Goal: Information Seeking & Learning: Learn about a topic

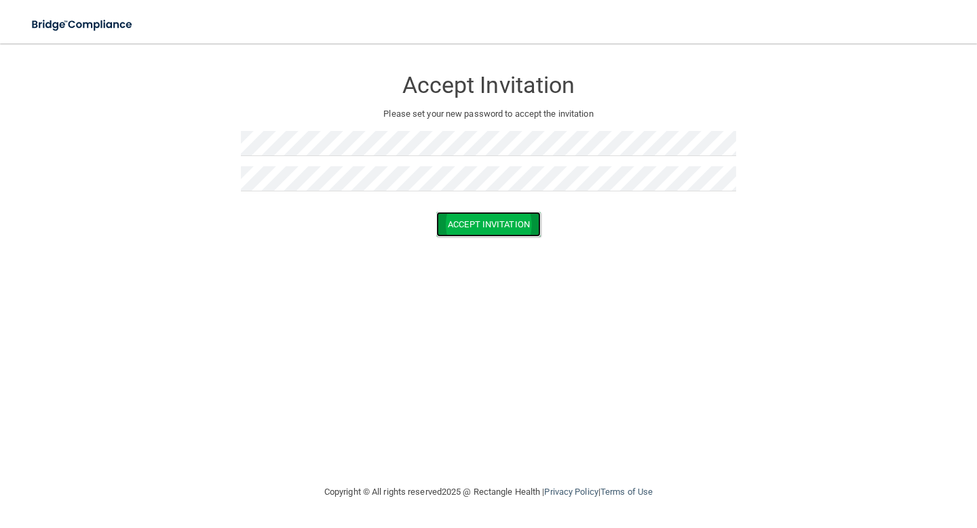
click at [457, 220] on button "Accept Invitation" at bounding box center [488, 224] width 104 height 25
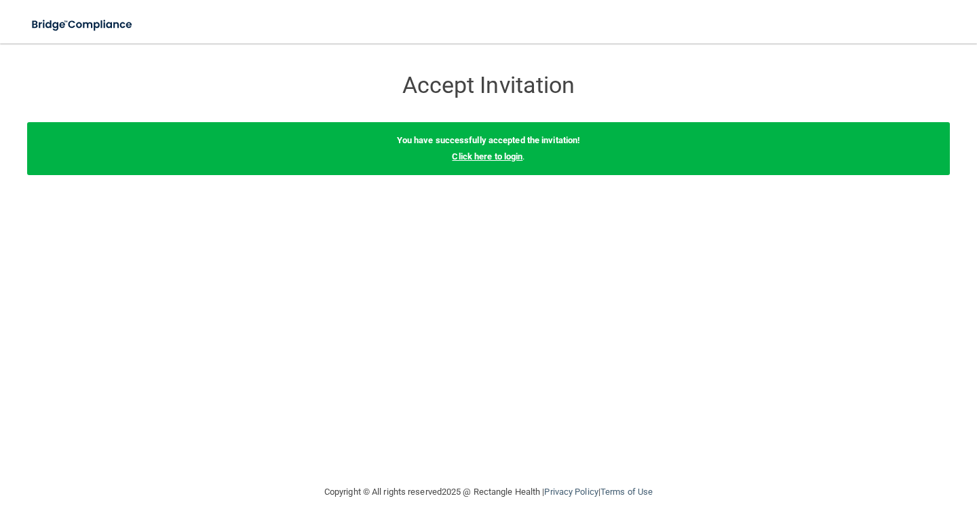
click at [482, 157] on link "Click here to login" at bounding box center [487, 156] width 71 height 10
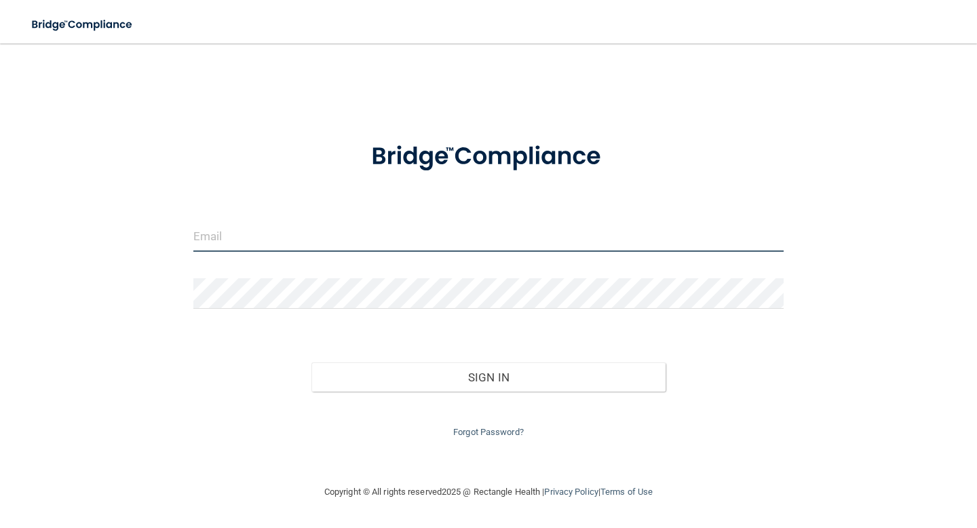
click at [400, 242] on input "email" at bounding box center [488, 236] width 590 height 31
type input "[EMAIL_ADDRESS][DOMAIN_NAME]"
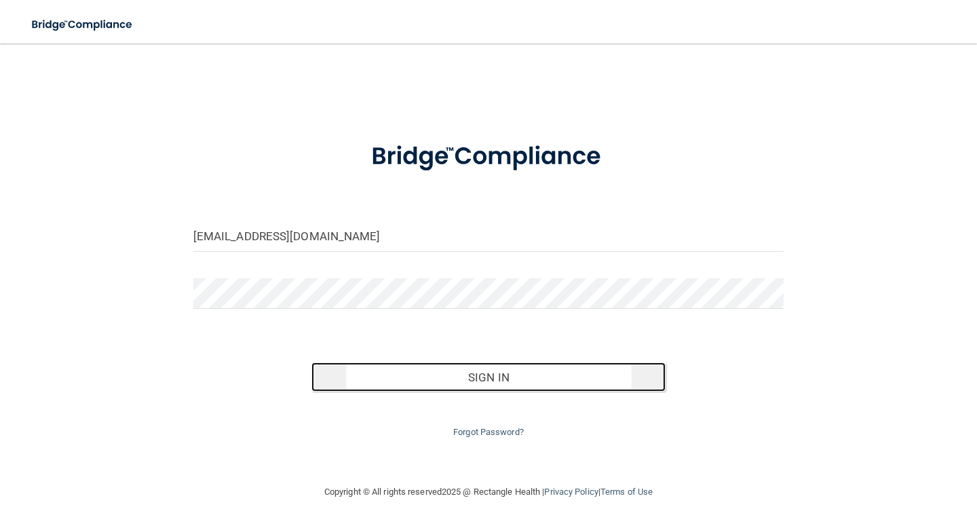
click at [407, 389] on button "Sign In" at bounding box center [488, 377] width 354 height 30
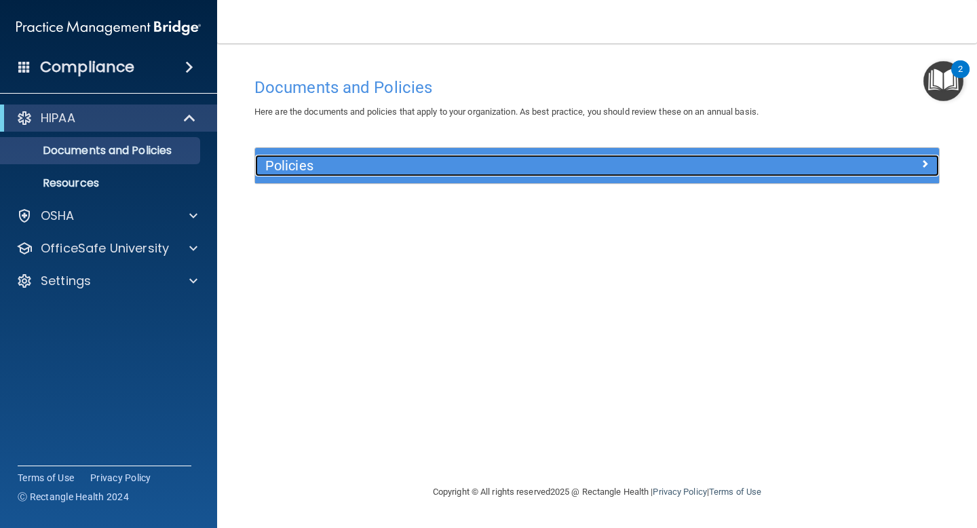
click at [365, 165] on h5 "Policies" at bounding box center [511, 165] width 493 height 15
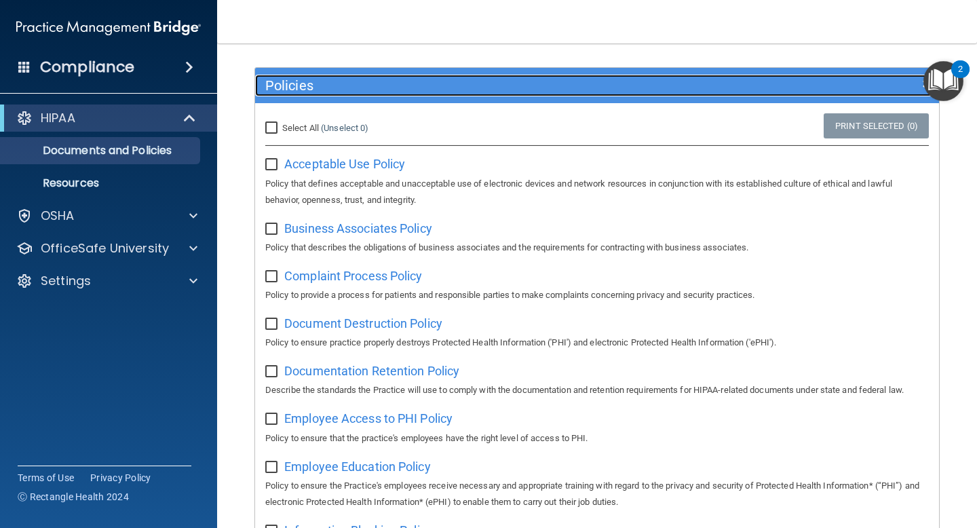
scroll to position [82, 0]
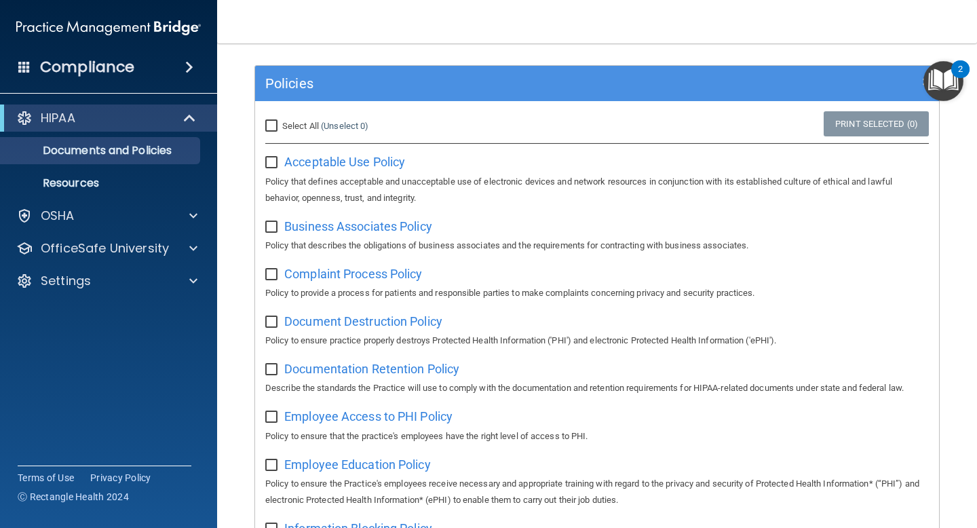
click at [273, 160] on input "checkbox" at bounding box center [273, 162] width 16 height 11
checkbox input "true"
click at [271, 223] on input "checkbox" at bounding box center [273, 227] width 16 height 11
checkbox input "true"
click at [268, 276] on input "checkbox" at bounding box center [273, 274] width 16 height 11
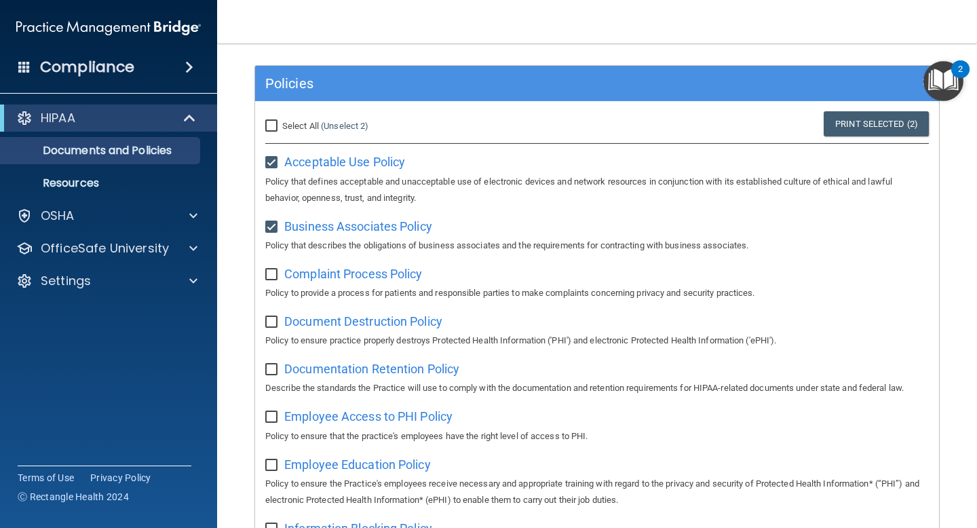
checkbox input "true"
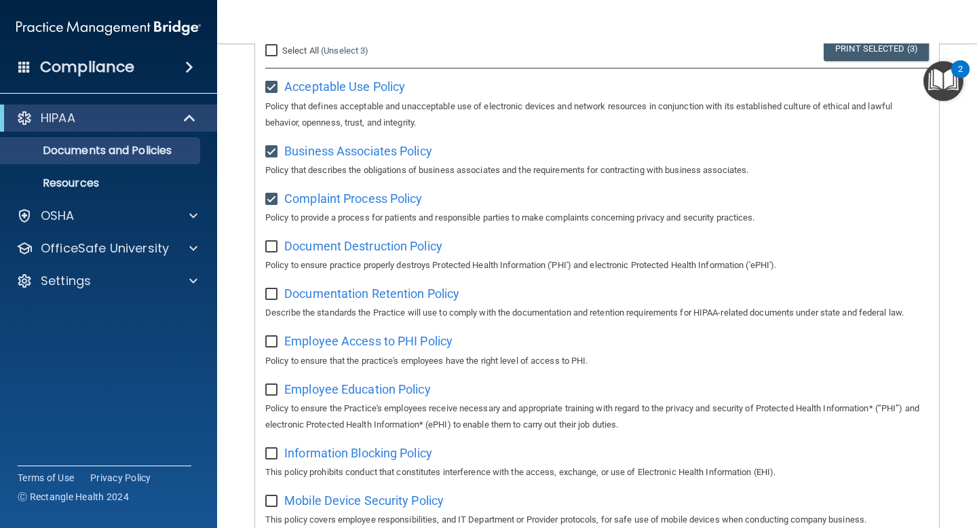
scroll to position [159, 0]
click at [271, 250] on input "checkbox" at bounding box center [273, 244] width 16 height 11
checkbox input "true"
click at [275, 293] on input "checkbox" at bounding box center [273, 292] width 16 height 11
checkbox input "true"
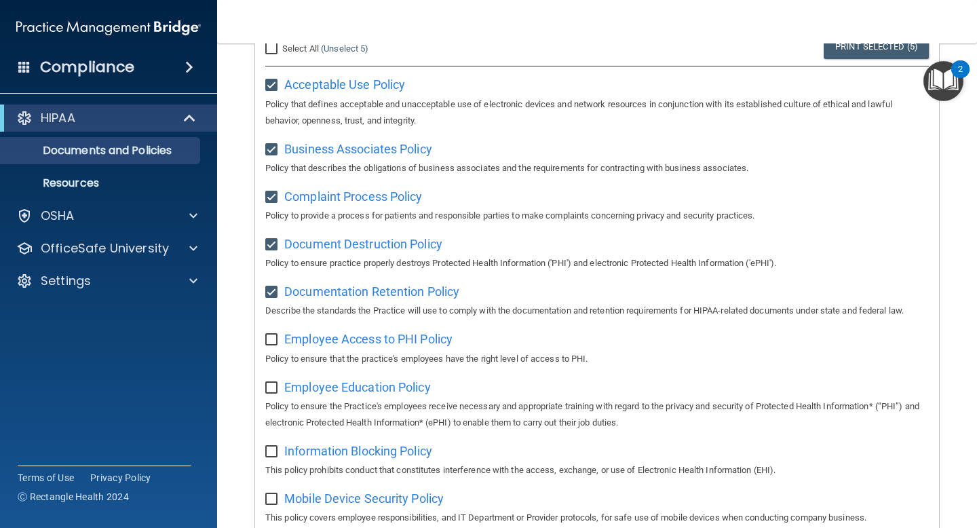
click at [275, 343] on input "checkbox" at bounding box center [273, 339] width 16 height 11
checkbox input "true"
click at [272, 382] on label at bounding box center [273, 384] width 17 height 16
click at [272, 383] on input "checkbox" at bounding box center [273, 388] width 16 height 11
checkbox input "true"
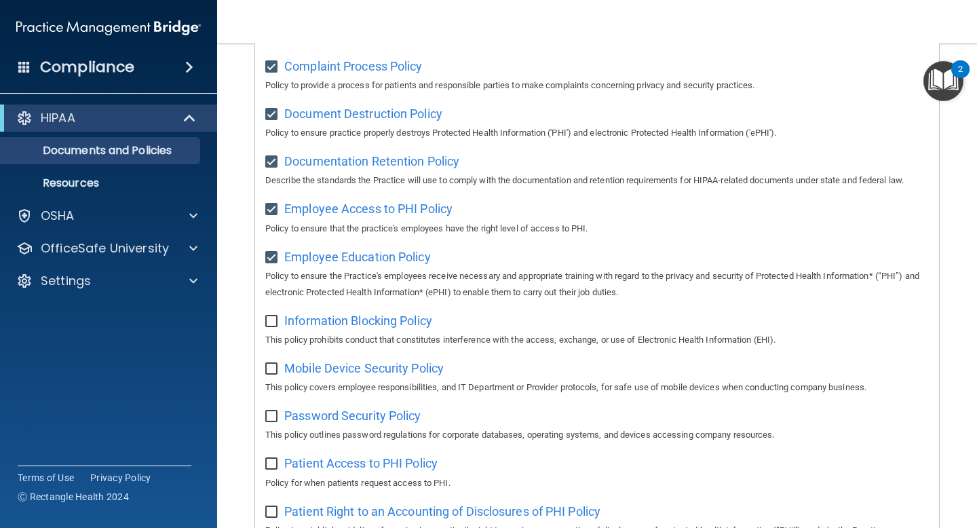
scroll to position [311, 0]
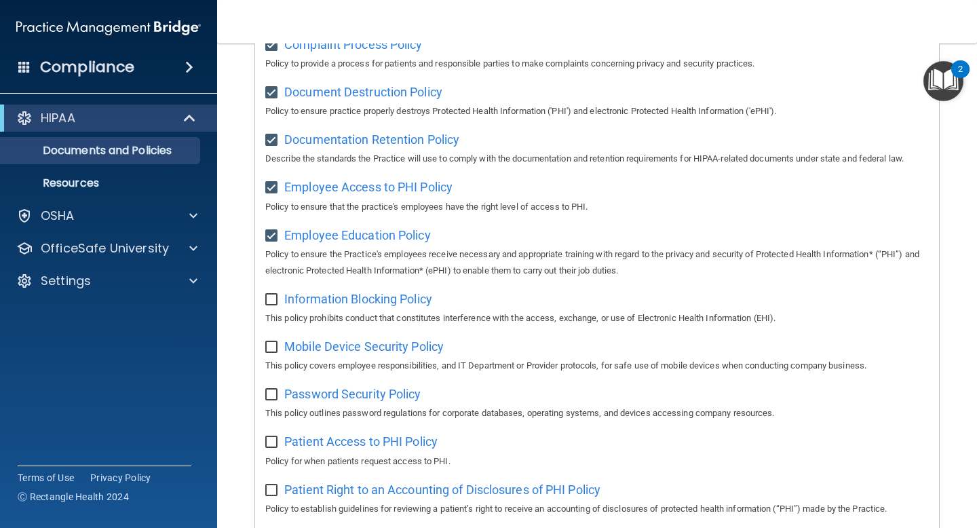
click at [270, 303] on input "checkbox" at bounding box center [273, 299] width 16 height 11
checkbox input "true"
click at [270, 357] on div "Mobile Device Security Policy This policy covers employee responsibilities, and…" at bounding box center [597, 354] width 664 height 39
click at [270, 349] on input "checkbox" at bounding box center [273, 347] width 16 height 11
checkbox input "true"
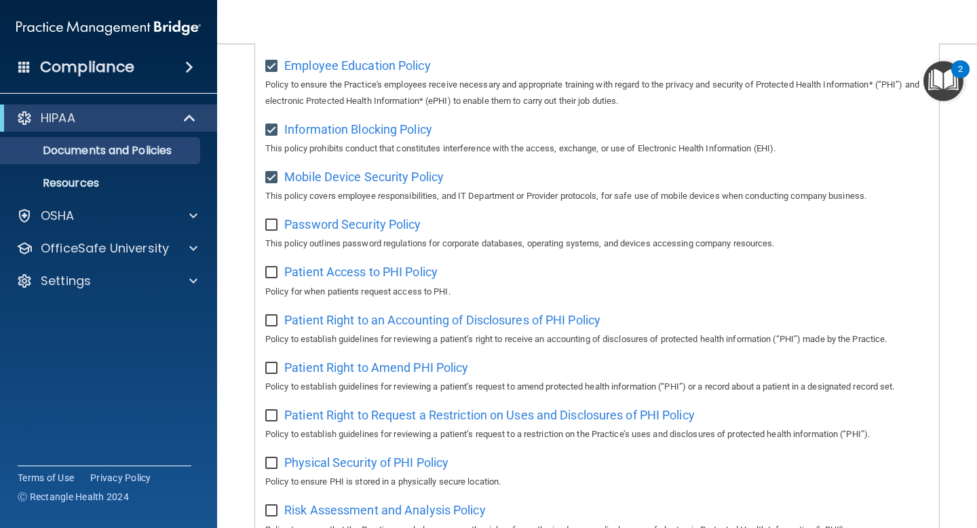
scroll to position [496, 0]
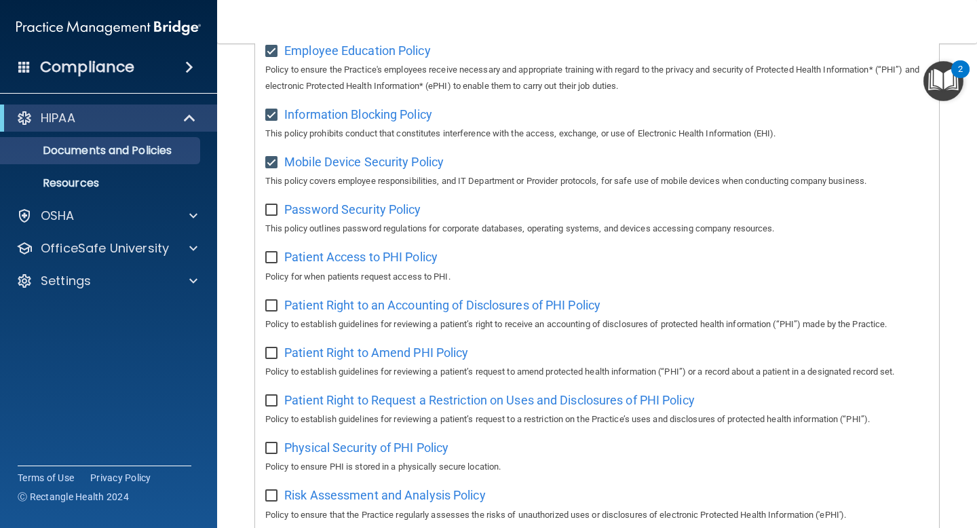
click at [270, 210] on input "checkbox" at bounding box center [273, 210] width 16 height 11
checkbox input "true"
click at [269, 259] on input "checkbox" at bounding box center [273, 257] width 16 height 11
checkbox input "true"
click at [271, 305] on input "checkbox" at bounding box center [273, 306] width 16 height 11
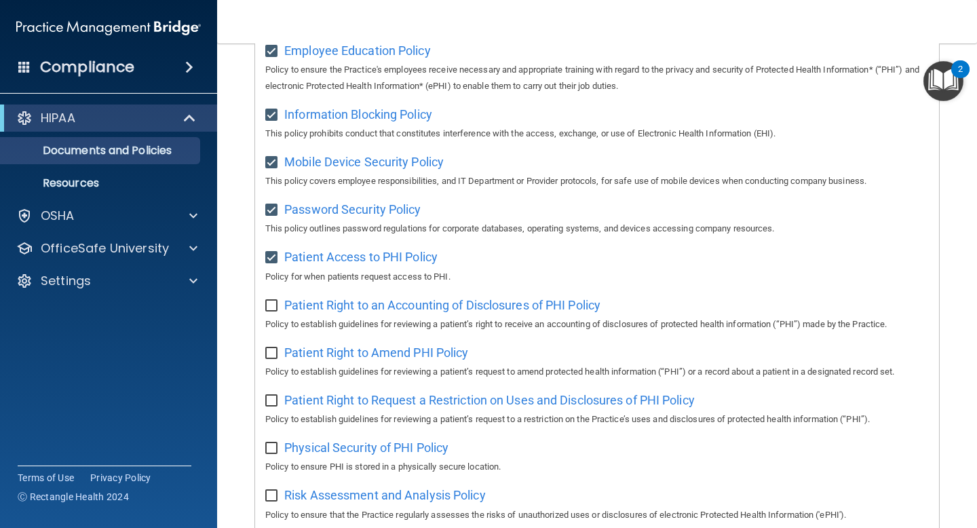
checkbox input "true"
click at [274, 359] on input "checkbox" at bounding box center [273, 353] width 16 height 11
checkbox input "true"
click at [272, 397] on label at bounding box center [273, 397] width 17 height 16
click at [272, 397] on input "checkbox" at bounding box center [273, 401] width 16 height 11
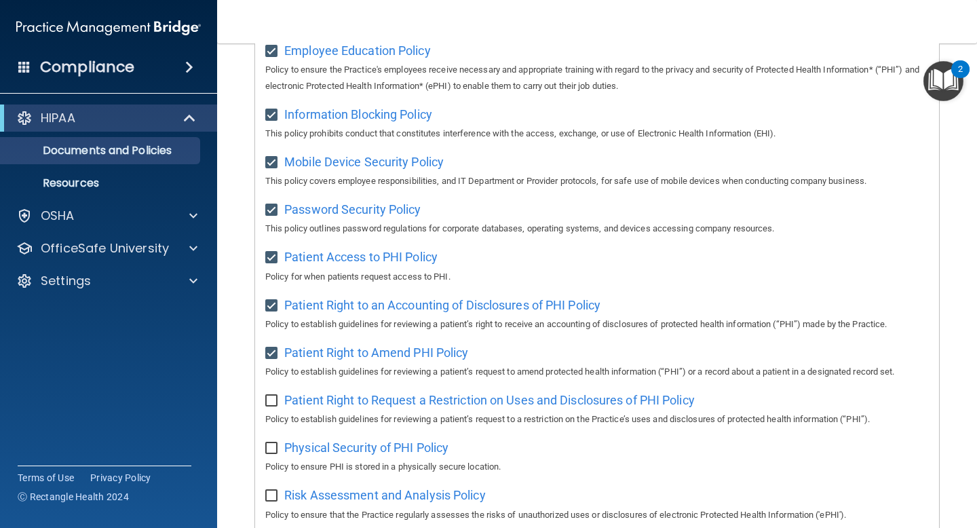
checkbox input "true"
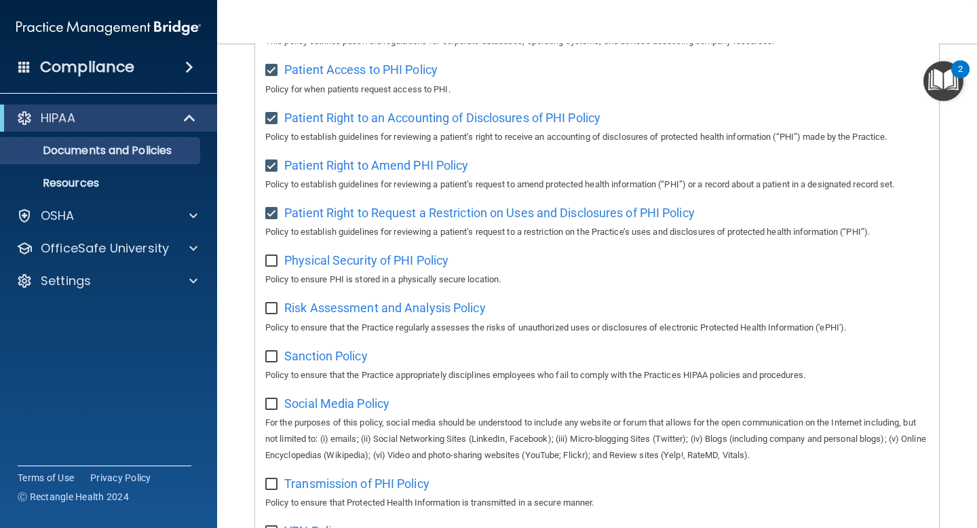
scroll to position [701, 0]
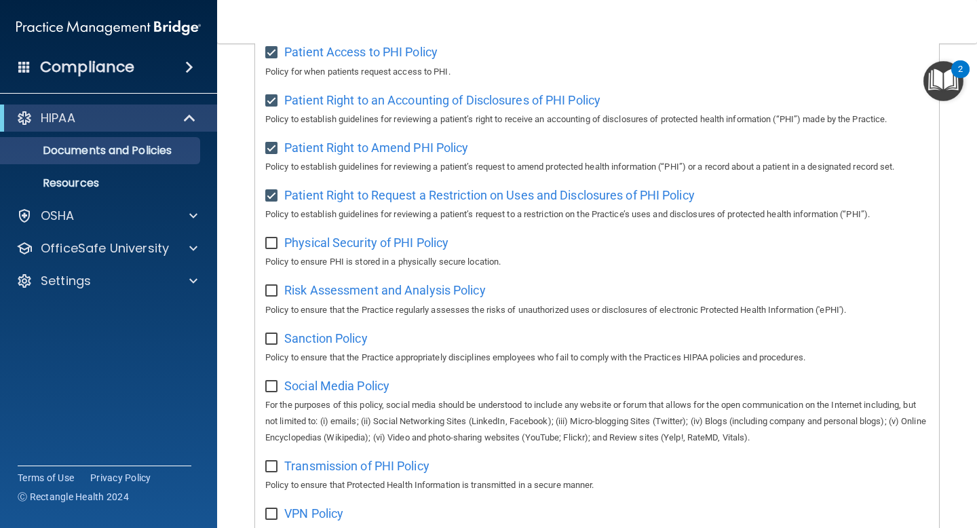
click at [271, 244] on input "checkbox" at bounding box center [273, 243] width 16 height 11
checkbox input "true"
click at [273, 296] on input "checkbox" at bounding box center [273, 291] width 16 height 11
checkbox input "true"
click at [271, 345] on input "checkbox" at bounding box center [273, 339] width 16 height 11
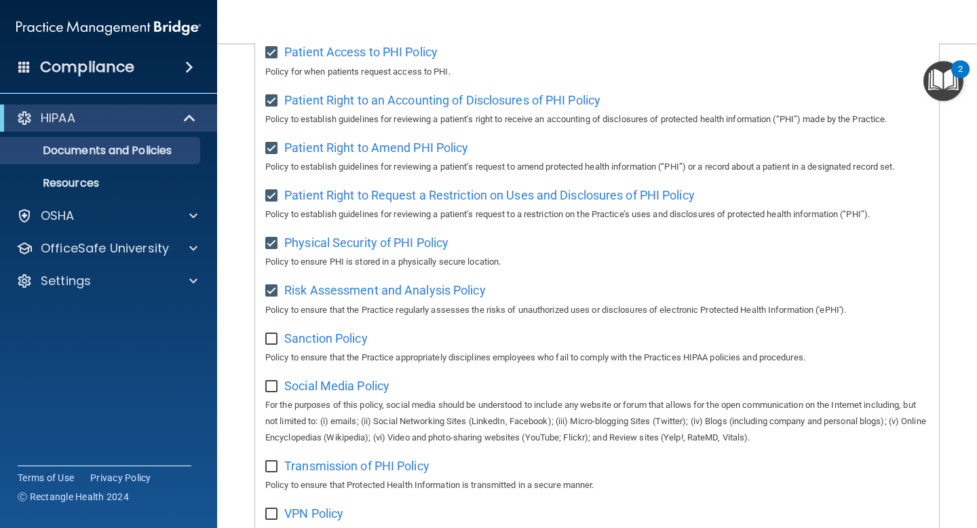
checkbox input "true"
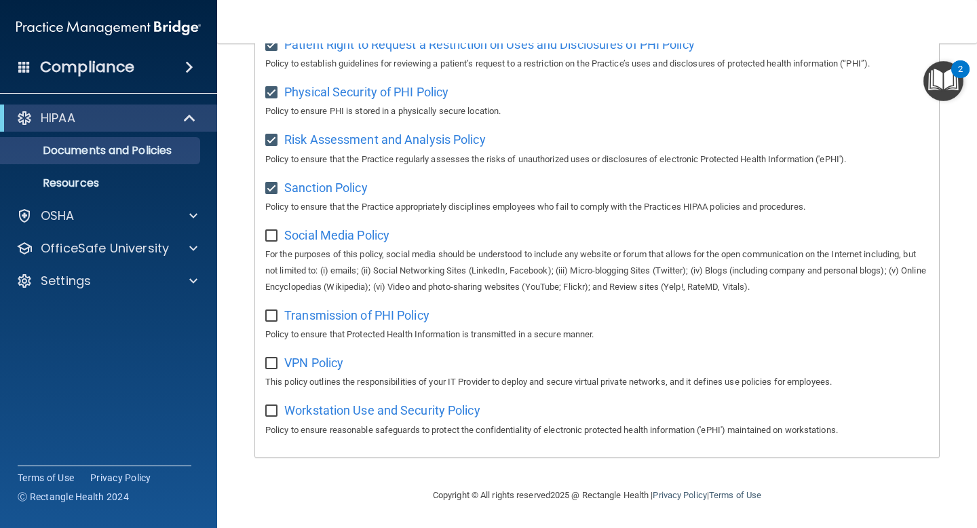
click at [276, 231] on input "checkbox" at bounding box center [273, 236] width 16 height 11
checkbox input "true"
click at [273, 311] on input "checkbox" at bounding box center [273, 316] width 16 height 11
checkbox input "true"
click at [272, 366] on input "checkbox" at bounding box center [273, 363] width 16 height 11
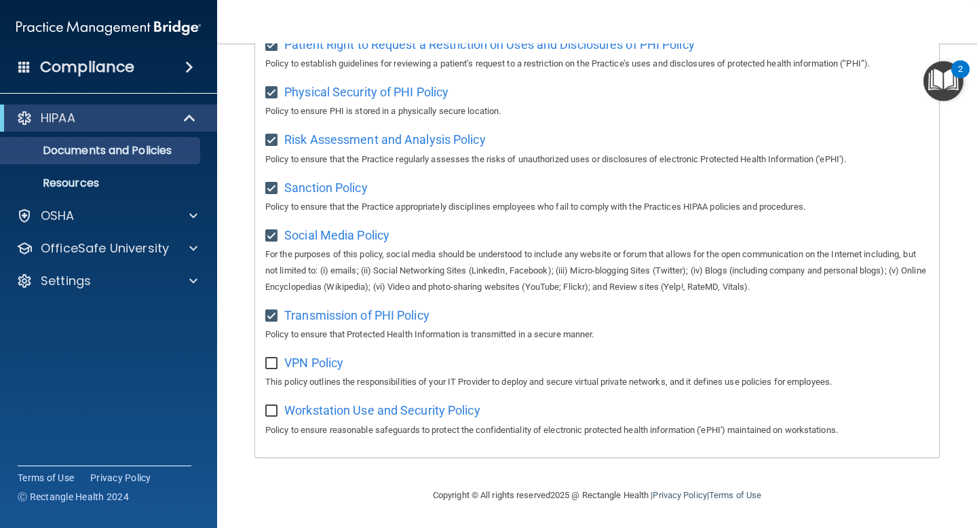
checkbox input "true"
click at [269, 412] on input "checkbox" at bounding box center [273, 411] width 16 height 11
checkbox input "true"
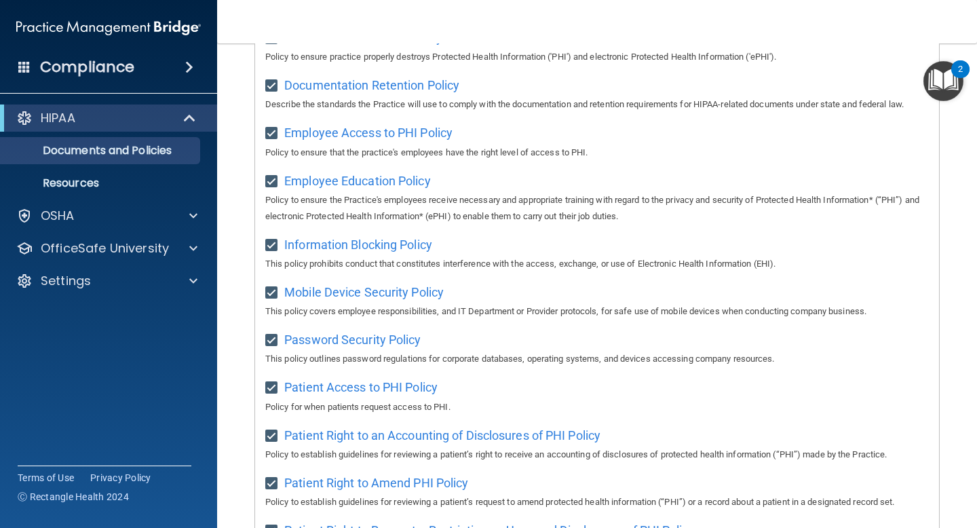
scroll to position [0, 0]
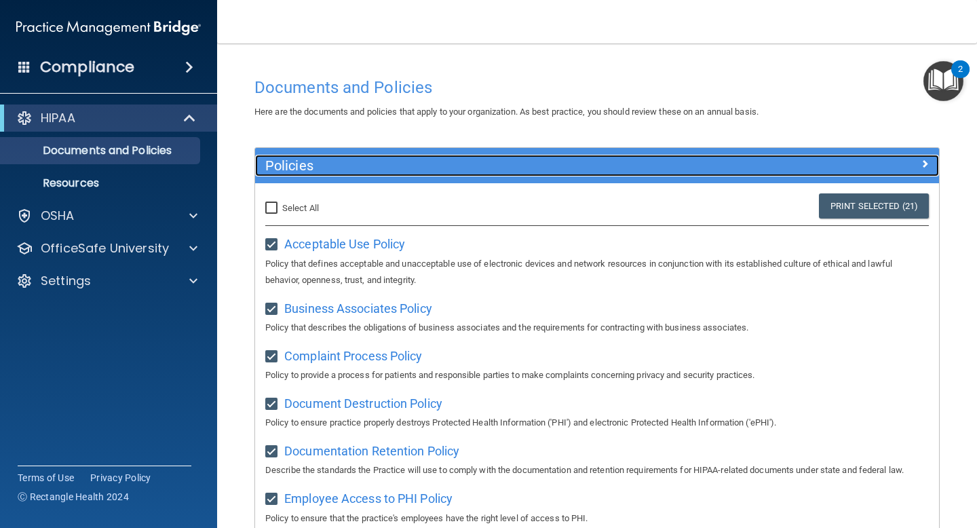
click at [923, 163] on span at bounding box center [925, 163] width 8 height 16
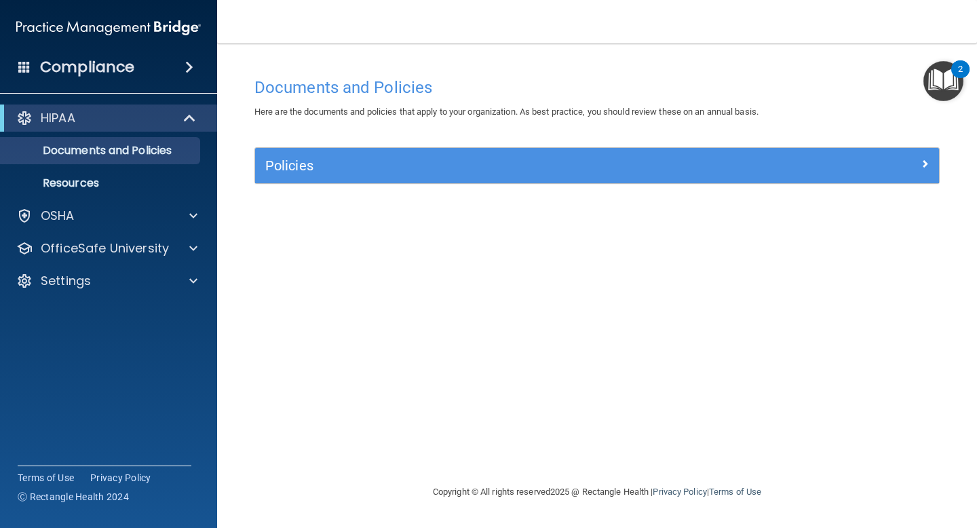
click at [946, 77] on img "Open Resource Center, 2 new notifications" at bounding box center [943, 81] width 40 height 40
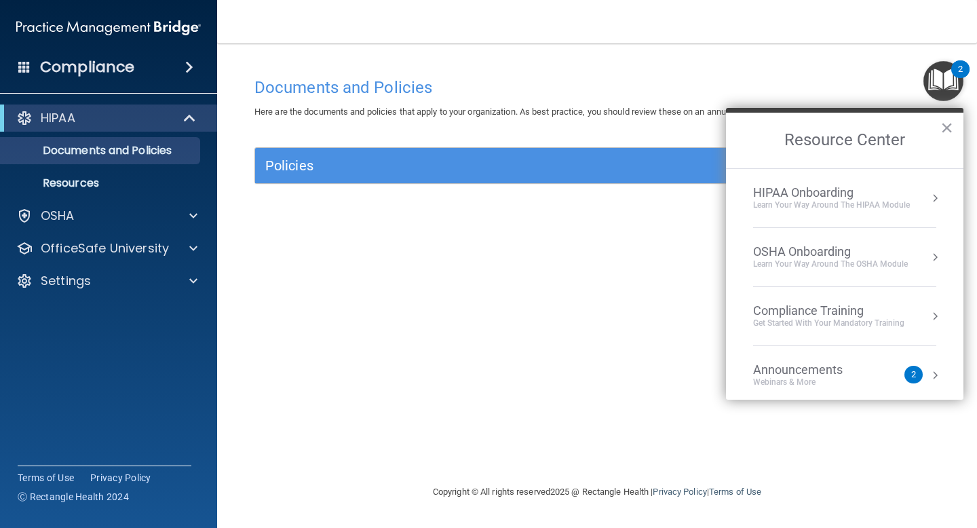
click at [822, 306] on div "Compliance Training" at bounding box center [828, 310] width 151 height 15
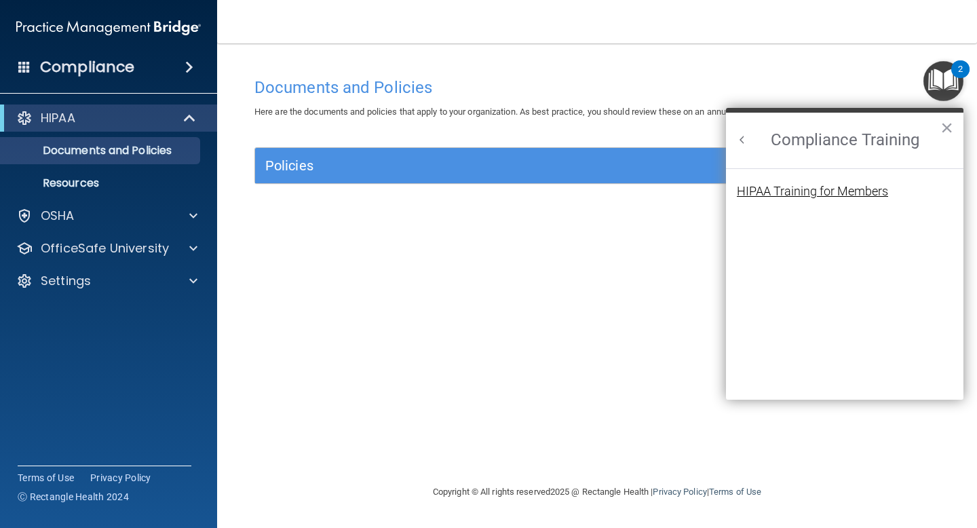
click at [821, 187] on div "HIPAA Training for Members" at bounding box center [812, 191] width 151 height 12
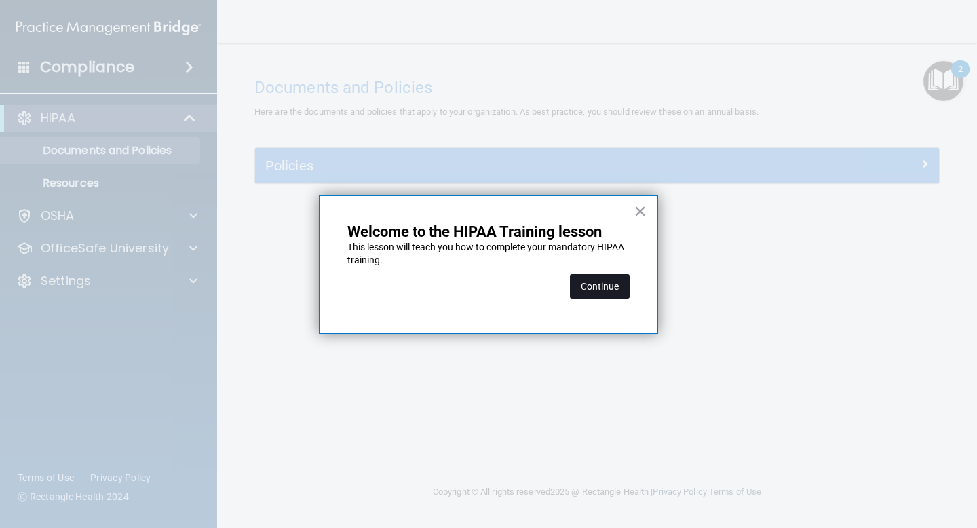
click at [588, 278] on button "Continue" at bounding box center [600, 286] width 60 height 24
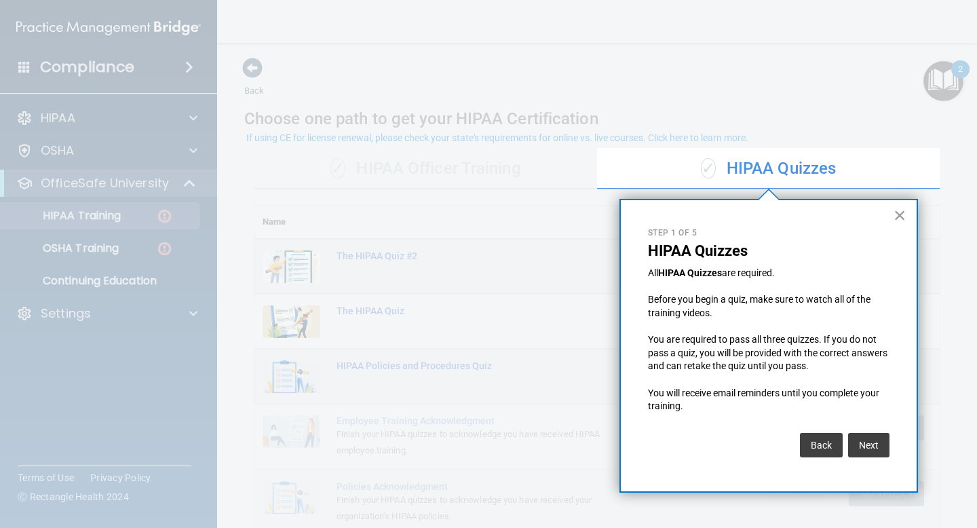
click at [895, 213] on button "×" at bounding box center [900, 215] width 13 height 22
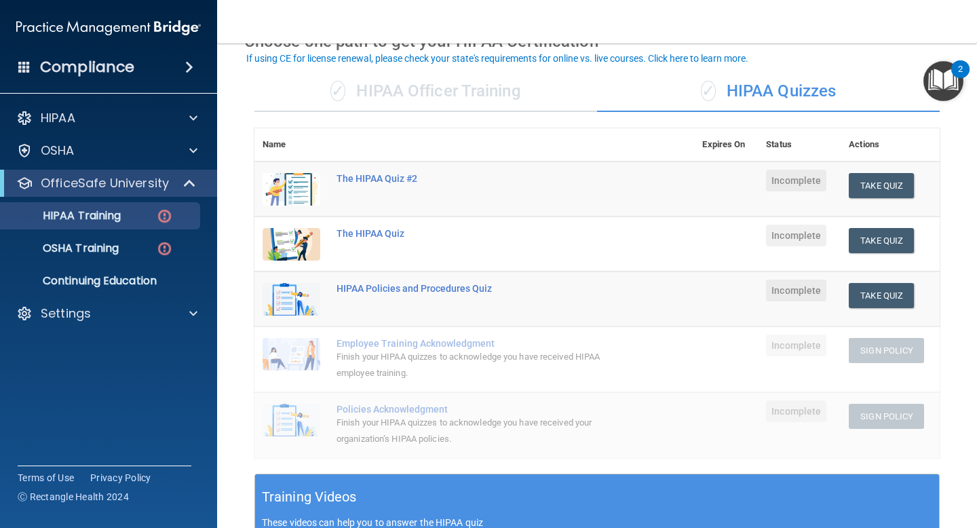
scroll to position [78, 0]
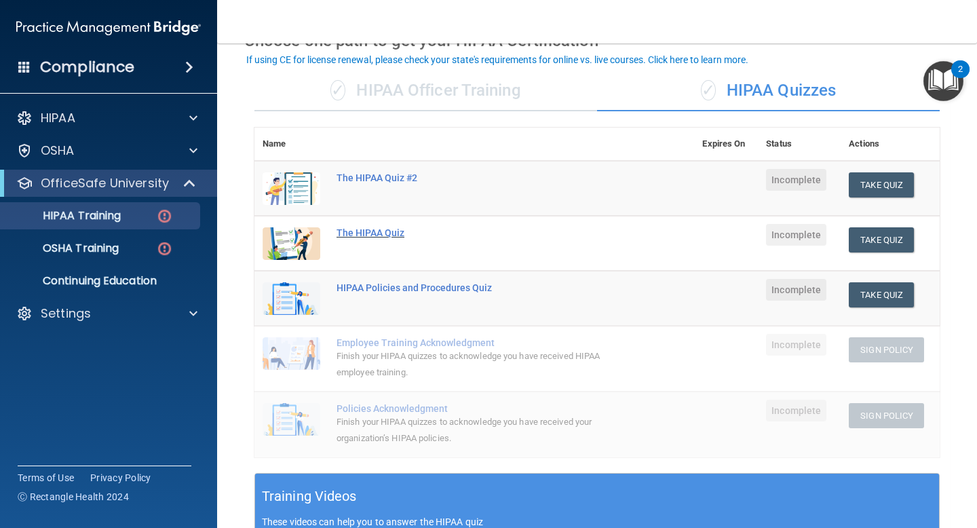
click at [380, 231] on div "The HIPAA Quiz" at bounding box center [482, 232] width 290 height 11
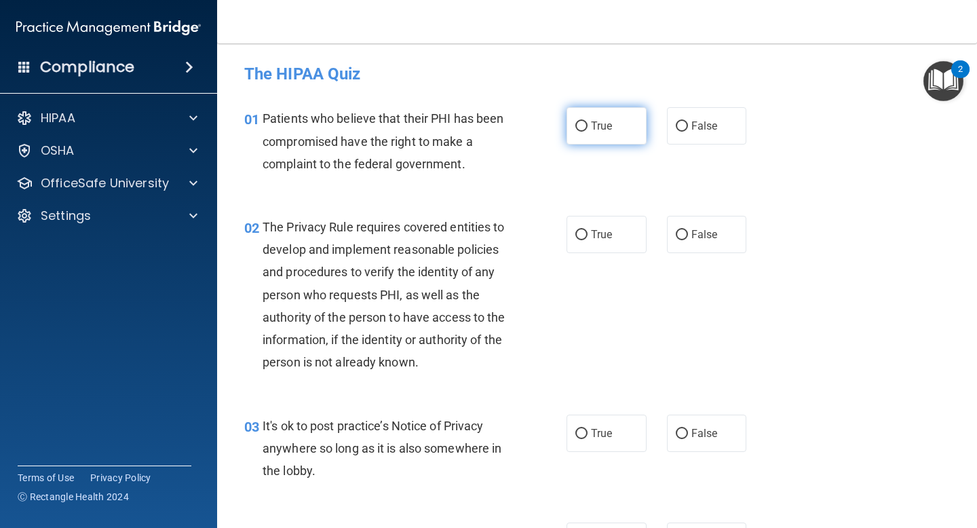
click at [579, 130] on input "True" at bounding box center [581, 126] width 12 height 10
radio input "true"
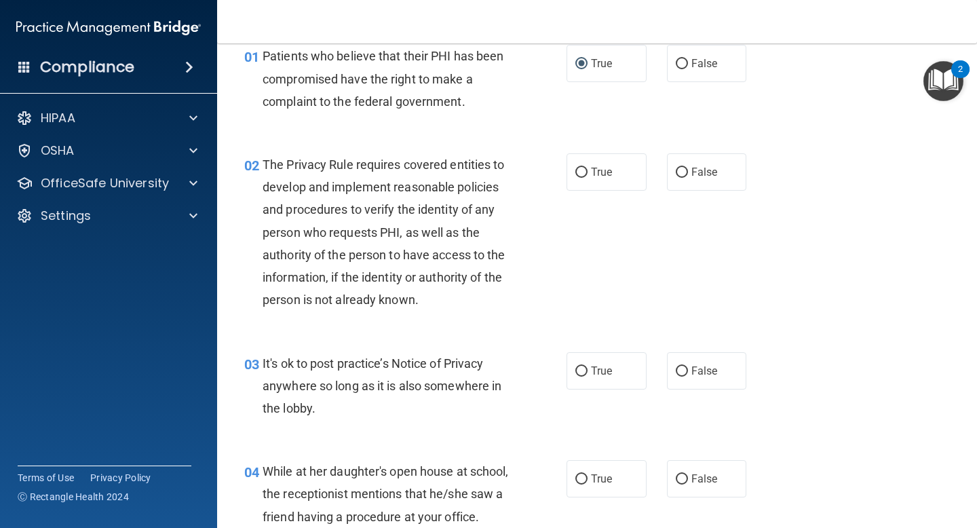
scroll to position [81, 0]
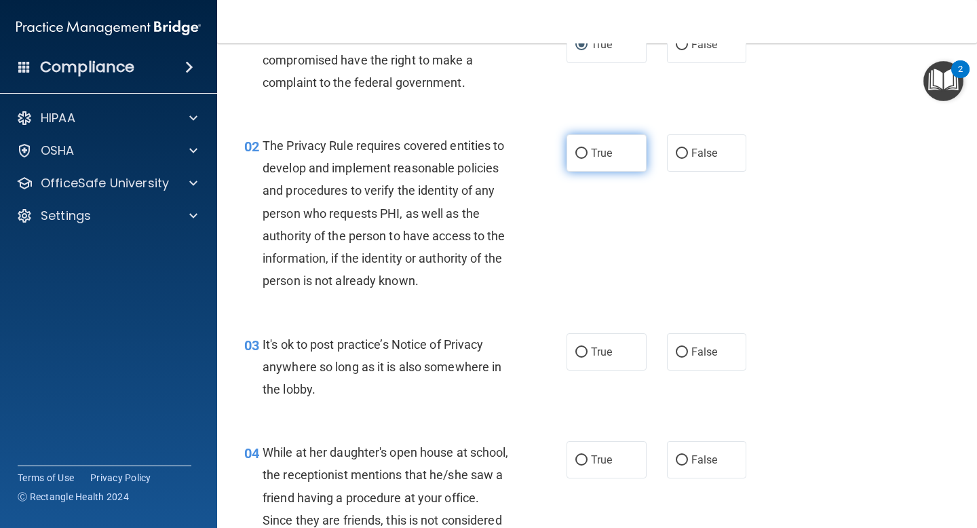
click at [589, 156] on label "True" at bounding box center [607, 152] width 80 height 37
click at [588, 156] on input "True" at bounding box center [581, 154] width 12 height 10
radio input "true"
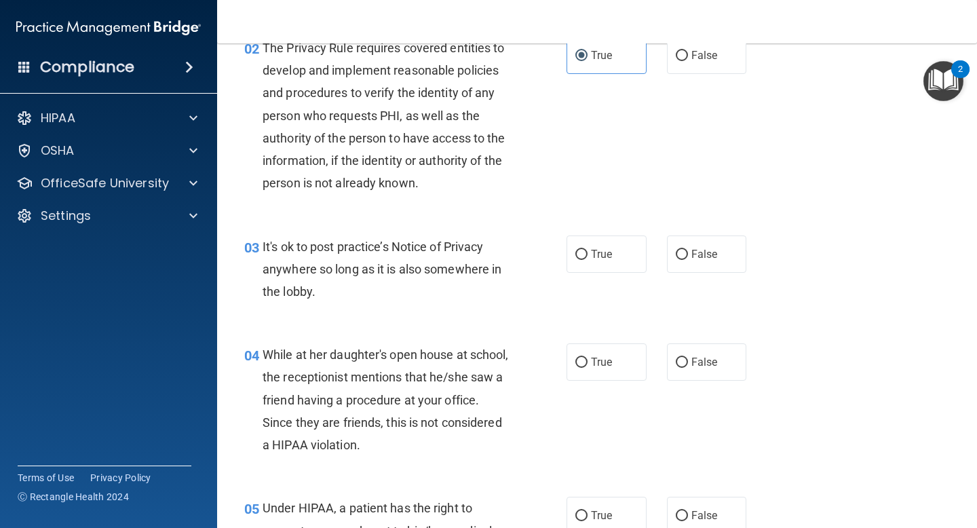
scroll to position [182, 0]
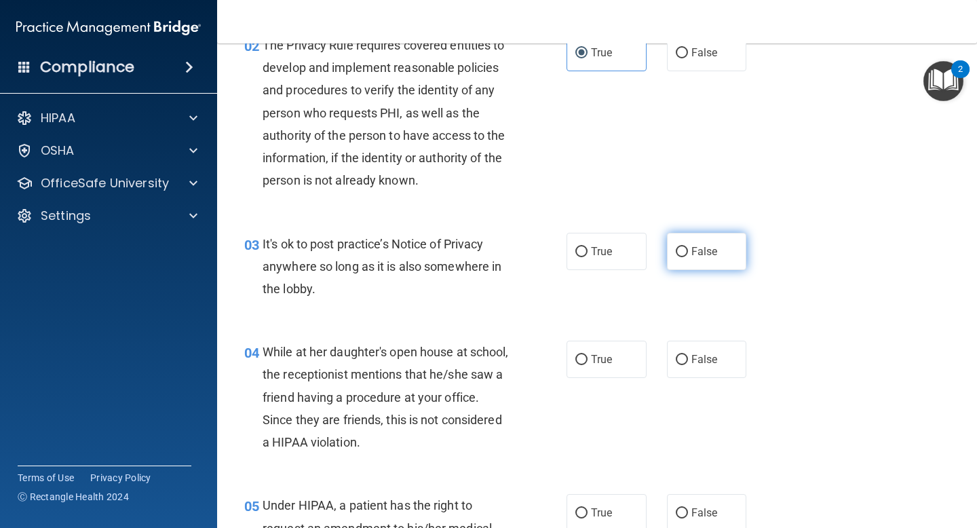
click at [688, 251] on label "False" at bounding box center [707, 251] width 80 height 37
click at [688, 251] on input "False" at bounding box center [682, 252] width 12 height 10
radio input "true"
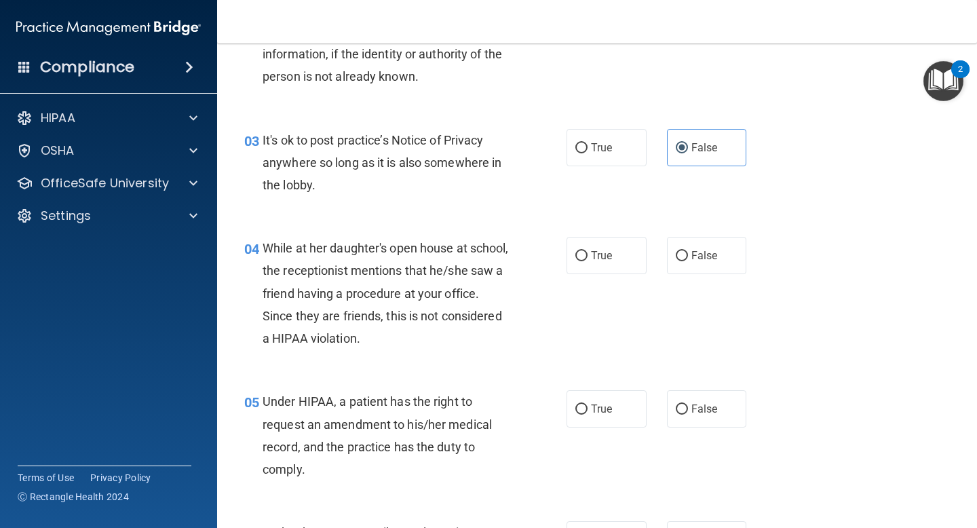
scroll to position [293, 0]
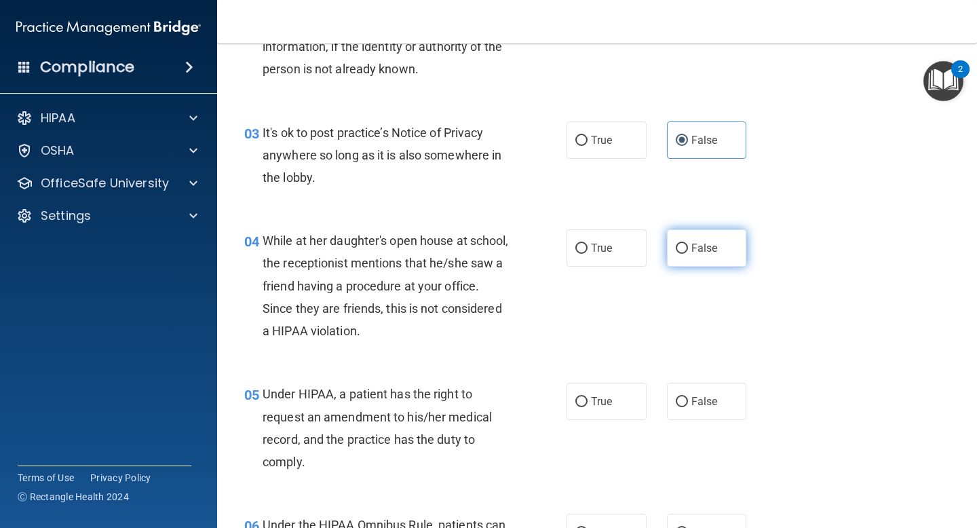
click at [689, 244] on label "False" at bounding box center [707, 247] width 80 height 37
click at [688, 244] on input "False" at bounding box center [682, 249] width 12 height 10
radio input "true"
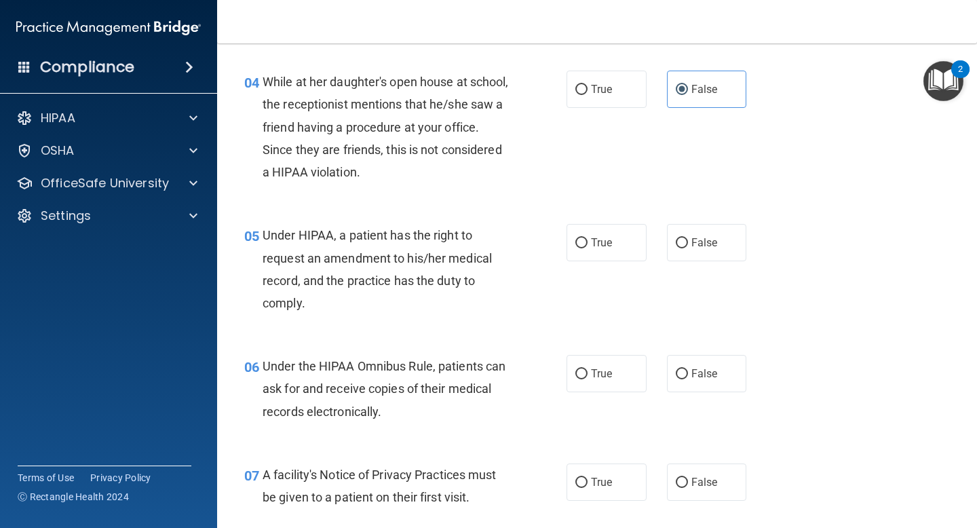
scroll to position [455, 0]
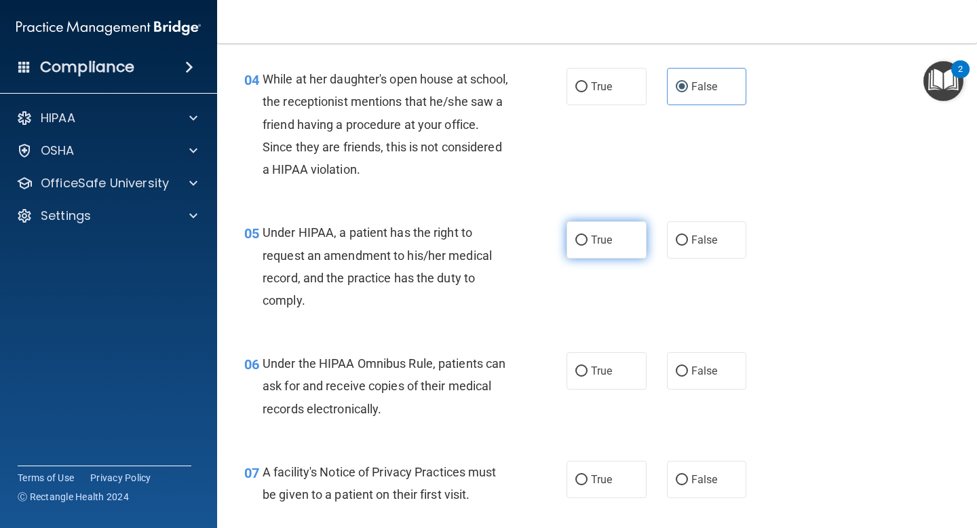
click at [595, 239] on span "True" at bounding box center [601, 239] width 21 height 13
click at [588, 239] on input "True" at bounding box center [581, 240] width 12 height 10
radio input "true"
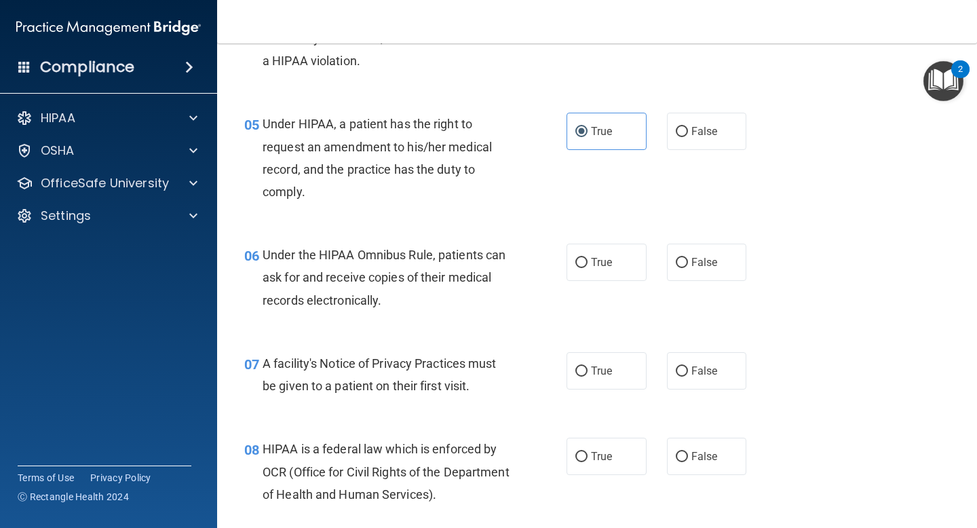
scroll to position [564, 0]
click at [588, 257] on label "True" at bounding box center [607, 261] width 80 height 37
click at [588, 257] on input "True" at bounding box center [581, 262] width 12 height 10
radio input "true"
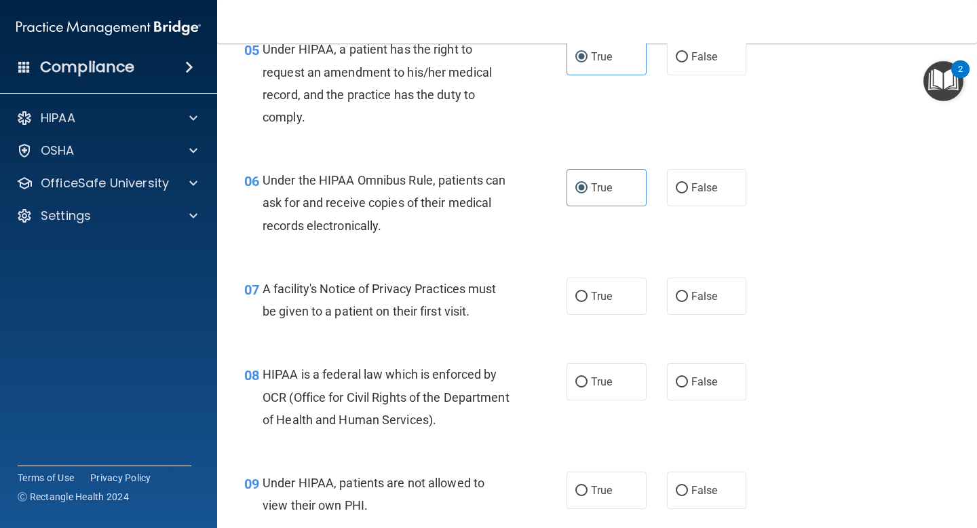
scroll to position [638, 0]
click at [592, 307] on label "True" at bounding box center [607, 295] width 80 height 37
click at [588, 301] on input "True" at bounding box center [581, 296] width 12 height 10
radio input "true"
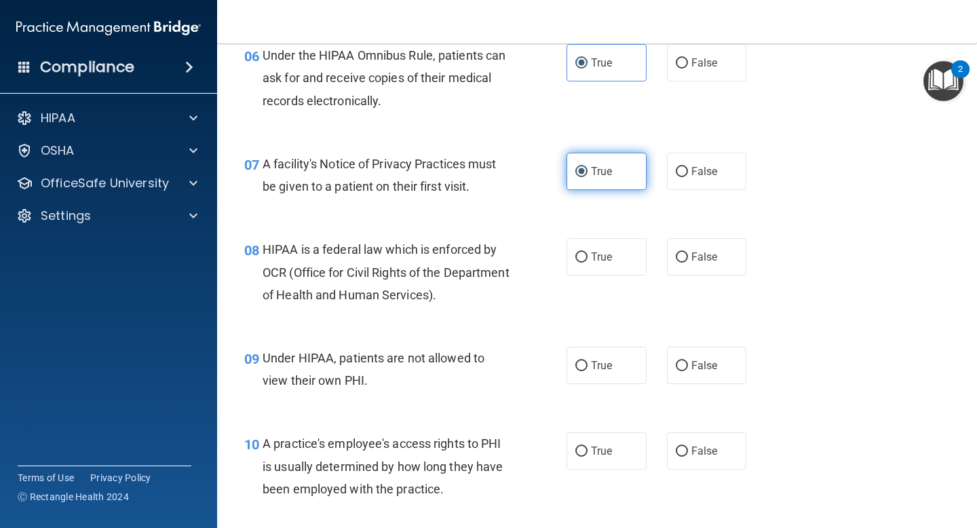
scroll to position [769, 0]
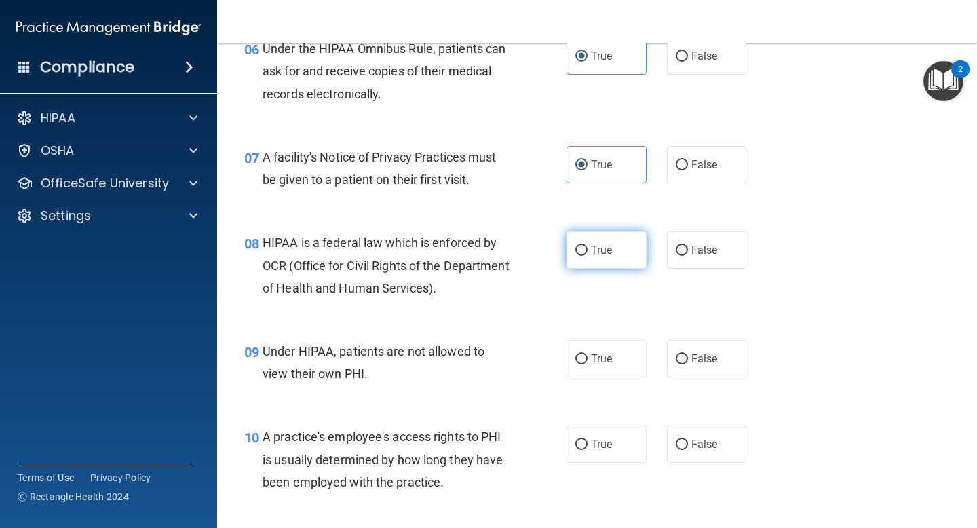
click at [585, 248] on input "True" at bounding box center [581, 251] width 12 height 10
radio input "true"
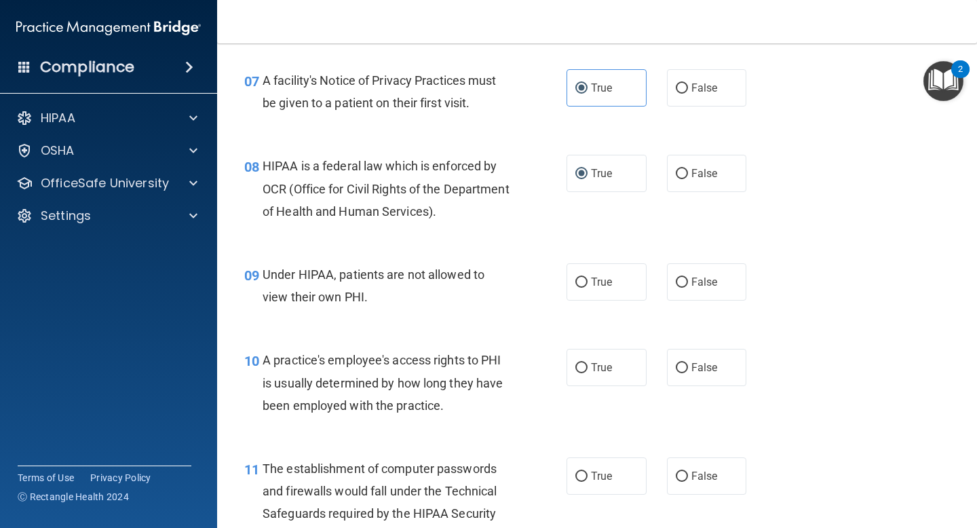
scroll to position [851, 0]
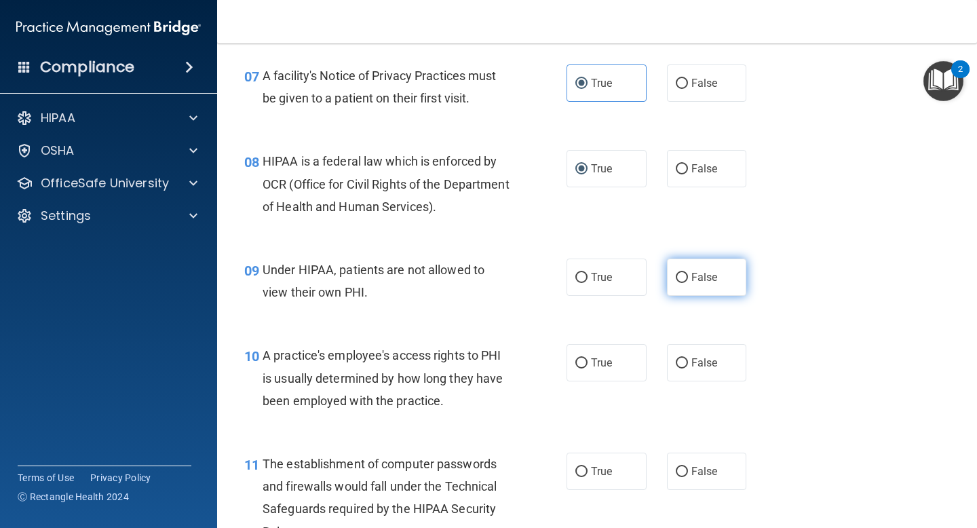
click at [683, 273] on input "False" at bounding box center [682, 278] width 12 height 10
radio input "true"
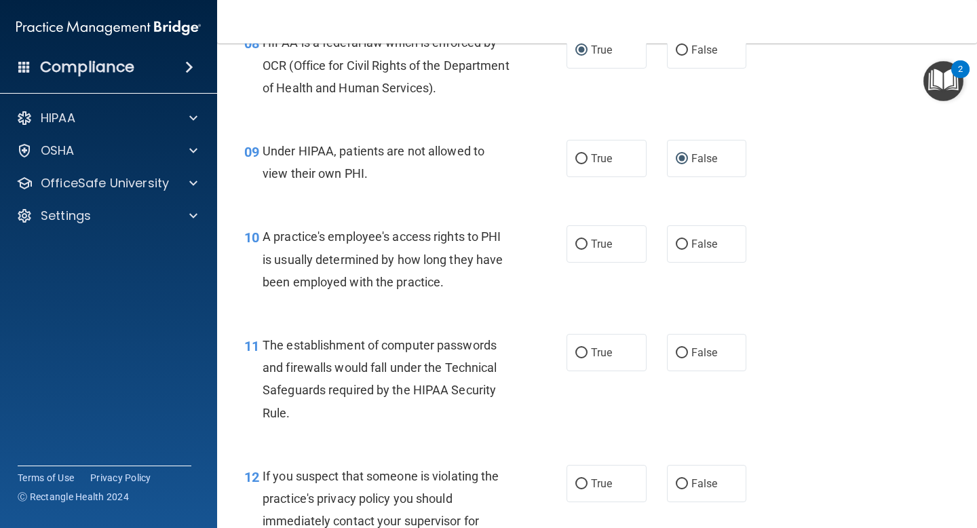
scroll to position [974, 0]
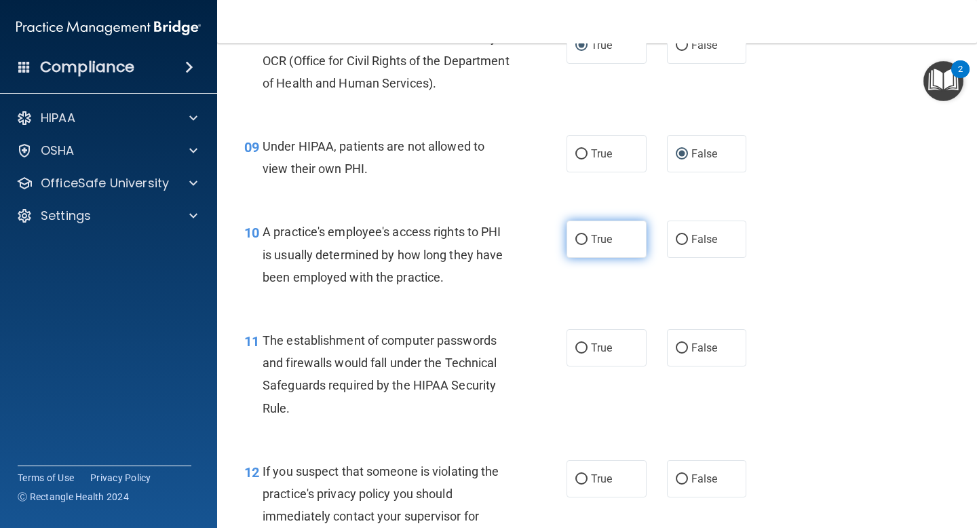
click at [600, 239] on span "True" at bounding box center [601, 239] width 21 height 13
click at [588, 239] on input "True" at bounding box center [581, 240] width 12 height 10
radio input "true"
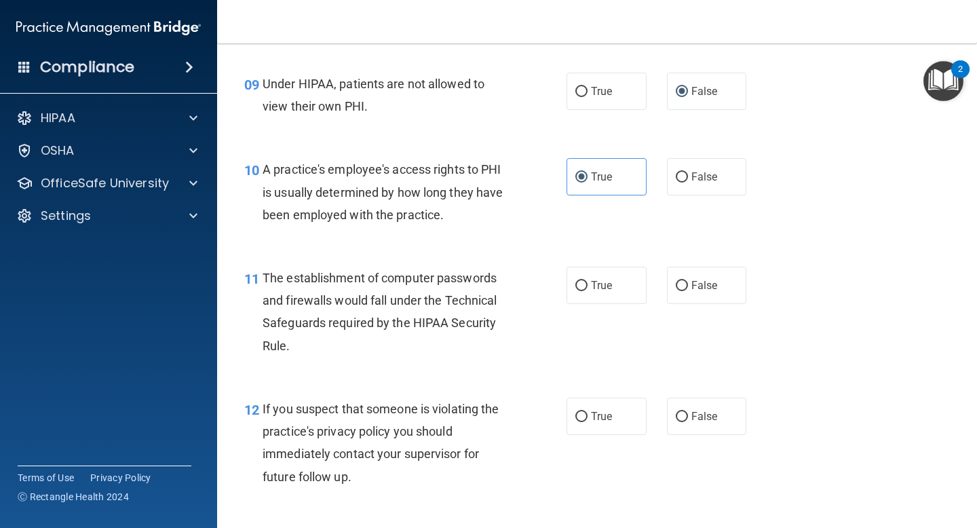
scroll to position [1042, 0]
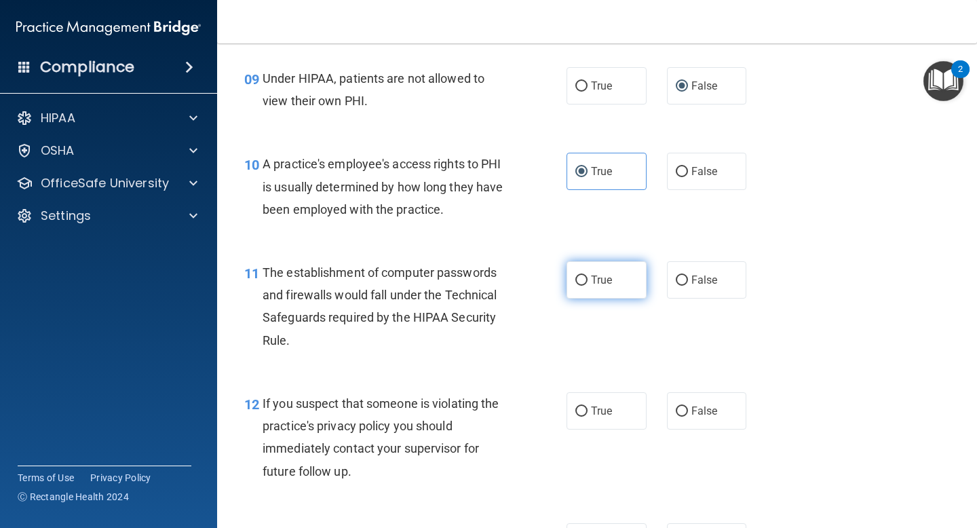
click at [586, 275] on label "True" at bounding box center [607, 279] width 80 height 37
click at [586, 275] on input "True" at bounding box center [581, 280] width 12 height 10
radio input "true"
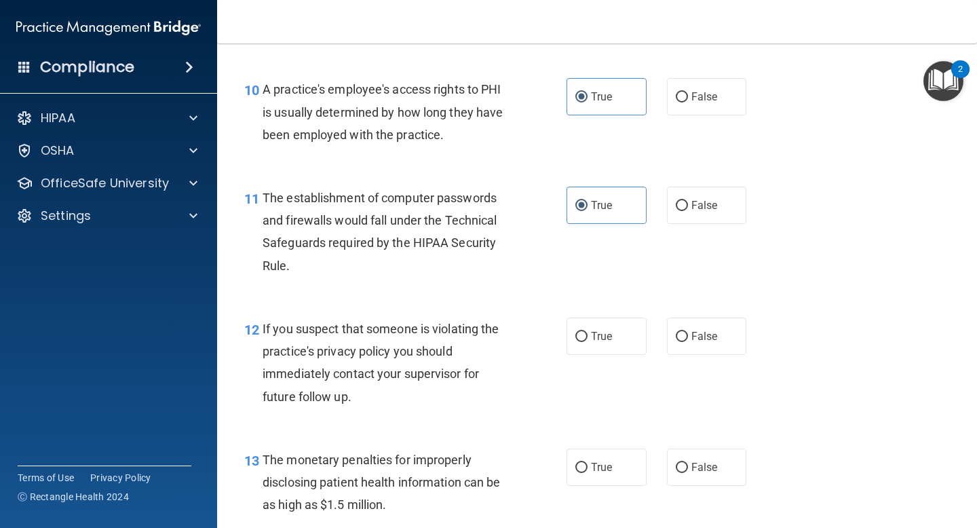
scroll to position [1122, 0]
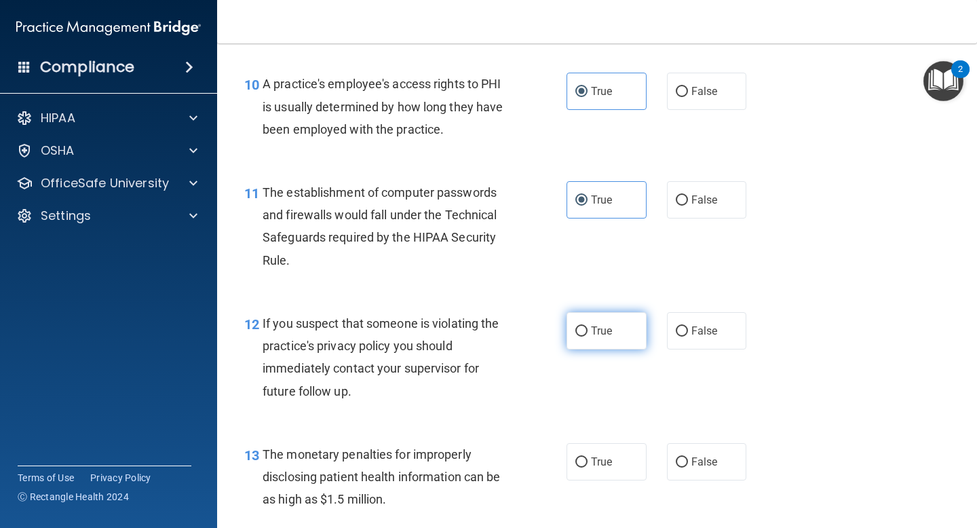
click at [583, 332] on input "True" at bounding box center [581, 331] width 12 height 10
radio input "true"
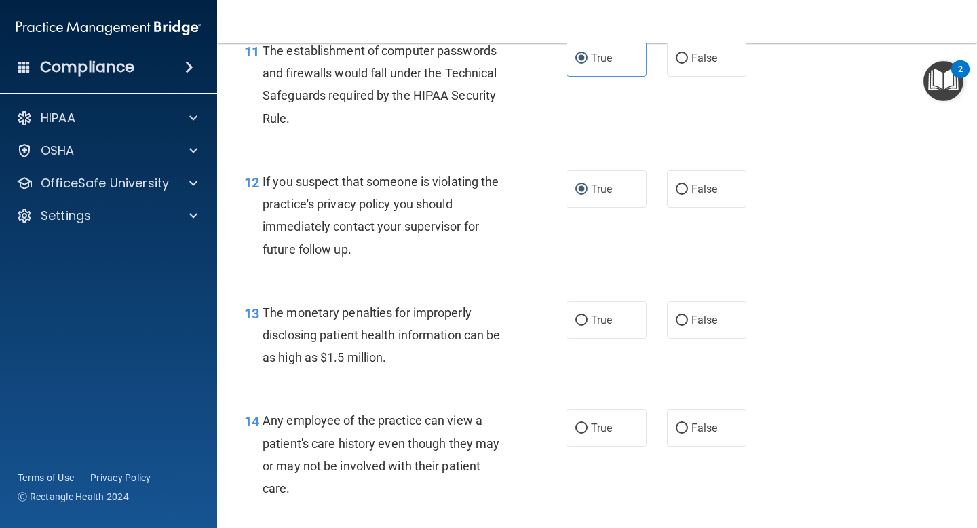
scroll to position [1265, 0]
click at [586, 323] on input "True" at bounding box center [581, 320] width 12 height 10
radio input "true"
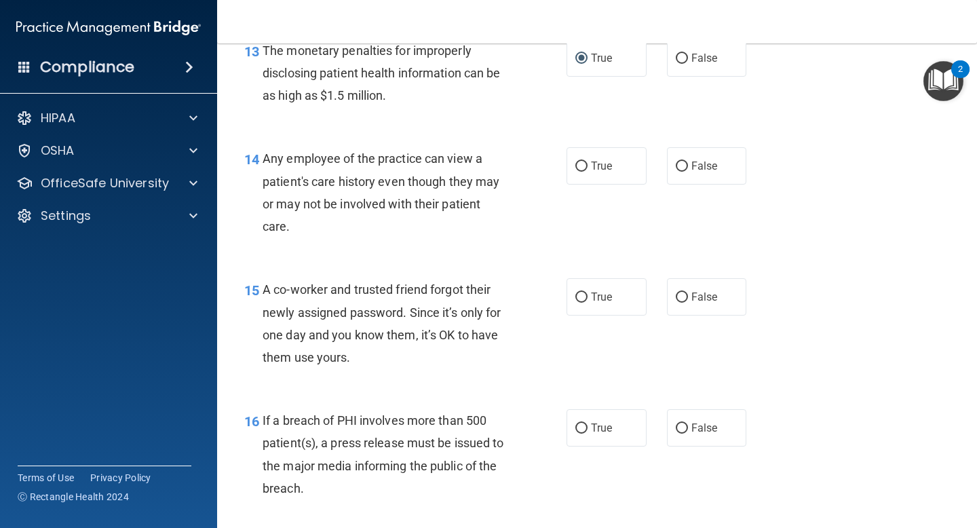
scroll to position [1491, 0]
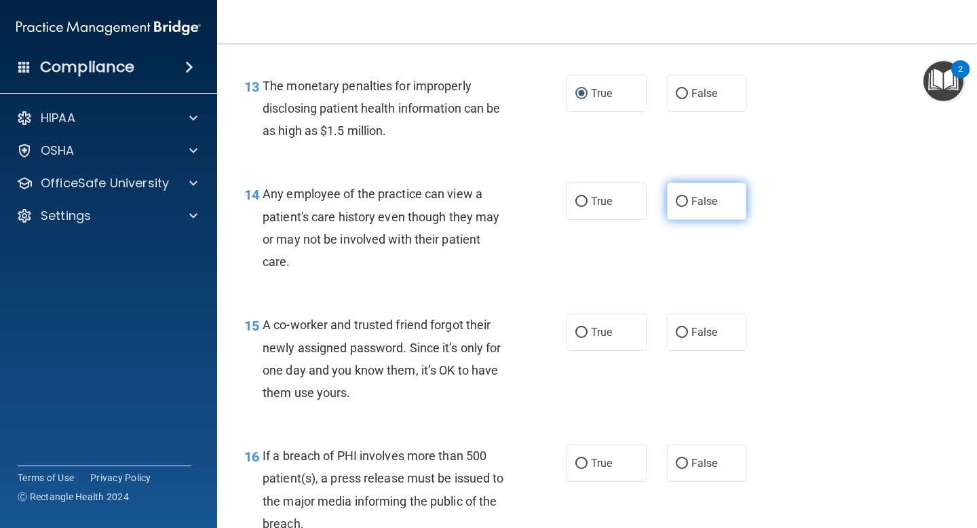
click at [688, 204] on label "False" at bounding box center [707, 201] width 80 height 37
click at [688, 204] on input "False" at bounding box center [682, 202] width 12 height 10
radio input "true"
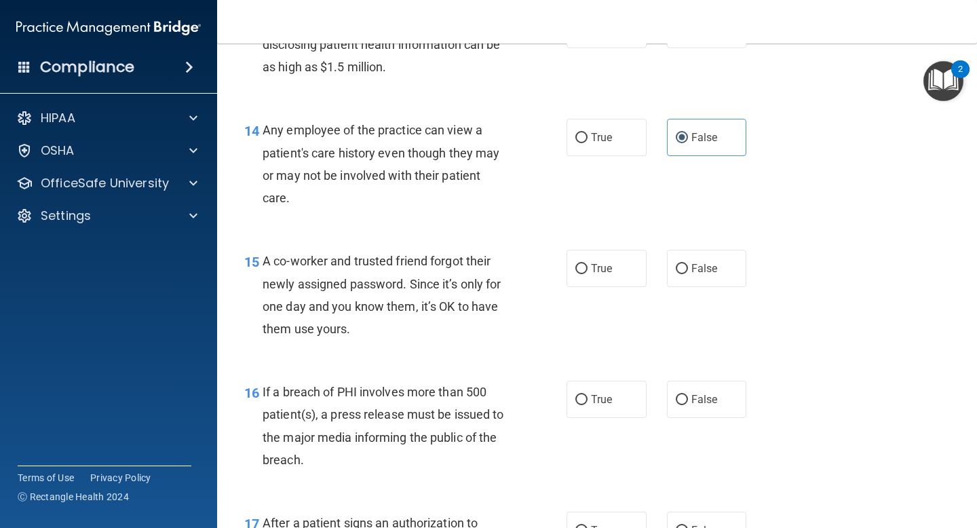
scroll to position [1558, 0]
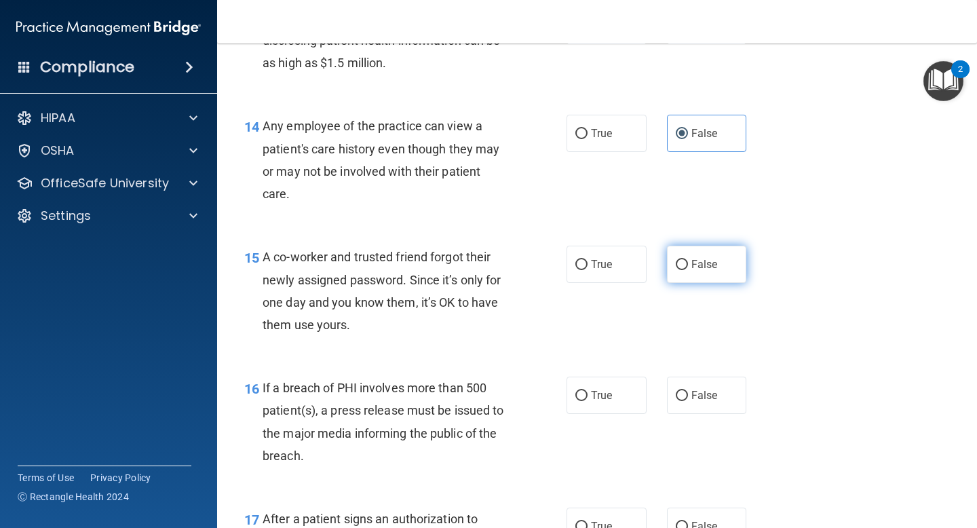
click at [680, 260] on input "False" at bounding box center [682, 265] width 12 height 10
radio input "true"
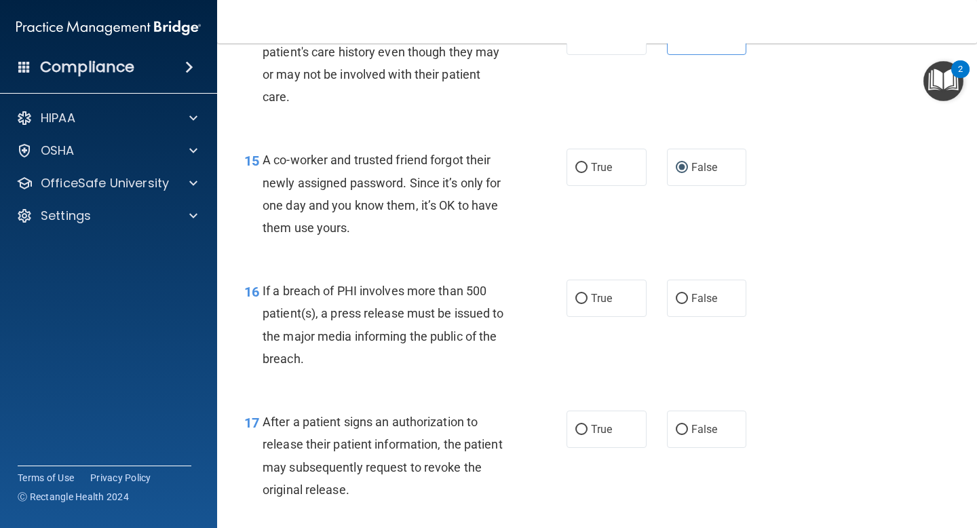
scroll to position [1664, 0]
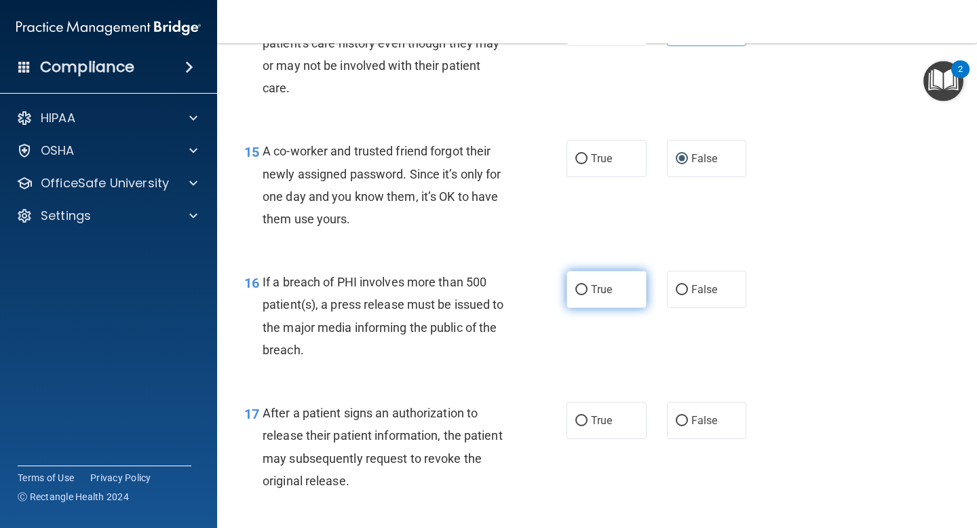
click at [596, 290] on span "True" at bounding box center [601, 289] width 21 height 13
click at [588, 290] on input "True" at bounding box center [581, 290] width 12 height 10
radio input "true"
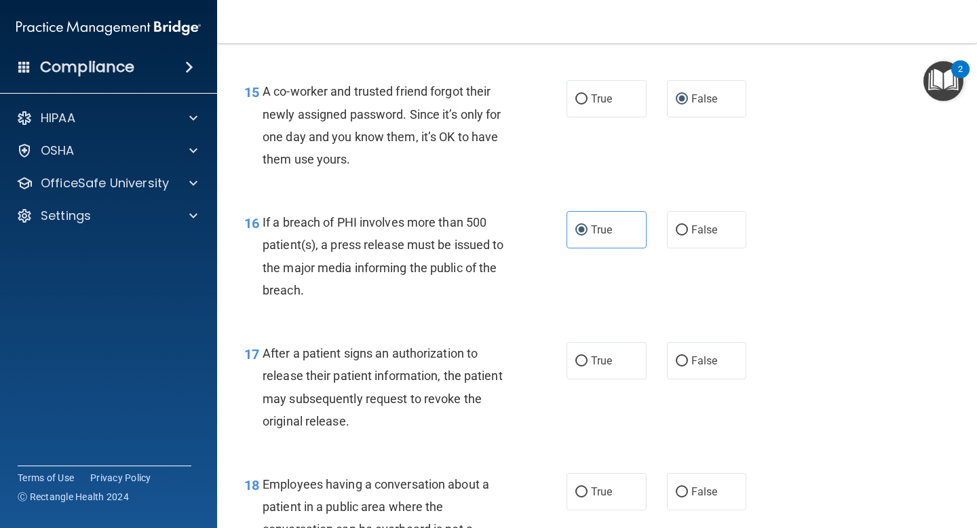
scroll to position [1806, 0]
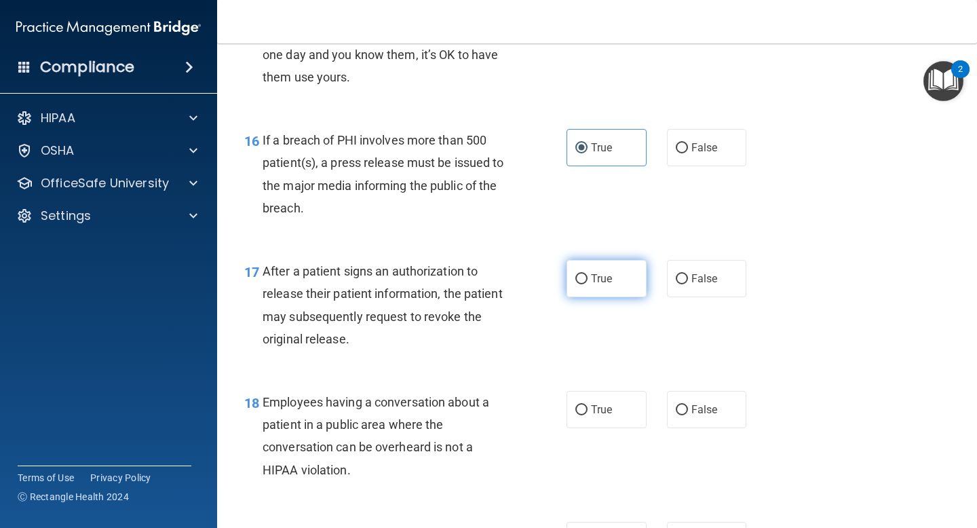
click at [589, 280] on label "True" at bounding box center [607, 278] width 80 height 37
click at [588, 280] on input "True" at bounding box center [581, 279] width 12 height 10
radio input "true"
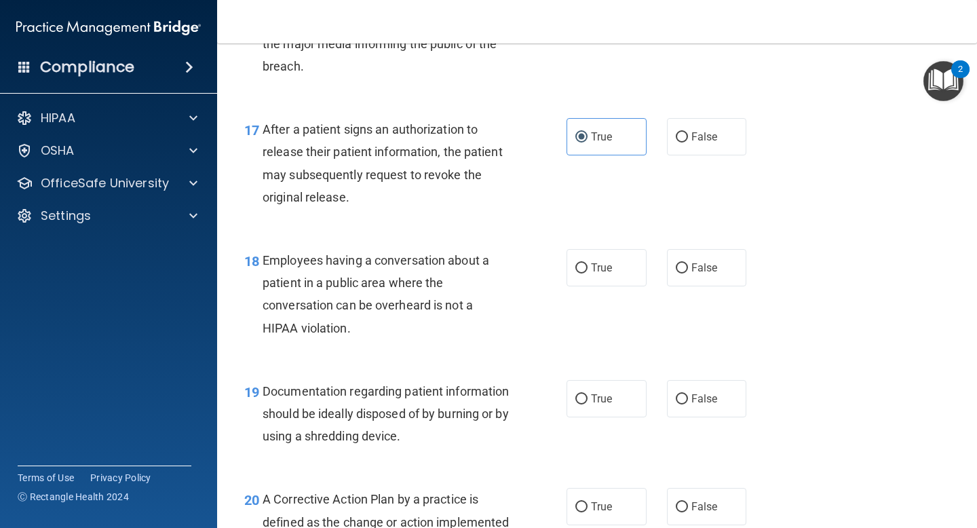
scroll to position [1951, 0]
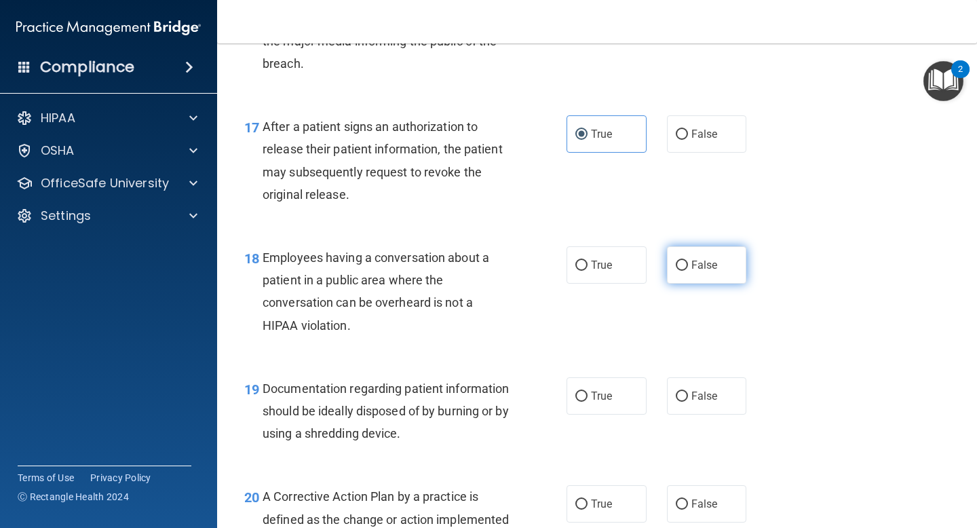
click at [680, 265] on input "False" at bounding box center [682, 266] width 12 height 10
radio input "true"
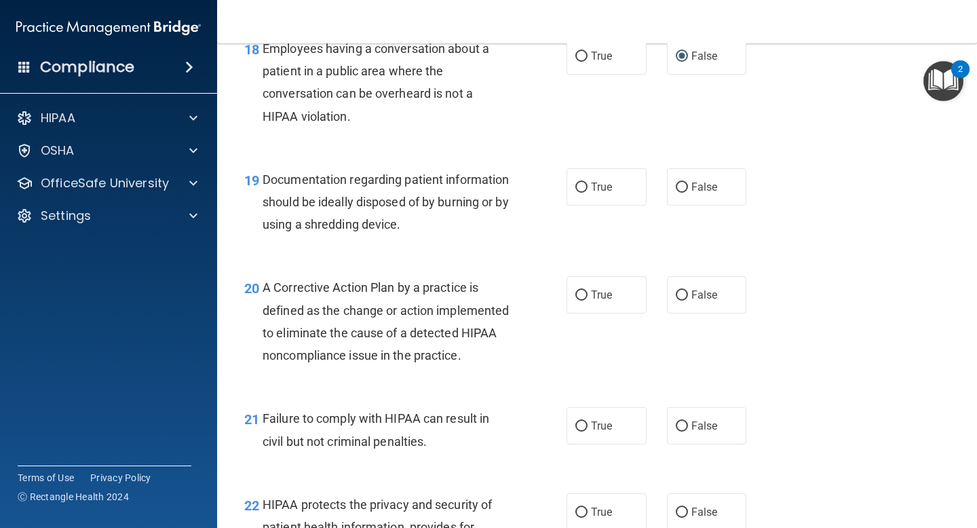
scroll to position [2161, 0]
click at [586, 193] on label "True" at bounding box center [607, 185] width 80 height 37
click at [586, 191] on input "True" at bounding box center [581, 186] width 12 height 10
radio input "true"
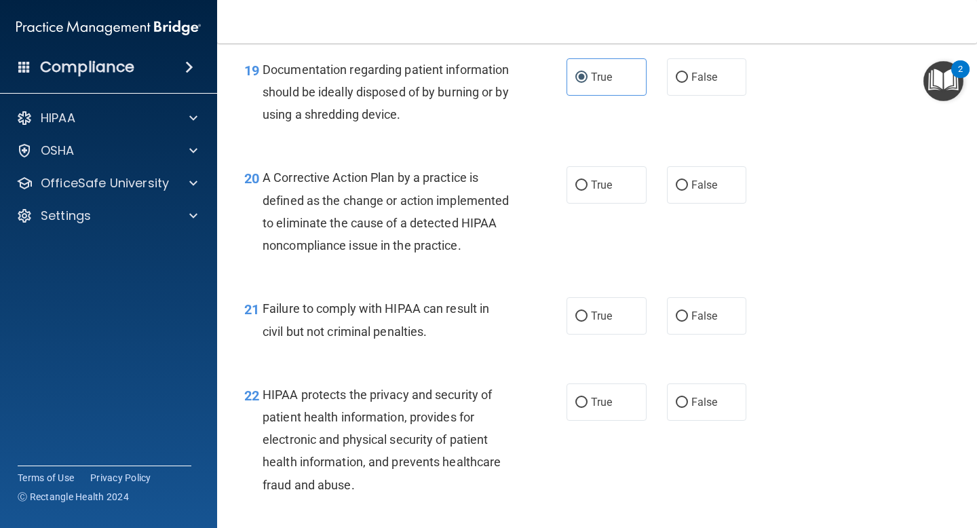
scroll to position [2295, 0]
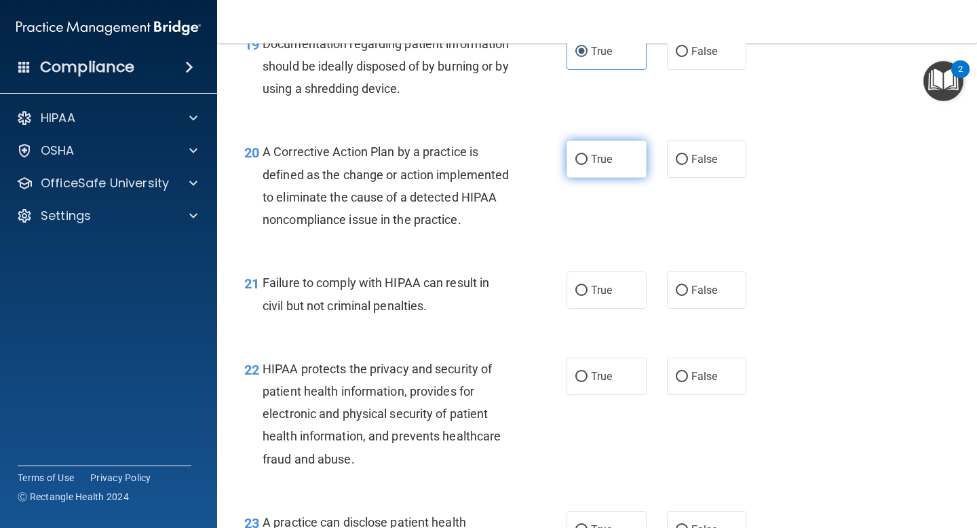
click at [581, 168] on label "True" at bounding box center [607, 158] width 80 height 37
click at [581, 165] on input "True" at bounding box center [581, 160] width 12 height 10
radio input "true"
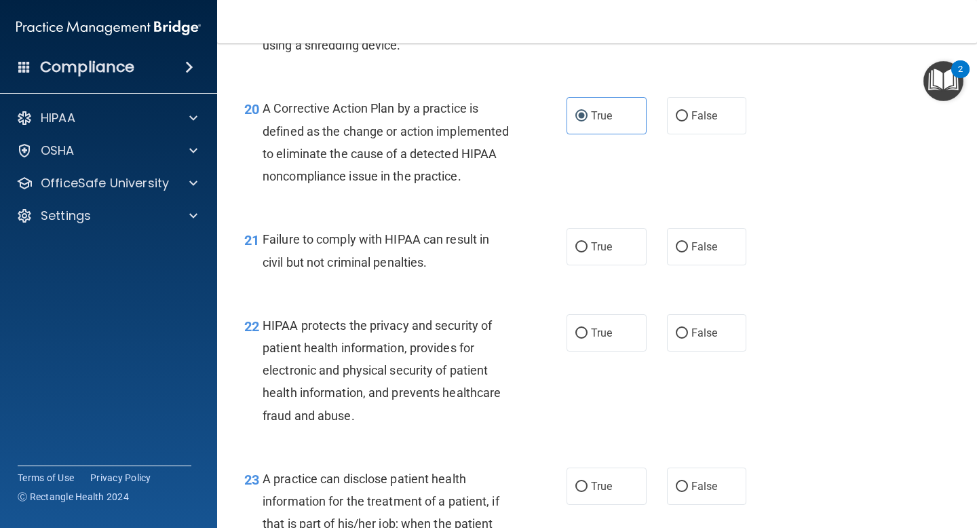
scroll to position [2341, 0]
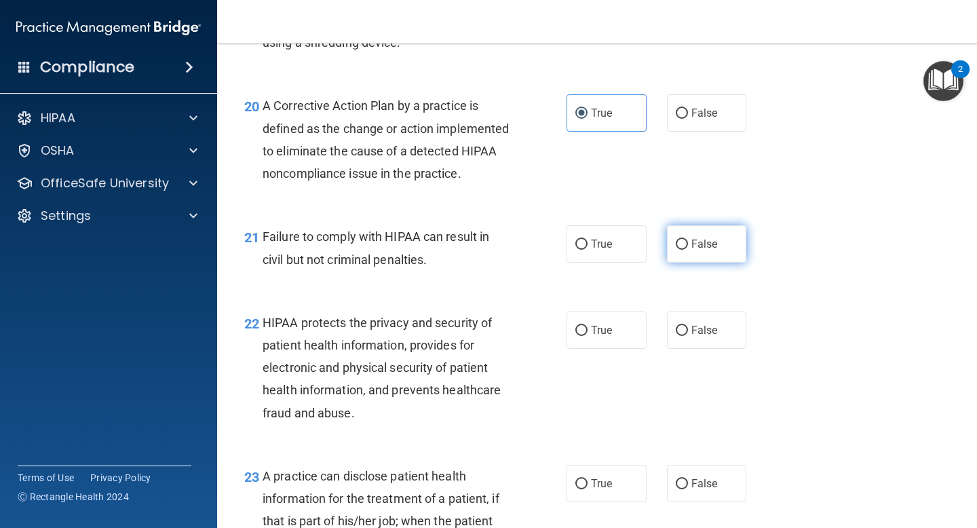
click at [682, 250] on input "False" at bounding box center [682, 244] width 12 height 10
radio input "true"
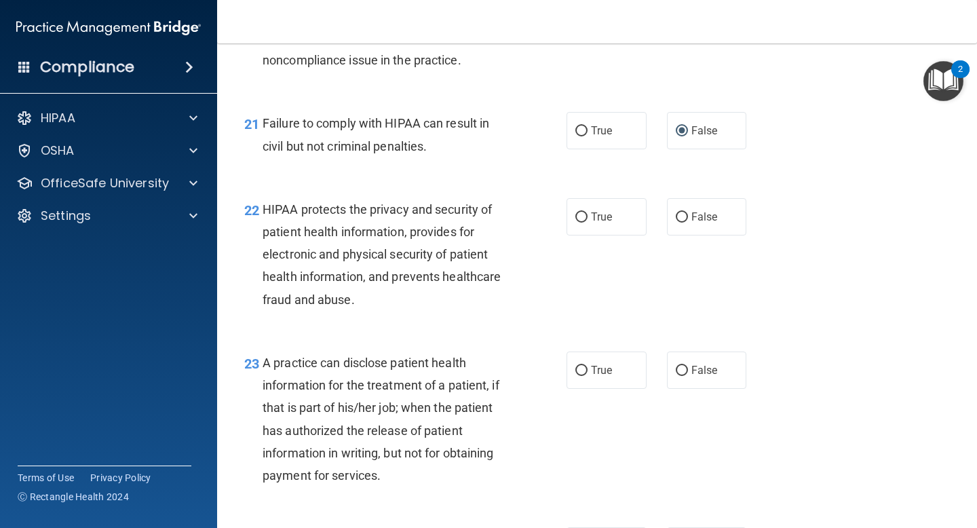
scroll to position [2470, 0]
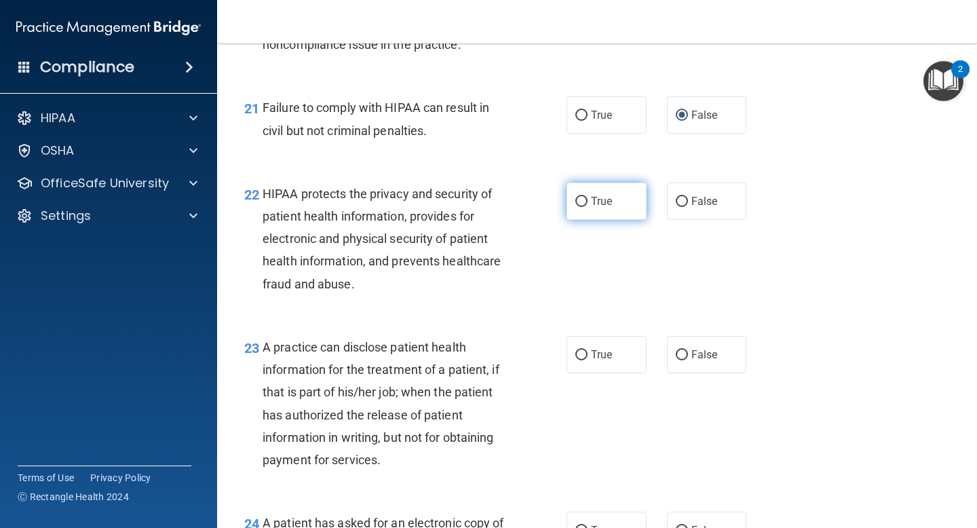
click at [580, 207] on input "True" at bounding box center [581, 202] width 12 height 10
radio input "true"
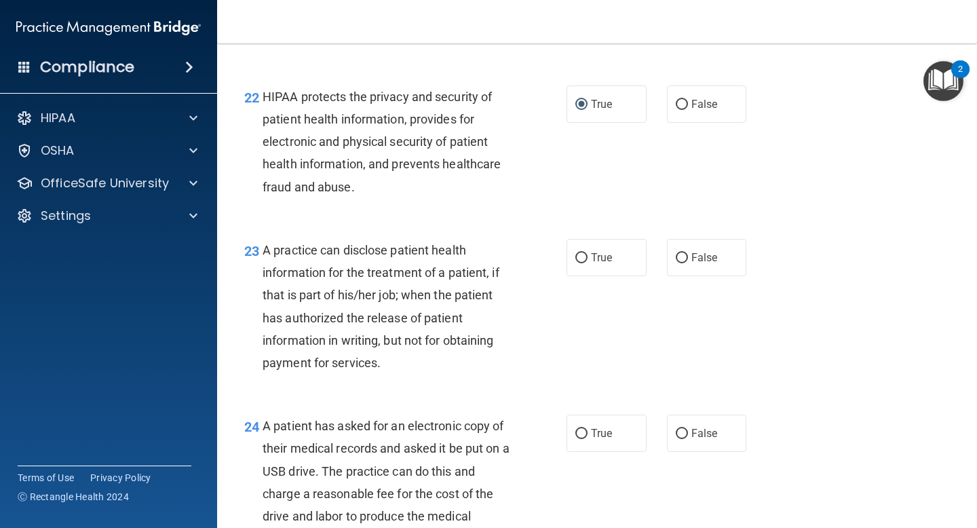
scroll to position [2594, 0]
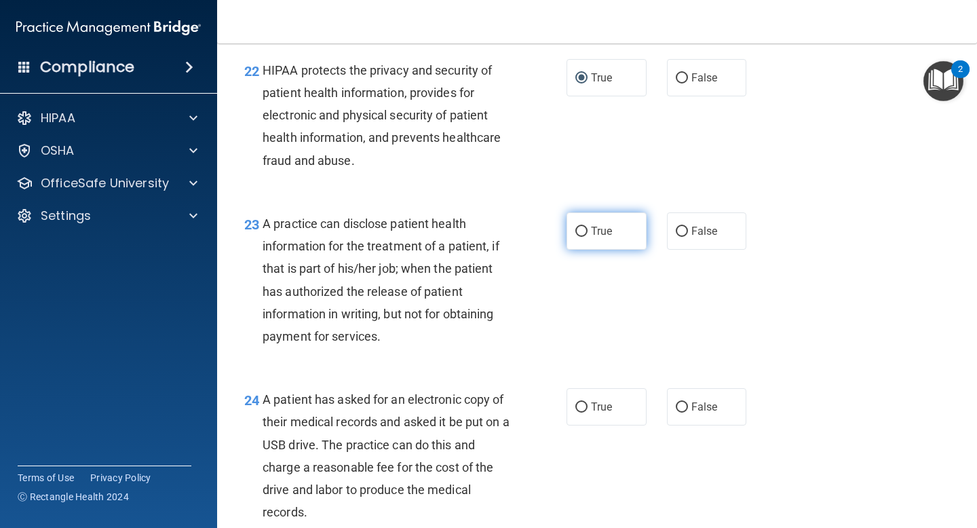
click at [596, 237] on span "True" at bounding box center [601, 231] width 21 height 13
click at [588, 237] on input "True" at bounding box center [581, 232] width 12 height 10
radio input "true"
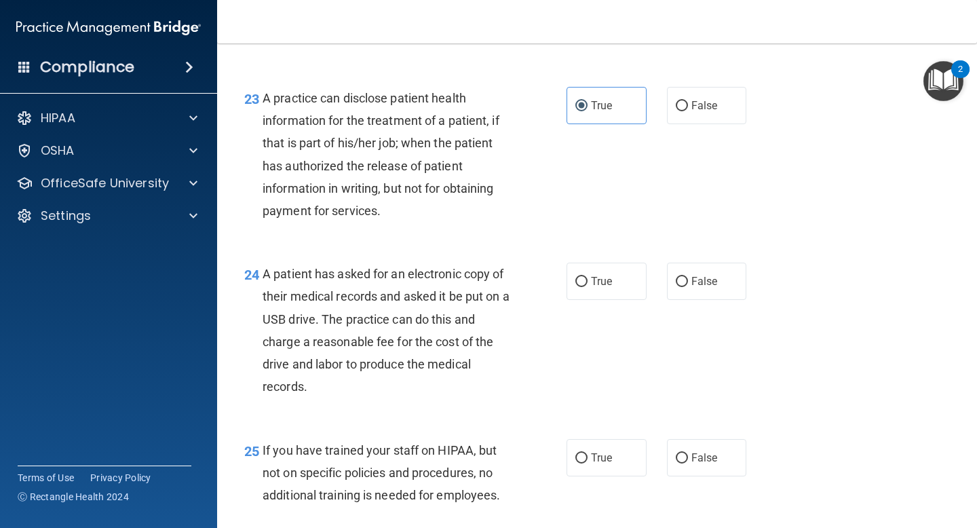
scroll to position [2729, 0]
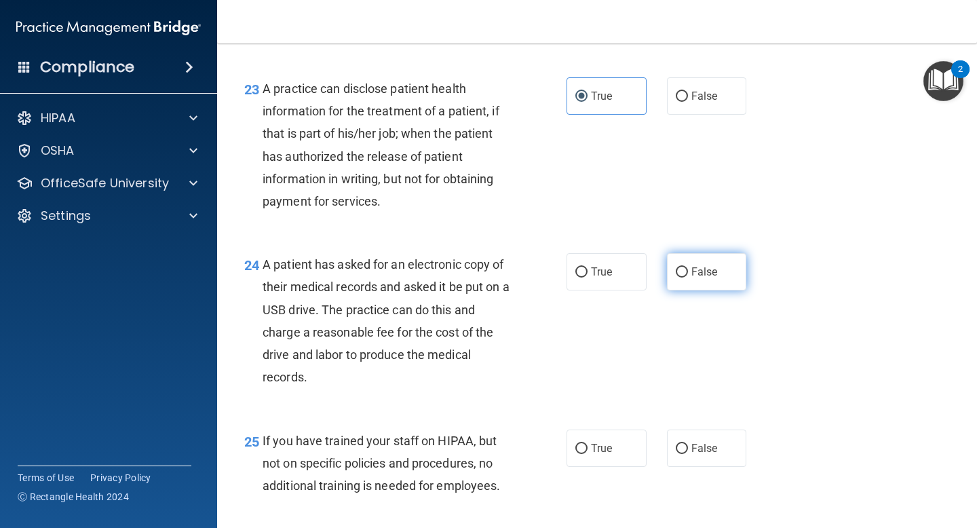
click at [687, 277] on input "False" at bounding box center [682, 272] width 12 height 10
radio input "true"
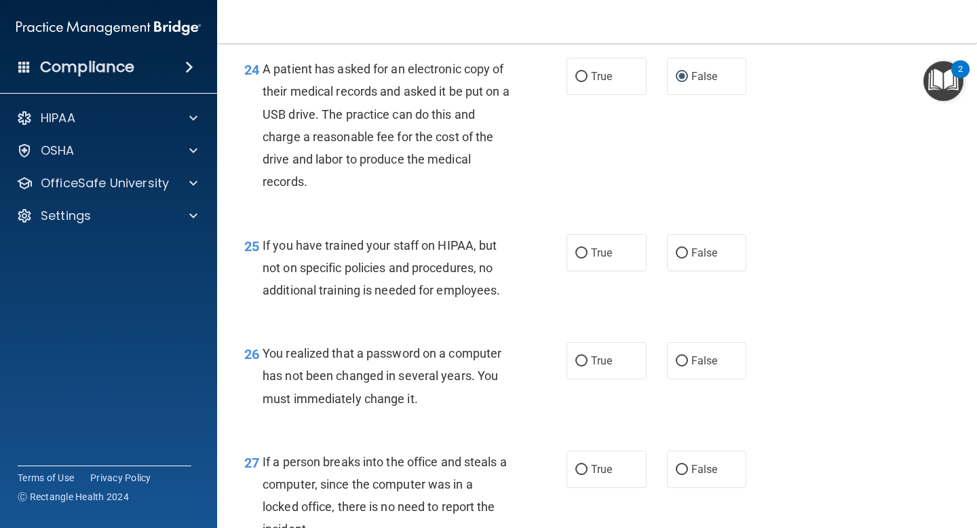
scroll to position [2929, 0]
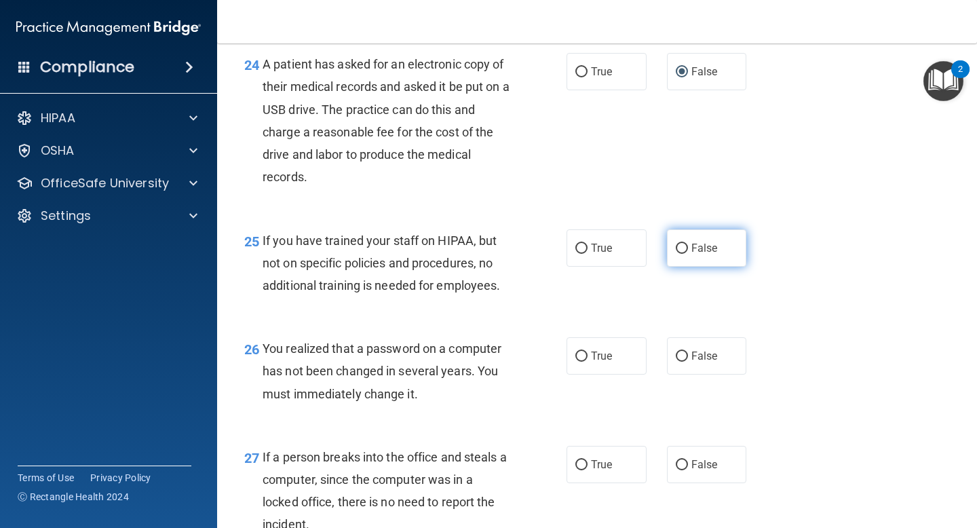
click at [689, 267] on label "False" at bounding box center [707, 247] width 80 height 37
click at [688, 254] on input "False" at bounding box center [682, 249] width 12 height 10
radio input "true"
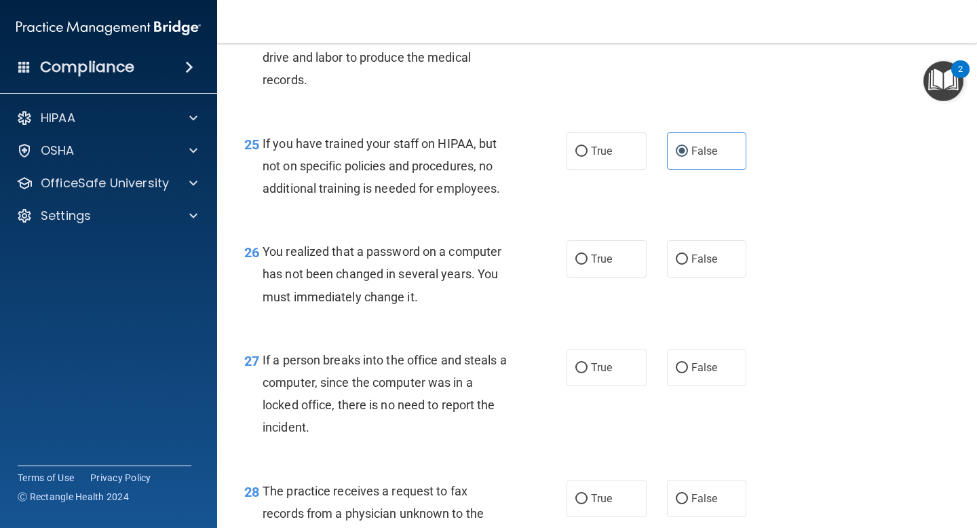
scroll to position [3031, 0]
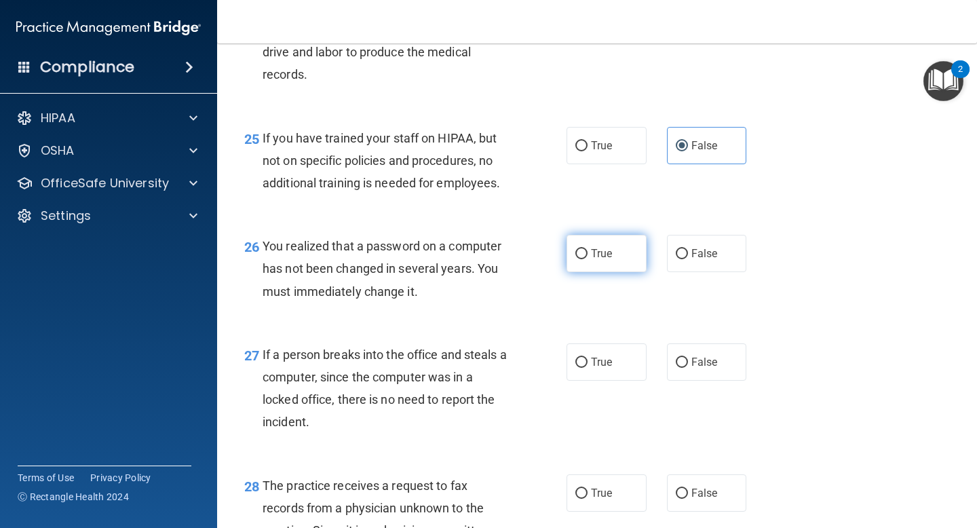
click at [581, 259] on input "True" at bounding box center [581, 254] width 12 height 10
radio input "true"
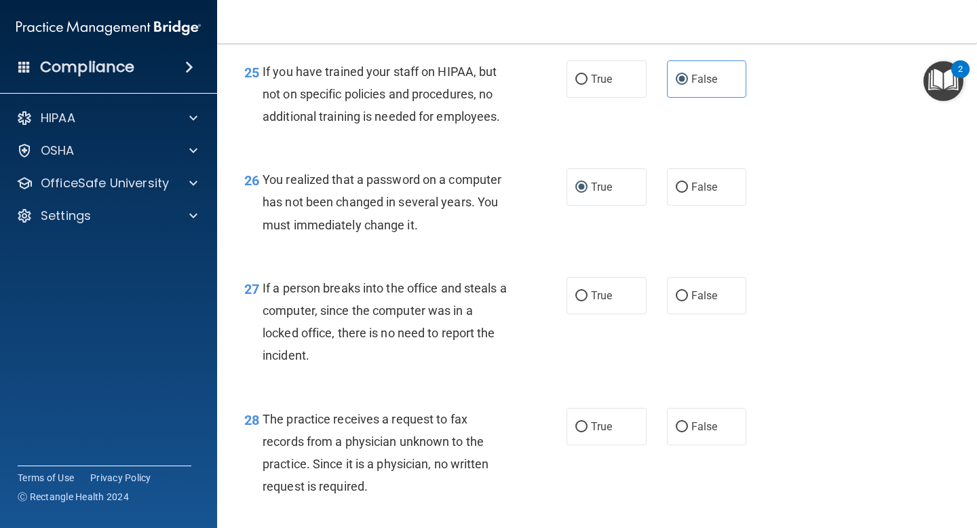
scroll to position [3177, 0]
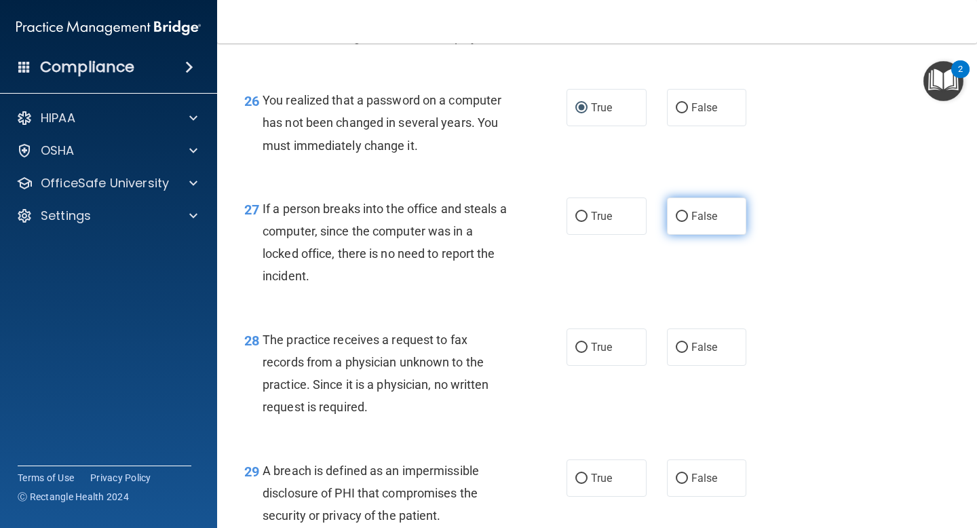
click at [687, 222] on input "False" at bounding box center [682, 217] width 12 height 10
radio input "true"
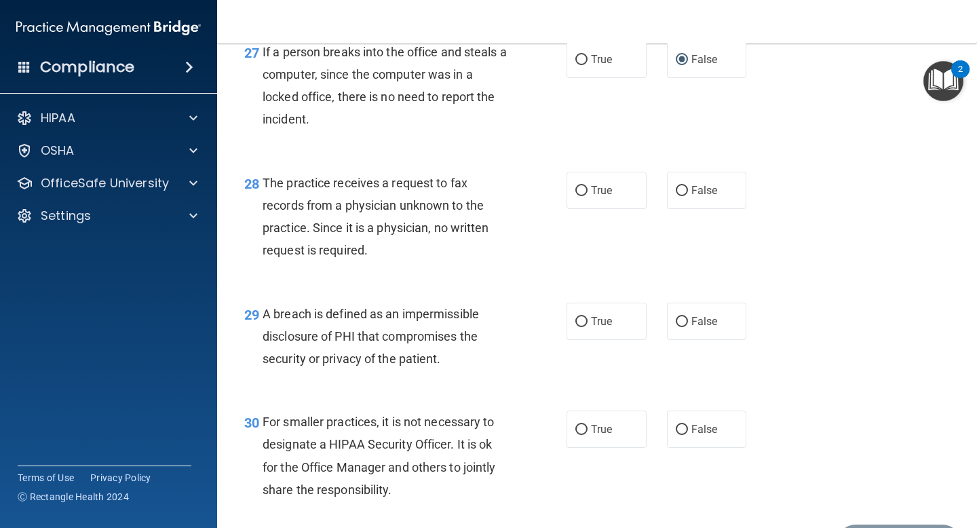
scroll to position [3337, 0]
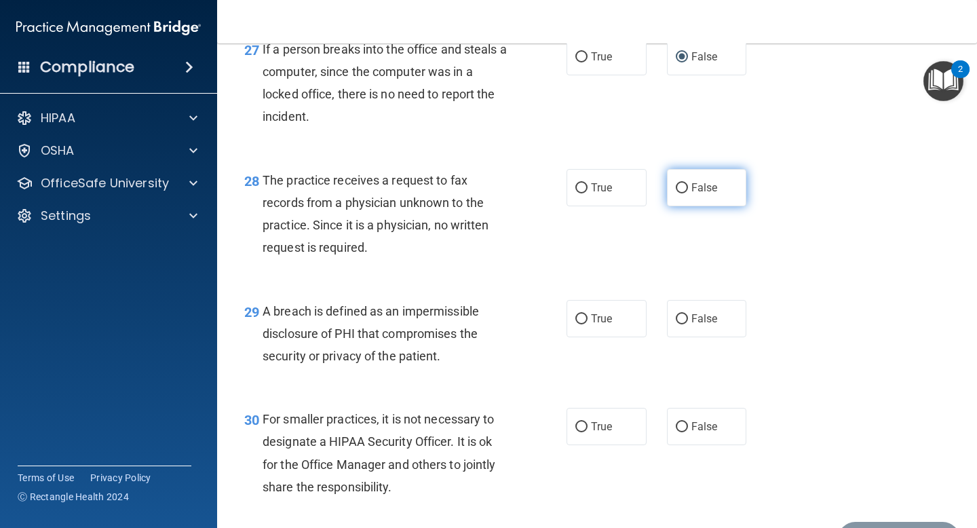
click at [676, 193] on input "False" at bounding box center [682, 188] width 12 height 10
radio input "true"
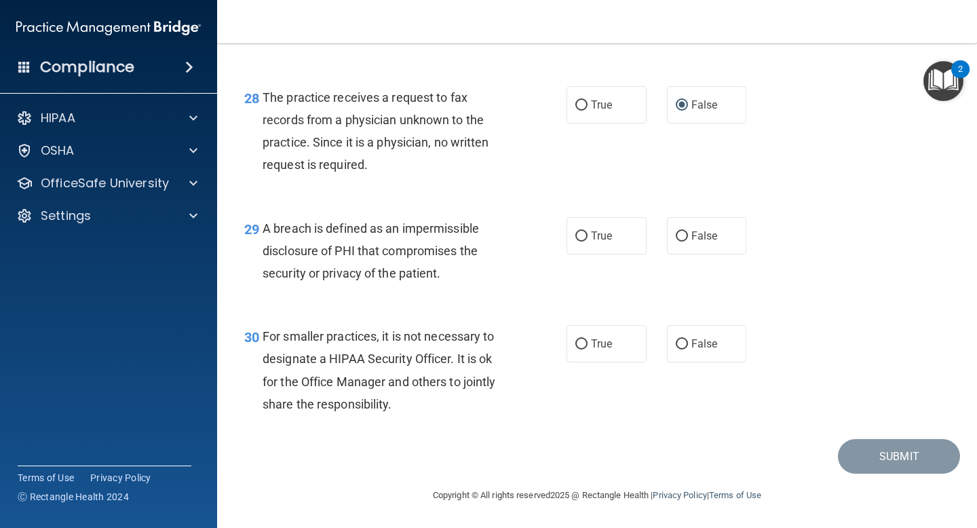
scroll to position [3436, 0]
click at [576, 242] on input "True" at bounding box center [581, 236] width 12 height 10
radio input "true"
click at [676, 341] on input "False" at bounding box center [682, 344] width 12 height 10
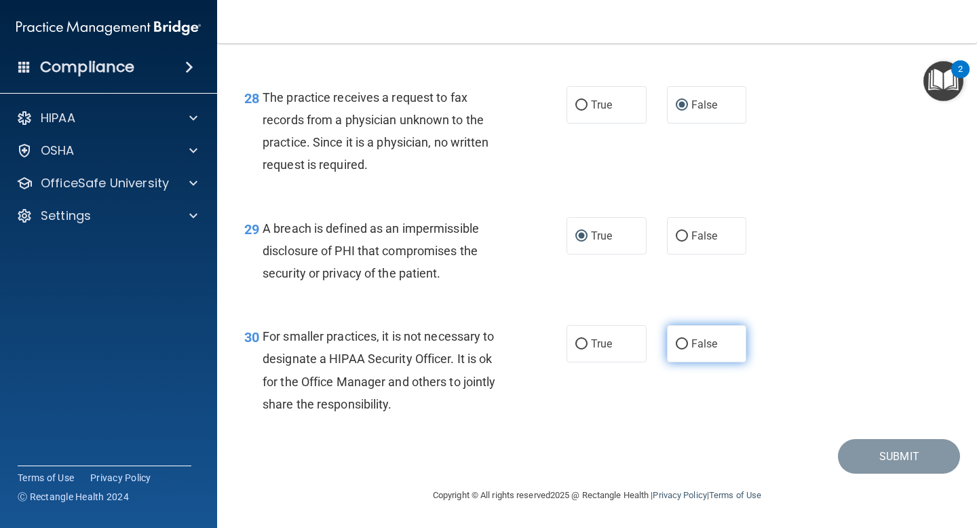
radio input "true"
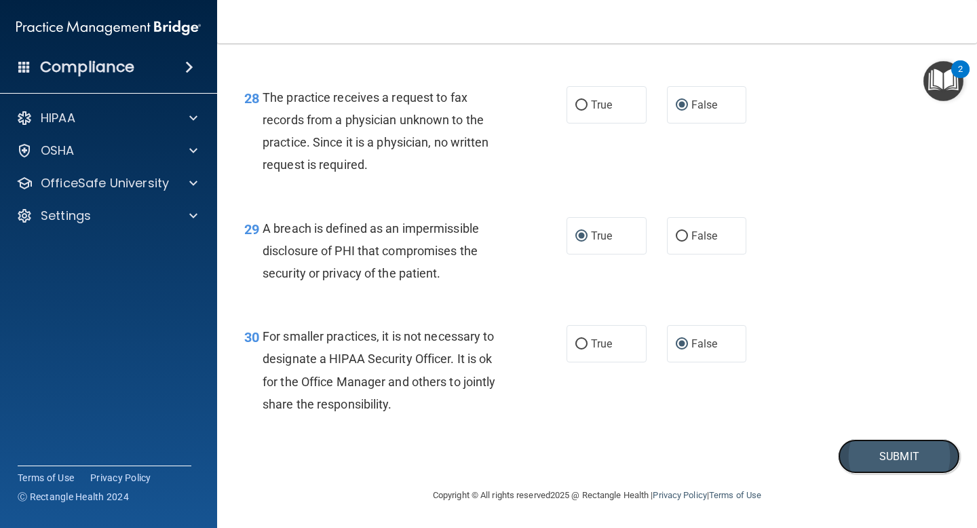
click at [860, 453] on button "Submit" at bounding box center [899, 456] width 122 height 35
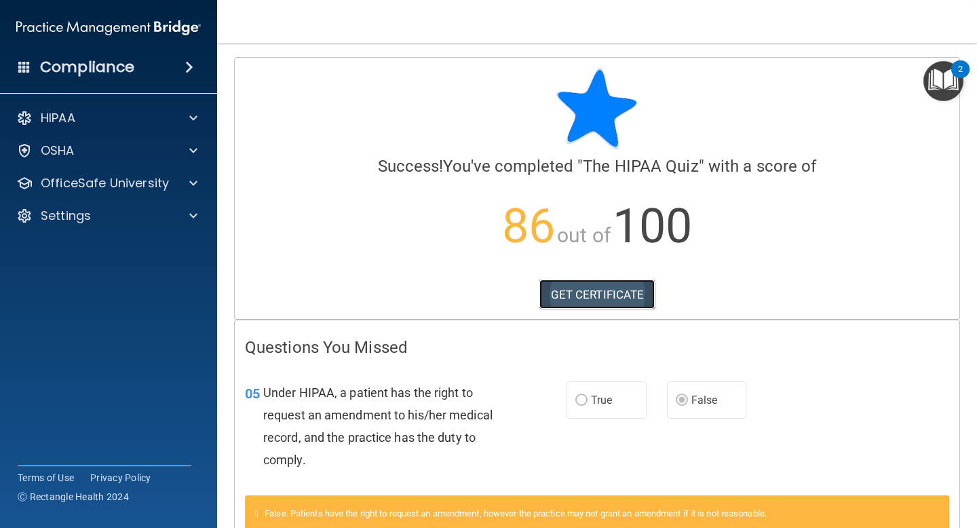
click at [595, 290] on link "GET CERTIFICATE" at bounding box center [597, 295] width 116 height 30
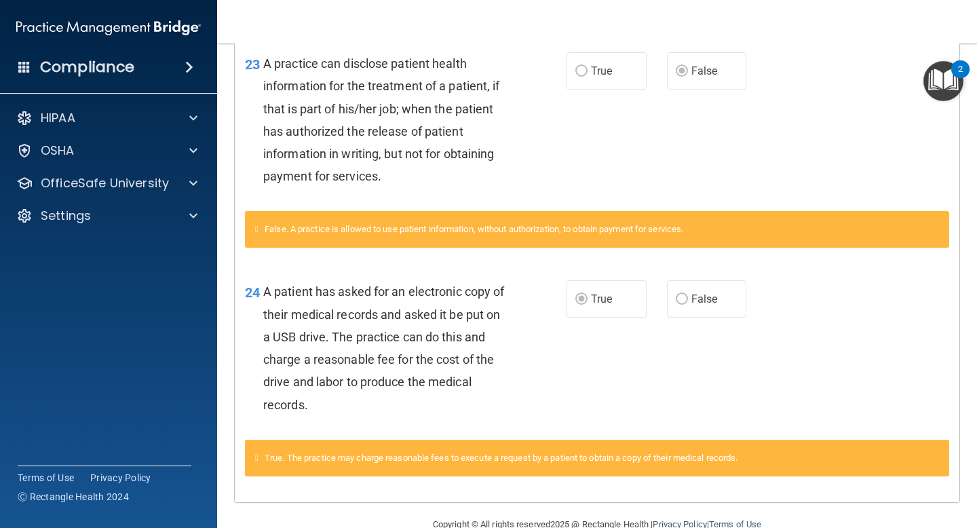
scroll to position [702, 0]
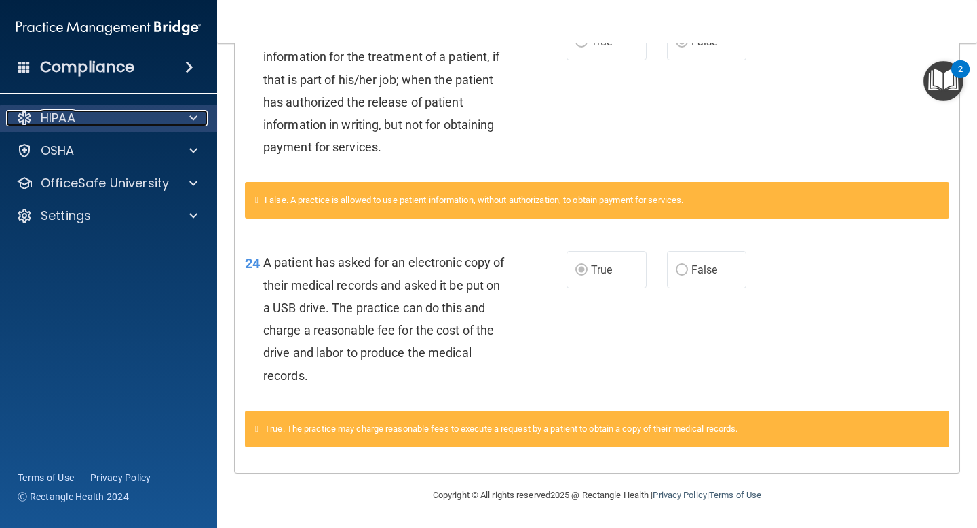
click at [193, 116] on span at bounding box center [193, 118] width 8 height 16
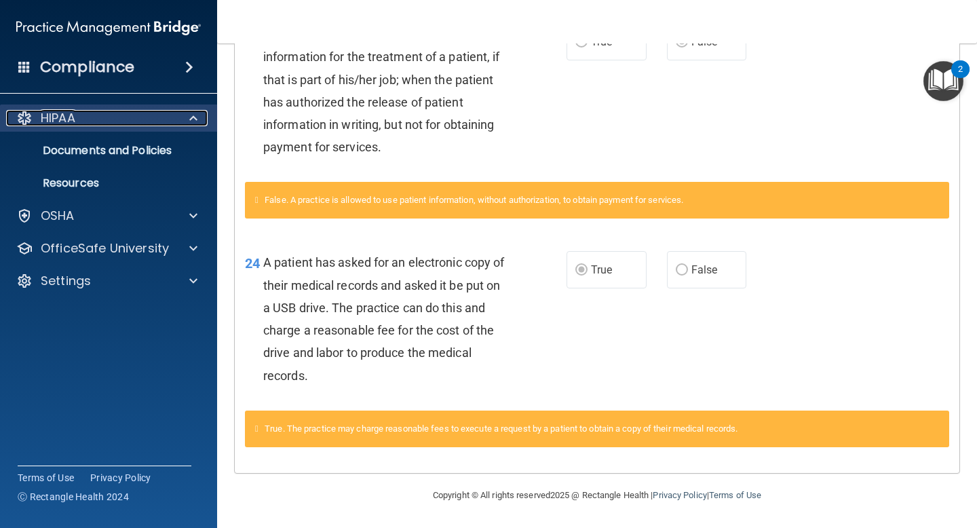
click at [196, 116] on span at bounding box center [193, 118] width 8 height 16
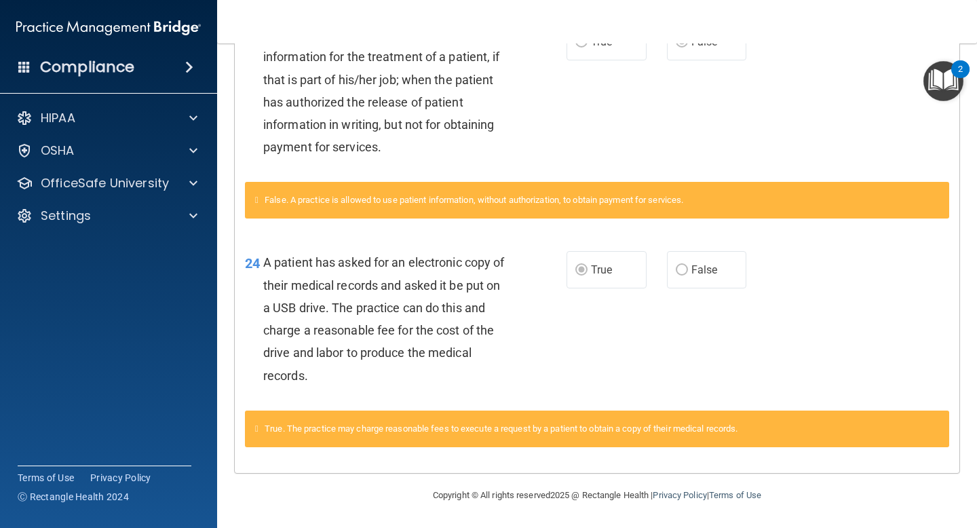
click at [189, 67] on span at bounding box center [189, 67] width 8 height 16
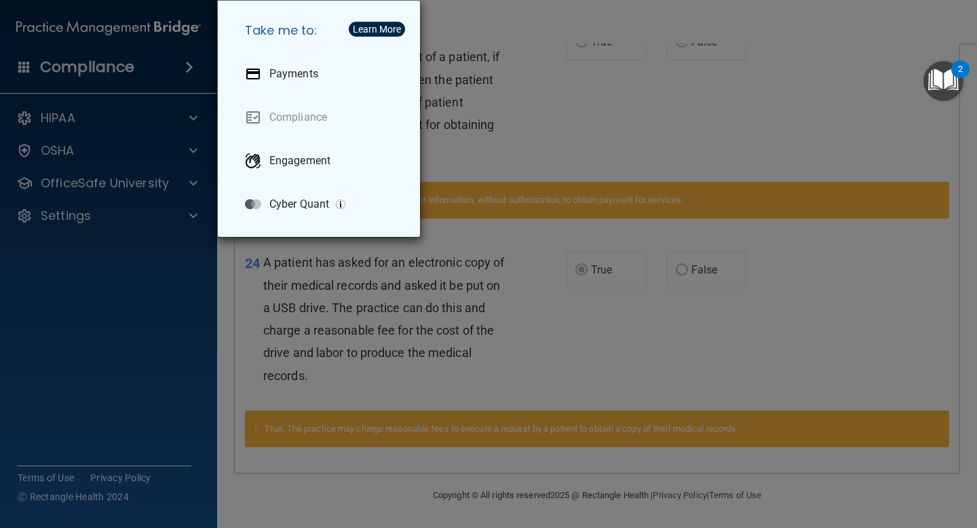
click at [578, 121] on div "Take me to: Payments Compliance Engagement Cyber Quant" at bounding box center [488, 264] width 977 height 528
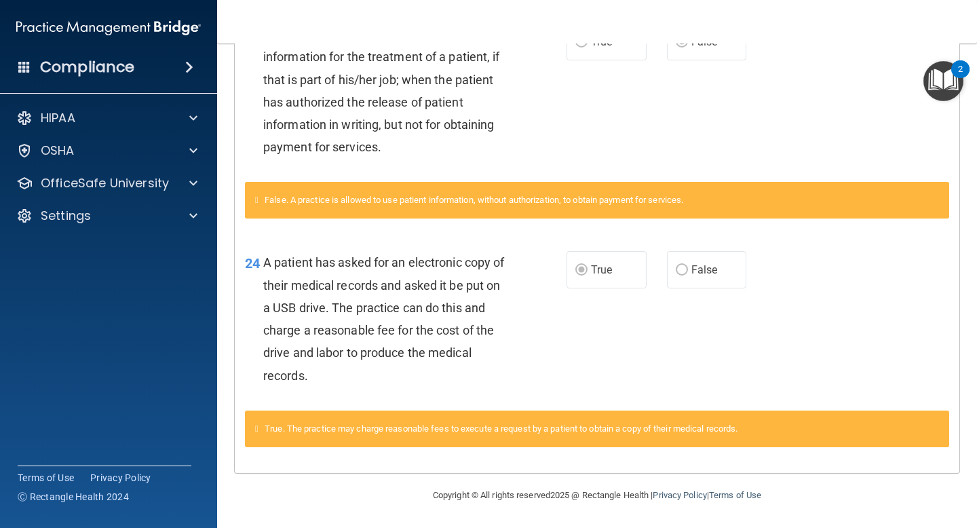
click at [940, 79] on img "Open Resource Center, 2 new notifications" at bounding box center [943, 81] width 40 height 40
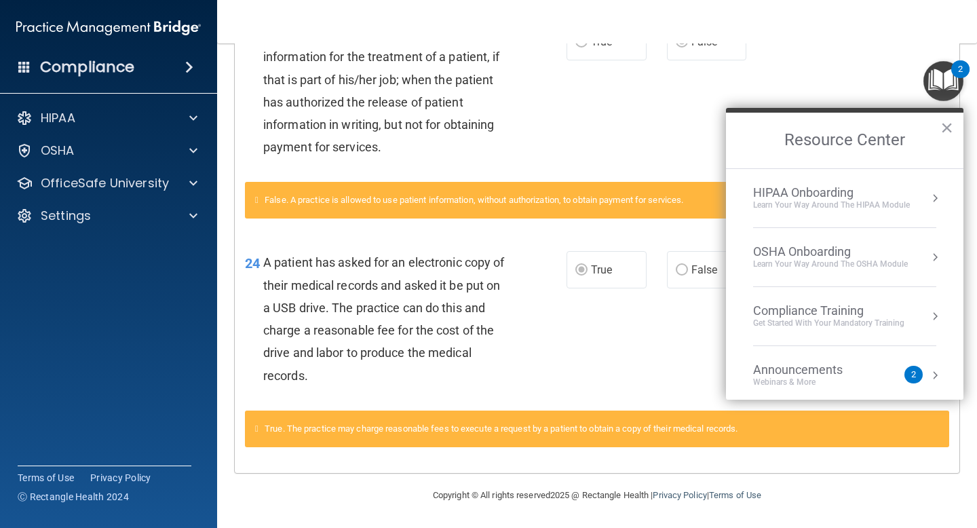
click at [877, 193] on div "HIPAA Onboarding" at bounding box center [831, 192] width 157 height 15
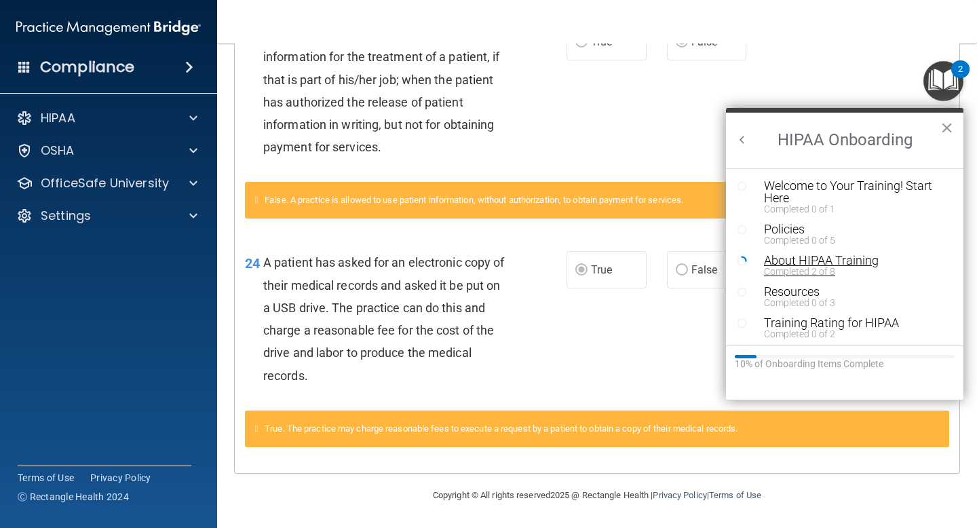
scroll to position [3, 0]
click at [828, 178] on div "Welcome to Your Training! Start Here" at bounding box center [855, 189] width 182 height 24
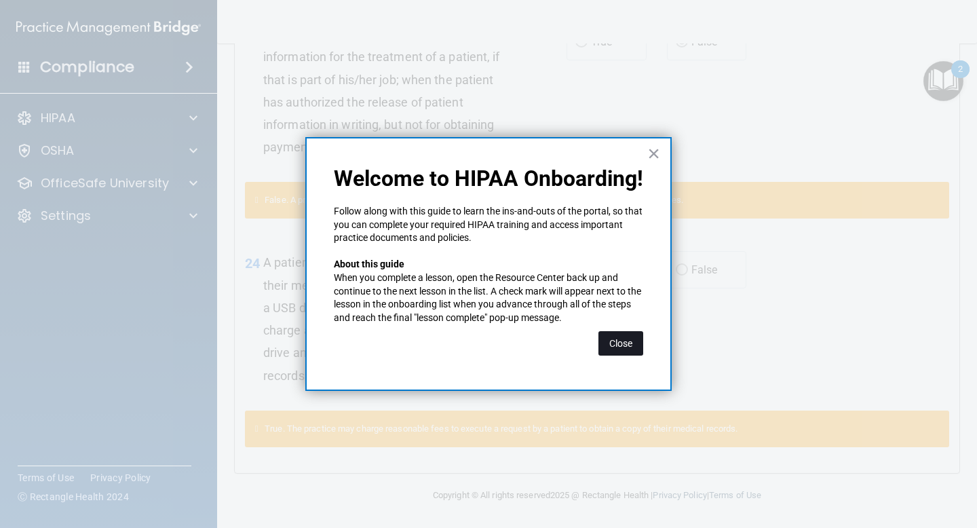
click at [625, 343] on button "Close" at bounding box center [620, 343] width 45 height 24
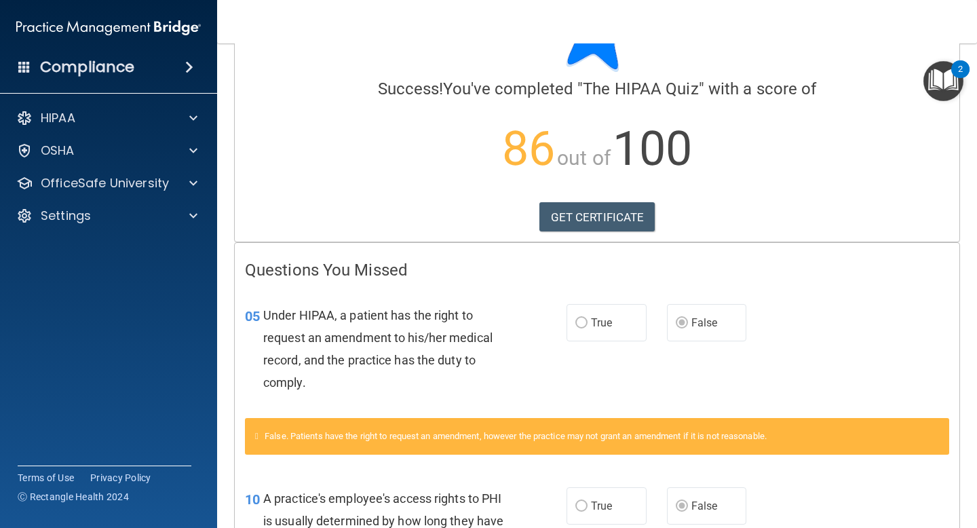
scroll to position [0, 0]
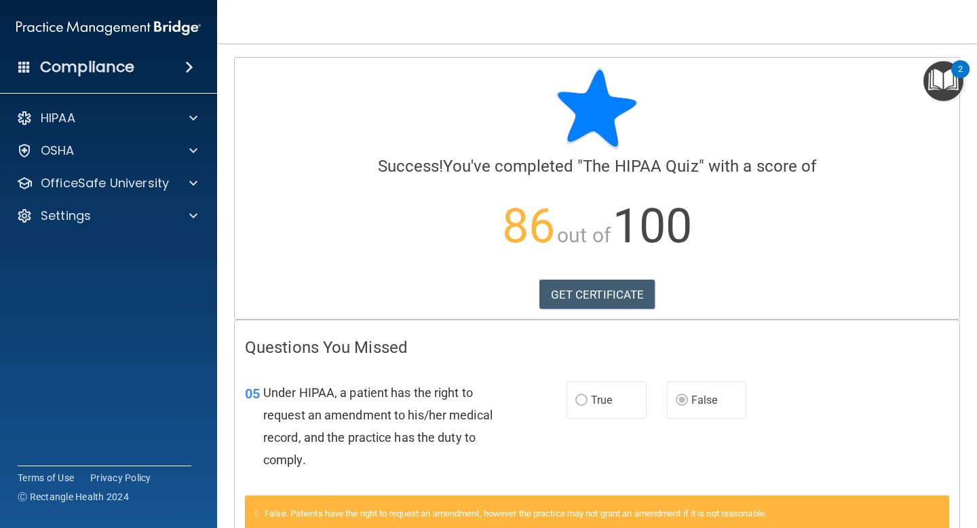
click at [934, 90] on img "Open Resource Center, 2 new notifications" at bounding box center [943, 81] width 40 height 40
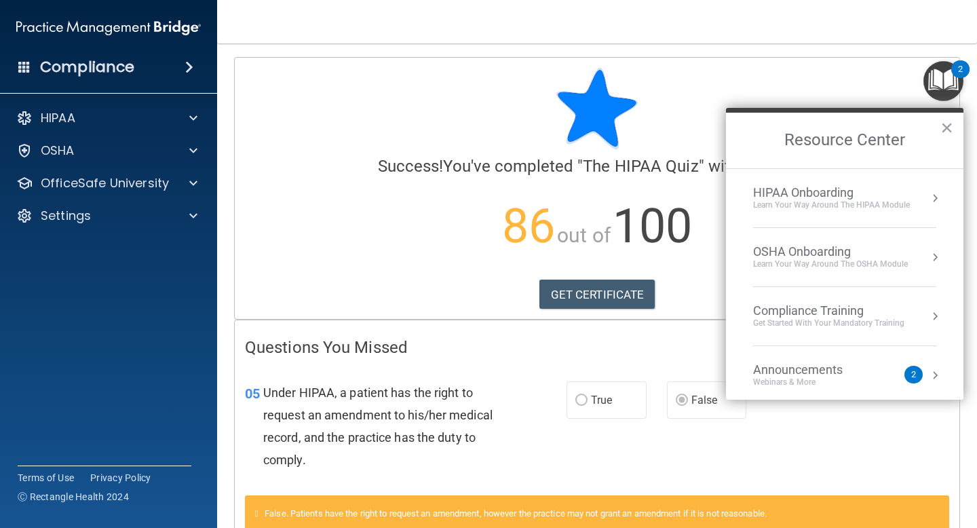
click at [818, 305] on div "Compliance Training" at bounding box center [828, 310] width 151 height 15
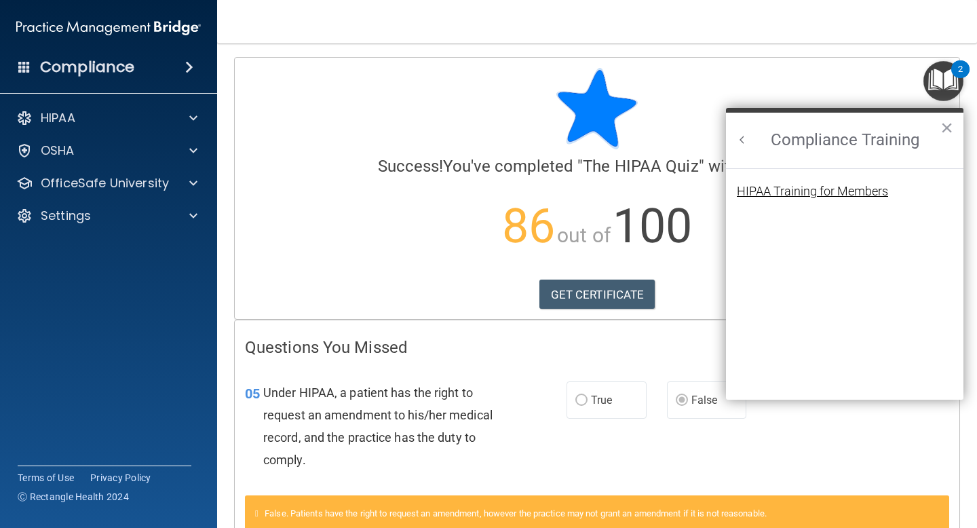
click at [826, 192] on div "HIPAA Training for Members" at bounding box center [812, 191] width 151 height 12
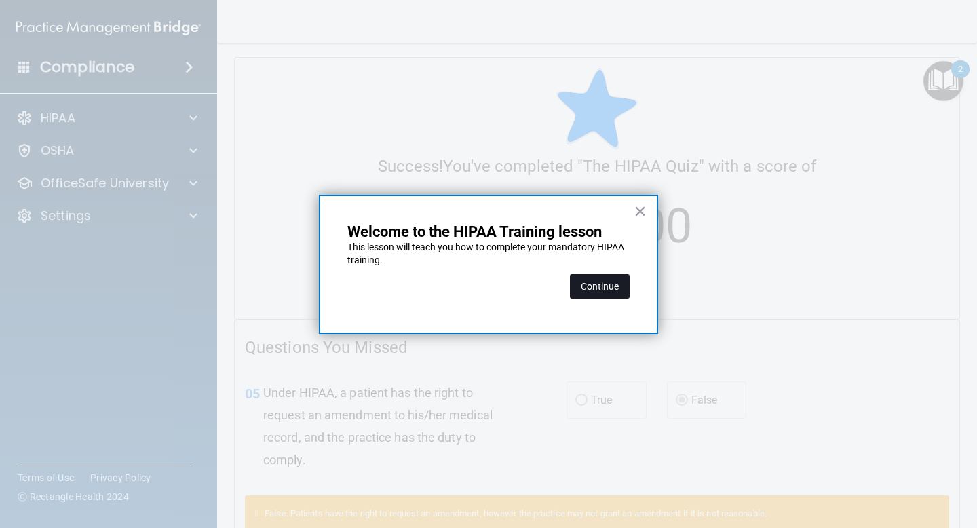
click at [594, 286] on button "Continue" at bounding box center [600, 286] width 60 height 24
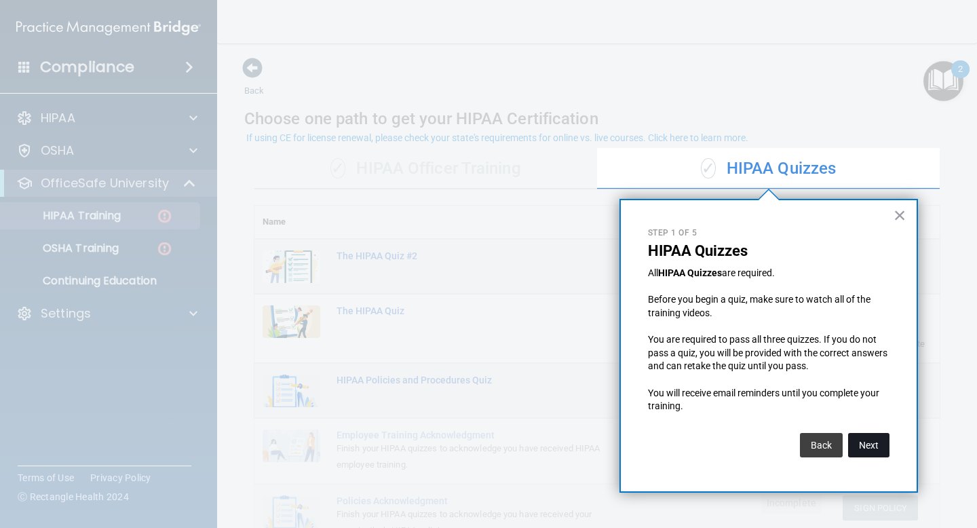
click at [863, 450] on button "Next" at bounding box center [868, 445] width 41 height 24
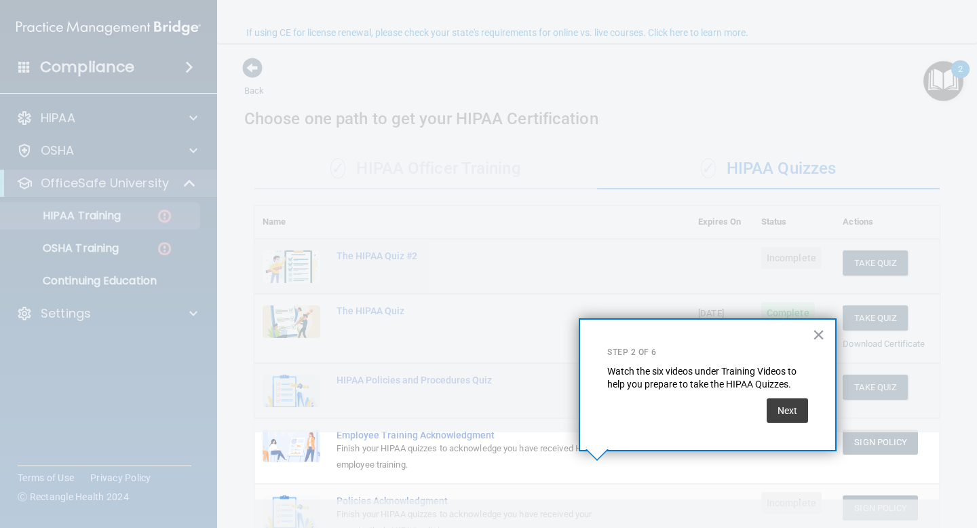
scroll to position [105, 0]
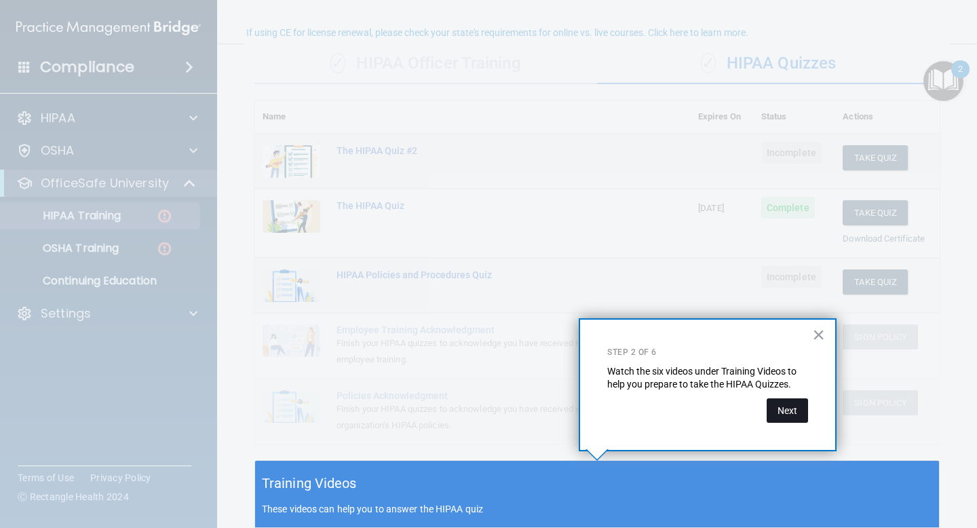
click at [783, 415] on button "Next" at bounding box center [787, 410] width 41 height 24
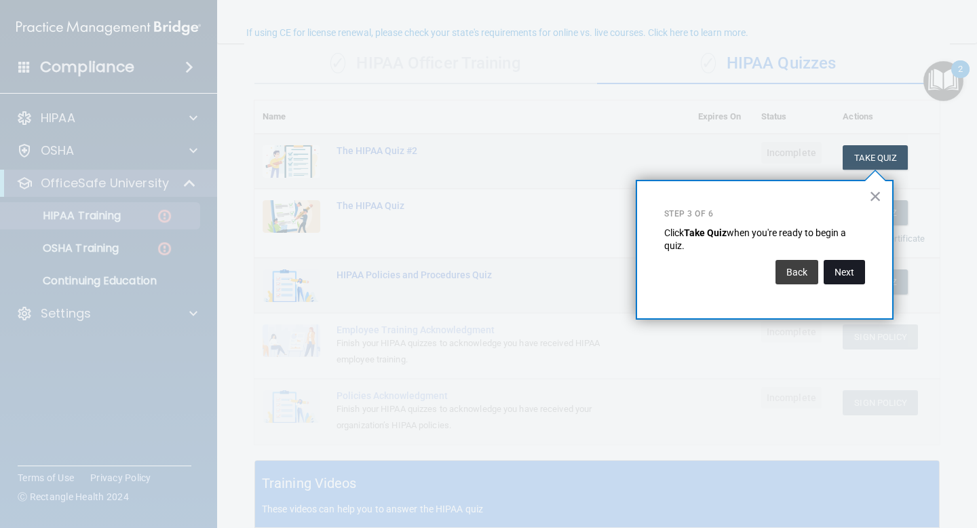
click at [849, 267] on button "Next" at bounding box center [844, 272] width 41 height 24
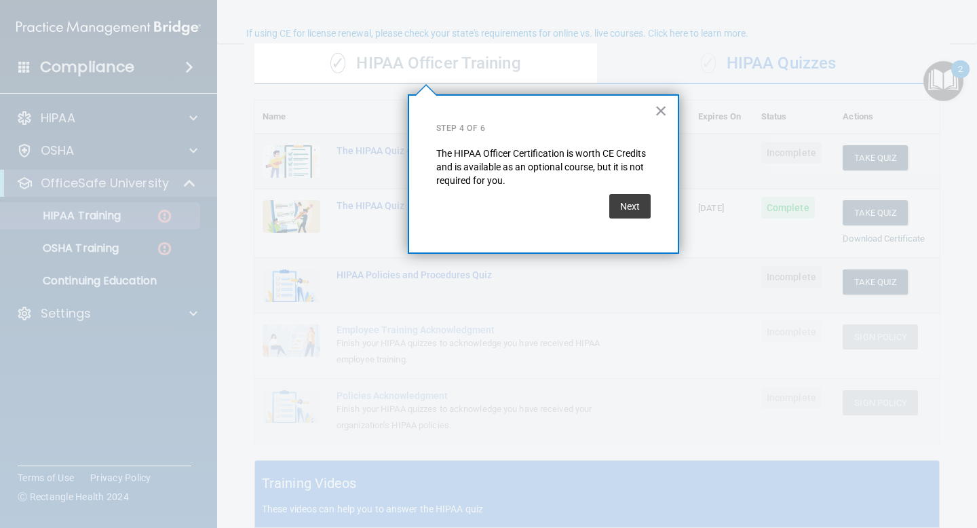
scroll to position [104, 0]
click at [628, 205] on button "Next" at bounding box center [629, 206] width 41 height 24
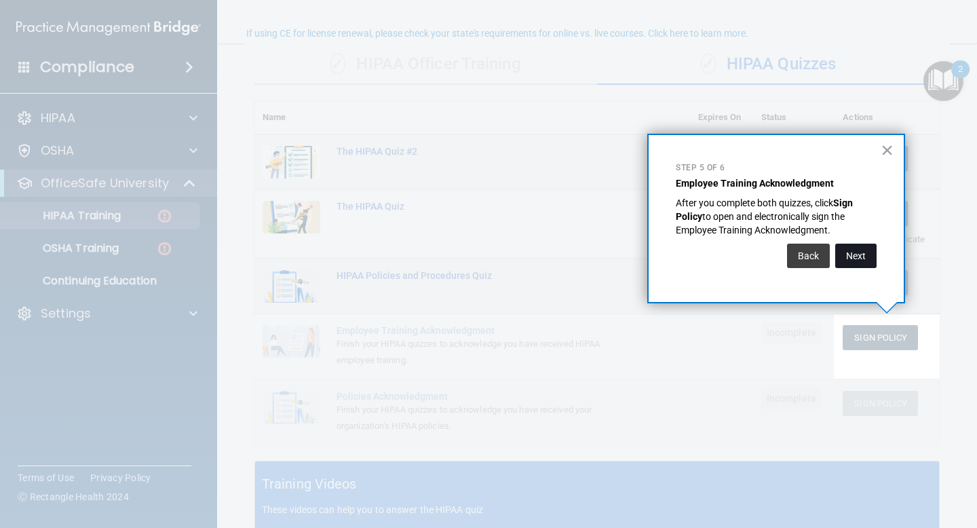
click at [866, 251] on button "Next" at bounding box center [855, 256] width 41 height 24
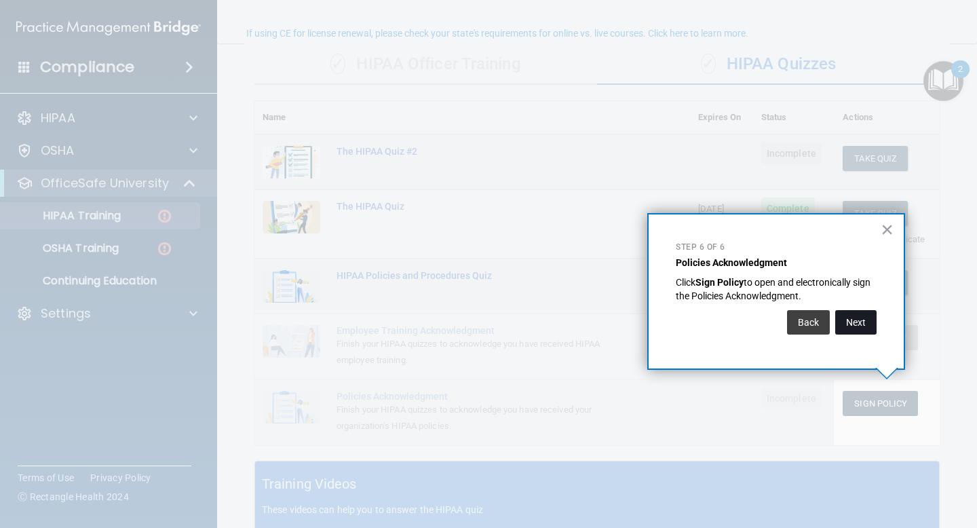
click at [848, 315] on button "Next" at bounding box center [855, 322] width 41 height 24
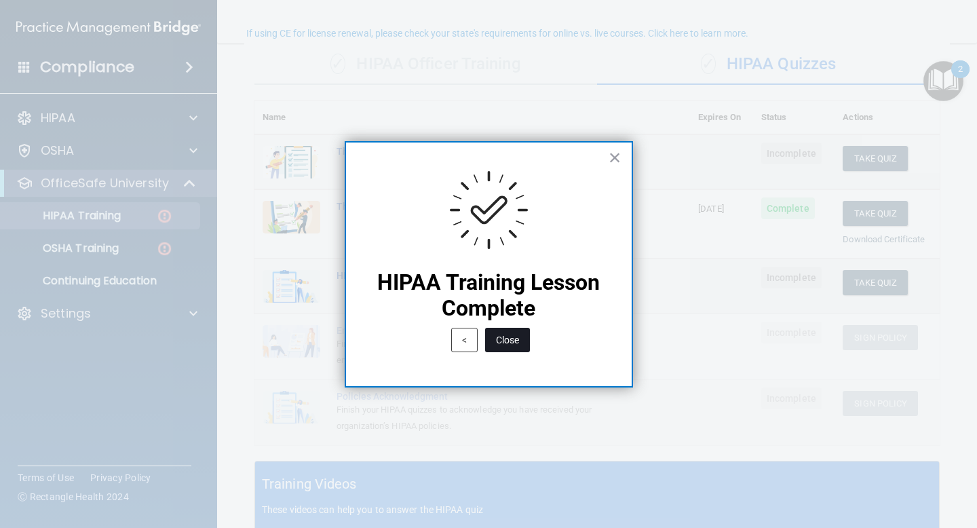
click at [503, 337] on button "Close" at bounding box center [507, 340] width 45 height 24
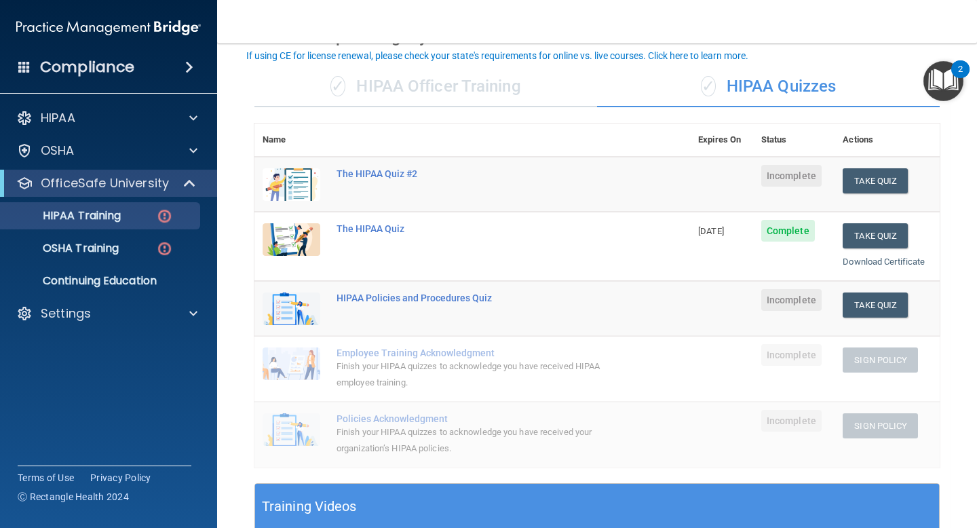
scroll to position [75, 0]
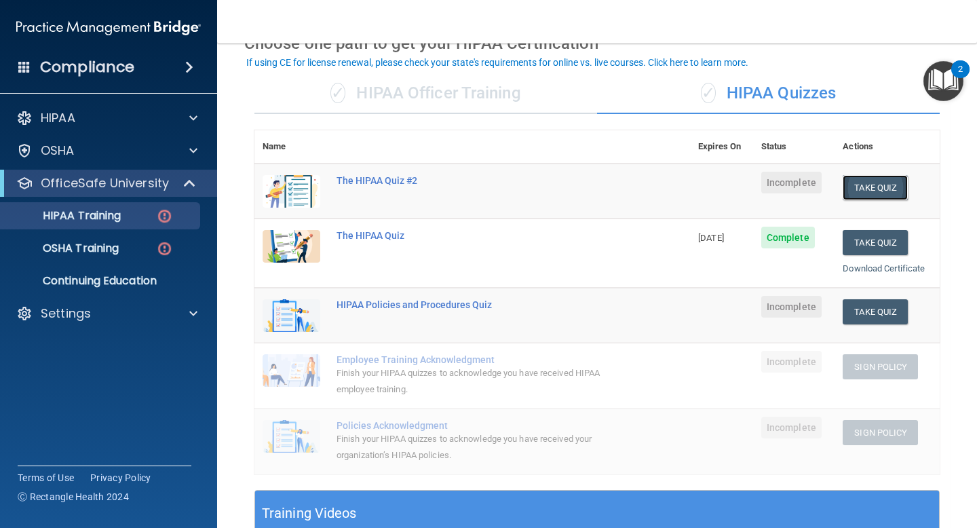
click at [885, 188] on button "Take Quiz" at bounding box center [875, 187] width 65 height 25
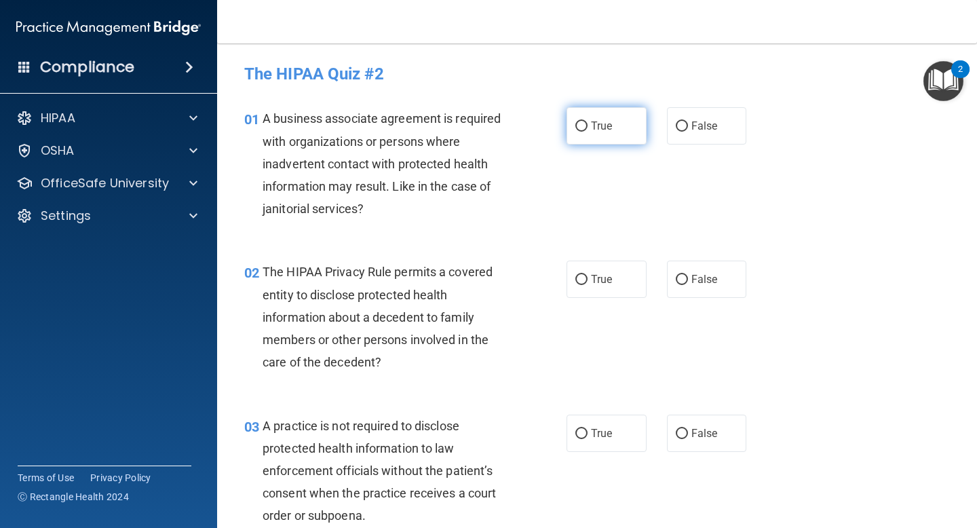
click at [590, 127] on label "True" at bounding box center [607, 125] width 80 height 37
click at [588, 127] on input "True" at bounding box center [581, 126] width 12 height 10
radio input "true"
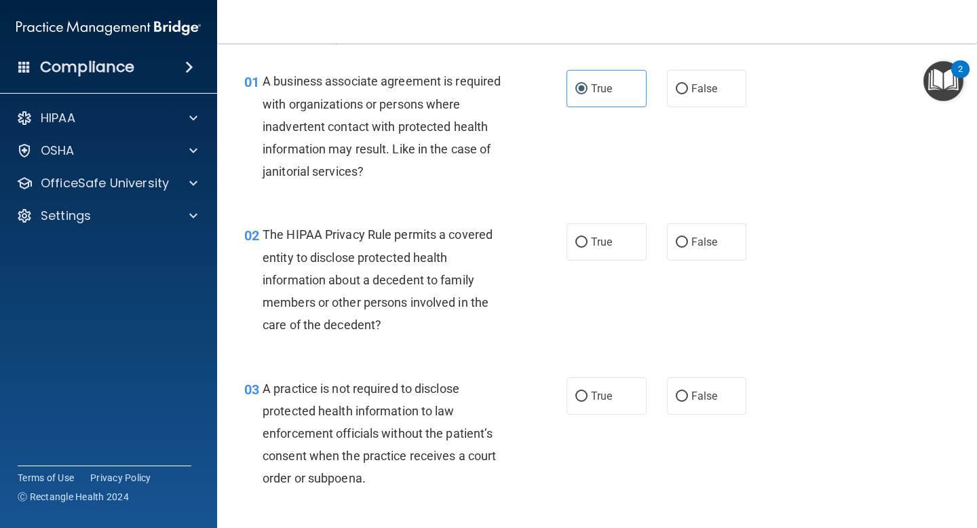
scroll to position [38, 0]
click at [594, 241] on span "True" at bounding box center [601, 241] width 21 height 13
click at [588, 241] on input "True" at bounding box center [581, 242] width 12 height 10
radio input "true"
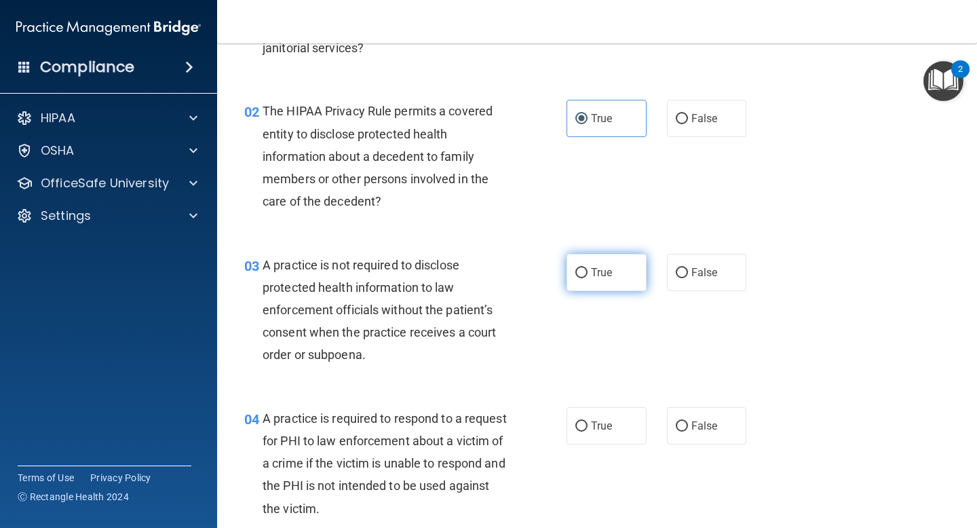
click at [607, 273] on span "True" at bounding box center [601, 272] width 21 height 13
click at [588, 273] on input "True" at bounding box center [581, 273] width 12 height 10
radio input "true"
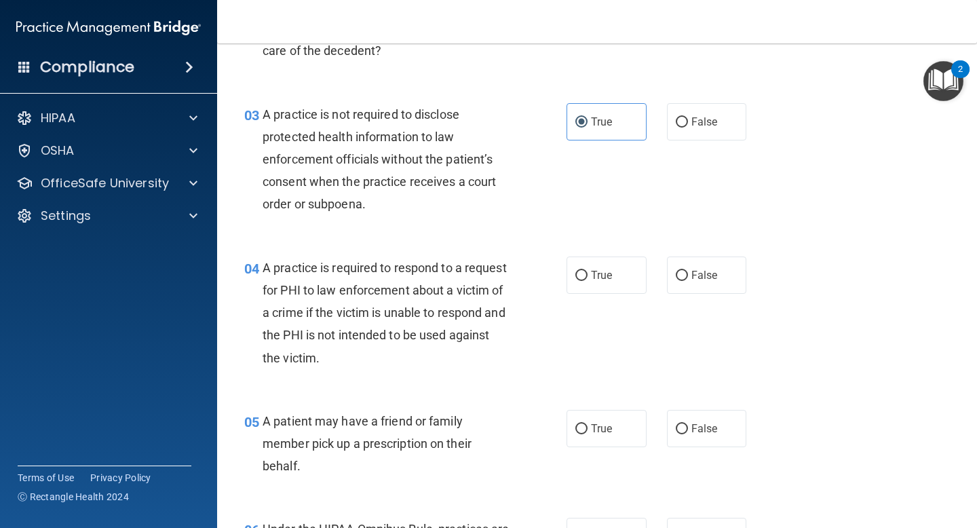
scroll to position [315, 0]
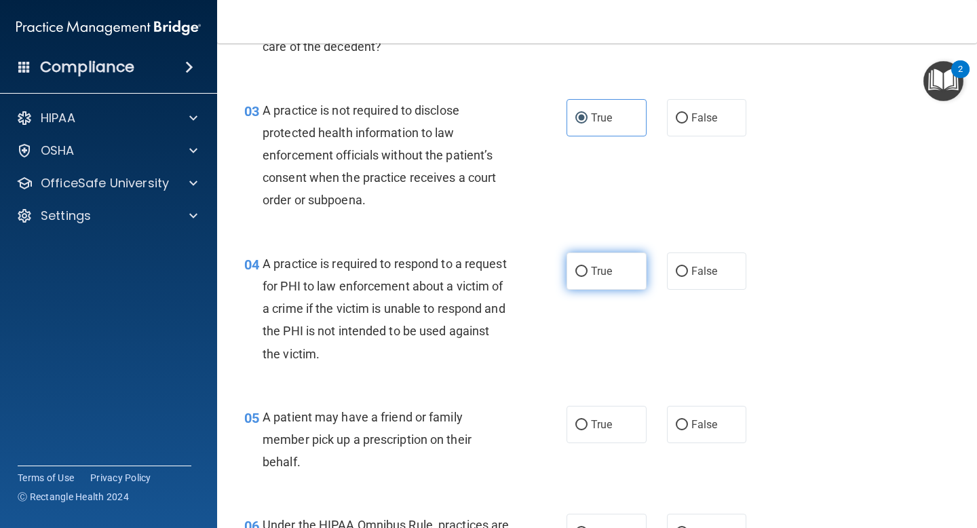
click at [600, 263] on label "True" at bounding box center [607, 270] width 80 height 37
click at [588, 267] on input "True" at bounding box center [581, 272] width 12 height 10
radio input "true"
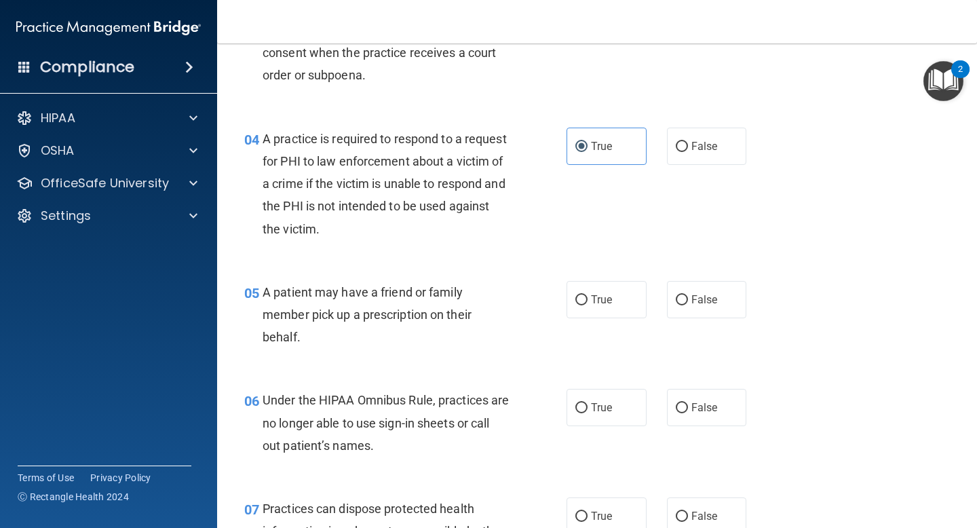
scroll to position [444, 0]
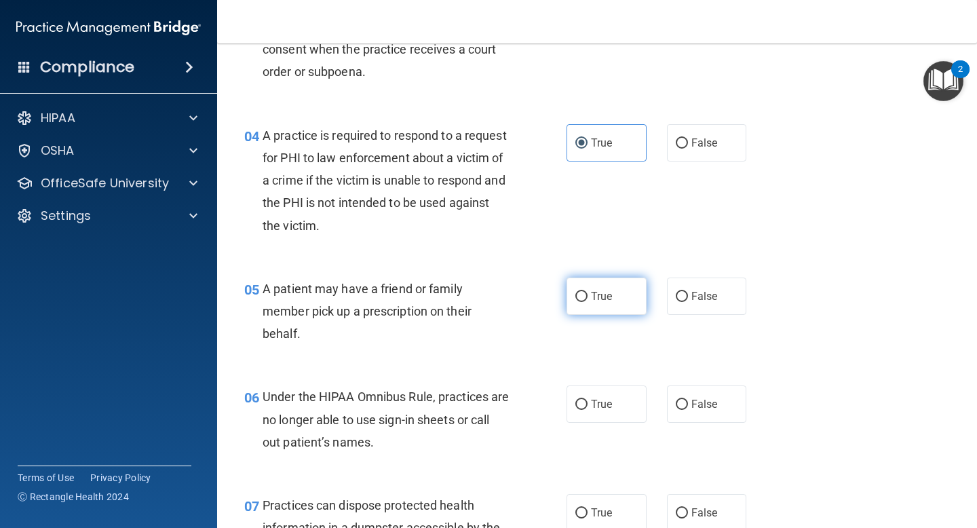
click at [606, 303] on label "True" at bounding box center [607, 295] width 80 height 37
click at [588, 302] on input "True" at bounding box center [581, 297] width 12 height 10
radio input "true"
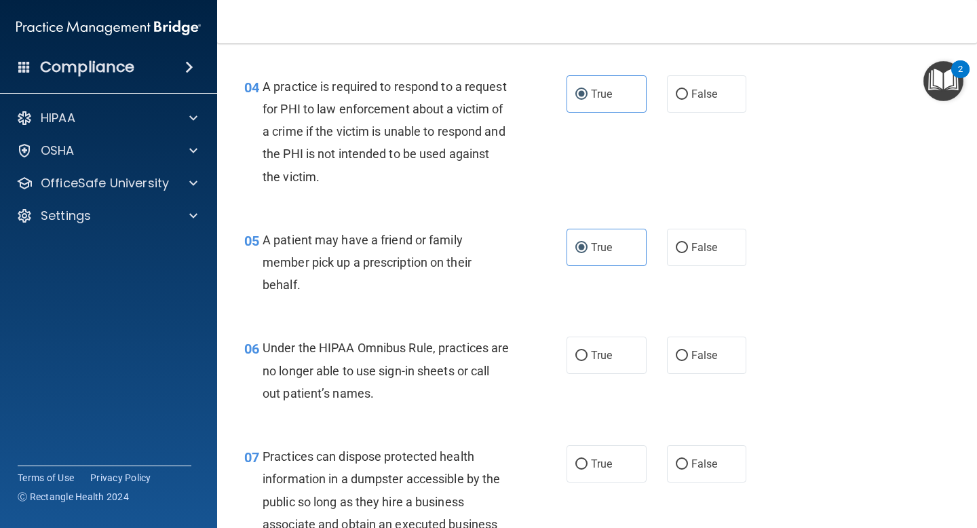
scroll to position [523, 0]
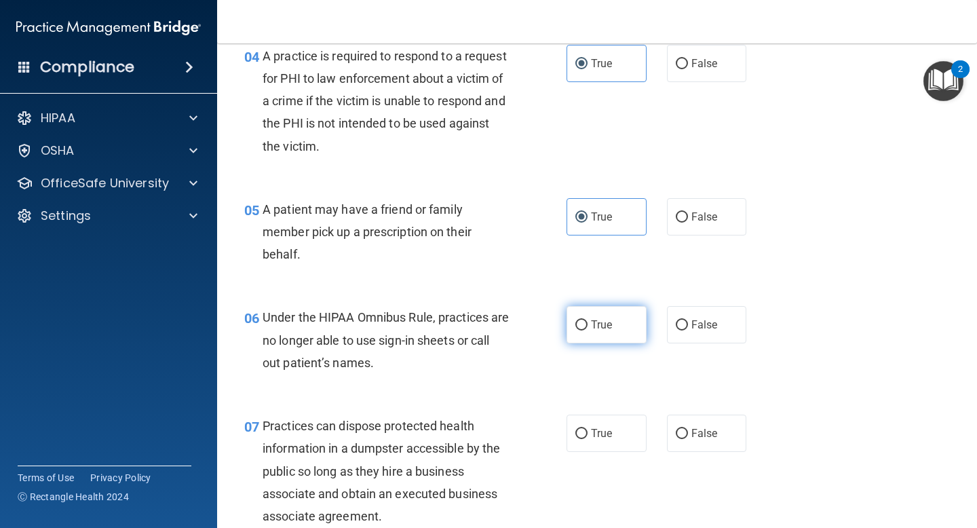
click at [606, 323] on span "True" at bounding box center [601, 324] width 21 height 13
click at [588, 323] on input "True" at bounding box center [581, 325] width 12 height 10
radio input "true"
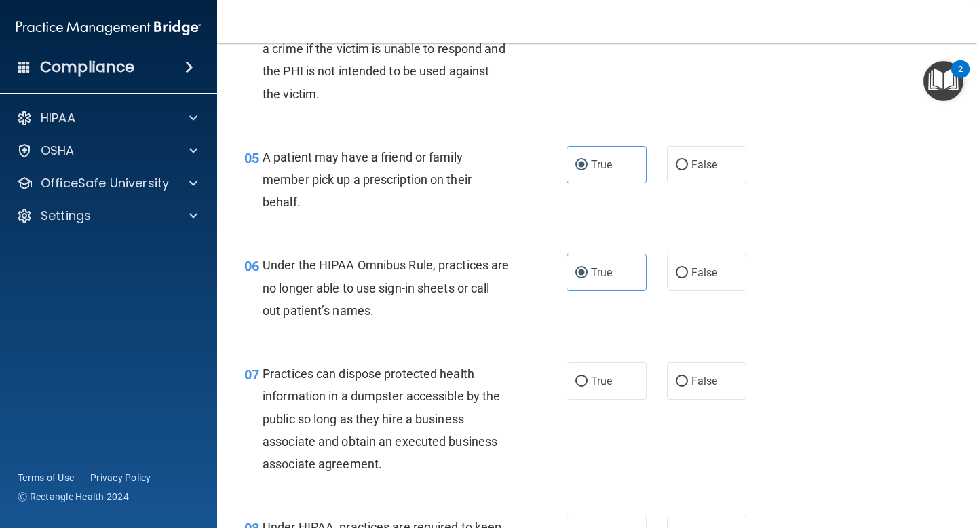
scroll to position [655, 0]
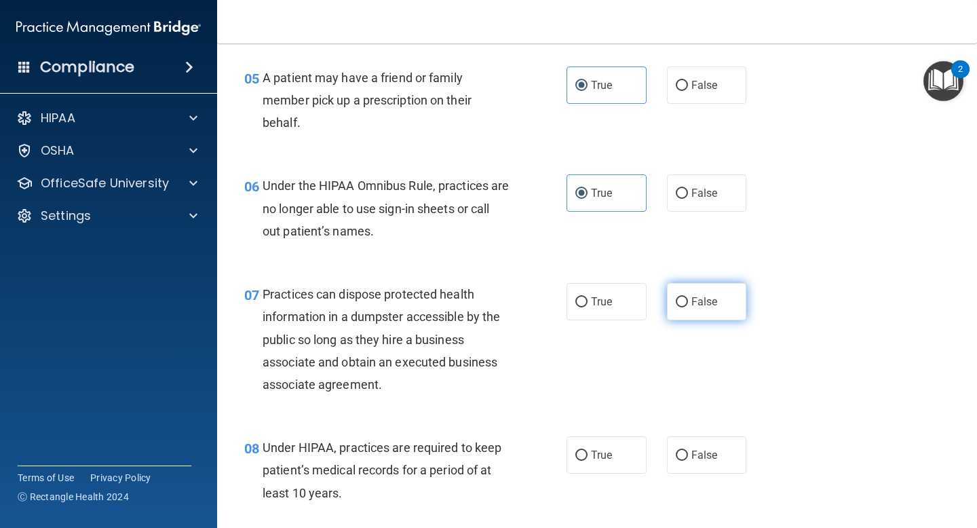
click at [703, 301] on span "False" at bounding box center [704, 301] width 26 height 13
click at [688, 301] on input "False" at bounding box center [682, 302] width 12 height 10
radio input "true"
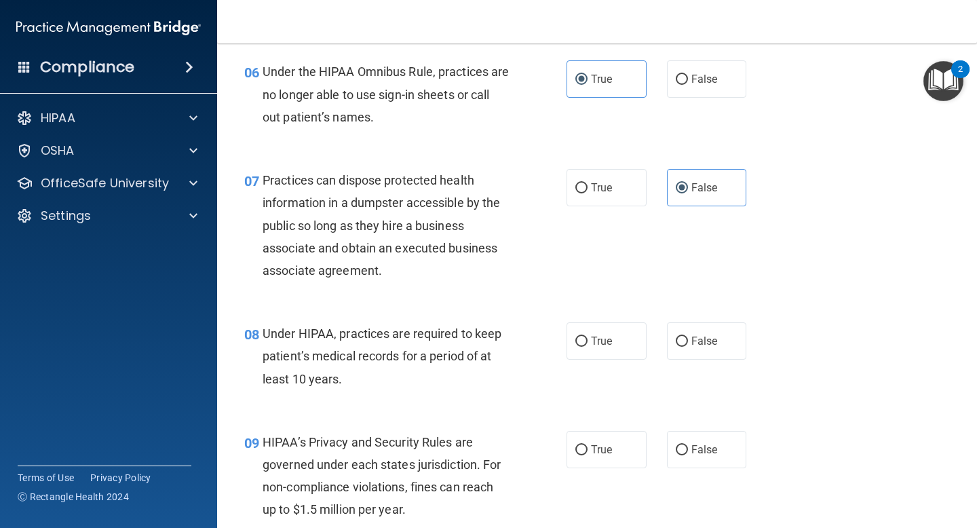
scroll to position [777, 0]
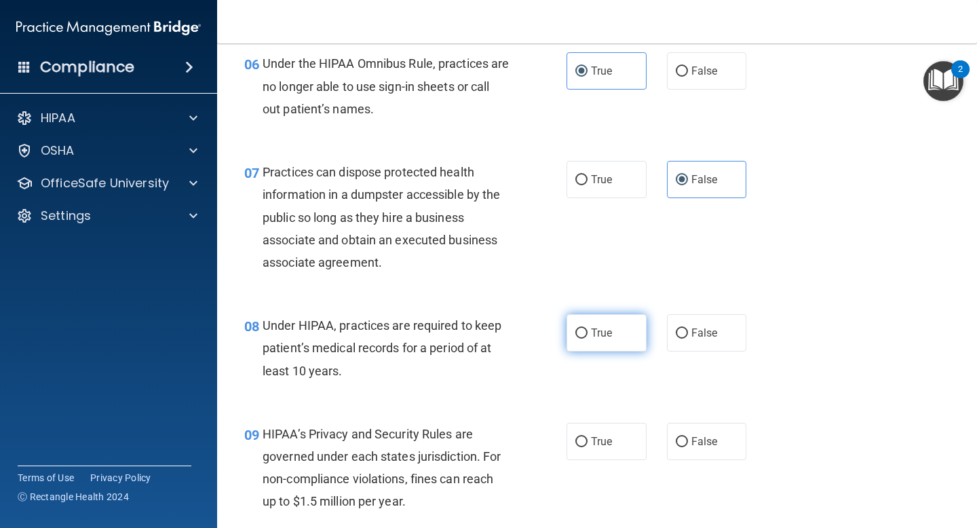
click at [600, 341] on label "True" at bounding box center [607, 332] width 80 height 37
click at [588, 339] on input "True" at bounding box center [581, 333] width 12 height 10
radio input "true"
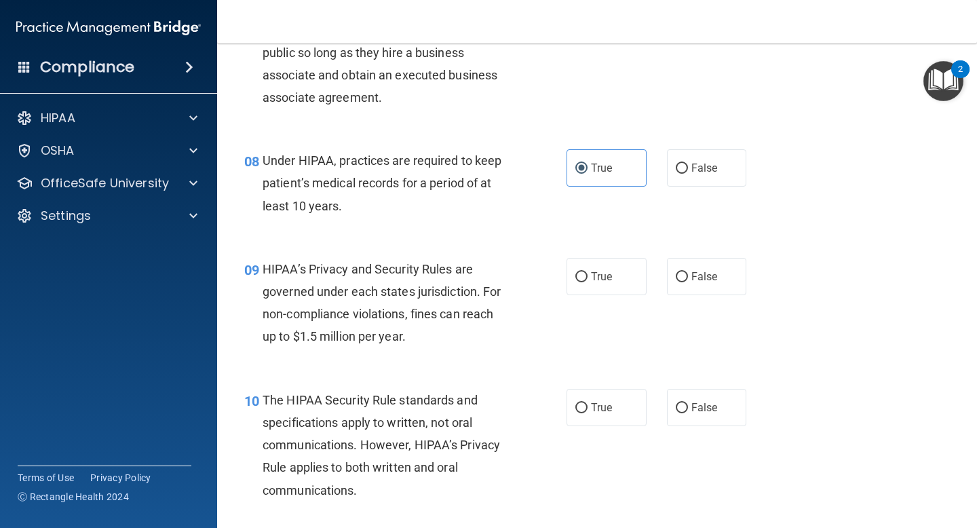
scroll to position [948, 0]
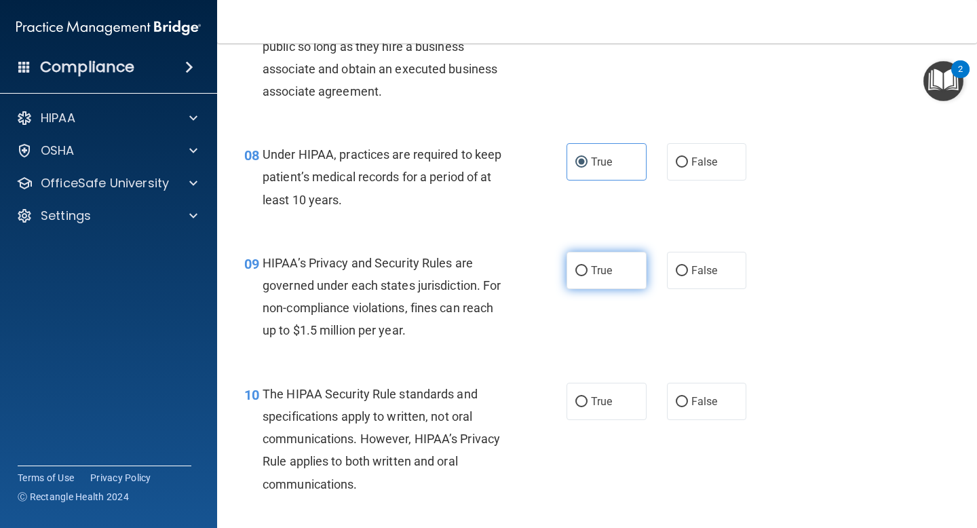
click at [583, 271] on input "True" at bounding box center [581, 271] width 12 height 10
radio input "true"
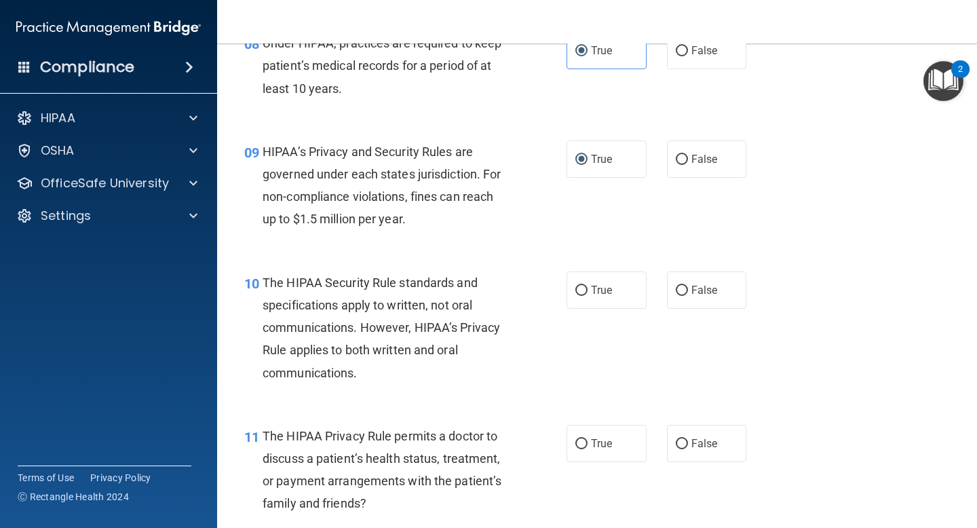
scroll to position [1060, 0]
click at [594, 295] on span "True" at bounding box center [601, 289] width 21 height 13
click at [588, 295] on input "True" at bounding box center [581, 290] width 12 height 10
radio input "true"
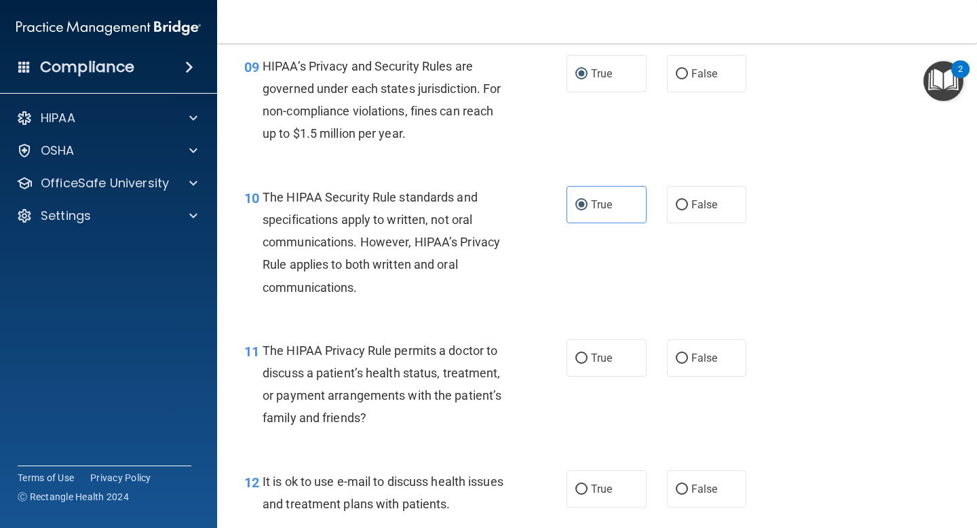
scroll to position [1202, 0]
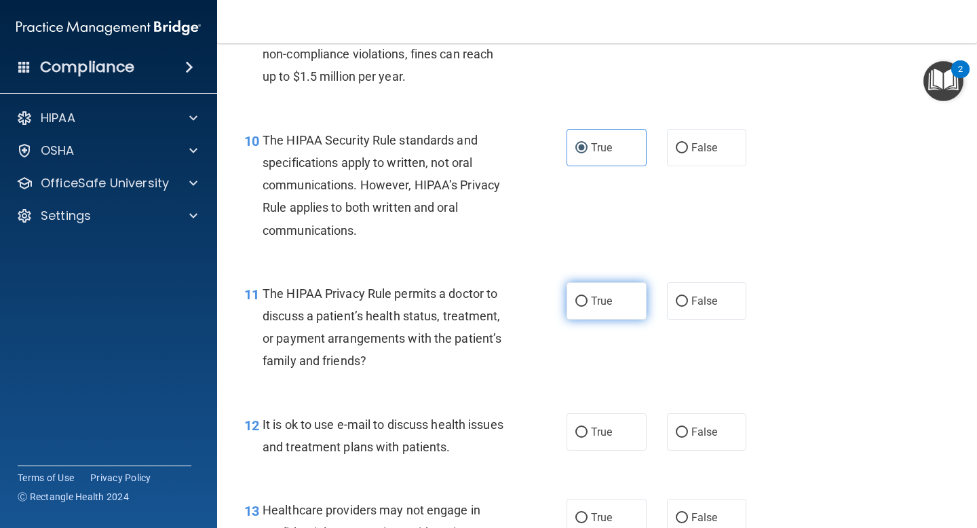
click at [604, 303] on span "True" at bounding box center [601, 300] width 21 height 13
click at [588, 303] on input "True" at bounding box center [581, 301] width 12 height 10
radio input "true"
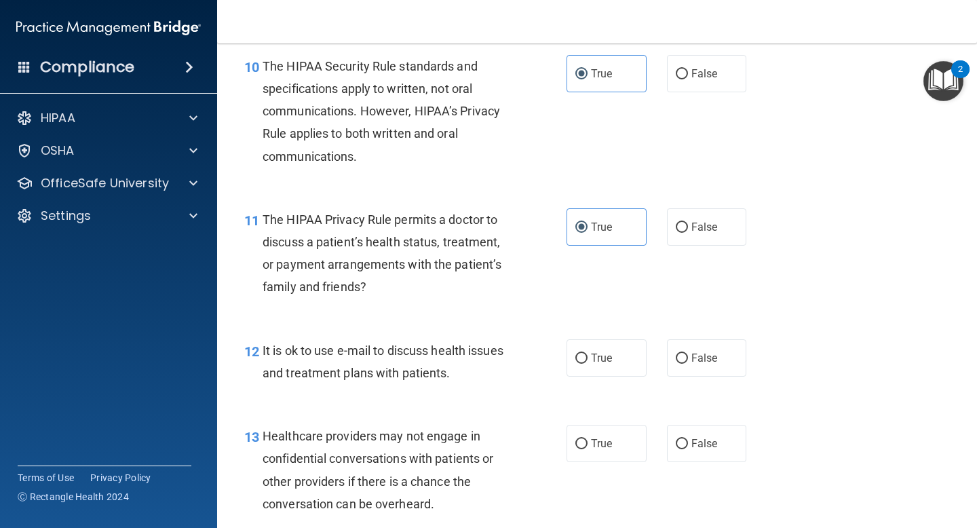
scroll to position [1278, 0]
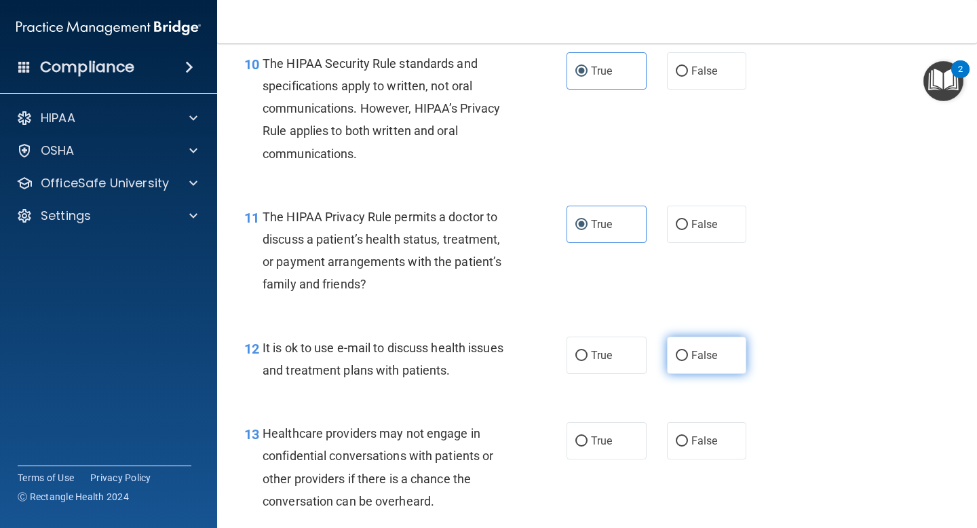
click at [691, 354] on span "False" at bounding box center [704, 355] width 26 height 13
click at [688, 354] on input "False" at bounding box center [682, 356] width 12 height 10
radio input "true"
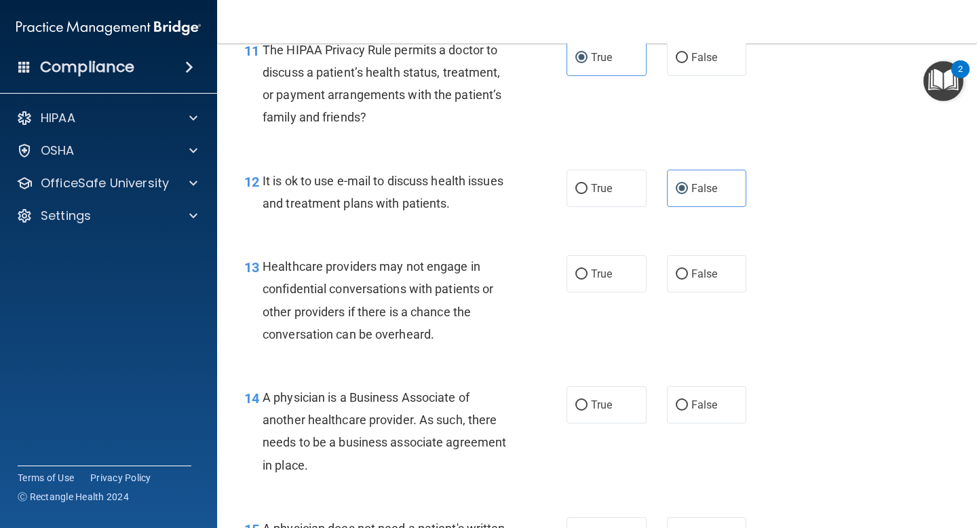
scroll to position [1446, 0]
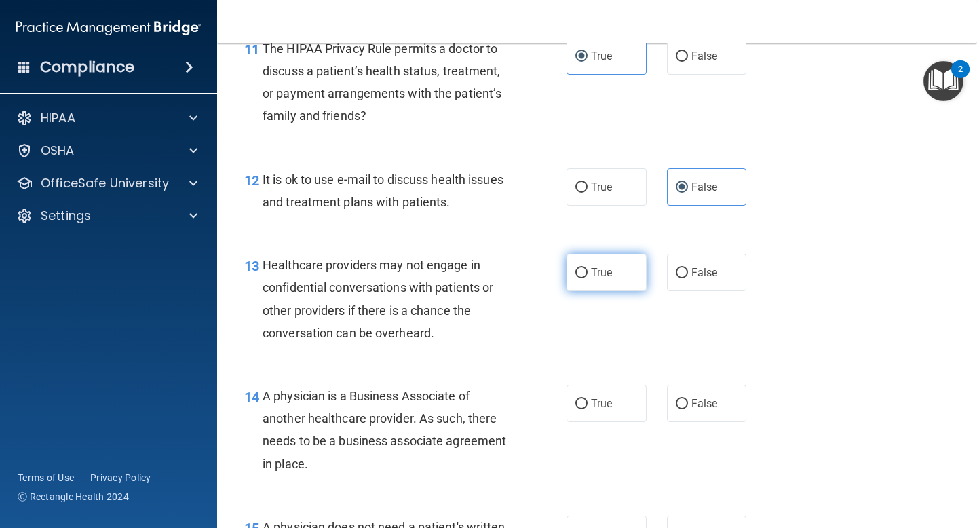
click at [594, 273] on span "True" at bounding box center [601, 272] width 21 height 13
click at [588, 273] on input "True" at bounding box center [581, 273] width 12 height 10
radio input "true"
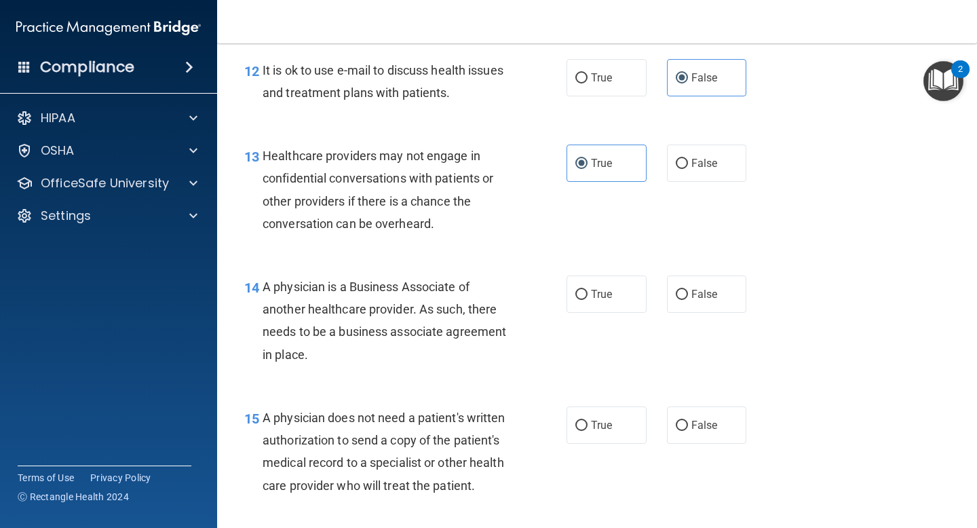
scroll to position [1556, 0]
click at [592, 296] on span "True" at bounding box center [601, 293] width 21 height 13
click at [588, 296] on input "True" at bounding box center [581, 294] width 12 height 10
radio input "true"
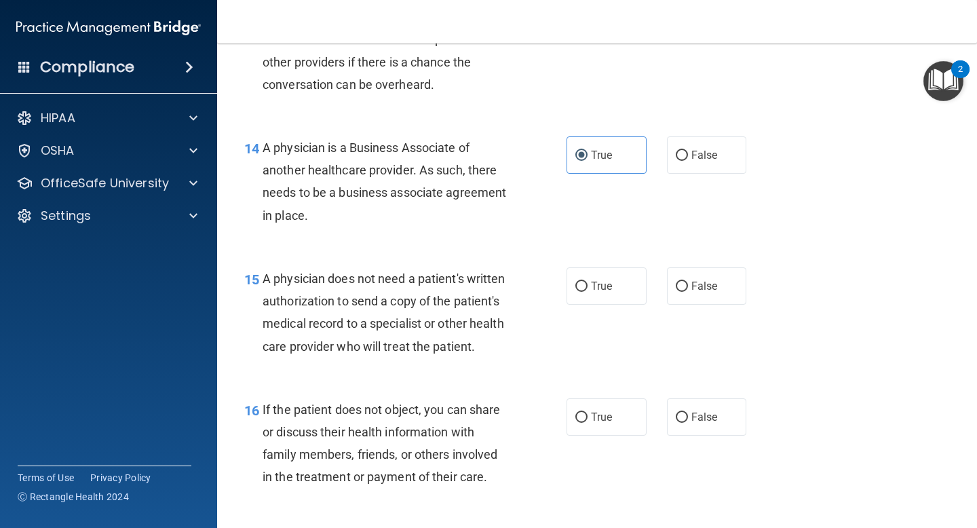
scroll to position [1695, 0]
click at [684, 285] on input "False" at bounding box center [682, 286] width 12 height 10
radio input "true"
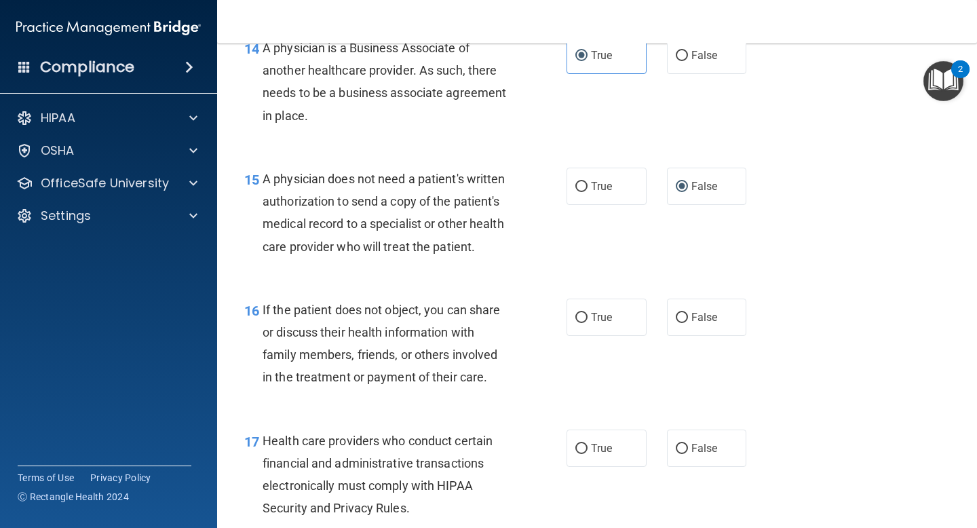
scroll to position [1805, 0]
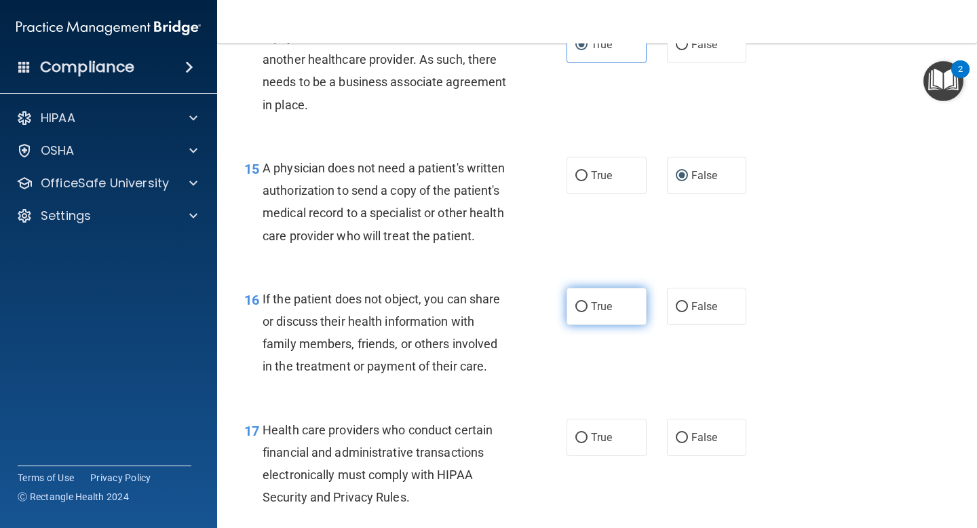
click at [592, 311] on span "True" at bounding box center [601, 306] width 21 height 13
click at [588, 311] on input "True" at bounding box center [581, 307] width 12 height 10
radio input "true"
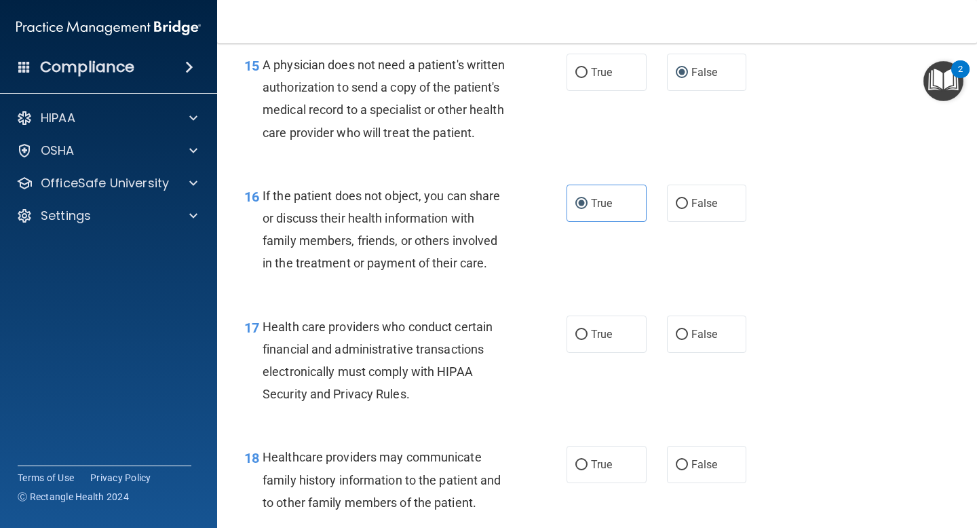
scroll to position [1929, 0]
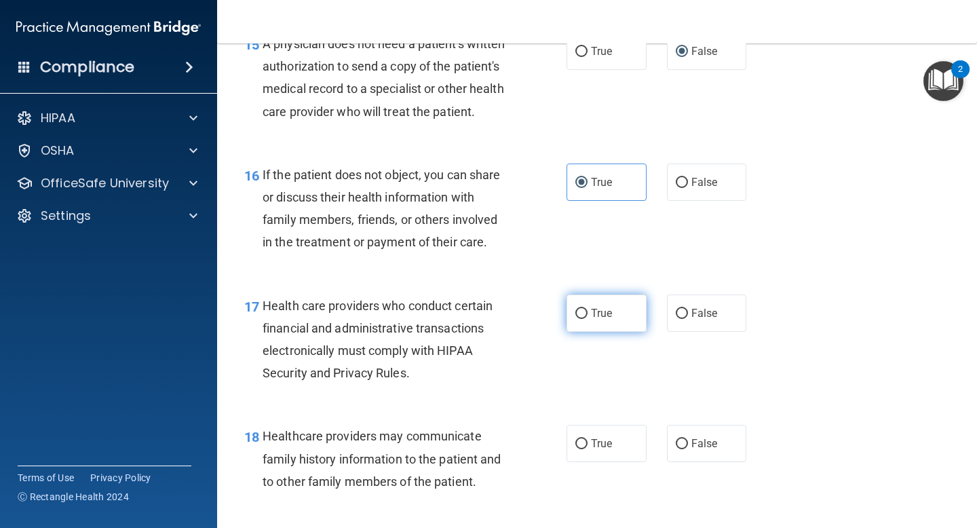
click at [577, 306] on label "True" at bounding box center [607, 312] width 80 height 37
click at [577, 309] on input "True" at bounding box center [581, 314] width 12 height 10
radio input "true"
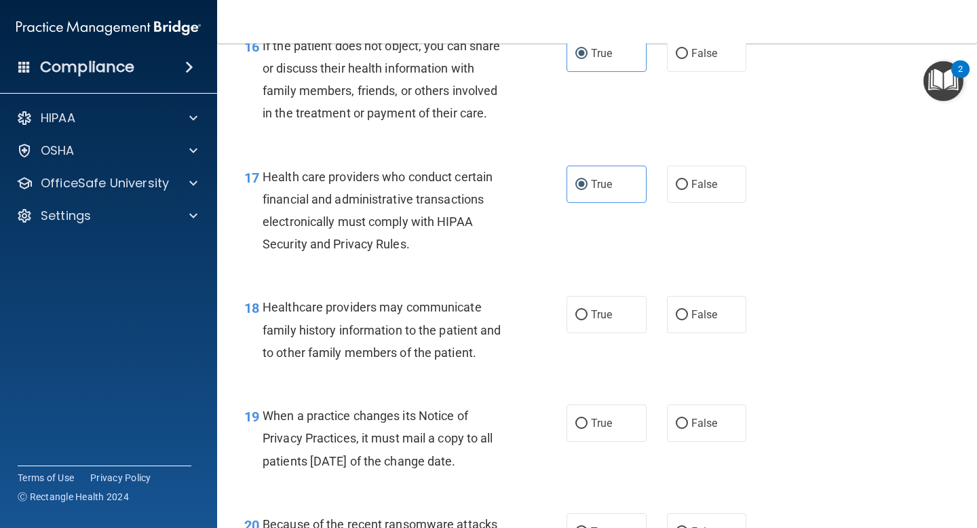
scroll to position [2081, 0]
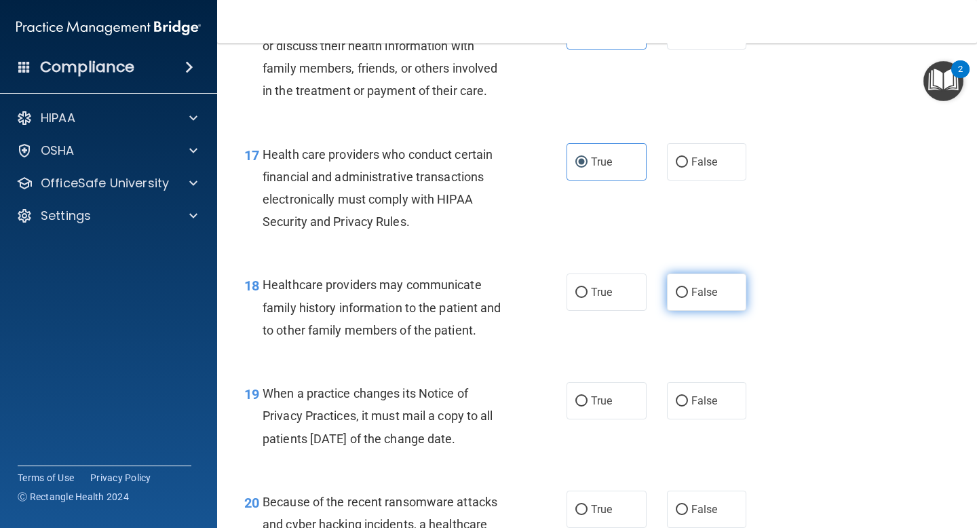
click at [674, 287] on label "False" at bounding box center [707, 291] width 80 height 37
click at [676, 288] on input "False" at bounding box center [682, 293] width 12 height 10
radio input "true"
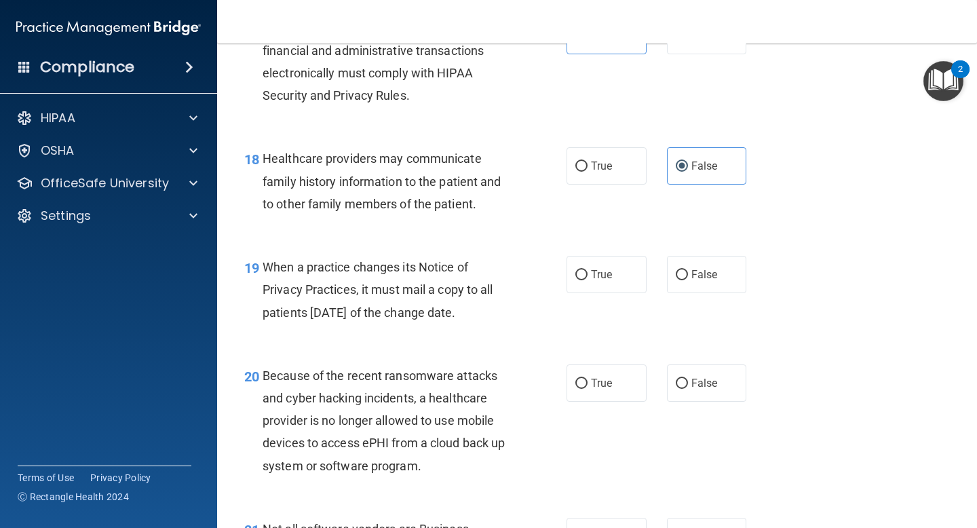
scroll to position [2212, 0]
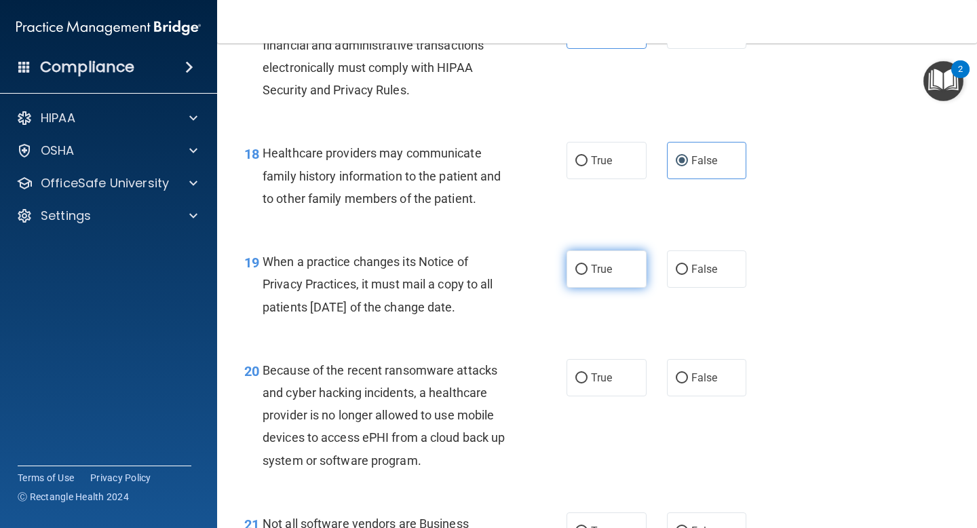
click at [581, 270] on input "True" at bounding box center [581, 270] width 12 height 10
radio input "true"
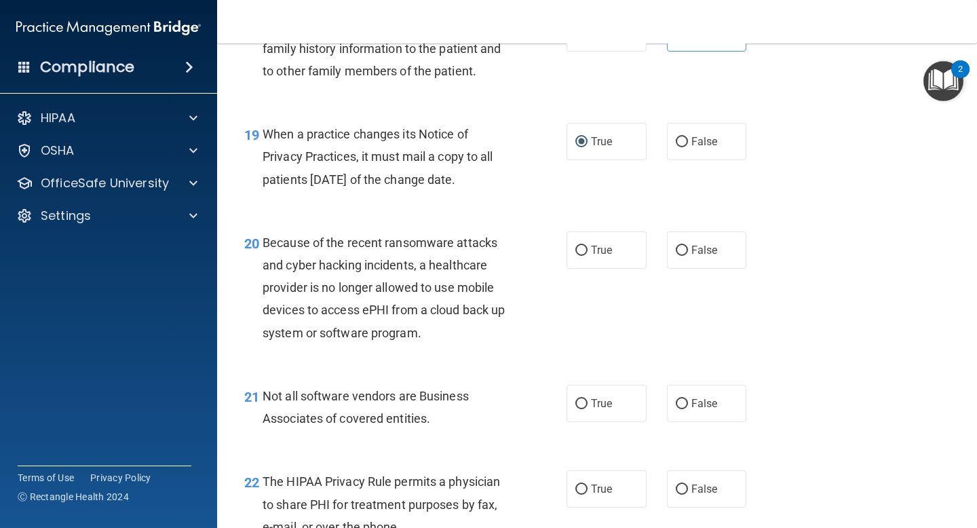
scroll to position [2346, 0]
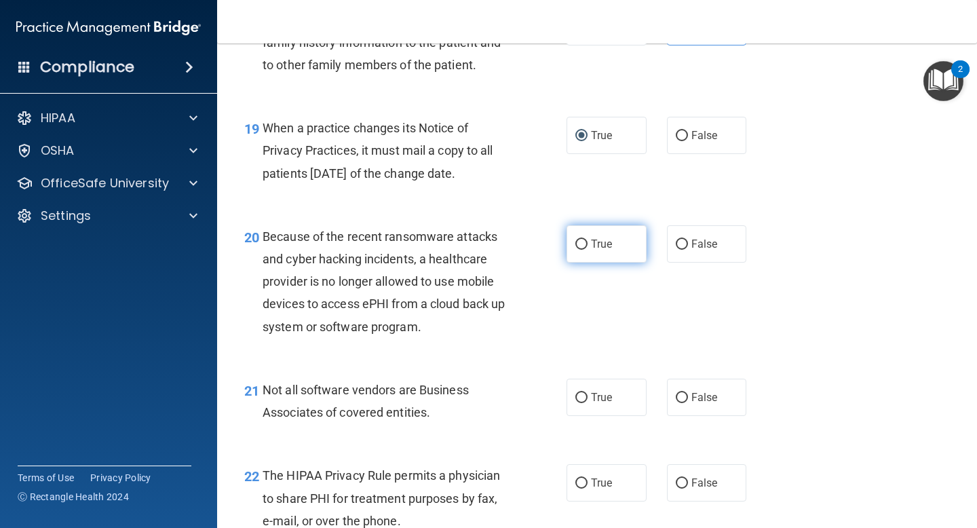
click at [580, 246] on input "True" at bounding box center [581, 244] width 12 height 10
radio input "true"
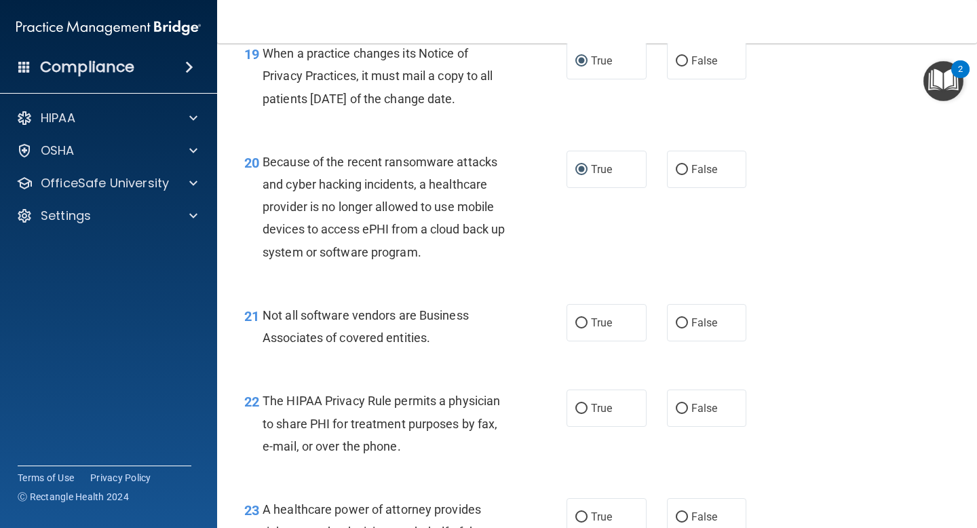
scroll to position [2442, 0]
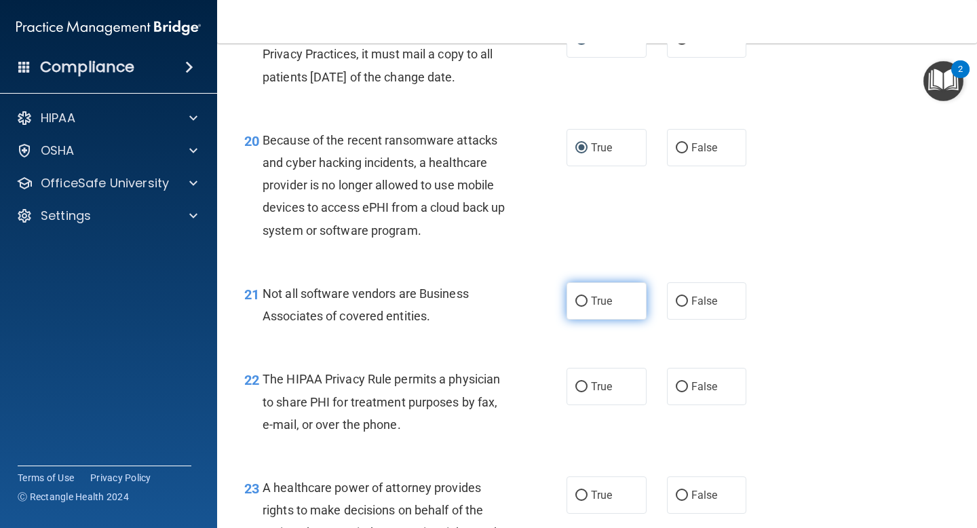
click at [586, 296] on label "True" at bounding box center [607, 300] width 80 height 37
click at [586, 296] on input "True" at bounding box center [581, 301] width 12 height 10
radio input "true"
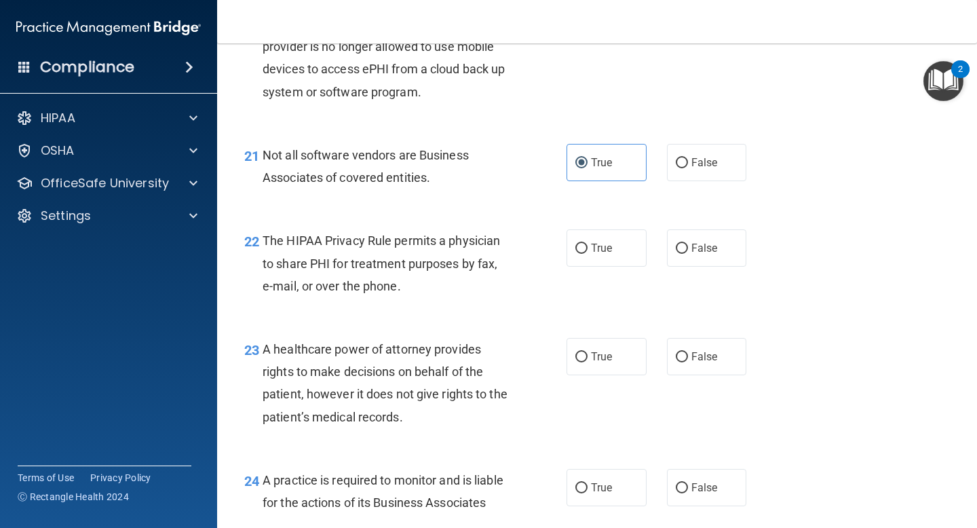
scroll to position [2584, 0]
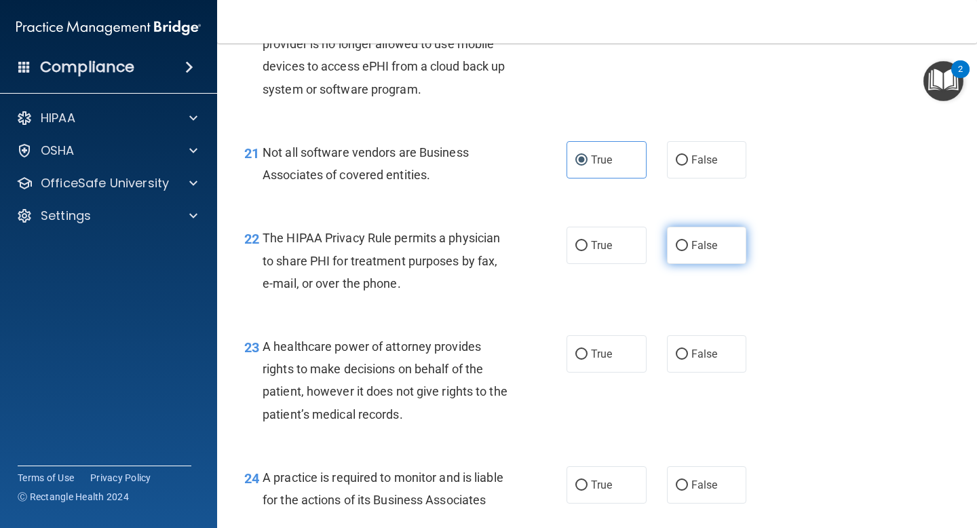
click at [682, 245] on input "False" at bounding box center [682, 246] width 12 height 10
radio input "true"
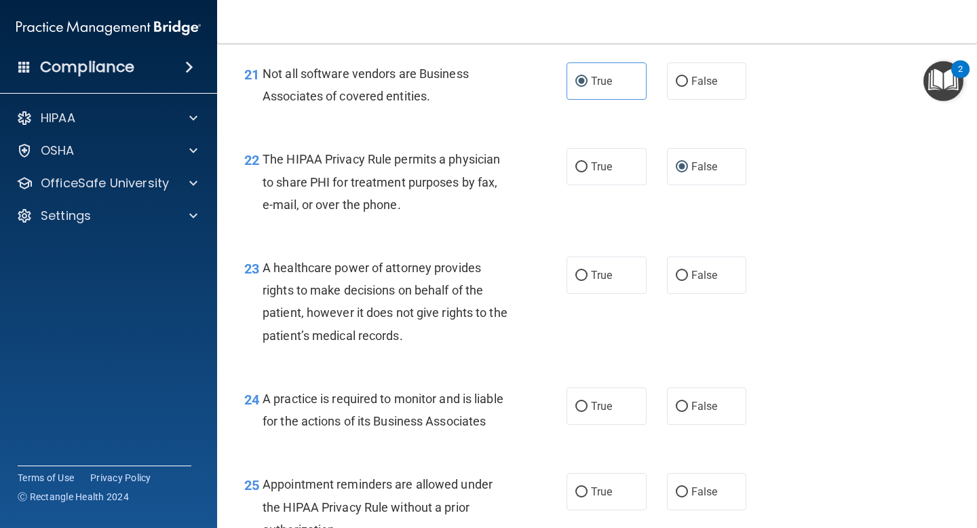
scroll to position [2658, 0]
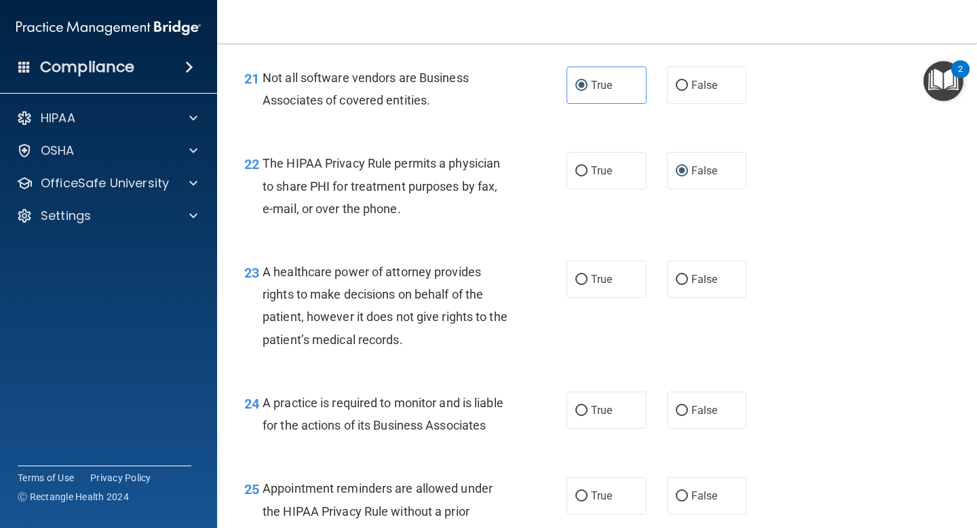
click at [320, 162] on span "The HIPAA Privacy Rule permits a physician to share PHI for treatment purposes …" at bounding box center [381, 185] width 237 height 59
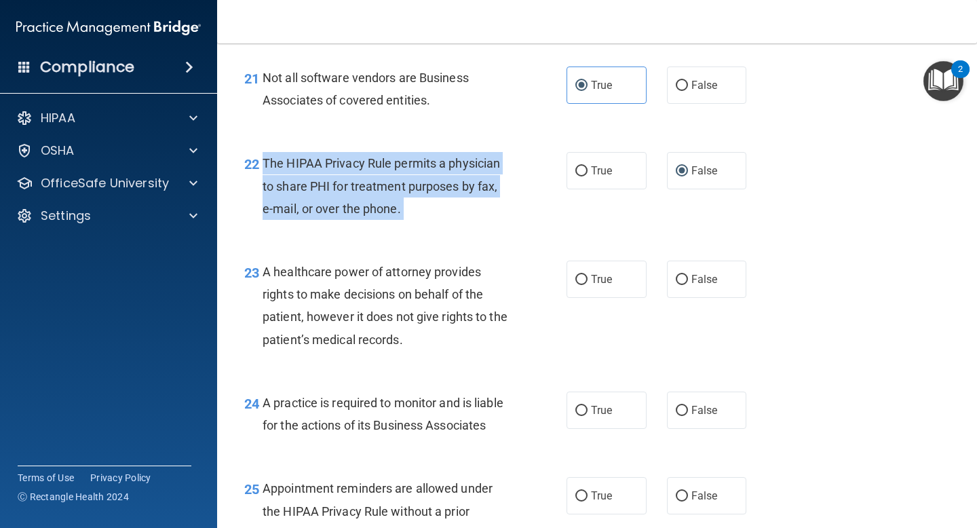
click at [320, 162] on span "The HIPAA Privacy Rule permits a physician to share PHI for treatment purposes …" at bounding box center [381, 185] width 237 height 59
copy ng-form "The HIPAA Privacy Rule permits a physician to share PHI for treatment purposes …"
click at [587, 172] on input "True" at bounding box center [581, 171] width 12 height 10
radio input "true"
radio input "false"
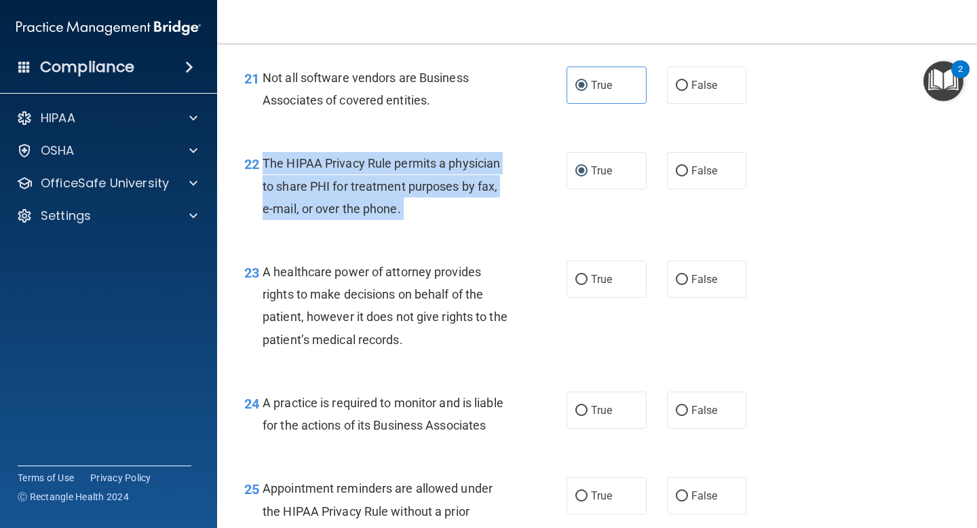
click at [514, 217] on div "The HIPAA Privacy Rule permits a physician to share PHI for treatment purposes …" at bounding box center [391, 186] width 257 height 68
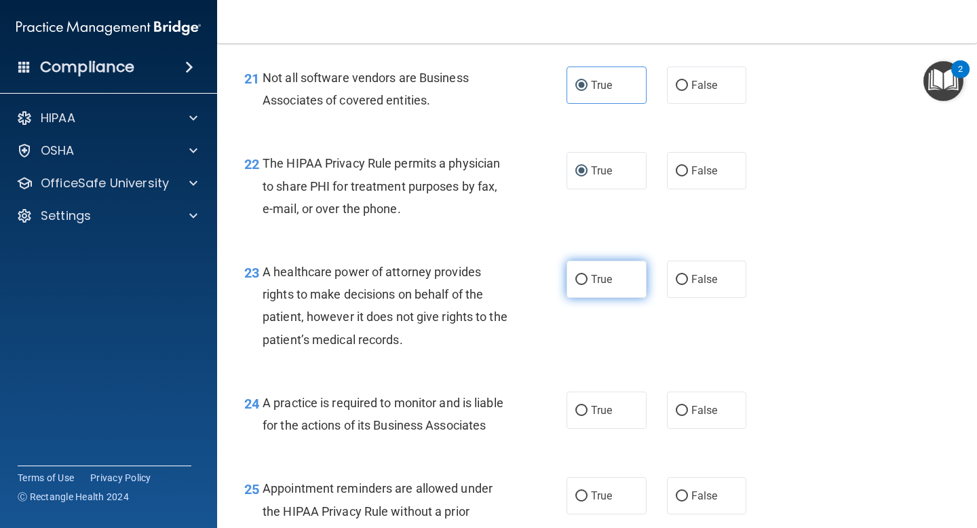
click at [588, 274] on label "True" at bounding box center [607, 279] width 80 height 37
click at [588, 275] on input "True" at bounding box center [581, 280] width 12 height 10
radio input "true"
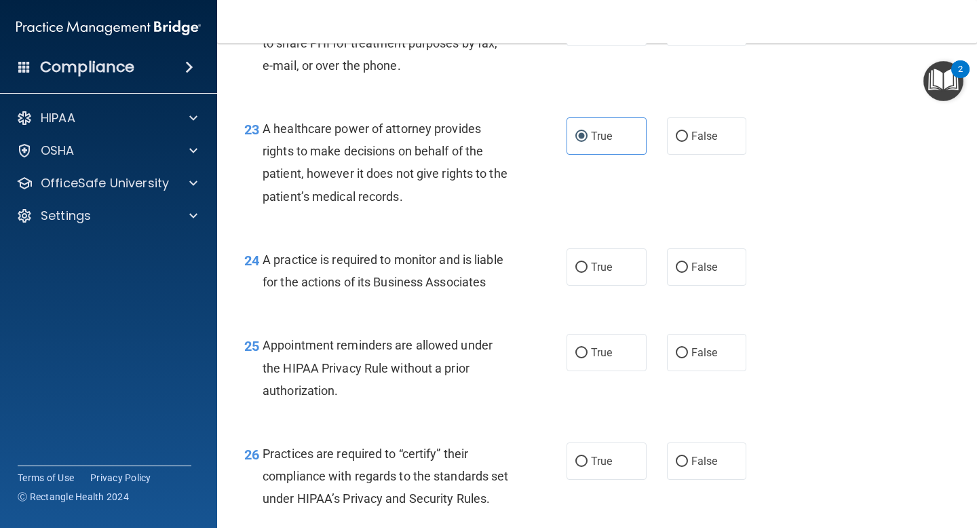
scroll to position [2803, 0]
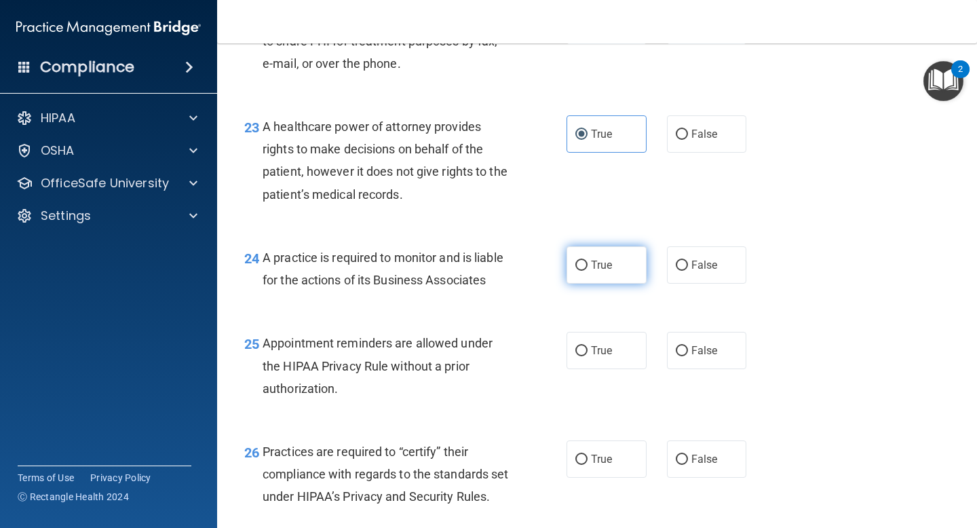
click at [590, 265] on label "True" at bounding box center [607, 264] width 80 height 37
click at [588, 265] on input "True" at bounding box center [581, 266] width 12 height 10
radio input "true"
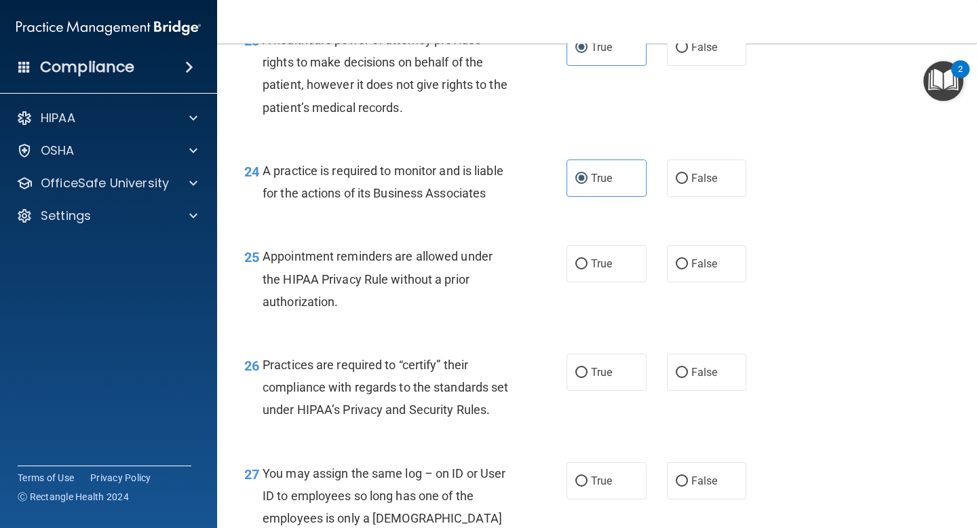
scroll to position [2893, 0]
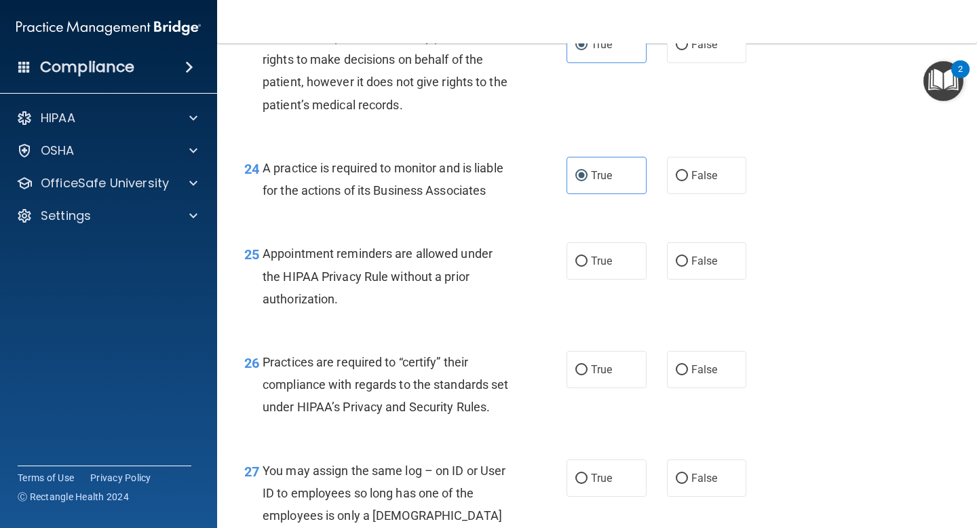
click at [448, 244] on div "Appointment reminders are allowed under the HIPAA Privacy Rule without a prior …" at bounding box center [391, 276] width 257 height 68
click at [432, 252] on span "Appointment reminders are allowed under the HIPAA Privacy Rule without a prior …" at bounding box center [378, 275] width 230 height 59
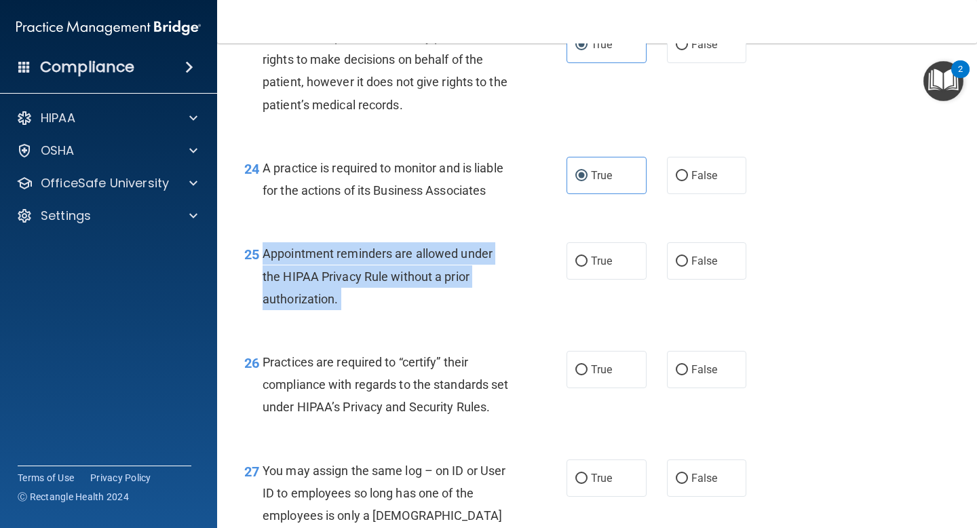
click at [432, 252] on span "Appointment reminders are allowed under the HIPAA Privacy Rule without a prior …" at bounding box center [378, 275] width 230 height 59
copy ng-form "Appointment reminders are allowed under the HIPAA Privacy Rule without a prior …"
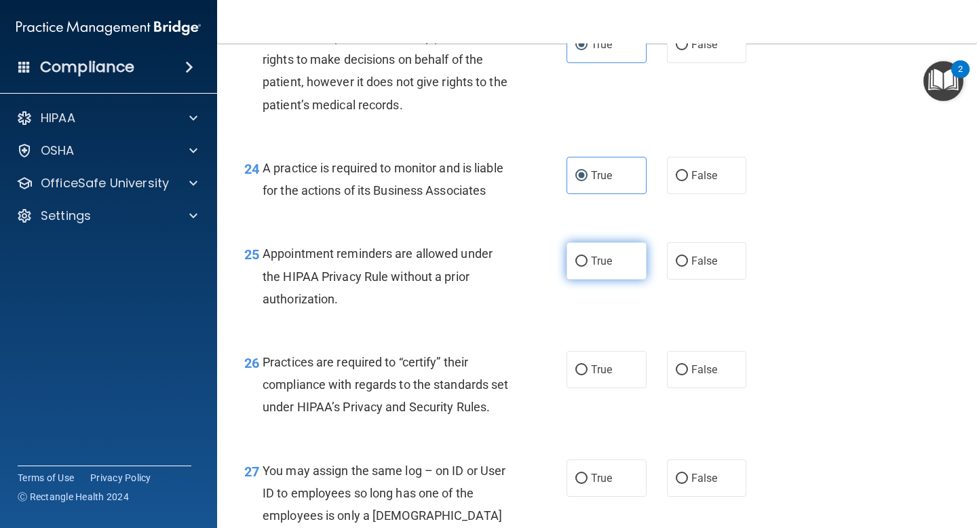
click at [588, 255] on label "True" at bounding box center [607, 260] width 80 height 37
click at [588, 256] on input "True" at bounding box center [581, 261] width 12 height 10
radio input "true"
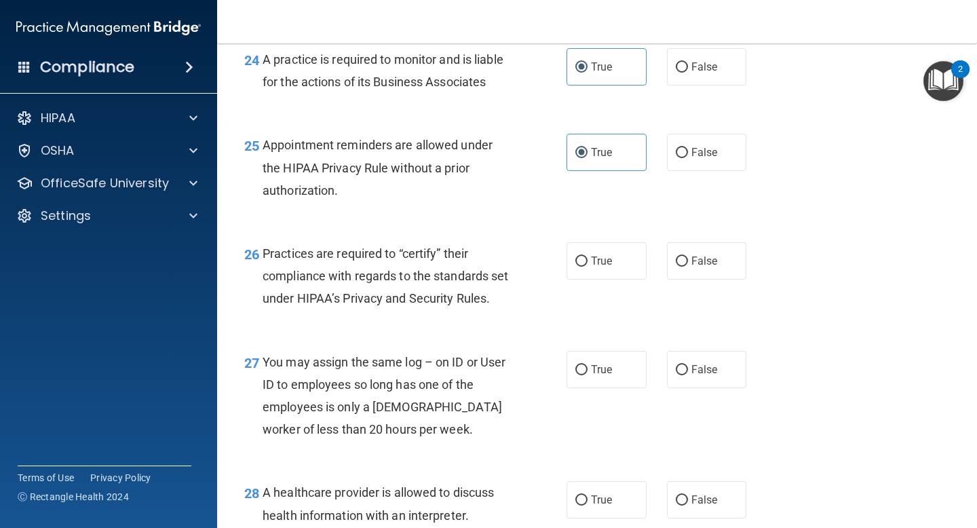
scroll to position [3003, 0]
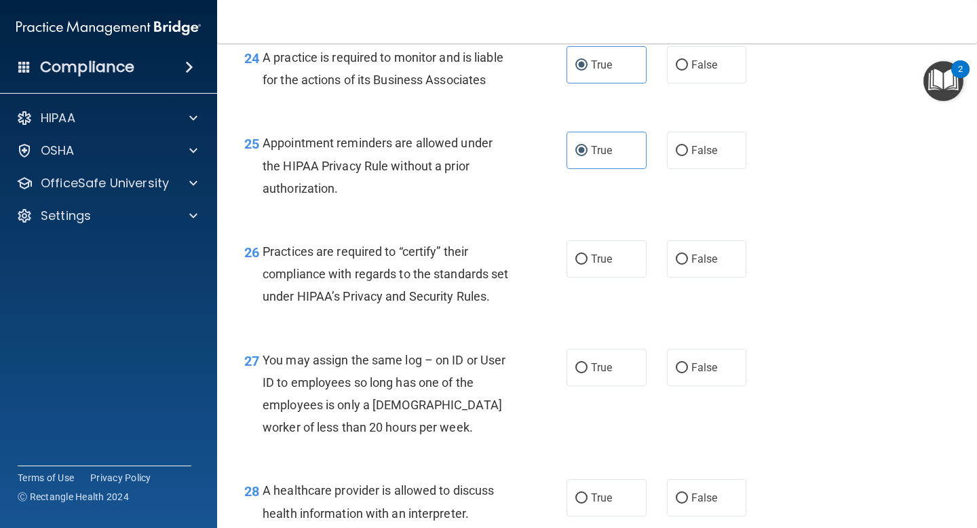
click at [405, 277] on span "Practices are required to “certify” their compliance with regards to the standa…" at bounding box center [386, 273] width 246 height 59
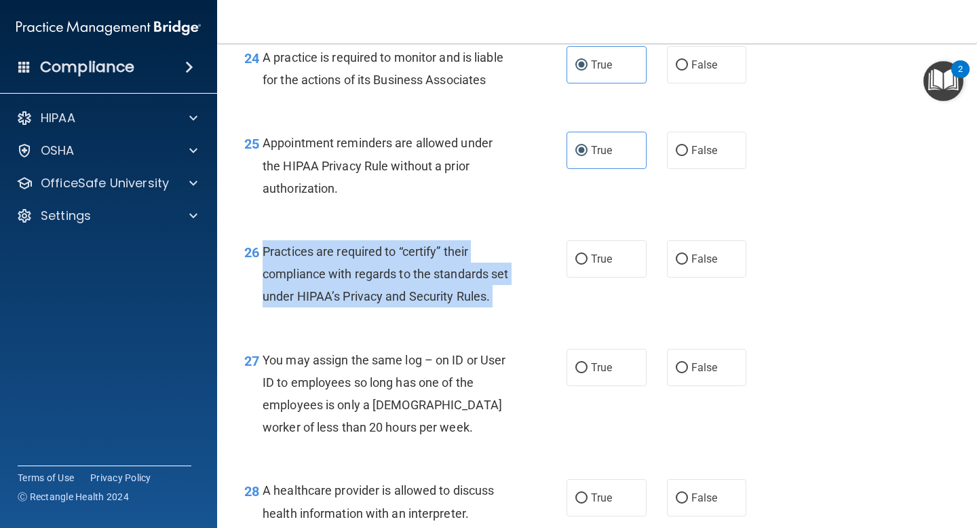
click at [405, 277] on span "Practices are required to “certify” their compliance with regards to the standa…" at bounding box center [386, 273] width 246 height 59
copy ng-form "Practices are required to “certify” their compliance with regards to the standa…"
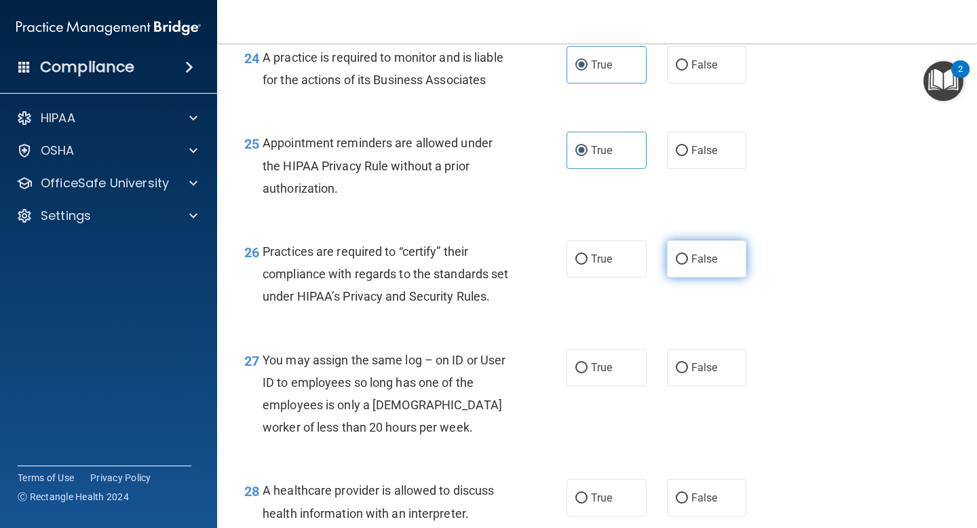
click at [689, 261] on label "False" at bounding box center [707, 258] width 80 height 37
click at [688, 261] on input "False" at bounding box center [682, 259] width 12 height 10
radio input "true"
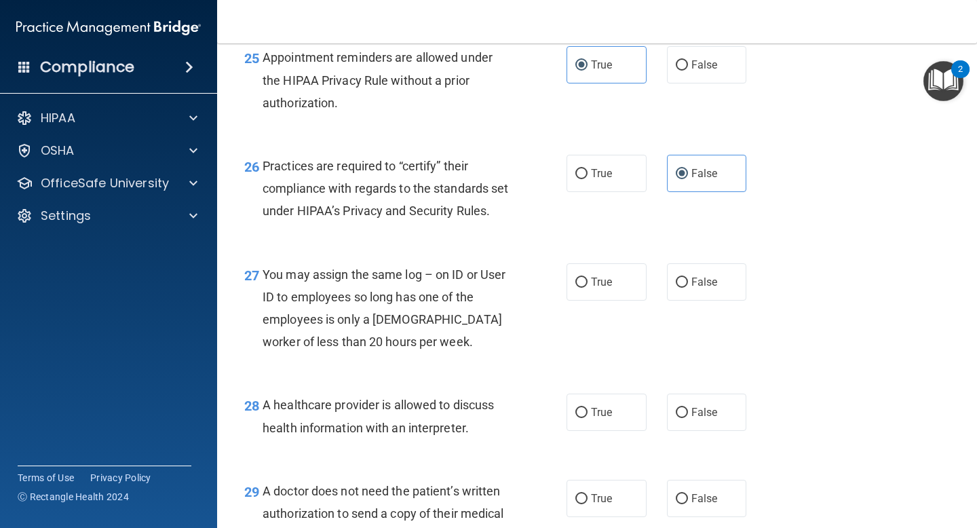
scroll to position [3090, 0]
click at [689, 299] on label "False" at bounding box center [707, 280] width 80 height 37
click at [688, 286] on input "False" at bounding box center [682, 281] width 12 height 10
radio input "true"
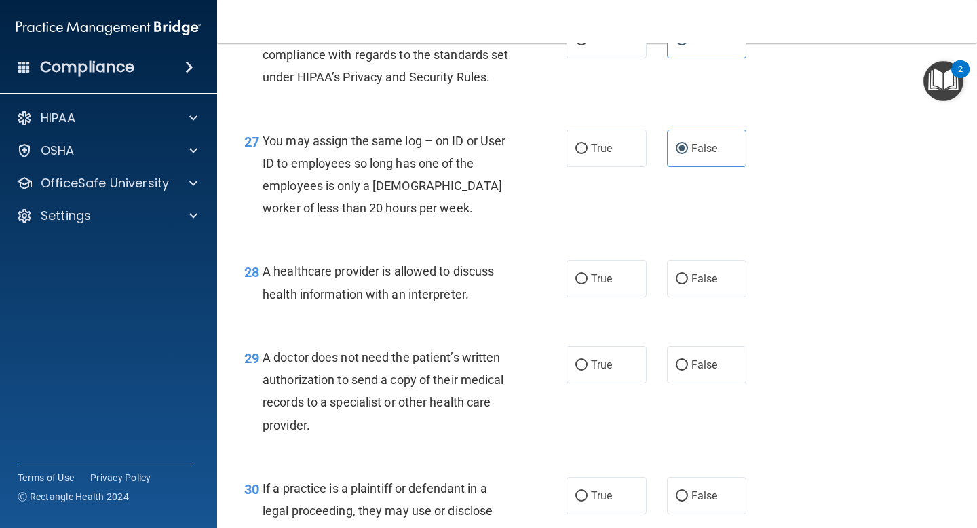
scroll to position [3231, 0]
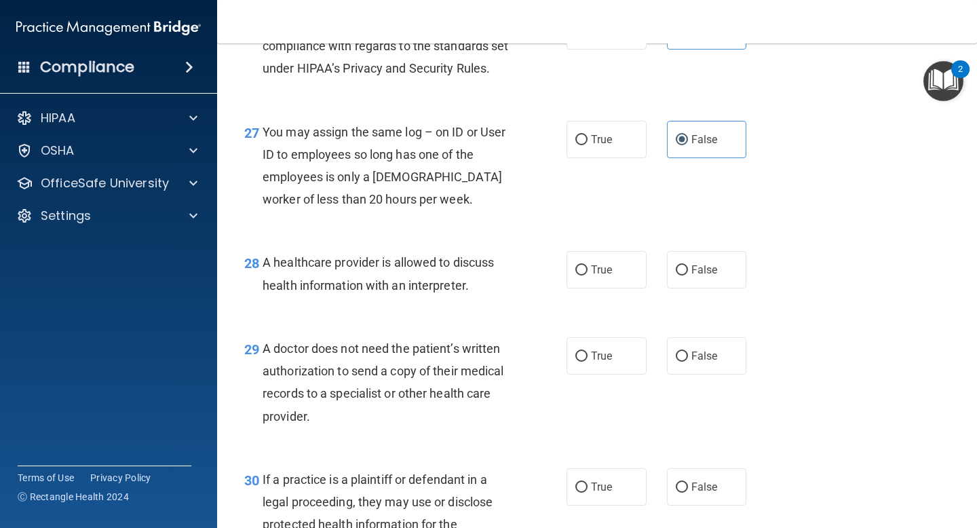
click at [360, 287] on span "A healthcare provider is allowed to discuss health information with an interpre…" at bounding box center [378, 273] width 231 height 37
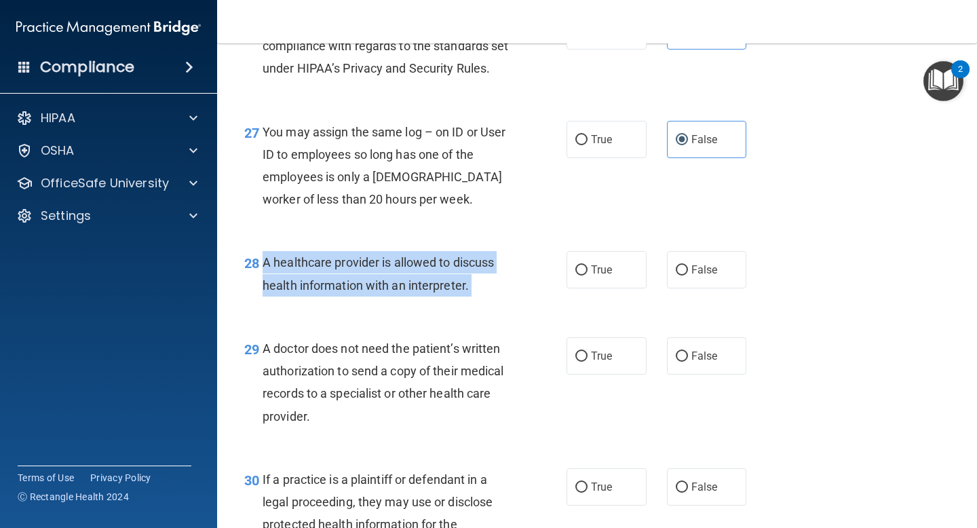
click at [360, 287] on span "A healthcare provider is allowed to discuss health information with an interpre…" at bounding box center [378, 273] width 231 height 37
copy ng-form "A healthcare provider is allowed to discuss health information with an interpre…"
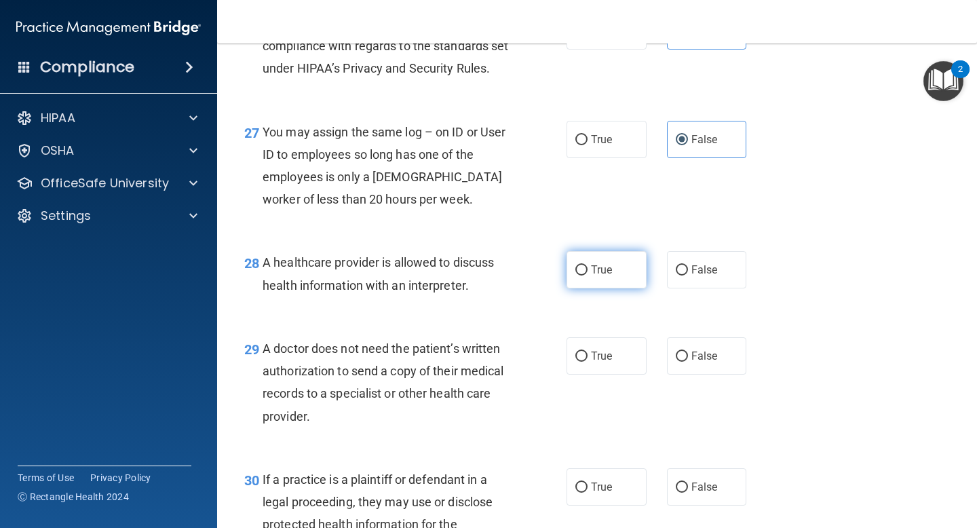
click at [583, 286] on label "True" at bounding box center [607, 269] width 80 height 37
click at [583, 275] on input "True" at bounding box center [581, 270] width 12 height 10
radio input "true"
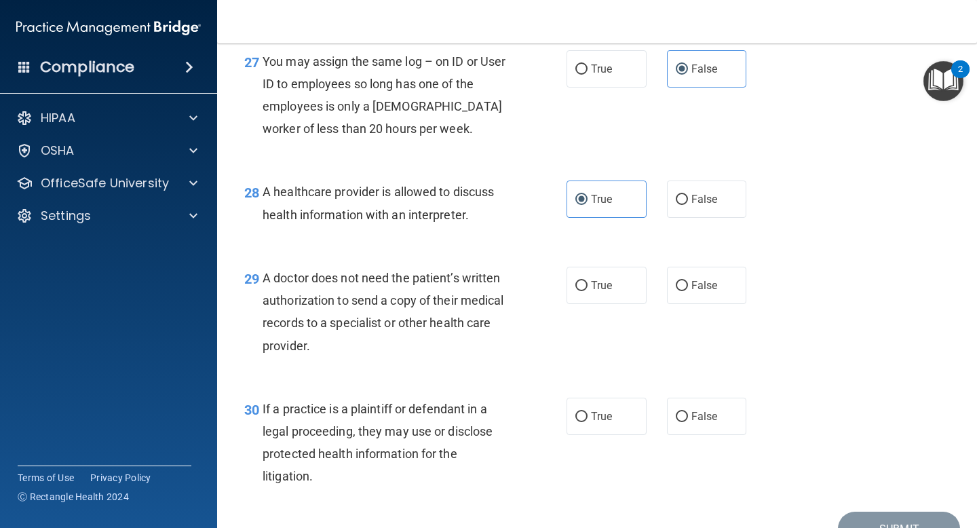
scroll to position [3358, 0]
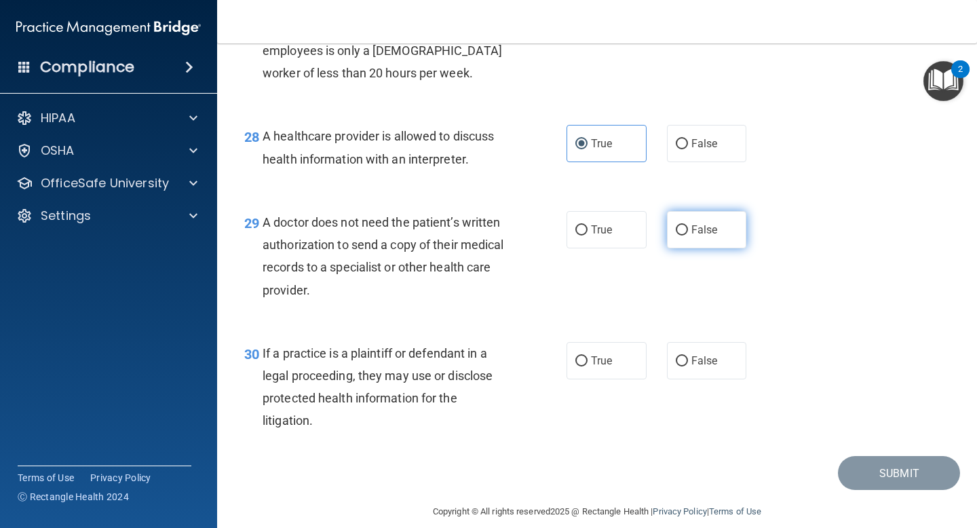
click at [687, 235] on input "False" at bounding box center [682, 230] width 12 height 10
radio input "true"
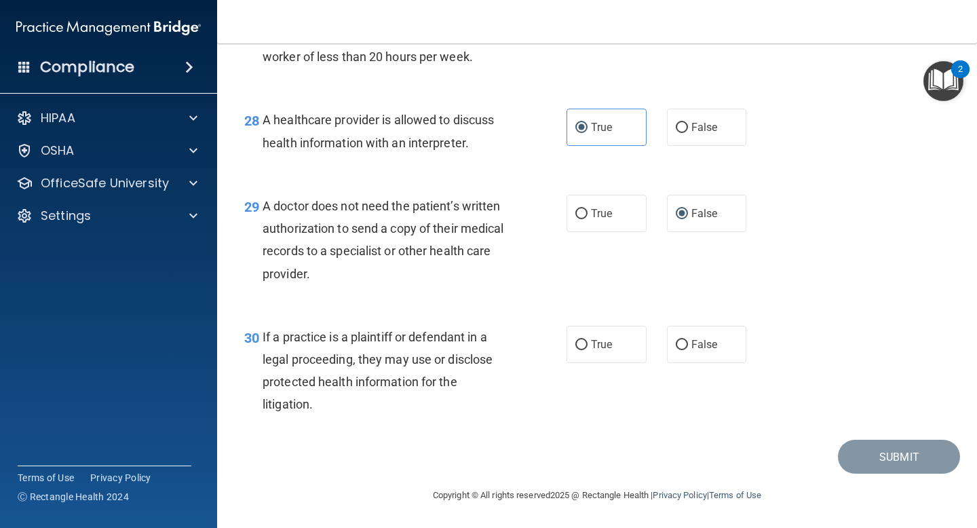
click at [362, 379] on span "If a practice is a plaintiff or defendant in a legal proceeding, they may use o…" at bounding box center [378, 371] width 230 height 82
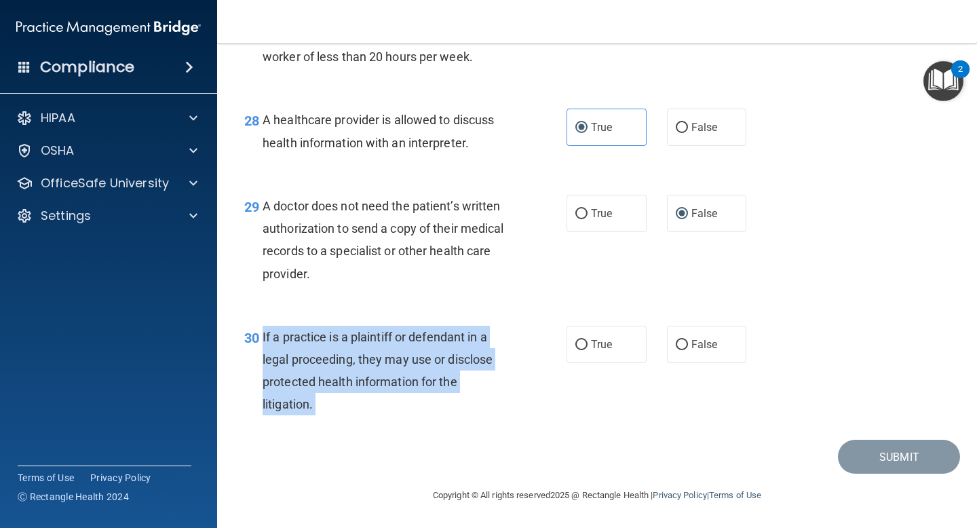
click at [362, 379] on span "If a practice is a plaintiff or defendant in a legal proceeding, they may use o…" at bounding box center [378, 371] width 230 height 82
copy ng-form "If a practice is a plaintiff or defendant in a legal proceeding, they may use o…"
click at [579, 341] on input "True" at bounding box center [581, 345] width 12 height 10
radio input "true"
click at [862, 453] on button "Submit" at bounding box center [899, 457] width 122 height 35
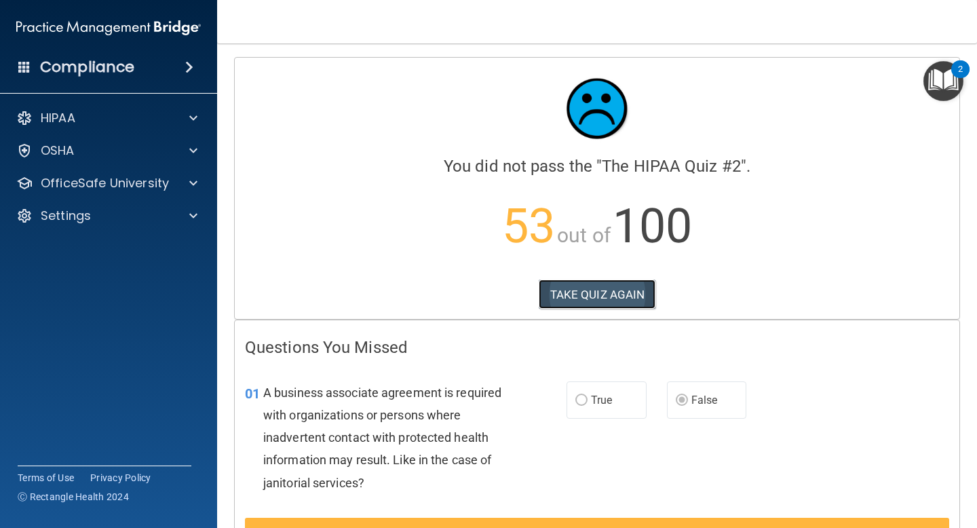
click at [604, 292] on button "TAKE QUIZ AGAIN" at bounding box center [597, 295] width 117 height 30
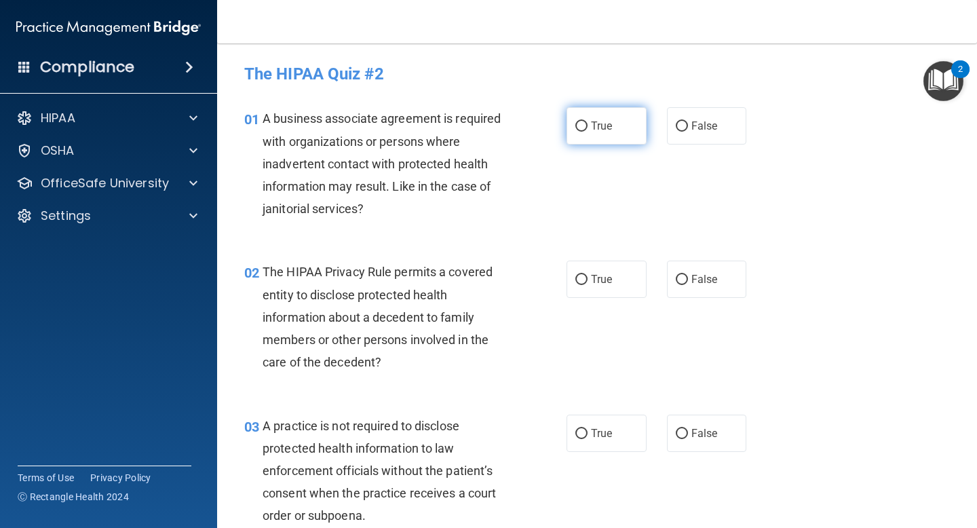
click at [587, 127] on input "True" at bounding box center [581, 126] width 12 height 10
radio input "true"
click at [608, 430] on span "True" at bounding box center [601, 433] width 21 height 13
click at [588, 430] on input "True" at bounding box center [581, 434] width 12 height 10
radio input "true"
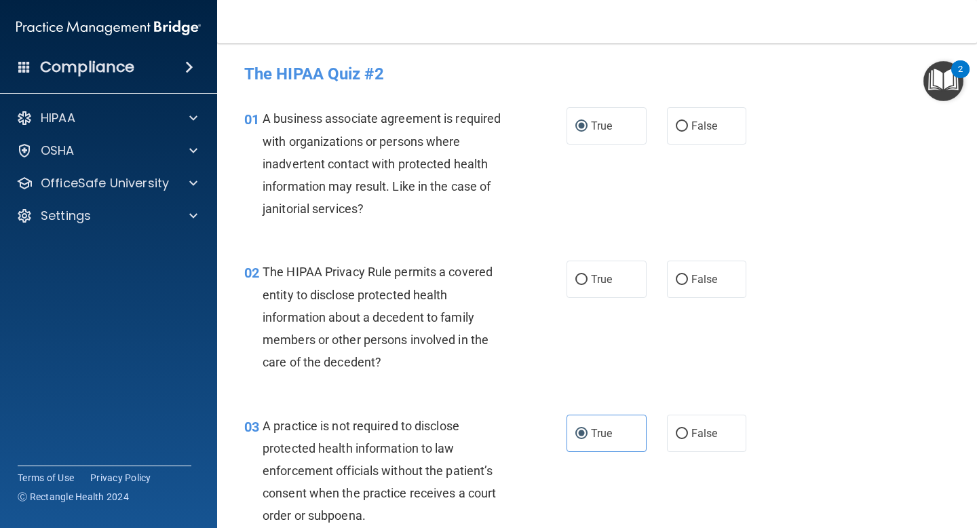
click at [459, 269] on span "The HIPAA Privacy Rule permits a covered entity to disclose protected health in…" at bounding box center [378, 317] width 230 height 104
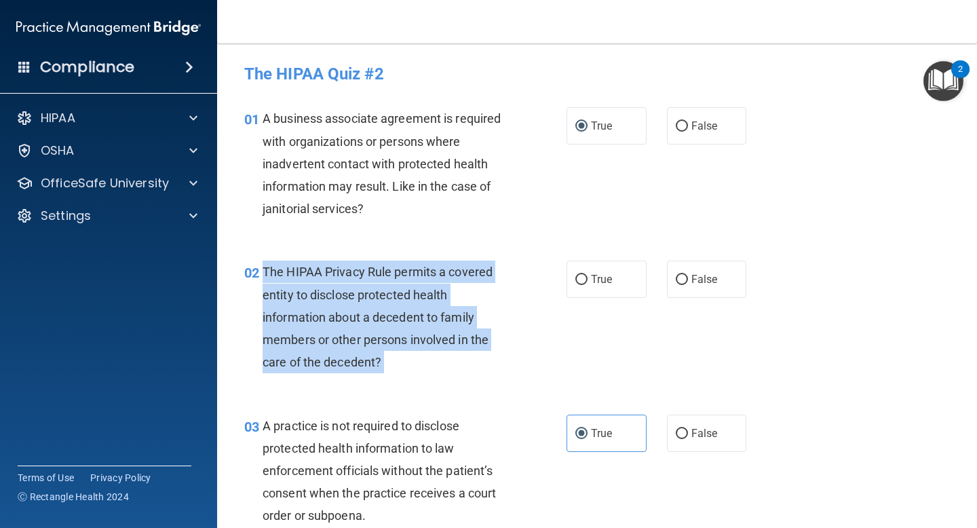
click at [459, 269] on span "The HIPAA Privacy Rule permits a covered entity to disclose protected health in…" at bounding box center [378, 317] width 230 height 104
copy ng-form "The HIPAA Privacy Rule permits a covered entity to disclose protected health in…"
click at [586, 279] on input "True" at bounding box center [581, 280] width 12 height 10
radio input "true"
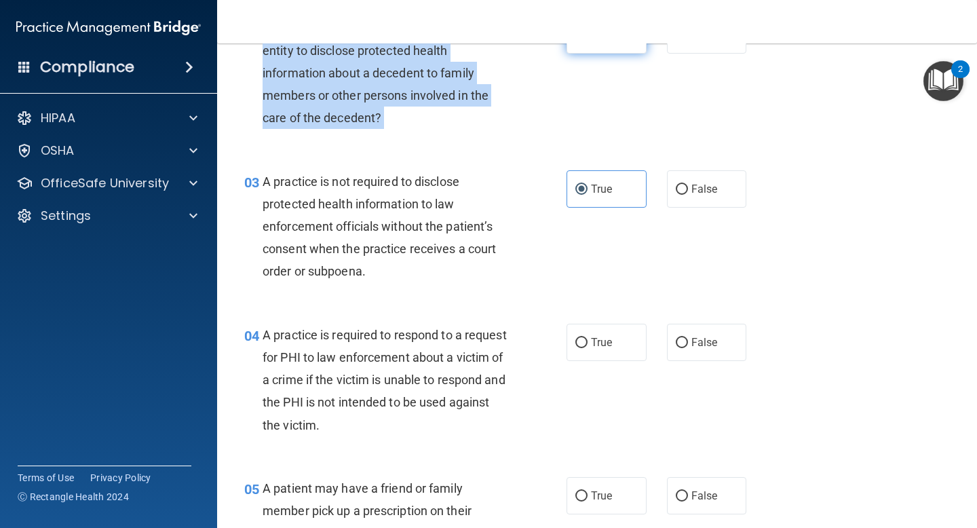
scroll to position [246, 0]
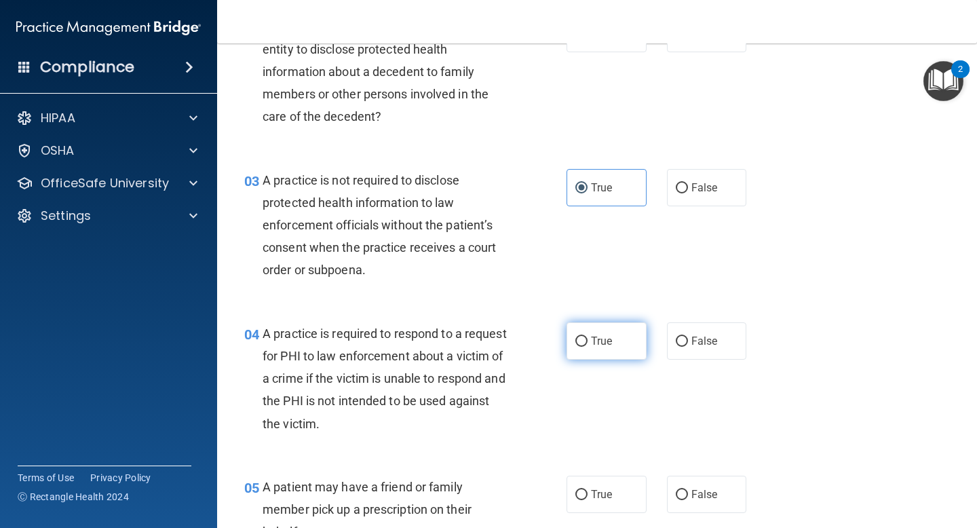
click at [592, 331] on label "True" at bounding box center [607, 340] width 80 height 37
click at [588, 337] on input "True" at bounding box center [581, 342] width 12 height 10
radio input "true"
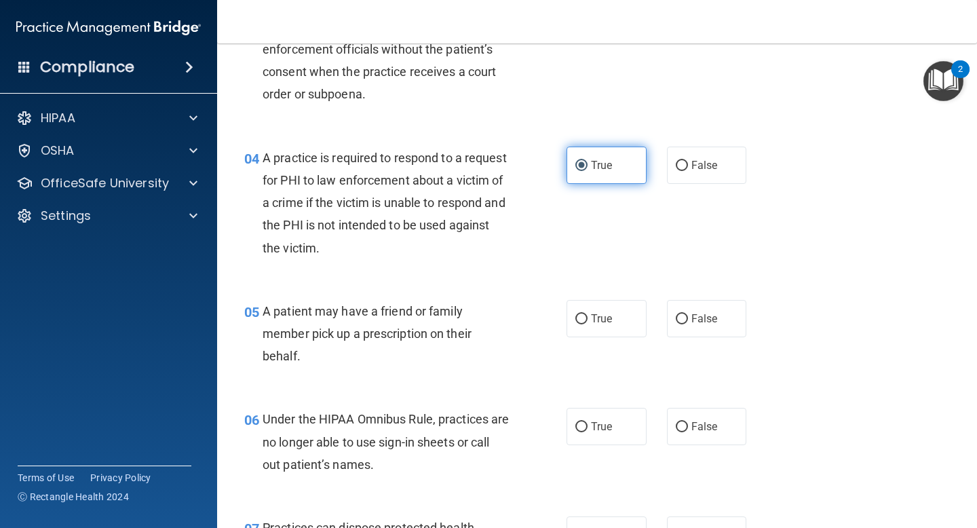
scroll to position [442, 0]
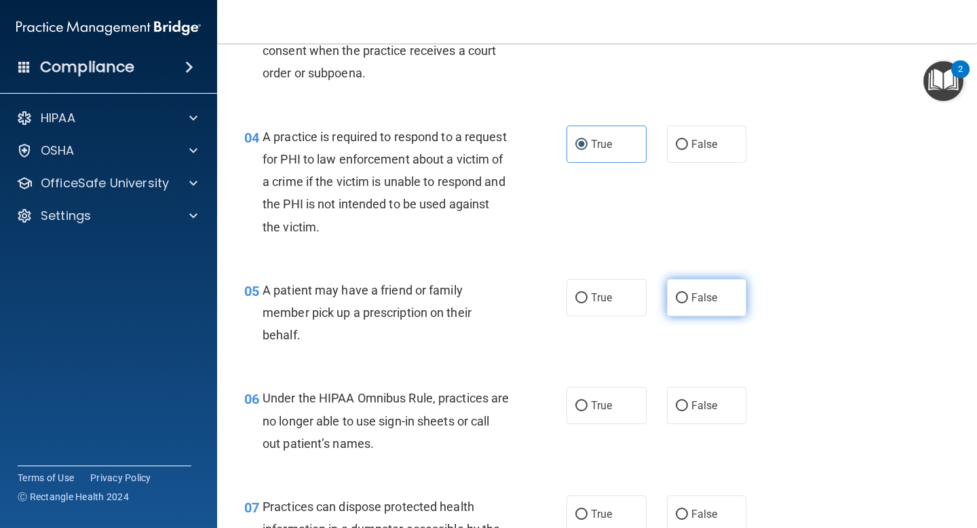
click at [679, 299] on input "False" at bounding box center [682, 298] width 12 height 10
radio input "true"
click at [358, 286] on span "A patient may have a friend or family member pick up a prescription on their be…" at bounding box center [367, 312] width 209 height 59
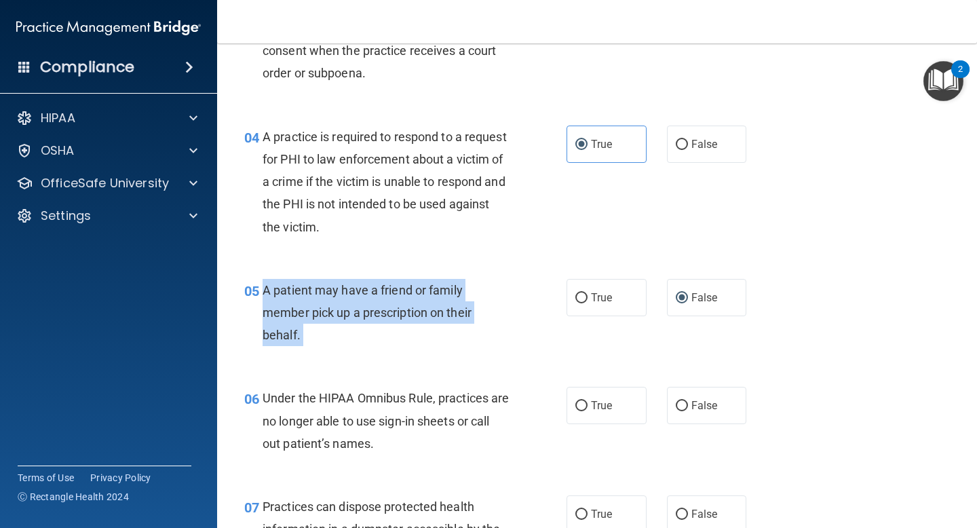
click at [358, 286] on span "A patient may have a friend or family member pick up a prescription on their be…" at bounding box center [367, 312] width 209 height 59
copy ng-form "A patient may have a friend or family member pick up a prescription on their be…"
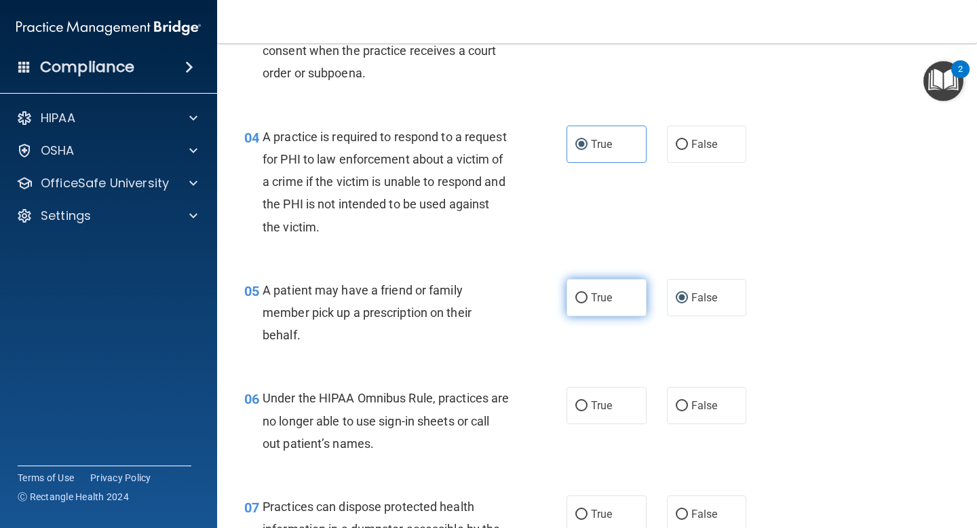
click at [598, 294] on span "True" at bounding box center [601, 297] width 21 height 13
click at [588, 294] on input "True" at bounding box center [581, 298] width 12 height 10
radio input "true"
radio input "false"
click at [398, 402] on span "Under the HIPAA Omnibus Rule, practices are no longer able to use sign-in sheet…" at bounding box center [386, 420] width 246 height 59
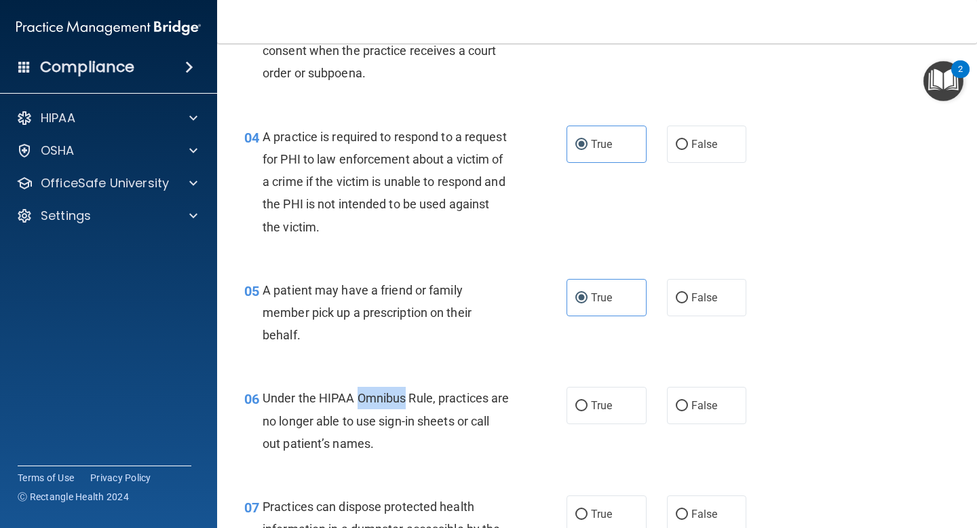
click at [398, 402] on span "Under the HIPAA Omnibus Rule, practices are no longer able to use sign-in sheet…" at bounding box center [386, 420] width 246 height 59
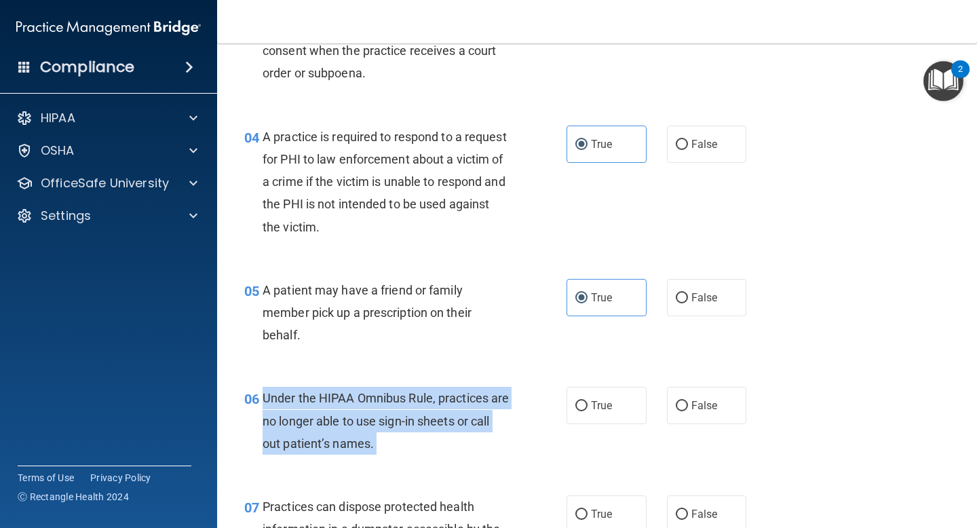
click at [398, 402] on span "Under the HIPAA Omnibus Rule, practices are no longer able to use sign-in sheet…" at bounding box center [386, 420] width 246 height 59
copy ng-form "Under the HIPAA Omnibus Rule, practices are no longer able to use sign-in sheet…"
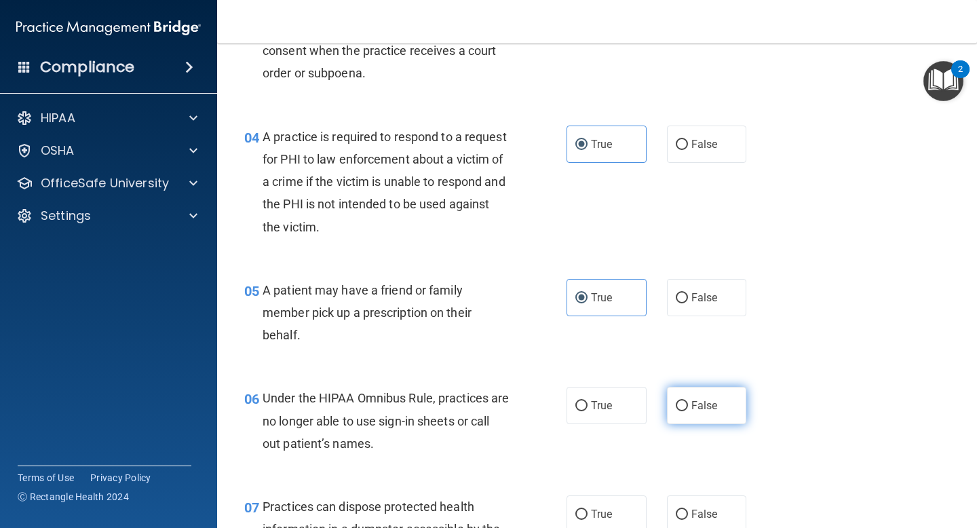
click at [688, 403] on label "False" at bounding box center [707, 405] width 80 height 37
click at [688, 403] on input "False" at bounding box center [682, 406] width 12 height 10
radio input "true"
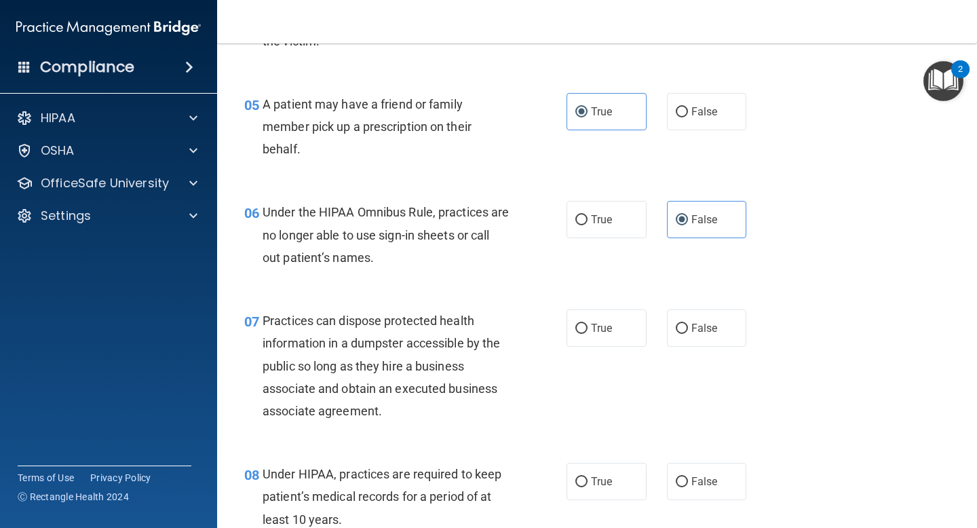
scroll to position [666, 0]
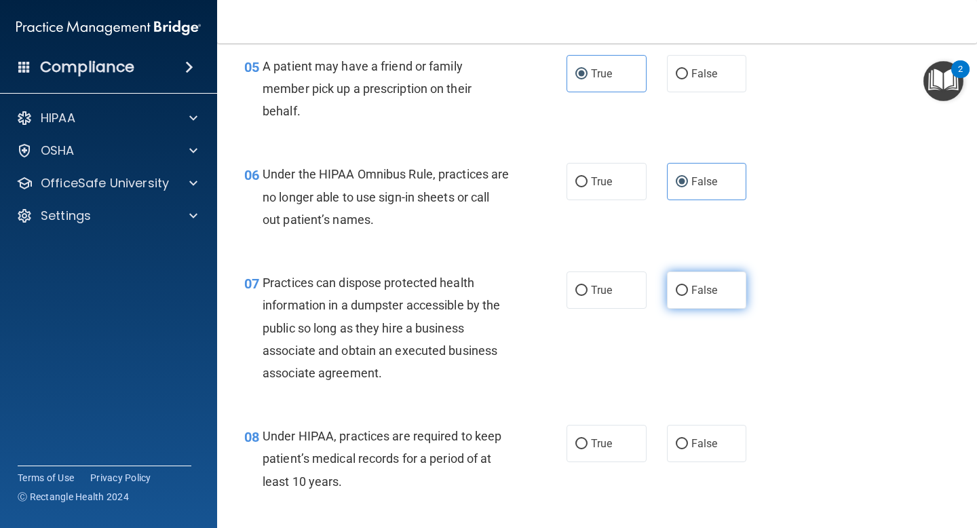
click at [683, 287] on input "False" at bounding box center [682, 291] width 12 height 10
radio input "true"
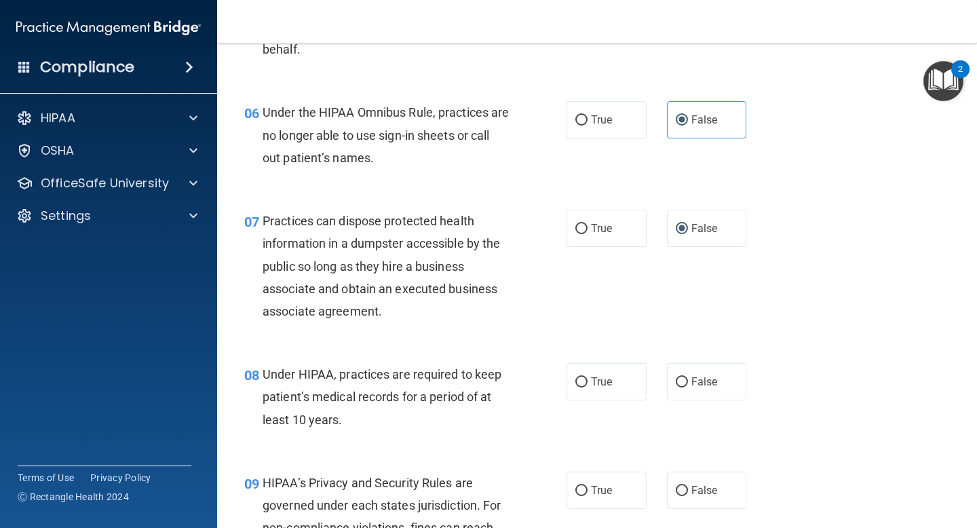
scroll to position [792, 0]
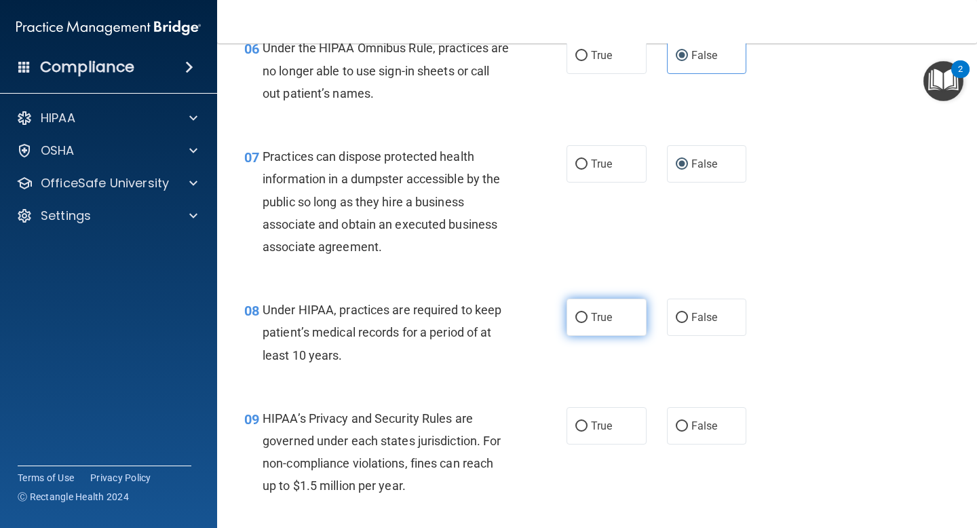
click at [577, 313] on input "True" at bounding box center [581, 318] width 12 height 10
radio input "true"
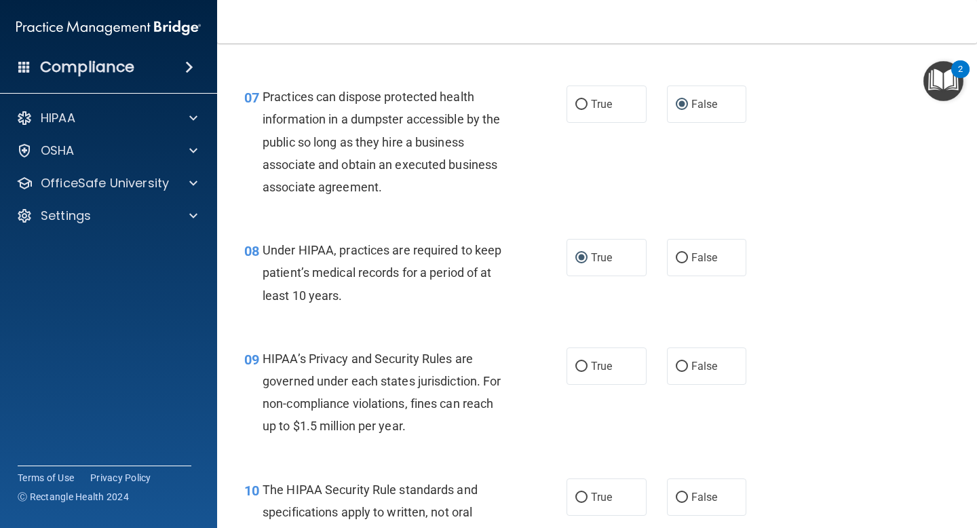
scroll to position [875, 0]
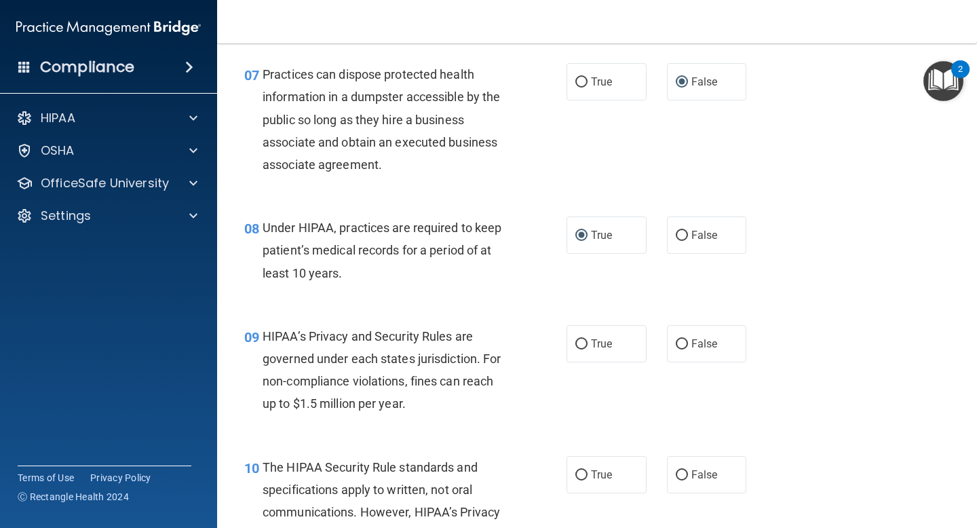
click at [421, 336] on span "HIPAA’s Privacy and Security Rules are governed under each states jurisdiction.…" at bounding box center [382, 370] width 238 height 82
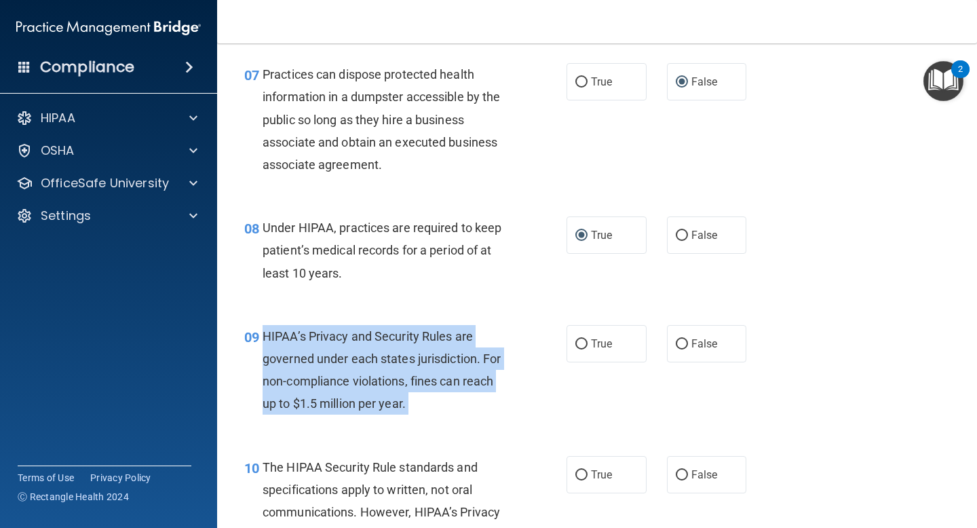
click at [421, 336] on span "HIPAA’s Privacy and Security Rules are governed under each states jurisdiction.…" at bounding box center [382, 370] width 238 height 82
copy ng-form "HIPAA’s Privacy and Security Rules are governed under each states jurisdiction.…"
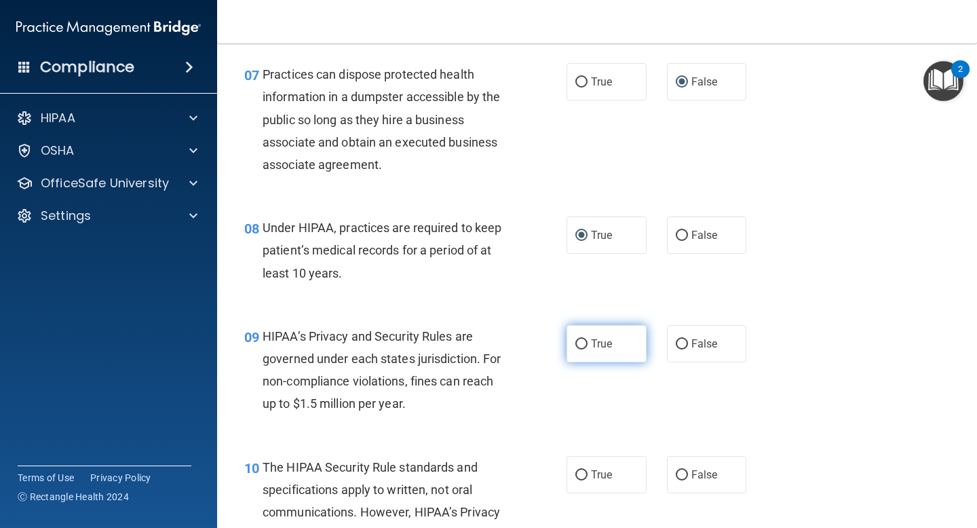
click at [592, 340] on span "True" at bounding box center [601, 343] width 21 height 13
click at [588, 340] on input "True" at bounding box center [581, 344] width 12 height 10
radio input "true"
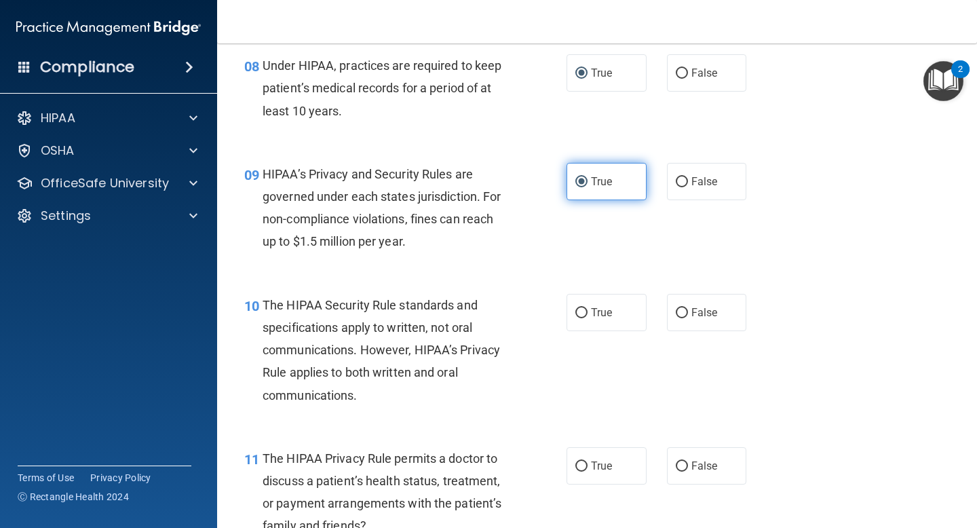
scroll to position [1037, 0]
click at [425, 303] on span "The HIPAA Security Rule standards and specifications apply to written, not oral…" at bounding box center [381, 349] width 237 height 104
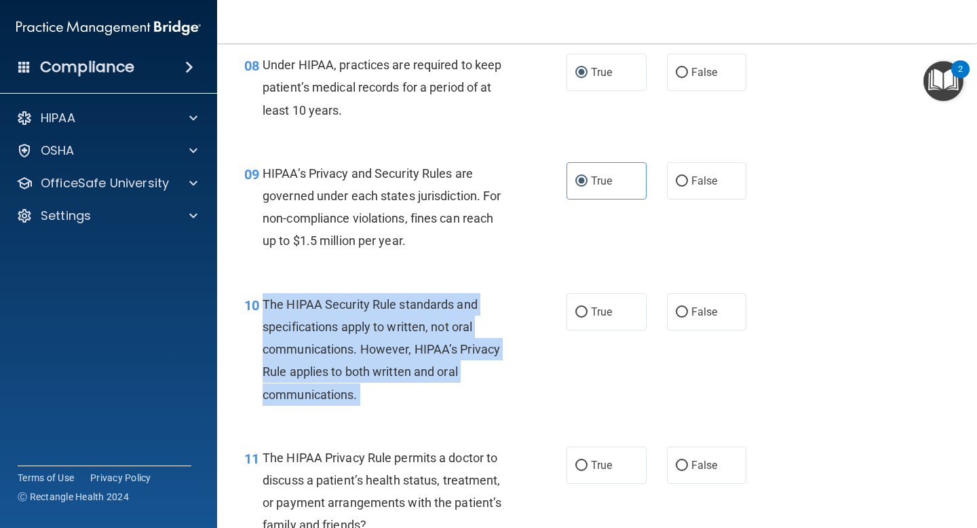
click at [425, 303] on span "The HIPAA Security Rule standards and specifications apply to written, not oral…" at bounding box center [381, 349] width 237 height 104
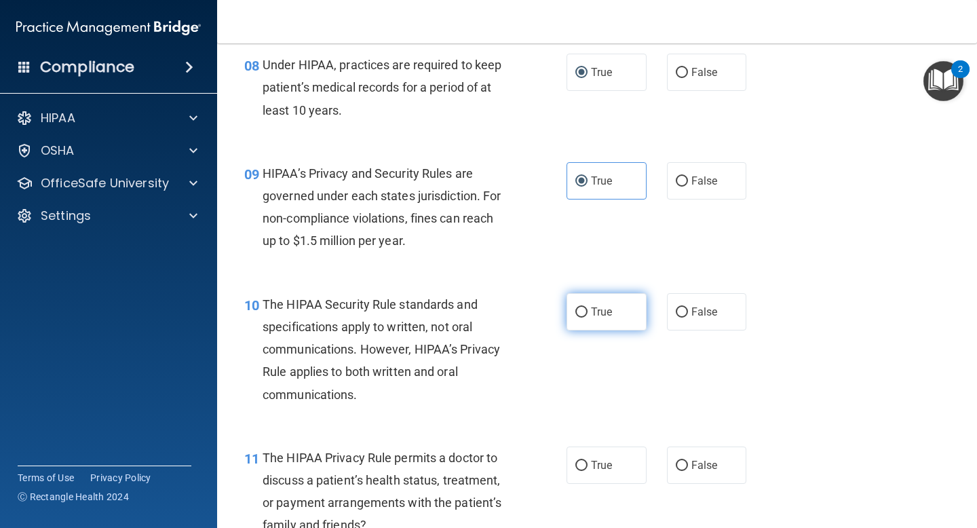
click at [602, 312] on span "True" at bounding box center [601, 311] width 21 height 13
click at [588, 312] on input "True" at bounding box center [581, 312] width 12 height 10
radio input "true"
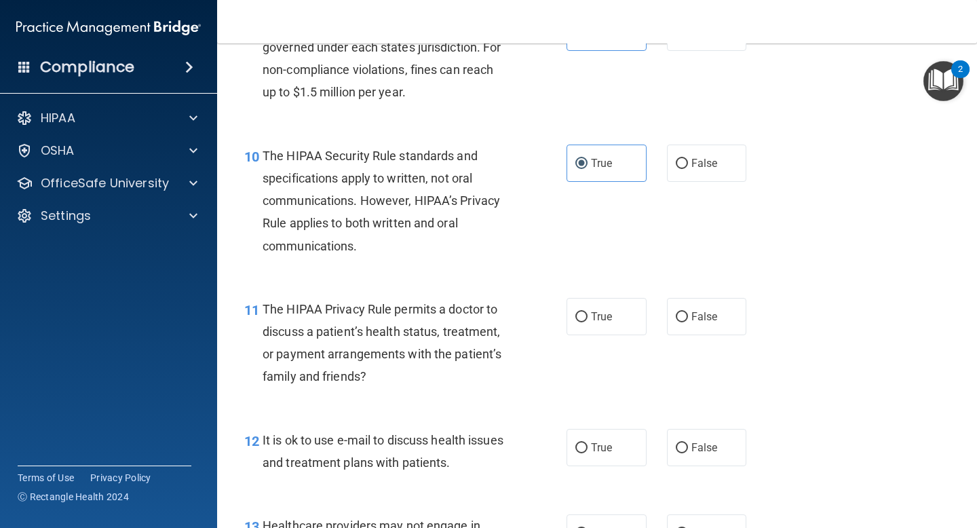
scroll to position [1189, 0]
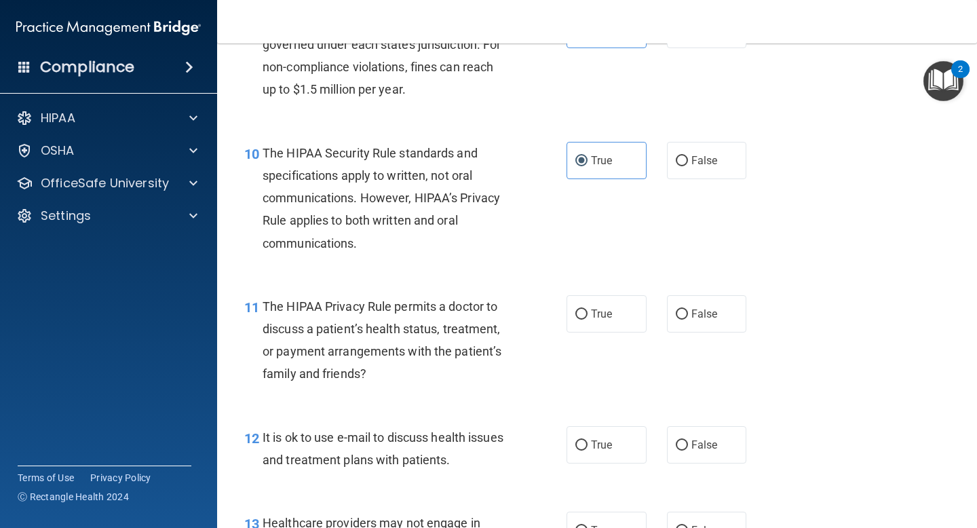
click at [393, 329] on span "The HIPAA Privacy Rule permits a doctor to discuss a patient’s health status, t…" at bounding box center [382, 340] width 239 height 82
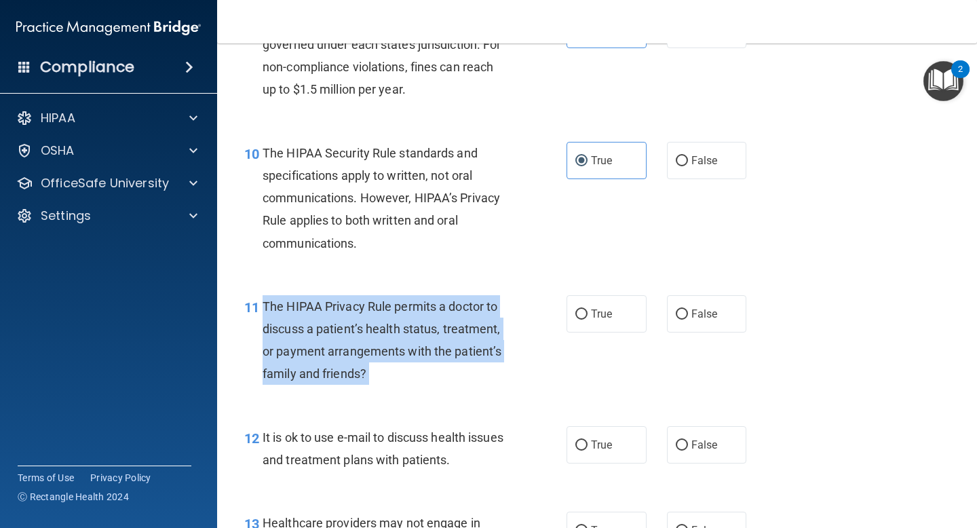
click at [393, 329] on span "The HIPAA Privacy Rule permits a doctor to discuss a patient’s health status, t…" at bounding box center [382, 340] width 239 height 82
copy ng-form "The HIPAA Privacy Rule permits a doctor to discuss a patient’s health status, t…"
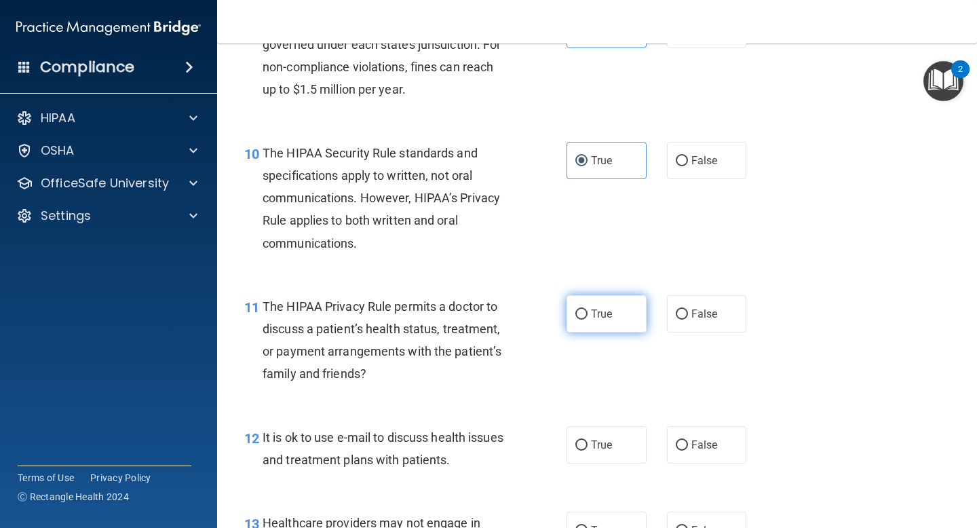
click at [589, 317] on label "True" at bounding box center [607, 313] width 80 height 37
click at [588, 317] on input "True" at bounding box center [581, 314] width 12 height 10
radio input "true"
click at [464, 435] on span "It is ok to use e-mail to discuss health issues and treatment plans with patien…" at bounding box center [383, 448] width 241 height 37
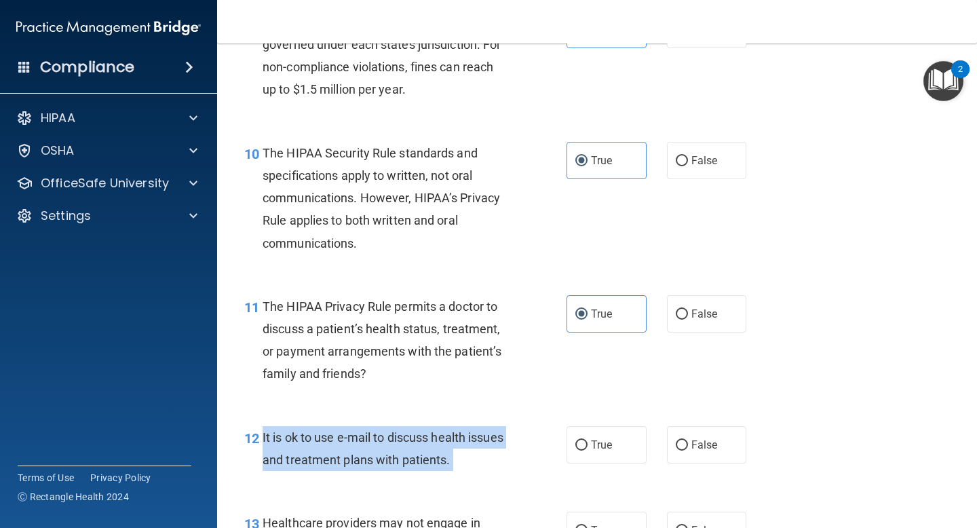
click at [464, 435] on span "It is ok to use e-mail to discuss health issues and treatment plans with patien…" at bounding box center [383, 448] width 241 height 37
click at [585, 442] on input "True" at bounding box center [581, 445] width 12 height 10
radio input "true"
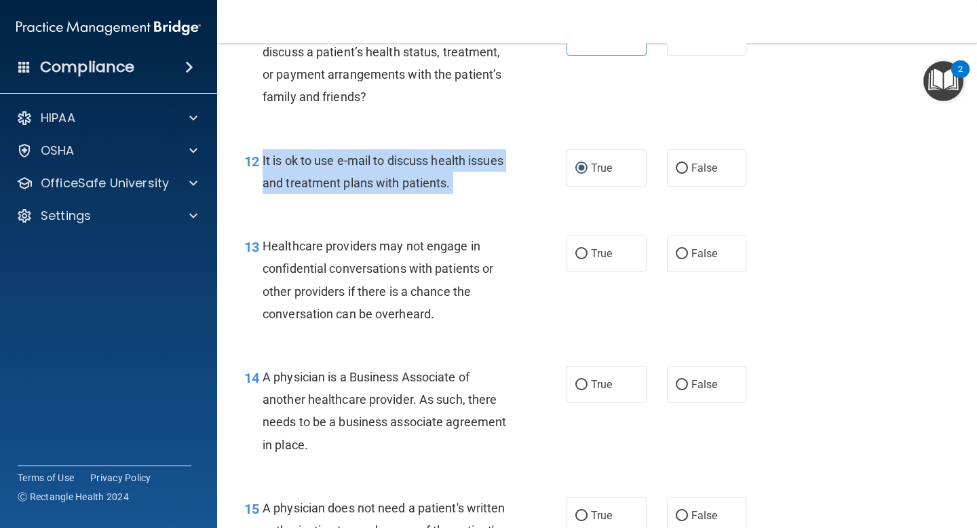
scroll to position [1470, 0]
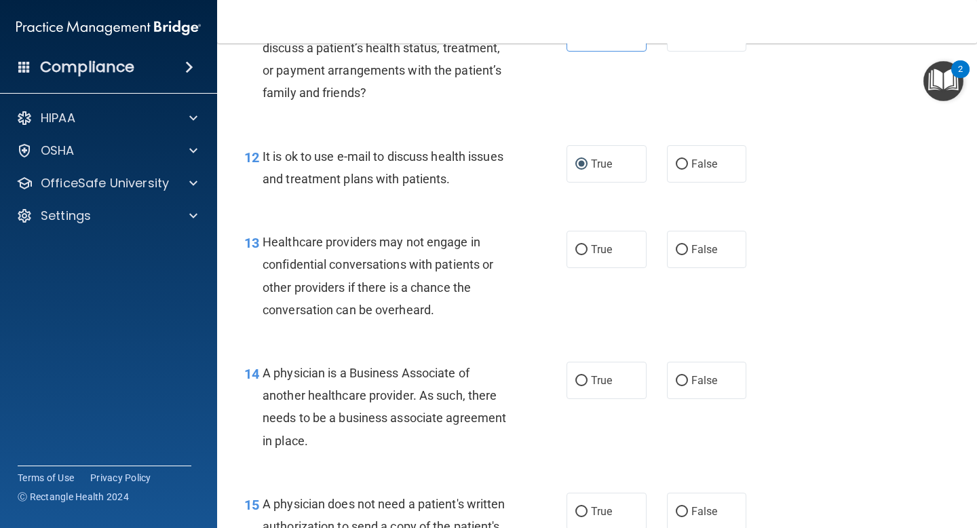
click at [291, 256] on div "Healthcare providers may not engage in confidential conversations with patients…" at bounding box center [391, 276] width 257 height 90
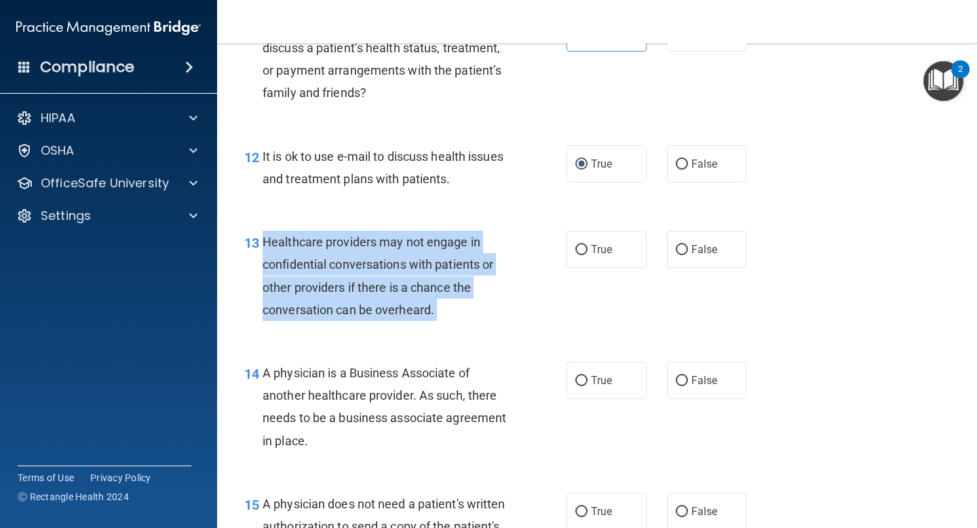
click at [291, 256] on div "Healthcare providers may not engage in confidential conversations with patients…" at bounding box center [391, 276] width 257 height 90
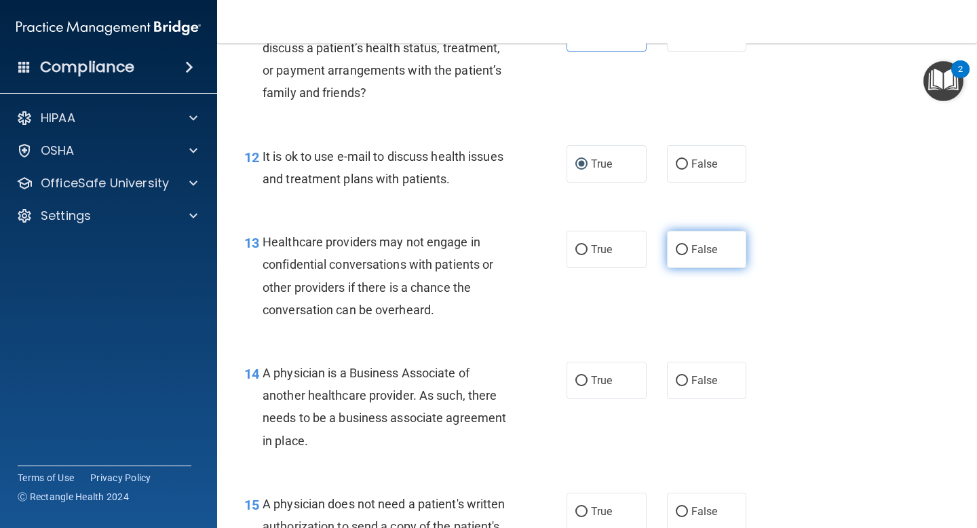
click at [700, 242] on label "False" at bounding box center [707, 249] width 80 height 37
click at [688, 245] on input "False" at bounding box center [682, 250] width 12 height 10
radio input "true"
click at [393, 381] on div "A physician is a Business Associate of another healthcare provider. As such, th…" at bounding box center [391, 407] width 257 height 90
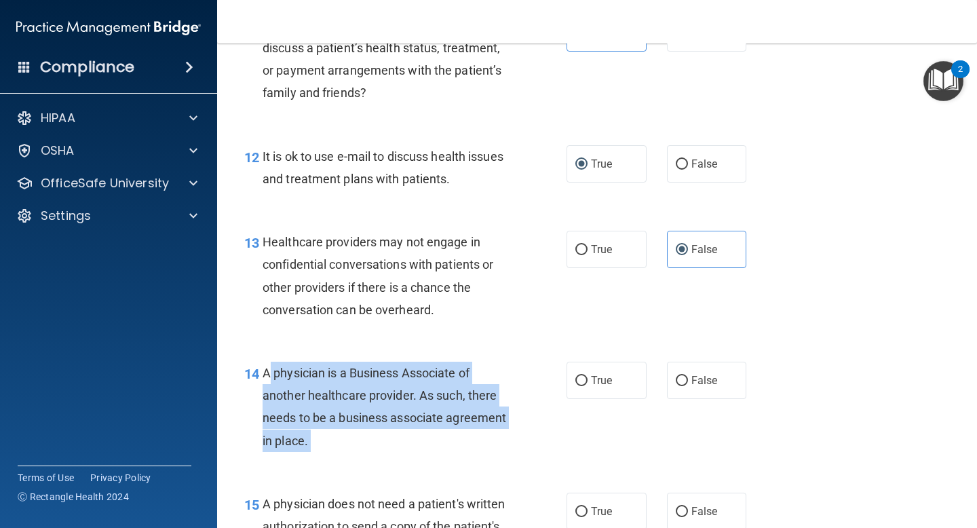
click at [393, 381] on div "A physician is a Business Associate of another healthcare provider. As such, th…" at bounding box center [391, 407] width 257 height 90
click at [682, 377] on input "False" at bounding box center [682, 381] width 12 height 10
radio input "true"
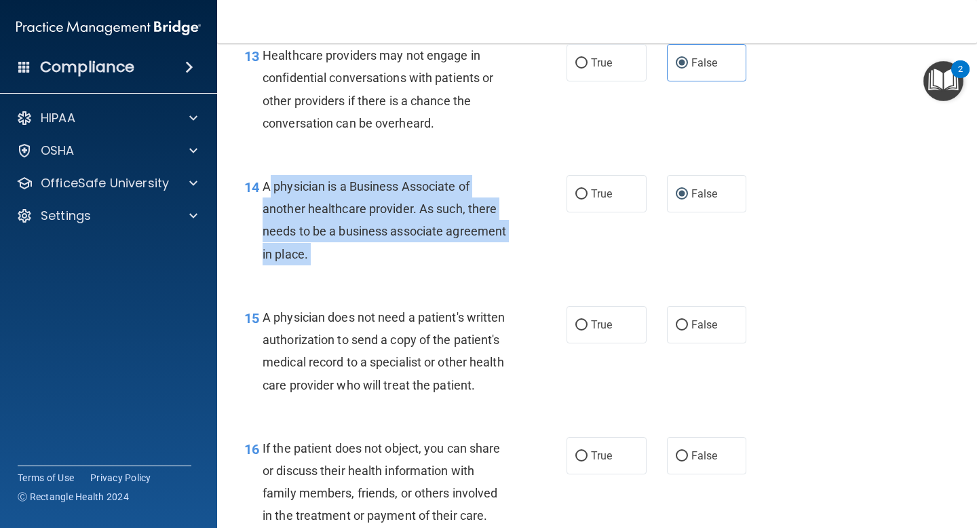
scroll to position [1659, 0]
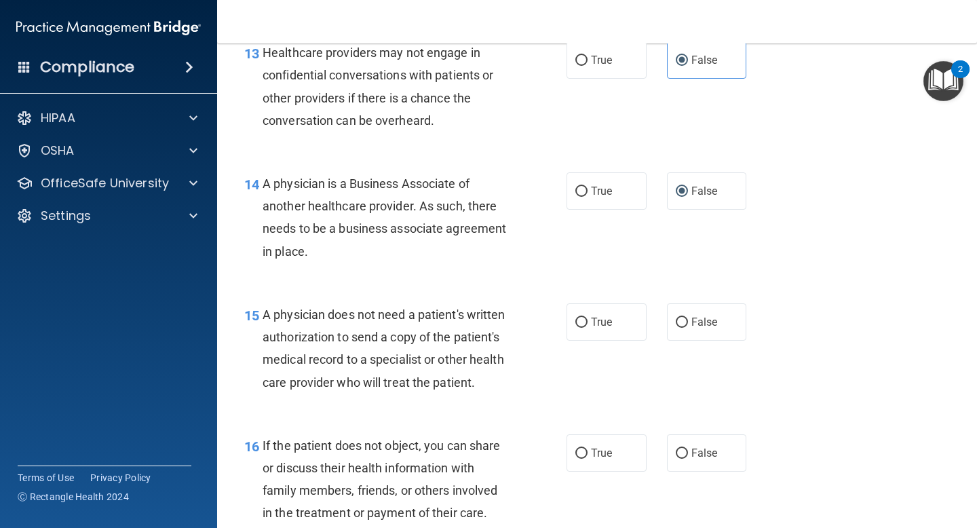
click at [482, 353] on span "A physician does not need a patient's written authorization to send a copy of t…" at bounding box center [384, 348] width 243 height 82
click at [410, 334] on span "A physician does not need a patient's written authorization to send a copy of t…" at bounding box center [384, 348] width 243 height 82
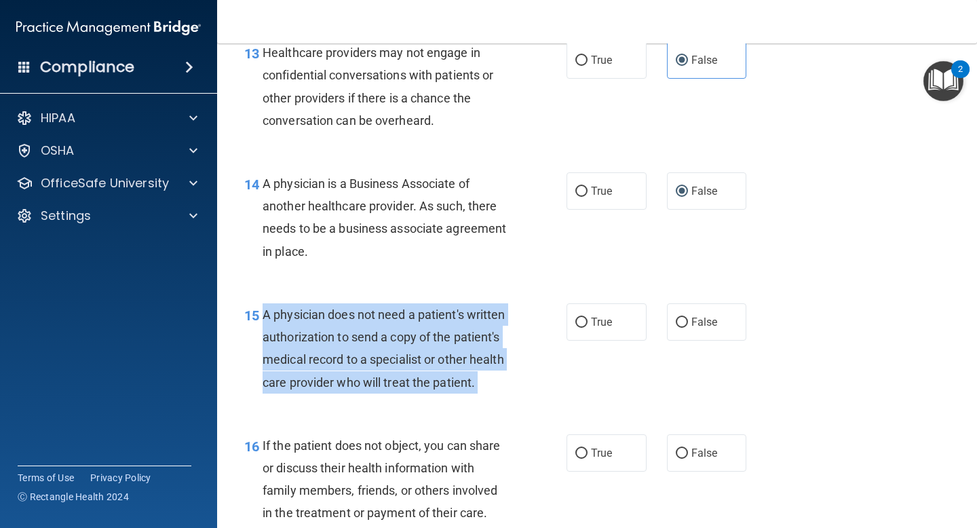
click at [410, 334] on span "A physician does not need a patient's written authorization to send a copy of t…" at bounding box center [384, 348] width 243 height 82
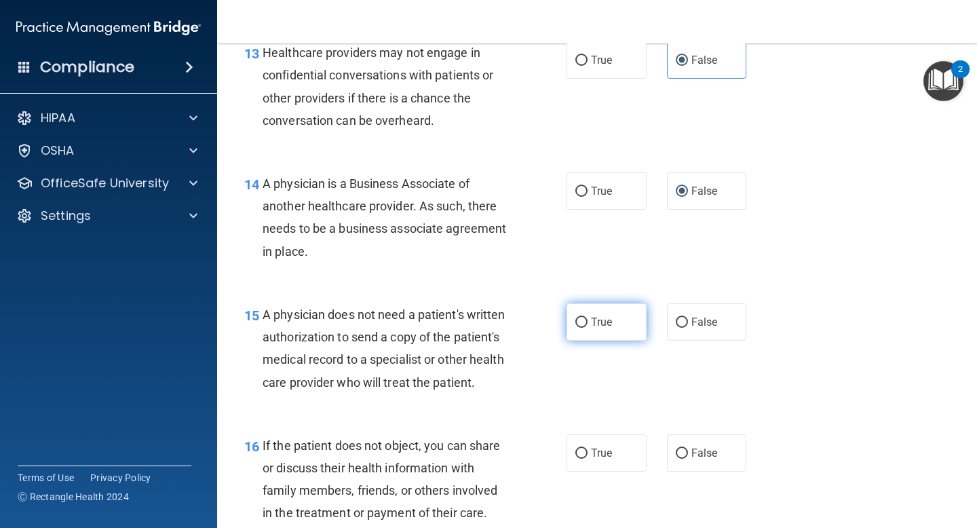
click at [592, 319] on span "True" at bounding box center [601, 321] width 21 height 13
click at [588, 319] on input "True" at bounding box center [581, 323] width 12 height 10
radio input "true"
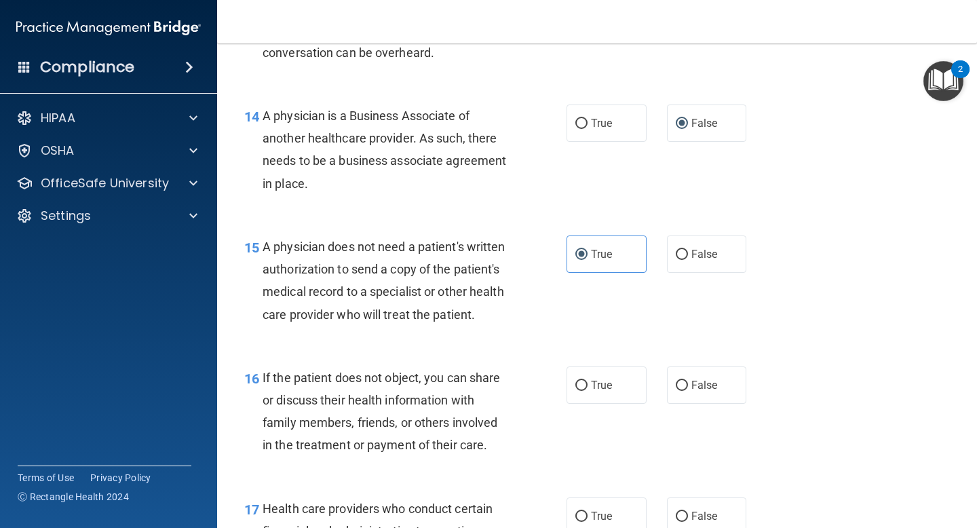
scroll to position [1808, 0]
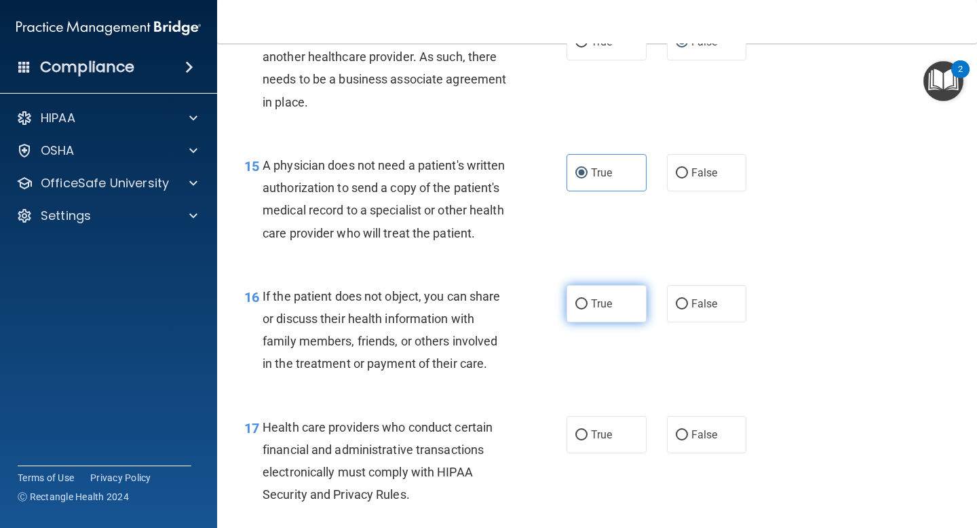
click at [596, 301] on span "True" at bounding box center [601, 303] width 21 height 13
click at [588, 301] on input "True" at bounding box center [581, 304] width 12 height 10
radio input "true"
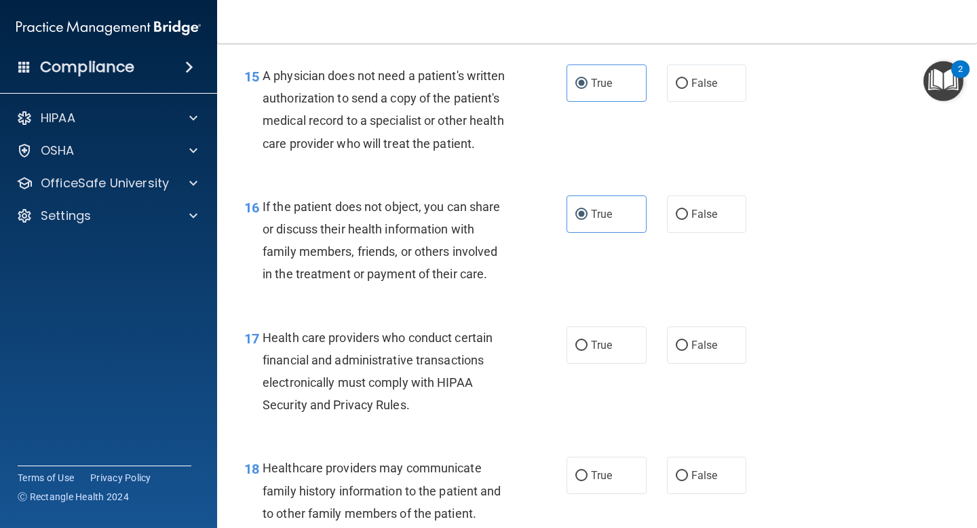
scroll to position [1929, 0]
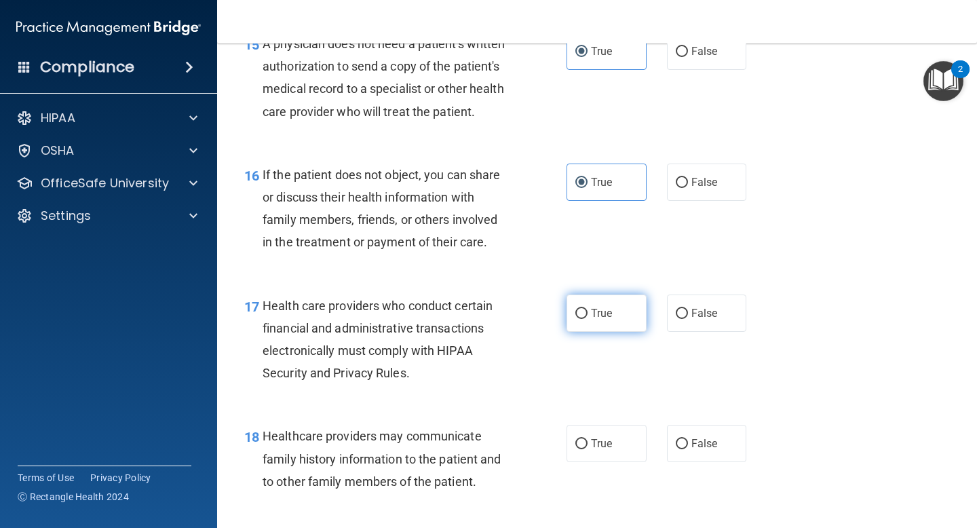
click at [583, 315] on input "True" at bounding box center [581, 314] width 12 height 10
radio input "true"
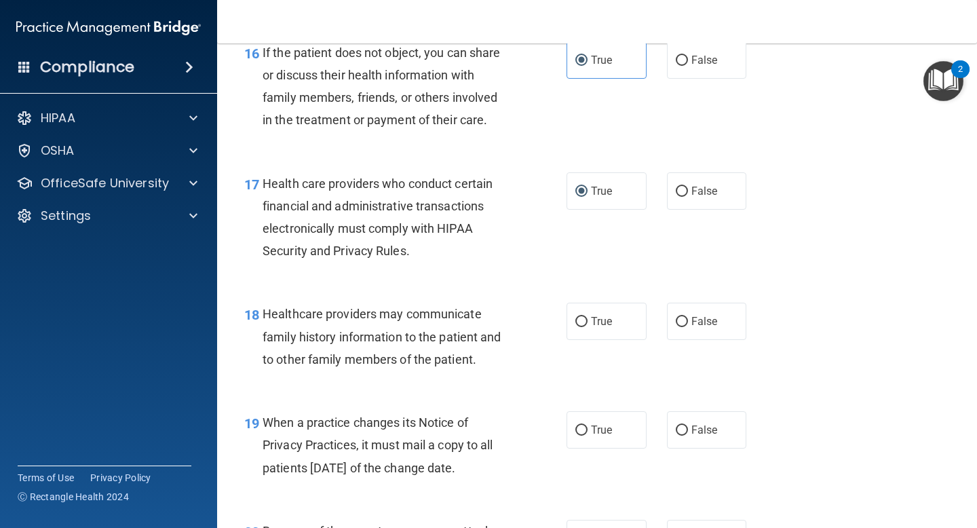
scroll to position [2052, 0]
click at [438, 330] on span "Healthcare providers may communicate family history information to the patient …" at bounding box center [382, 335] width 239 height 59
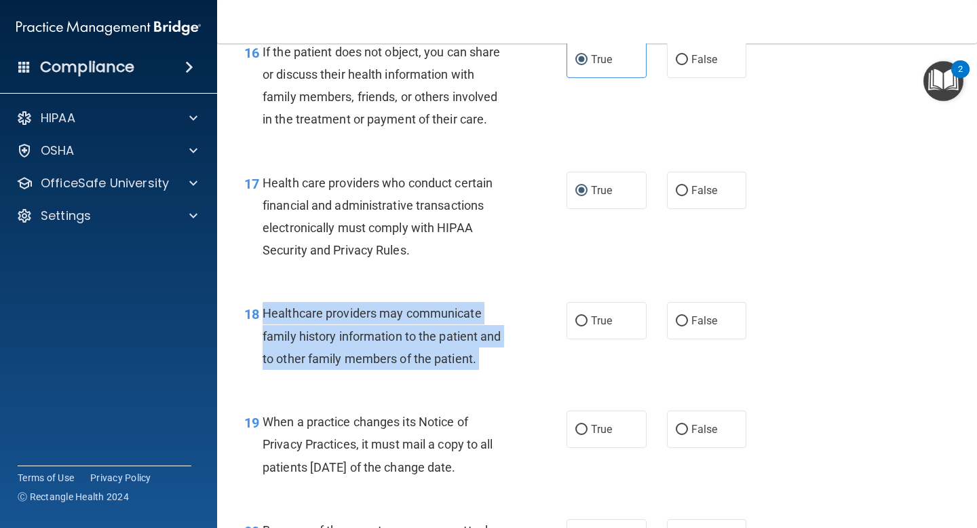
click at [438, 330] on span "Healthcare providers may communicate family history information to the patient …" at bounding box center [382, 335] width 239 height 59
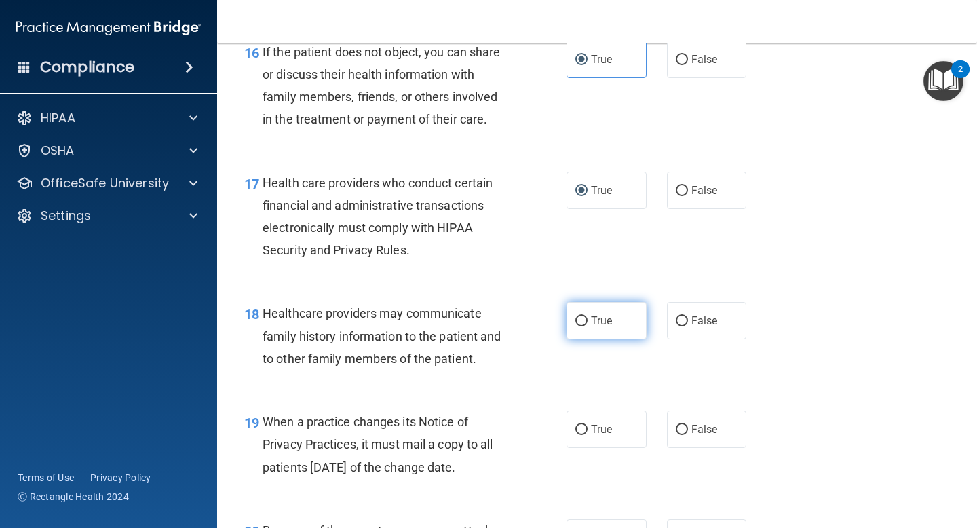
click at [601, 325] on span "True" at bounding box center [601, 320] width 21 height 13
click at [588, 325] on input "True" at bounding box center [581, 321] width 12 height 10
radio input "true"
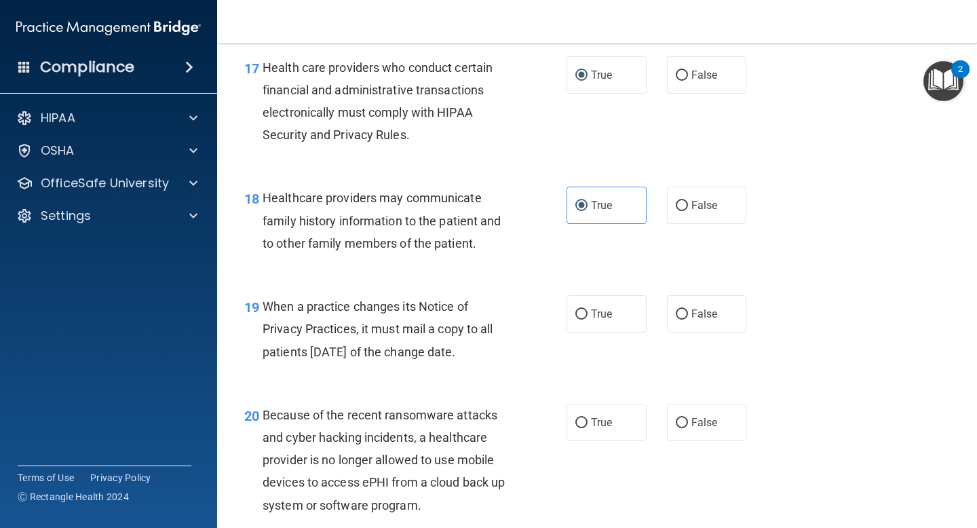
scroll to position [2168, 0]
click at [594, 318] on span "True" at bounding box center [601, 313] width 21 height 13
click at [588, 318] on input "True" at bounding box center [581, 314] width 12 height 10
radio input "true"
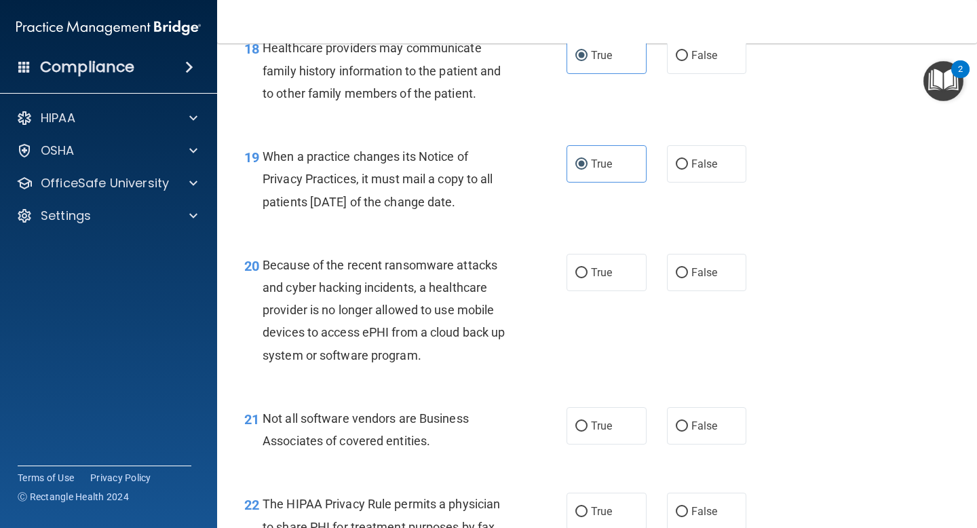
scroll to position [2322, 0]
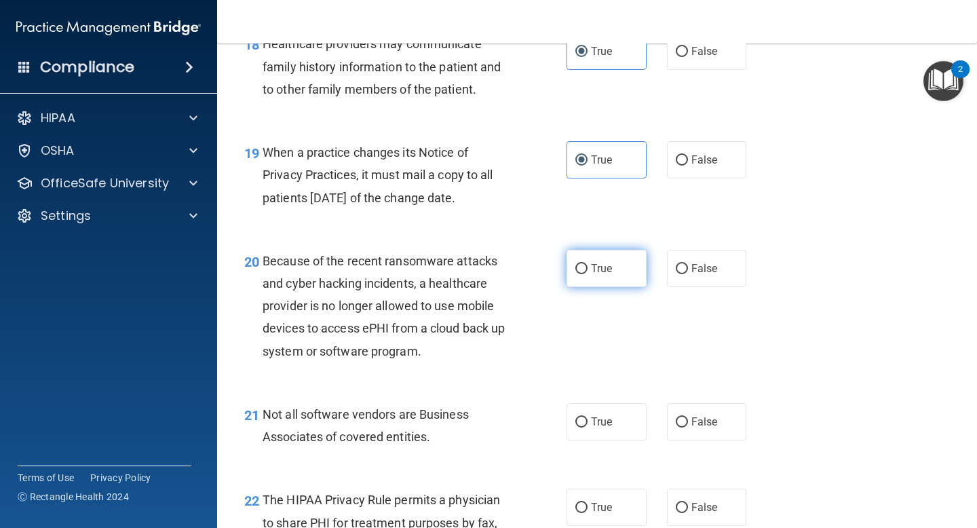
click at [582, 261] on label "True" at bounding box center [607, 268] width 80 height 37
click at [582, 264] on input "True" at bounding box center [581, 269] width 12 height 10
radio input "true"
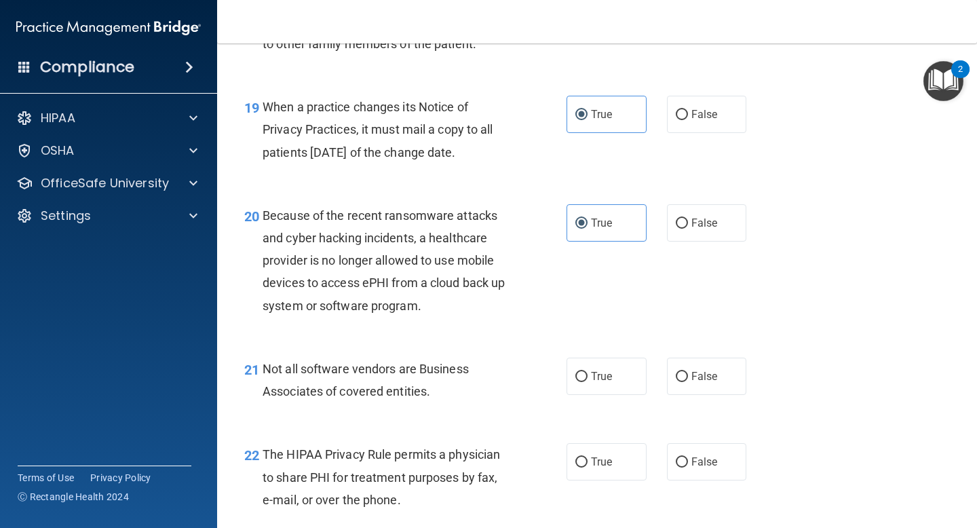
scroll to position [2423, 0]
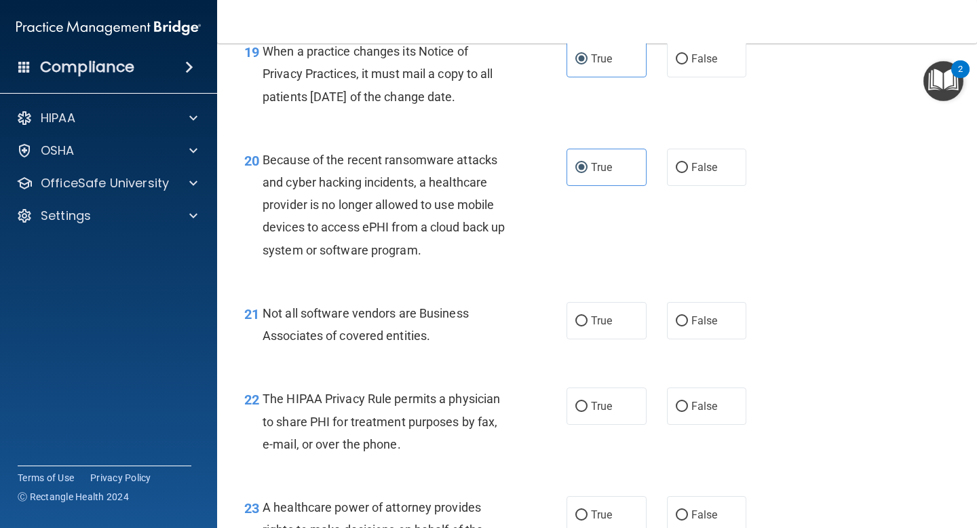
click at [418, 315] on span "Not all software vendors are Business Associates of covered entities." at bounding box center [366, 324] width 206 height 37
click at [592, 322] on span "True" at bounding box center [601, 320] width 21 height 13
click at [588, 322] on input "True" at bounding box center [581, 321] width 12 height 10
radio input "true"
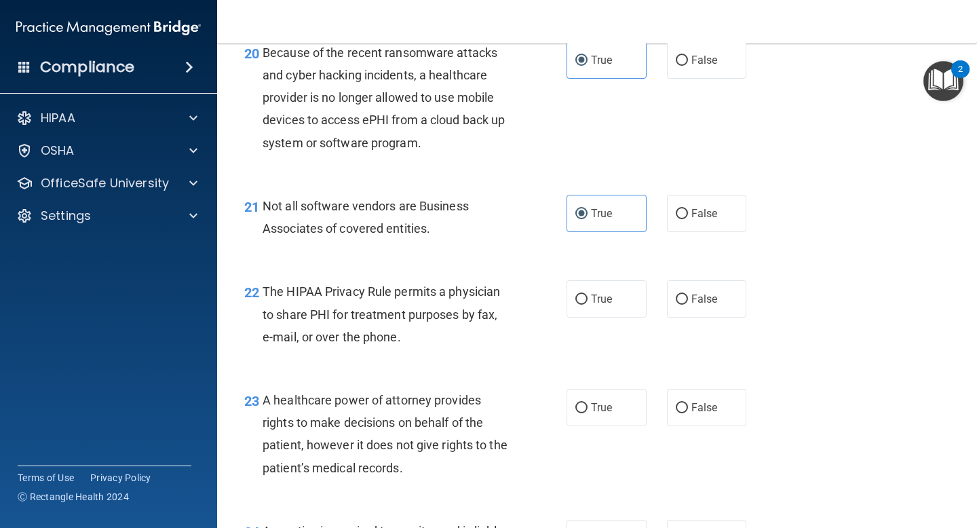
scroll to position [2535, 0]
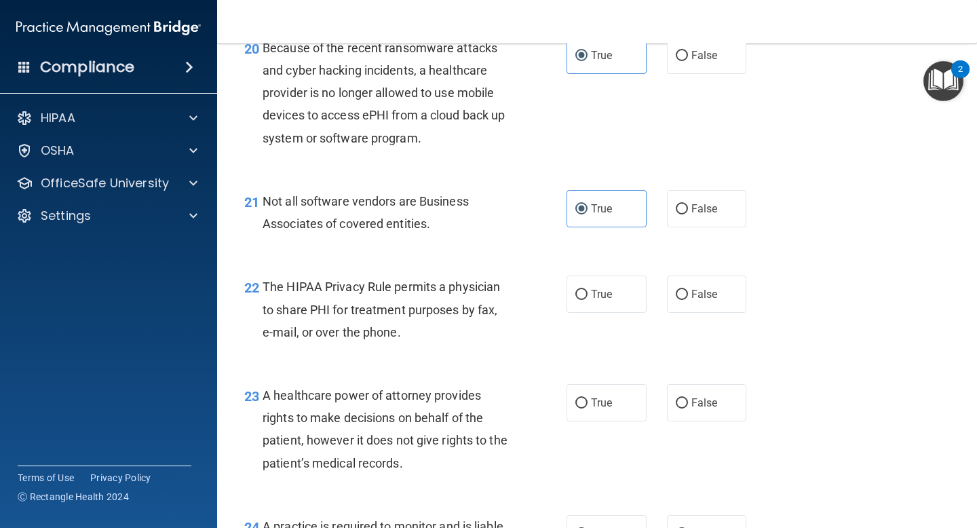
click at [396, 290] on span "The HIPAA Privacy Rule permits a physician to share PHI for treatment purposes …" at bounding box center [381, 309] width 237 height 59
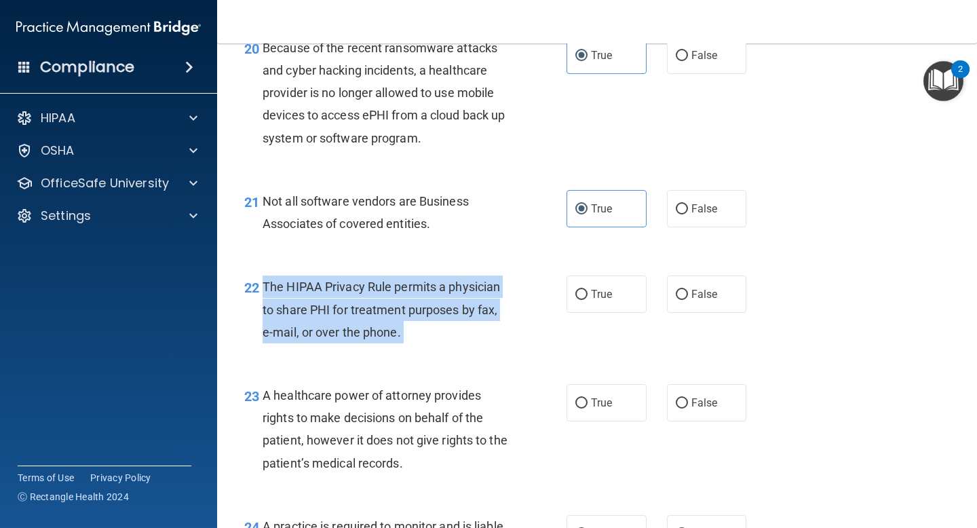
click at [396, 290] on span "The HIPAA Privacy Rule permits a physician to share PHI for treatment purposes …" at bounding box center [381, 309] width 237 height 59
click at [586, 296] on input "True" at bounding box center [581, 295] width 12 height 10
radio input "true"
click at [480, 349] on div "22 The HIPAA Privacy Rule permits a physician to share PHI for treatment purpos…" at bounding box center [405, 312] width 363 height 75
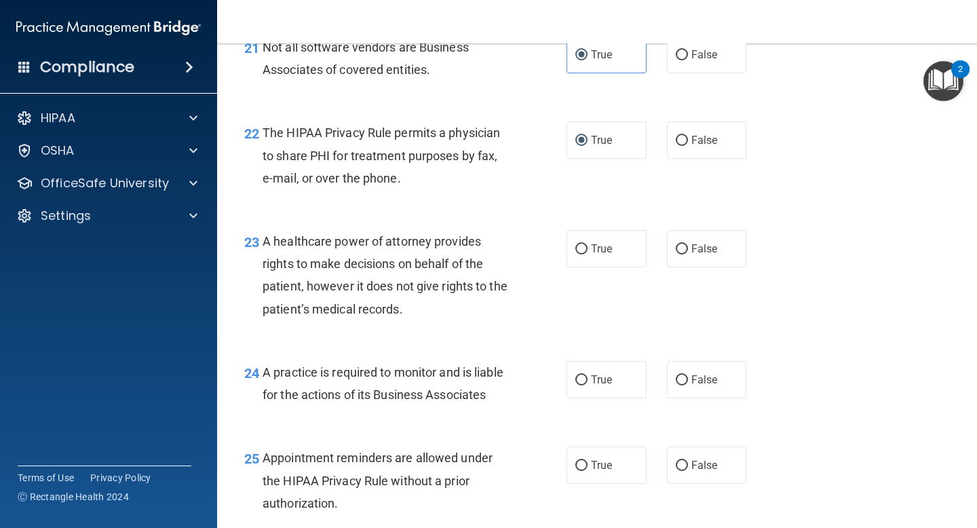
scroll to position [2691, 0]
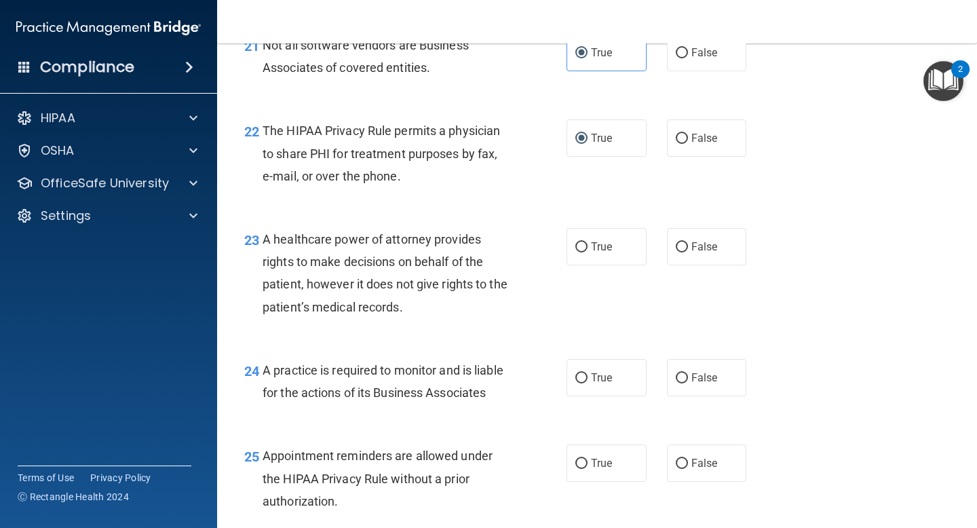
click at [368, 282] on span "A healthcare power of attorney provides rights to make decisions on behalf of t…" at bounding box center [385, 273] width 245 height 82
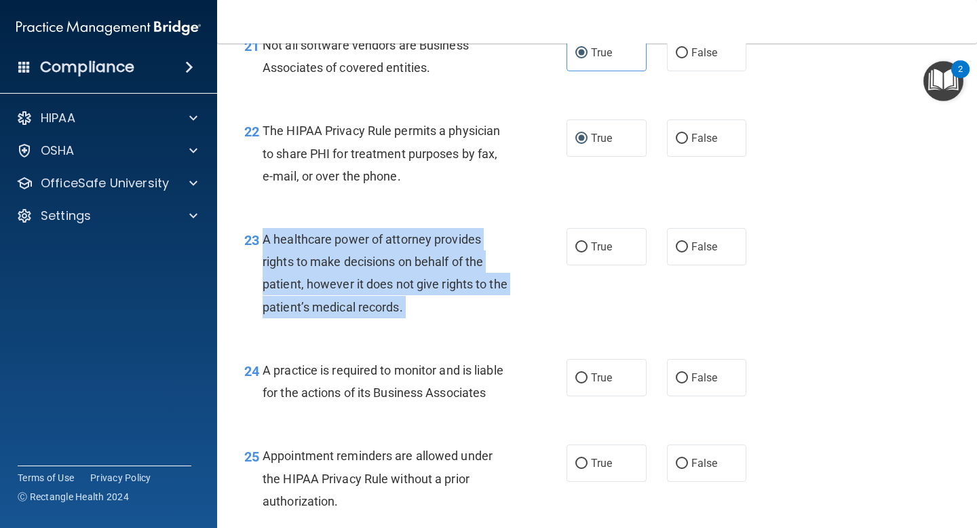
click at [368, 282] on span "A healthcare power of attorney provides rights to make decisions on behalf of t…" at bounding box center [385, 273] width 245 height 82
click at [683, 248] on input "False" at bounding box center [682, 247] width 12 height 10
radio input "true"
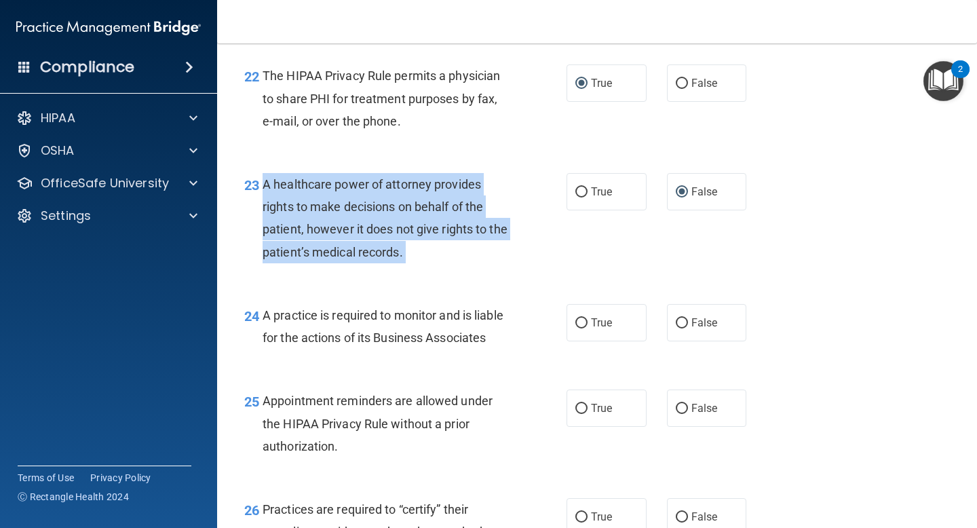
scroll to position [2786, 0]
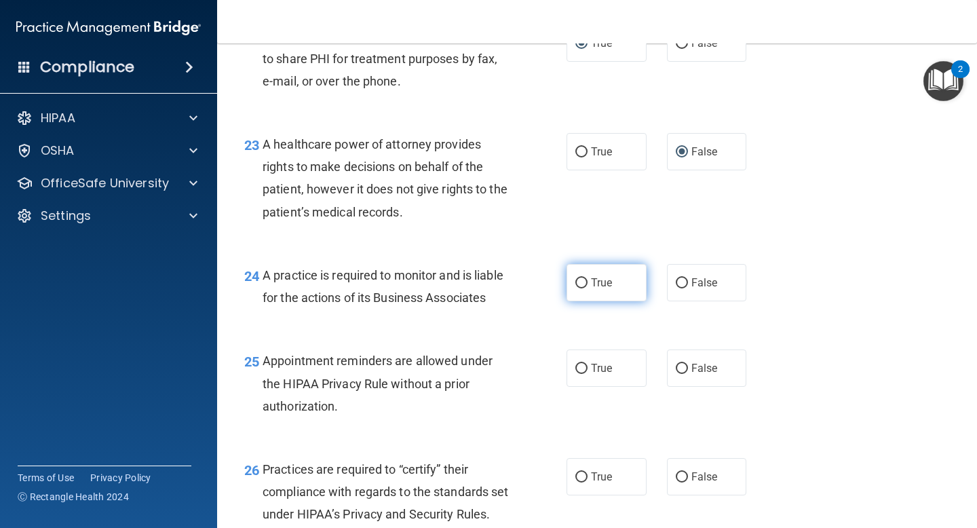
click at [604, 292] on label "True" at bounding box center [607, 282] width 80 height 37
click at [588, 288] on input "True" at bounding box center [581, 283] width 12 height 10
radio input "true"
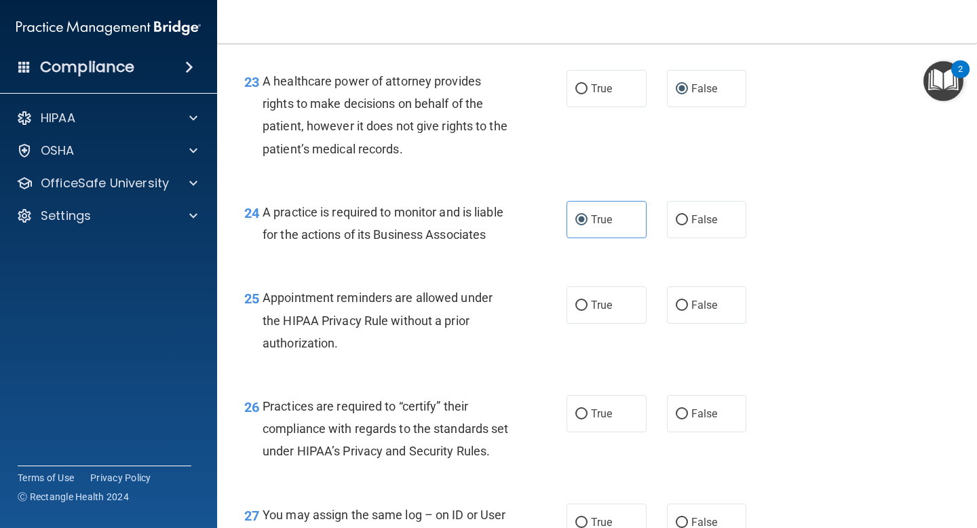
scroll to position [2861, 0]
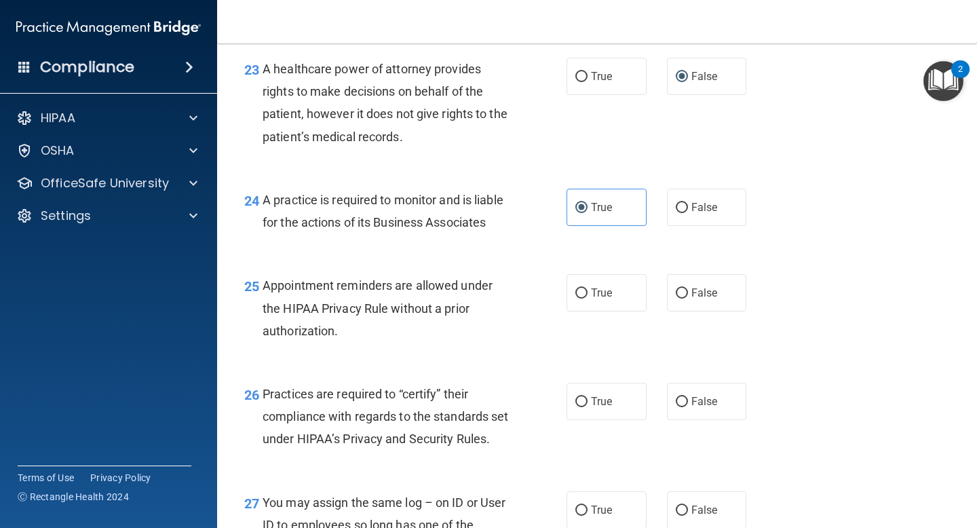
click at [403, 308] on span "Appointment reminders are allowed under the HIPAA Privacy Rule without a prior …" at bounding box center [378, 307] width 230 height 59
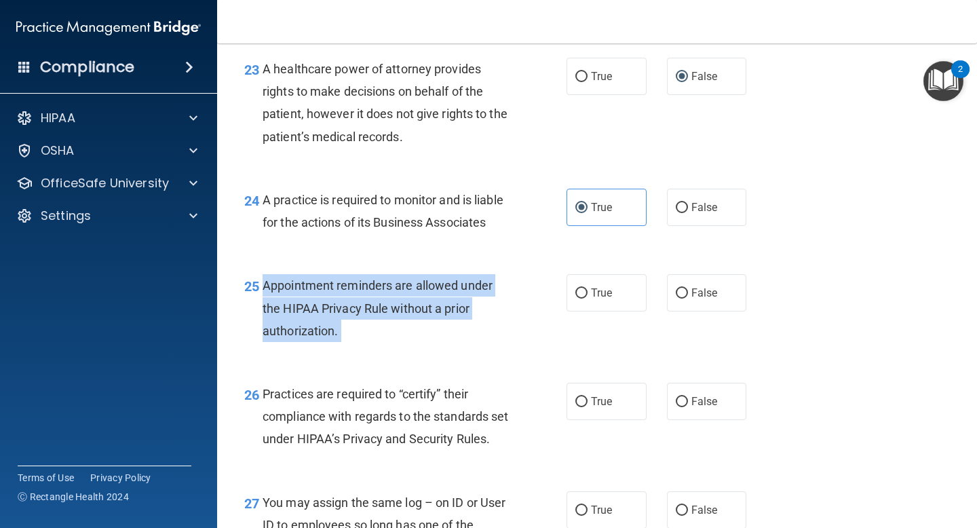
click at [403, 308] on span "Appointment reminders are allowed under the HIPAA Privacy Rule without a prior …" at bounding box center [378, 307] width 230 height 59
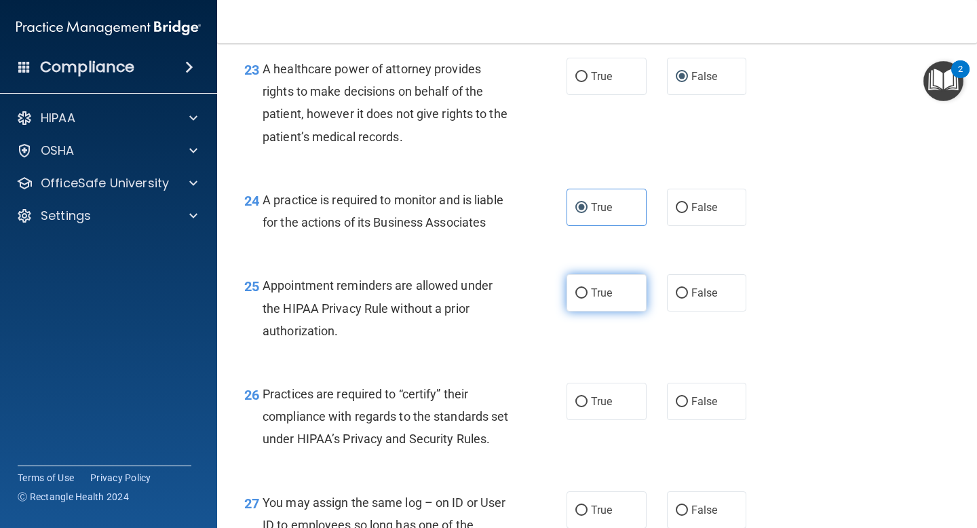
click at [594, 299] on span "True" at bounding box center [601, 292] width 21 height 13
click at [588, 299] on input "True" at bounding box center [581, 293] width 12 height 10
radio input "true"
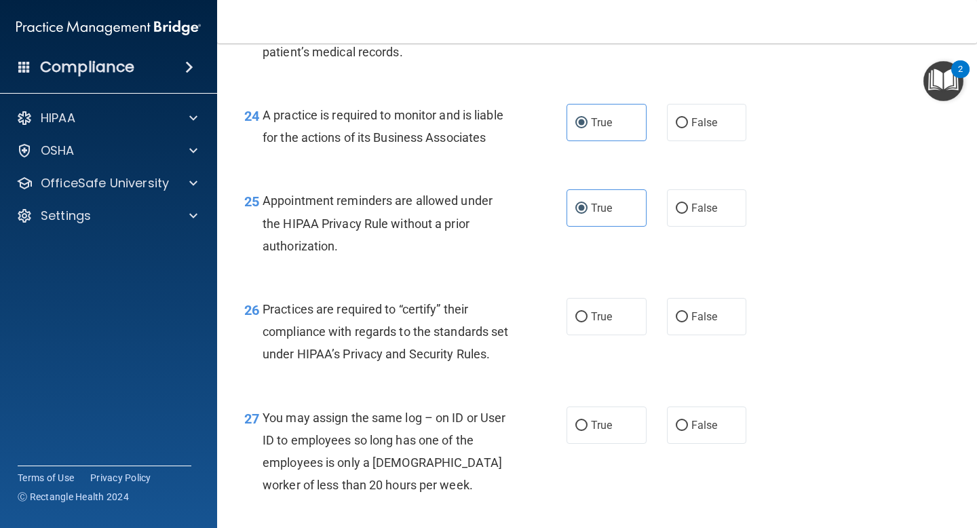
scroll to position [2957, 0]
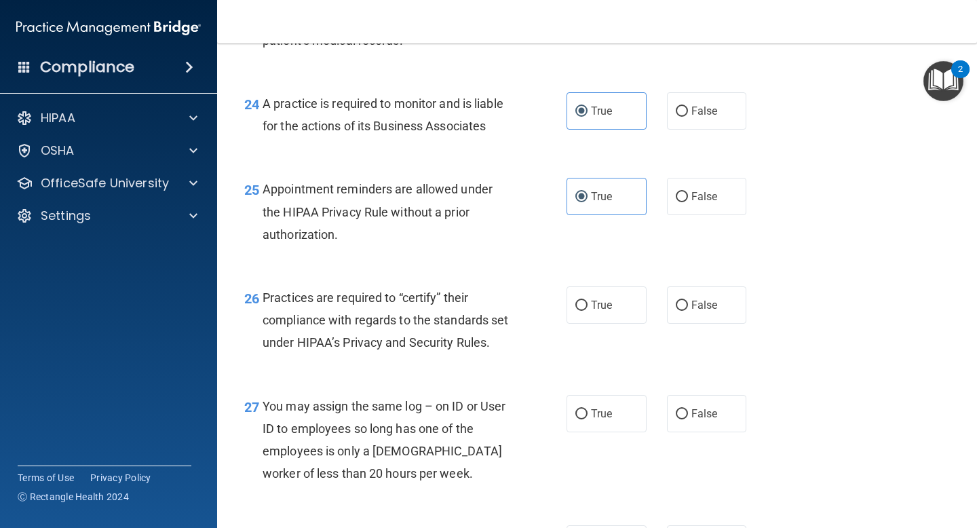
click at [410, 318] on span "Practices are required to “certify” their compliance with regards to the standa…" at bounding box center [386, 319] width 246 height 59
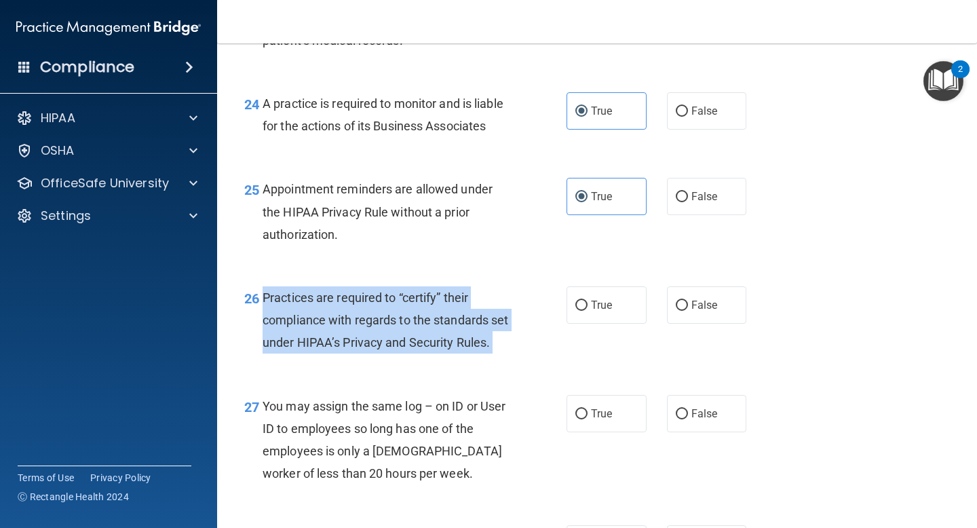
click at [410, 318] on span "Practices are required to “certify” their compliance with regards to the standa…" at bounding box center [386, 319] width 246 height 59
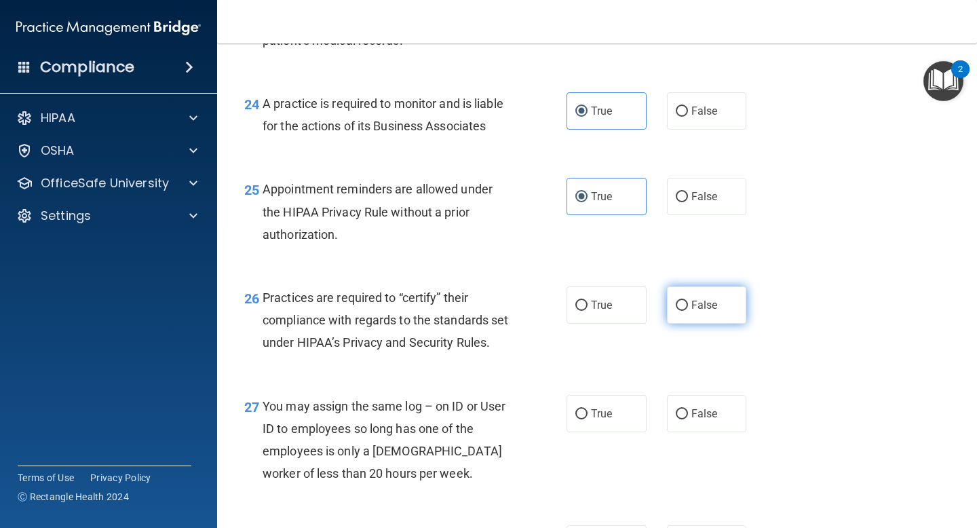
click at [689, 303] on label "False" at bounding box center [707, 304] width 80 height 37
click at [688, 303] on input "False" at bounding box center [682, 306] width 12 height 10
radio input "true"
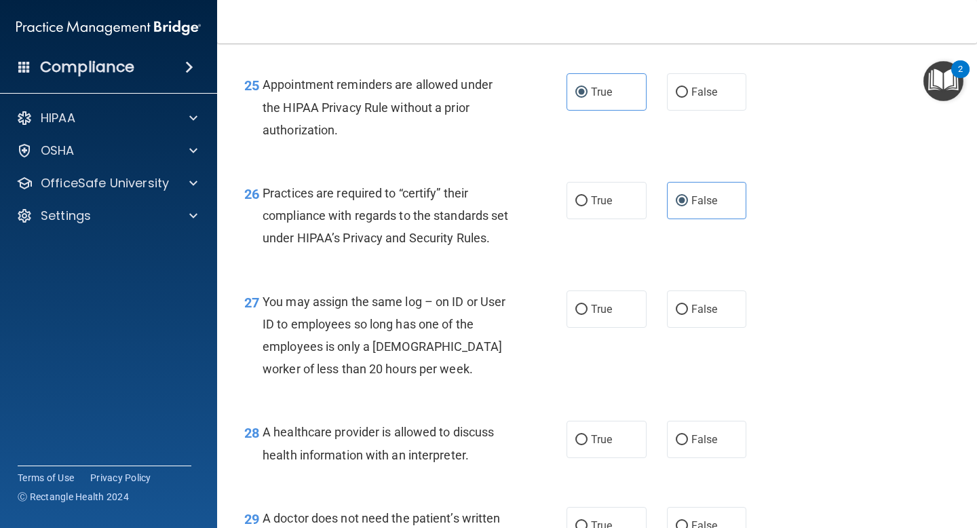
scroll to position [3069, 0]
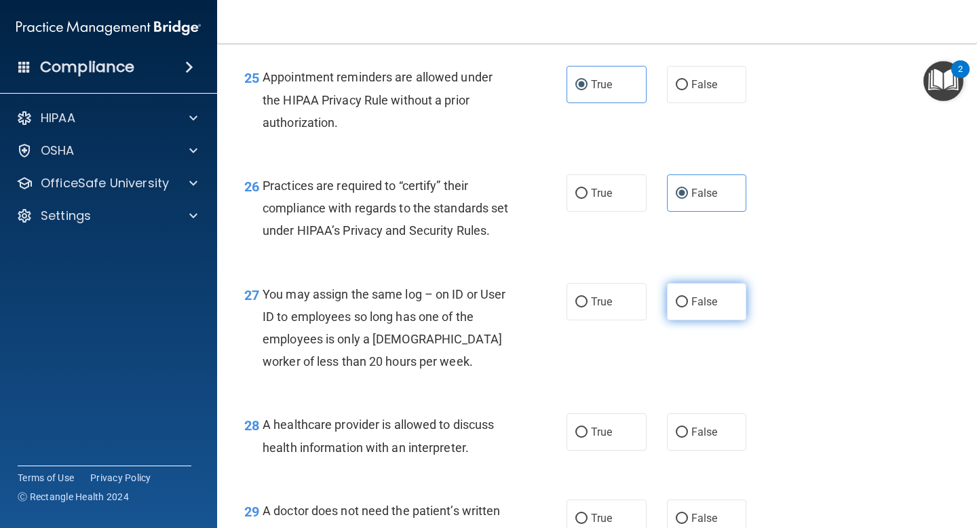
click at [680, 307] on input "False" at bounding box center [682, 302] width 12 height 10
radio input "true"
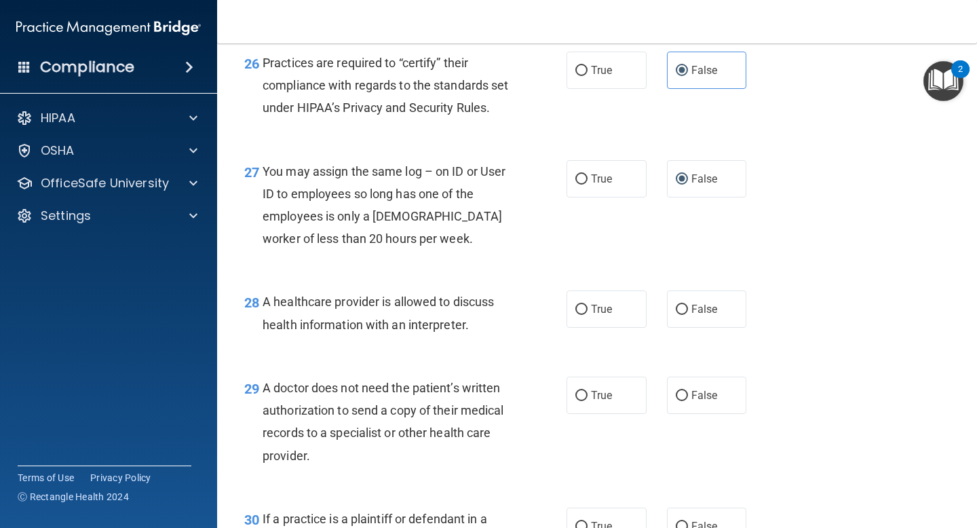
scroll to position [3202, 0]
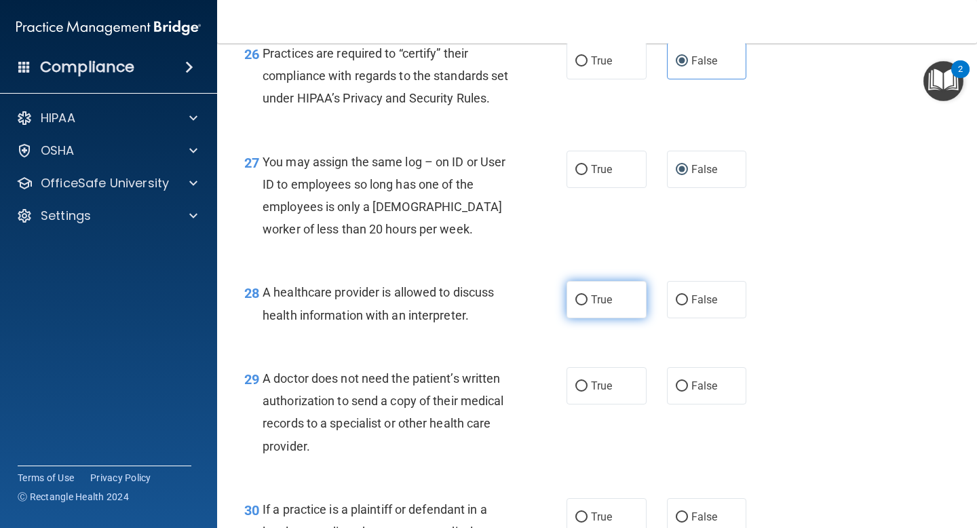
click at [585, 305] on input "True" at bounding box center [581, 300] width 12 height 10
radio input "true"
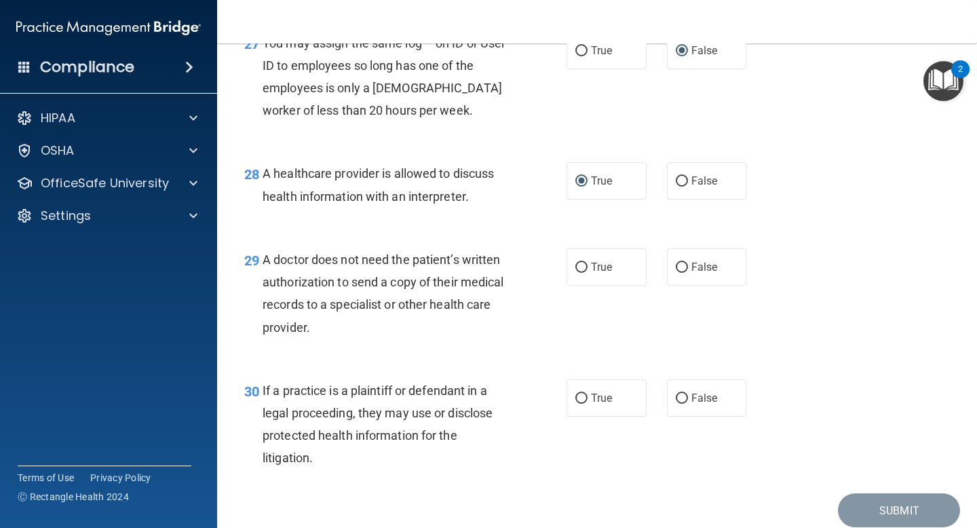
scroll to position [3320, 0]
click at [395, 317] on div "A doctor does not need the patient’s written authorization to send a copy of th…" at bounding box center [391, 294] width 257 height 90
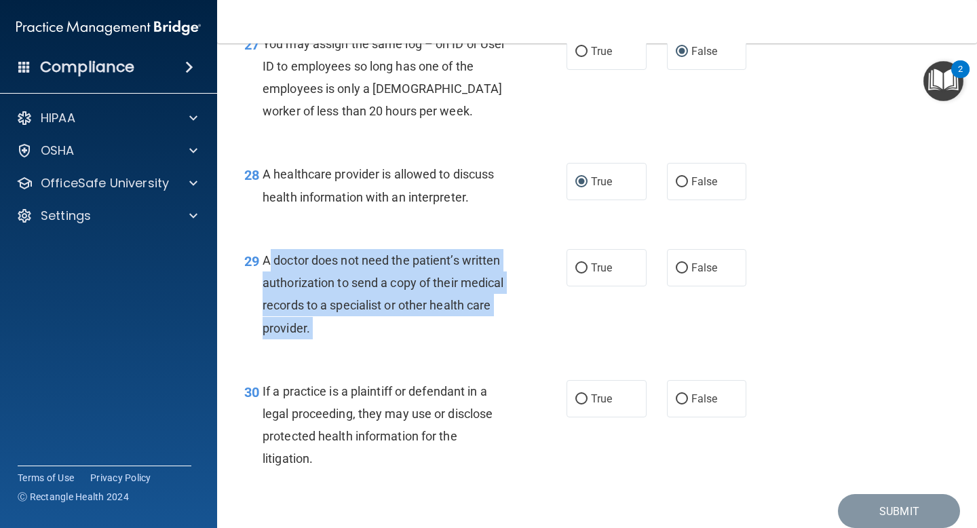
click at [395, 317] on div "A doctor does not need the patient’s written authorization to send a copy of th…" at bounding box center [391, 294] width 257 height 90
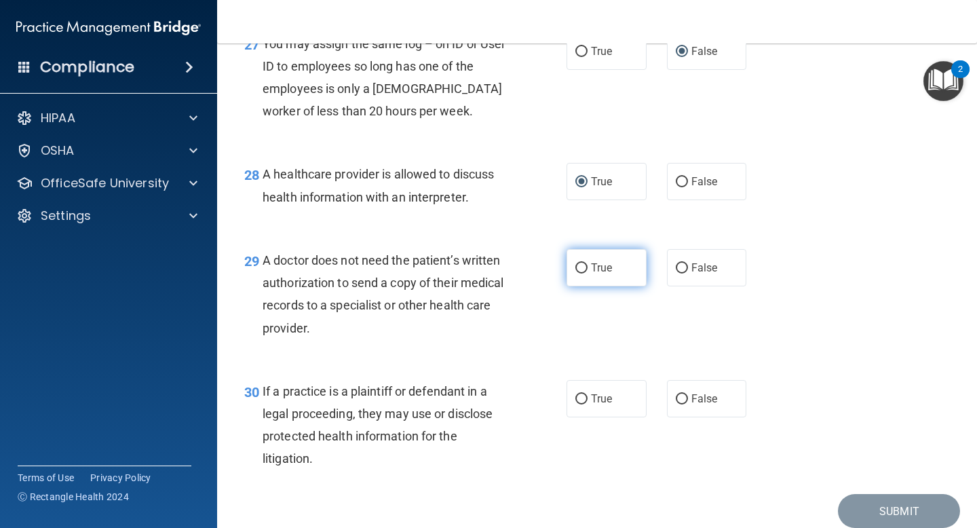
click at [591, 274] on span "True" at bounding box center [601, 267] width 21 height 13
click at [588, 273] on input "True" at bounding box center [581, 268] width 12 height 10
radio input "true"
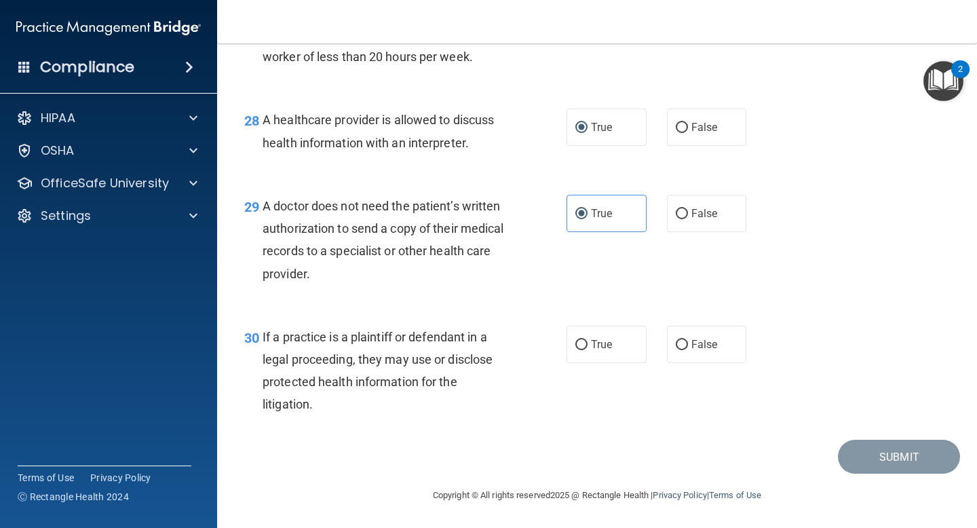
scroll to position [3397, 0]
click at [416, 343] on span "If a practice is a plaintiff or defendant in a legal proceeding, they may use o…" at bounding box center [378, 371] width 230 height 82
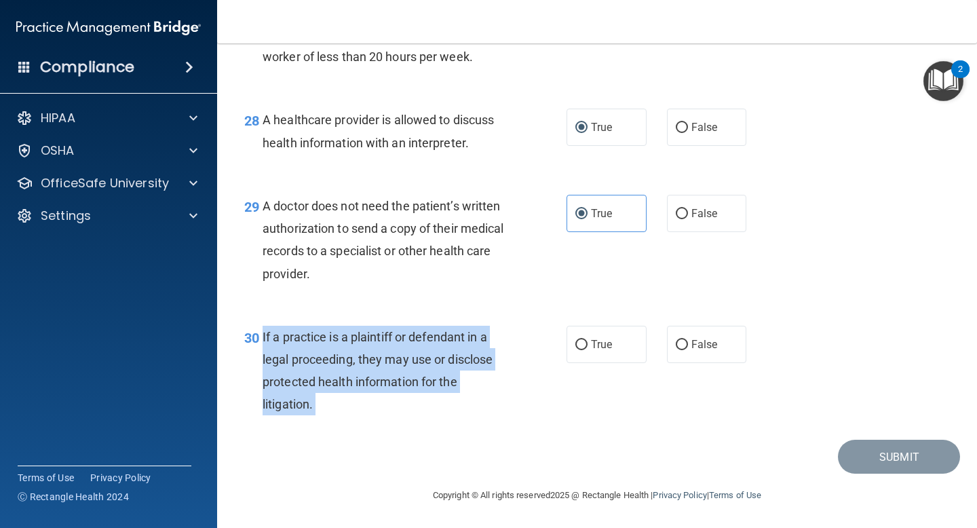
click at [416, 343] on span "If a practice is a plaintiff or defendant in a legal proceeding, they may use o…" at bounding box center [378, 371] width 230 height 82
click at [577, 341] on input "True" at bounding box center [581, 345] width 12 height 10
radio input "true"
click at [870, 444] on button "Submit" at bounding box center [899, 457] width 122 height 35
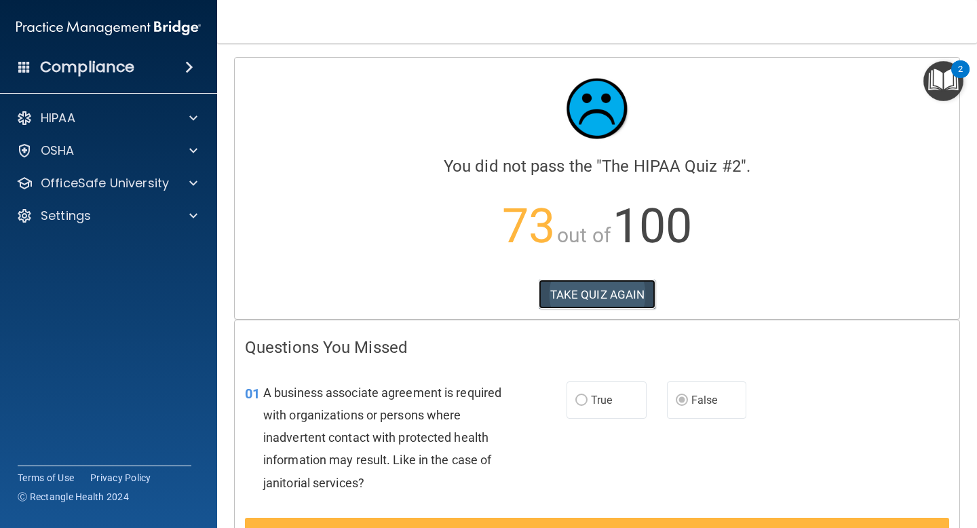
click at [592, 282] on button "TAKE QUIZ AGAIN" at bounding box center [597, 295] width 117 height 30
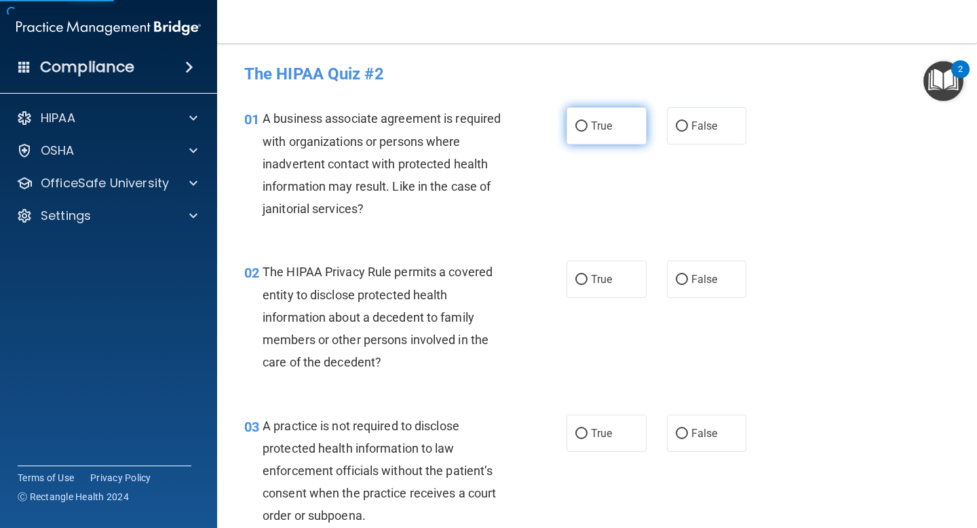
click at [592, 126] on span "True" at bounding box center [601, 125] width 21 height 13
click at [588, 126] on input "True" at bounding box center [581, 126] width 12 height 10
radio input "true"
click at [595, 277] on span "True" at bounding box center [601, 279] width 21 height 13
click at [588, 277] on input "True" at bounding box center [581, 280] width 12 height 10
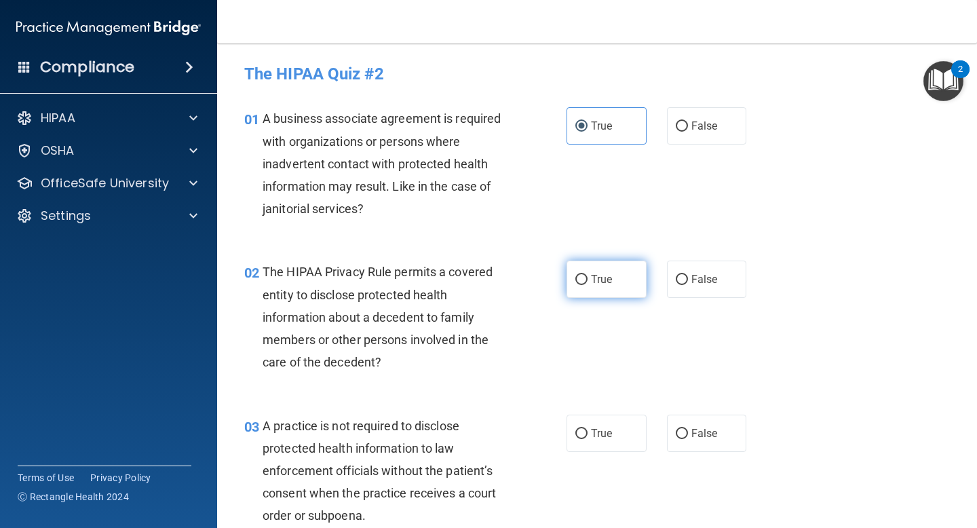
radio input "true"
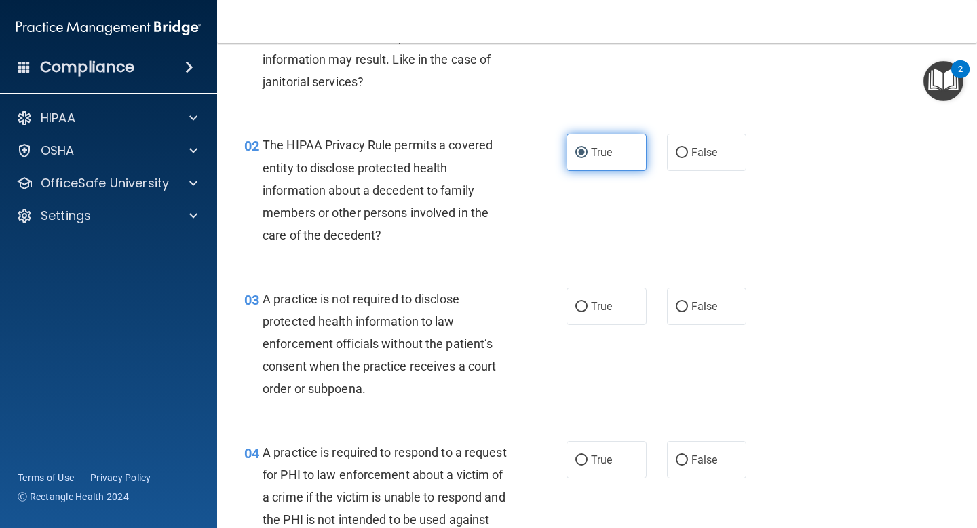
scroll to position [128, 0]
click at [379, 296] on span "A practice is not required to disclose protected health information to law enfo…" at bounding box center [379, 343] width 233 height 104
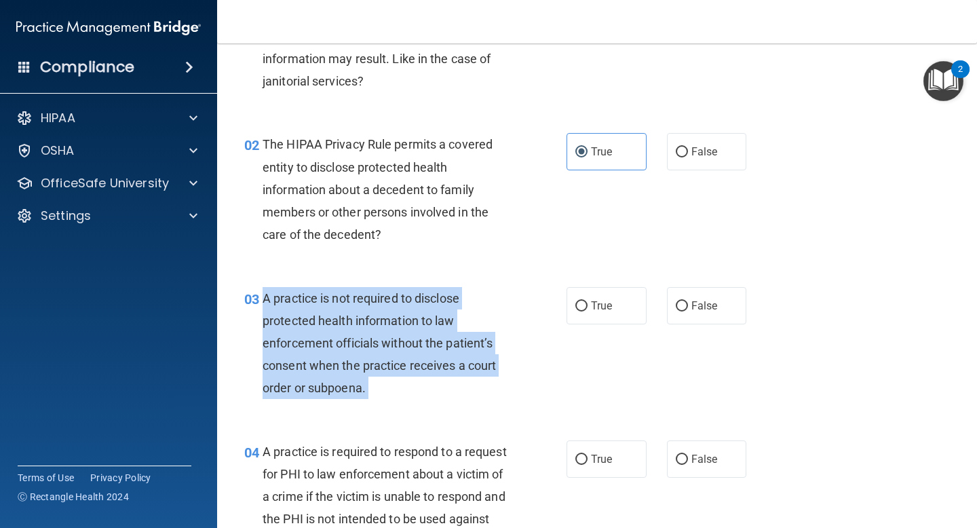
click at [379, 296] on span "A practice is not required to disclose protected health information to law enfo…" at bounding box center [379, 343] width 233 height 104
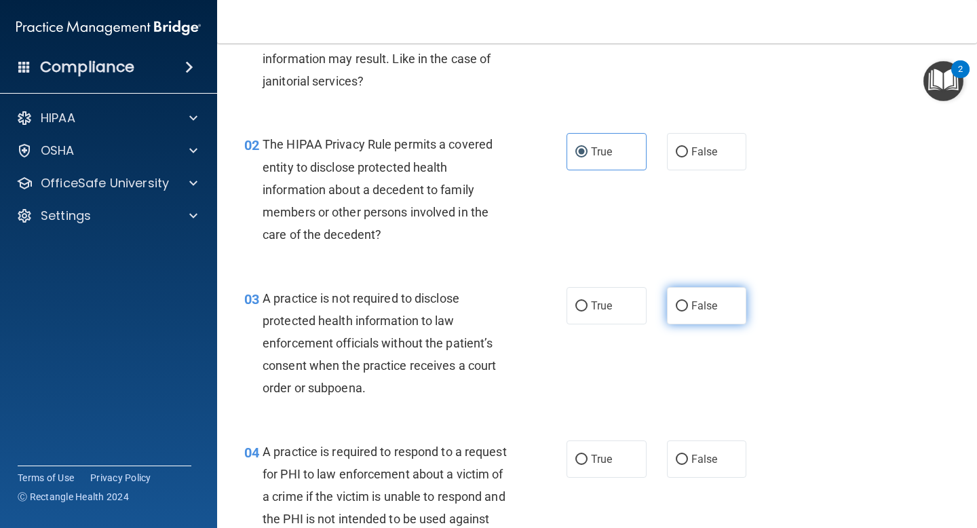
click at [679, 313] on label "False" at bounding box center [707, 305] width 80 height 37
click at [679, 311] on input "False" at bounding box center [682, 306] width 12 height 10
radio input "true"
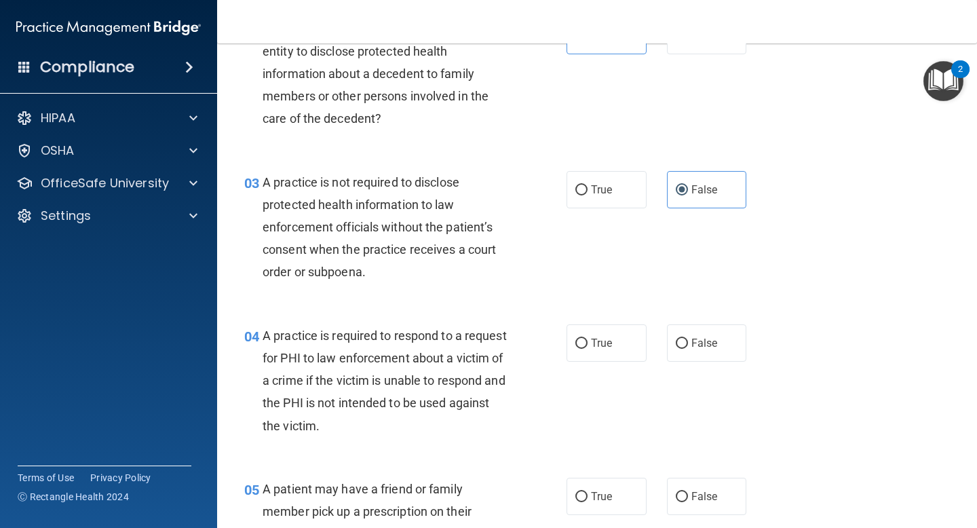
scroll to position [252, 0]
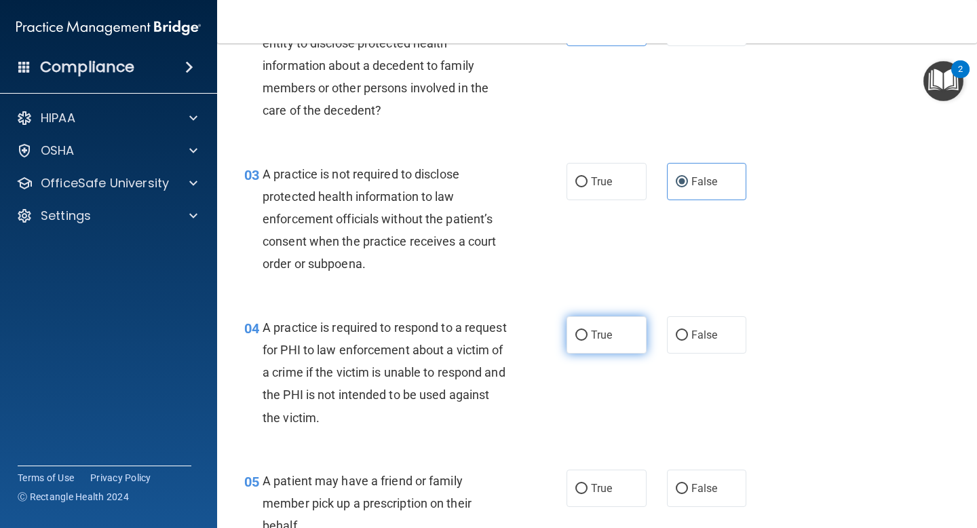
click at [603, 325] on label "True" at bounding box center [607, 334] width 80 height 37
click at [588, 330] on input "True" at bounding box center [581, 335] width 12 height 10
radio input "true"
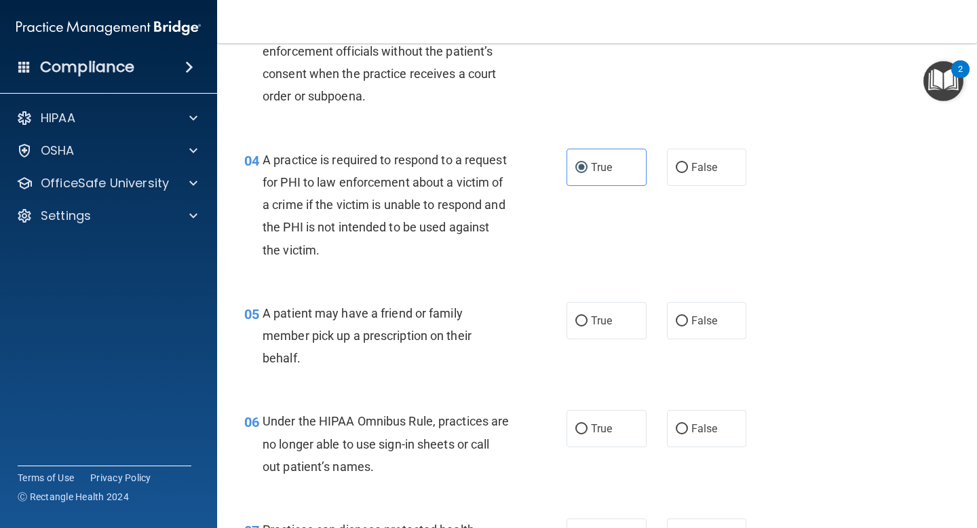
scroll to position [425, 0]
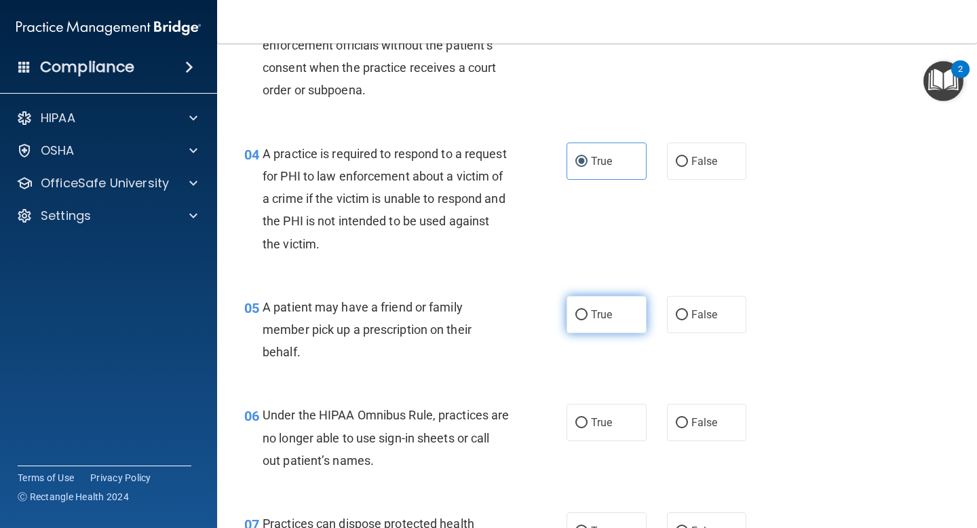
click at [583, 331] on label "True" at bounding box center [607, 314] width 80 height 37
click at [583, 320] on input "True" at bounding box center [581, 315] width 12 height 10
radio input "true"
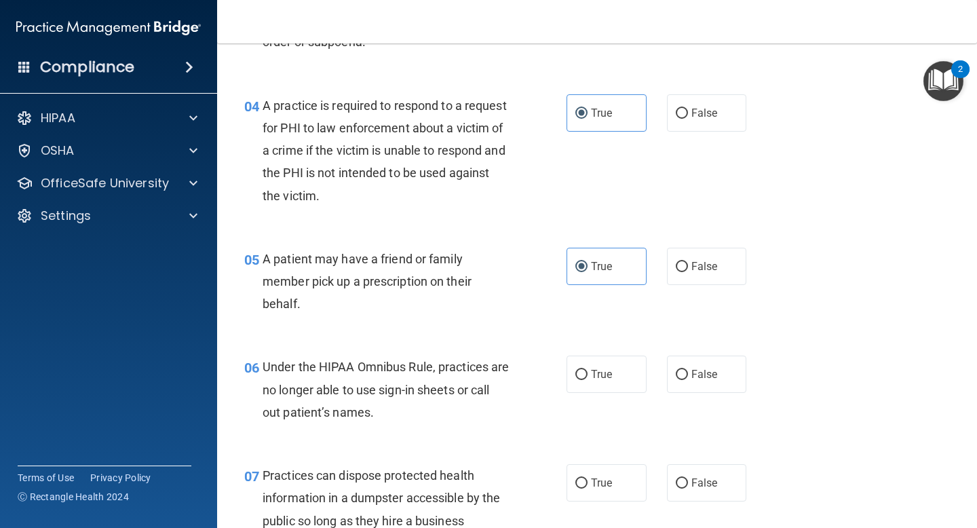
scroll to position [519, 0]
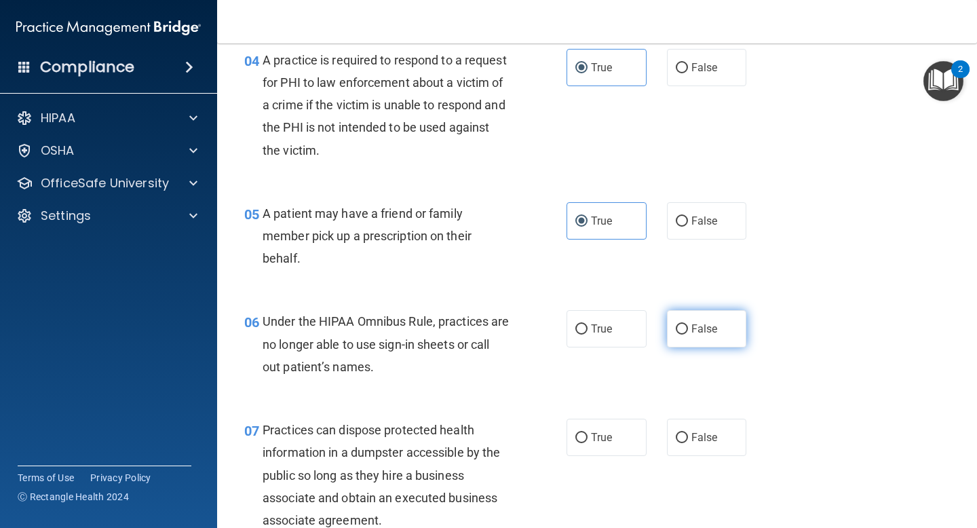
click at [699, 329] on span "False" at bounding box center [704, 328] width 26 height 13
click at [688, 329] on input "False" at bounding box center [682, 329] width 12 height 10
radio input "true"
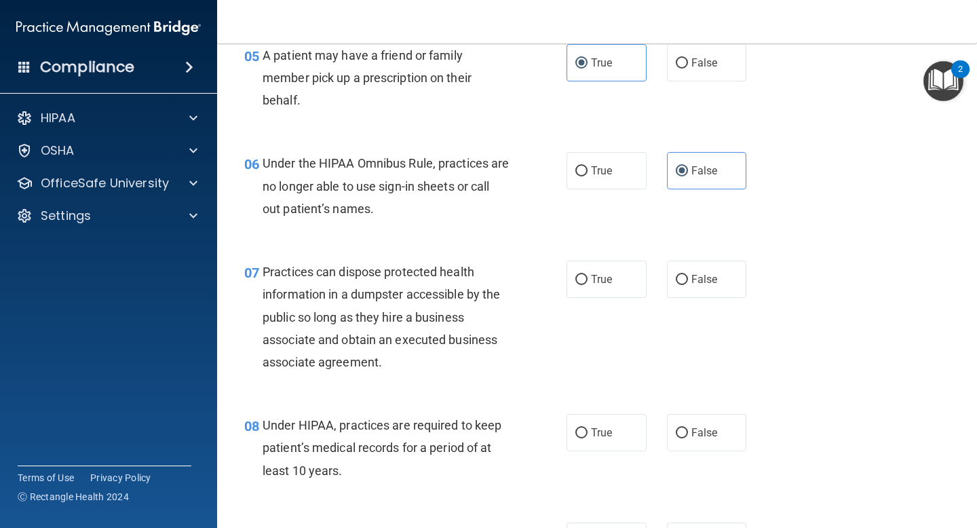
scroll to position [685, 0]
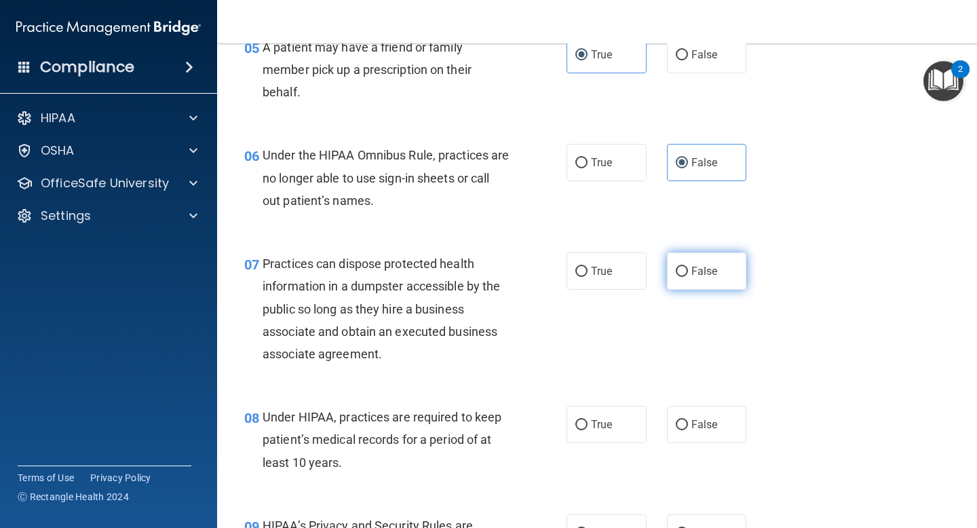
click at [684, 271] on input "False" at bounding box center [682, 272] width 12 height 10
radio input "true"
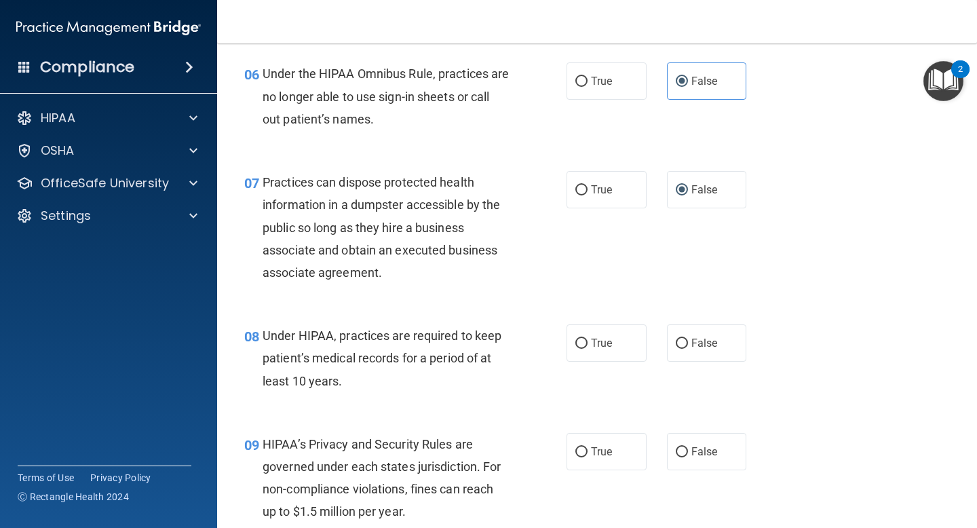
scroll to position [788, 0]
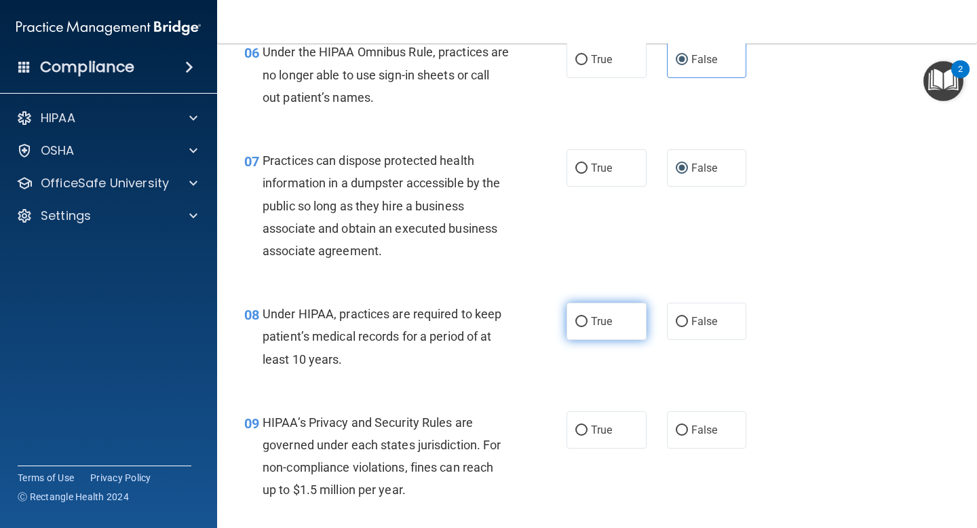
click at [583, 326] on input "True" at bounding box center [581, 322] width 12 height 10
radio input "true"
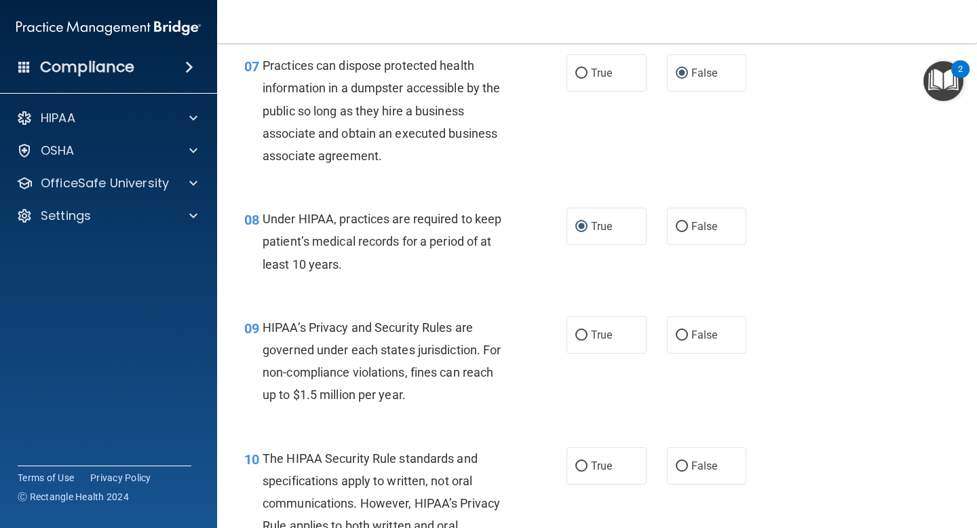
scroll to position [893, 0]
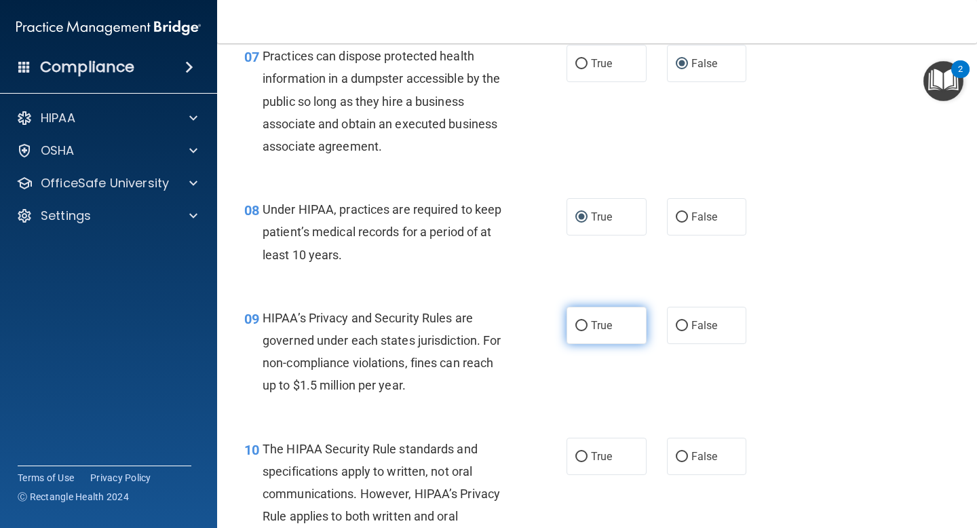
click at [596, 322] on span "True" at bounding box center [601, 325] width 21 height 13
click at [588, 322] on input "True" at bounding box center [581, 326] width 12 height 10
radio input "true"
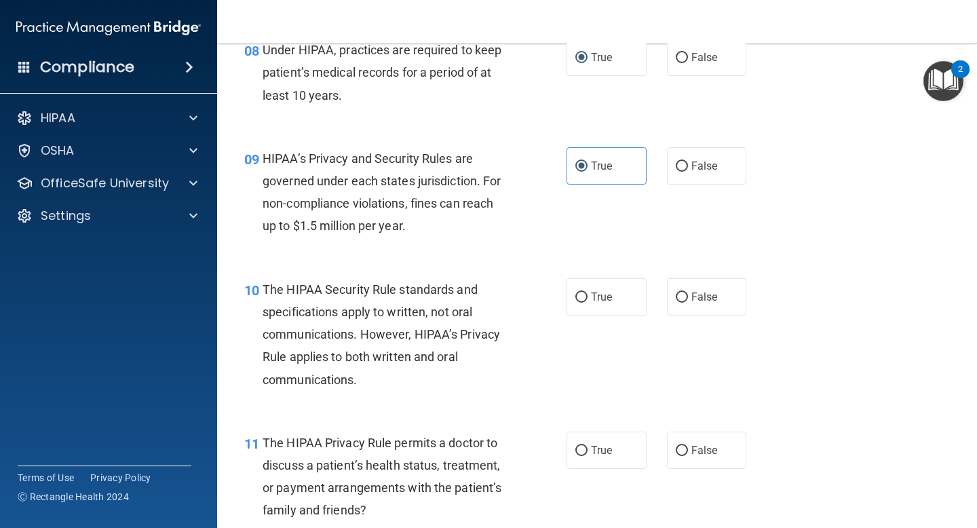
scroll to position [1067, 0]
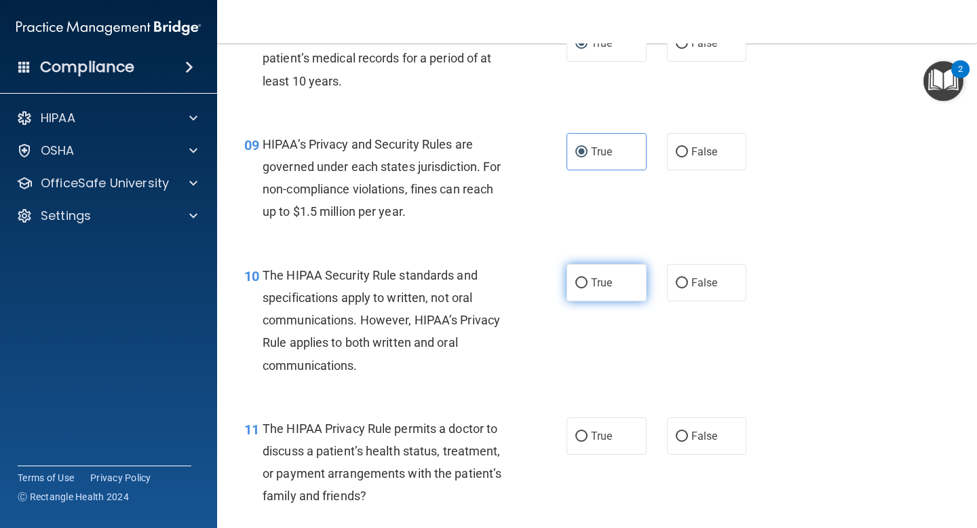
click at [593, 281] on span "True" at bounding box center [601, 282] width 21 height 13
click at [588, 281] on input "True" at bounding box center [581, 283] width 12 height 10
radio input "true"
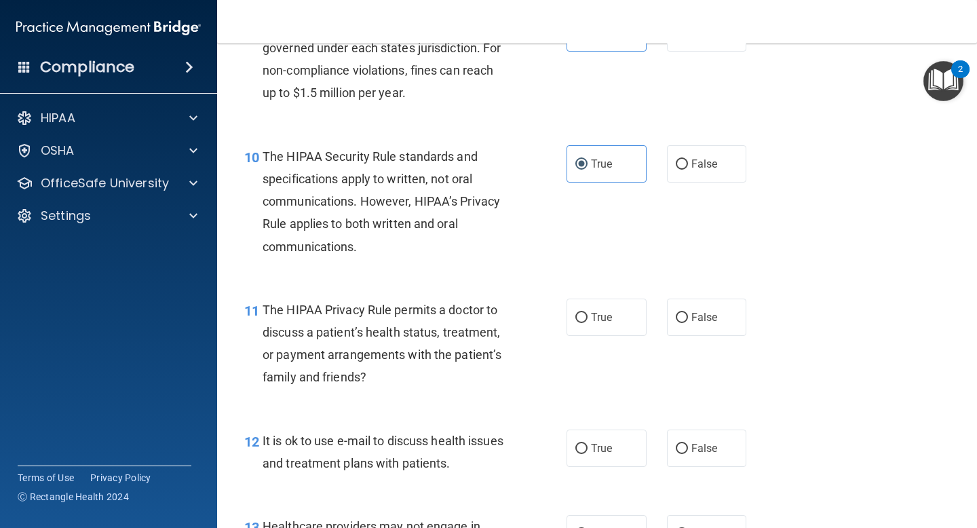
scroll to position [1191, 0]
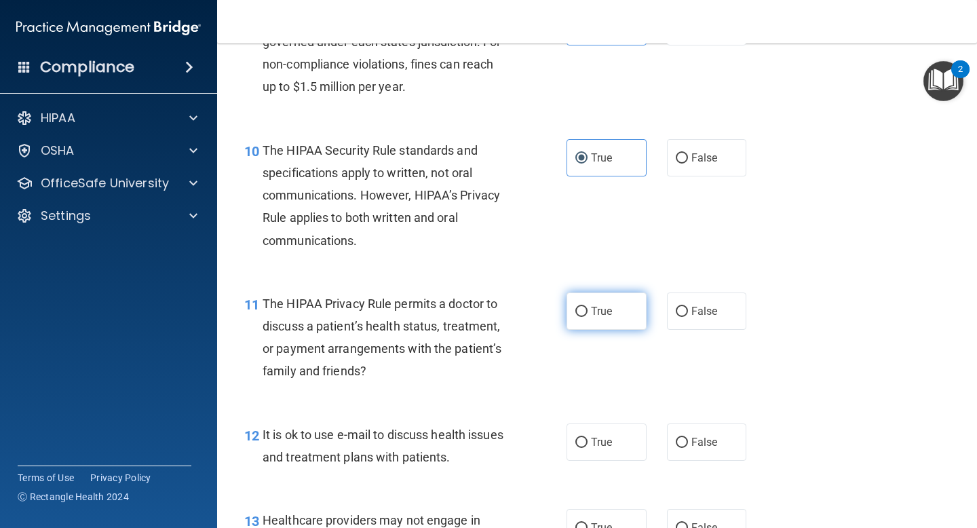
click at [591, 305] on span "True" at bounding box center [601, 311] width 21 height 13
click at [588, 307] on input "True" at bounding box center [581, 312] width 12 height 10
radio input "true"
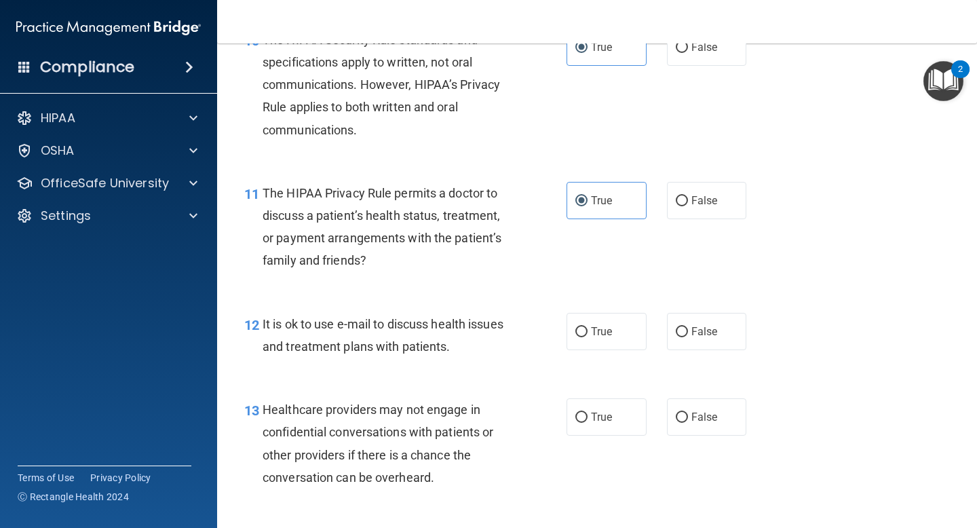
scroll to position [1305, 0]
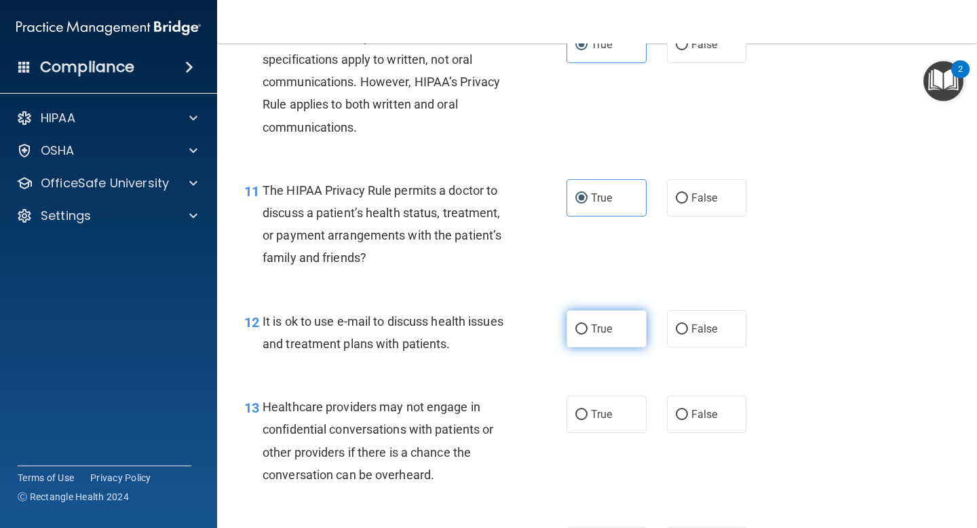
click at [598, 330] on span "True" at bounding box center [601, 328] width 21 height 13
click at [588, 330] on input "True" at bounding box center [581, 329] width 12 height 10
radio input "true"
click at [400, 325] on span "It is ok to use e-mail to discuss health issues and treatment plans with patien…" at bounding box center [383, 332] width 241 height 37
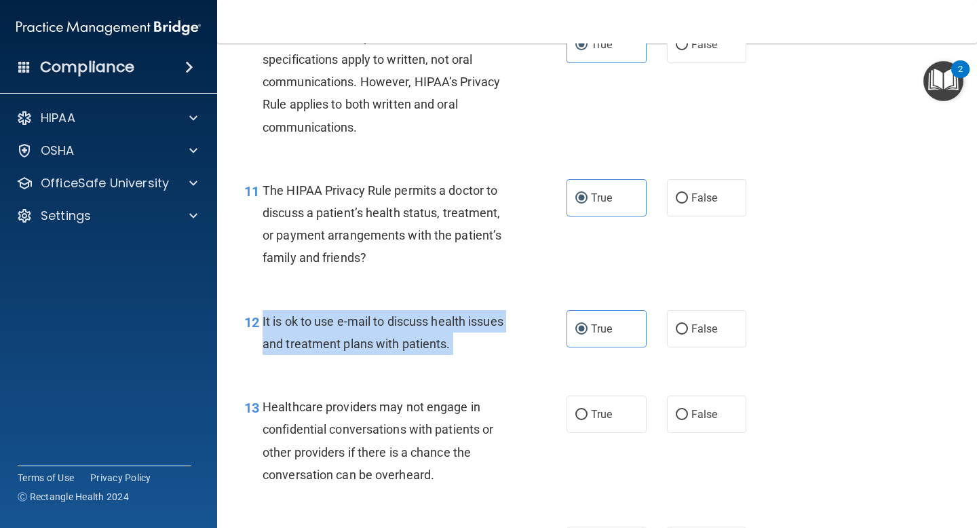
click at [400, 325] on span "It is ok to use e-mail to discuss health issues and treatment plans with patien…" at bounding box center [383, 332] width 241 height 37
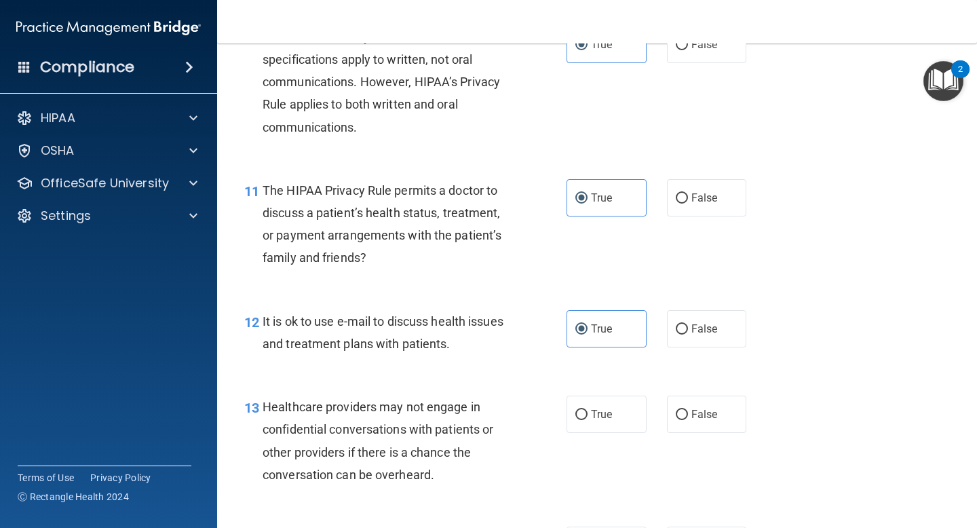
click at [486, 369] on div "12 It is ok to use e-mail to discuss health issues and treatment plans with pat…" at bounding box center [597, 335] width 726 height 85
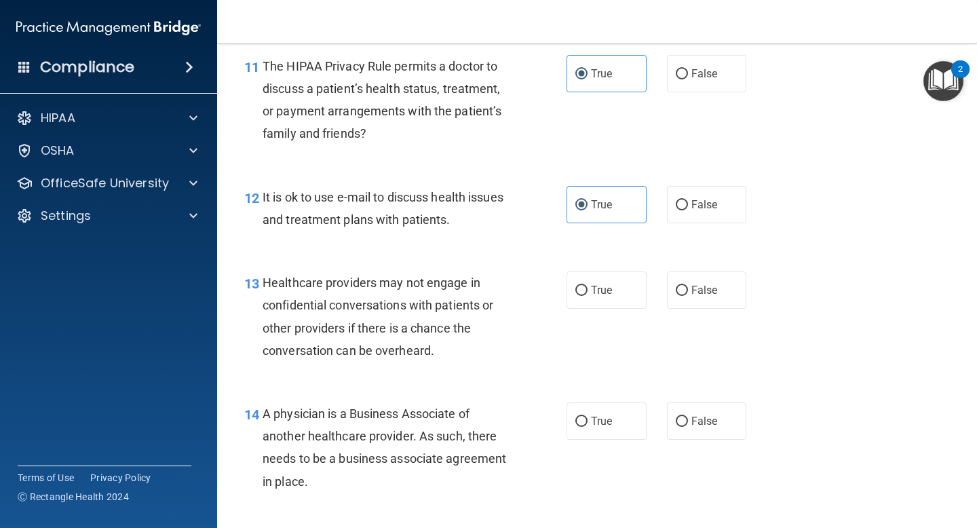
scroll to position [1432, 0]
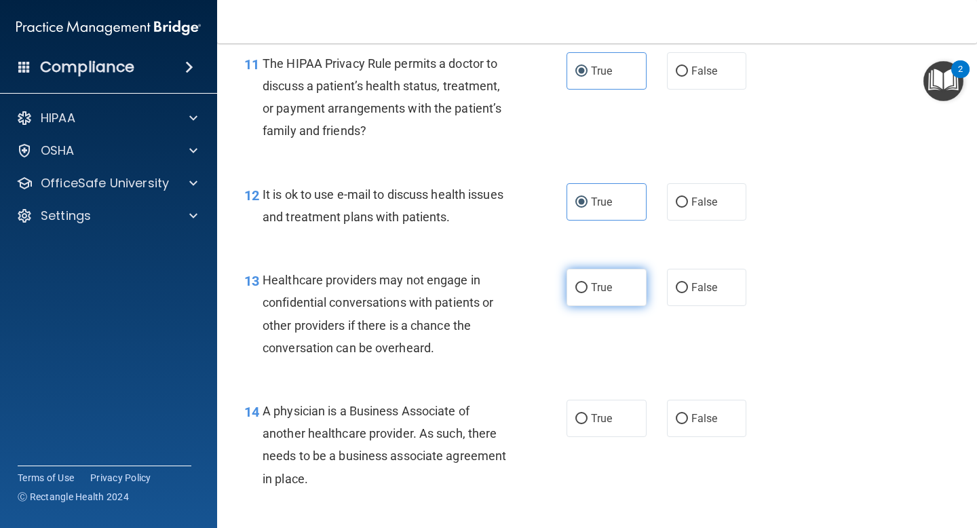
click at [598, 284] on span "True" at bounding box center [601, 287] width 21 height 13
click at [588, 284] on input "True" at bounding box center [581, 288] width 12 height 10
radio input "true"
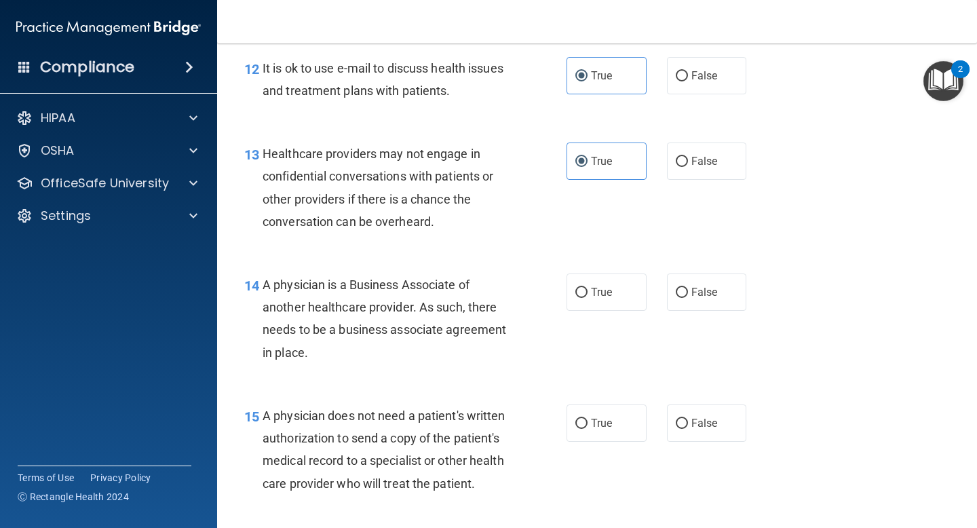
scroll to position [1569, 0]
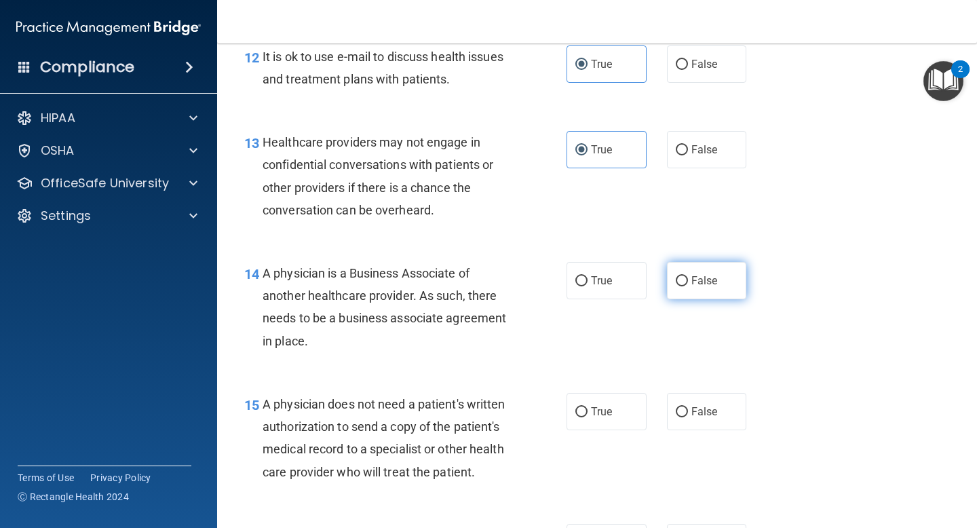
click at [711, 281] on span "False" at bounding box center [704, 280] width 26 height 13
click at [688, 281] on input "False" at bounding box center [682, 281] width 12 height 10
radio input "true"
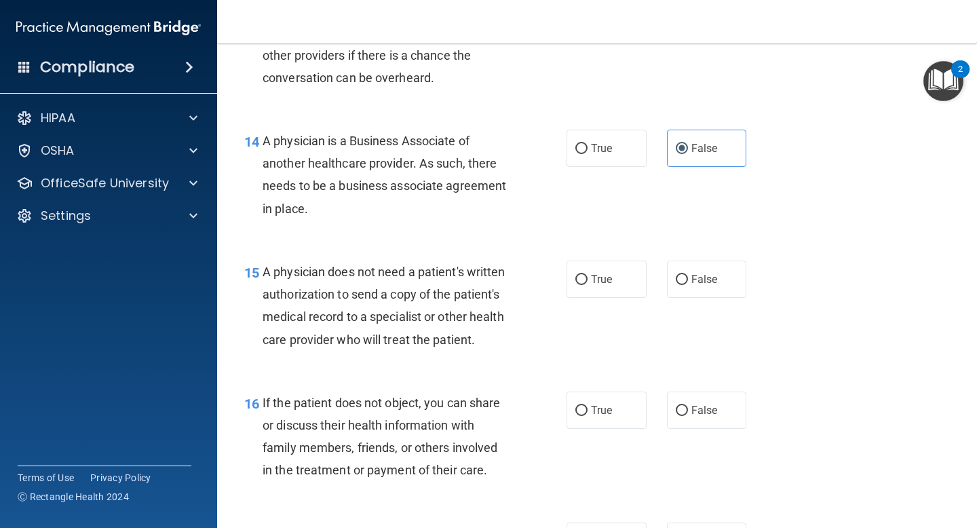
scroll to position [1705, 0]
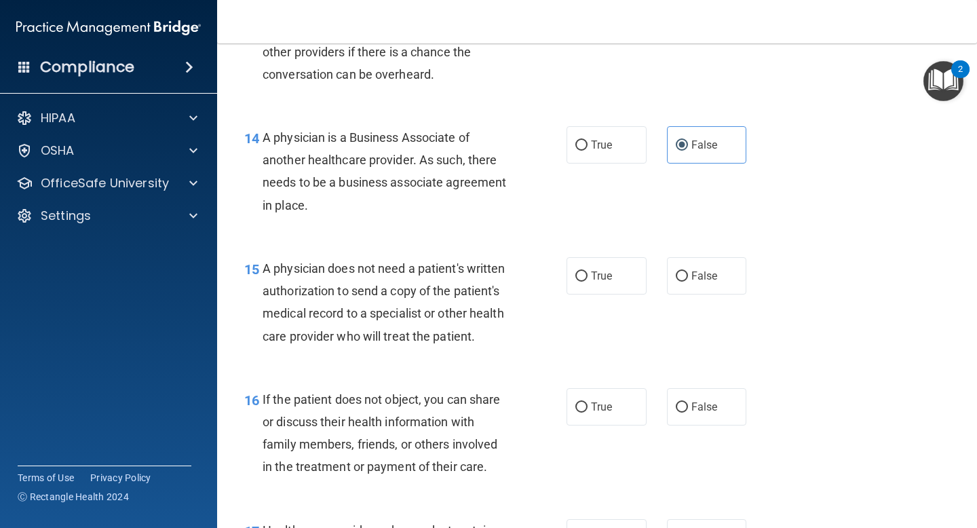
click at [423, 277] on div "A physician does not need a patient's written authorization to send a copy of t…" at bounding box center [391, 302] width 257 height 90
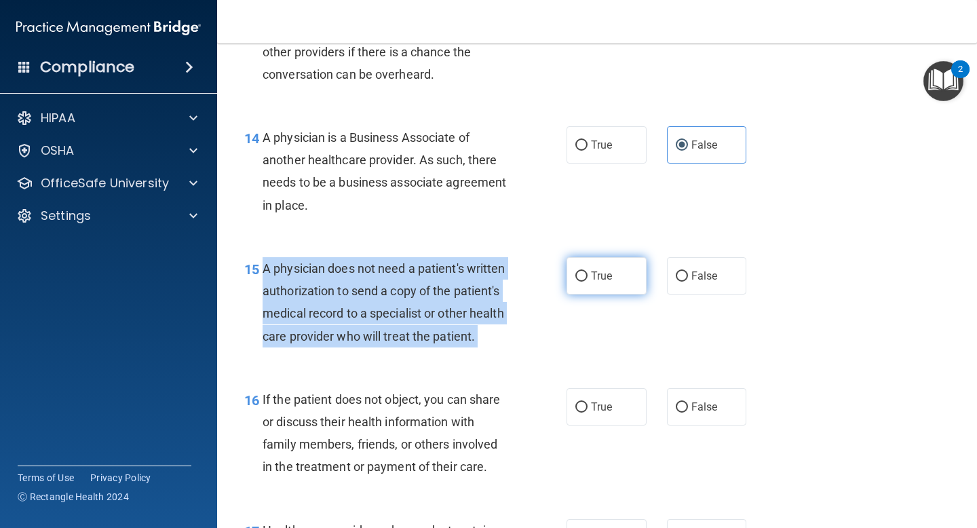
click at [583, 273] on input "True" at bounding box center [581, 276] width 12 height 10
radio input "true"
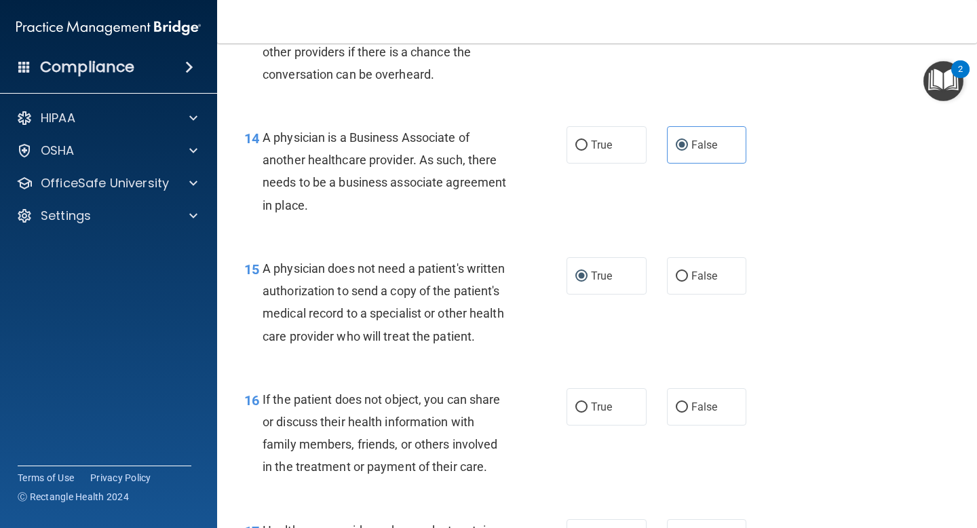
click at [401, 374] on div "16 If the patient does not object, you can share or discuss their health inform…" at bounding box center [597, 436] width 726 height 131
click at [352, 405] on span "If the patient does not object, you can share or discuss their health informati…" at bounding box center [382, 433] width 238 height 82
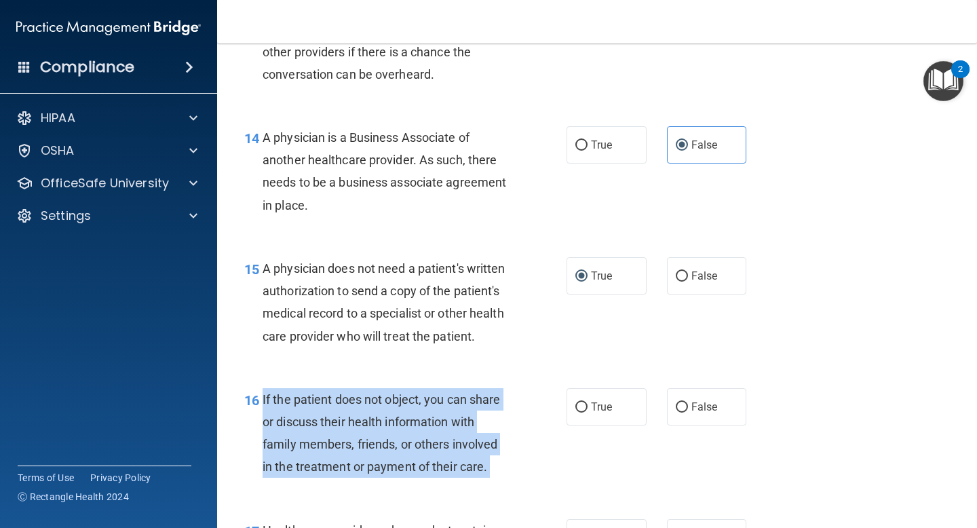
click at [352, 405] on span "If the patient does not object, you can share or discuss their health informati…" at bounding box center [382, 433] width 238 height 82
click at [581, 402] on input "True" at bounding box center [581, 407] width 12 height 10
radio input "true"
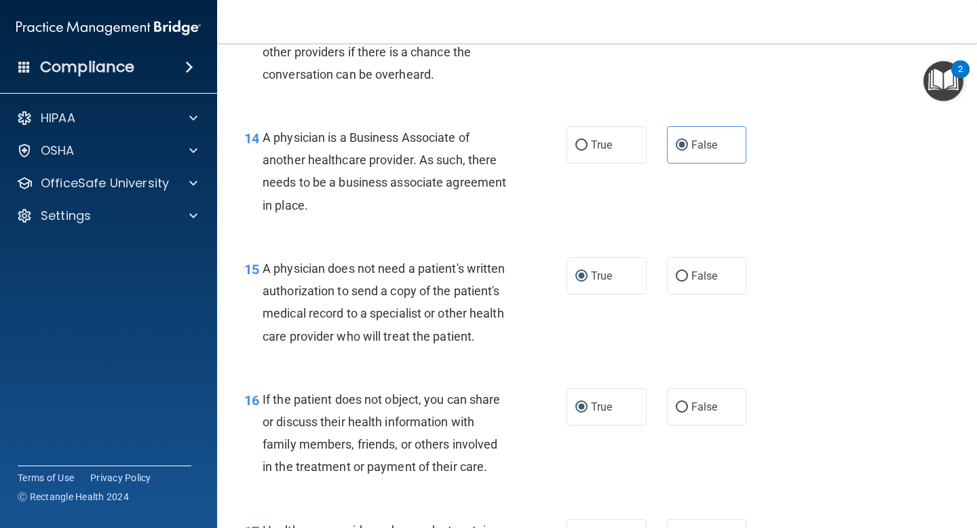
click at [562, 326] on div "15 A physician does not need a patient's written authorization to send a copy o…" at bounding box center [405, 305] width 363 height 97
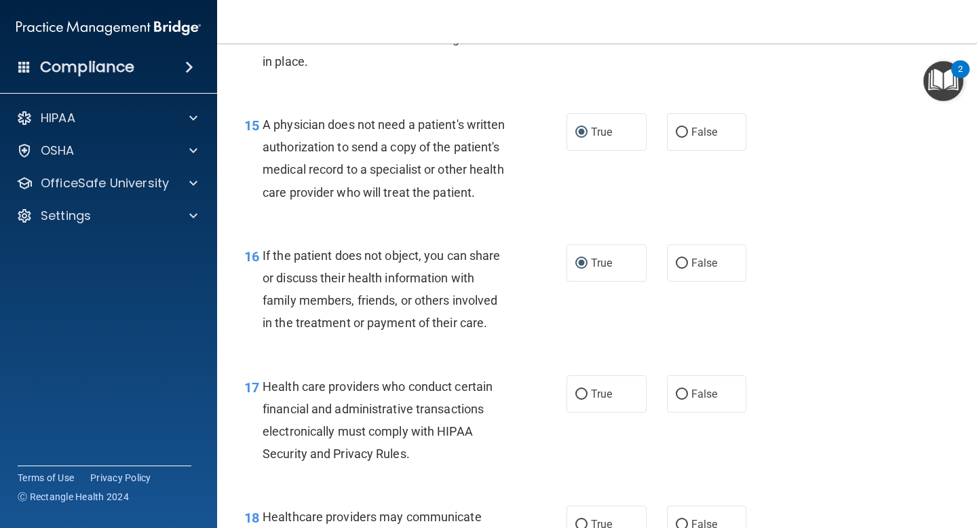
scroll to position [1961, 0]
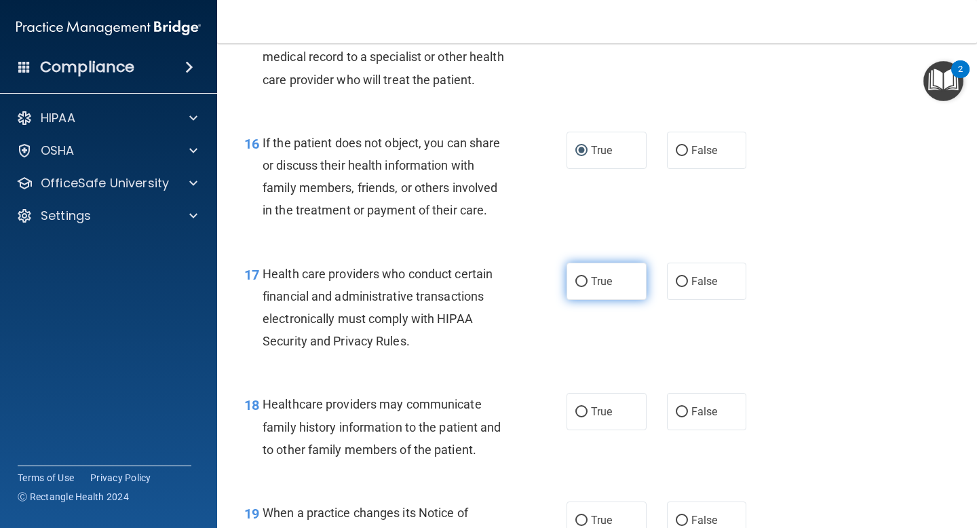
click at [577, 282] on input "True" at bounding box center [581, 282] width 12 height 10
radio input "true"
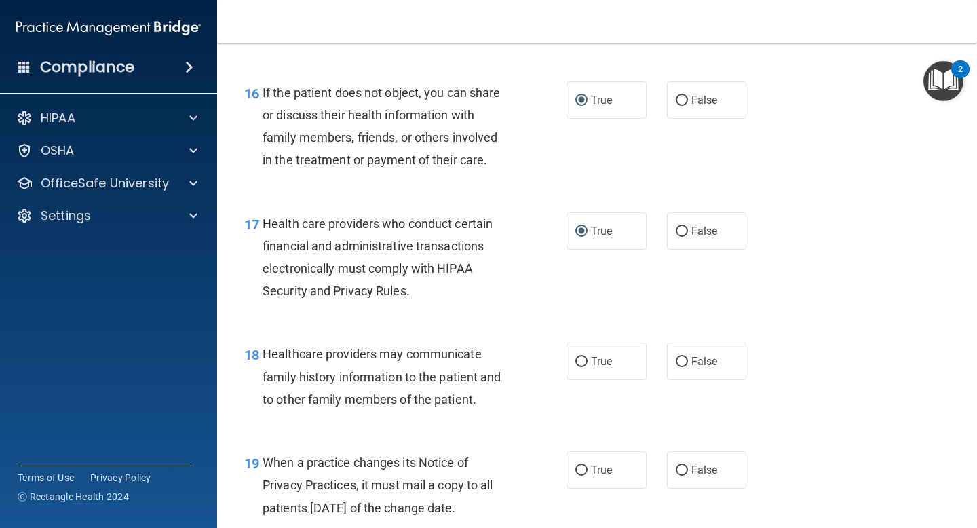
scroll to position [2014, 0]
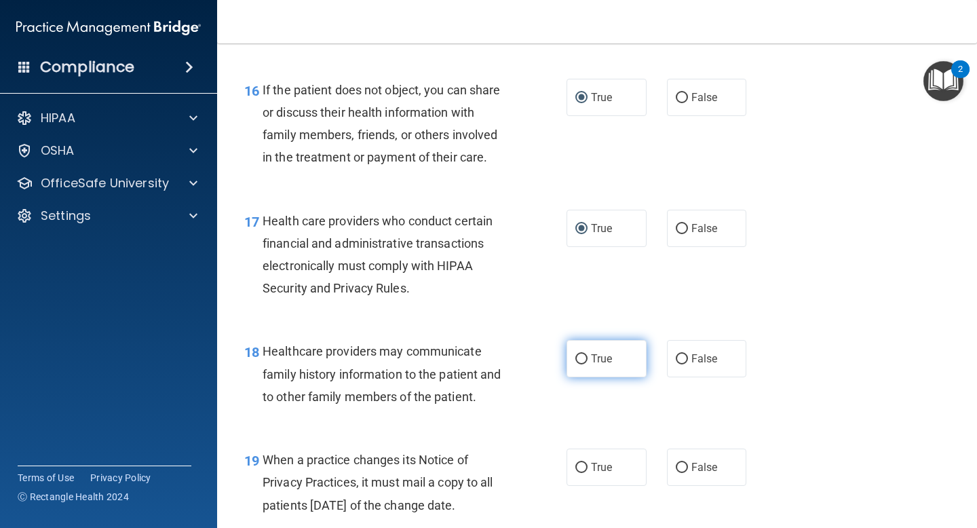
click at [577, 360] on input "True" at bounding box center [581, 359] width 12 height 10
radio input "true"
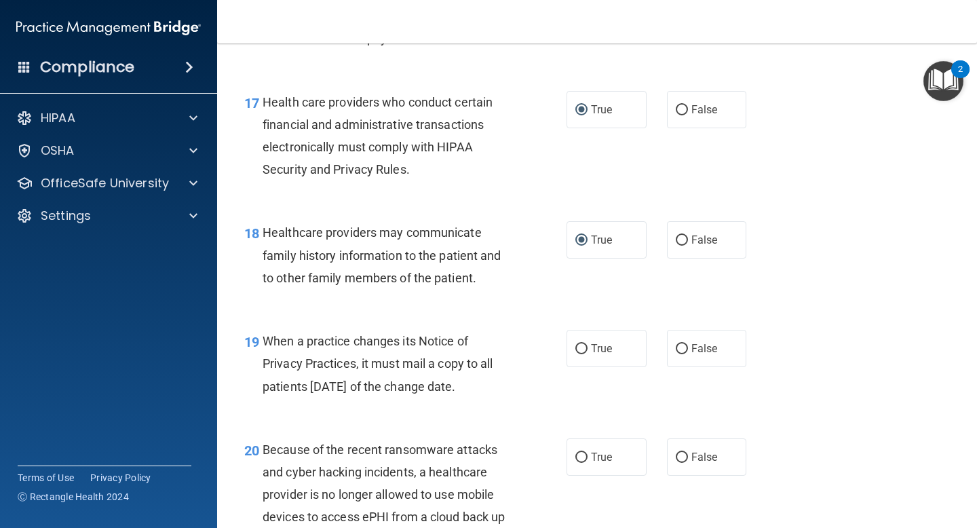
scroll to position [2136, 0]
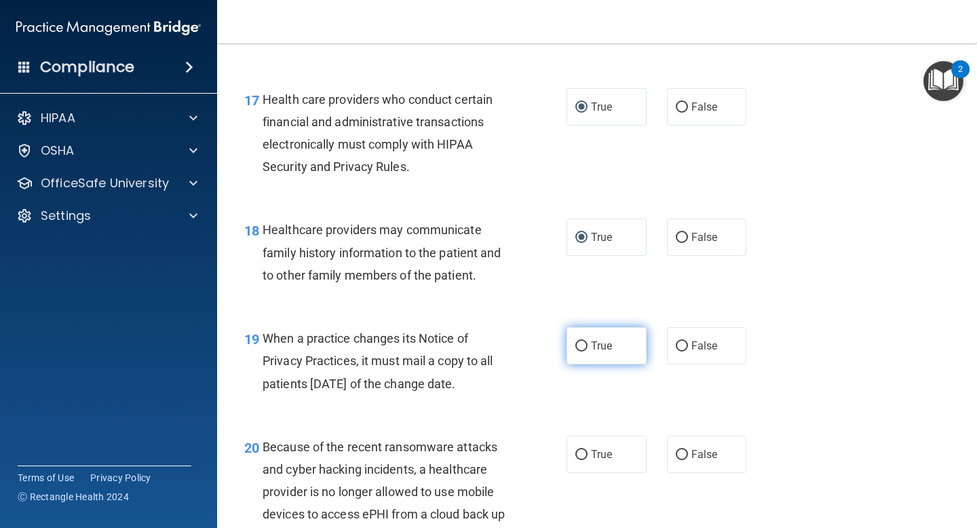
click at [585, 344] on input "True" at bounding box center [581, 346] width 12 height 10
radio input "true"
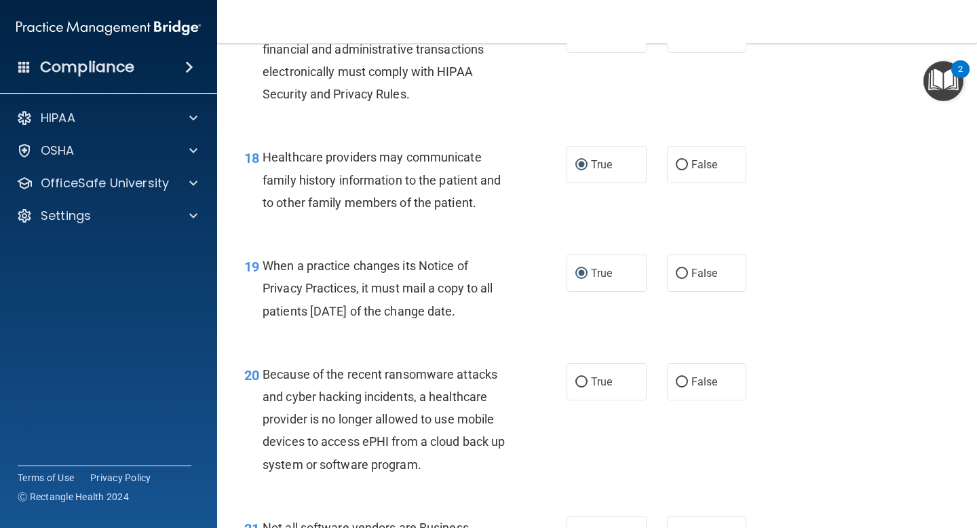
scroll to position [2248, 0]
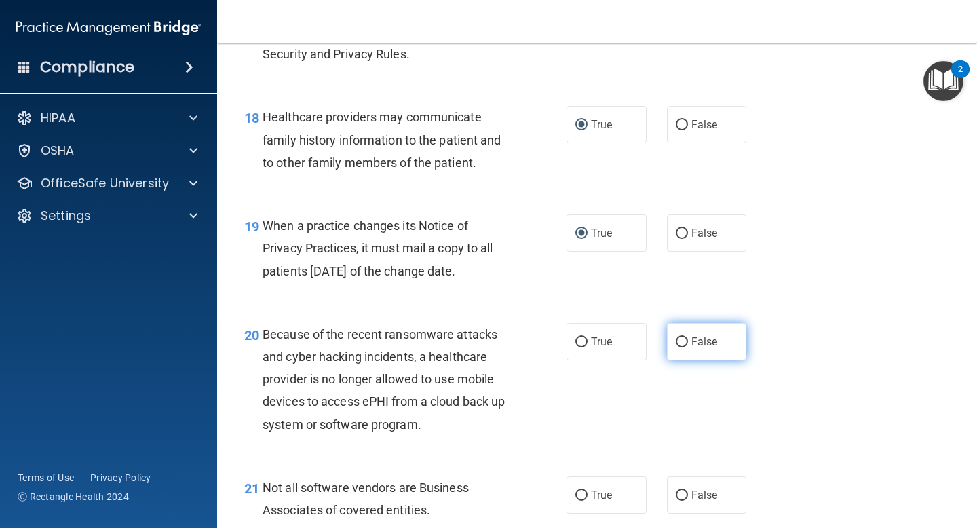
click at [689, 340] on label "False" at bounding box center [707, 341] width 80 height 37
click at [688, 340] on input "False" at bounding box center [682, 342] width 12 height 10
radio input "true"
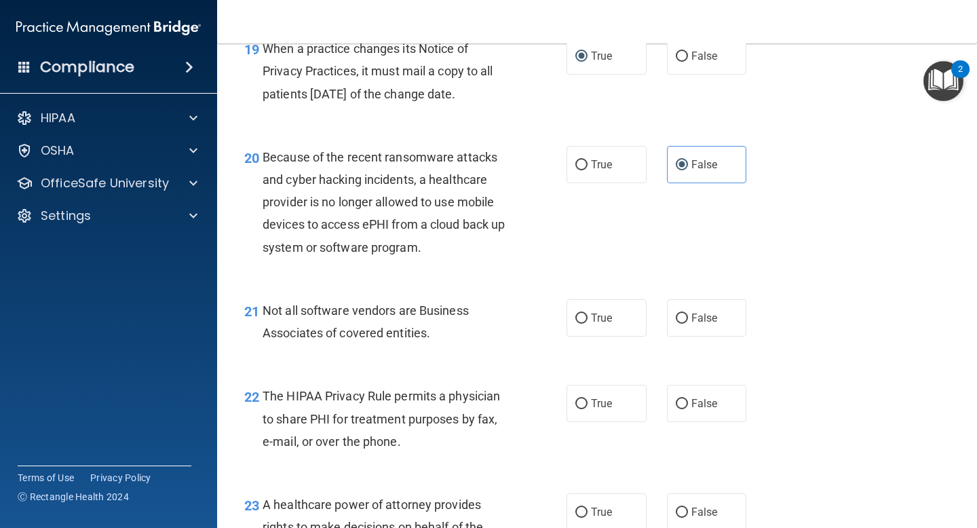
scroll to position [2427, 0]
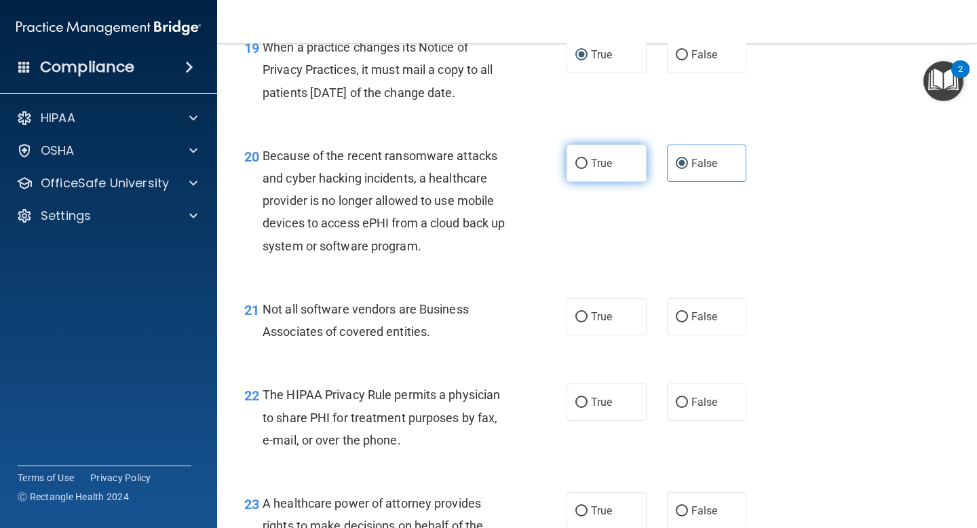
click at [594, 171] on label "True" at bounding box center [607, 163] width 80 height 37
click at [588, 169] on input "True" at bounding box center [581, 164] width 12 height 10
radio input "true"
radio input "false"
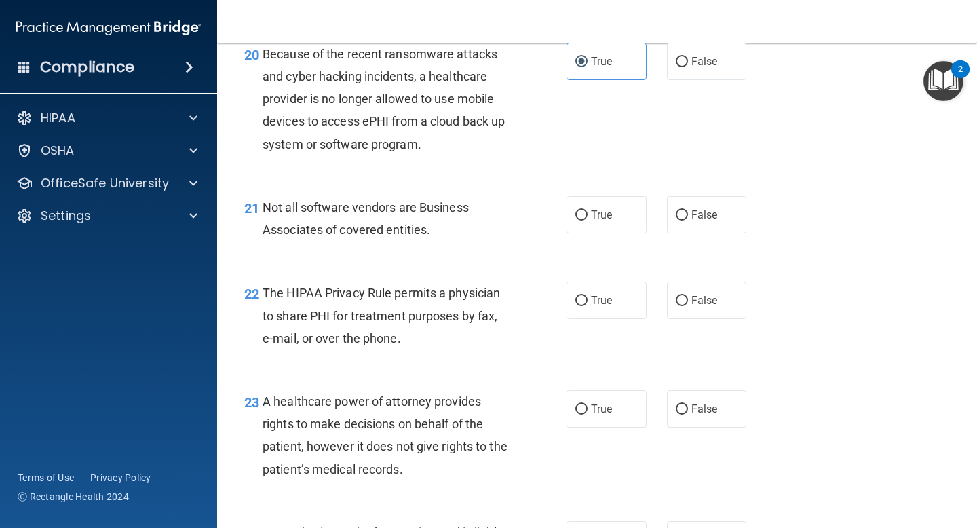
scroll to position [2537, 0]
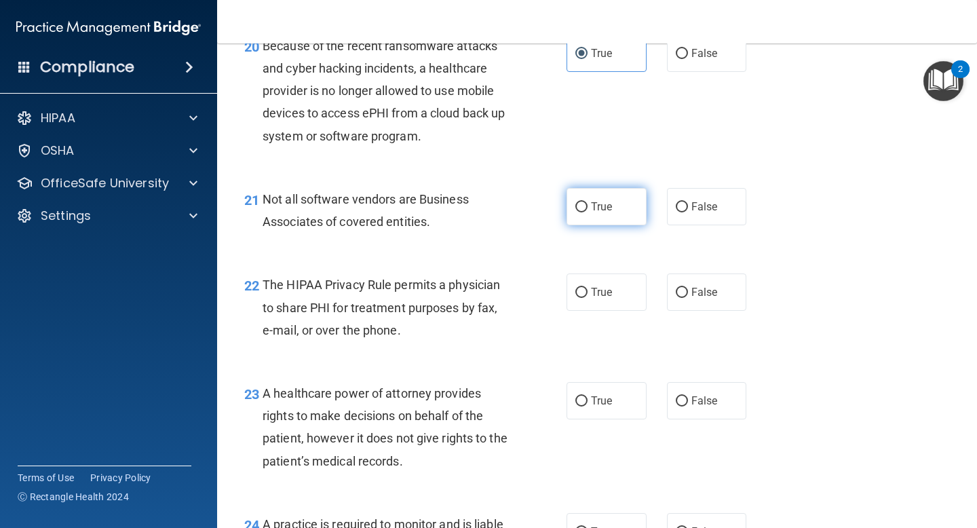
click at [593, 211] on span "True" at bounding box center [601, 206] width 21 height 13
click at [588, 211] on input "True" at bounding box center [581, 207] width 12 height 10
radio input "true"
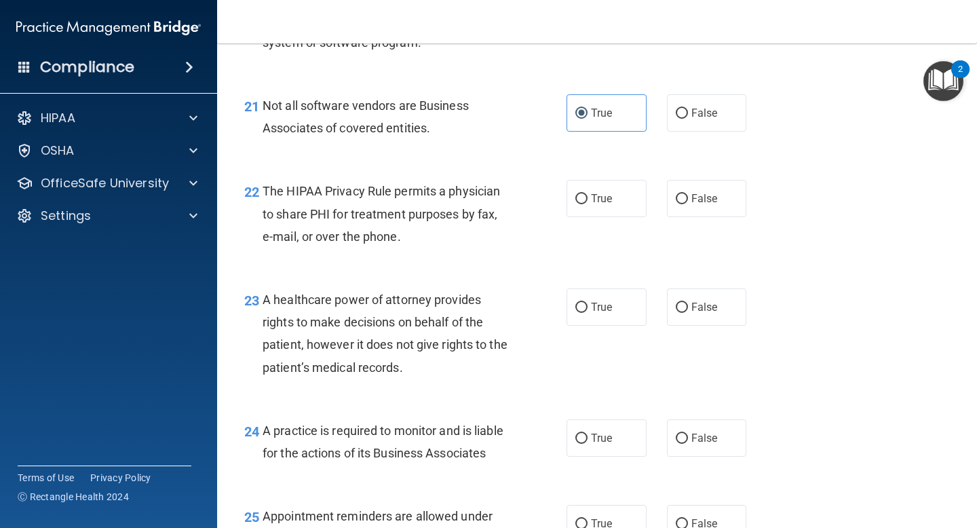
scroll to position [2636, 0]
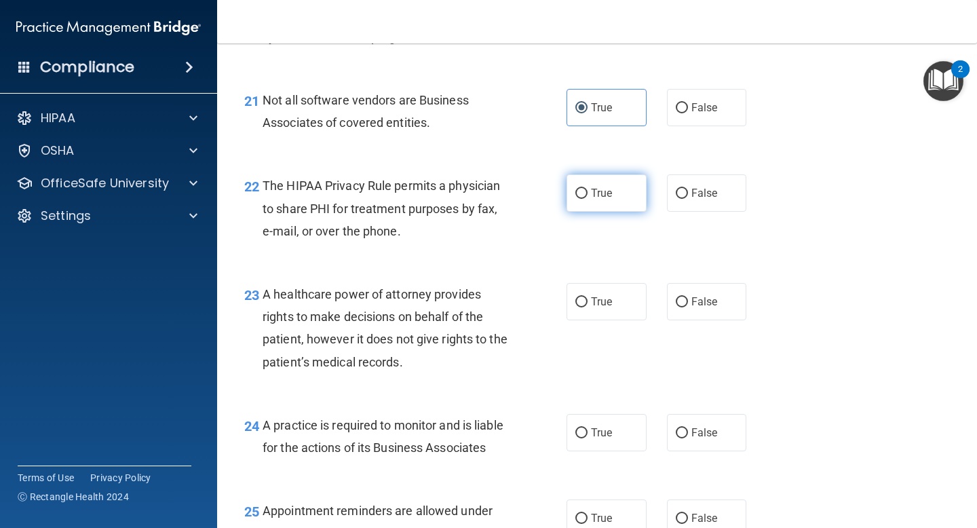
click at [588, 195] on label "True" at bounding box center [607, 192] width 80 height 37
click at [588, 195] on input "True" at bounding box center [581, 194] width 12 height 10
radio input "true"
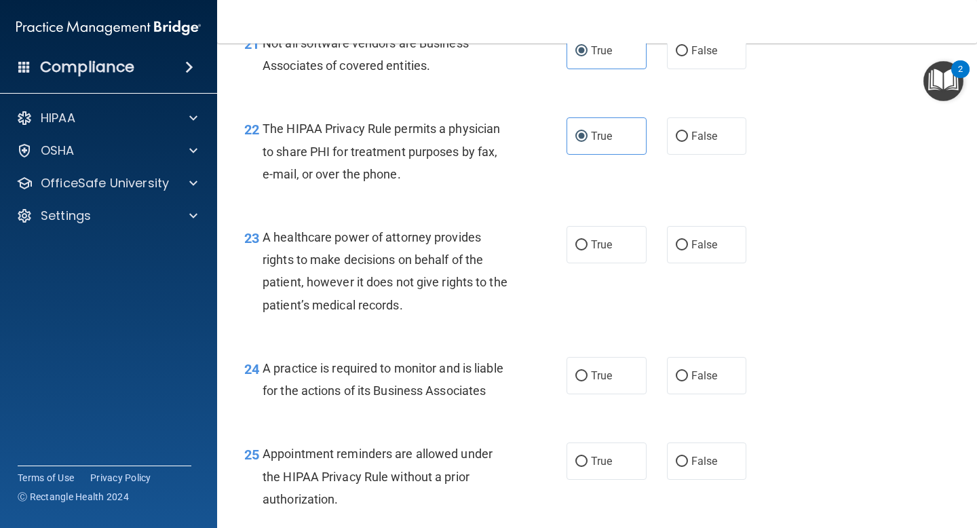
scroll to position [2710, 0]
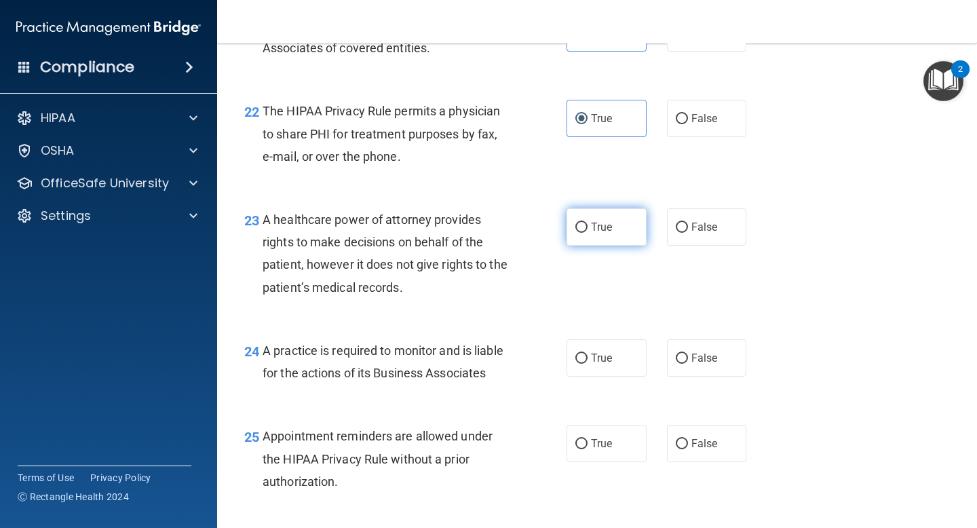
click at [585, 220] on label "True" at bounding box center [607, 226] width 80 height 37
click at [585, 223] on input "True" at bounding box center [581, 228] width 12 height 10
radio input "true"
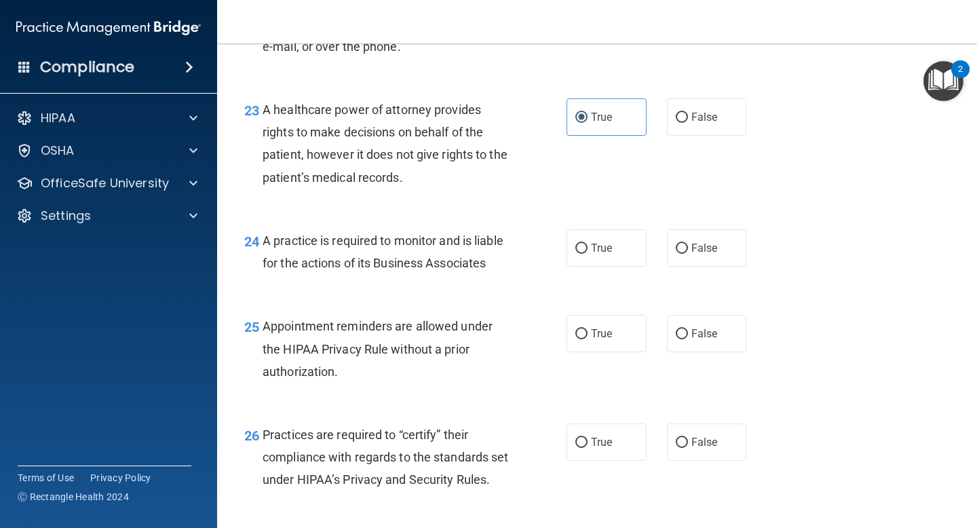
scroll to position [2826, 0]
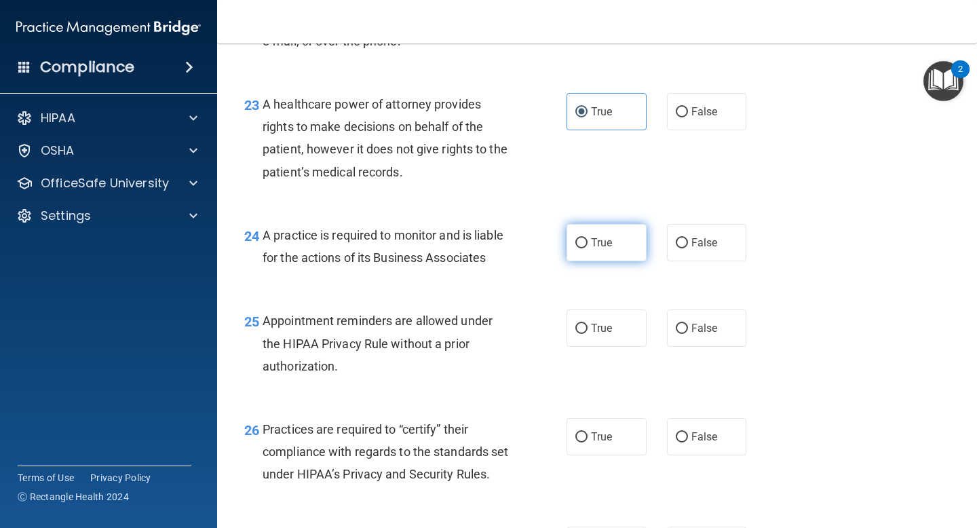
click at [581, 249] on label "True" at bounding box center [607, 242] width 80 height 37
click at [581, 248] on input "True" at bounding box center [581, 243] width 12 height 10
radio input "true"
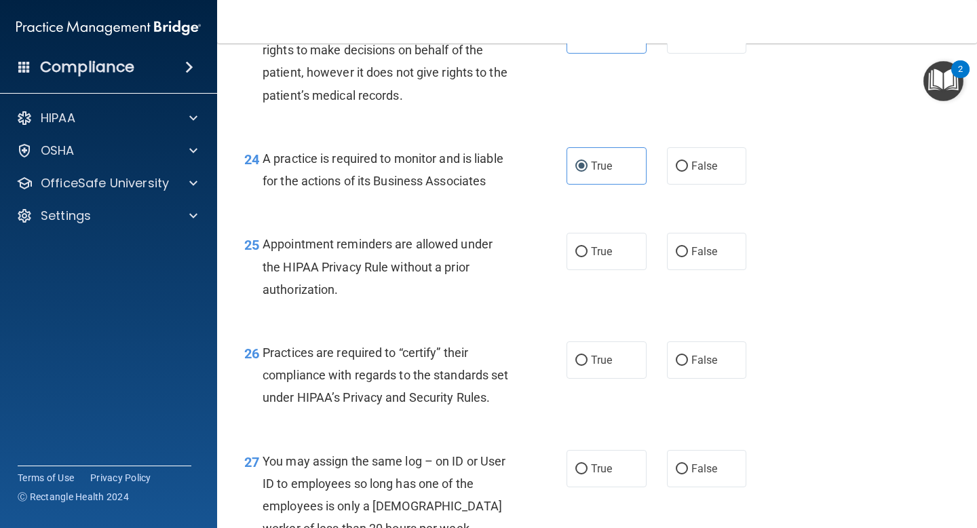
scroll to position [2911, 0]
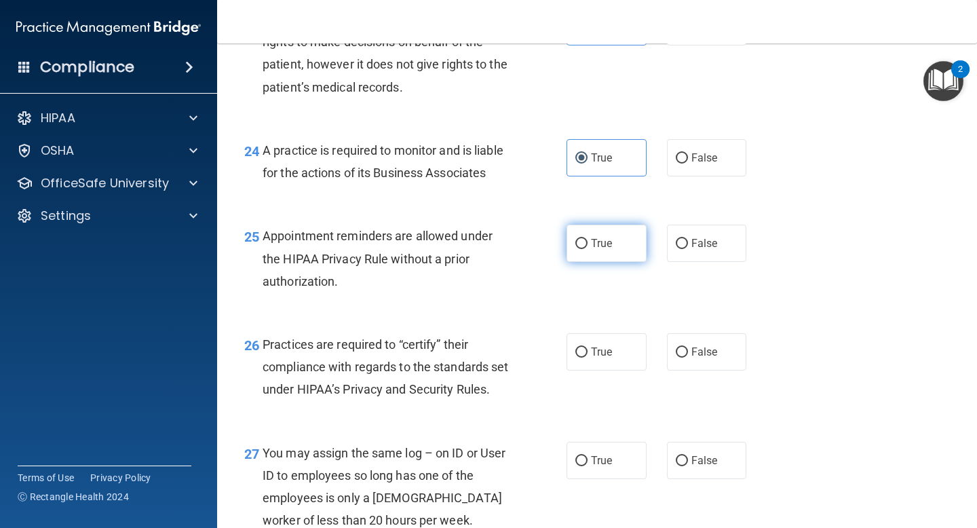
click at [585, 239] on input "True" at bounding box center [581, 244] width 12 height 10
radio input "true"
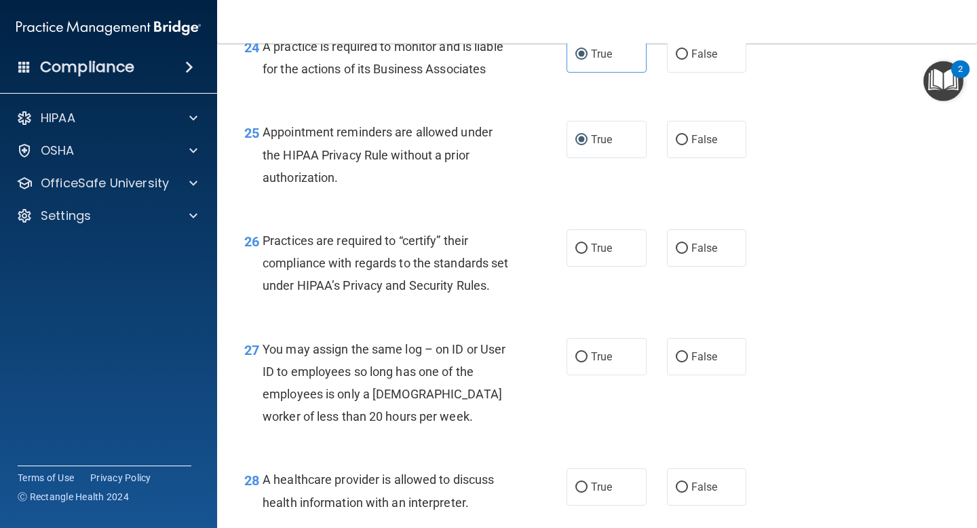
scroll to position [3015, 0]
click at [422, 241] on span "Practices are required to “certify” their compliance with regards to the standa…" at bounding box center [386, 262] width 246 height 59
click at [425, 241] on span "Practices are required to “certify” their compliance with regards to the standa…" at bounding box center [386, 262] width 246 height 59
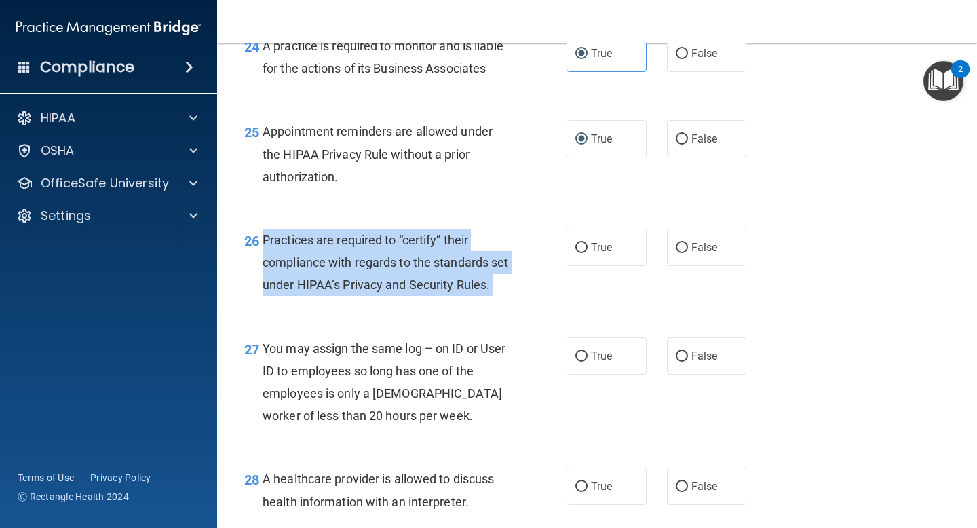
click at [425, 241] on span "Practices are required to “certify” their compliance with regards to the standa…" at bounding box center [386, 262] width 246 height 59
click at [682, 245] on input "False" at bounding box center [682, 248] width 12 height 10
radio input "true"
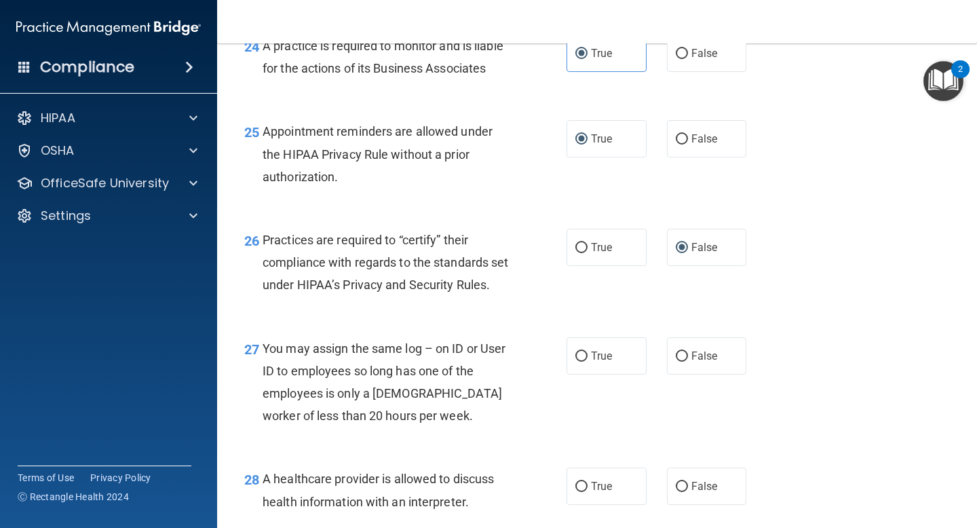
click at [535, 320] on div "26 Practices are required to “certify” their compliance with regards to the sta…" at bounding box center [597, 266] width 726 height 109
click at [683, 362] on input "False" at bounding box center [682, 356] width 12 height 10
radio input "true"
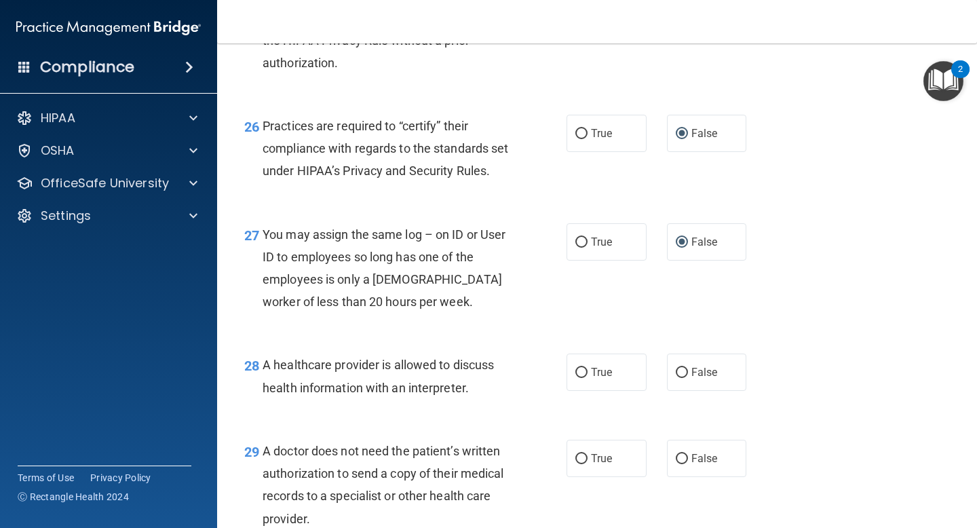
scroll to position [3134, 0]
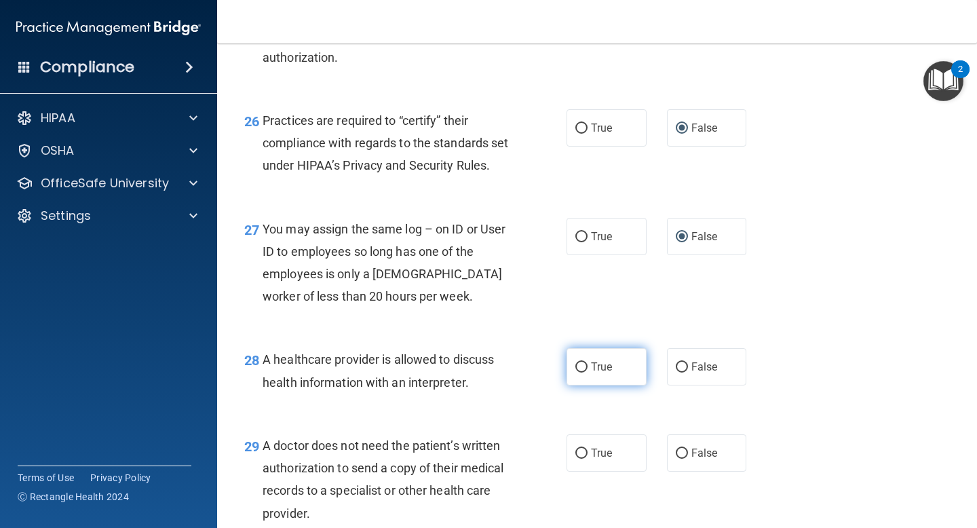
click at [600, 373] on span "True" at bounding box center [601, 366] width 21 height 13
click at [588, 372] on input "True" at bounding box center [581, 367] width 12 height 10
radio input "true"
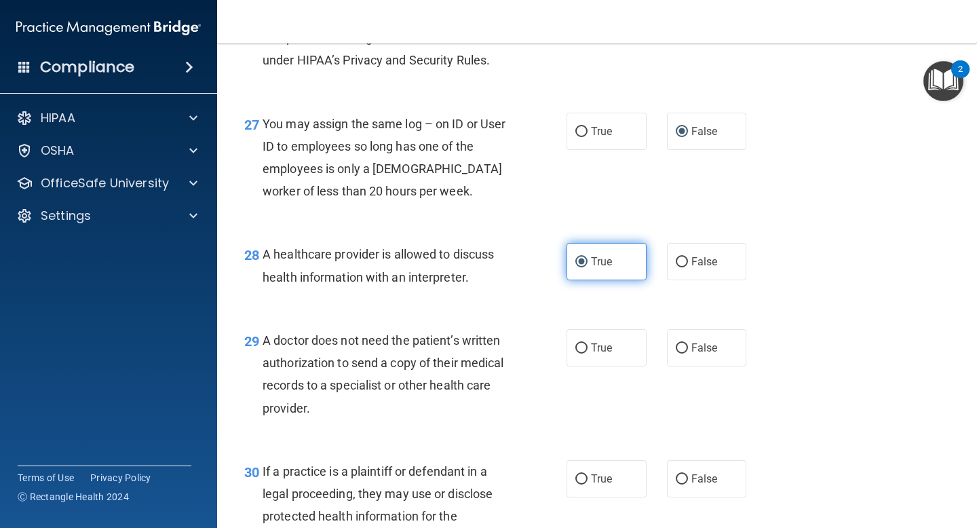
scroll to position [3240, 0]
click at [600, 362] on label "True" at bounding box center [607, 347] width 80 height 37
click at [588, 353] on input "True" at bounding box center [581, 348] width 12 height 10
radio input "true"
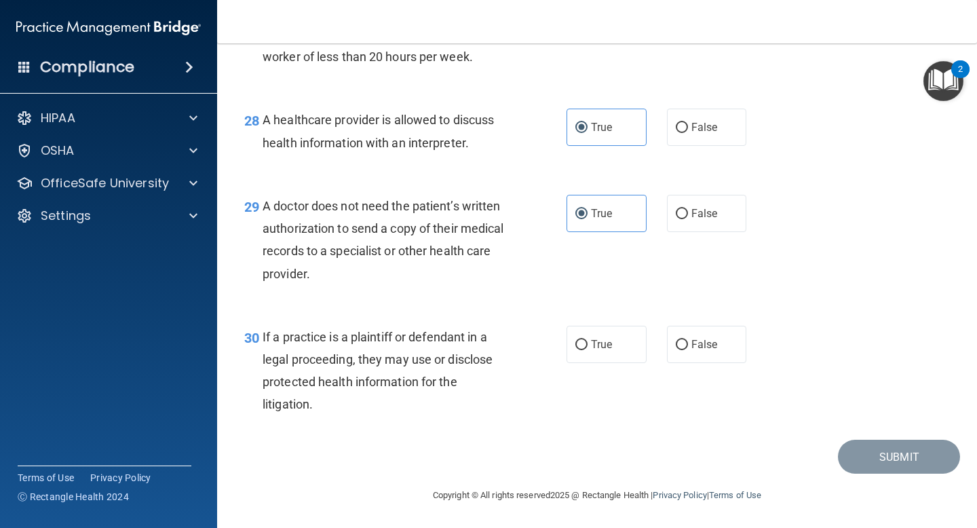
scroll to position [3383, 0]
click at [595, 351] on span "True" at bounding box center [601, 344] width 21 height 13
click at [588, 350] on input "True" at bounding box center [581, 345] width 12 height 10
radio input "true"
click at [853, 474] on button "Submit" at bounding box center [899, 457] width 122 height 35
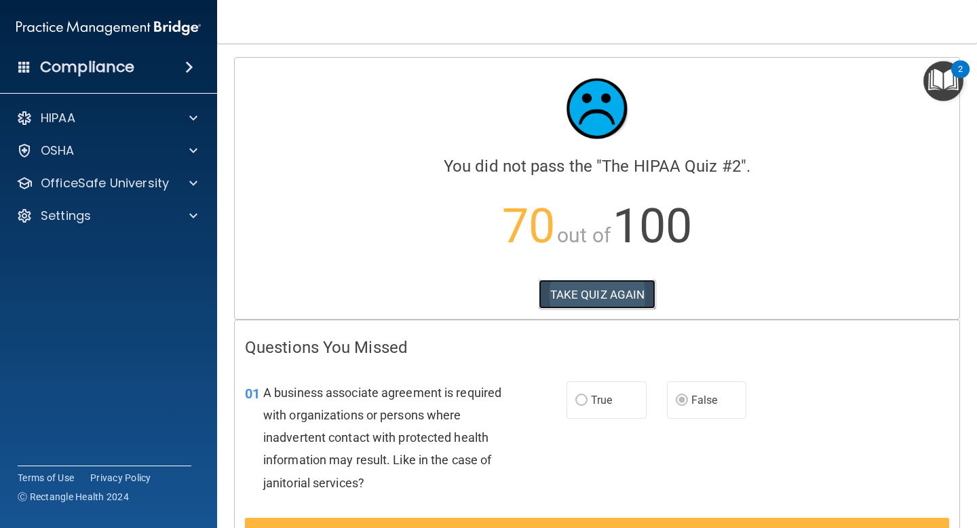
click at [584, 288] on button "TAKE QUIZ AGAIN" at bounding box center [597, 295] width 117 height 30
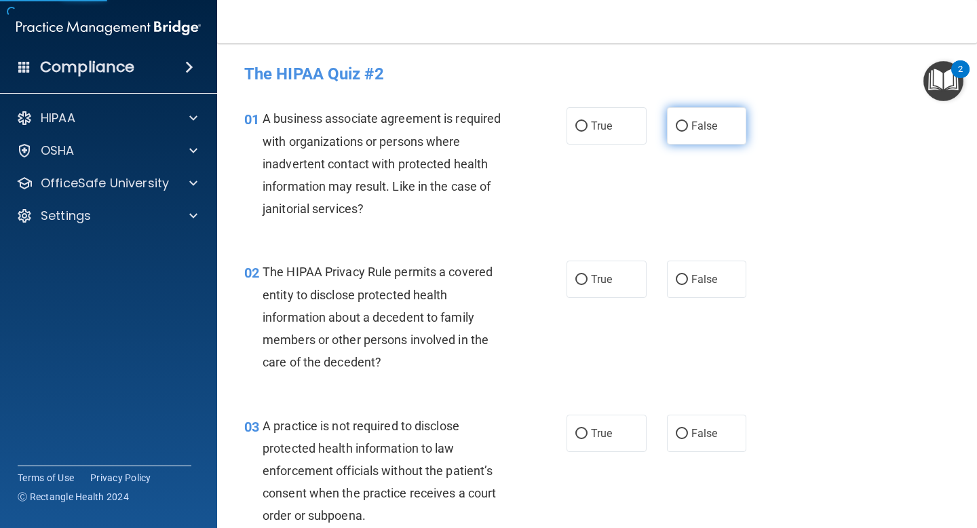
click at [689, 126] on label "False" at bounding box center [707, 125] width 80 height 37
click at [688, 126] on input "False" at bounding box center [682, 126] width 12 height 10
radio input "true"
click at [577, 275] on input "True" at bounding box center [581, 280] width 12 height 10
radio input "true"
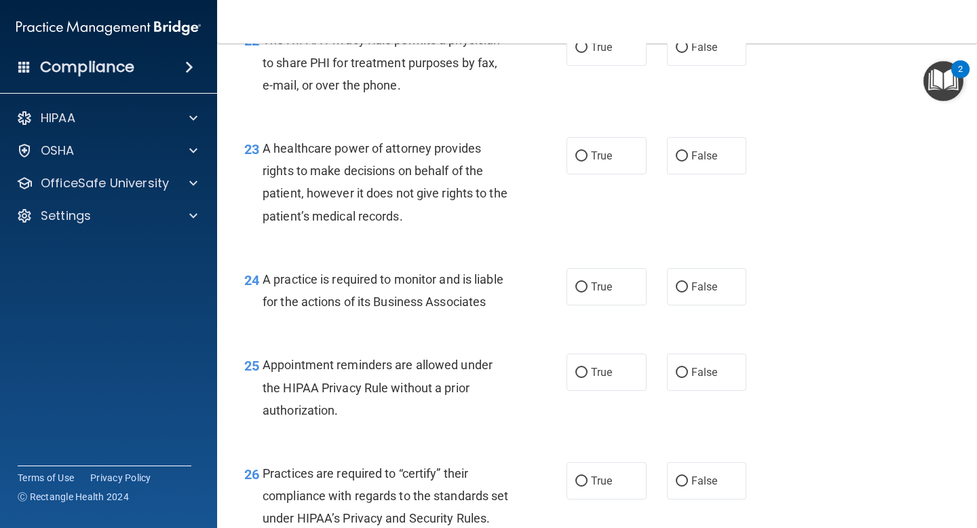
scroll to position [2786, 0]
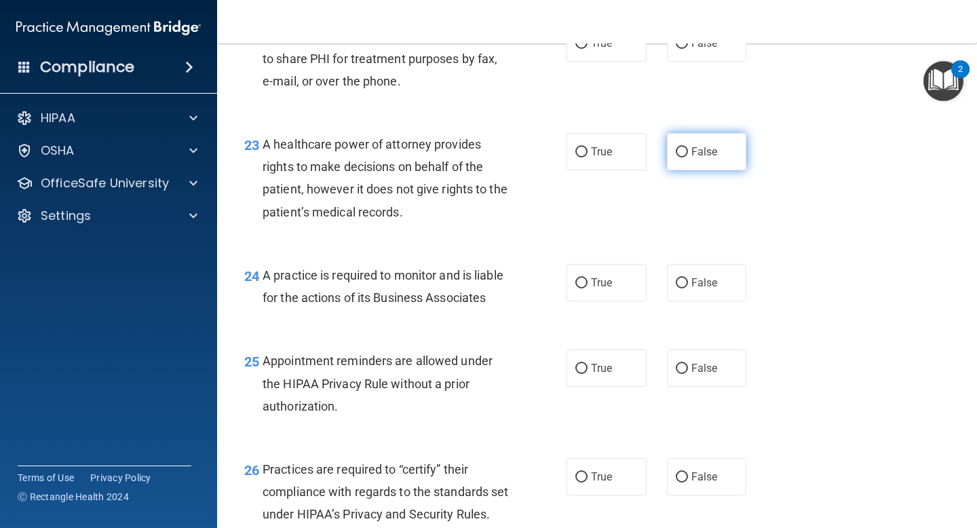
click at [693, 153] on span "False" at bounding box center [704, 151] width 26 height 13
click at [688, 153] on input "False" at bounding box center [682, 152] width 12 height 10
radio input "true"
click at [683, 284] on input "False" at bounding box center [682, 283] width 12 height 10
radio input "true"
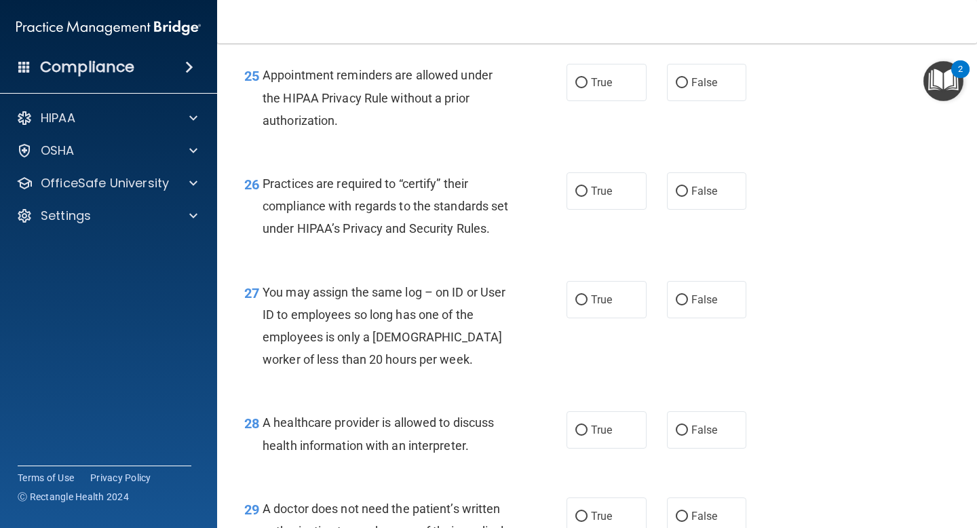
scroll to position [3397, 0]
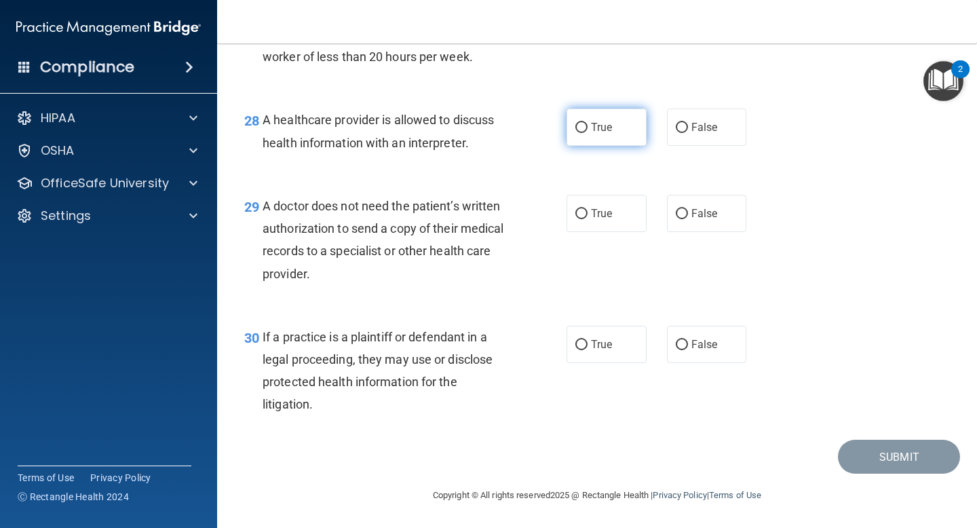
click at [590, 130] on label "True" at bounding box center [607, 127] width 80 height 37
click at [588, 130] on input "True" at bounding box center [581, 128] width 12 height 10
radio input "true"
click at [594, 204] on label "True" at bounding box center [607, 213] width 80 height 37
click at [588, 209] on input "True" at bounding box center [581, 214] width 12 height 10
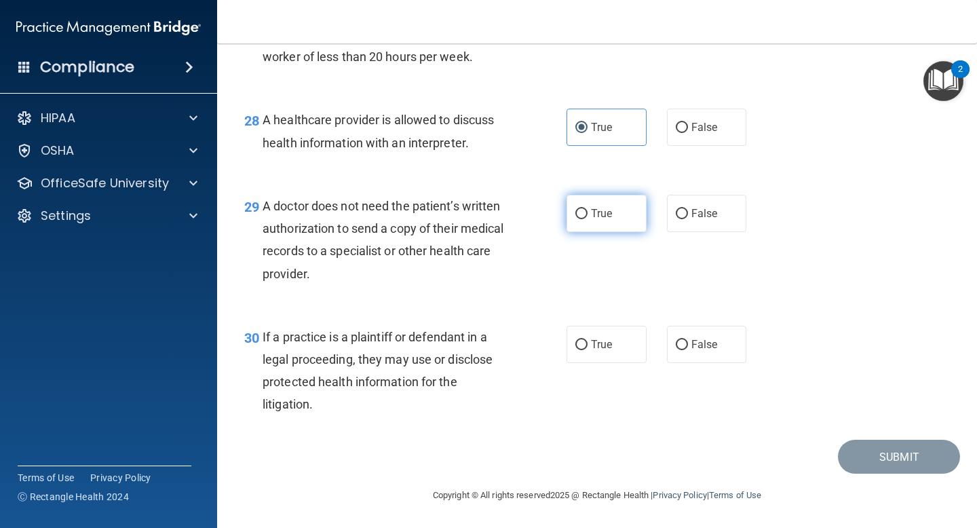
radio input "true"
click at [590, 337] on label "True" at bounding box center [607, 344] width 80 height 37
click at [588, 340] on input "True" at bounding box center [581, 345] width 12 height 10
radio input "true"
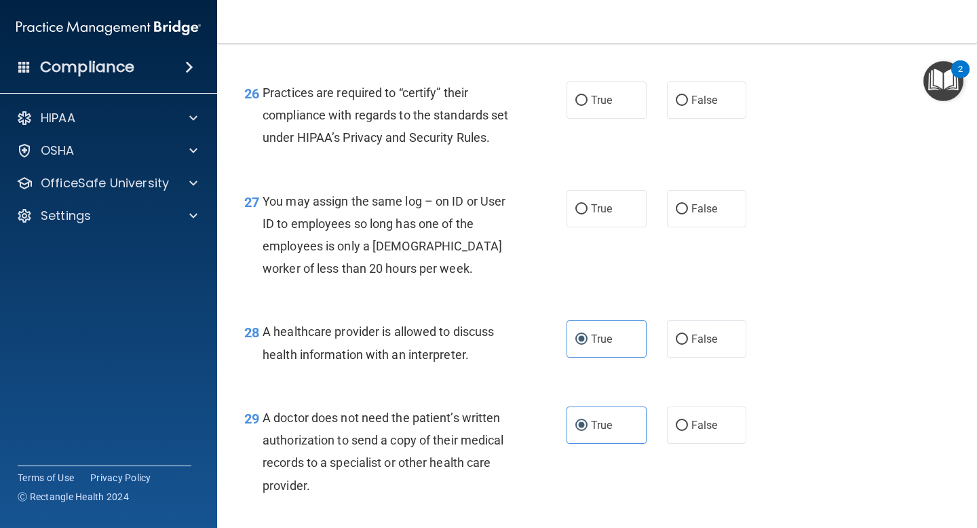
scroll to position [3162, 0]
click at [700, 216] on span "False" at bounding box center [704, 209] width 26 height 13
click at [688, 215] on input "False" at bounding box center [682, 210] width 12 height 10
radio input "true"
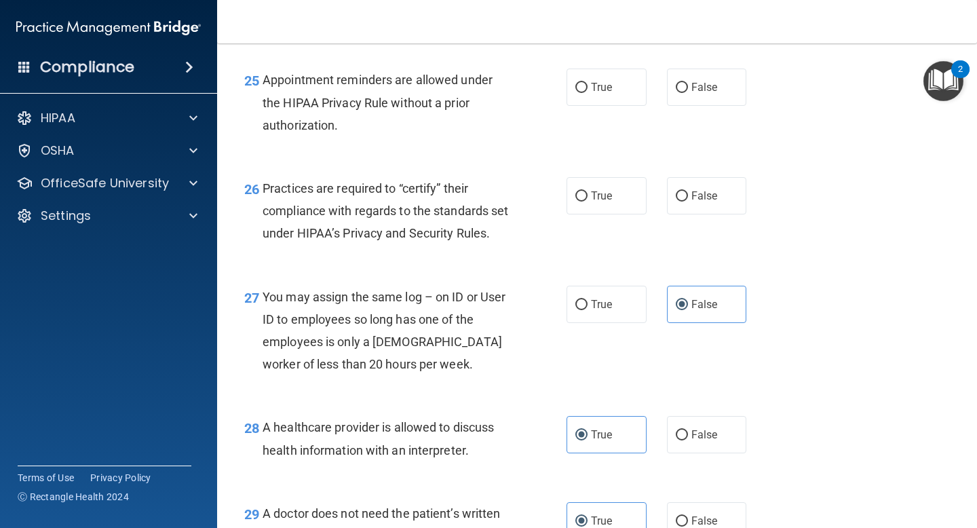
scroll to position [3062, 0]
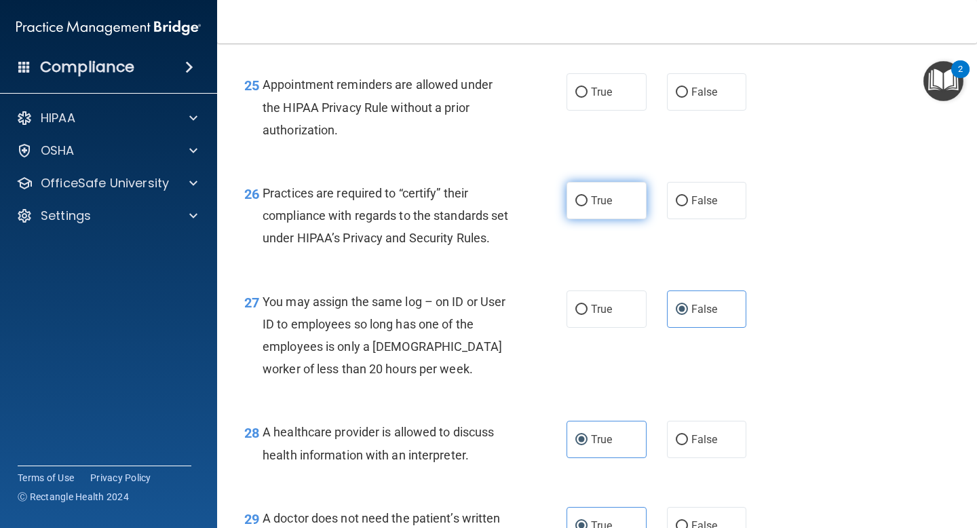
click at [604, 199] on span "True" at bounding box center [601, 200] width 21 height 13
click at [588, 199] on input "True" at bounding box center [581, 201] width 12 height 10
radio input "true"
click at [682, 197] on input "False" at bounding box center [682, 201] width 12 height 10
radio input "true"
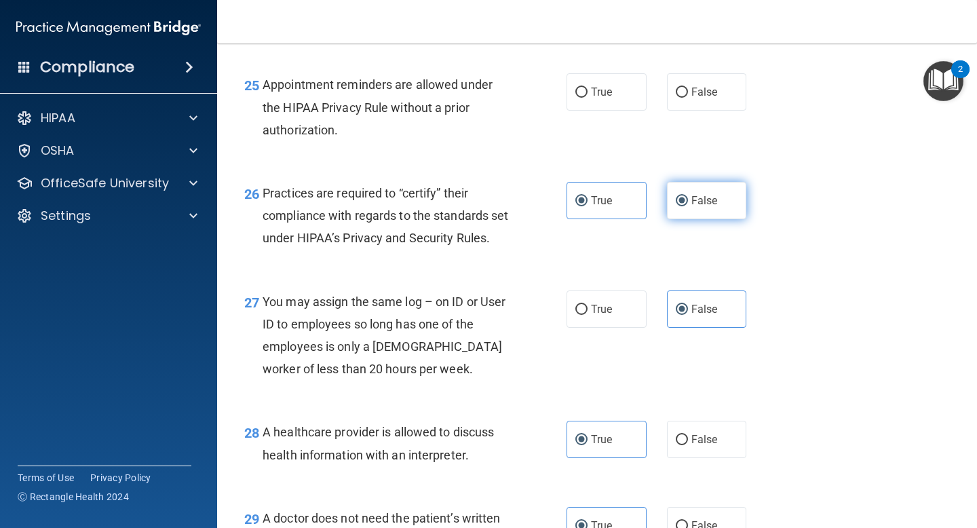
radio input "false"
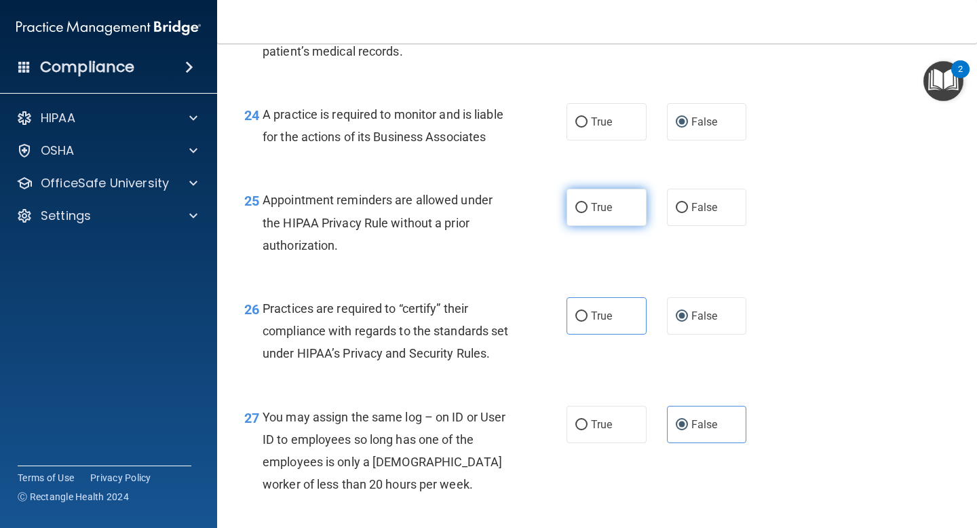
click at [594, 206] on span "True" at bounding box center [601, 207] width 21 height 13
click at [588, 206] on input "True" at bounding box center [581, 208] width 12 height 10
radio input "true"
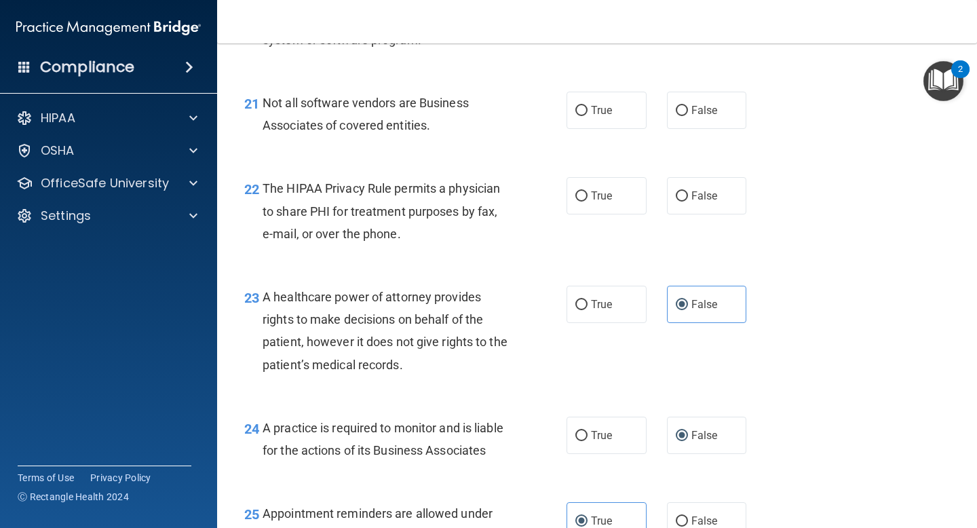
scroll to position [2630, 0]
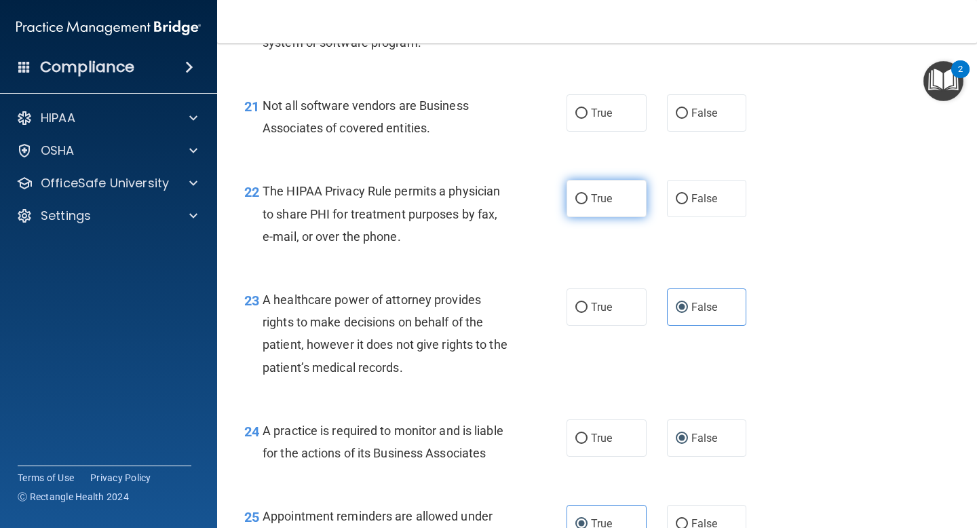
click at [600, 199] on span "True" at bounding box center [601, 198] width 21 height 13
click at [588, 199] on input "True" at bounding box center [581, 199] width 12 height 10
radio input "true"
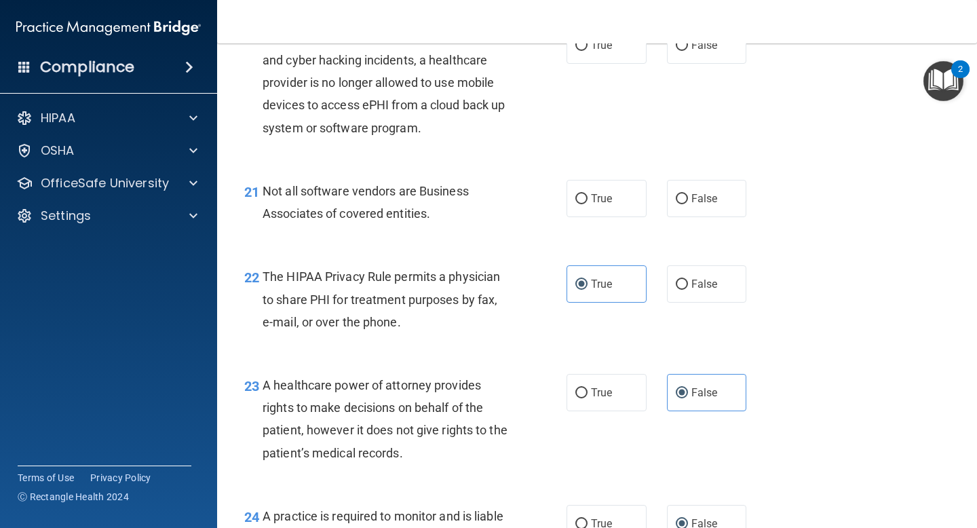
scroll to position [2532, 0]
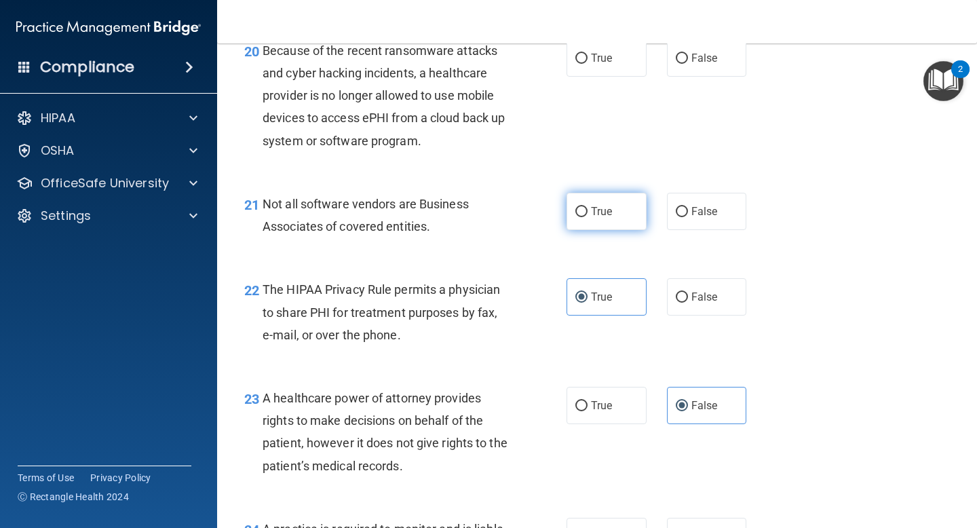
click at [591, 206] on span "True" at bounding box center [601, 211] width 21 height 13
click at [588, 207] on input "True" at bounding box center [581, 212] width 12 height 10
radio input "true"
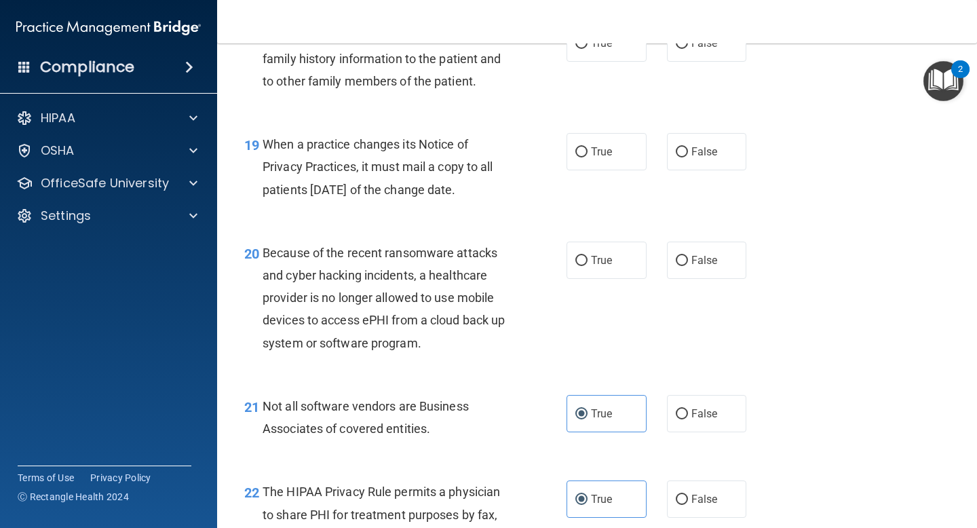
scroll to position [2314, 0]
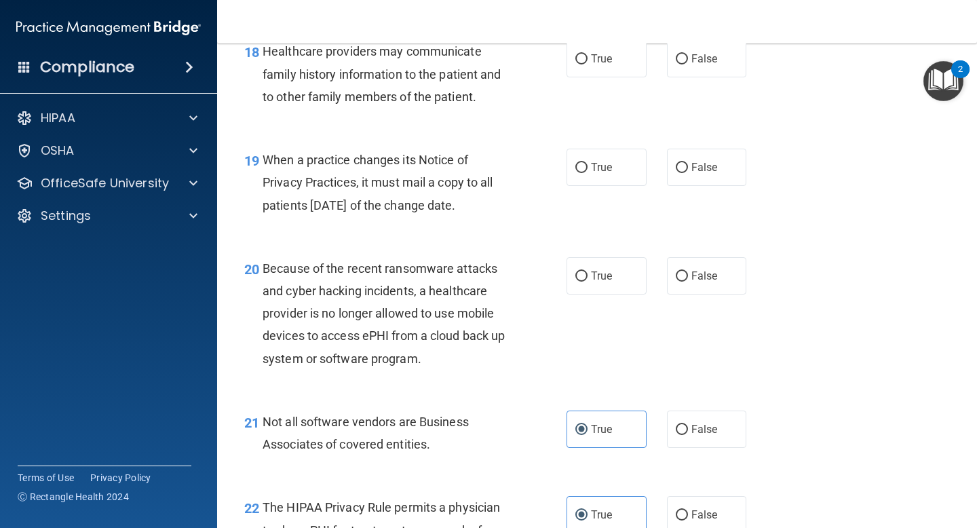
click at [383, 275] on span "Because of the recent ransomware attacks and cyber hacking incidents, a healthc…" at bounding box center [384, 313] width 242 height 104
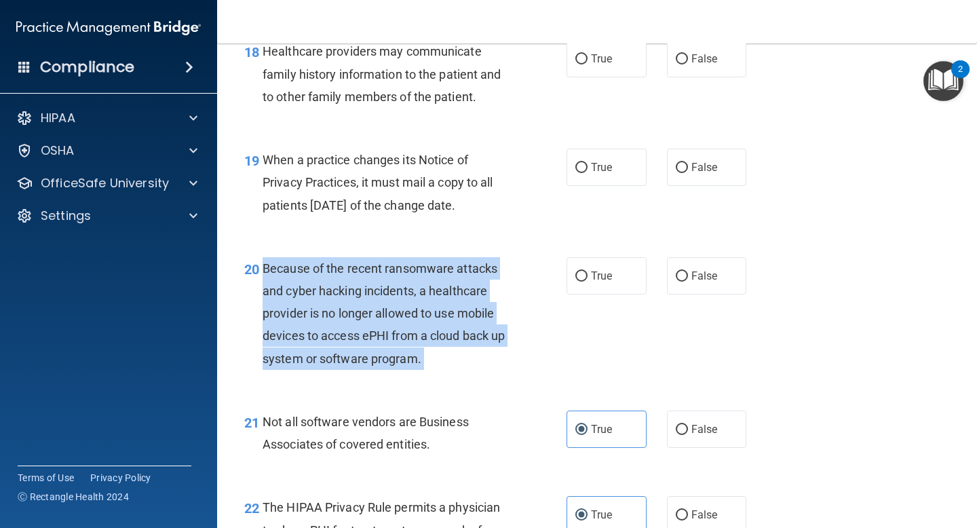
click at [383, 275] on span "Because of the recent ransomware attacks and cyber hacking incidents, a healthc…" at bounding box center [384, 313] width 242 height 104
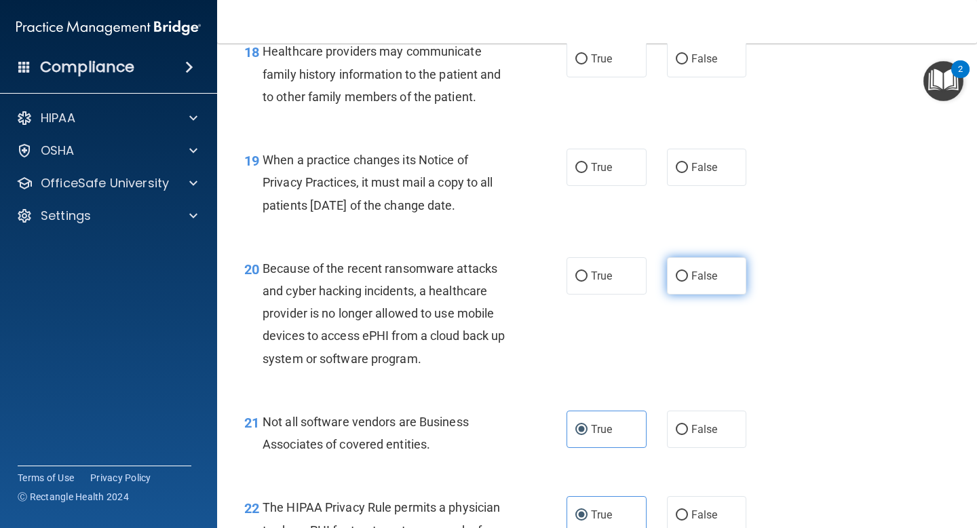
click at [699, 279] on span "False" at bounding box center [704, 275] width 26 height 13
click at [688, 279] on input "False" at bounding box center [682, 276] width 12 height 10
radio input "true"
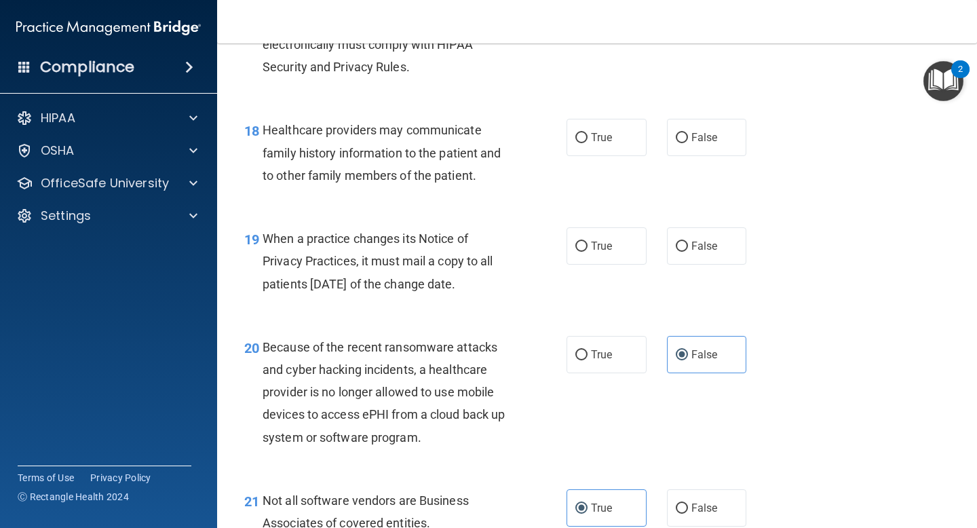
scroll to position [2235, 0]
click at [611, 257] on label "True" at bounding box center [607, 246] width 80 height 37
click at [588, 252] on input "True" at bounding box center [581, 247] width 12 height 10
radio input "true"
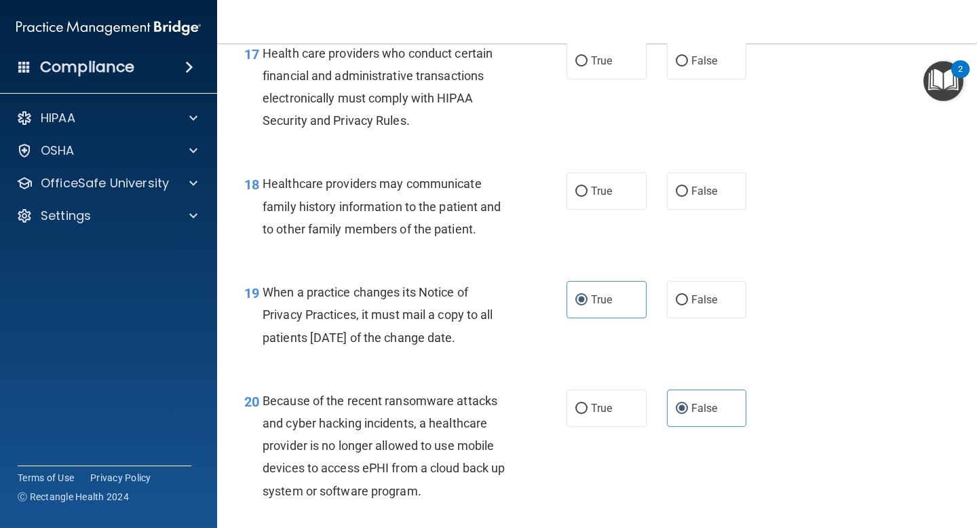
scroll to position [2181, 0]
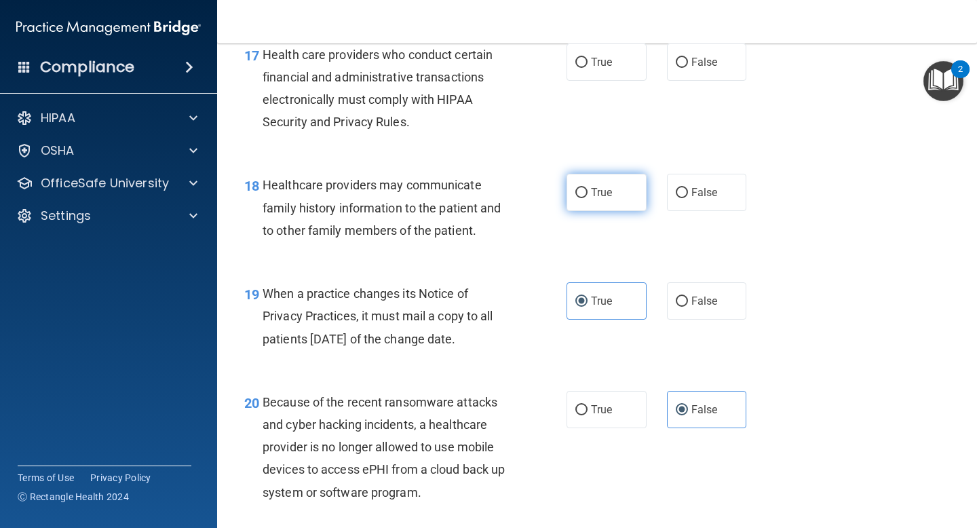
click at [610, 198] on span "True" at bounding box center [601, 192] width 21 height 13
click at [588, 198] on input "True" at bounding box center [581, 193] width 12 height 10
radio input "true"
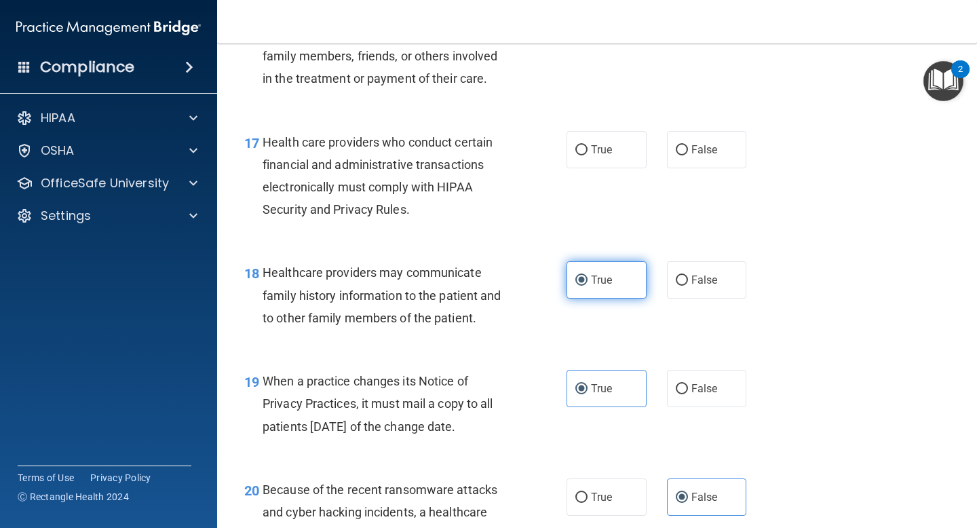
scroll to position [2025, 0]
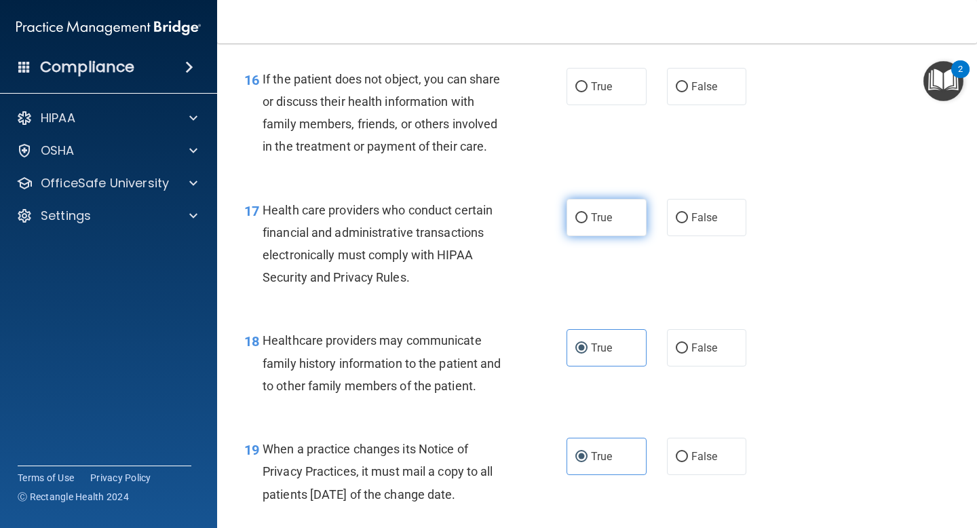
click at [595, 211] on span "True" at bounding box center [601, 217] width 21 height 13
click at [588, 213] on input "True" at bounding box center [581, 218] width 12 height 10
radio input "true"
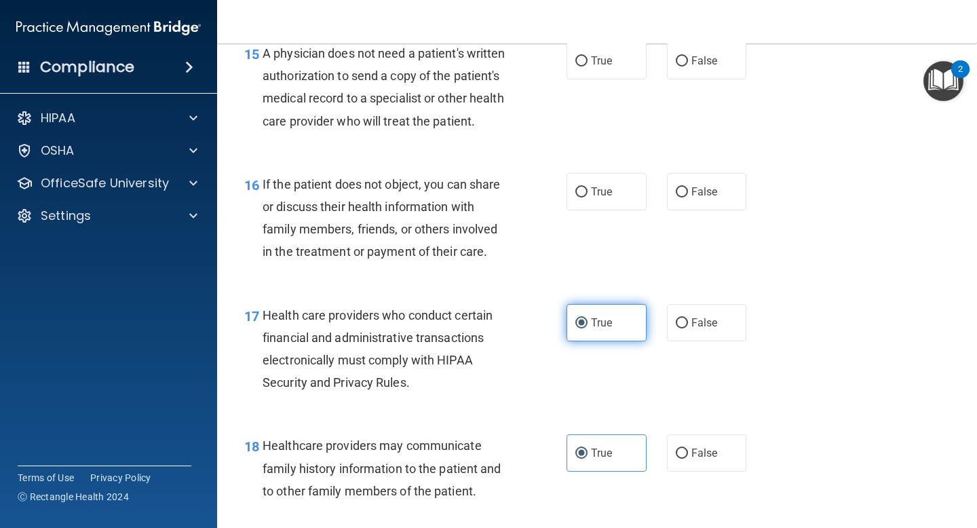
scroll to position [1915, 0]
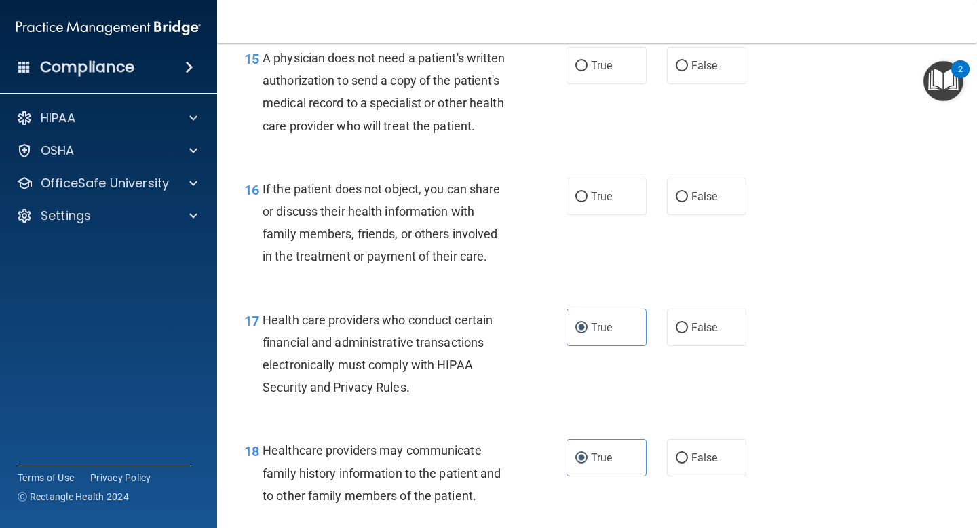
click at [425, 189] on span "If the patient does not object, you can share or discuss their health informati…" at bounding box center [382, 223] width 238 height 82
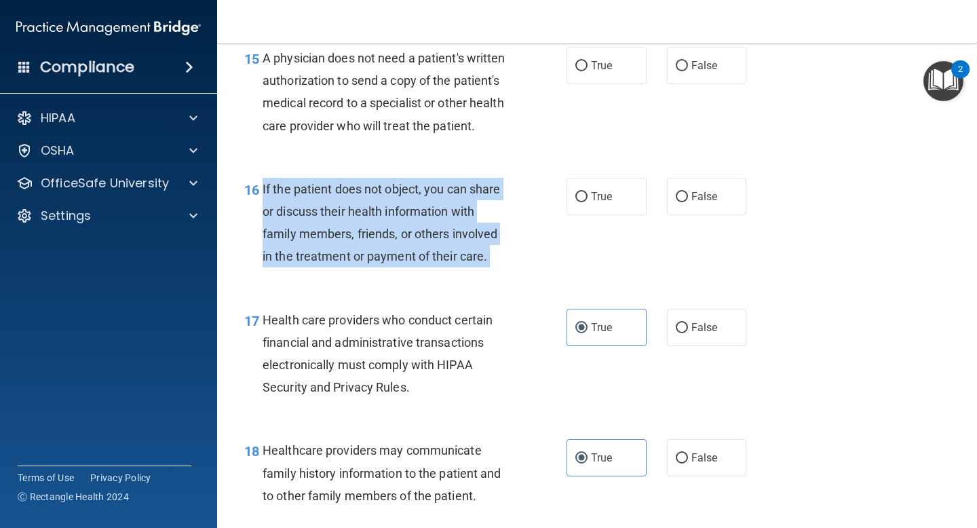
click at [425, 189] on span "If the patient does not object, you can share or discuss their health informati…" at bounding box center [382, 223] width 238 height 82
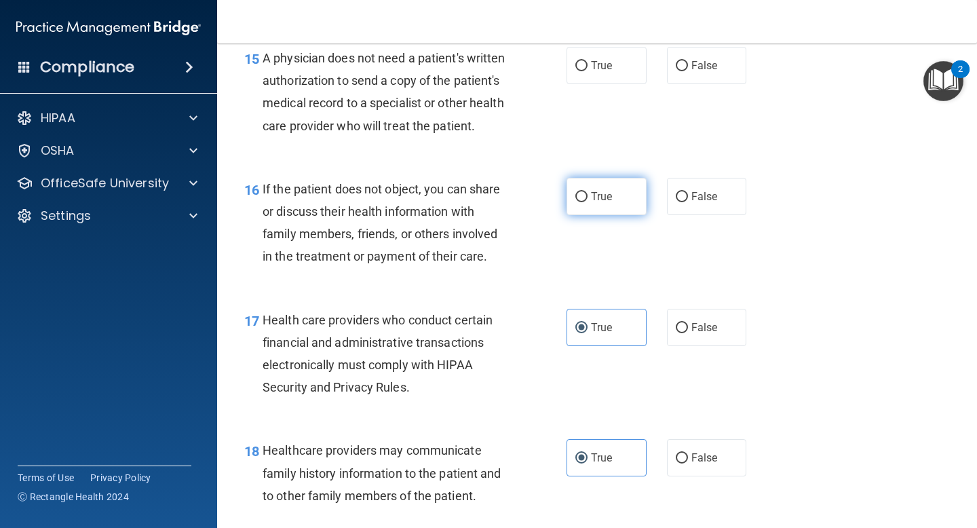
click at [603, 201] on span "True" at bounding box center [601, 196] width 21 height 13
click at [588, 201] on input "True" at bounding box center [581, 197] width 12 height 10
radio input "true"
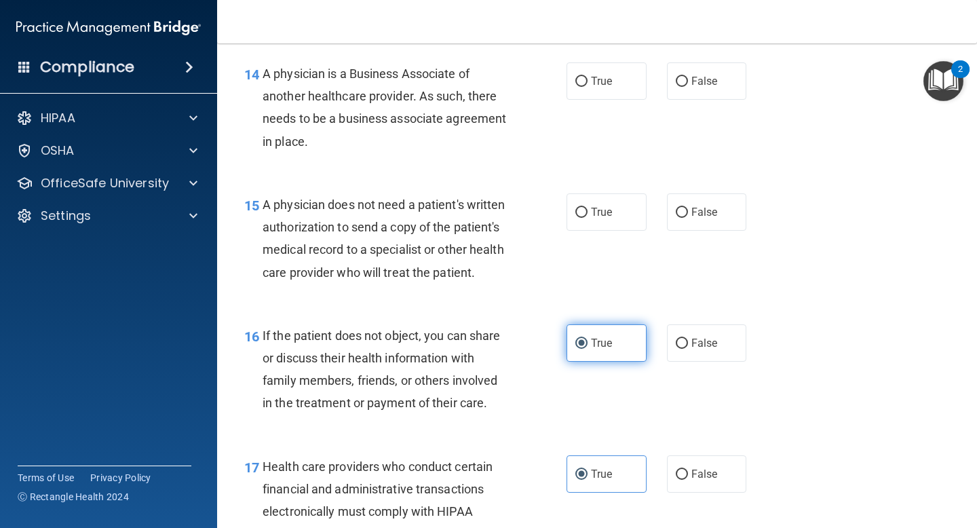
scroll to position [1767, 0]
click at [476, 208] on span "A physician does not need a patient's written authorization to send a copy of t…" at bounding box center [384, 240] width 243 height 82
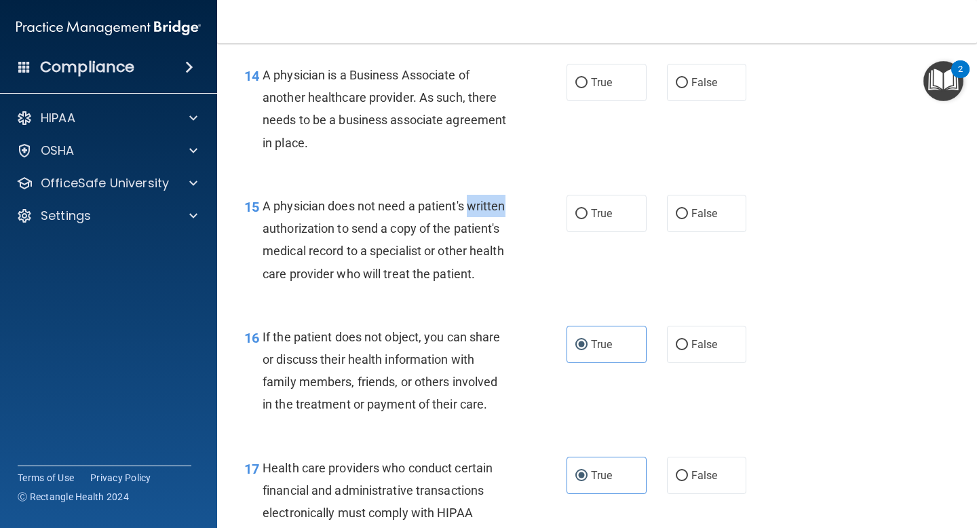
click at [476, 208] on span "A physician does not need a patient's written authorization to send a copy of t…" at bounding box center [384, 240] width 243 height 82
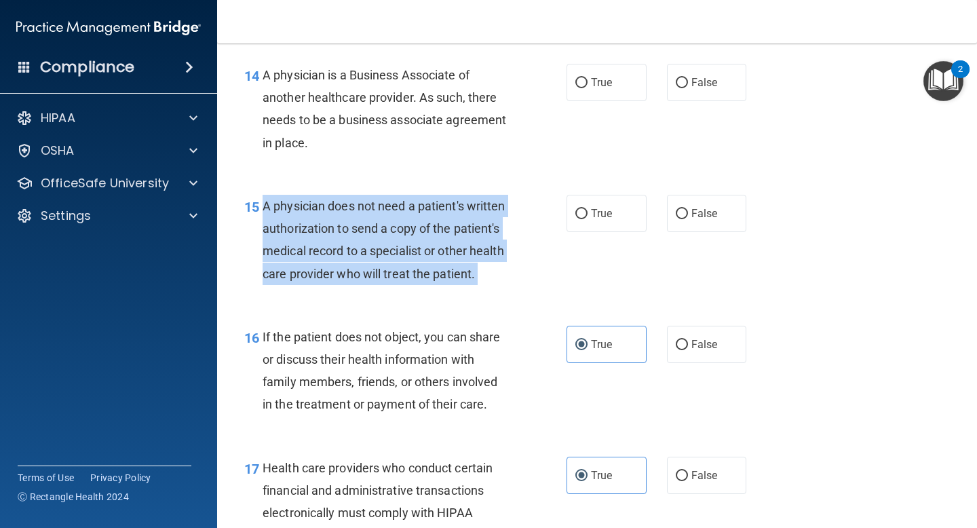
click at [476, 208] on span "A physician does not need a patient's written authorization to send a copy of t…" at bounding box center [384, 240] width 243 height 82
click at [680, 210] on input "False" at bounding box center [682, 214] width 12 height 10
radio input "true"
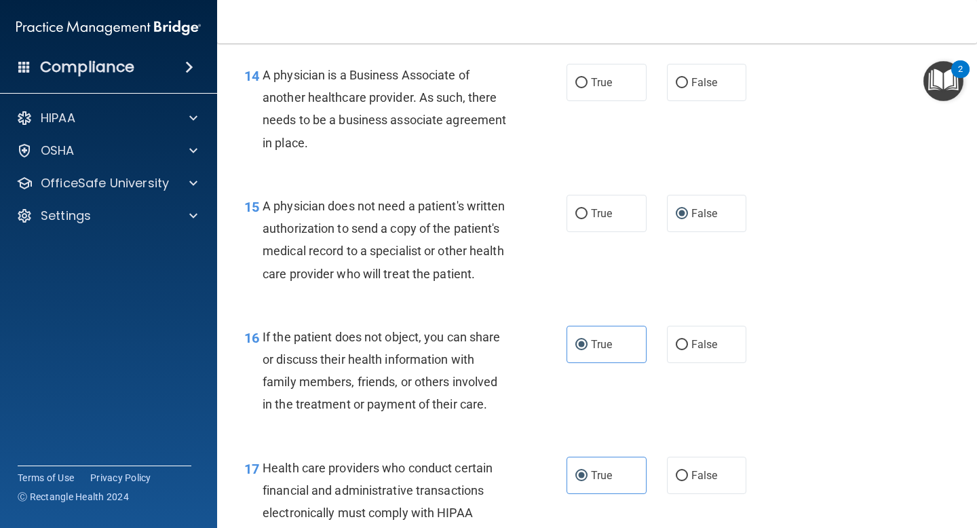
click at [461, 174] on div "14 A physician is a Business Associate of another healthcare provider. As such,…" at bounding box center [597, 112] width 726 height 131
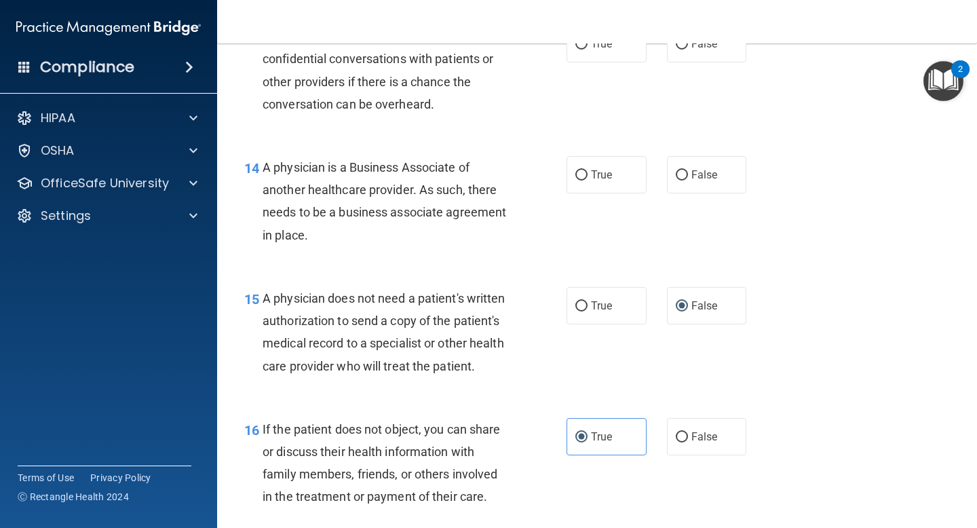
scroll to position [1651, 0]
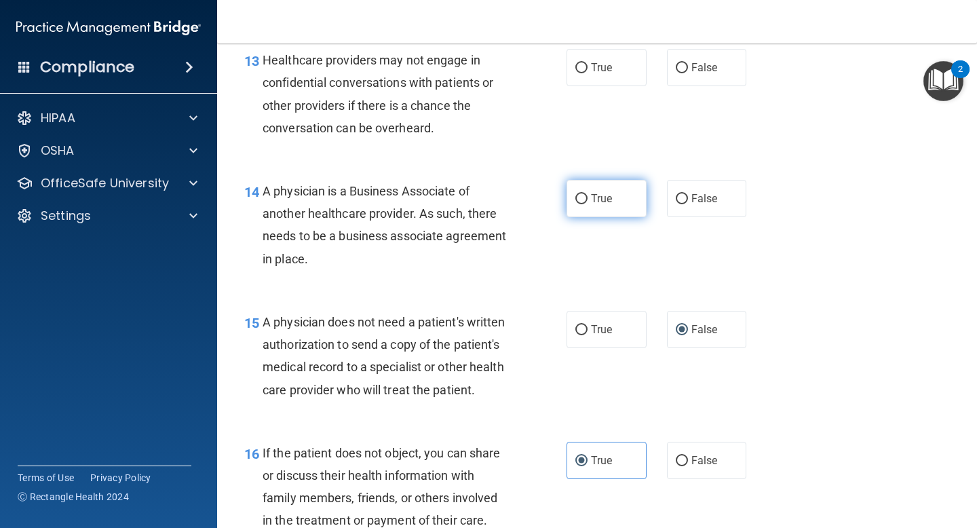
click at [588, 191] on label "True" at bounding box center [607, 198] width 80 height 37
click at [588, 194] on input "True" at bounding box center [581, 199] width 12 height 10
radio input "true"
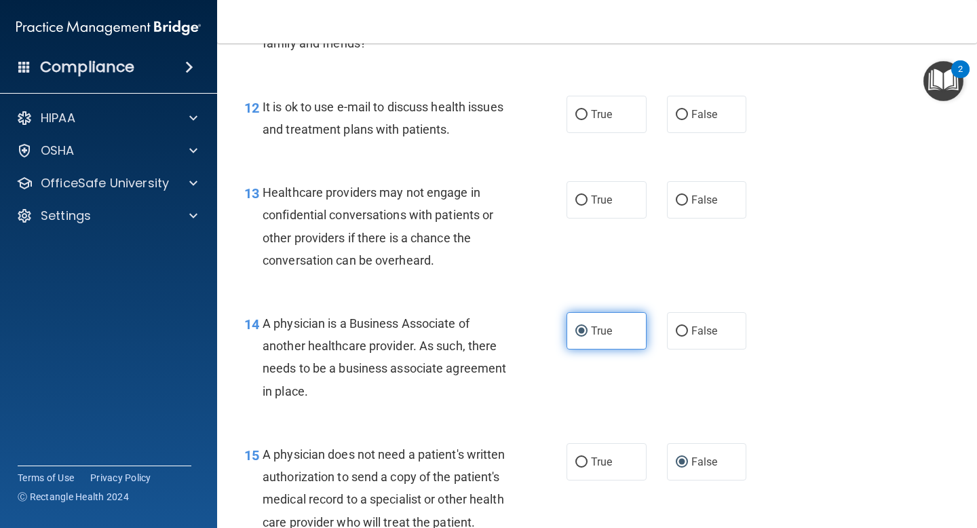
scroll to position [1517, 0]
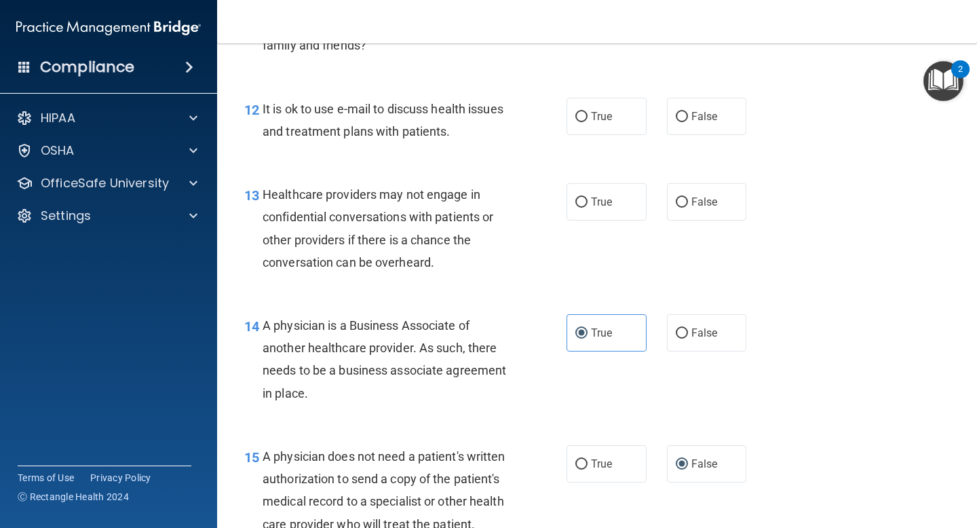
click at [376, 327] on span "A physician is a Business Associate of another healthcare provider. As such, th…" at bounding box center [385, 359] width 244 height 82
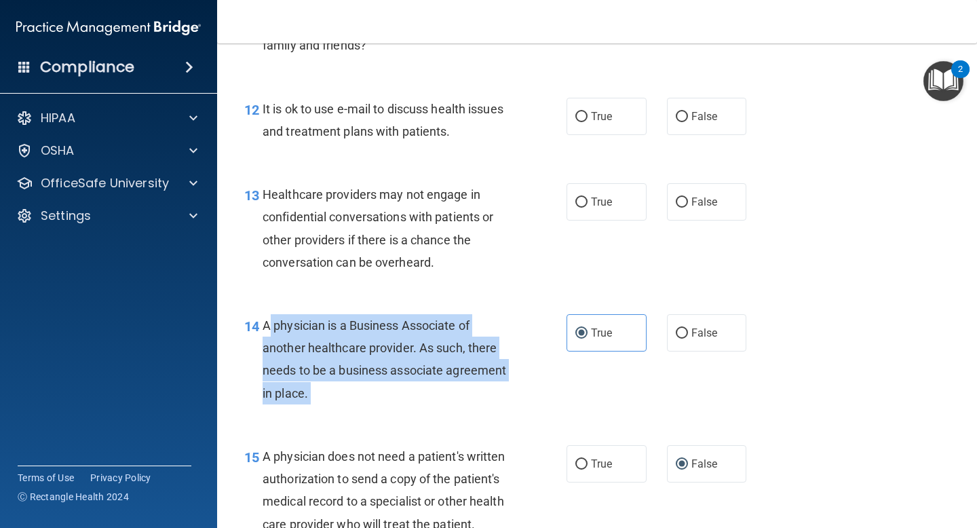
click at [376, 327] on span "A physician is a Business Associate of another healthcare provider. As such, th…" at bounding box center [385, 359] width 244 height 82
click at [678, 328] on input "False" at bounding box center [682, 333] width 12 height 10
radio input "true"
radio input "false"
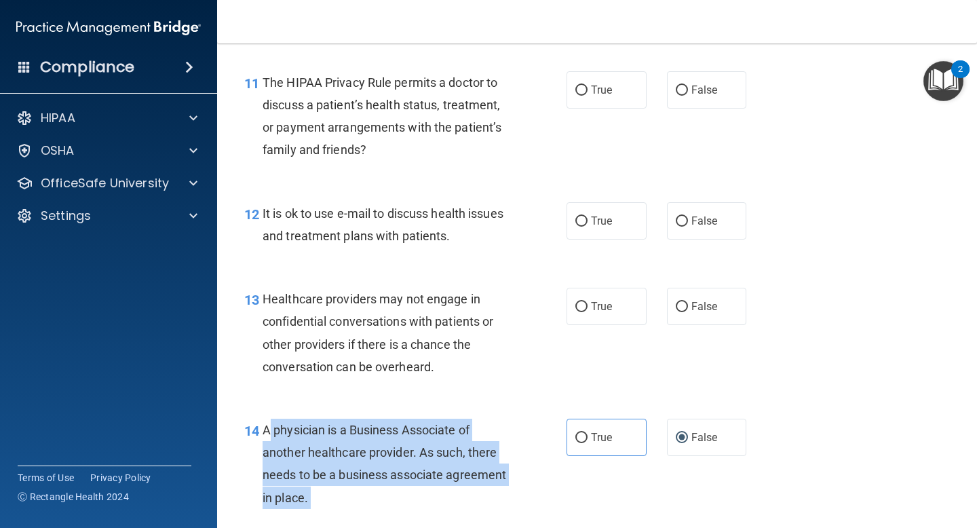
scroll to position [1405, 0]
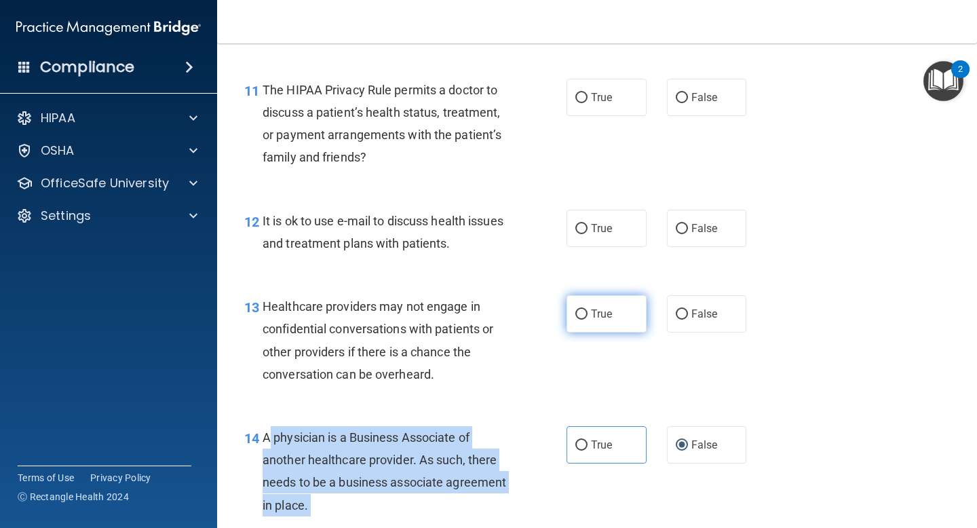
click at [581, 318] on input "True" at bounding box center [581, 314] width 12 height 10
radio input "true"
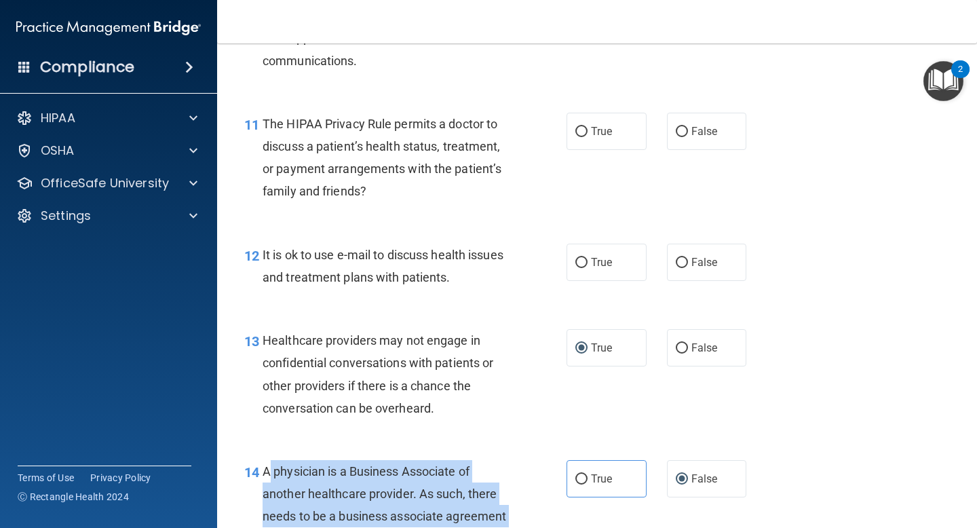
scroll to position [1345, 0]
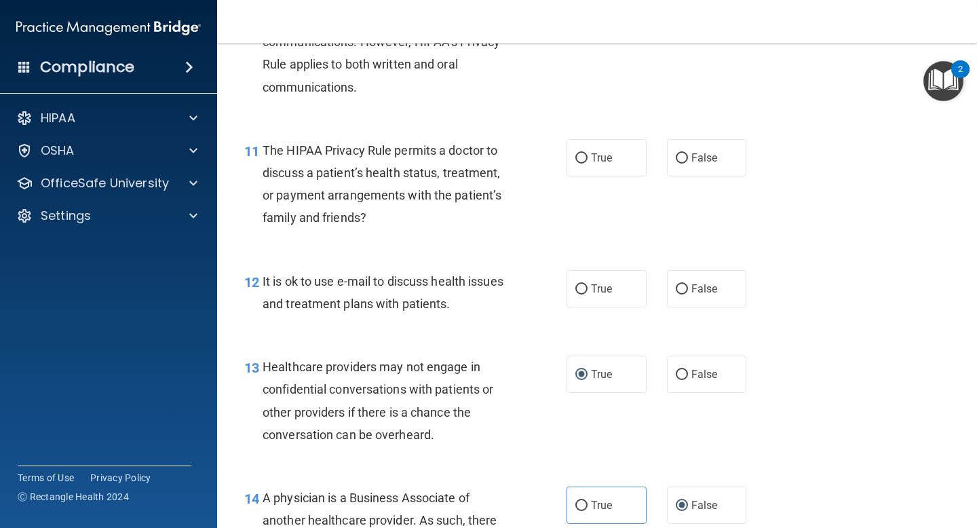
click at [416, 284] on span "It is ok to use e-mail to discuss health issues and treatment plans with patien…" at bounding box center [383, 292] width 241 height 37
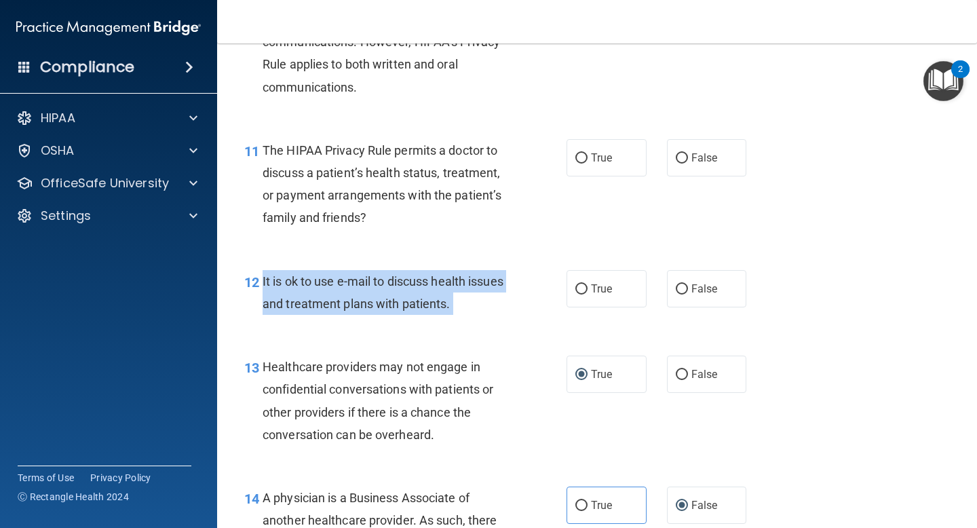
click at [416, 284] on span "It is ok to use e-mail to discuss health issues and treatment plans with patien…" at bounding box center [383, 292] width 241 height 37
click at [581, 284] on input "True" at bounding box center [581, 289] width 12 height 10
radio input "true"
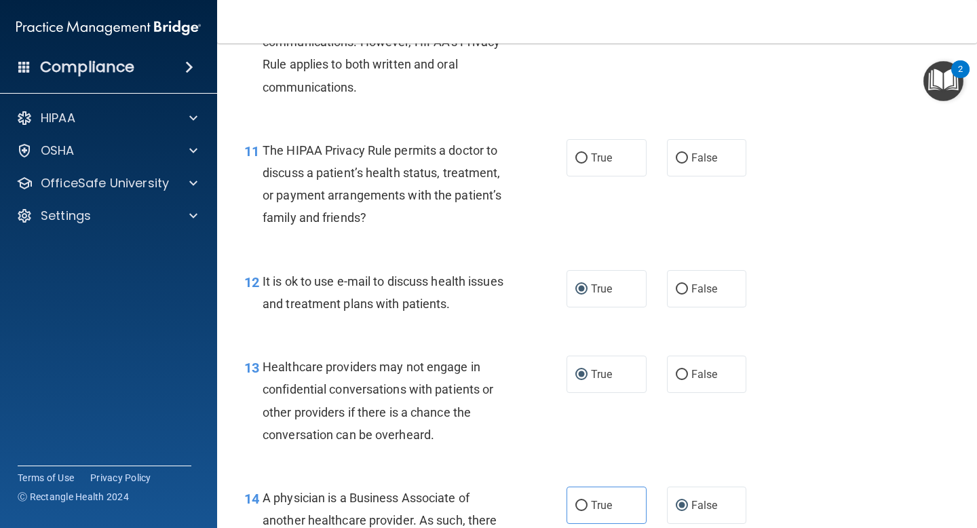
click at [419, 239] on div "11 The HIPAA Privacy Rule permits a doctor to discuss a patient’s health status…" at bounding box center [597, 187] width 726 height 131
click at [372, 154] on span "The HIPAA Privacy Rule permits a doctor to discuss a patient’s health status, t…" at bounding box center [382, 184] width 239 height 82
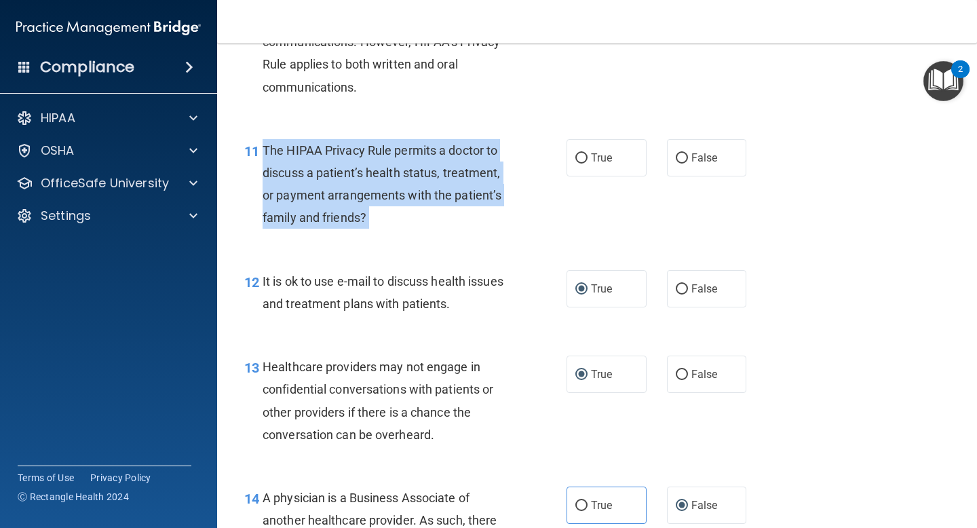
click at [372, 154] on span "The HIPAA Privacy Rule permits a doctor to discuss a patient’s health status, t…" at bounding box center [382, 184] width 239 height 82
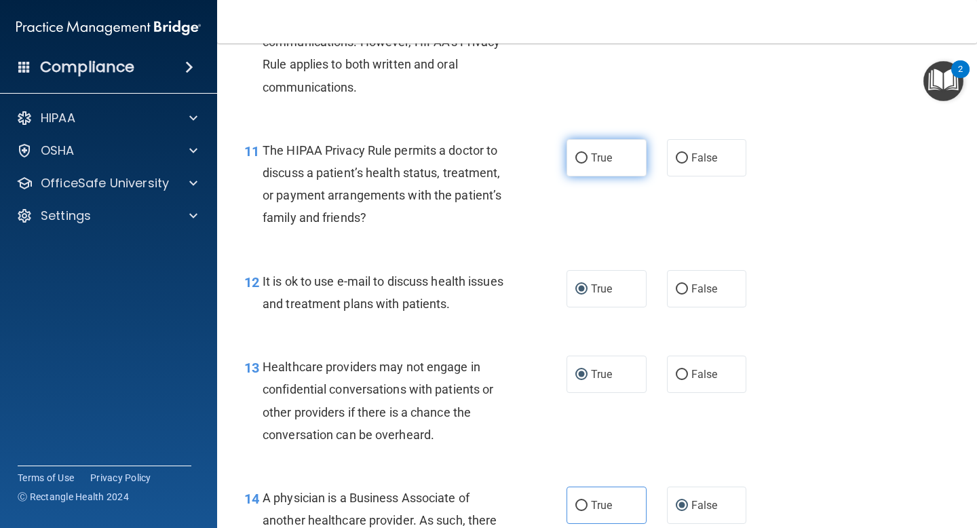
click at [592, 159] on span "True" at bounding box center [601, 157] width 21 height 13
click at [588, 159] on input "True" at bounding box center [581, 158] width 12 height 10
radio input "true"
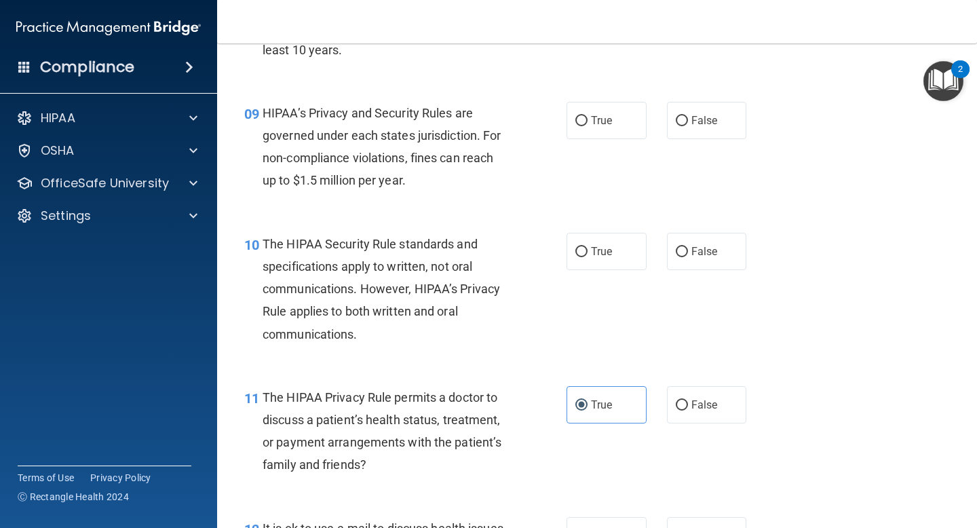
scroll to position [1096, 0]
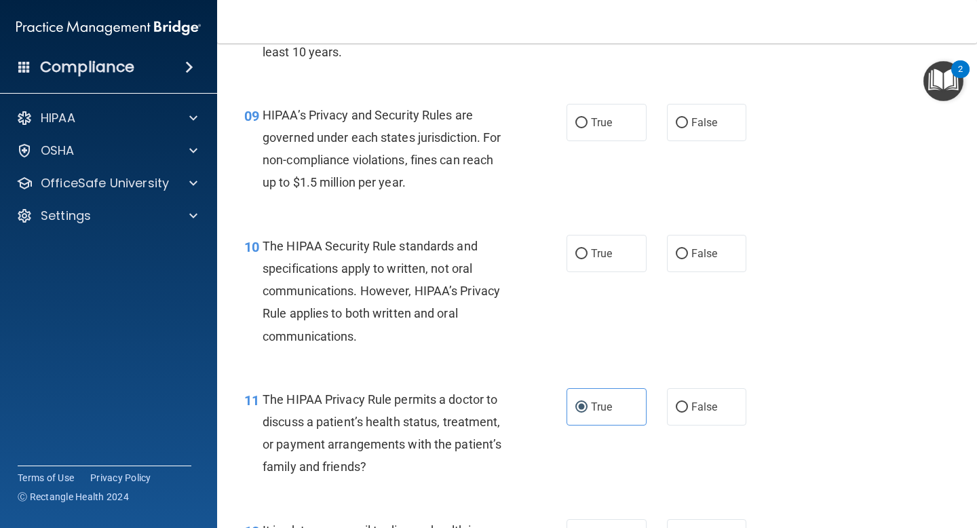
click at [429, 245] on span "The HIPAA Security Rule standards and specifications apply to written, not oral…" at bounding box center [381, 291] width 237 height 104
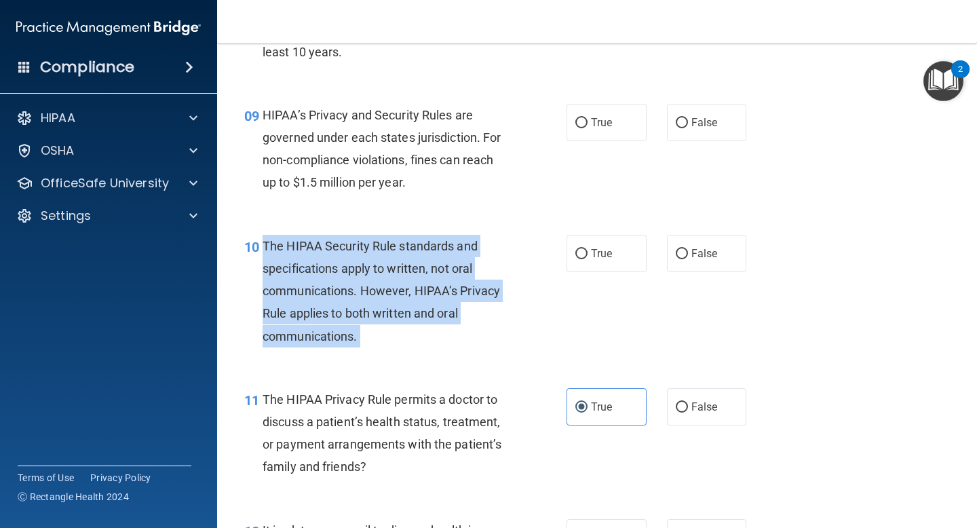
click at [429, 245] on span "The HIPAA Security Rule standards and specifications apply to written, not oral…" at bounding box center [381, 291] width 237 height 104
click at [685, 252] on input "False" at bounding box center [682, 254] width 12 height 10
radio input "true"
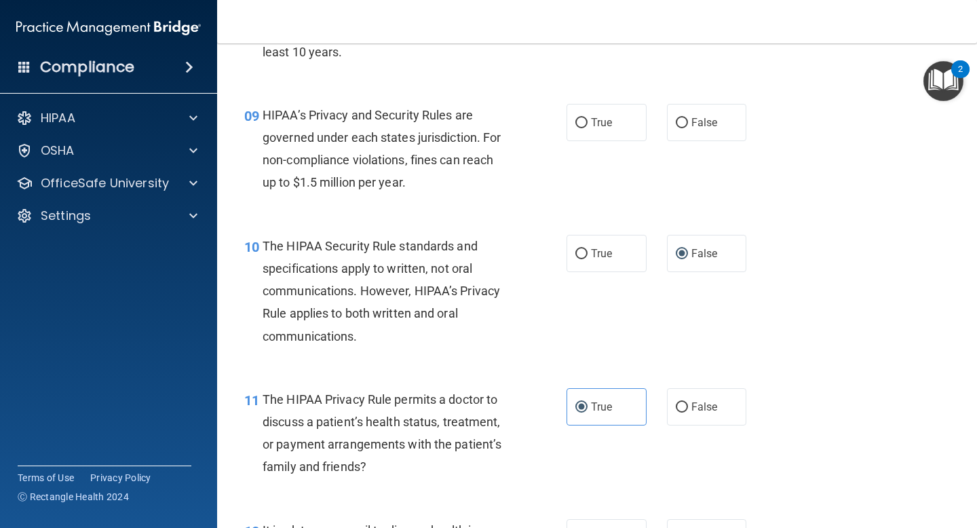
click at [457, 191] on div "HIPAA’s Privacy and Security Rules are governed under each states jurisdiction.…" at bounding box center [391, 149] width 257 height 90
click at [597, 126] on span "True" at bounding box center [601, 122] width 21 height 13
click at [588, 126] on input "True" at bounding box center [581, 123] width 12 height 10
radio input "true"
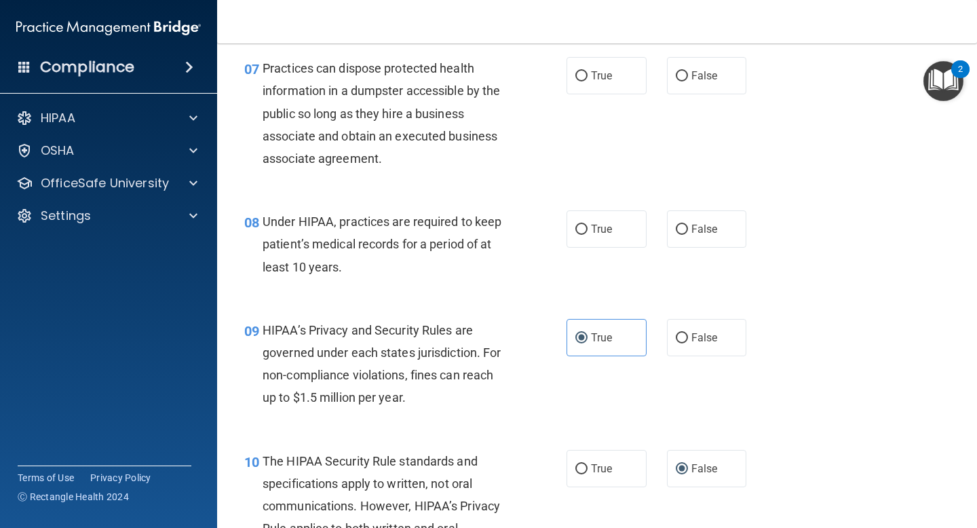
scroll to position [872, 0]
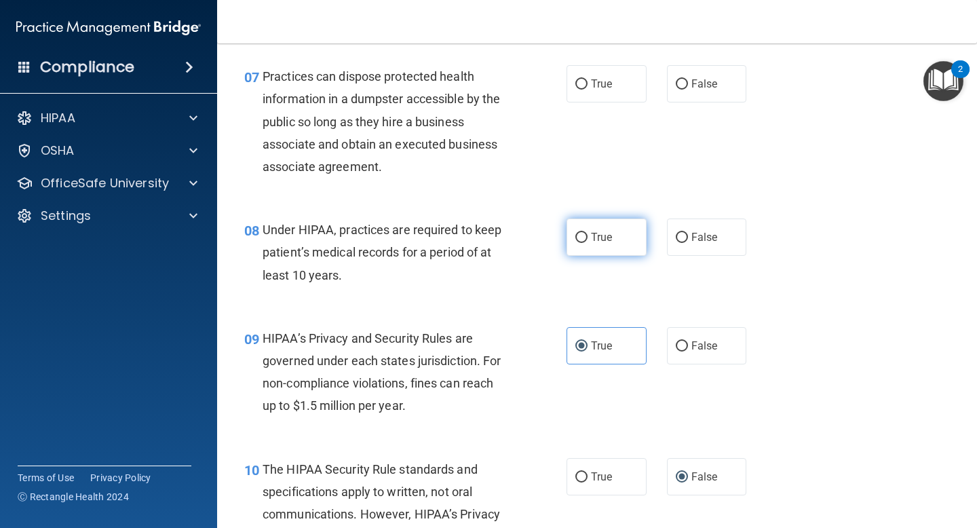
click at [602, 236] on span "True" at bounding box center [601, 237] width 21 height 13
click at [588, 236] on input "True" at bounding box center [581, 238] width 12 height 10
radio input "true"
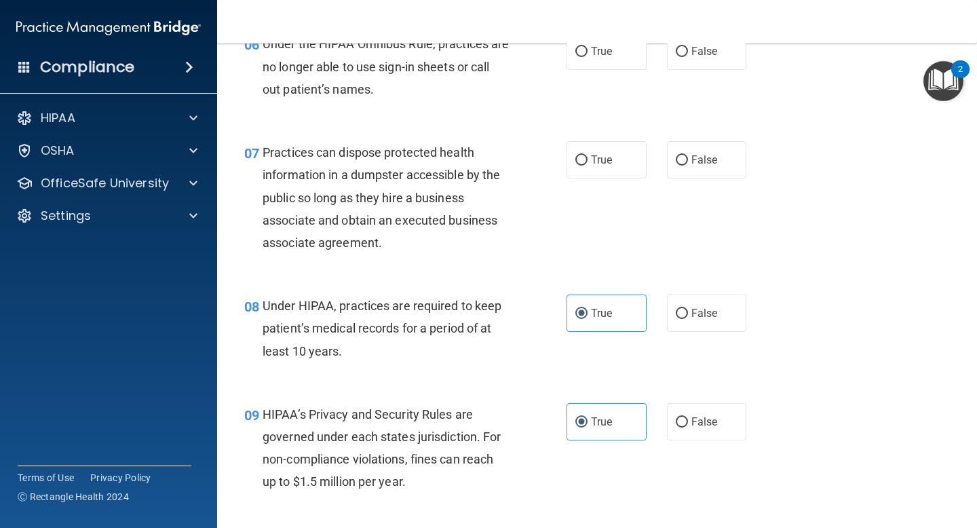
scroll to position [767, 0]
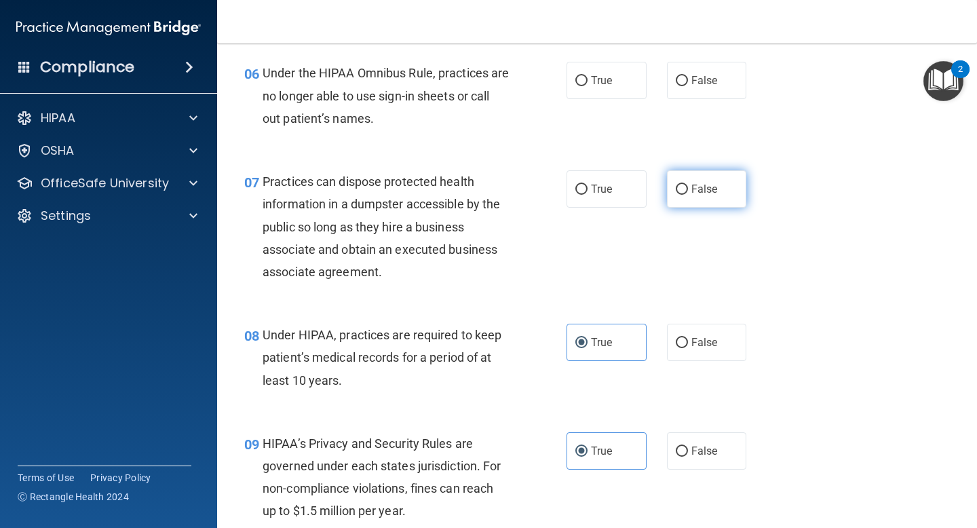
click at [702, 193] on span "False" at bounding box center [704, 189] width 26 height 13
click at [688, 193] on input "False" at bounding box center [682, 190] width 12 height 10
radio input "true"
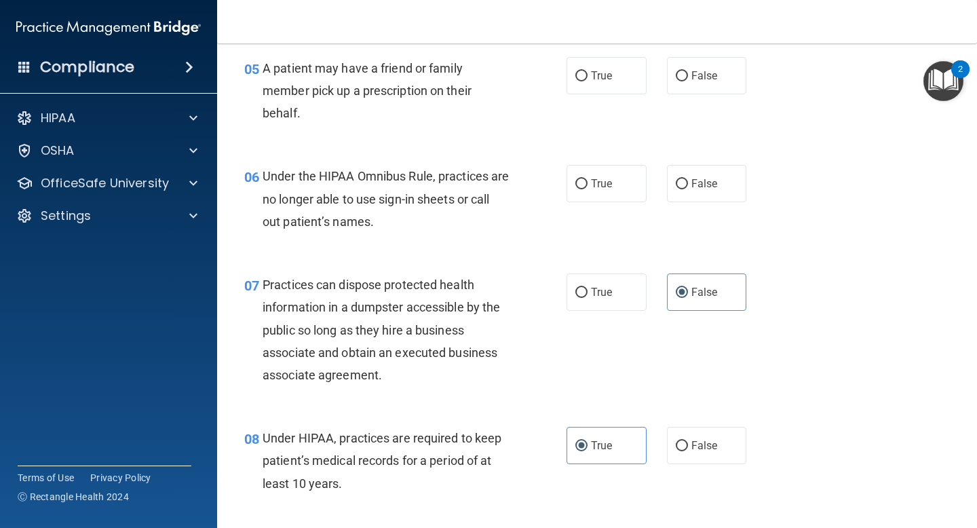
scroll to position [659, 0]
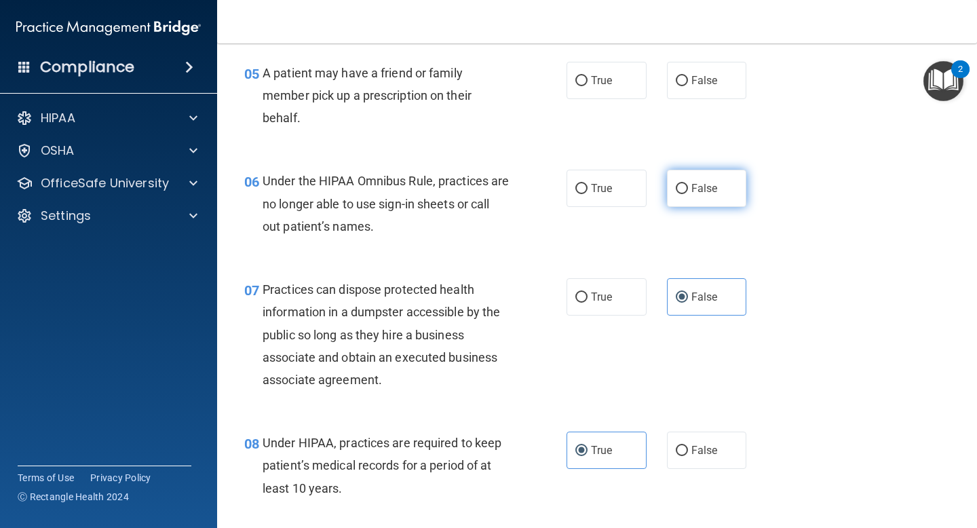
click at [694, 180] on label "False" at bounding box center [707, 188] width 80 height 37
click at [688, 184] on input "False" at bounding box center [682, 189] width 12 height 10
radio input "true"
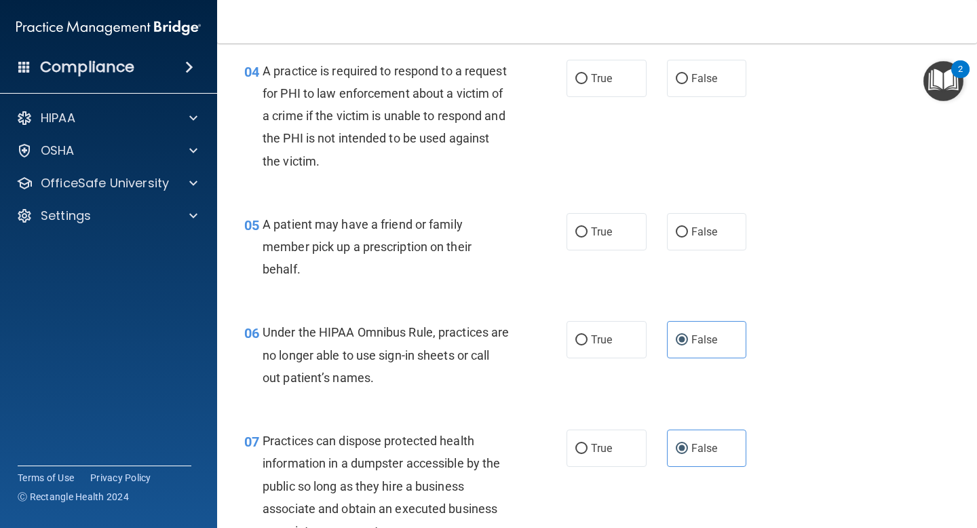
scroll to position [506, 0]
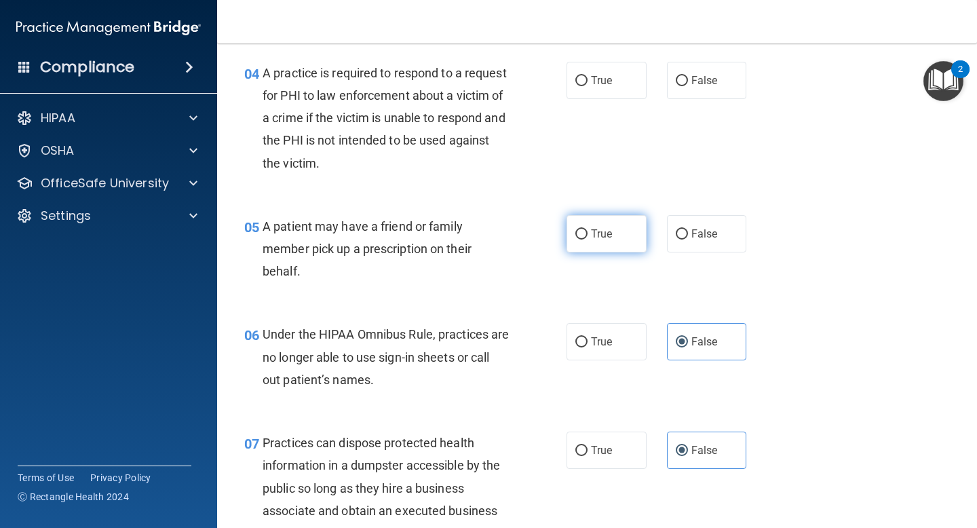
click at [580, 229] on input "True" at bounding box center [581, 234] width 12 height 10
radio input "true"
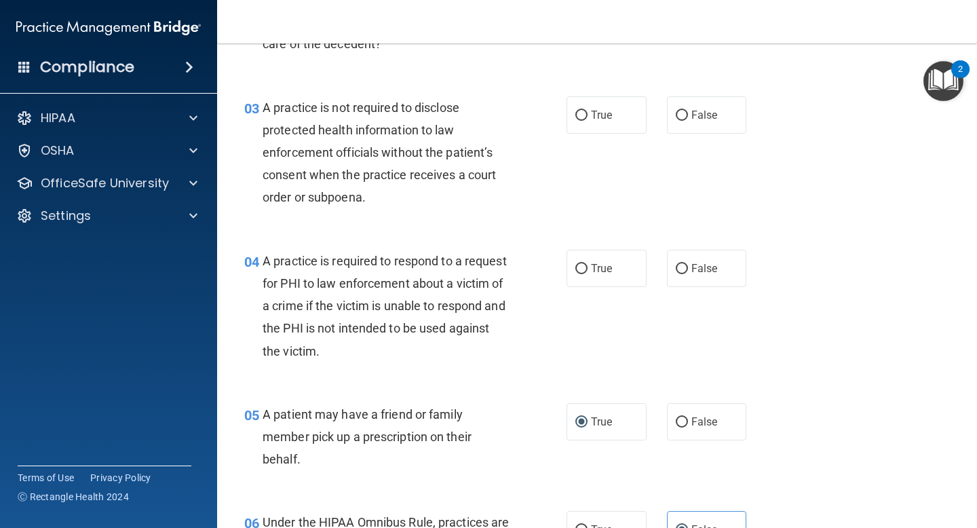
scroll to position [316, 0]
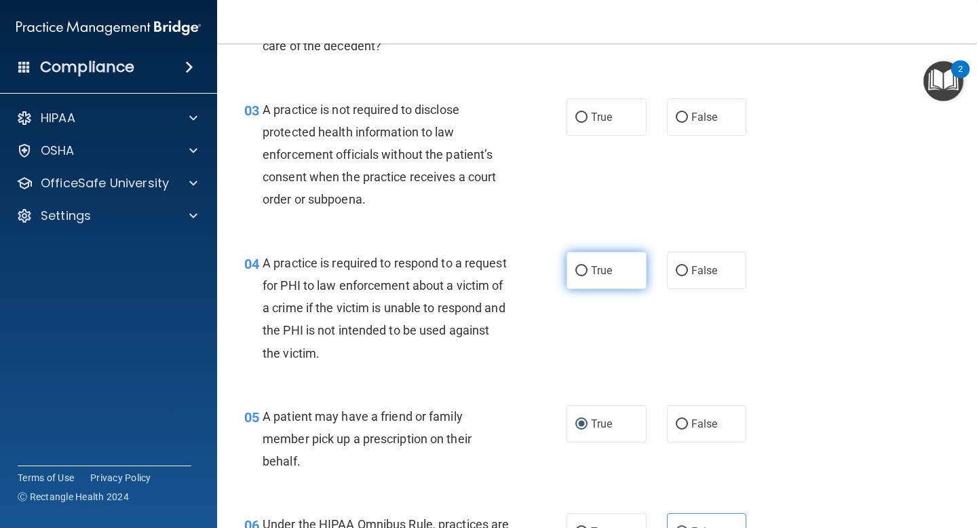
click at [583, 269] on input "True" at bounding box center [581, 271] width 12 height 10
radio input "true"
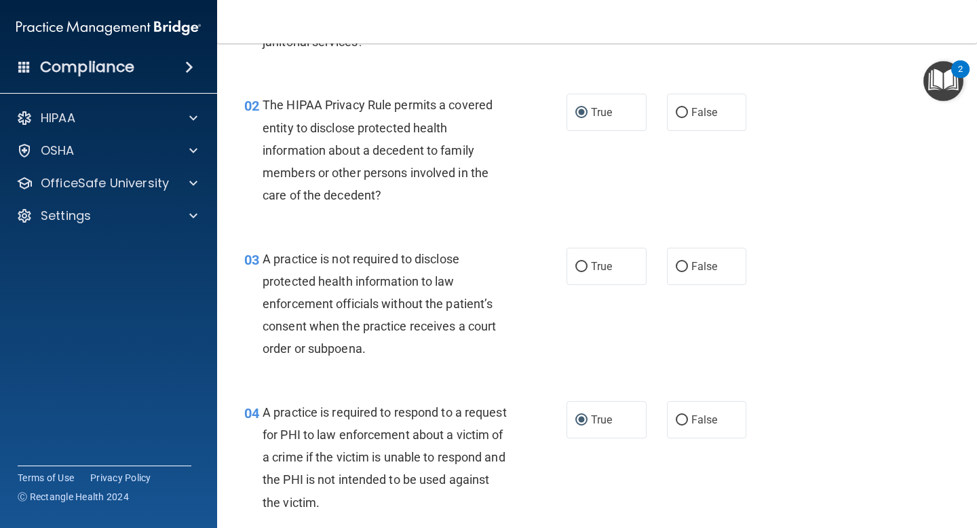
scroll to position [165, 0]
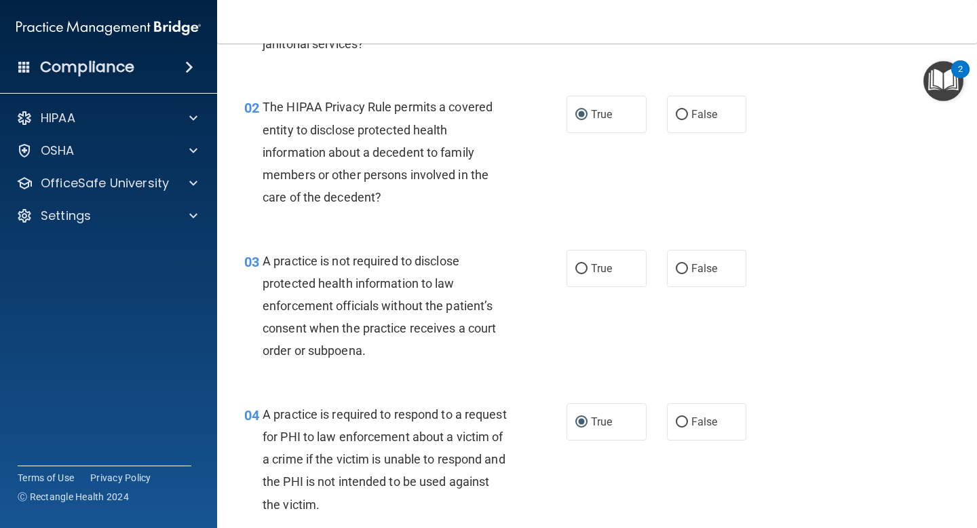
click at [398, 258] on span "A practice is not required to disclose protected health information to law enfo…" at bounding box center [379, 306] width 233 height 104
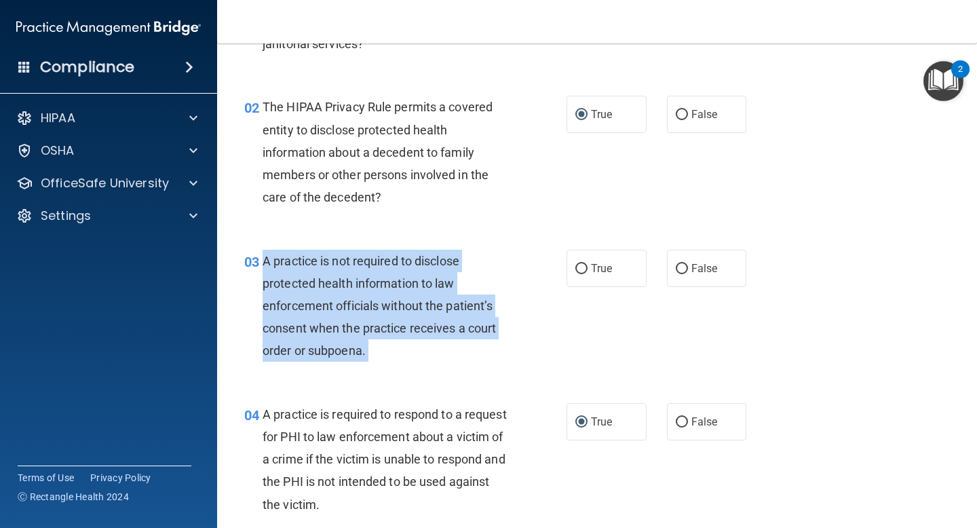
click at [398, 258] on span "A practice is not required to disclose protected health information to law enfo…" at bounding box center [379, 306] width 233 height 104
click at [687, 265] on input "False" at bounding box center [682, 269] width 12 height 10
radio input "true"
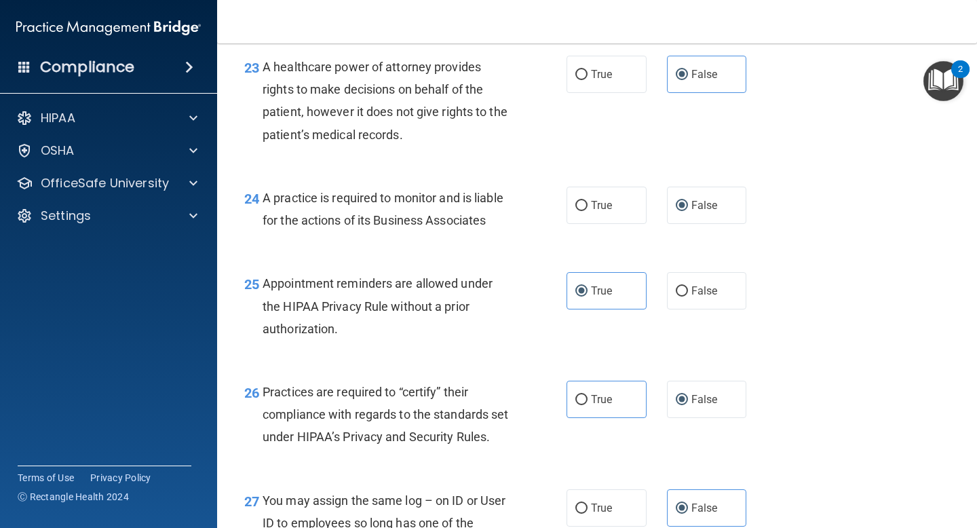
scroll to position [3397, 0]
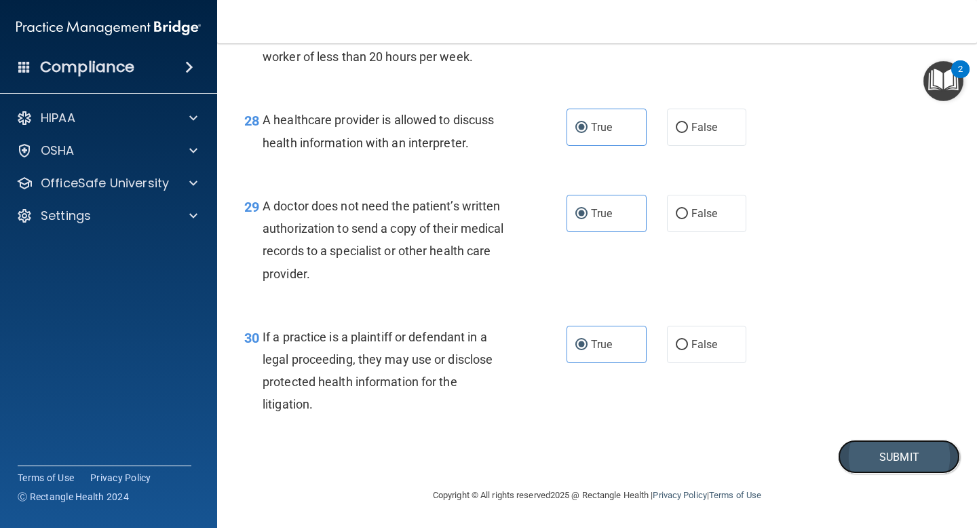
click at [877, 466] on button "Submit" at bounding box center [899, 457] width 122 height 35
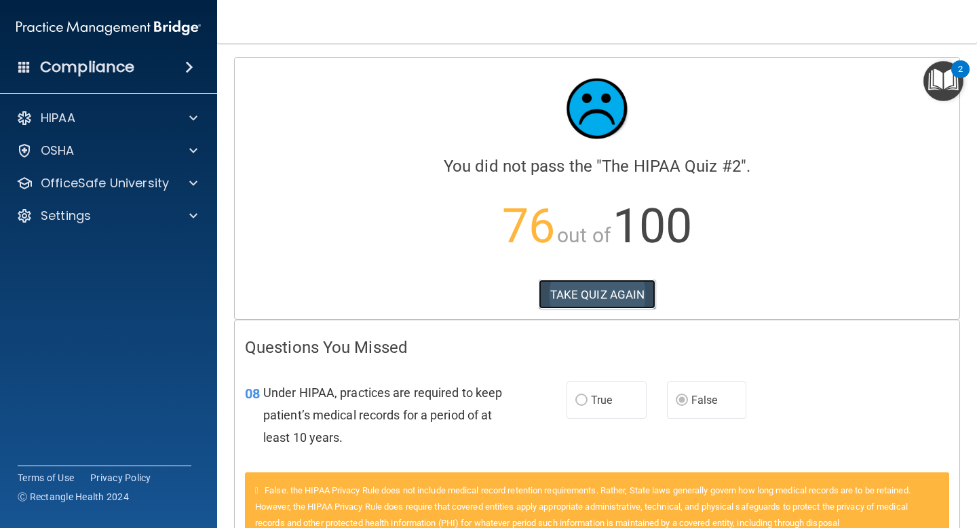
click at [591, 294] on button "TAKE QUIZ AGAIN" at bounding box center [597, 295] width 117 height 30
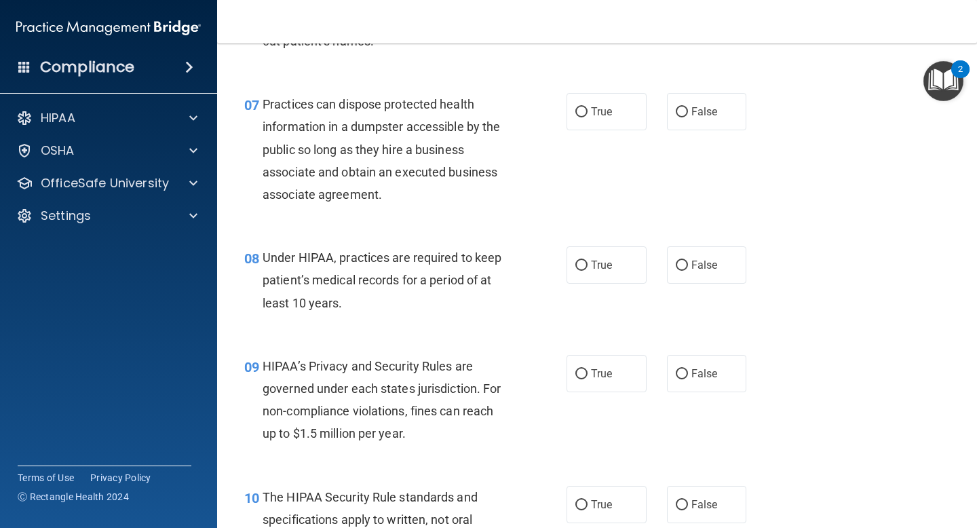
scroll to position [845, 0]
click at [688, 263] on label "False" at bounding box center [707, 264] width 80 height 37
click at [688, 263] on input "False" at bounding box center [682, 265] width 12 height 10
radio input "true"
click at [689, 376] on label "False" at bounding box center [707, 372] width 80 height 37
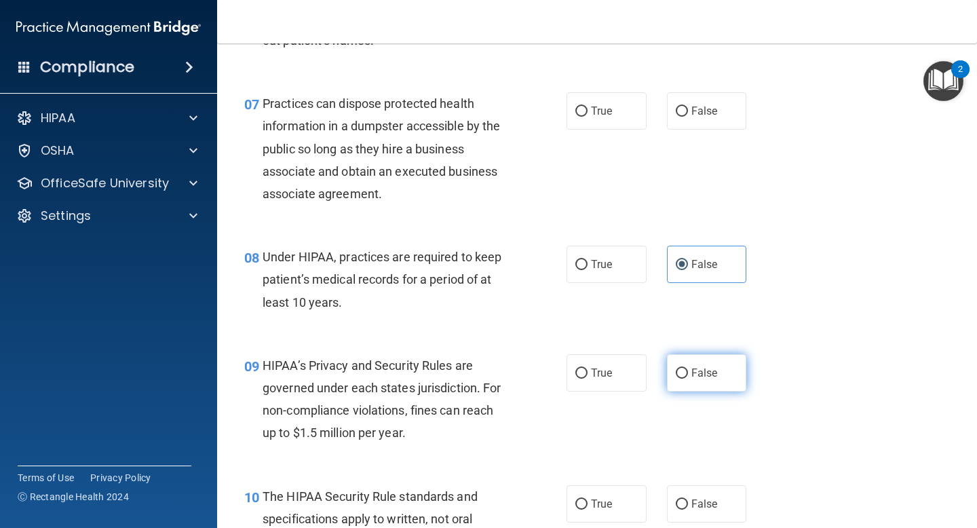
click at [688, 376] on input "False" at bounding box center [682, 373] width 12 height 10
radio input "true"
click at [582, 503] on input "True" at bounding box center [581, 504] width 12 height 10
radio input "true"
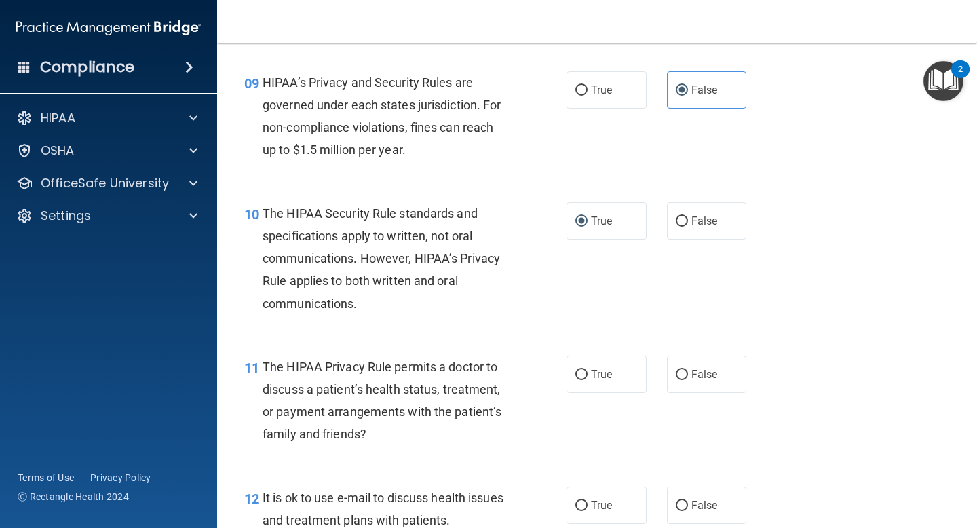
scroll to position [1131, 0]
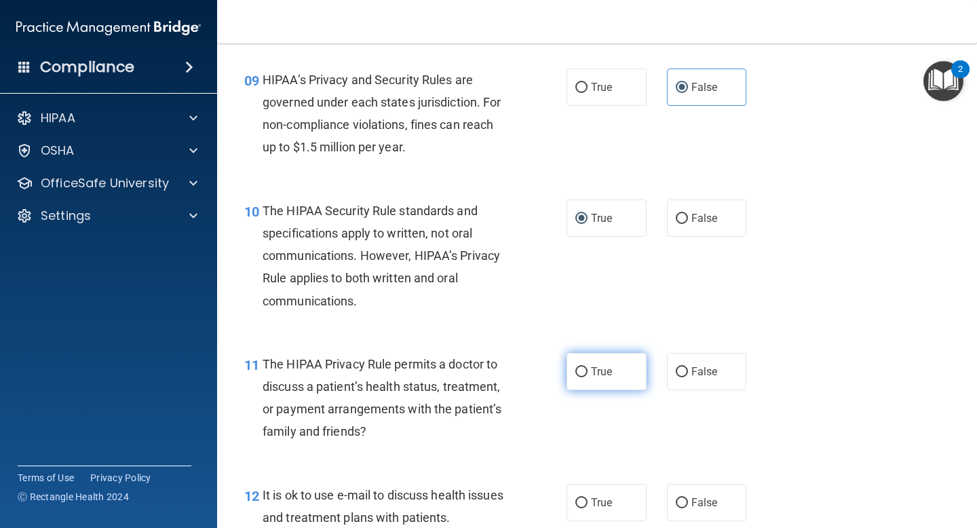
click at [599, 370] on span "True" at bounding box center [601, 371] width 21 height 13
click at [588, 370] on input "True" at bounding box center [581, 372] width 12 height 10
radio input "true"
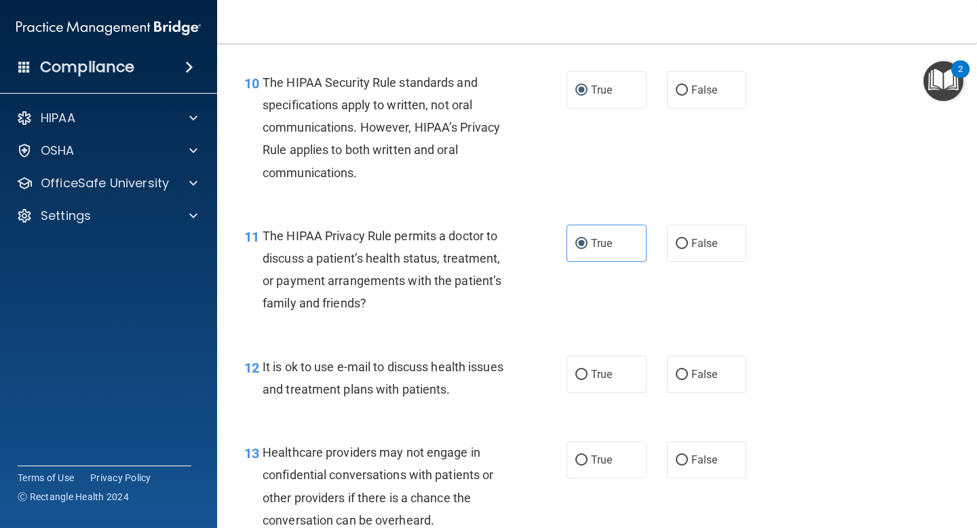
scroll to position [1303, 0]
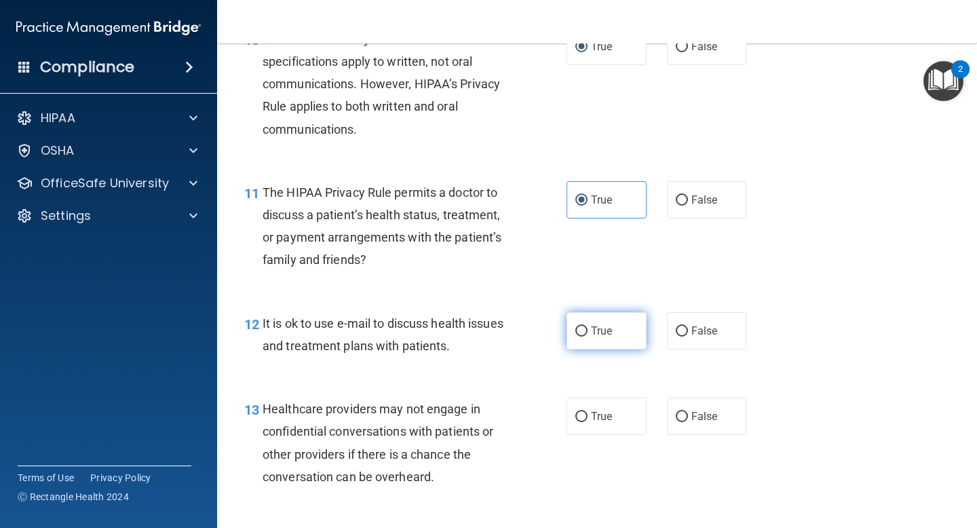
click at [587, 321] on label "True" at bounding box center [607, 330] width 80 height 37
click at [587, 326] on input "True" at bounding box center [581, 331] width 12 height 10
radio input "true"
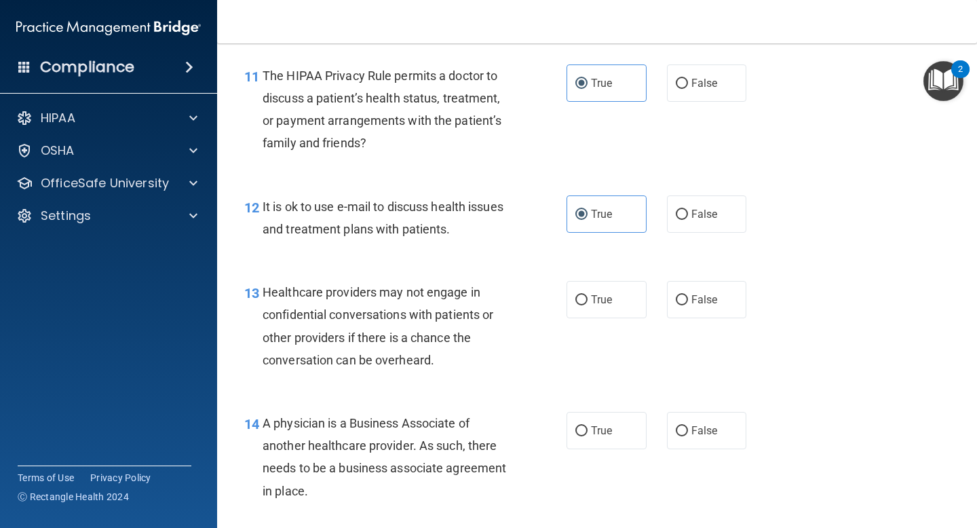
scroll to position [1421, 0]
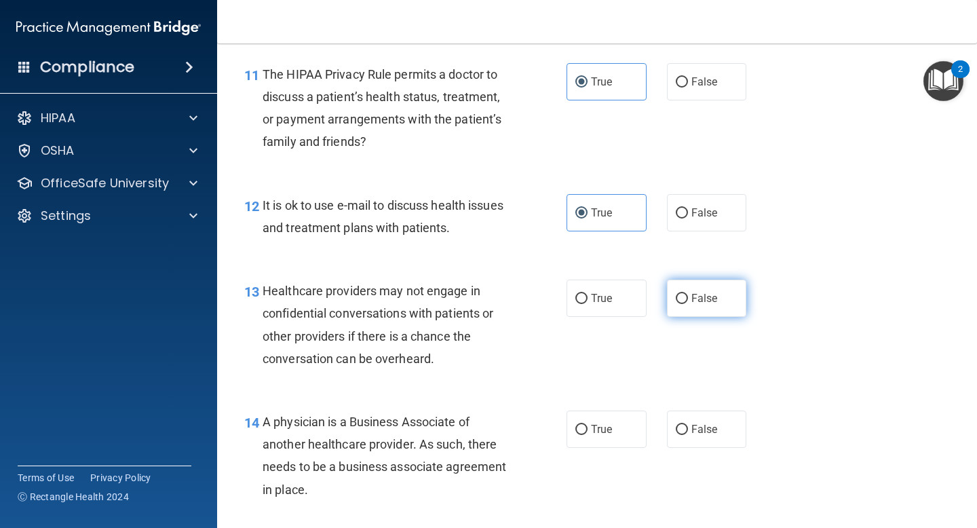
click at [683, 298] on input "False" at bounding box center [682, 299] width 12 height 10
radio input "true"
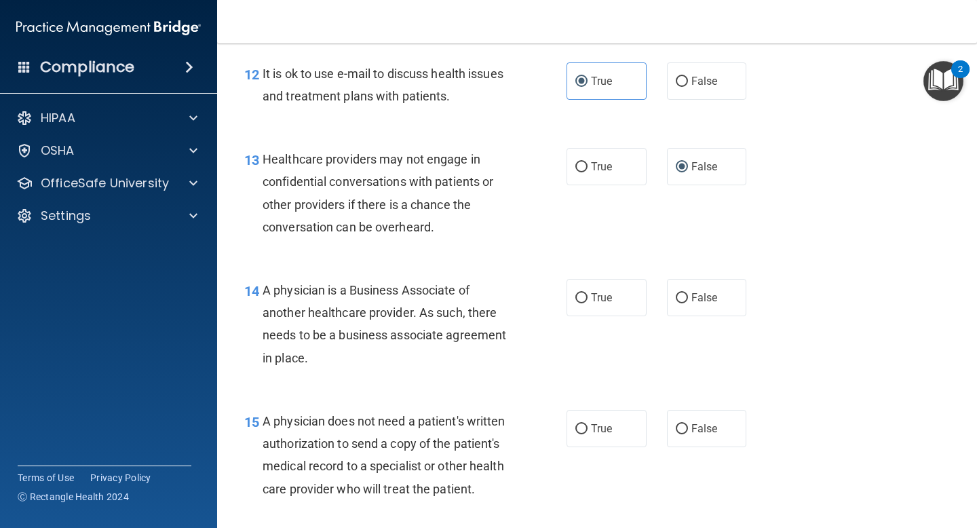
scroll to position [1554, 0]
click at [338, 294] on span "A physician is a Business Associate of another healthcare provider. As such, th…" at bounding box center [385, 323] width 244 height 82
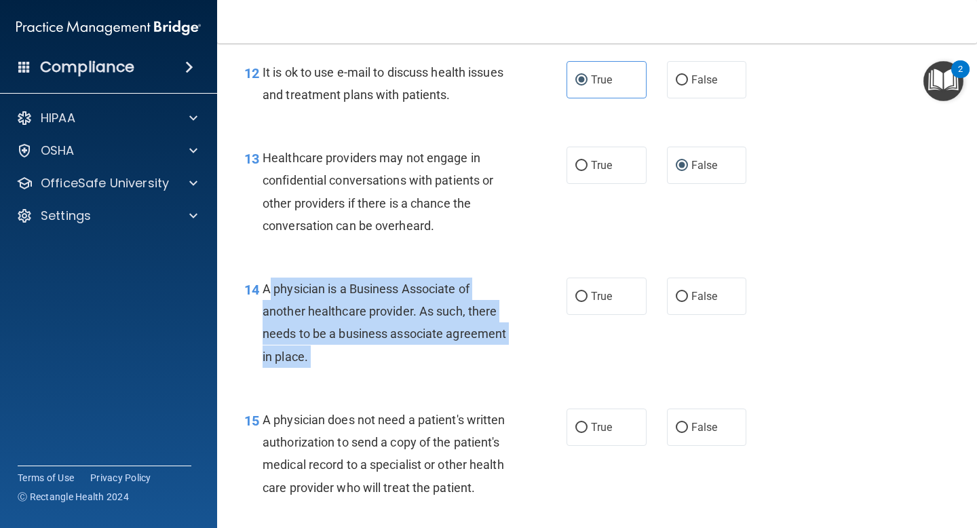
click at [338, 294] on span "A physician is a Business Associate of another healthcare provider. As such, th…" at bounding box center [385, 323] width 244 height 82
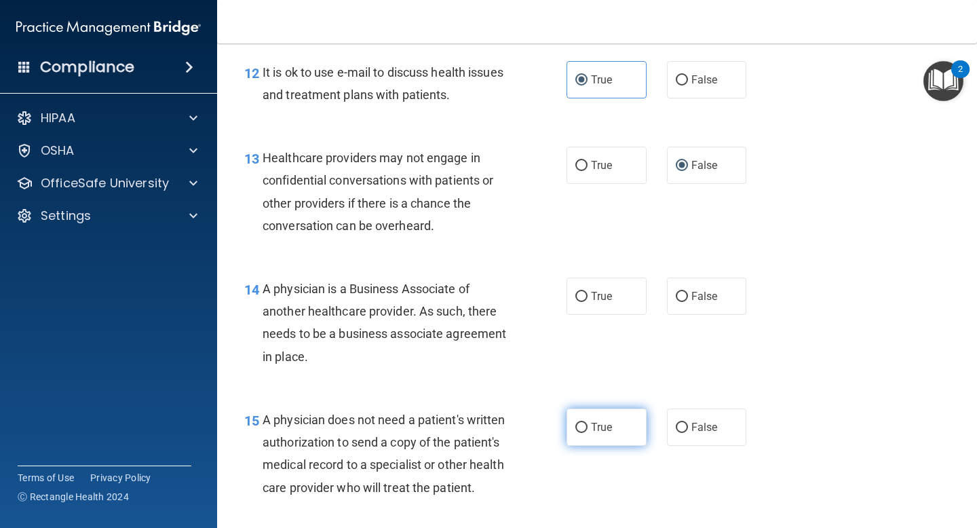
click at [604, 424] on span "True" at bounding box center [601, 427] width 21 height 13
click at [588, 424] on input "True" at bounding box center [581, 428] width 12 height 10
radio input "true"
click at [415, 292] on span "A physician is a Business Associate of another healthcare provider. As such, th…" at bounding box center [385, 323] width 244 height 82
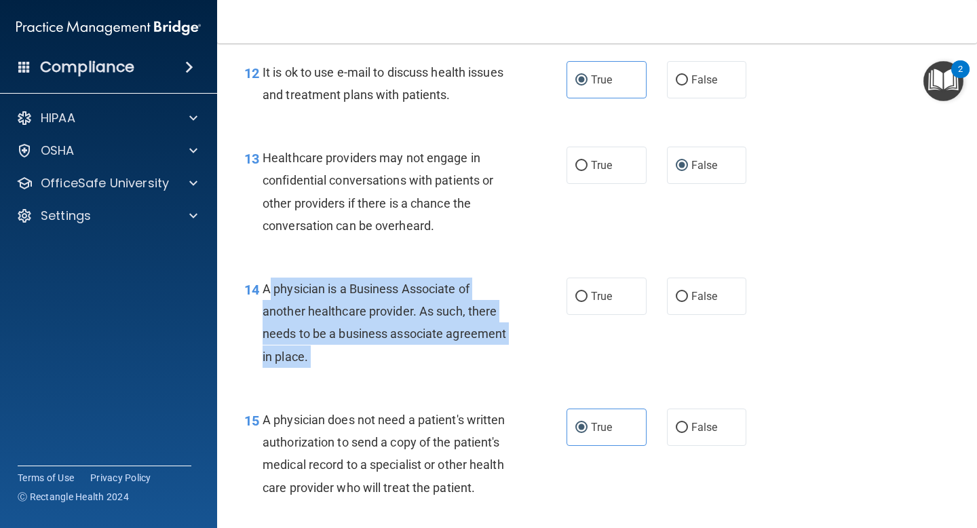
click at [415, 292] on span "A physician is a Business Associate of another healthcare provider. As such, th…" at bounding box center [385, 323] width 244 height 82
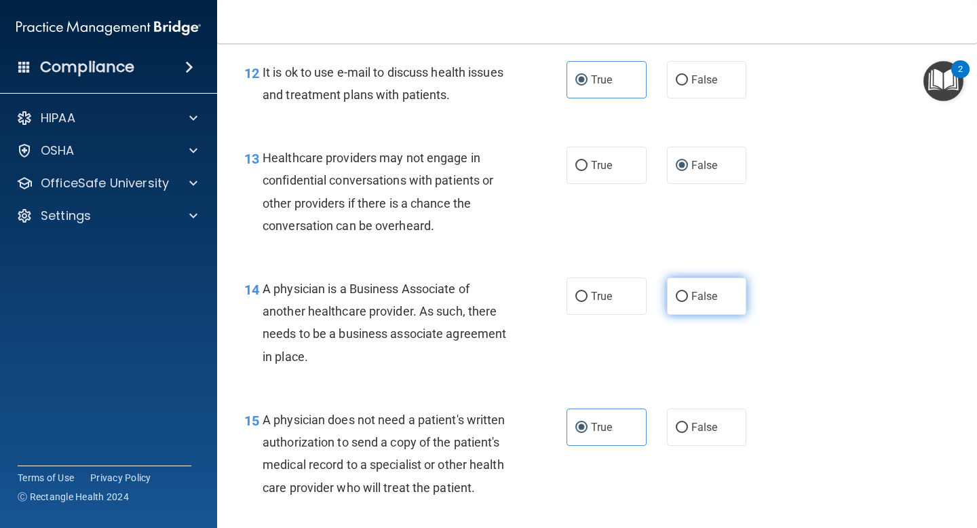
click at [674, 293] on label "False" at bounding box center [707, 295] width 80 height 37
click at [676, 293] on input "False" at bounding box center [682, 297] width 12 height 10
radio input "true"
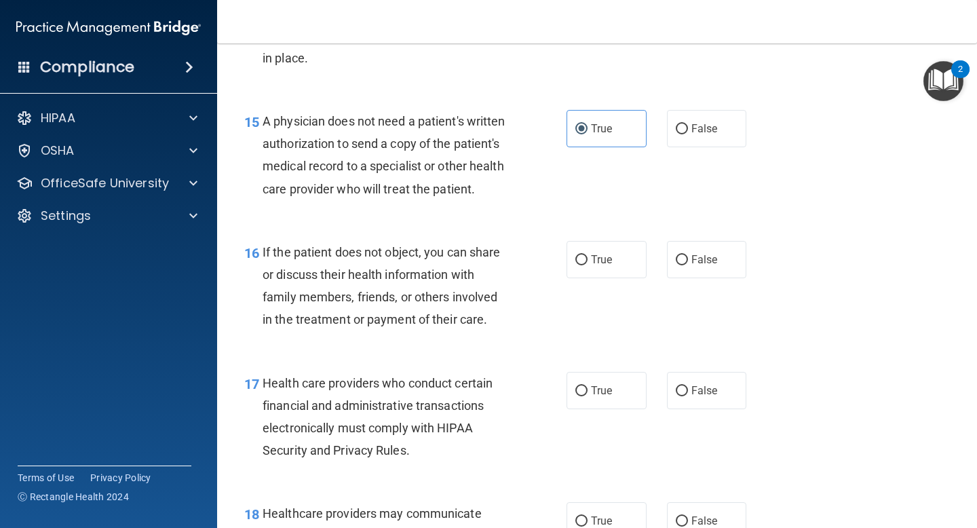
scroll to position [1858, 0]
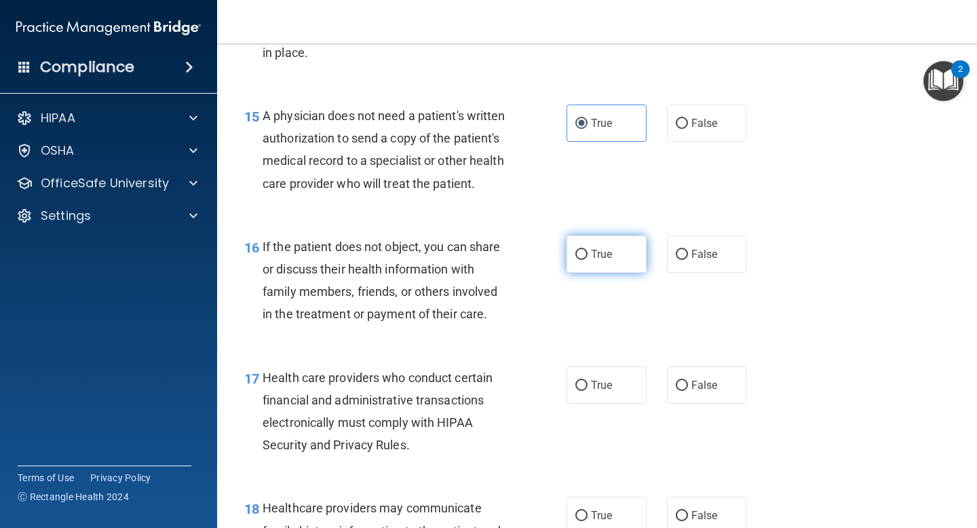
click at [596, 256] on span "True" at bounding box center [601, 254] width 21 height 13
click at [588, 256] on input "True" at bounding box center [581, 255] width 12 height 10
radio input "true"
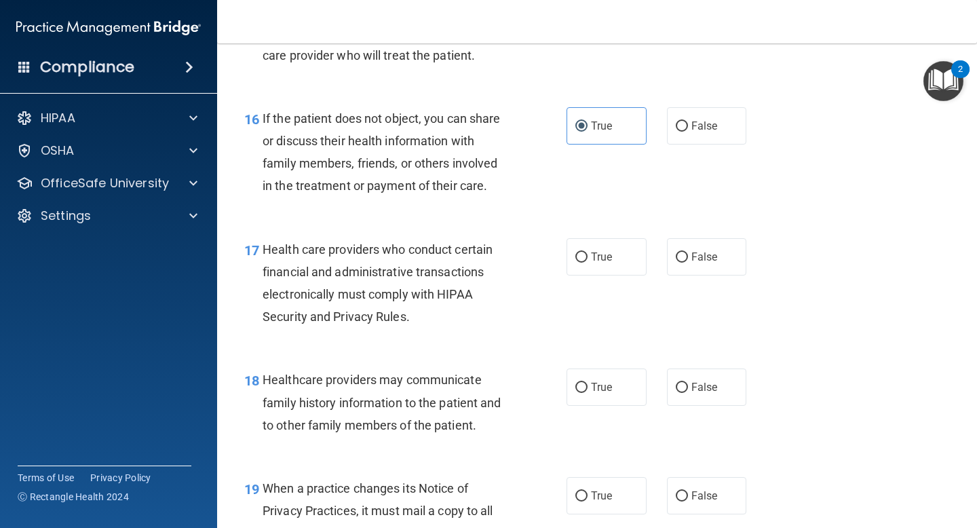
scroll to position [1987, 0]
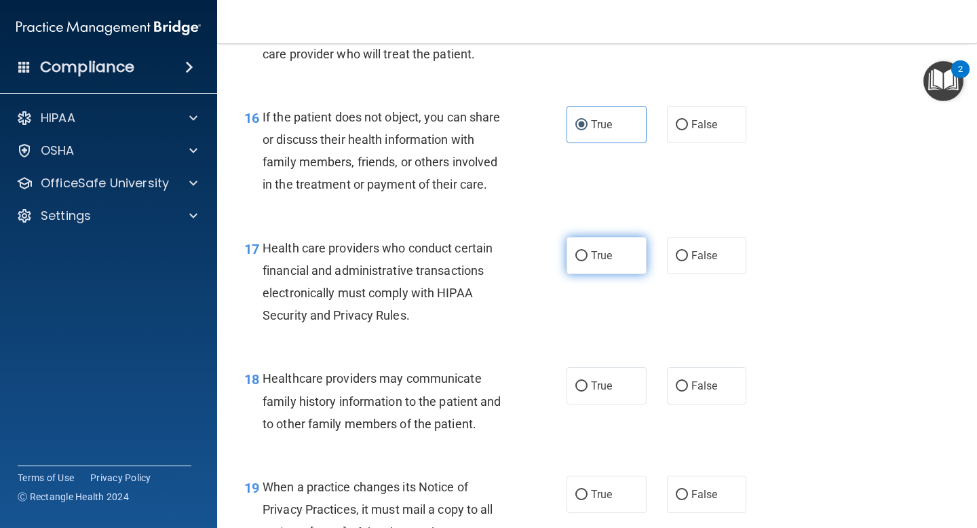
click at [602, 256] on span "True" at bounding box center [601, 255] width 21 height 13
click at [588, 256] on input "True" at bounding box center [581, 256] width 12 height 10
radio input "true"
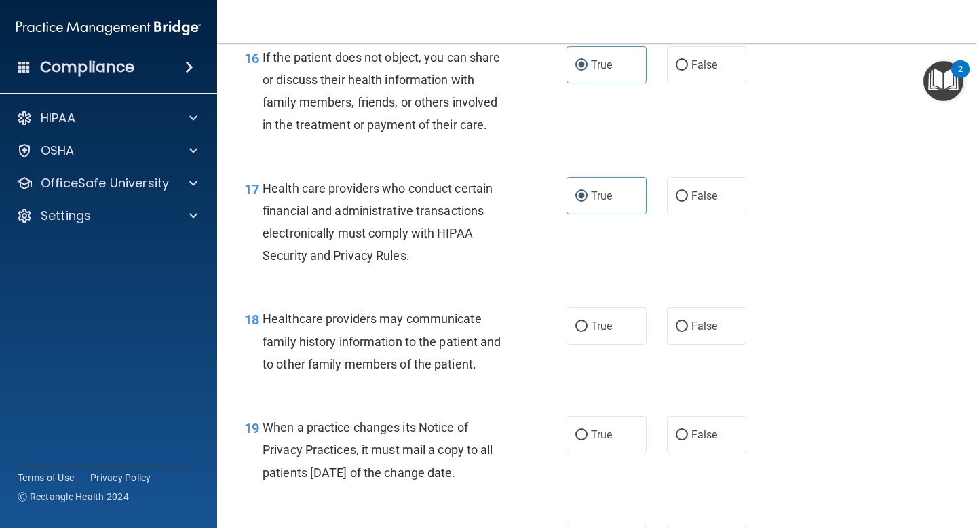
scroll to position [2051, 0]
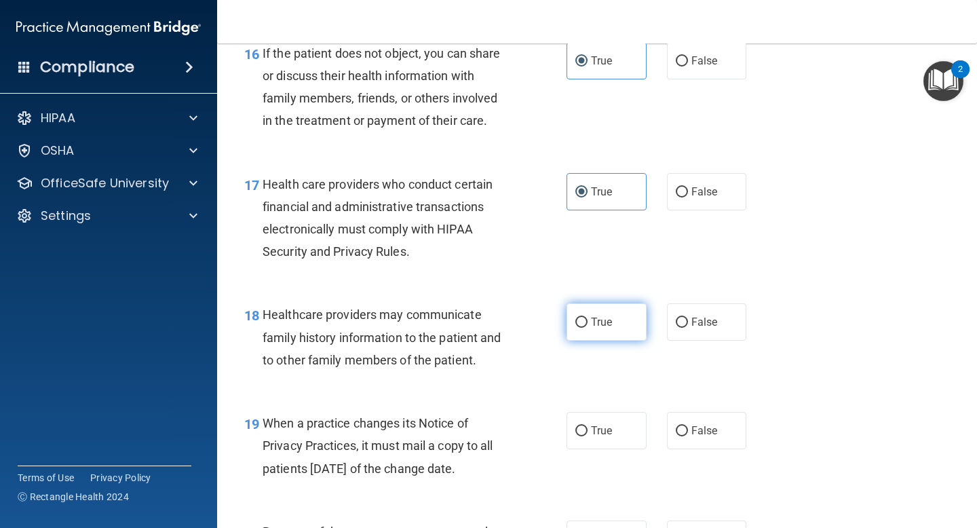
click at [596, 321] on span "True" at bounding box center [601, 321] width 21 height 13
click at [588, 321] on input "True" at bounding box center [581, 323] width 12 height 10
radio input "true"
click at [689, 427] on label "False" at bounding box center [707, 430] width 80 height 37
click at [688, 427] on input "False" at bounding box center [682, 431] width 12 height 10
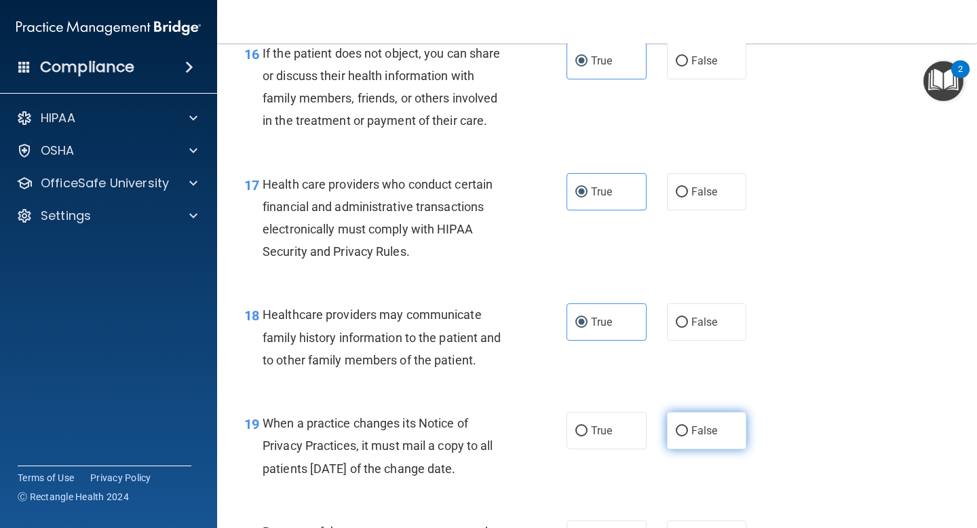
radio input "true"
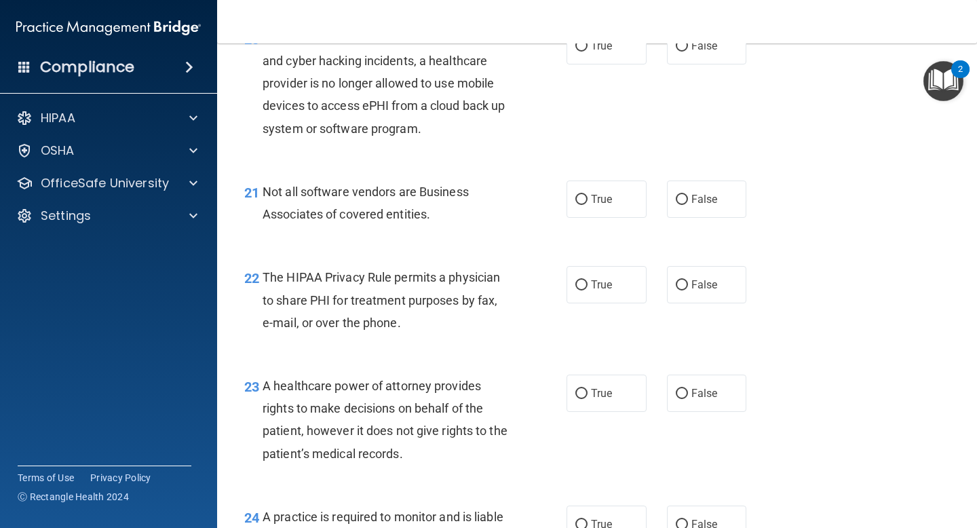
scroll to position [3397, 0]
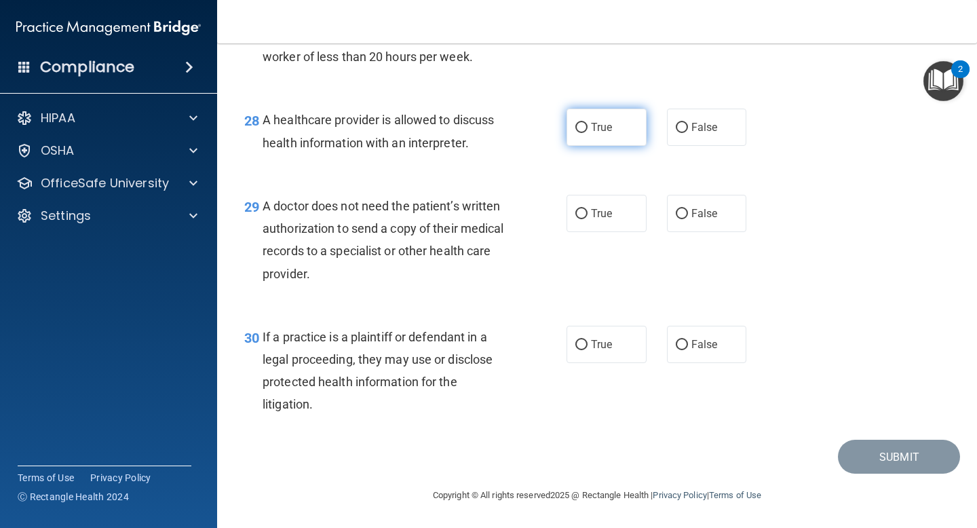
click at [596, 128] on span "True" at bounding box center [601, 127] width 21 height 13
click at [588, 128] on input "True" at bounding box center [581, 128] width 12 height 10
radio input "true"
click at [603, 210] on span "True" at bounding box center [601, 213] width 21 height 13
click at [588, 210] on input "True" at bounding box center [581, 214] width 12 height 10
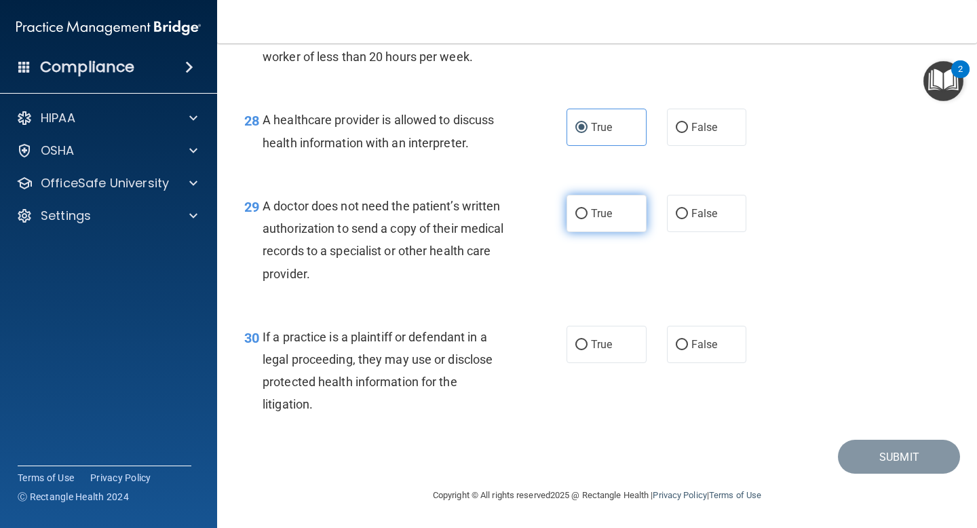
radio input "true"
click at [600, 334] on label "True" at bounding box center [607, 344] width 80 height 37
click at [588, 340] on input "True" at bounding box center [581, 345] width 12 height 10
radio input "true"
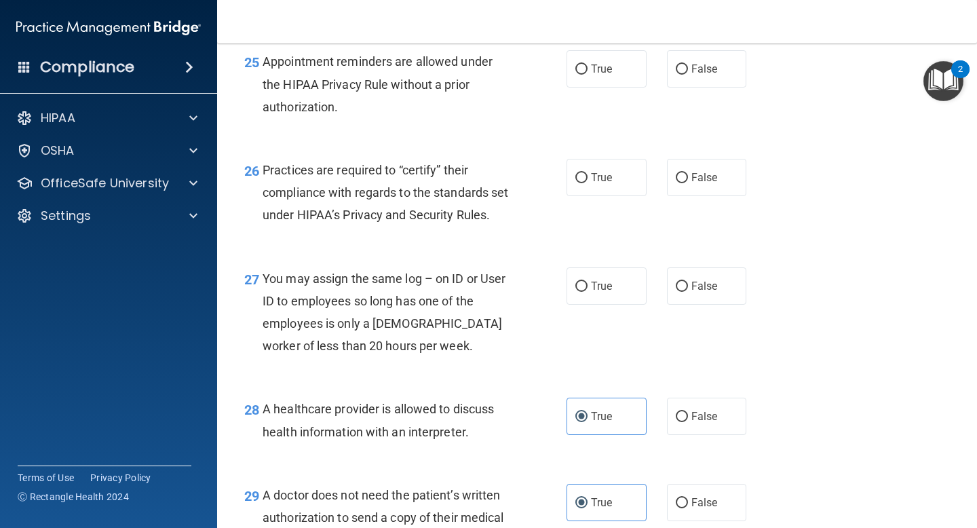
scroll to position [3084, 0]
click at [685, 305] on label "False" at bounding box center [707, 286] width 80 height 37
click at [685, 292] on input "False" at bounding box center [682, 287] width 12 height 10
radio input "true"
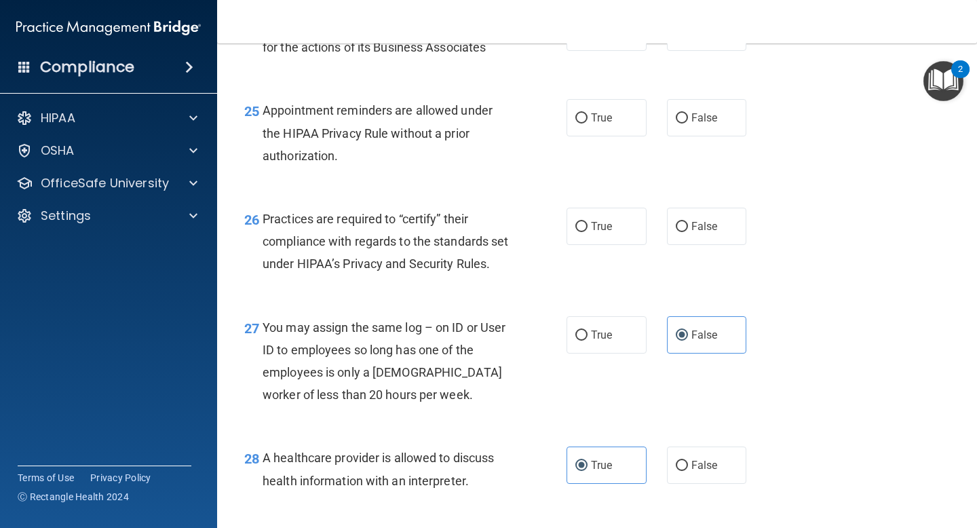
click at [440, 227] on div "Practices are required to “certify” their compliance with regards to the standa…" at bounding box center [391, 242] width 257 height 68
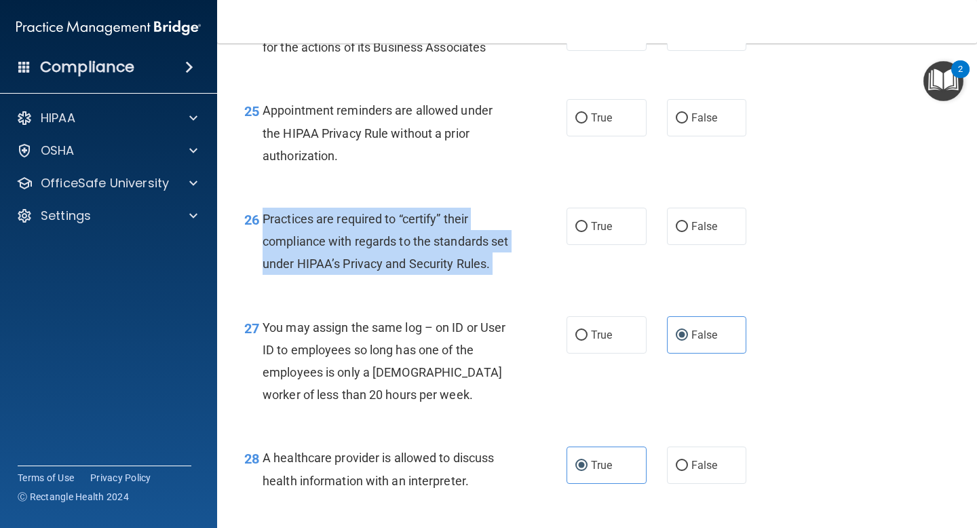
click at [440, 227] on div "Practices are required to “certify” their compliance with regards to the standa…" at bounding box center [391, 242] width 257 height 68
click at [682, 226] on input "False" at bounding box center [682, 227] width 12 height 10
radio input "true"
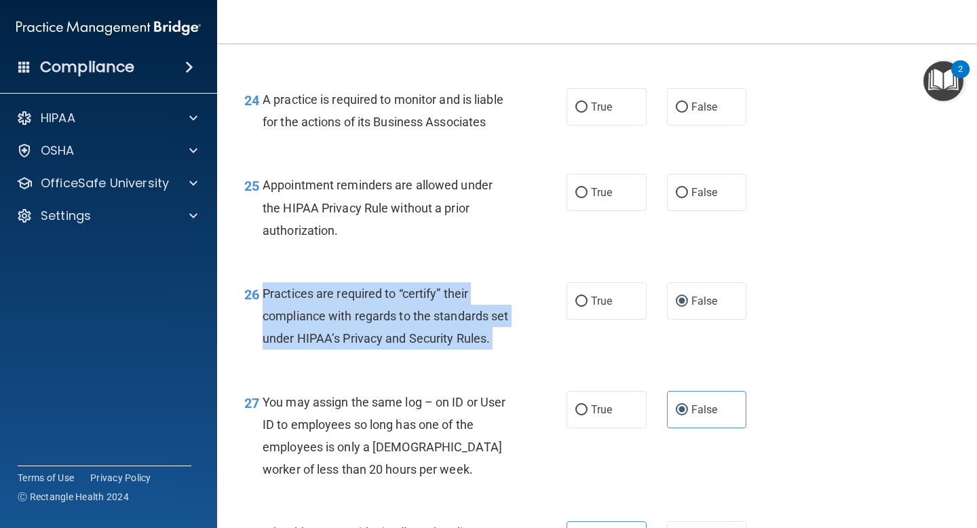
scroll to position [2957, 0]
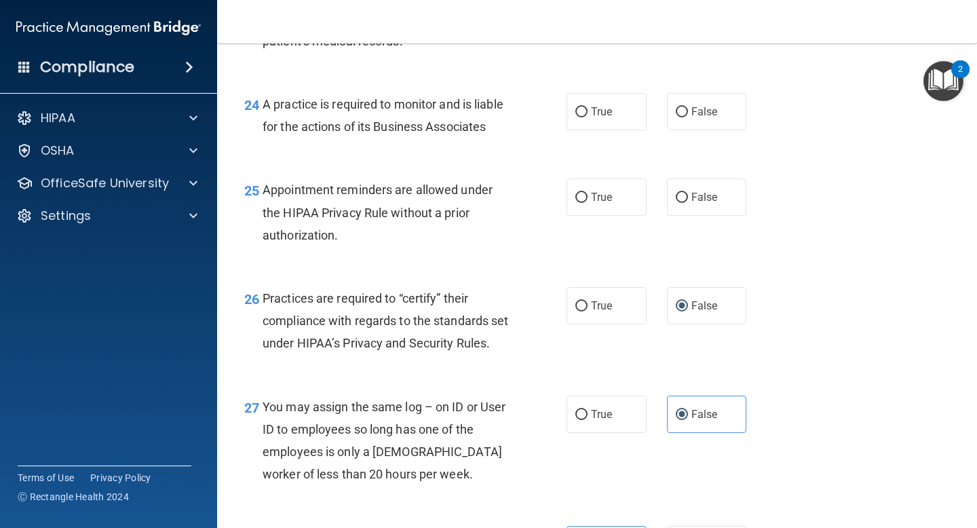
click at [445, 252] on div "25 Appointment reminders are allowed under the HIPAA Privacy Rule without a pri…" at bounding box center [405, 215] width 363 height 75
click at [590, 199] on label "True" at bounding box center [607, 196] width 80 height 37
click at [588, 199] on input "True" at bounding box center [581, 198] width 12 height 10
radio input "true"
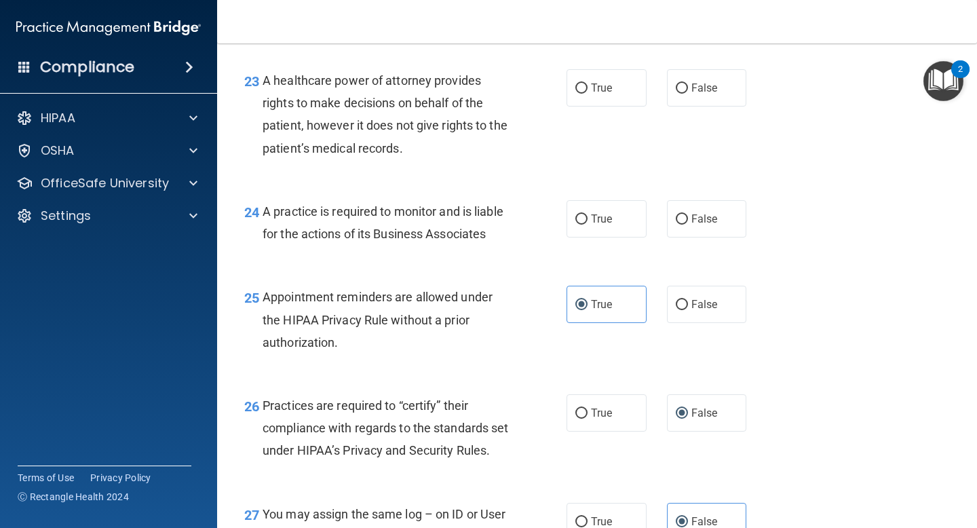
scroll to position [2847, 0]
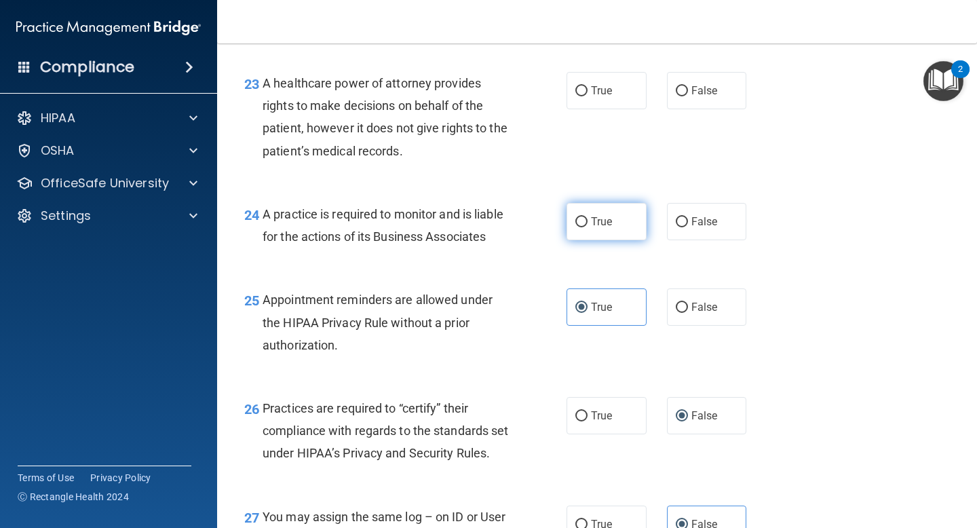
click at [581, 220] on input "True" at bounding box center [581, 222] width 12 height 10
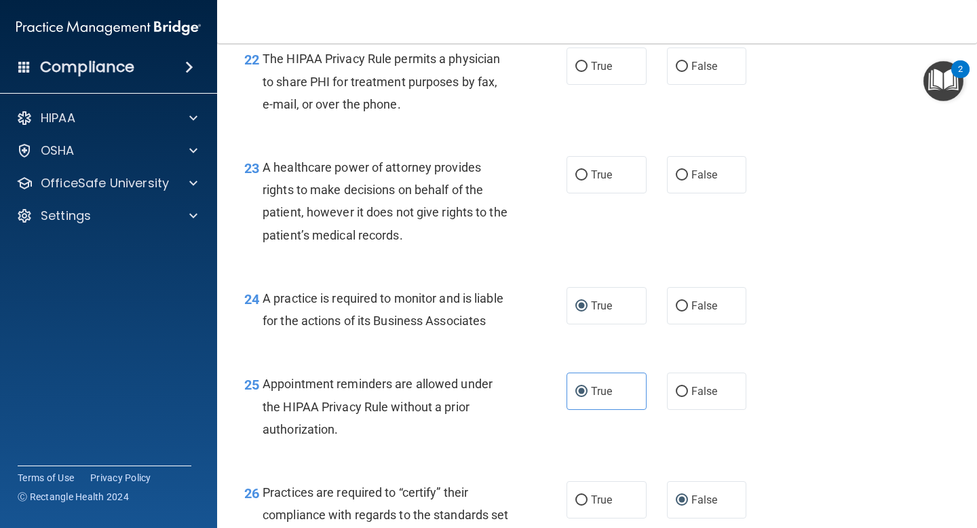
scroll to position [2759, 0]
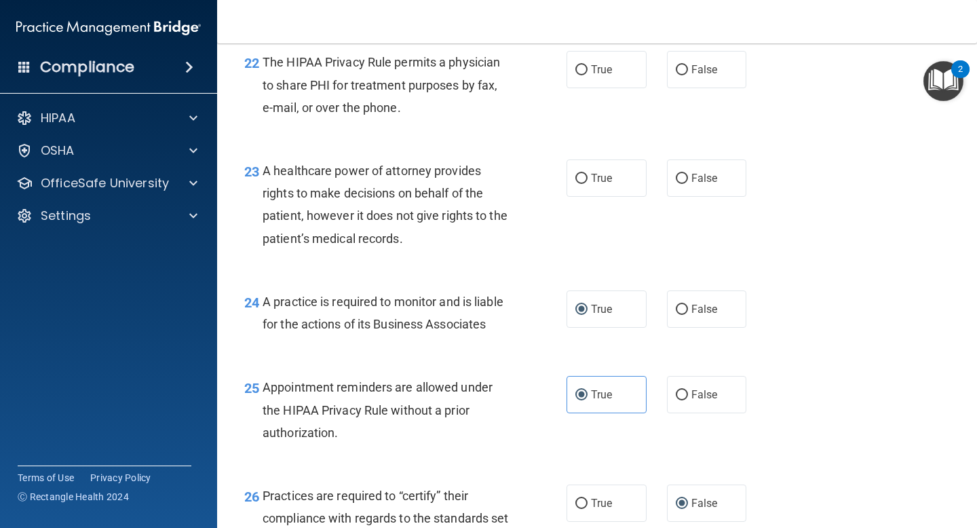
click at [401, 176] on span "A healthcare power of attorney provides rights to make decisions on behalf of t…" at bounding box center [385, 205] width 245 height 82
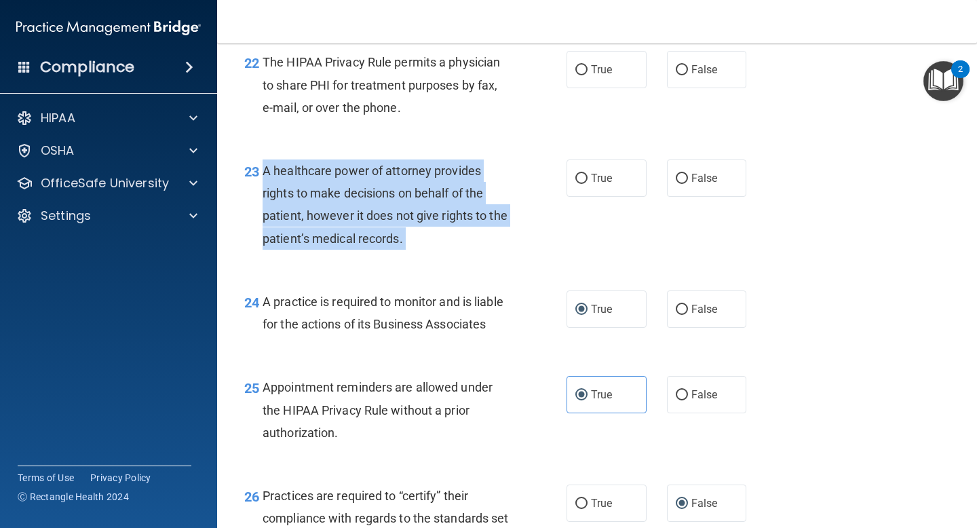
click at [401, 176] on span "A healthcare power of attorney provides rights to make decisions on behalf of t…" at bounding box center [385, 205] width 245 height 82
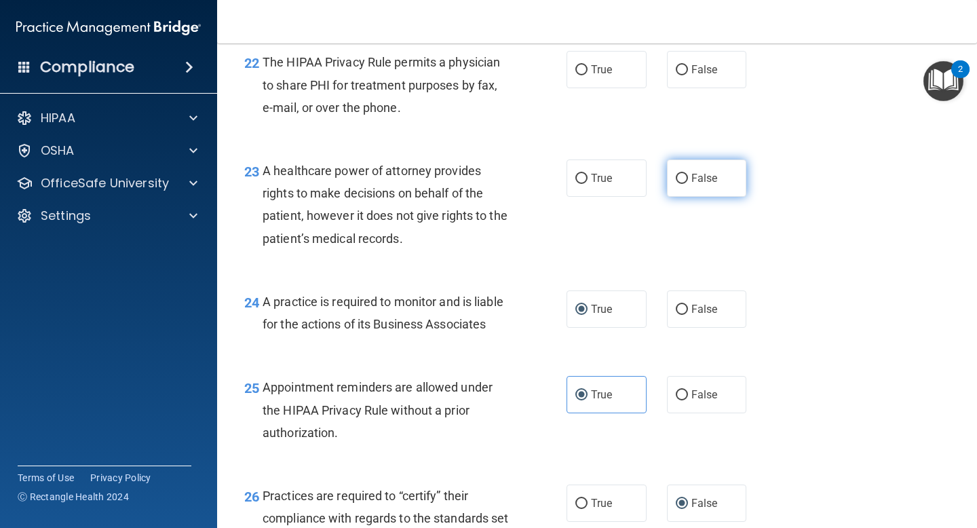
click at [691, 176] on span "False" at bounding box center [704, 178] width 26 height 13
click at [688, 176] on input "False" at bounding box center [682, 179] width 12 height 10
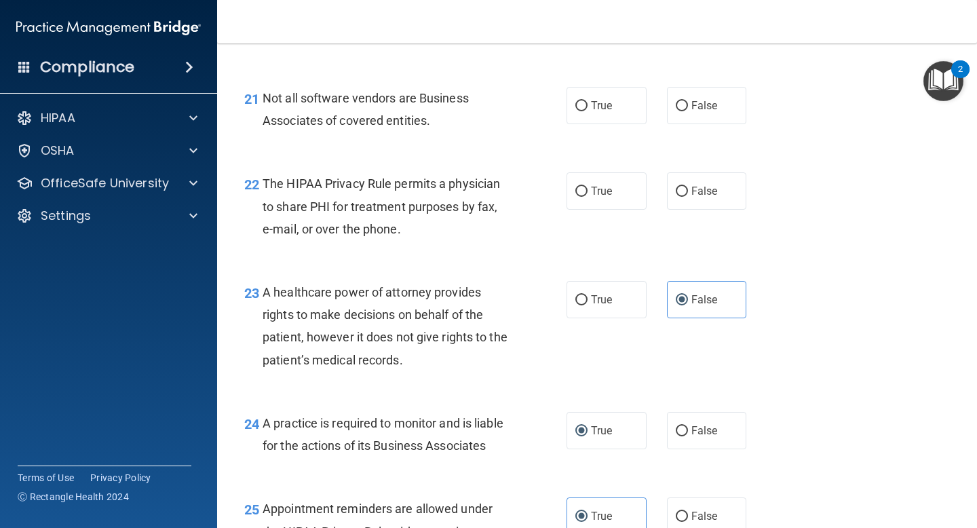
scroll to position [2636, 0]
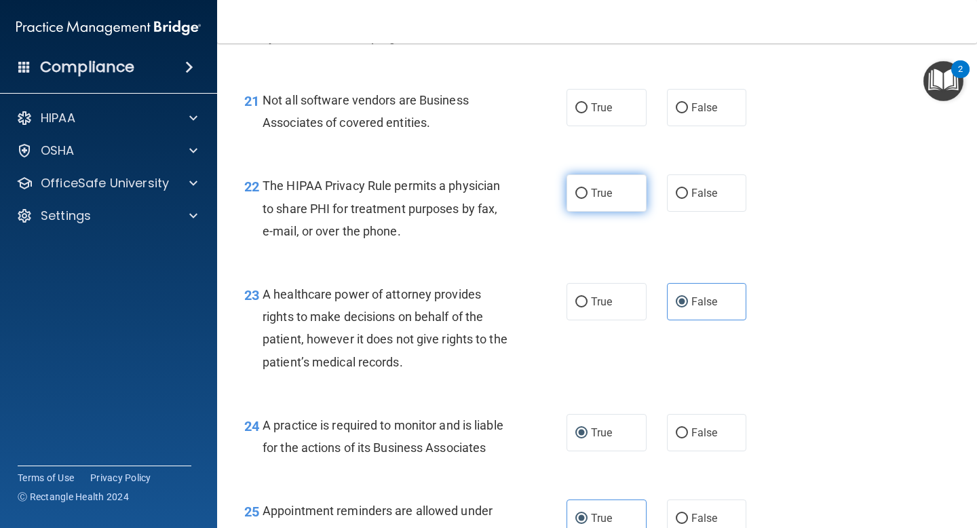
click at [584, 195] on input "True" at bounding box center [581, 194] width 12 height 10
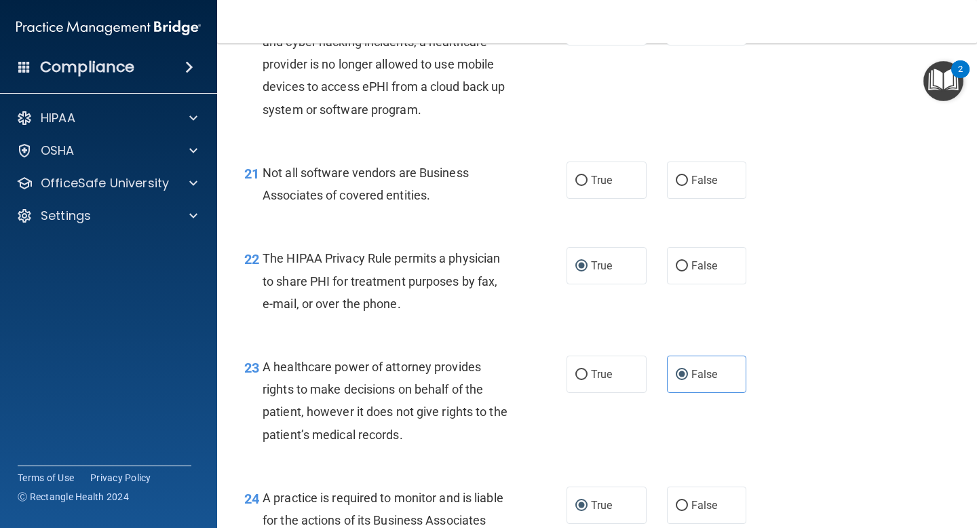
scroll to position [2560, 0]
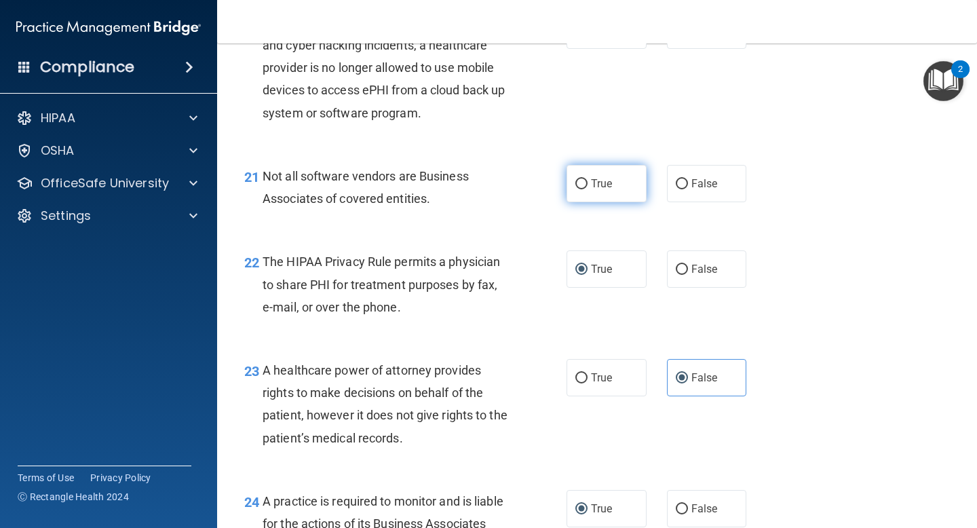
click at [608, 186] on span "True" at bounding box center [601, 183] width 21 height 13
click at [588, 186] on input "True" at bounding box center [581, 184] width 12 height 10
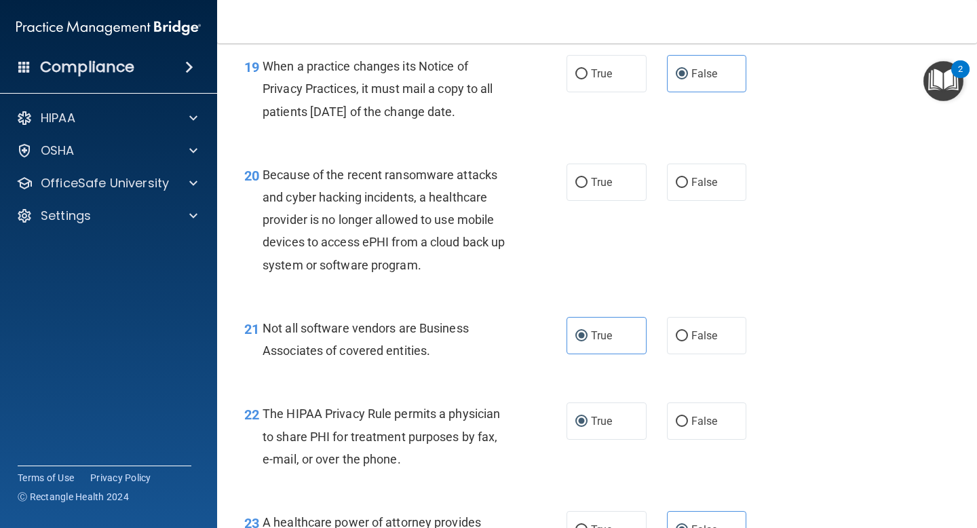
scroll to position [2402, 0]
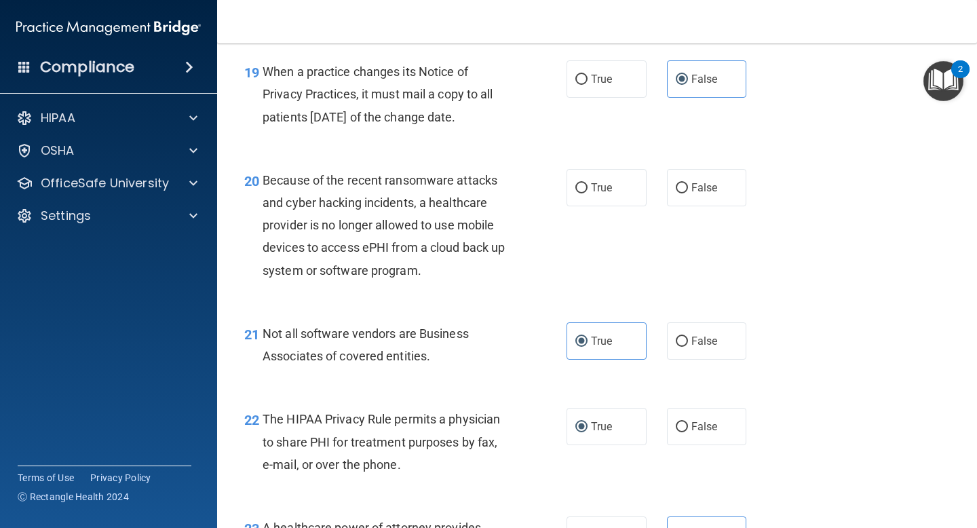
click at [387, 214] on div "Because of the recent ransomware attacks and cyber hacking incidents, a healthc…" at bounding box center [391, 225] width 257 height 113
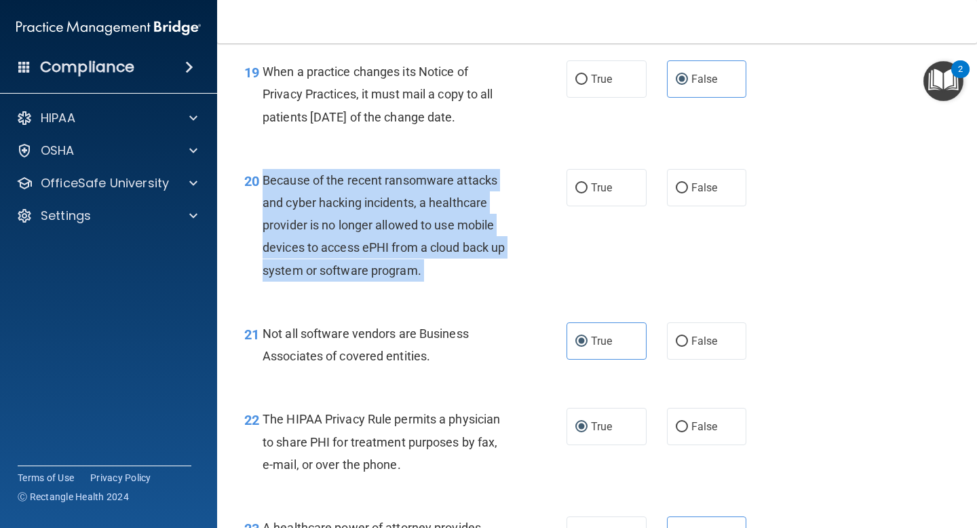
click at [387, 214] on div "Because of the recent ransomware attacks and cyber hacking incidents, a healthc…" at bounding box center [391, 225] width 257 height 113
click at [682, 183] on input "False" at bounding box center [682, 188] width 12 height 10
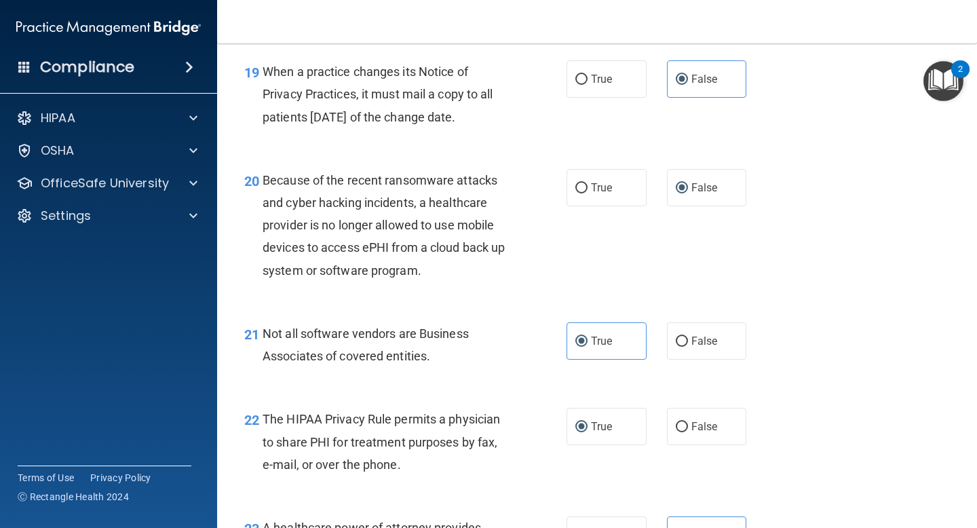
click at [509, 139] on div "19 When a practice changes its Notice of Privacy Practices, it must mail a copy…" at bounding box center [597, 97] width 726 height 109
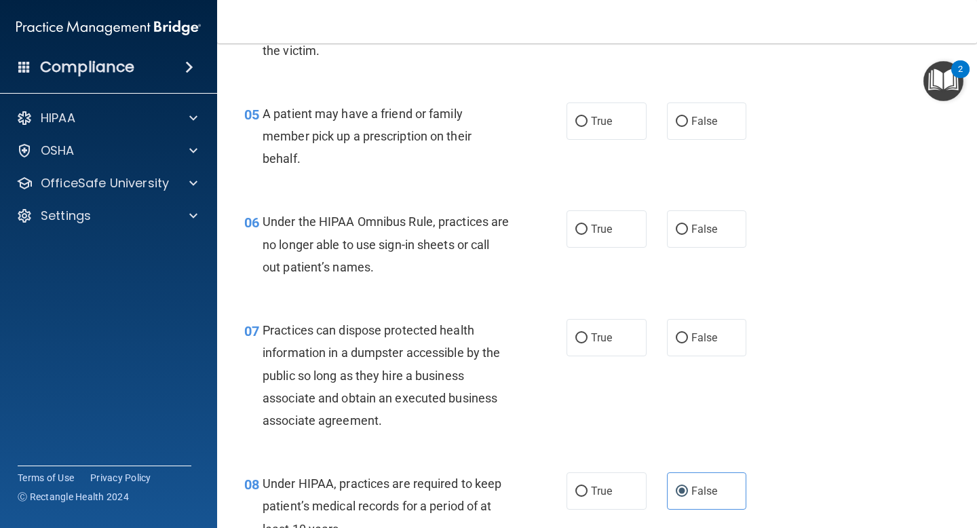
scroll to position [617, 0]
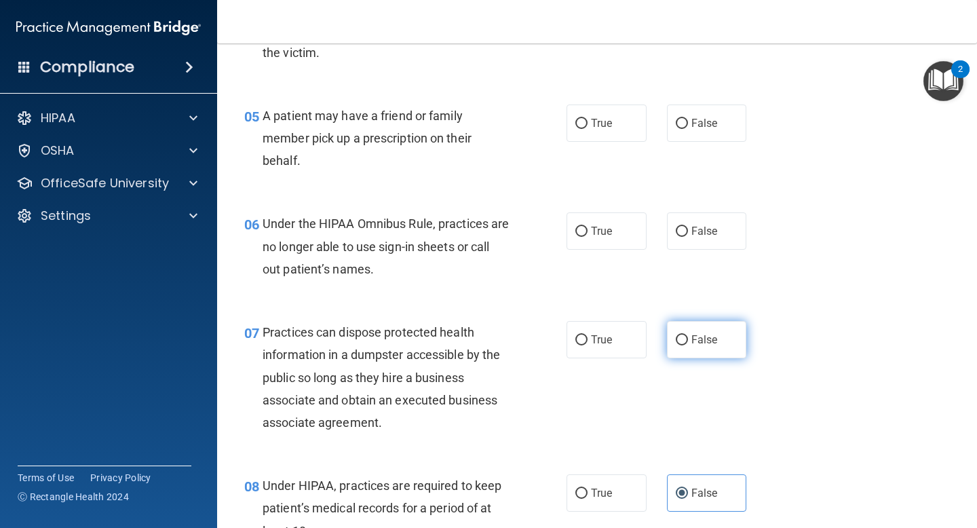
click at [686, 337] on input "False" at bounding box center [682, 340] width 12 height 10
click at [667, 223] on label "False" at bounding box center [707, 230] width 80 height 37
click at [676, 227] on input "False" at bounding box center [682, 232] width 12 height 10
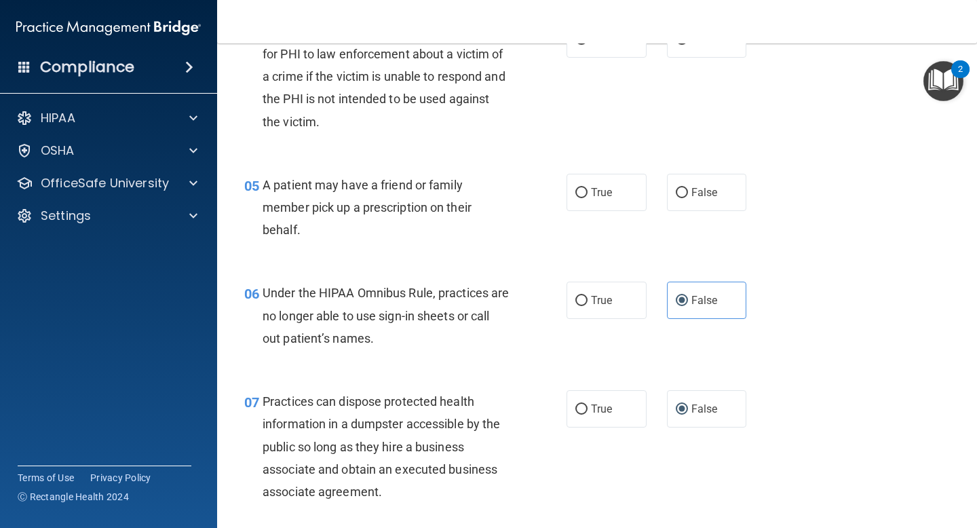
scroll to position [547, 0]
click at [596, 190] on span "True" at bounding box center [601, 193] width 21 height 13
click at [588, 190] on input "True" at bounding box center [581, 194] width 12 height 10
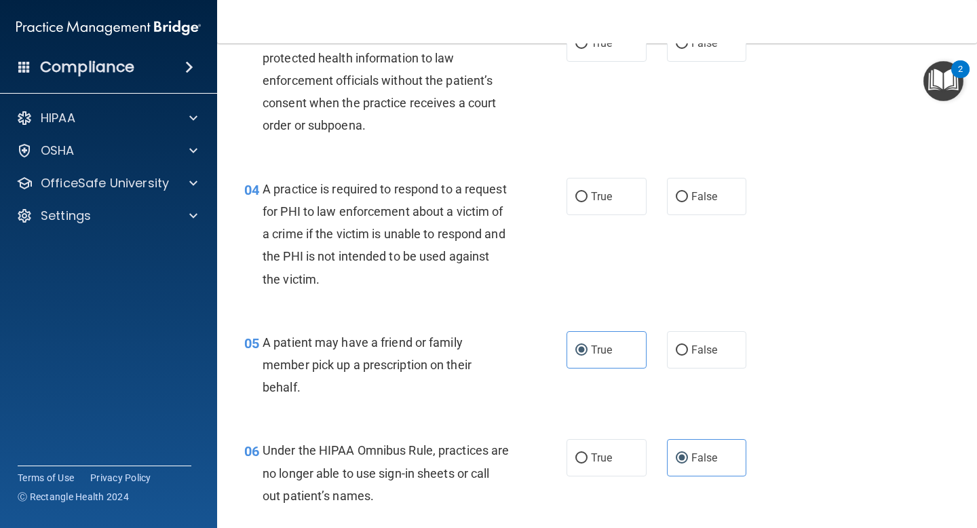
scroll to position [385, 0]
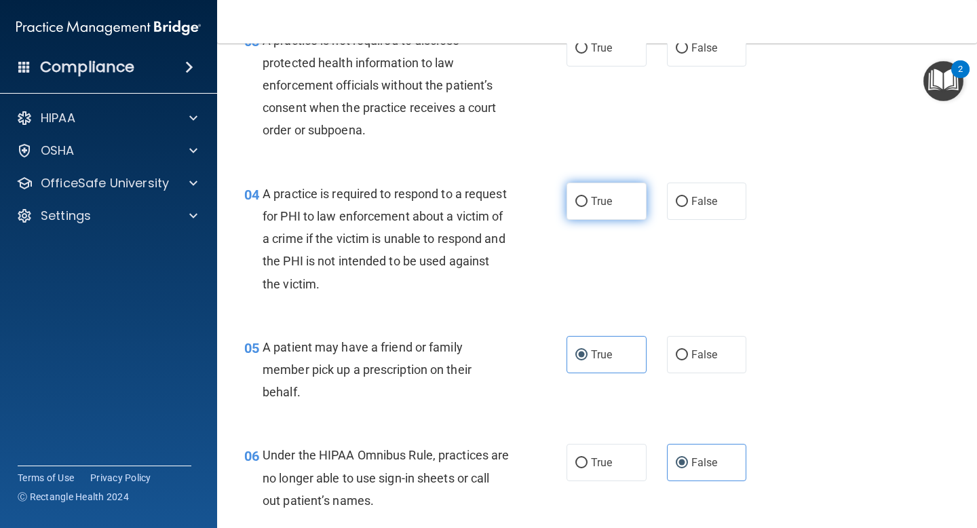
click at [600, 191] on label "True" at bounding box center [607, 201] width 80 height 37
click at [588, 197] on input "True" at bounding box center [581, 202] width 12 height 10
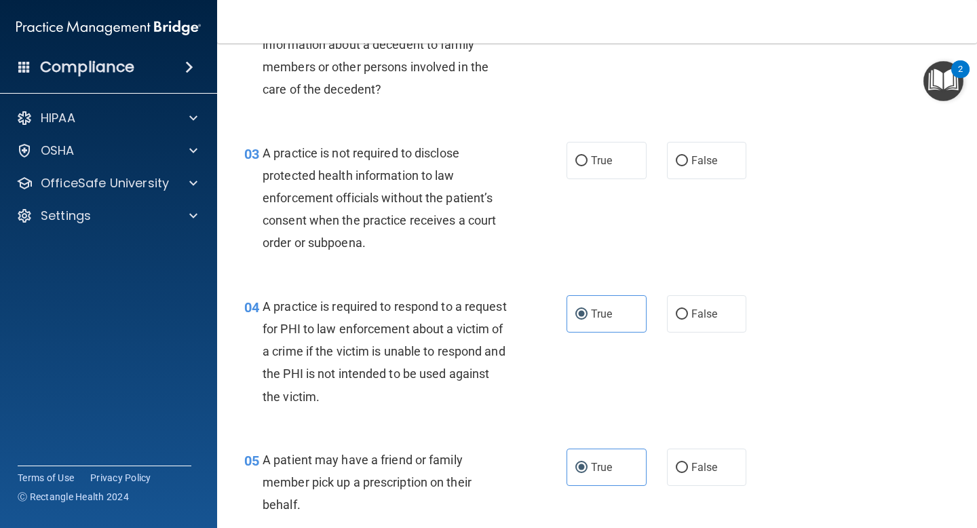
scroll to position [272, 0]
click at [378, 198] on span "A practice is not required to disclose protected health information to law enfo…" at bounding box center [379, 199] width 233 height 104
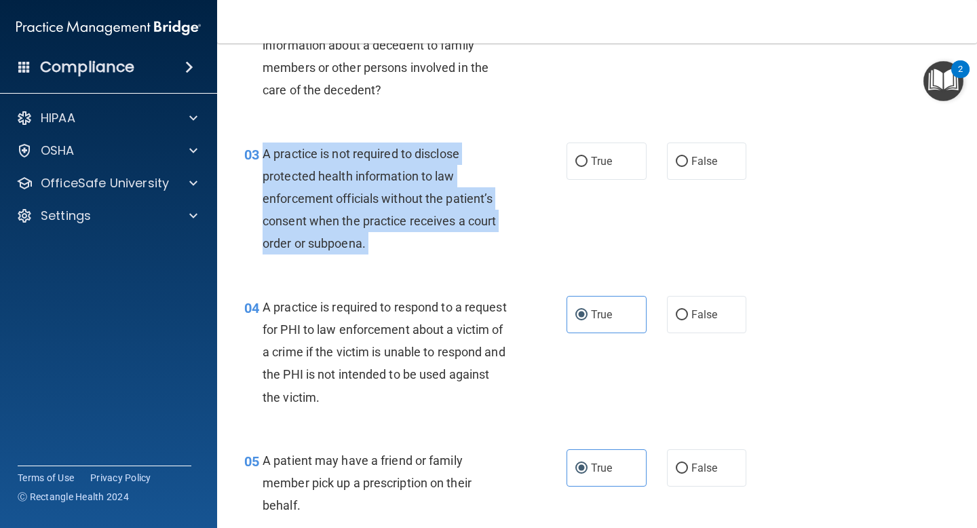
click at [378, 198] on span "A practice is not required to disclose protected health information to law enfo…" at bounding box center [379, 199] width 233 height 104
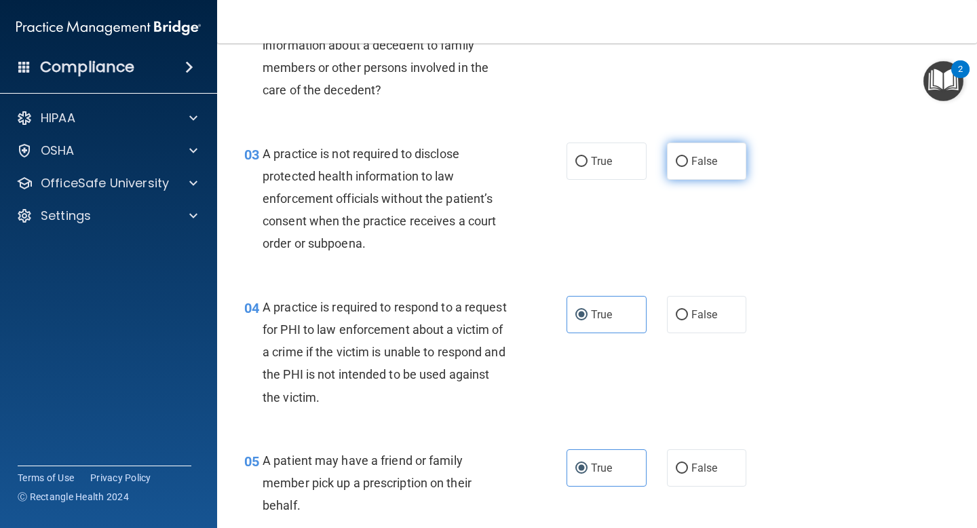
click at [706, 159] on span "False" at bounding box center [704, 161] width 26 height 13
click at [688, 159] on input "False" at bounding box center [682, 162] width 12 height 10
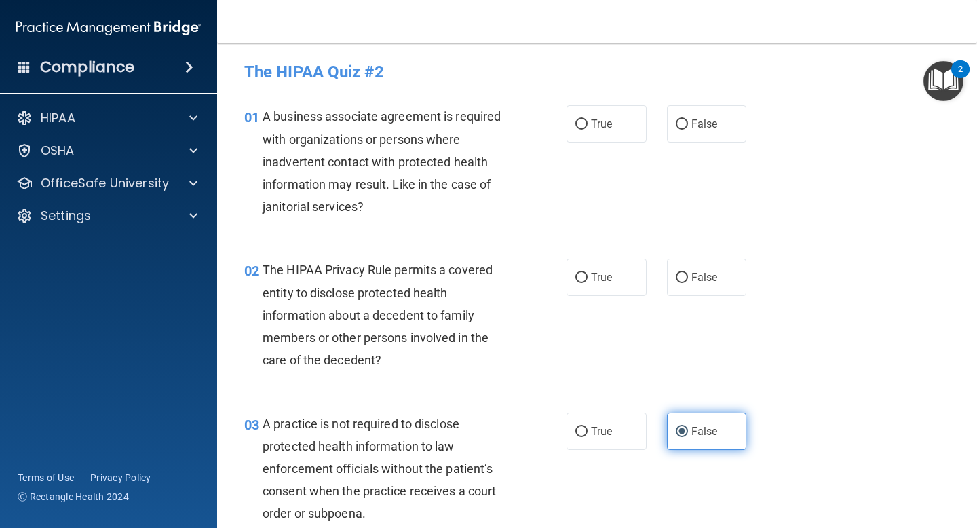
scroll to position [0, 0]
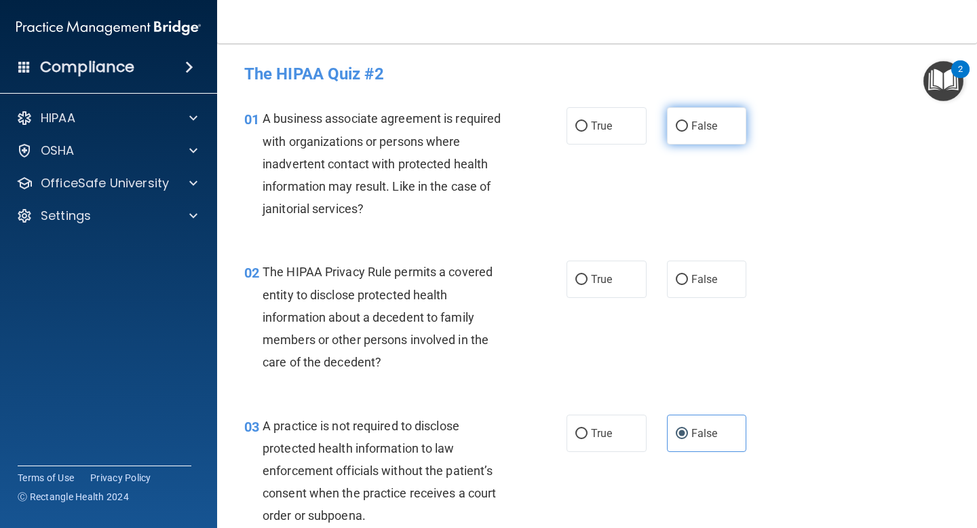
click at [689, 123] on label "False" at bounding box center [707, 125] width 80 height 37
click at [688, 123] on input "False" at bounding box center [682, 126] width 12 height 10
click at [596, 273] on span "True" at bounding box center [601, 279] width 21 height 13
click at [588, 275] on input "True" at bounding box center [581, 280] width 12 height 10
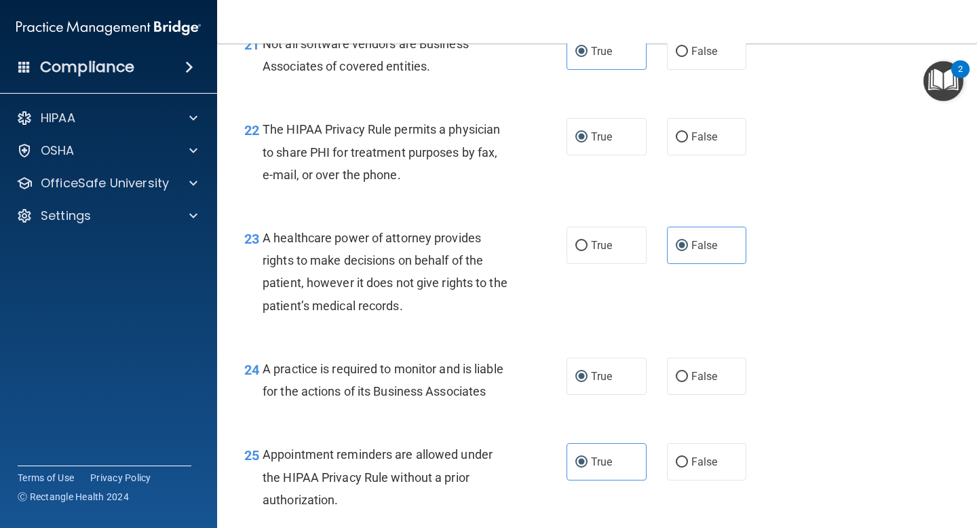
scroll to position [3397, 0]
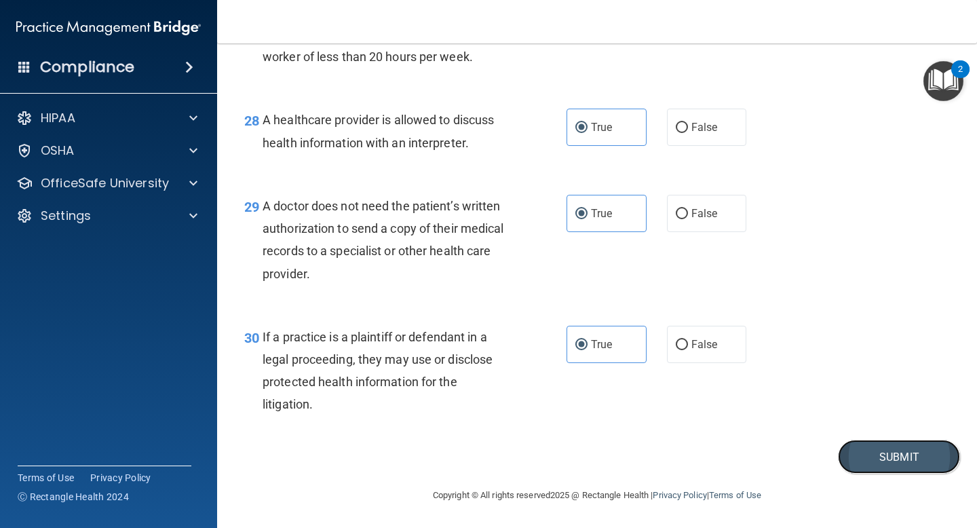
click at [866, 459] on button "Submit" at bounding box center [899, 457] width 122 height 35
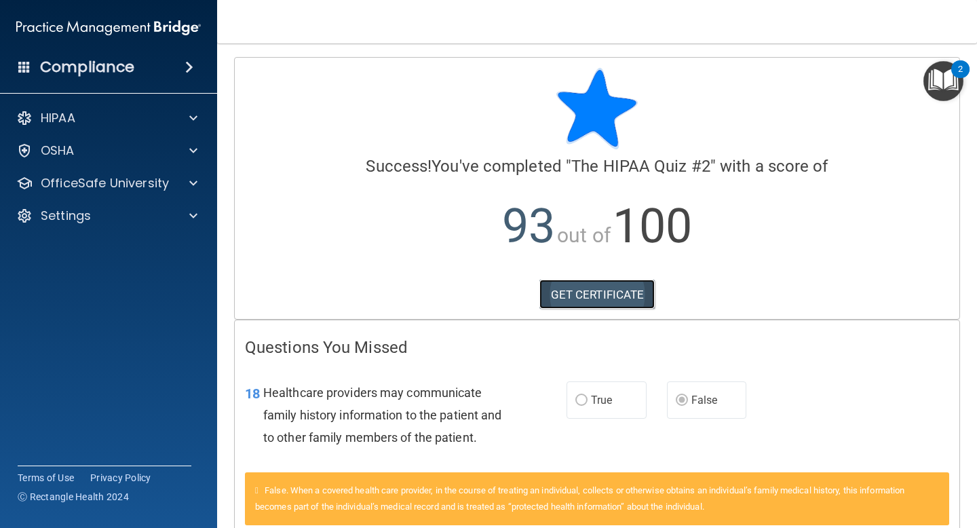
click at [609, 290] on link "GET CERTIFICATE" at bounding box center [597, 295] width 116 height 30
click at [940, 81] on img "Open Resource Center, 2 new notifications" at bounding box center [943, 81] width 40 height 40
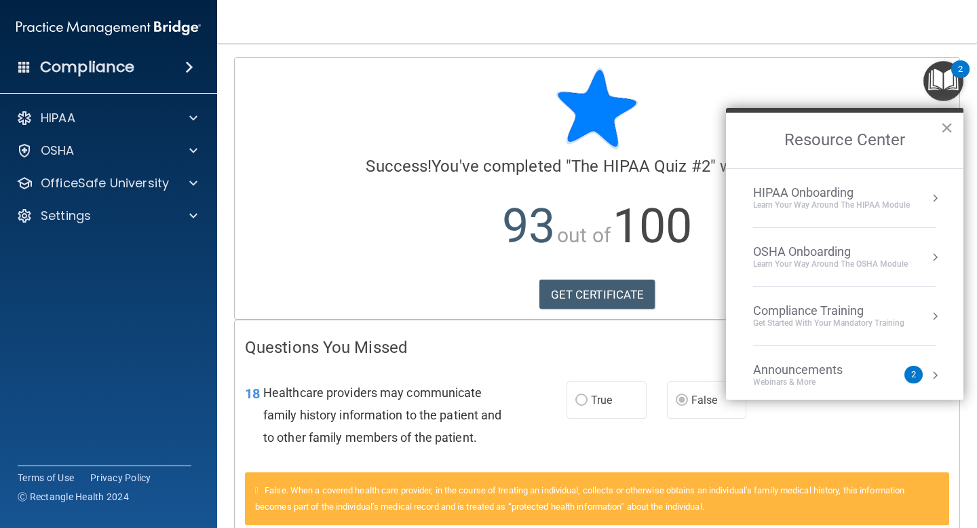
click at [836, 189] on div "HIPAA Onboarding" at bounding box center [831, 192] width 157 height 15
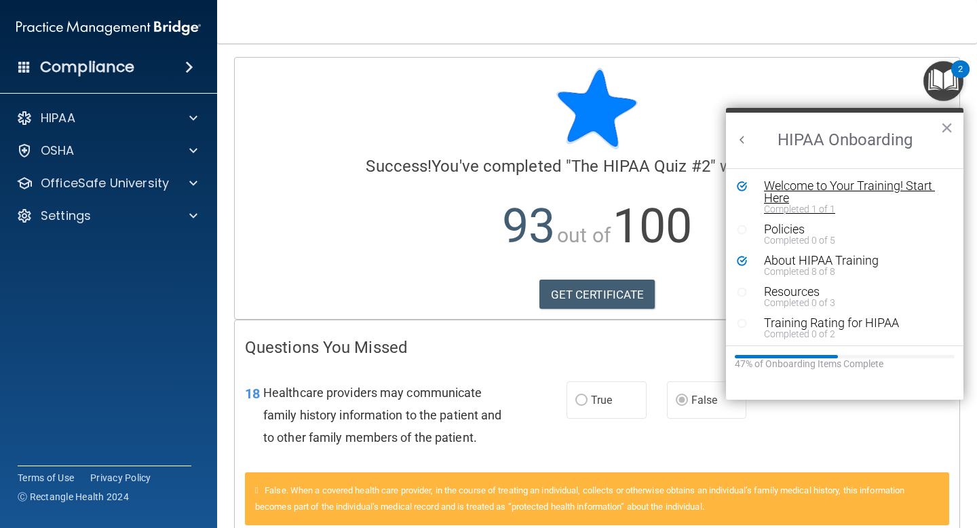
scroll to position [3, 0]
click at [805, 221] on div "Policies" at bounding box center [855, 226] width 182 height 12
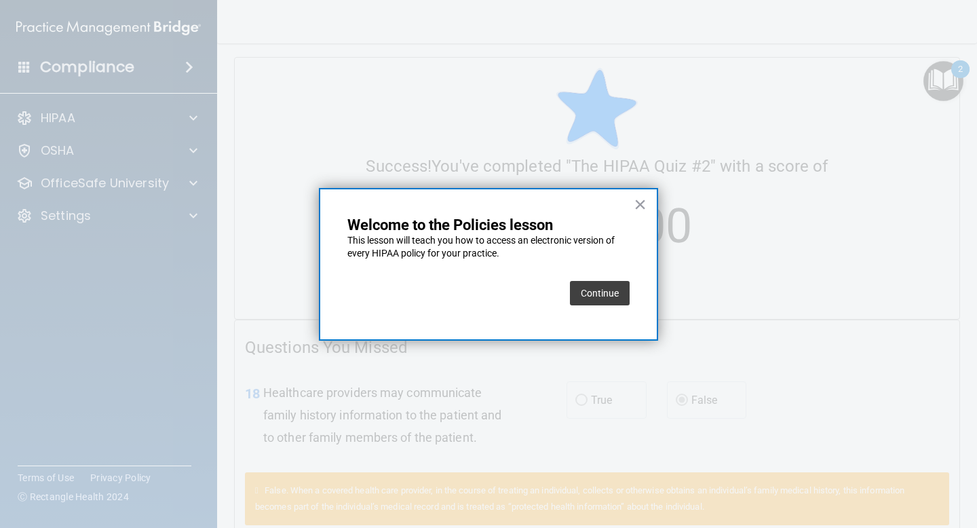
click at [605, 296] on button "Continue" at bounding box center [600, 293] width 60 height 24
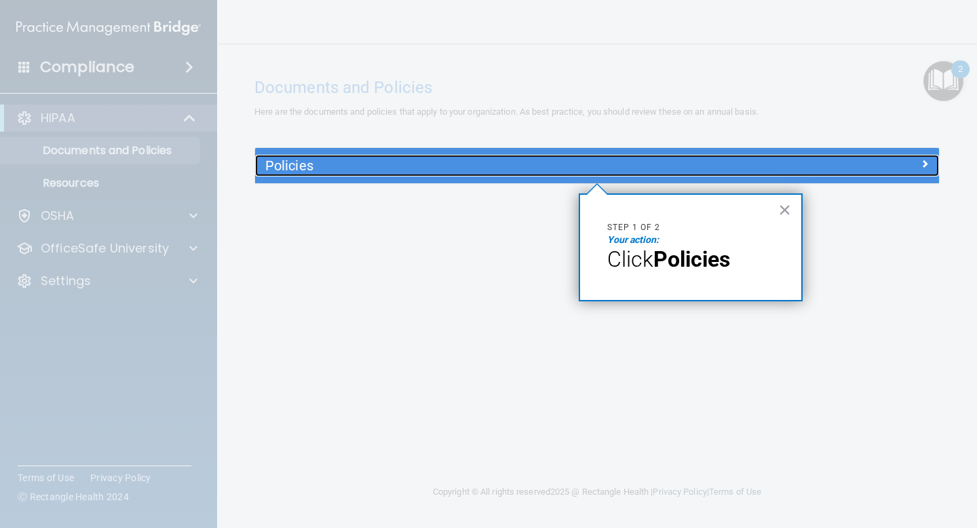
click at [515, 155] on div "Policies" at bounding box center [511, 166] width 513 height 22
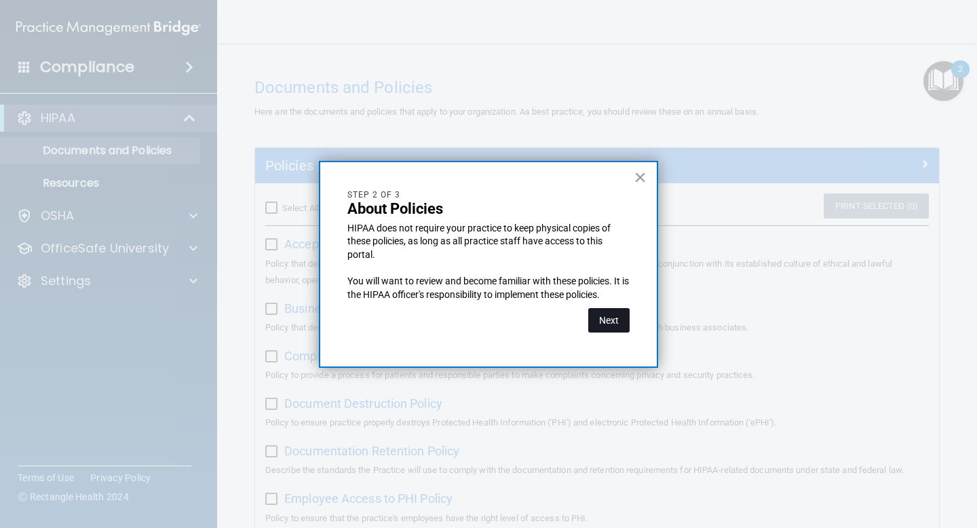
click at [607, 312] on button "Next" at bounding box center [608, 320] width 41 height 24
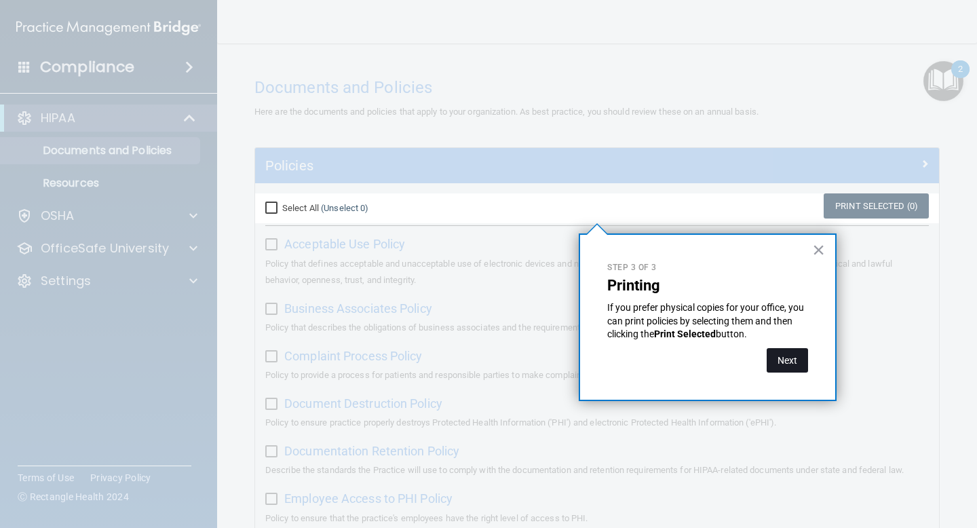
click at [795, 360] on button "Next" at bounding box center [787, 360] width 41 height 24
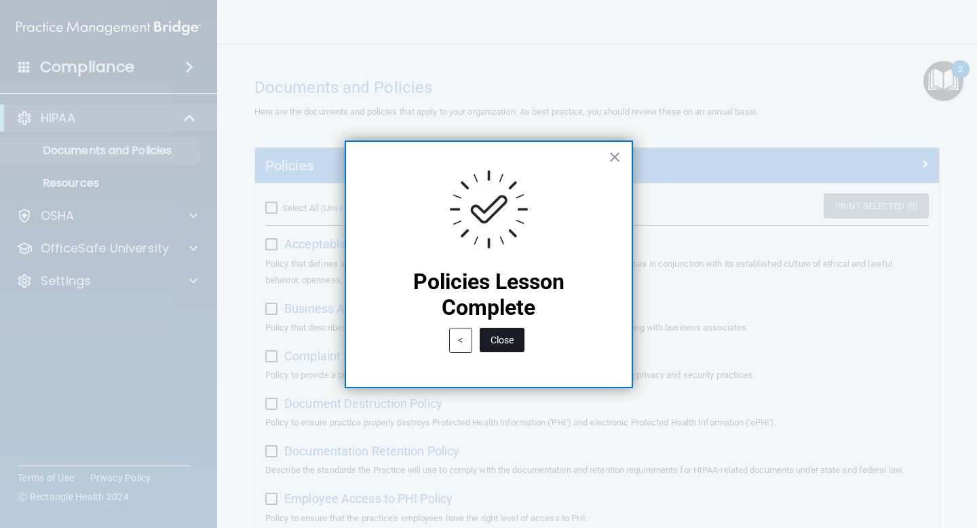
click at [502, 338] on button "Close" at bounding box center [502, 340] width 45 height 24
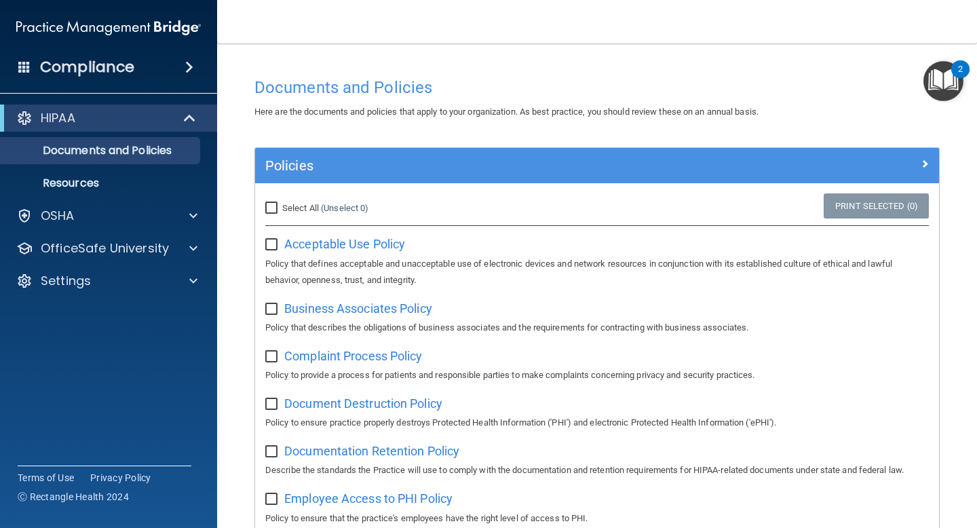
click at [937, 84] on img "Open Resource Center, 2 new notifications" at bounding box center [943, 81] width 40 height 40
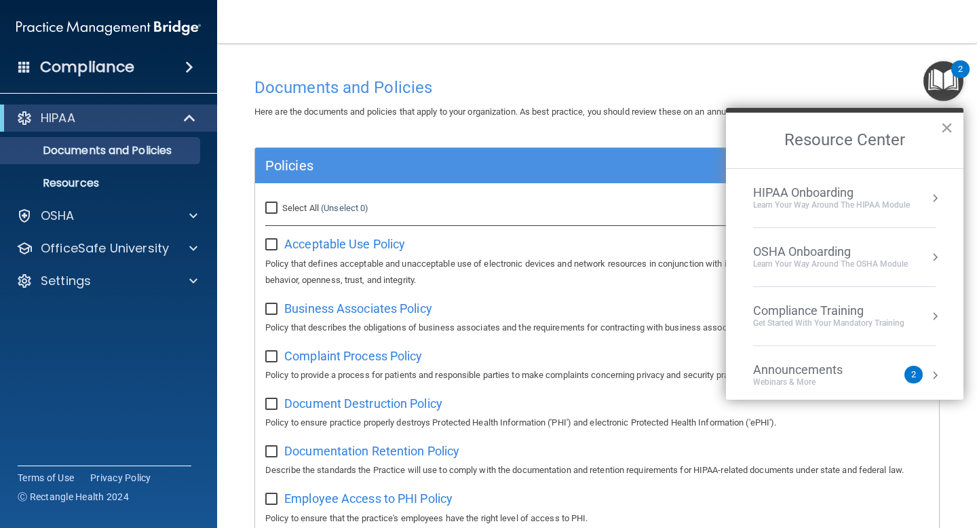
click at [842, 187] on div "HIPAA Onboarding" at bounding box center [831, 192] width 157 height 15
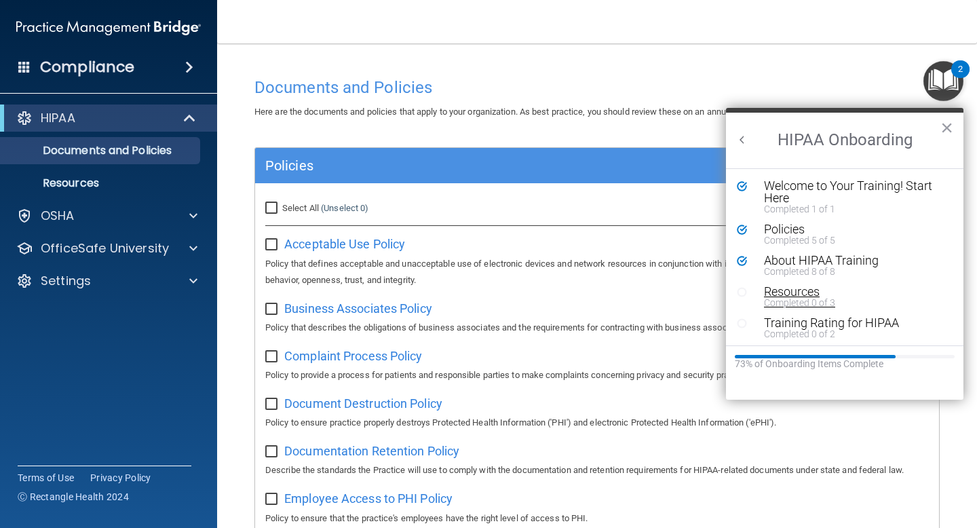
click at [800, 290] on div "Resources" at bounding box center [855, 292] width 182 height 12
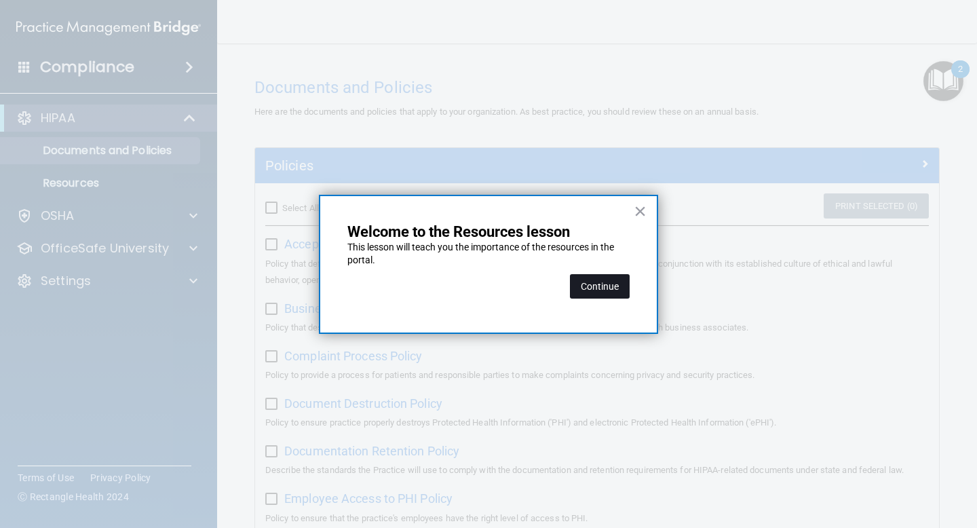
click at [610, 288] on button "Continue" at bounding box center [600, 286] width 60 height 24
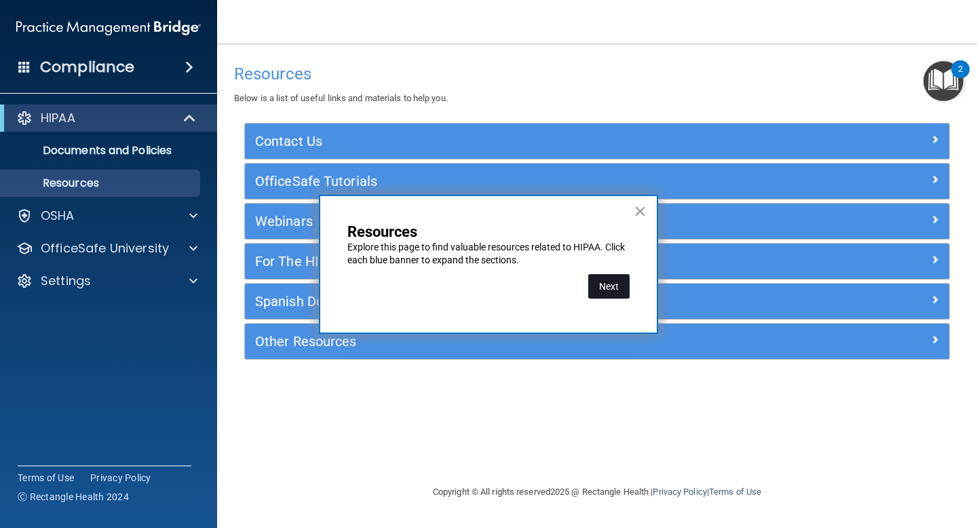
click at [607, 288] on button "Next" at bounding box center [608, 286] width 41 height 24
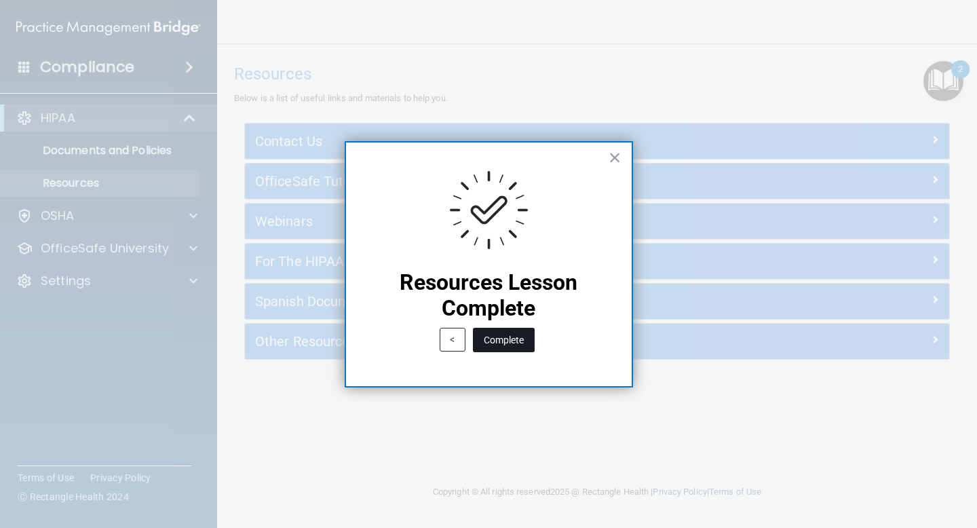
click at [507, 333] on button "Complete" at bounding box center [504, 340] width 62 height 24
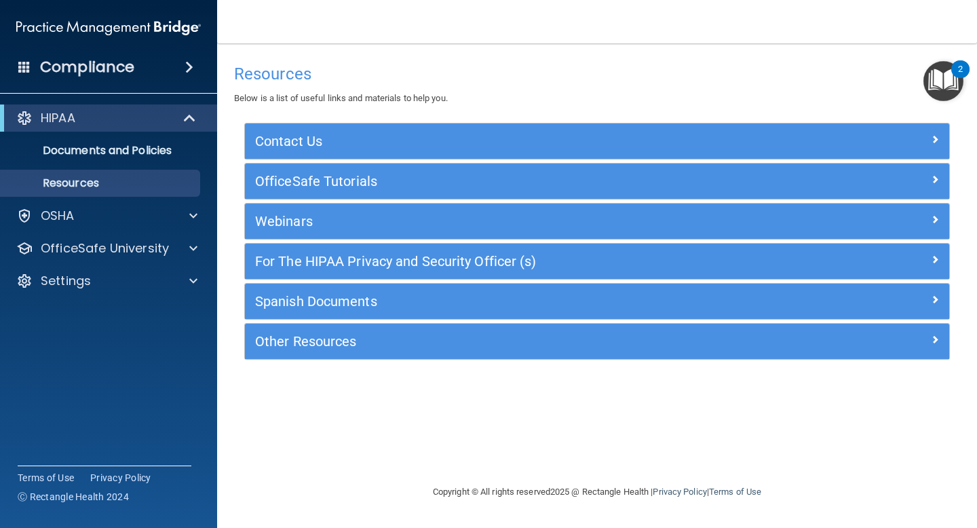
click at [934, 68] on img "Open Resource Center, 2 new notifications" at bounding box center [943, 81] width 40 height 40
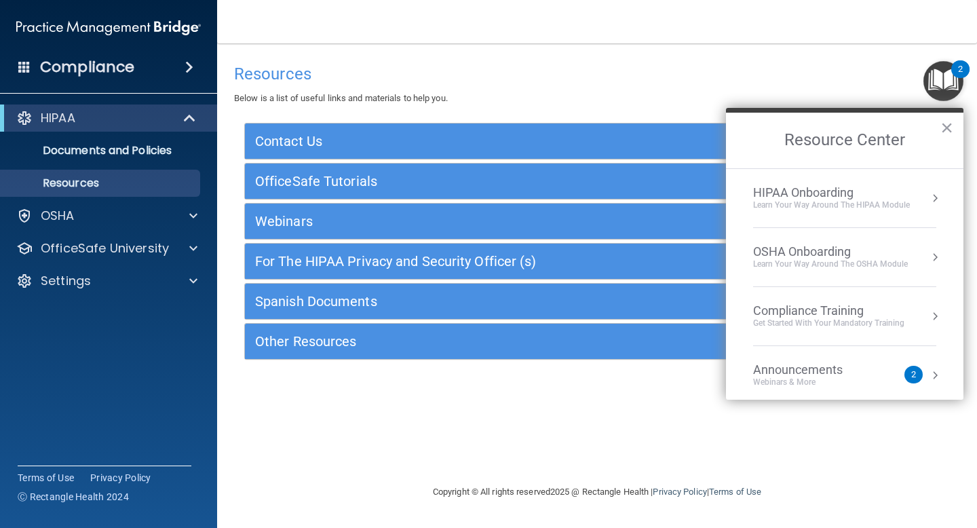
click at [811, 197] on div "HIPAA Onboarding" at bounding box center [831, 192] width 157 height 15
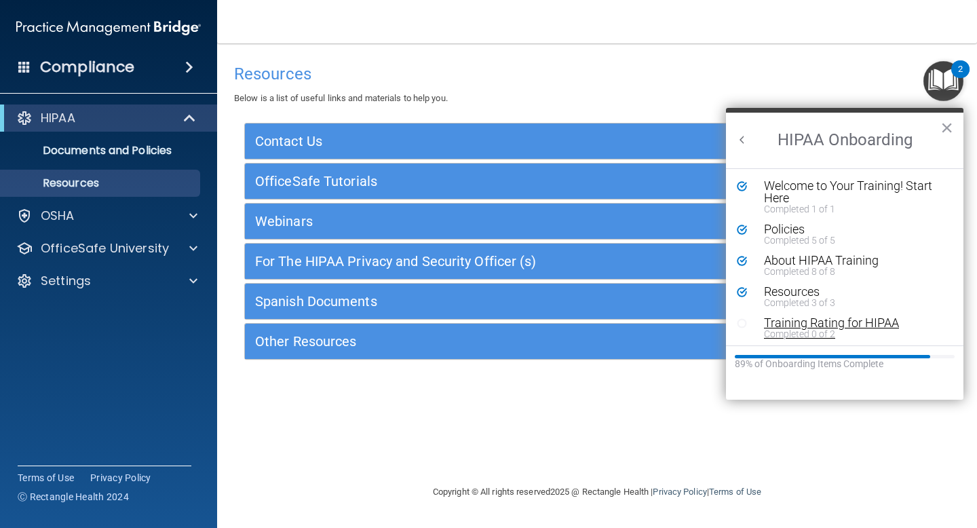
click at [835, 323] on div "Training Rating for HIPAA" at bounding box center [855, 323] width 182 height 12
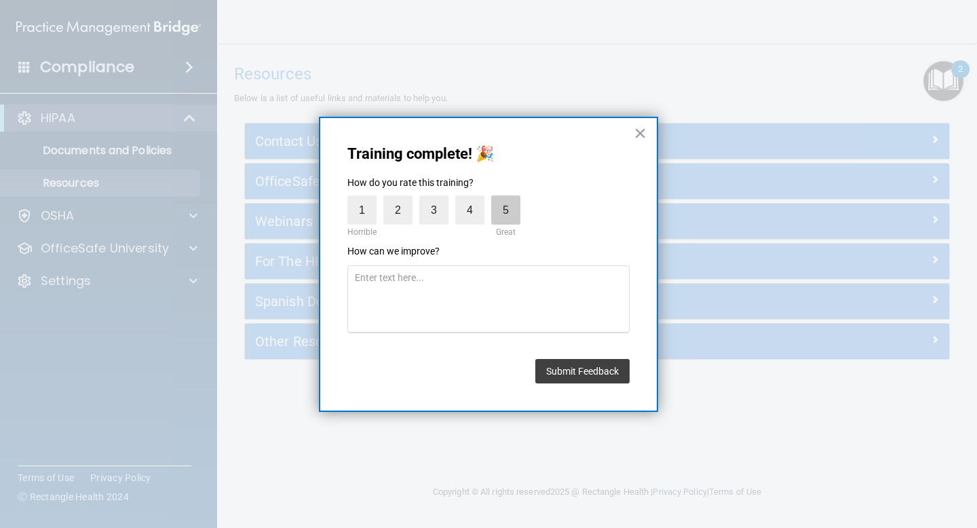
click at [503, 208] on label "5" at bounding box center [505, 209] width 29 height 29
click at [474, 199] on input "5" at bounding box center [474, 199] width 0 height 0
click at [580, 369] on button "Submit Feedback" at bounding box center [582, 371] width 94 height 24
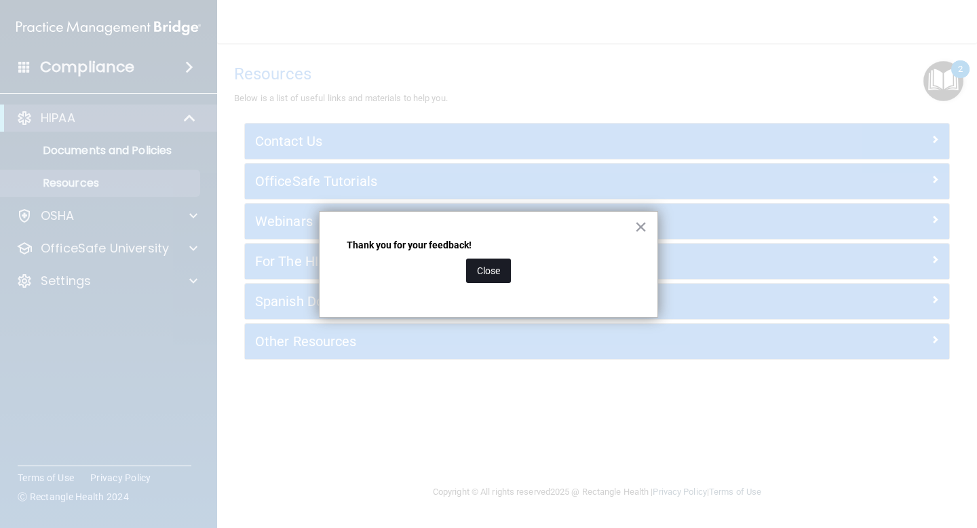
click at [508, 268] on button "Close" at bounding box center [488, 270] width 45 height 24
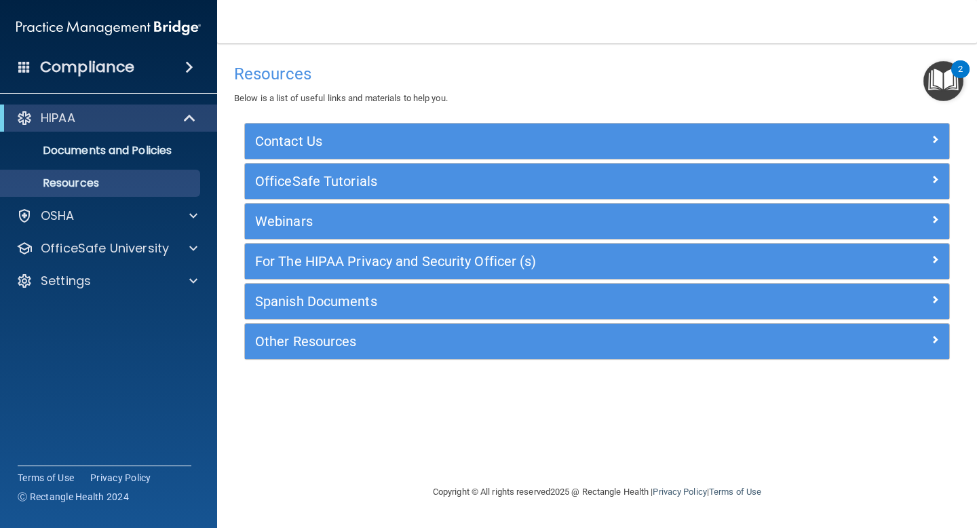
click at [953, 75] on img "Open Resource Center, 2 new notifications" at bounding box center [943, 81] width 40 height 40
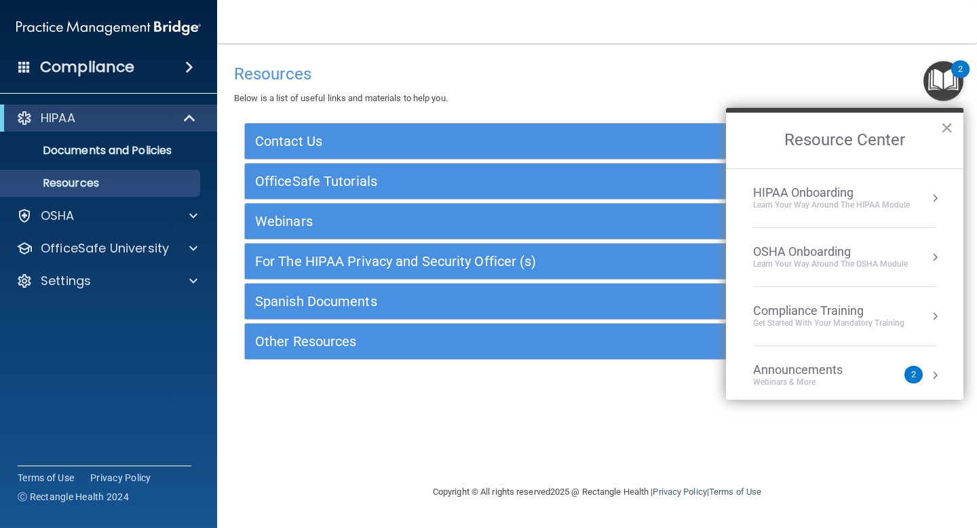
click at [886, 199] on div "HIPAA Onboarding" at bounding box center [831, 192] width 157 height 15
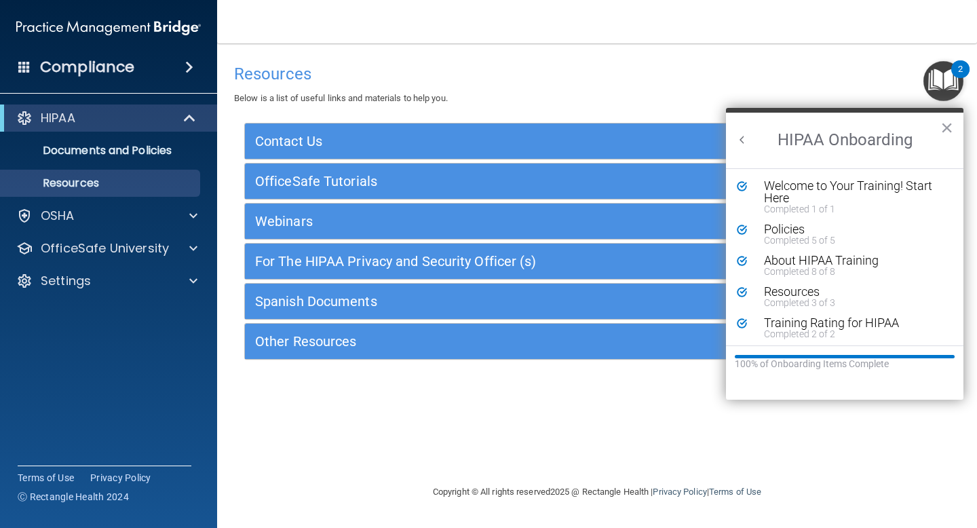
click at [746, 136] on button "Back to Resource Center Home" at bounding box center [742, 140] width 14 height 14
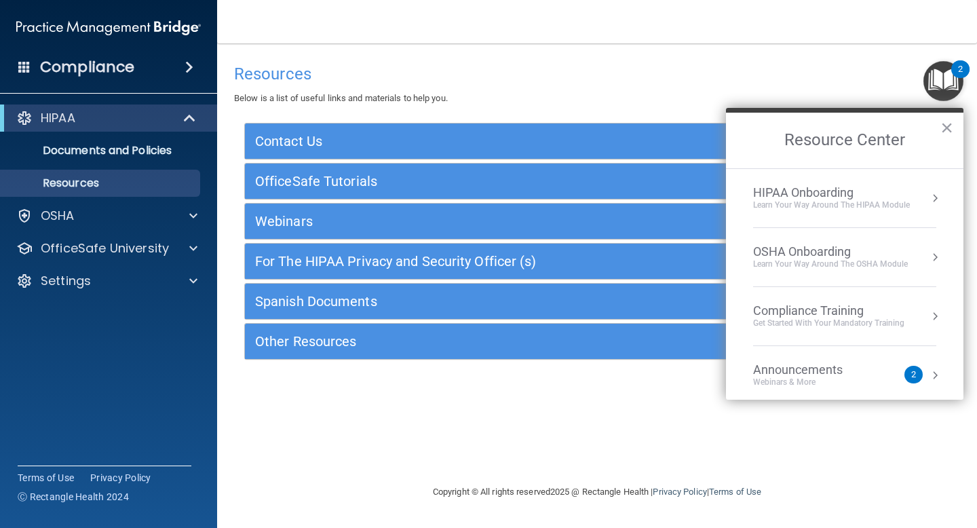
click at [825, 250] on div "OSHA Onboarding" at bounding box center [830, 251] width 155 height 15
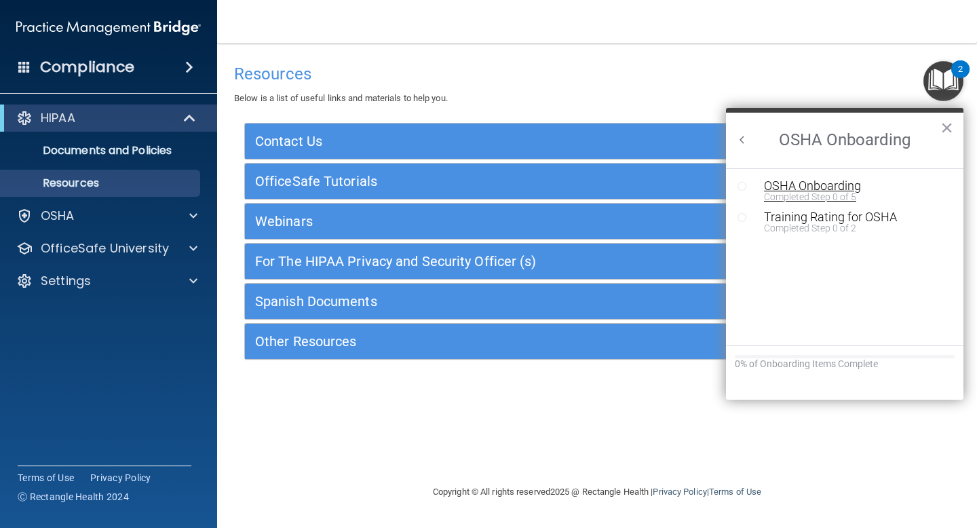
click at [832, 185] on div "OSHA Onboarding" at bounding box center [855, 186] width 182 height 12
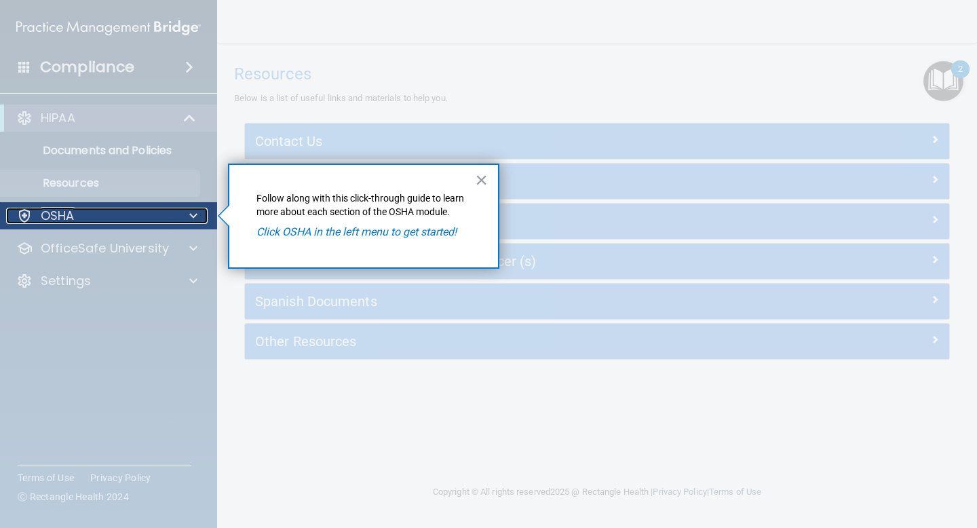
click at [156, 210] on div "OSHA" at bounding box center [90, 216] width 168 height 16
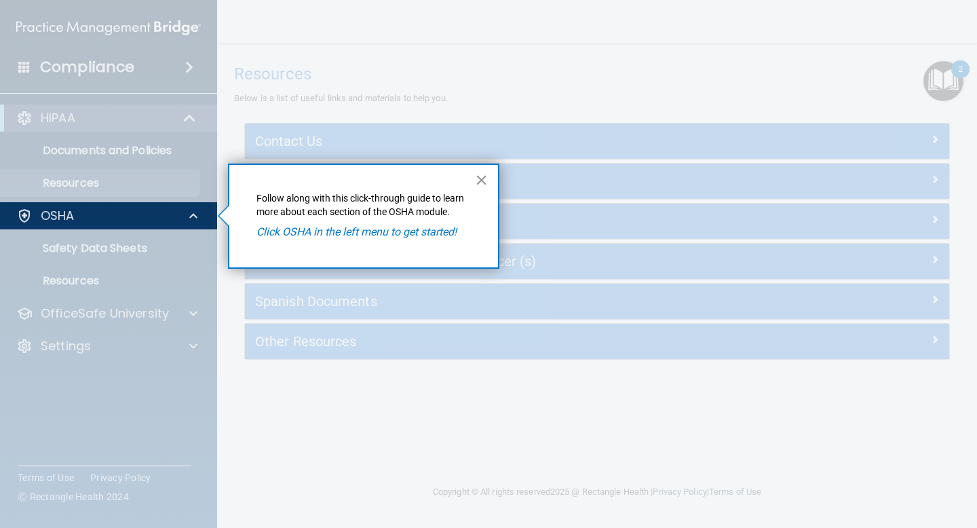
click at [481, 185] on button "×" at bounding box center [481, 180] width 13 height 22
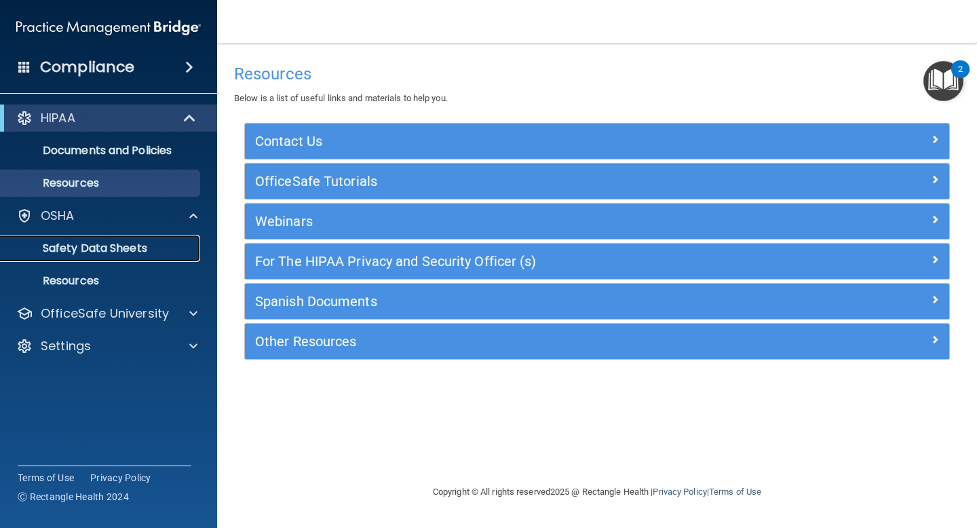
click at [119, 248] on p "Safety Data Sheets" at bounding box center [101, 249] width 185 height 14
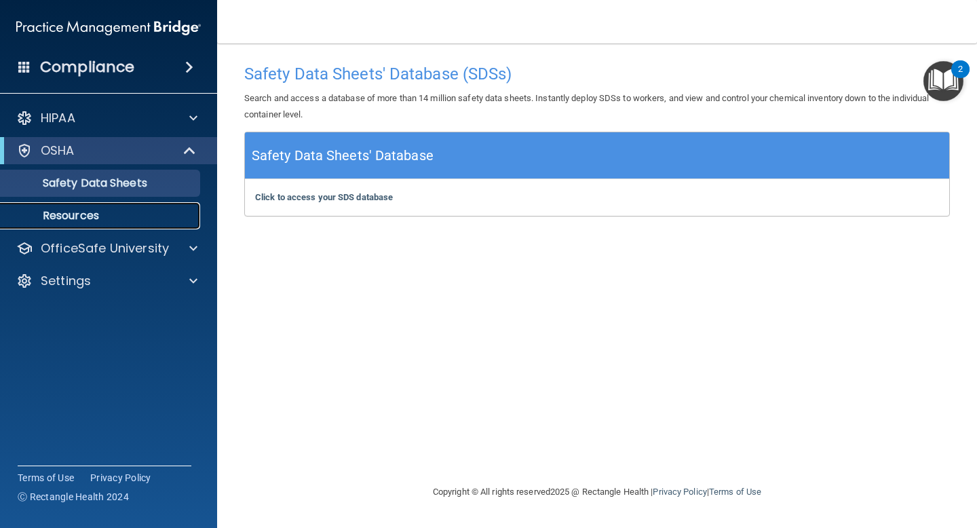
click at [114, 209] on p "Resources" at bounding box center [101, 216] width 185 height 14
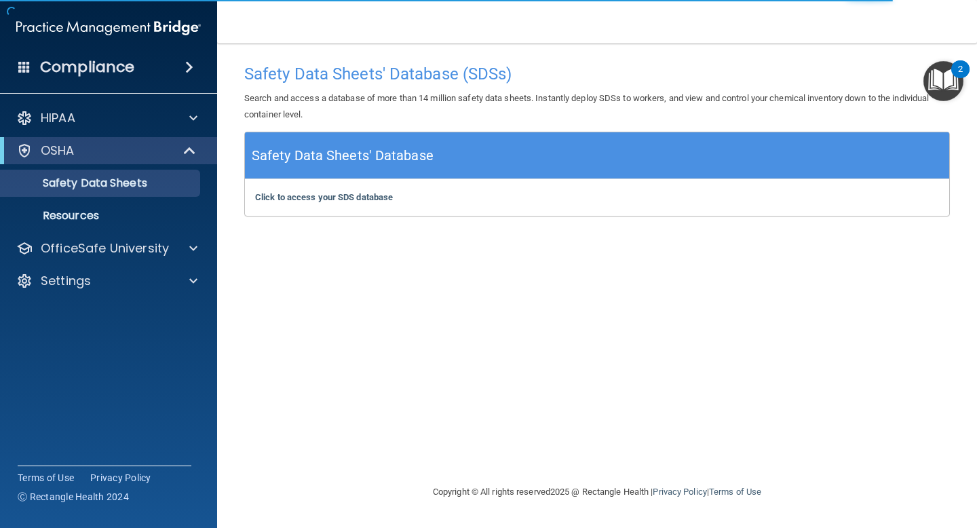
click at [951, 69] on div "2" at bounding box center [960, 69] width 18 height 18
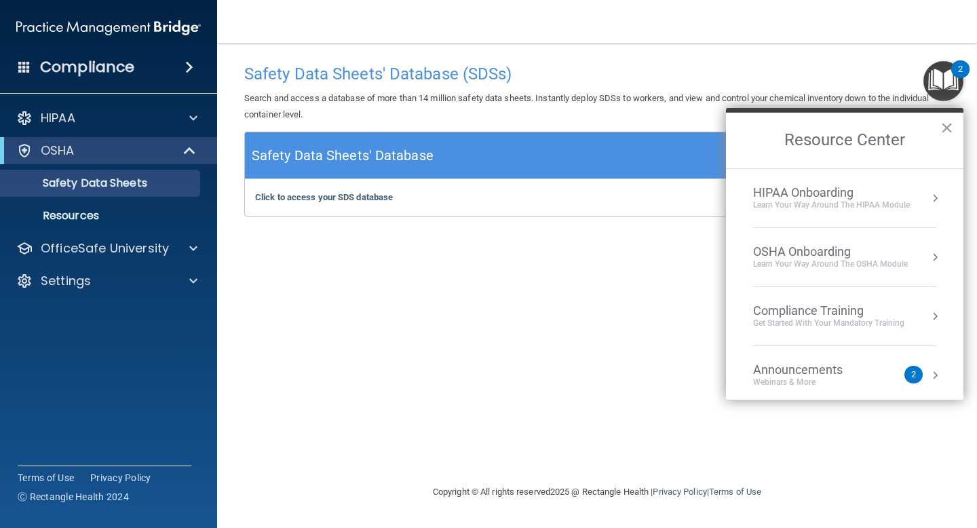
click at [829, 252] on div "OSHA Onboarding" at bounding box center [830, 251] width 155 height 15
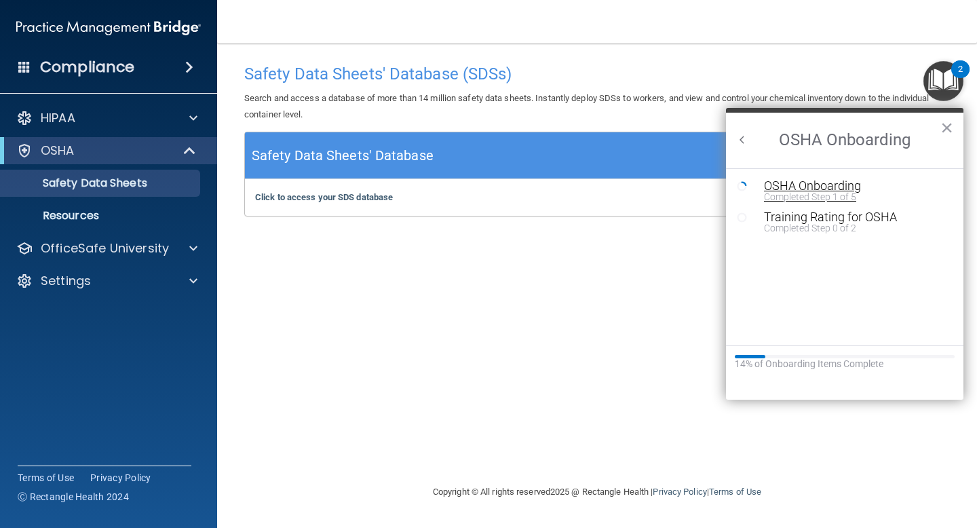
click at [800, 182] on div "OSHA Onboarding" at bounding box center [855, 186] width 182 height 12
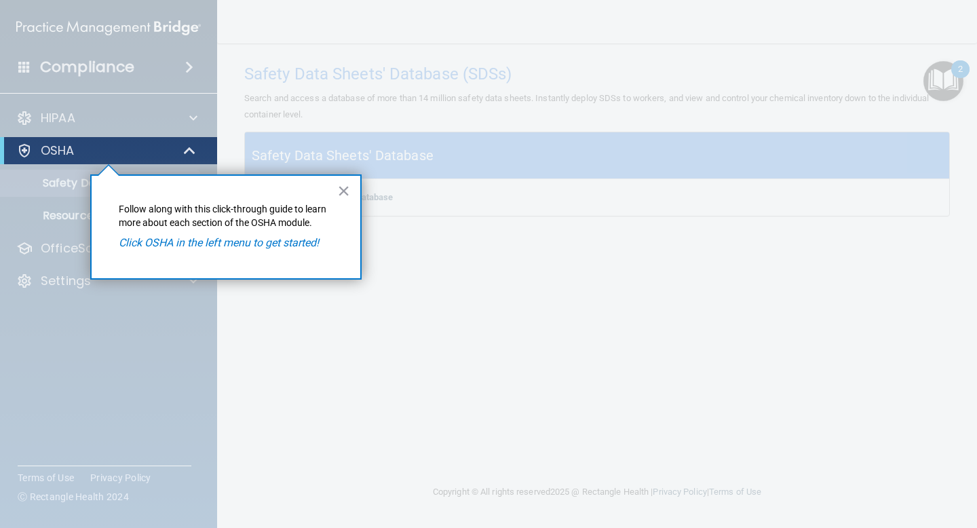
click at [290, 244] on em "Click OSHA in the left menu to get started!" at bounding box center [219, 242] width 200 height 13
click at [134, 143] on div "OSHA" at bounding box center [90, 150] width 168 height 16
click at [344, 193] on button "×" at bounding box center [343, 191] width 13 height 22
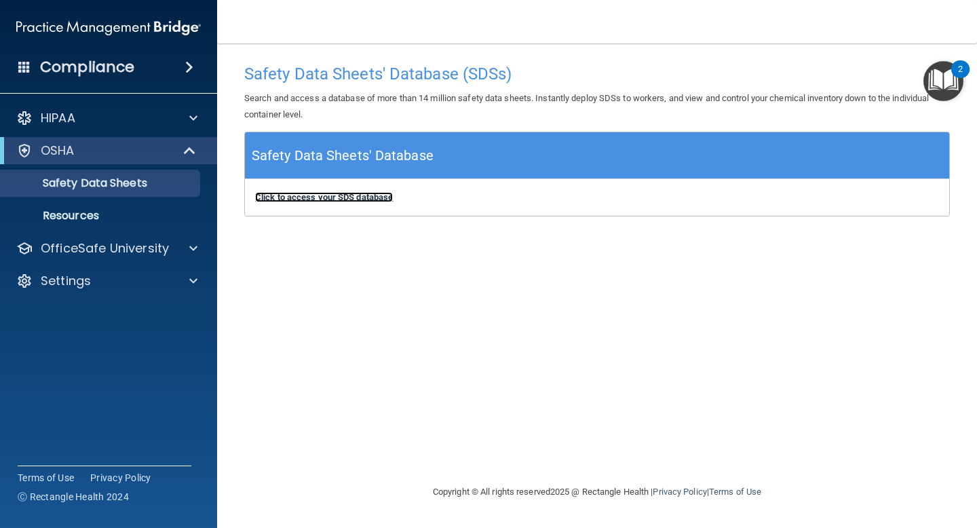
click at [299, 196] on b "Click to access your SDS database" at bounding box center [324, 197] width 138 height 10
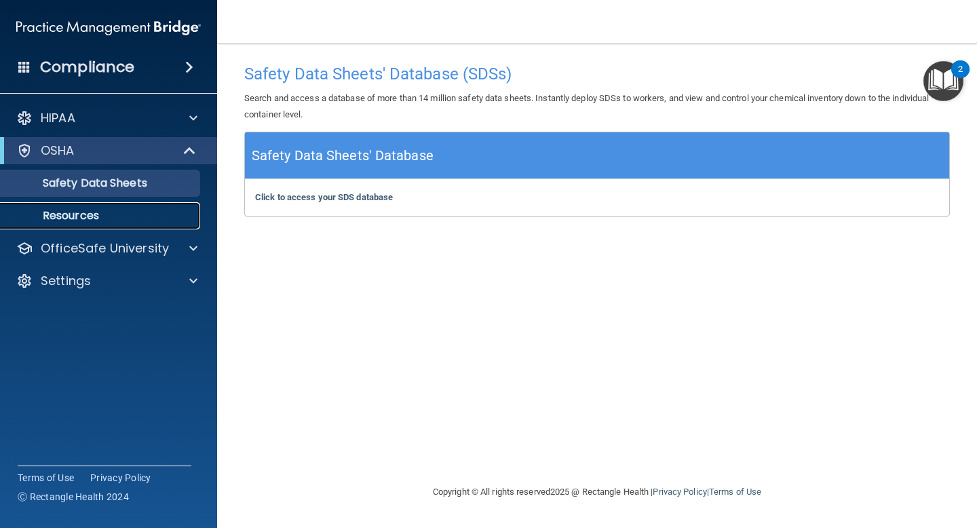
click at [81, 216] on p "Resources" at bounding box center [101, 216] width 185 height 14
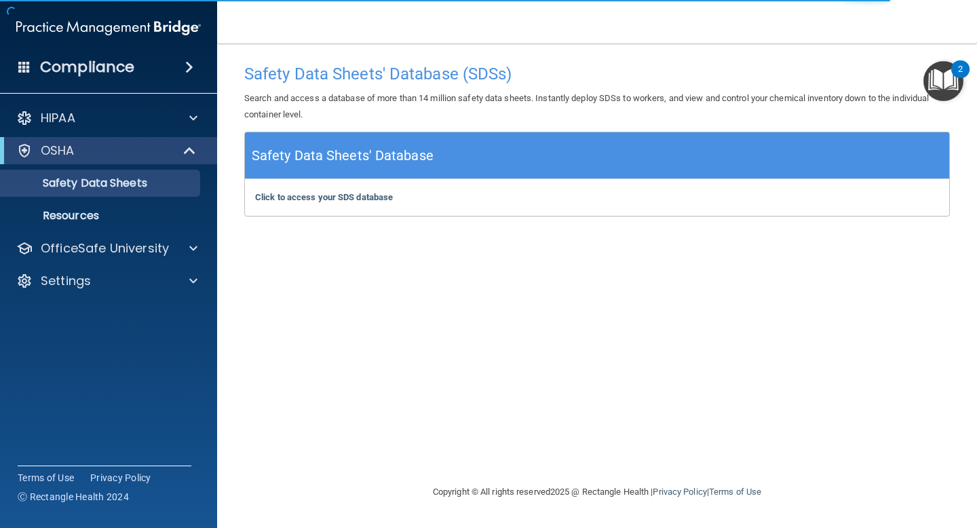
click at [940, 73] on img "Open Resource Center, 2 new notifications" at bounding box center [943, 81] width 40 height 40
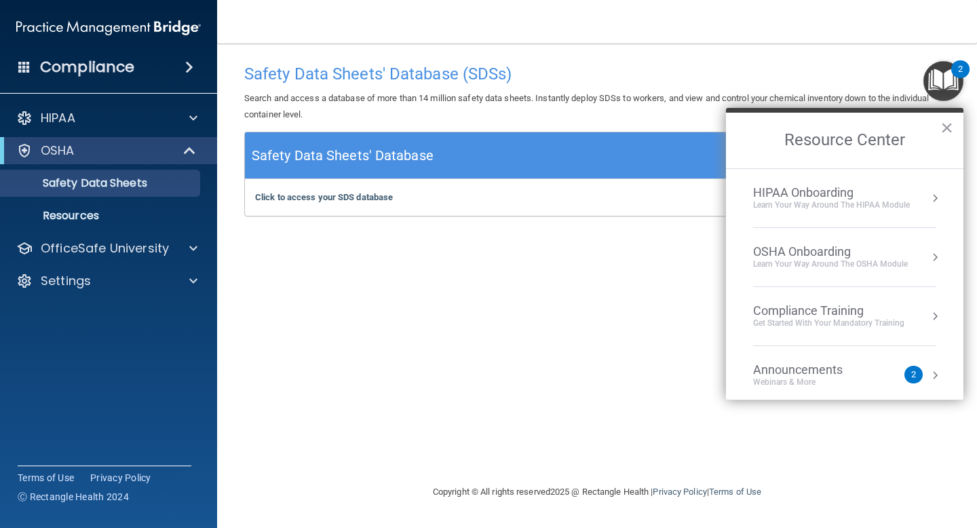
click at [812, 252] on div "OSHA Onboarding" at bounding box center [830, 251] width 155 height 15
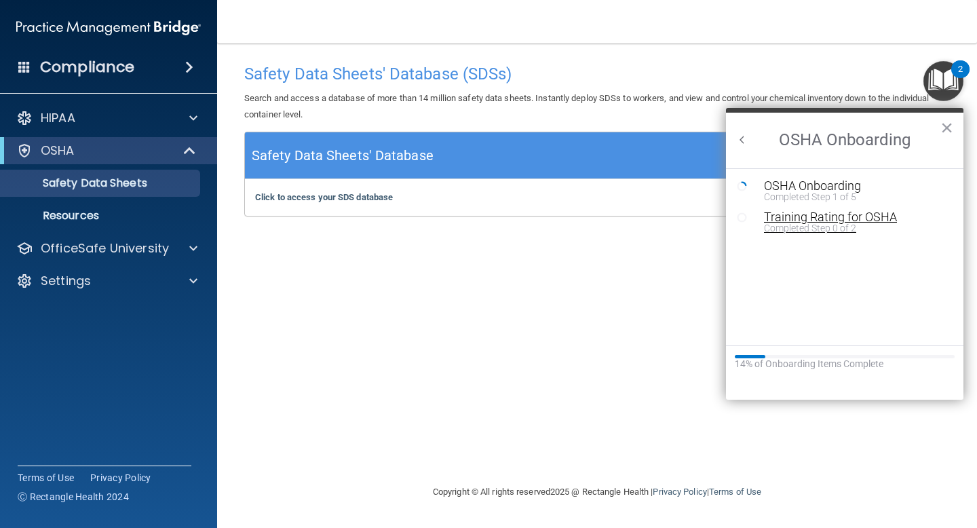
click at [821, 223] on div "Completed Step 0 of 2" at bounding box center [855, 227] width 182 height 9
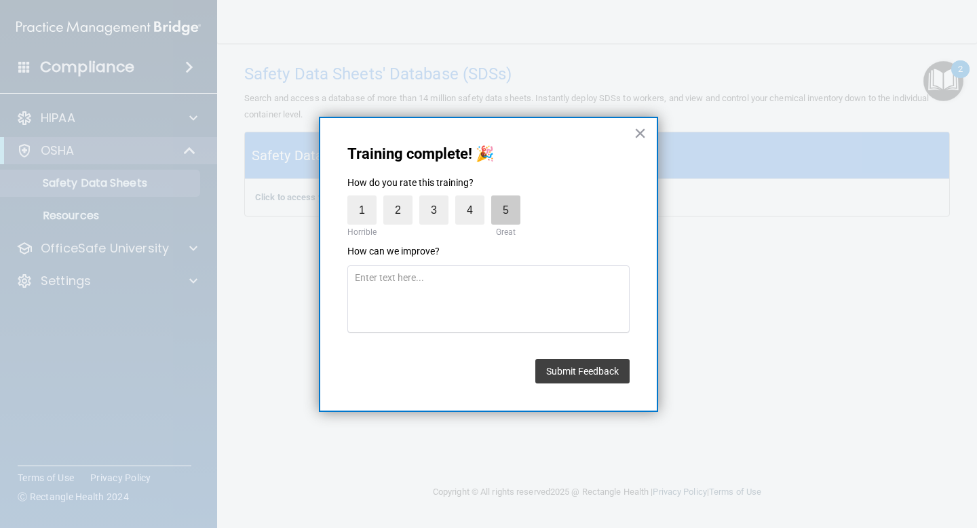
click at [504, 212] on label "5" at bounding box center [505, 209] width 29 height 29
click at [474, 199] on input "5" at bounding box center [474, 199] width 0 height 0
click at [590, 368] on button "Submit Feedback" at bounding box center [582, 371] width 94 height 24
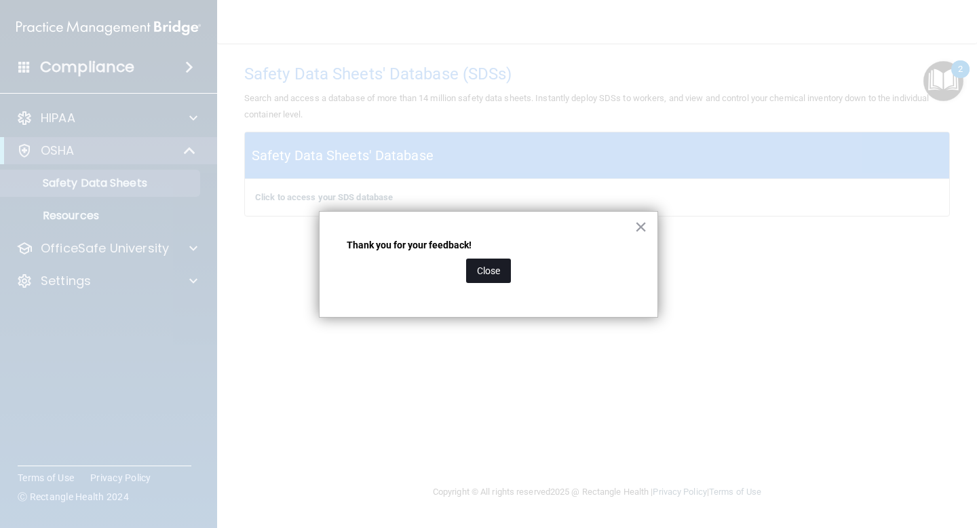
click at [509, 271] on button "Close" at bounding box center [488, 270] width 45 height 24
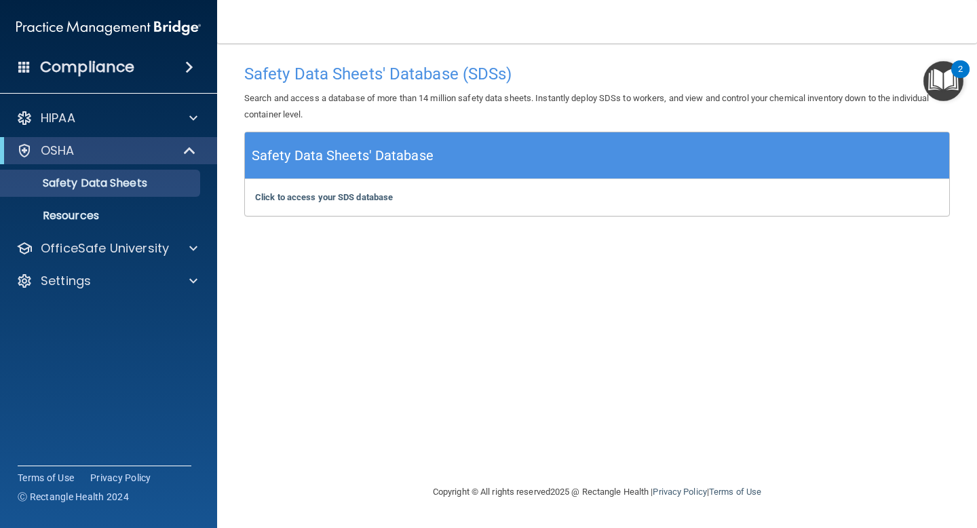
click at [950, 66] on img "Open Resource Center, 2 new notifications" at bounding box center [943, 81] width 40 height 40
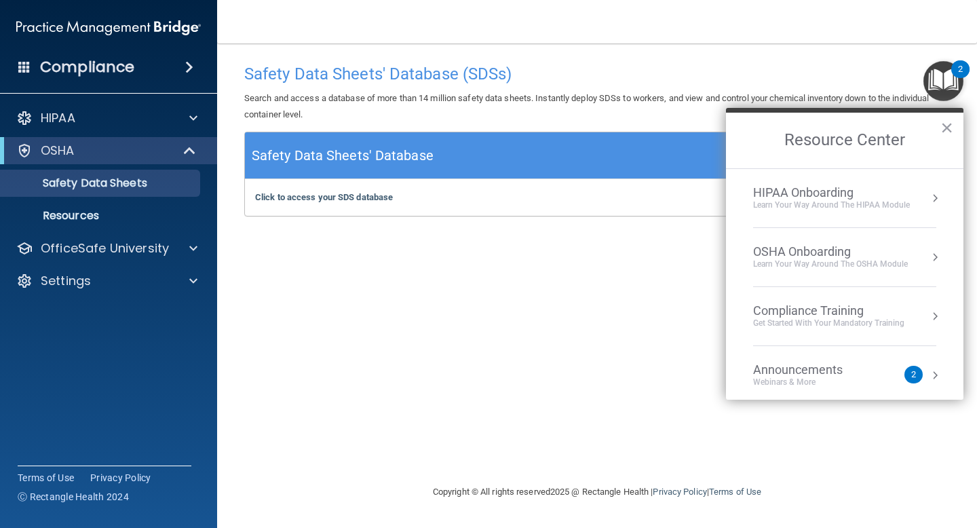
click at [831, 246] on div "OSHA Onboarding" at bounding box center [830, 251] width 155 height 15
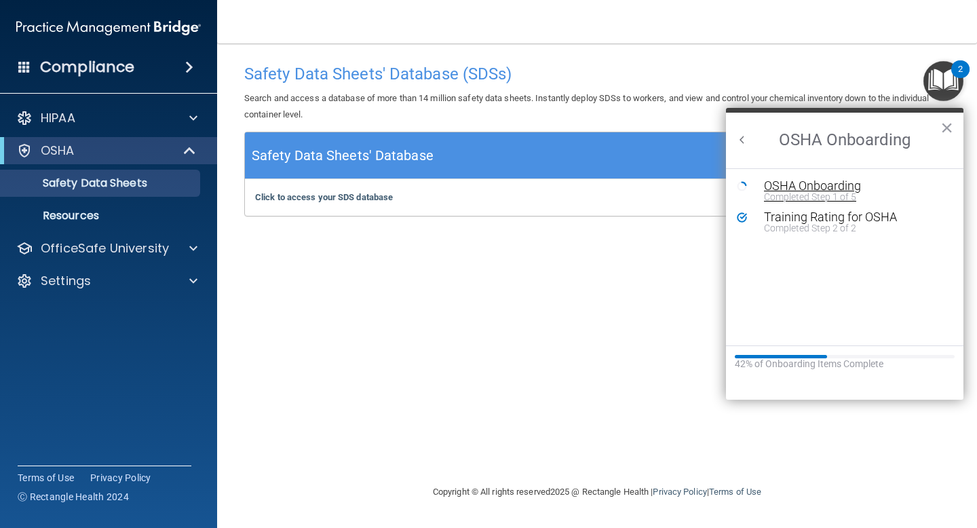
click at [820, 183] on div "OSHA Onboarding" at bounding box center [855, 186] width 182 height 12
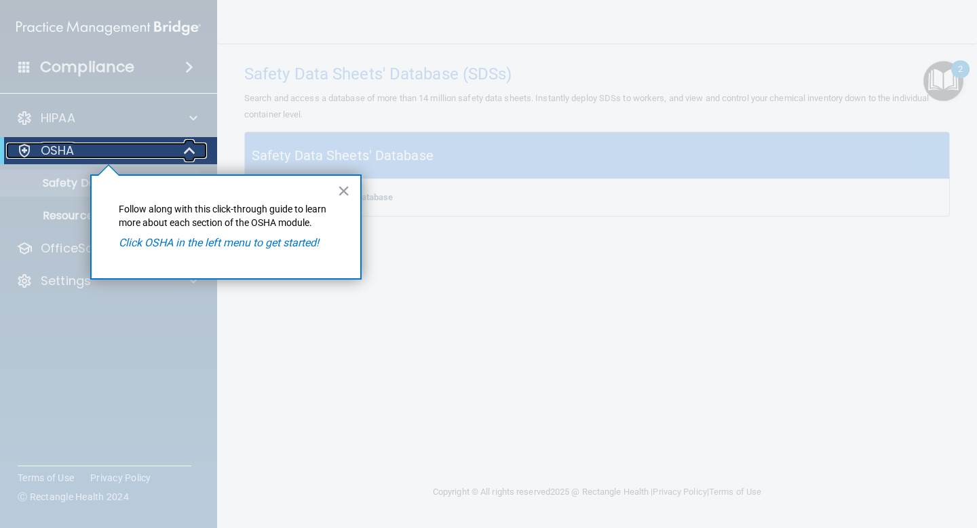
click at [137, 144] on div "OSHA" at bounding box center [90, 150] width 168 height 16
click at [144, 149] on div "OSHA" at bounding box center [90, 150] width 168 height 16
click at [63, 145] on p "OSHA" at bounding box center [58, 150] width 34 height 16
click at [180, 149] on div at bounding box center [190, 150] width 33 height 16
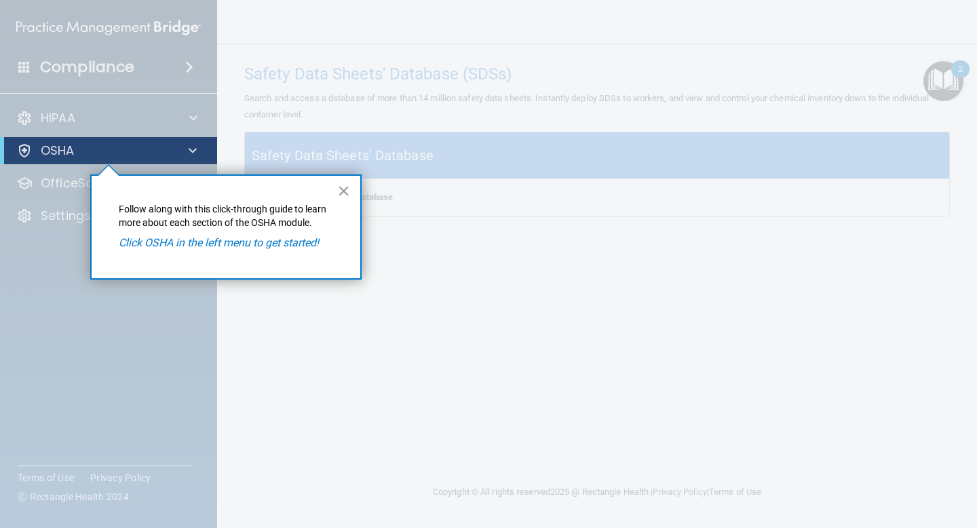
click at [134, 113] on div at bounding box center [108, 68] width 217 height 137
click at [79, 145] on div "OSHA" at bounding box center [90, 150] width 168 height 16
click at [74, 180] on div at bounding box center [108, 346] width 217 height 364
click at [341, 197] on button "×" at bounding box center [343, 191] width 13 height 22
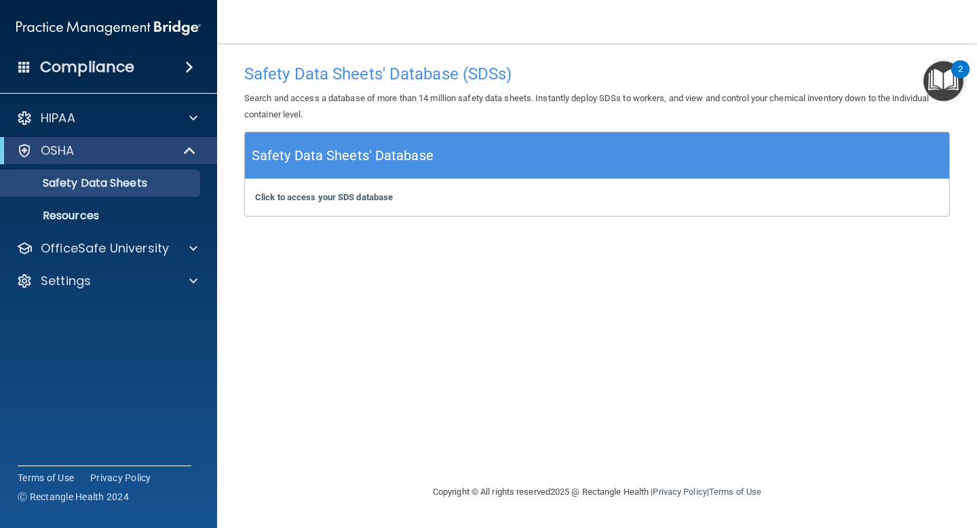
click at [936, 75] on img "Open Resource Center, 2 new notifications" at bounding box center [943, 81] width 40 height 40
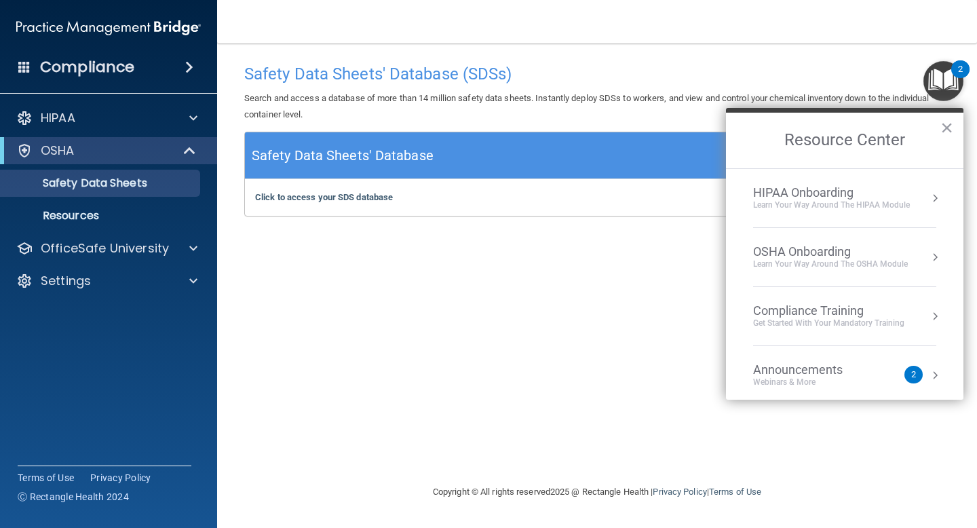
click at [824, 249] on div "OSHA Onboarding" at bounding box center [830, 251] width 155 height 15
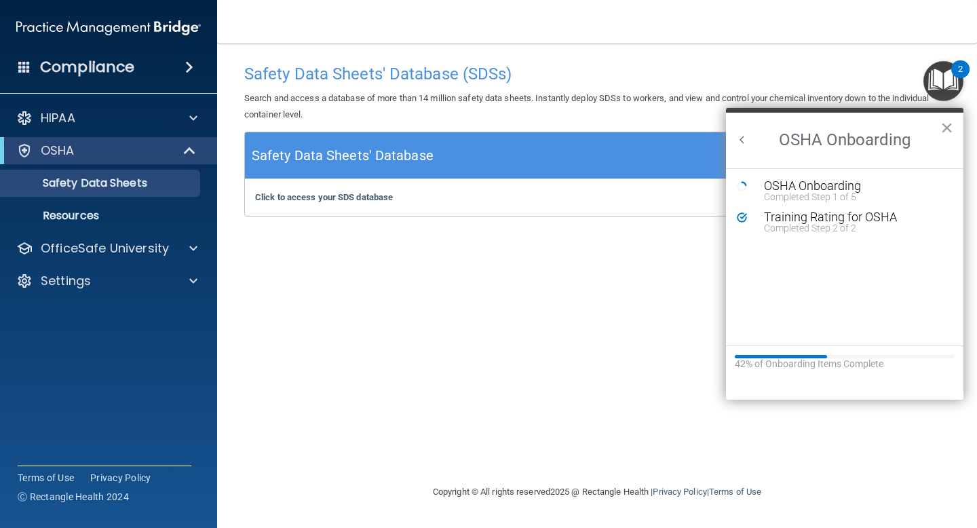
click at [746, 138] on button "Back to Resource Center Home" at bounding box center [742, 140] width 14 height 14
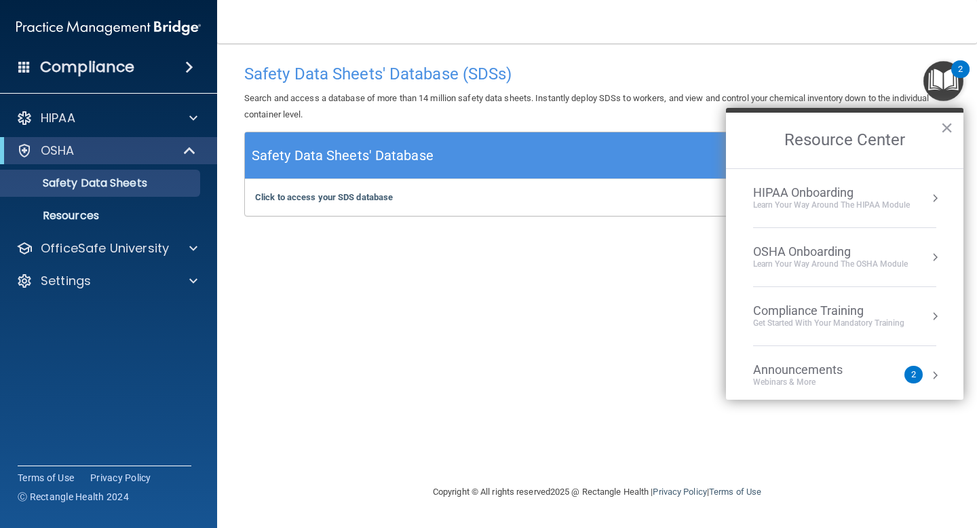
click at [828, 306] on div "Compliance Training" at bounding box center [828, 310] width 151 height 15
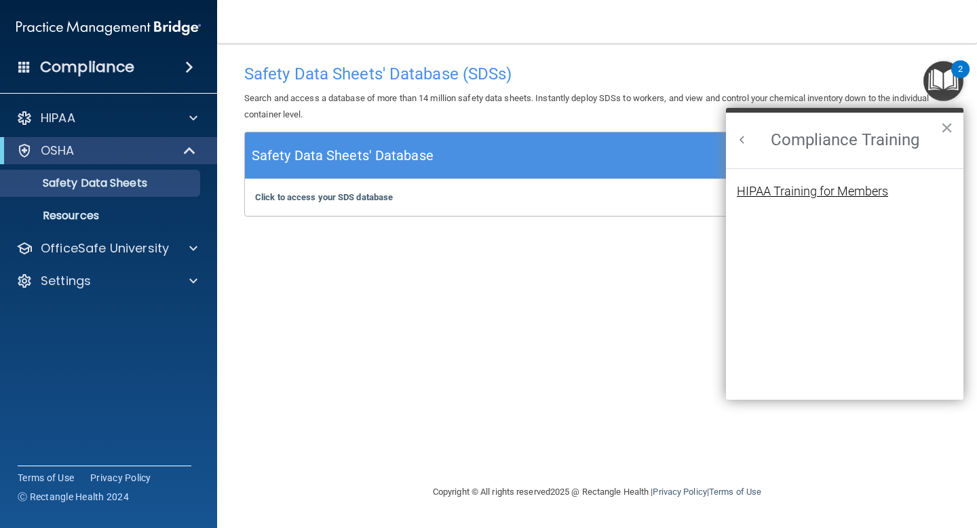
click at [818, 195] on div "HIPAA Training for Members" at bounding box center [812, 191] width 151 height 12
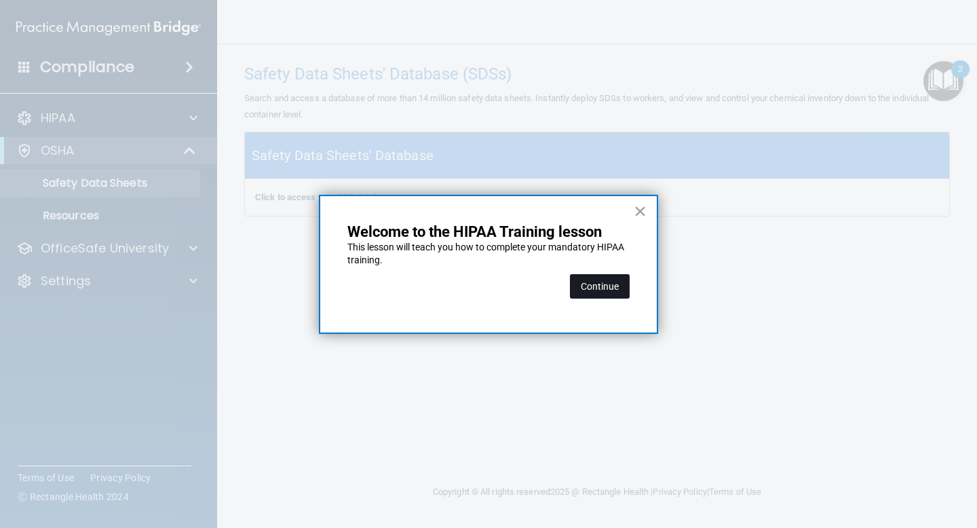
click at [616, 280] on button "Continue" at bounding box center [600, 286] width 60 height 24
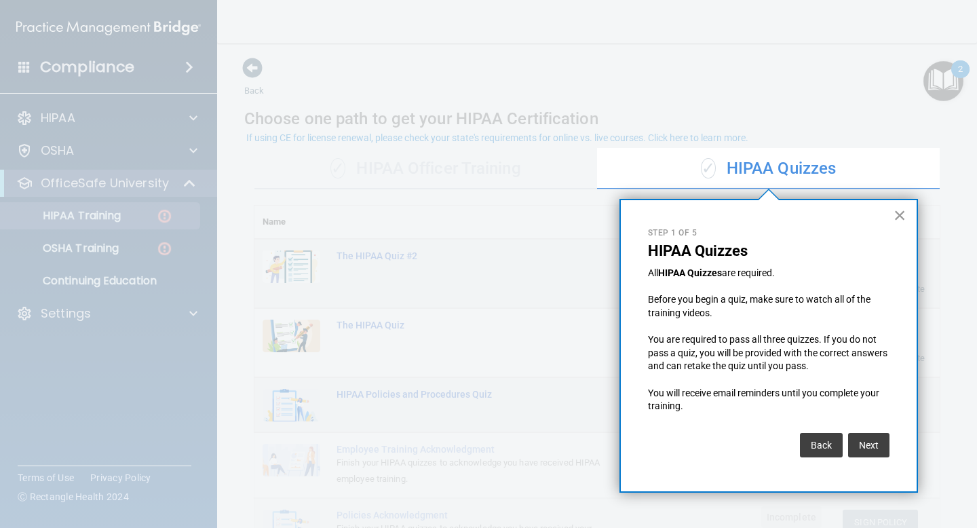
click at [903, 216] on button "×" at bounding box center [900, 215] width 13 height 22
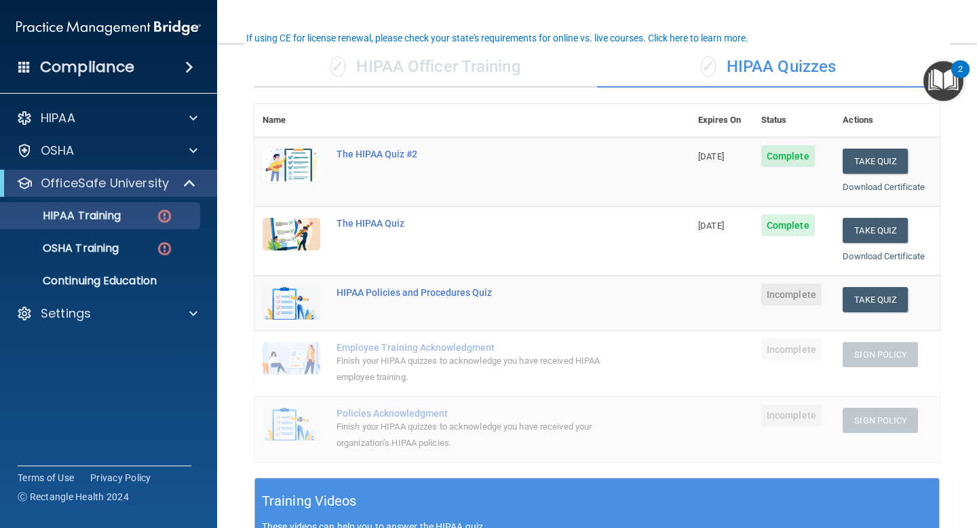
scroll to position [104, 0]
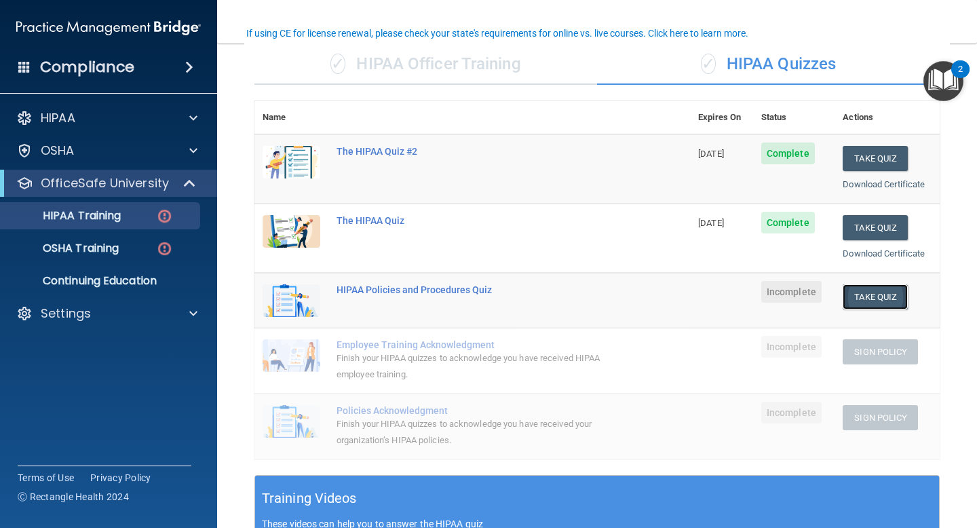
click at [881, 298] on button "Take Quiz" at bounding box center [875, 296] width 65 height 25
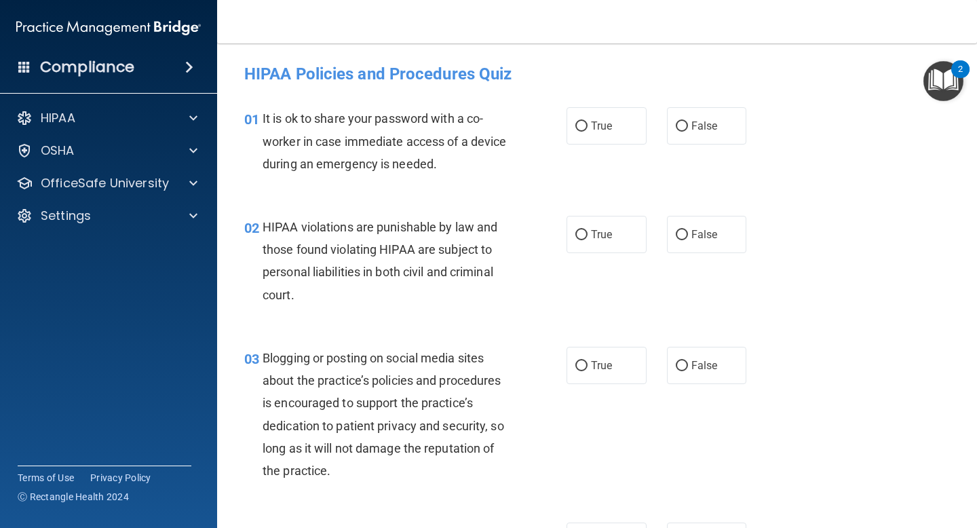
click at [456, 119] on span "It is ok to share your password with a co-worker in case immediate access of a …" at bounding box center [385, 140] width 244 height 59
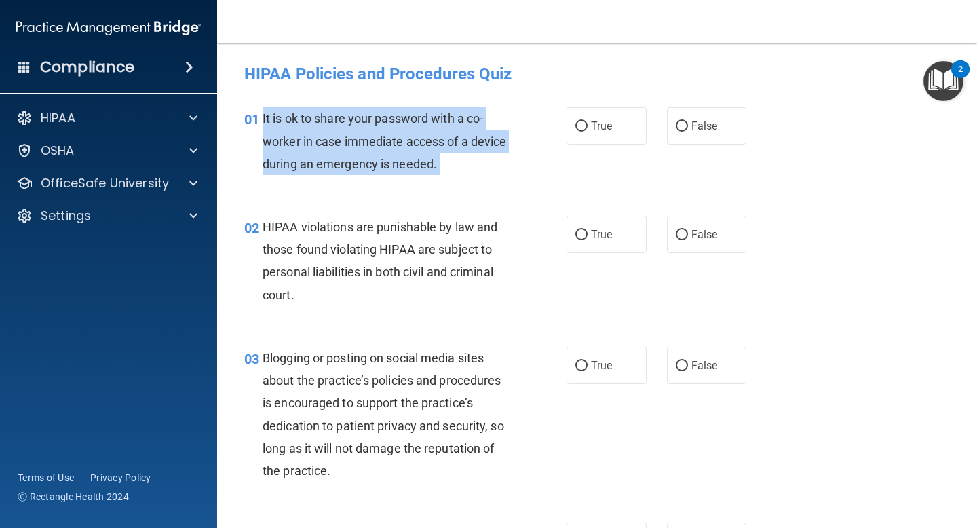
click at [456, 119] on span "It is ok to share your password with a co-worker in case immediate access of a …" at bounding box center [385, 140] width 244 height 59
copy ng-form "It is ok to share your password with a co-worker in case immediate access of a …"
click at [680, 236] on input "False" at bounding box center [682, 235] width 12 height 10
radio input "true"
click at [509, 153] on div "It is ok to share your password with a co-worker in case immediate access of a …" at bounding box center [391, 141] width 257 height 68
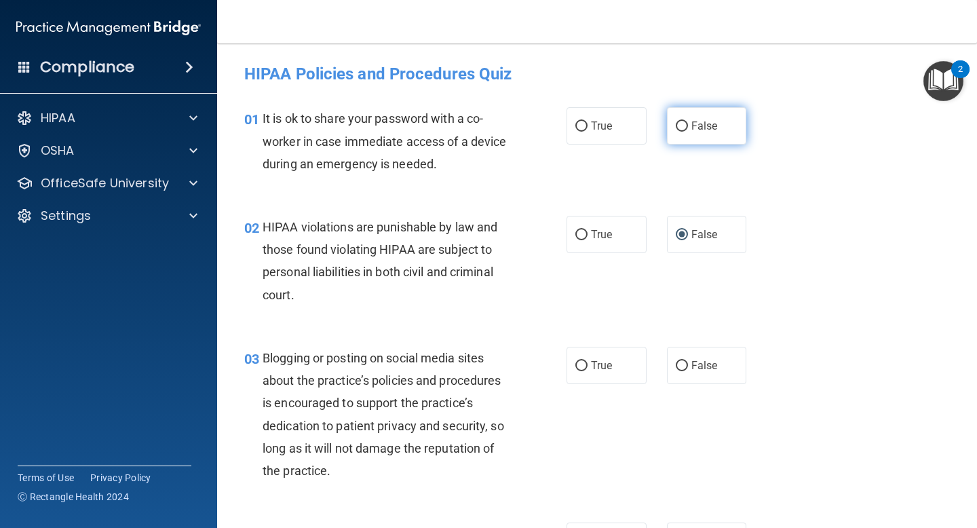
click at [681, 128] on input "False" at bounding box center [682, 126] width 12 height 10
radio input "true"
click at [581, 233] on input "True" at bounding box center [581, 235] width 12 height 10
radio input "true"
radio input "false"
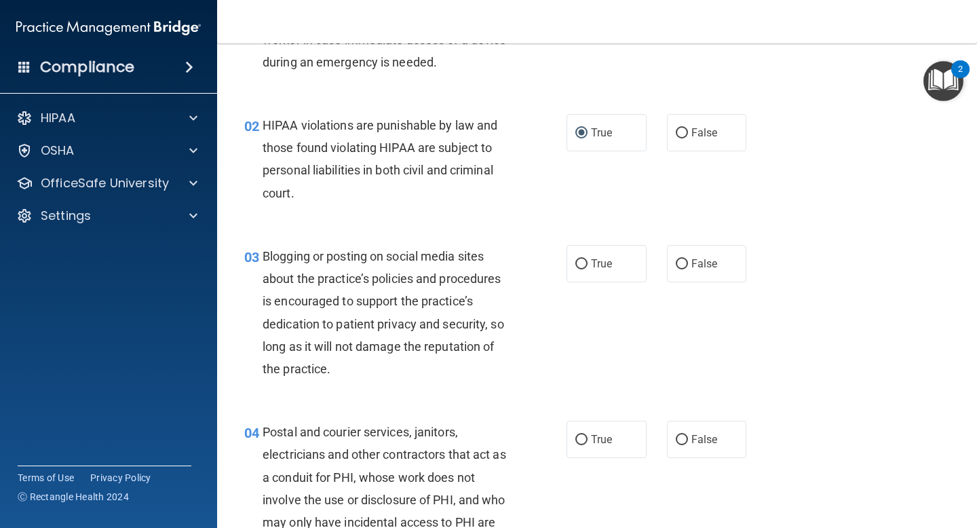
scroll to position [112, 0]
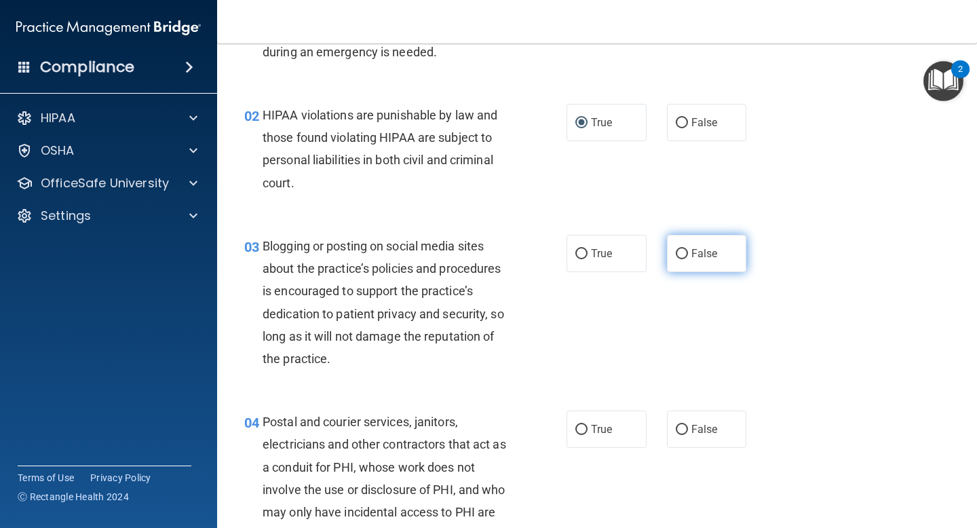
click at [700, 246] on label "False" at bounding box center [707, 253] width 80 height 37
click at [688, 249] on input "False" at bounding box center [682, 254] width 12 height 10
radio input "true"
click at [603, 251] on span "True" at bounding box center [601, 253] width 21 height 13
click at [588, 251] on input "True" at bounding box center [581, 254] width 12 height 10
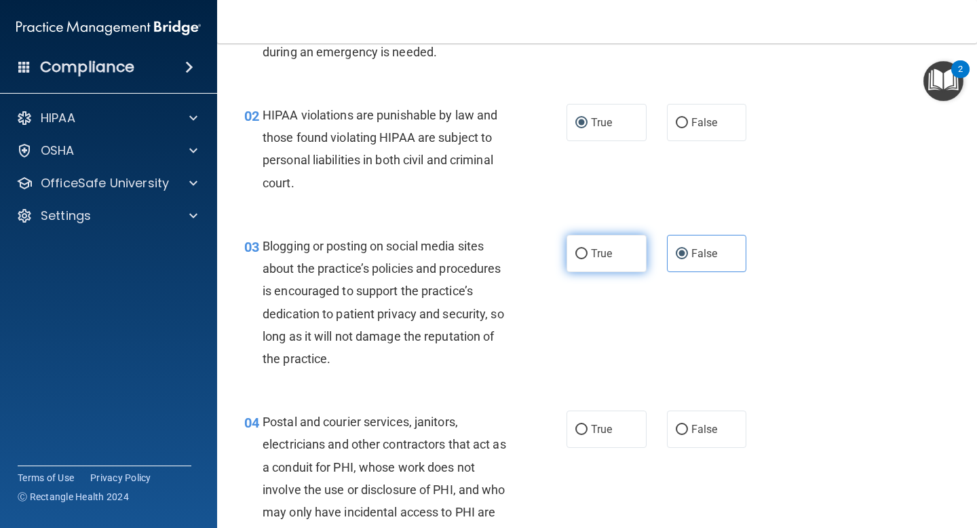
radio input "true"
click at [379, 260] on div "Blogging or posting on social media sites about the practice’s policies and pro…" at bounding box center [391, 302] width 257 height 135
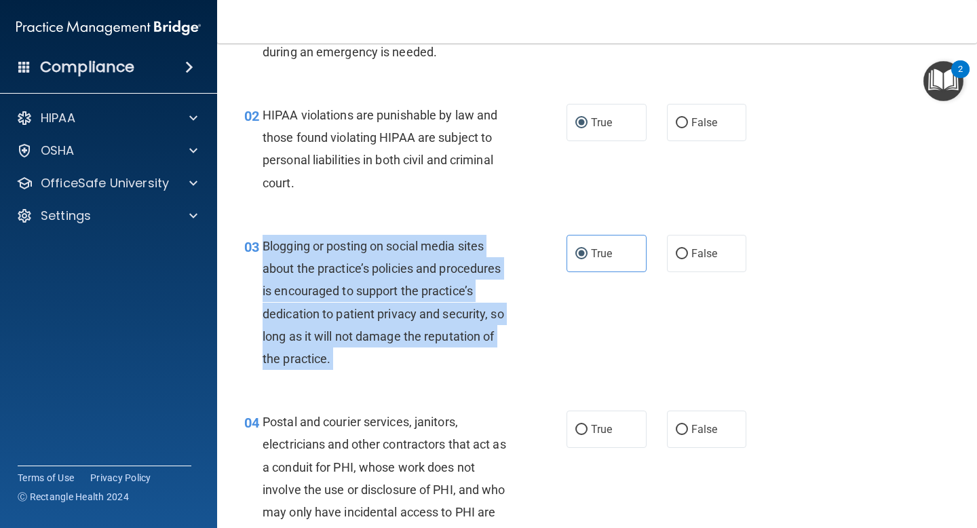
click at [379, 260] on div "Blogging or posting on social media sites about the practice’s policies and pro…" at bounding box center [391, 302] width 257 height 135
copy ng-form "Blogging or posting on social media sites about the practice’s policies and pro…"
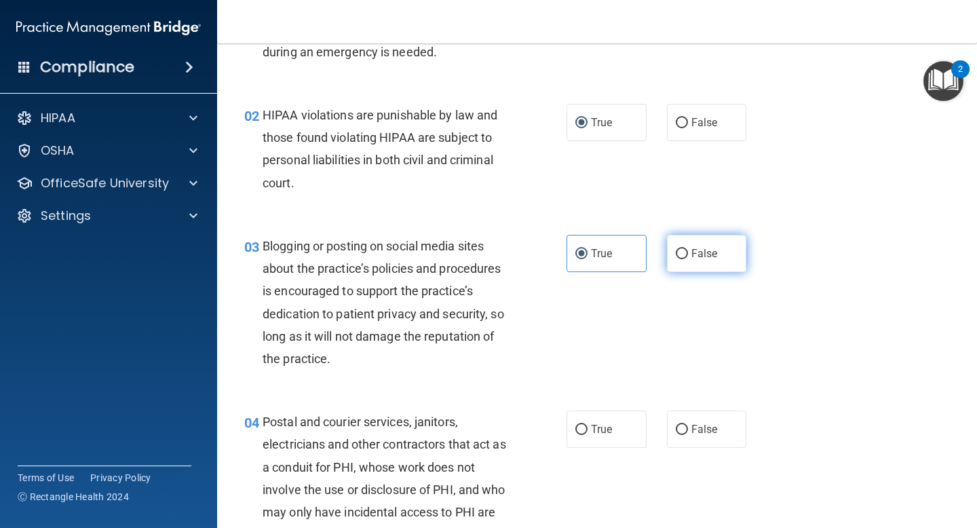
click at [689, 237] on label "False" at bounding box center [707, 253] width 80 height 37
click at [688, 249] on input "False" at bounding box center [682, 254] width 12 height 10
radio input "true"
radio input "false"
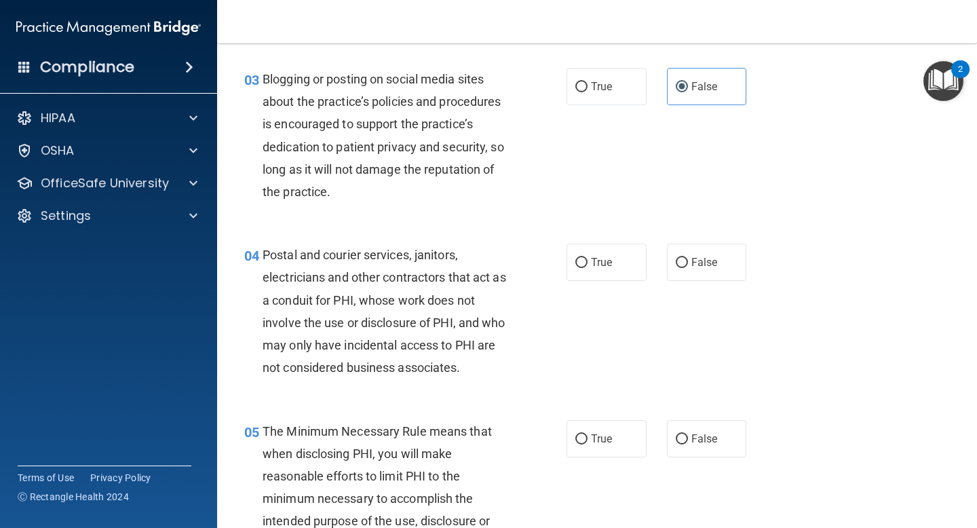
scroll to position [282, 0]
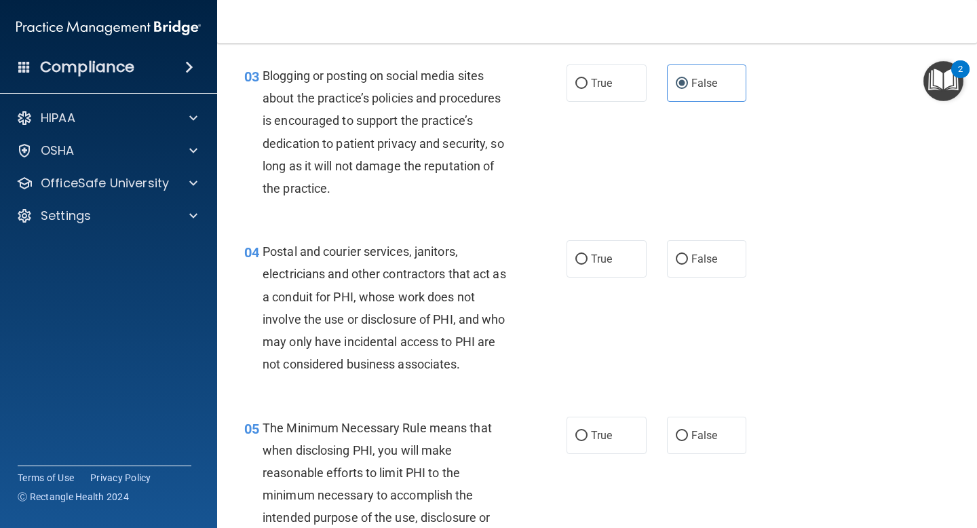
click at [409, 261] on div "Postal and courier services, janitors, electricians and other contractors that …" at bounding box center [391, 307] width 257 height 135
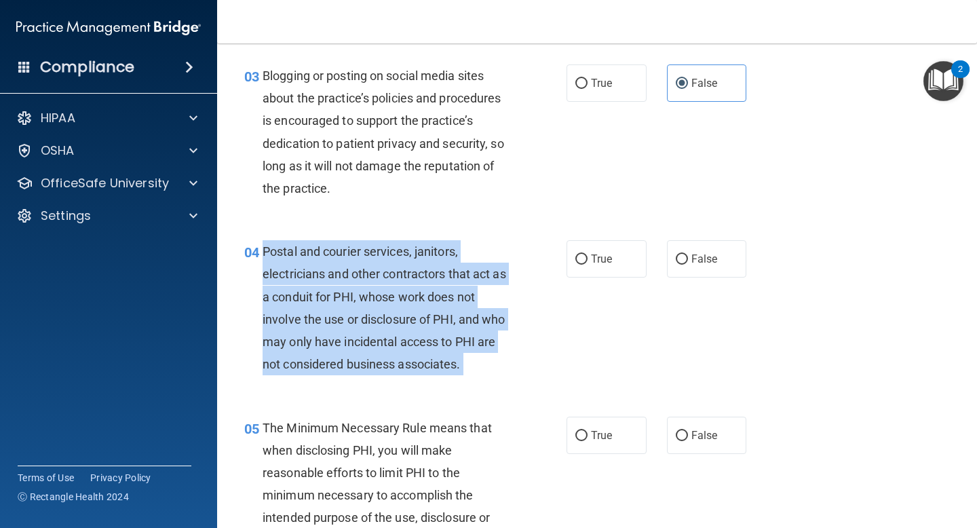
click at [409, 261] on div "Postal and courier services, janitors, electricians and other contractors that …" at bounding box center [391, 307] width 257 height 135
copy ng-form "Postal and courier services, janitors, electricians and other contractors that …"
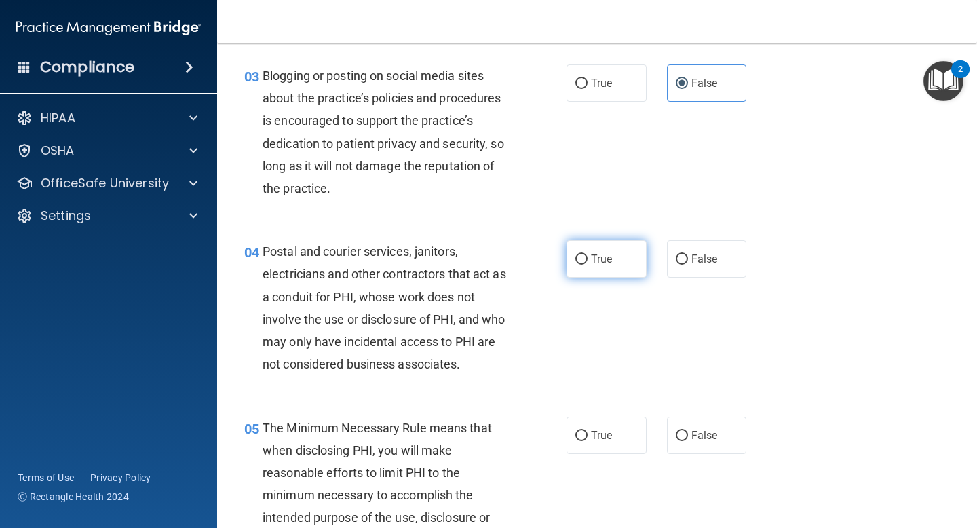
click at [583, 266] on label "True" at bounding box center [607, 258] width 80 height 37
click at [583, 265] on input "True" at bounding box center [581, 259] width 12 height 10
radio input "true"
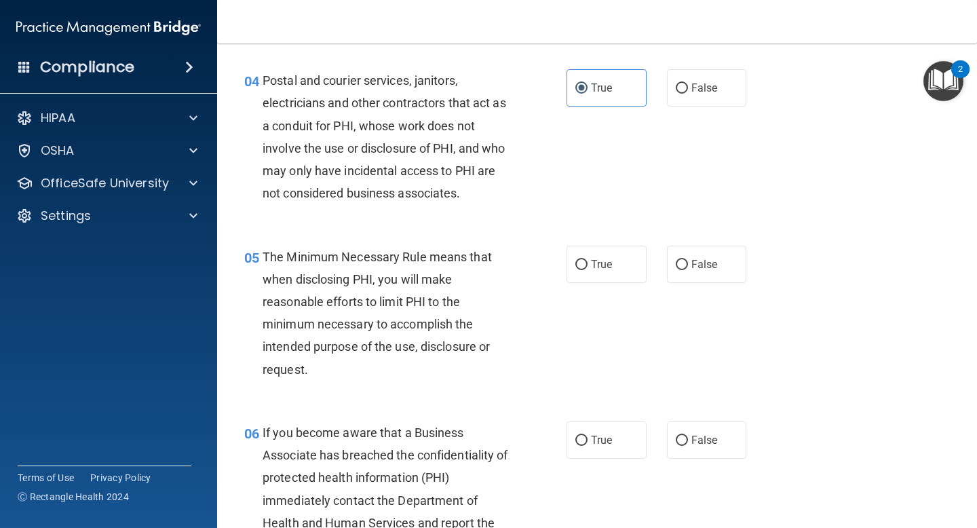
scroll to position [458, 0]
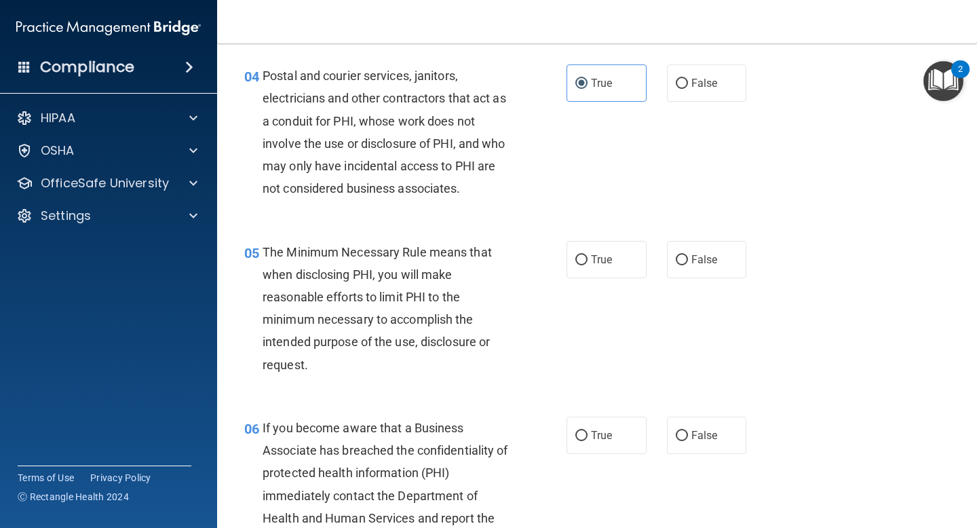
click at [390, 250] on span "The Minimum Necessary Rule means that when disclosing PHI, you will make reason…" at bounding box center [377, 308] width 229 height 127
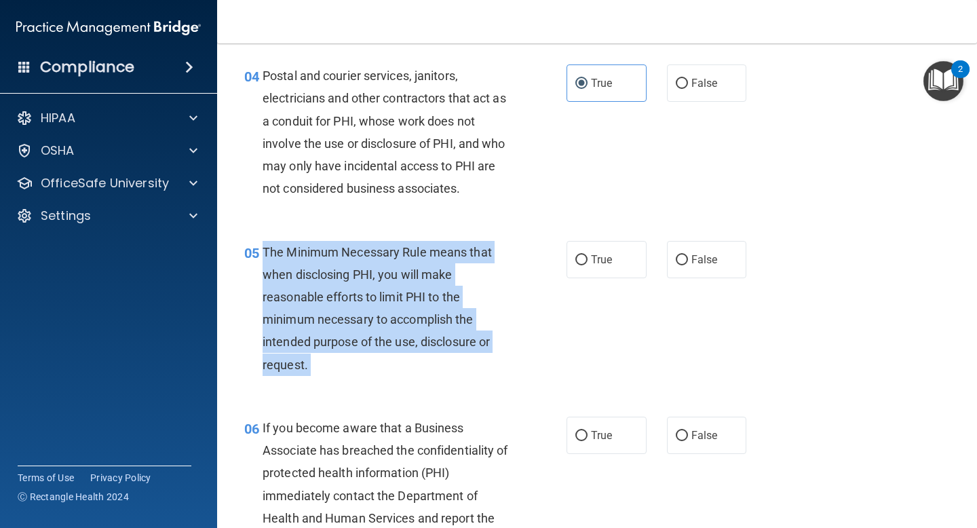
click at [390, 250] on span "The Minimum Necessary Rule means that when disclosing PHI, you will make reason…" at bounding box center [377, 308] width 229 height 127
click at [514, 297] on div "The Minimum Necessary Rule means that when disclosing PHI, you will make reason…" at bounding box center [391, 308] width 257 height 135
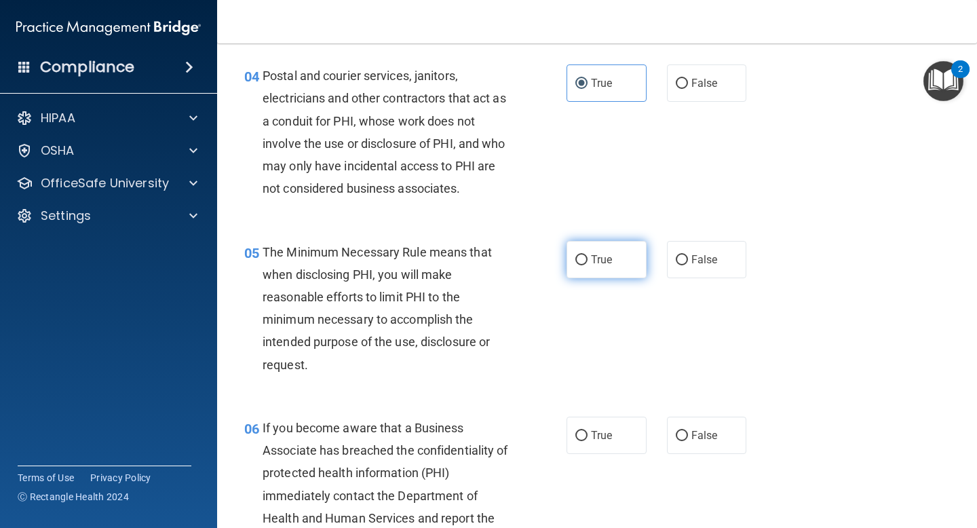
click at [582, 255] on input "True" at bounding box center [581, 260] width 12 height 10
radio input "true"
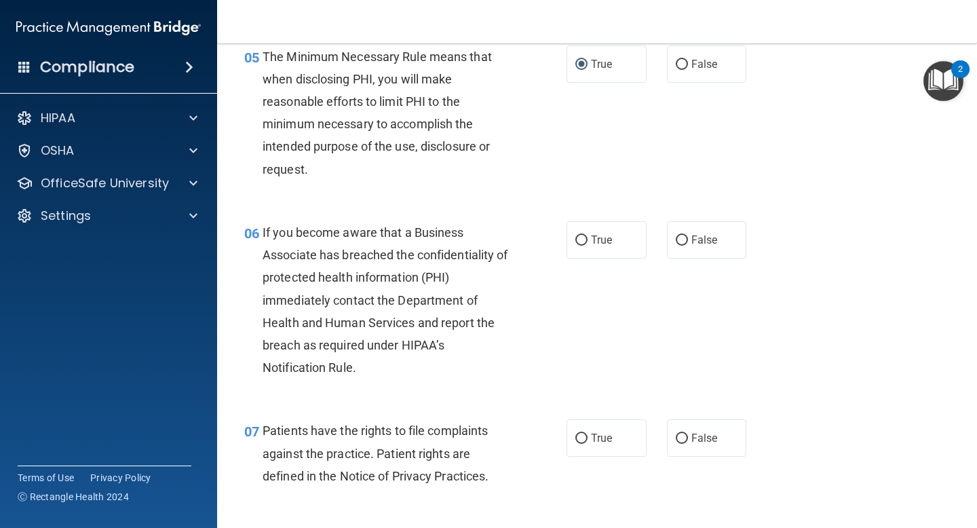
scroll to position [657, 0]
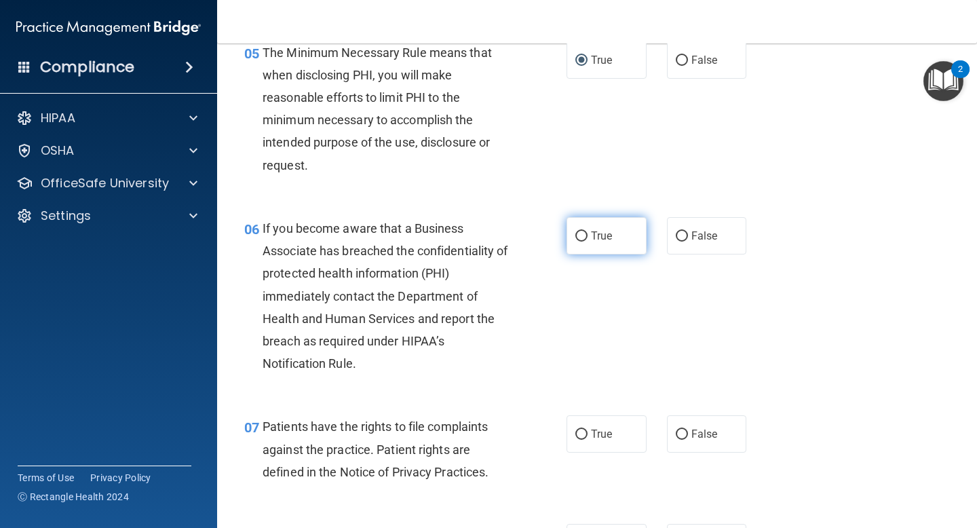
click at [597, 232] on span "True" at bounding box center [601, 235] width 21 height 13
click at [588, 232] on input "True" at bounding box center [581, 236] width 12 height 10
radio input "true"
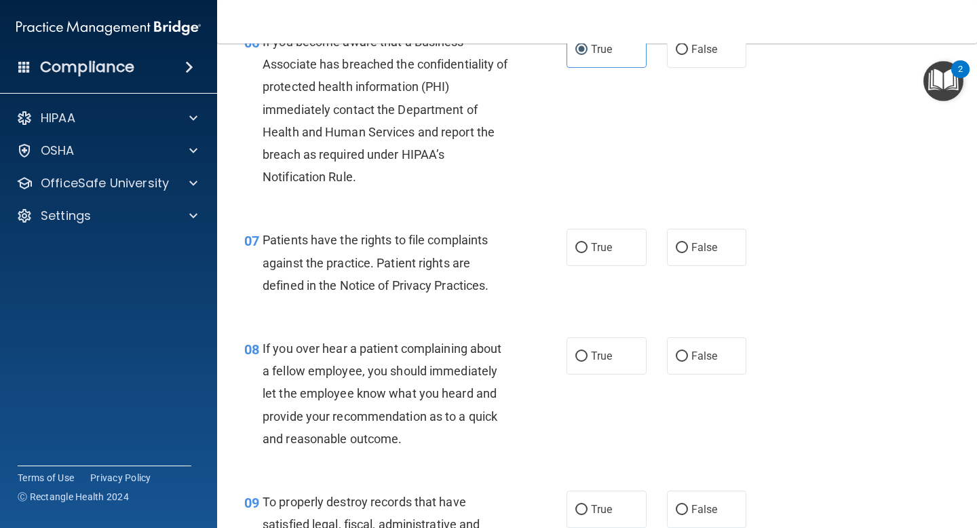
scroll to position [854, 0]
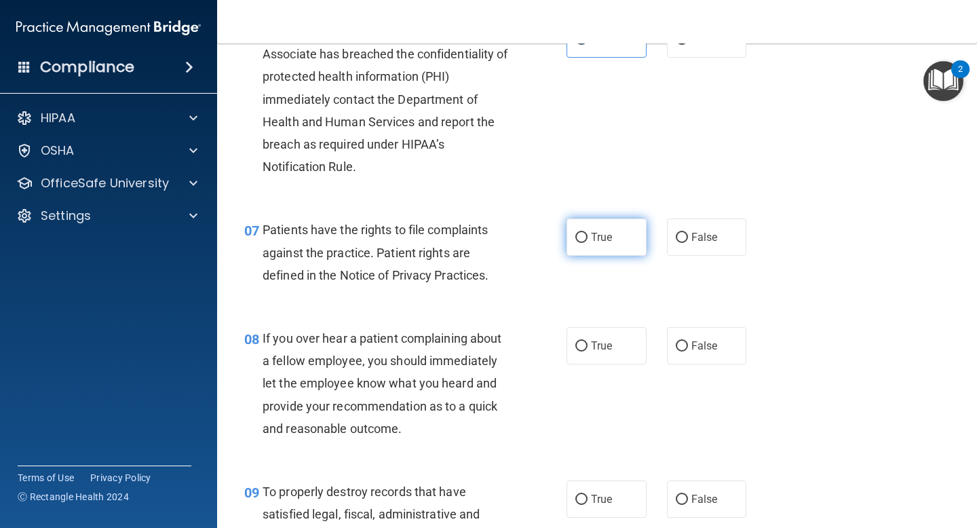
click at [590, 237] on label "True" at bounding box center [607, 236] width 80 height 37
click at [588, 237] on input "True" at bounding box center [581, 238] width 12 height 10
radio input "true"
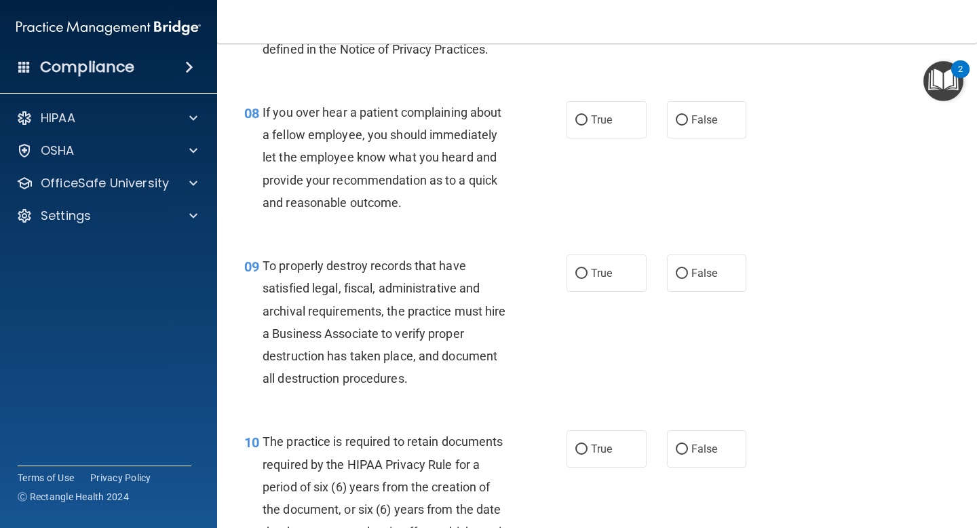
scroll to position [1082, 0]
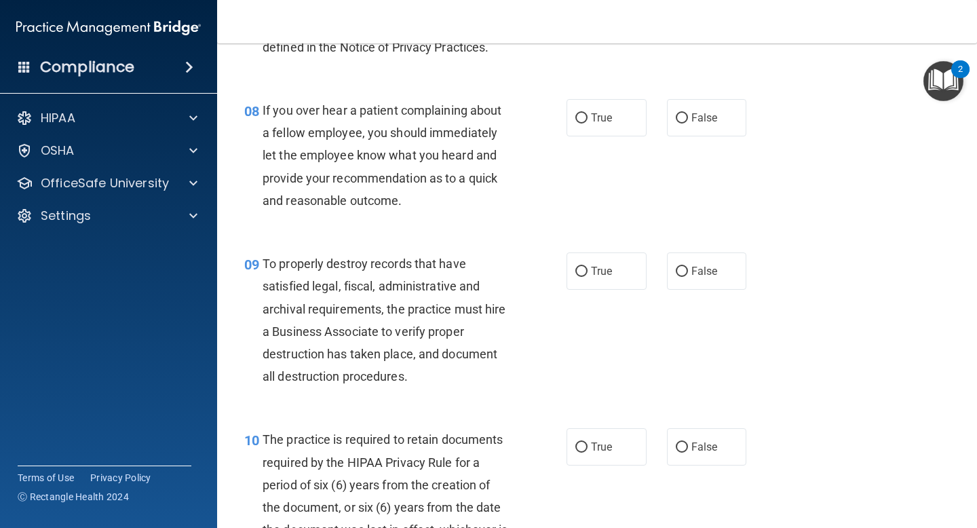
click at [417, 145] on div "If you over hear a patient complaining about a fellow employee, you should imme…" at bounding box center [391, 155] width 257 height 113
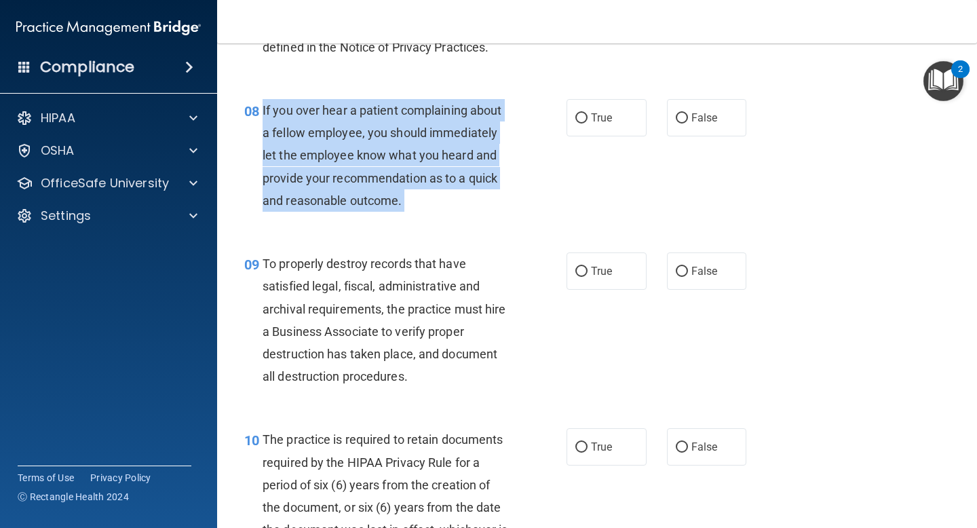
click at [417, 145] on div "If you over hear a patient complaining about a fellow employee, you should imme…" at bounding box center [391, 155] width 257 height 113
copy ng-form "If you over hear a patient complaining about a fellow employee, you should imme…"
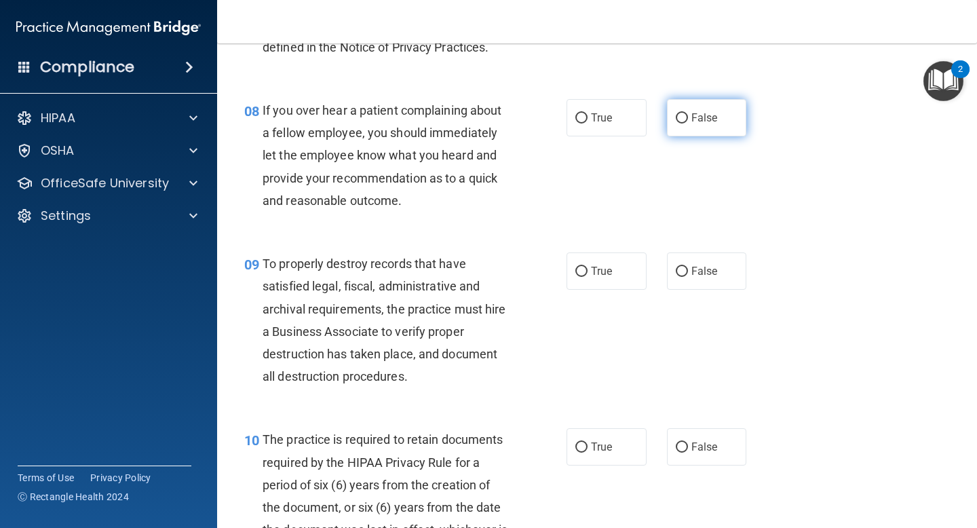
click at [689, 116] on label "False" at bounding box center [707, 117] width 80 height 37
click at [688, 116] on input "False" at bounding box center [682, 118] width 12 height 10
radio input "true"
click at [447, 257] on span "To properly destroy records that have satisfied legal, fiscal, administrative a…" at bounding box center [385, 319] width 244 height 127
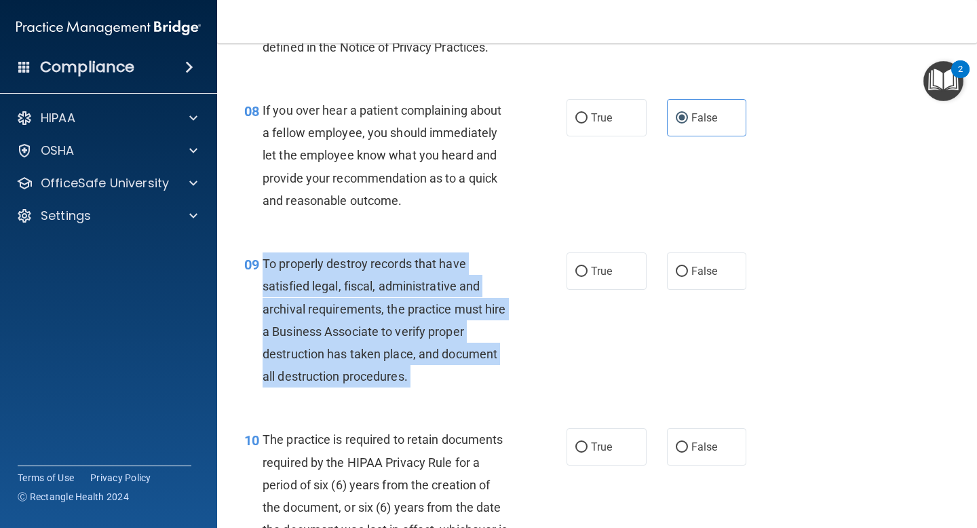
click at [447, 257] on span "To properly destroy records that have satisfied legal, fiscal, administrative a…" at bounding box center [385, 319] width 244 height 127
copy ng-form "To properly destroy records that have satisfied legal, fiscal, administrative a…"
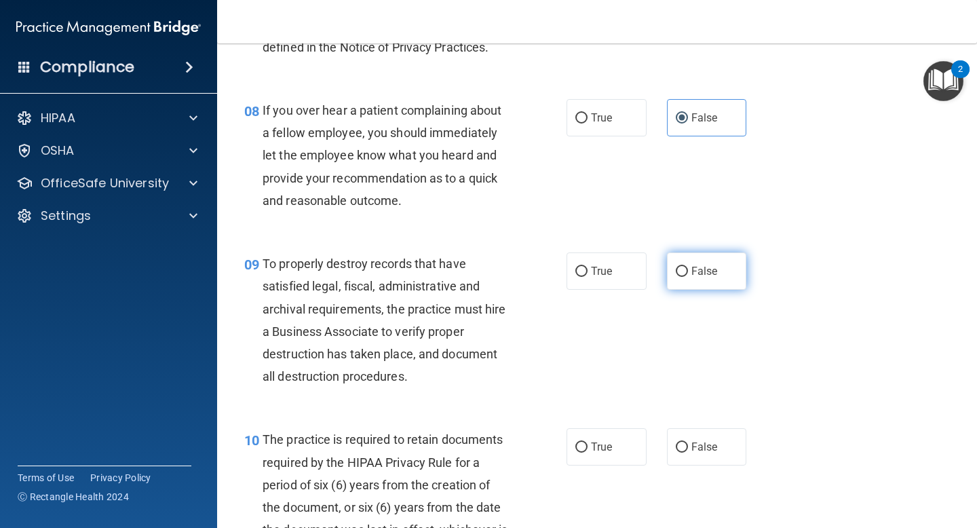
click at [690, 277] on label "False" at bounding box center [707, 270] width 80 height 37
click at [688, 277] on input "False" at bounding box center [682, 272] width 12 height 10
radio input "true"
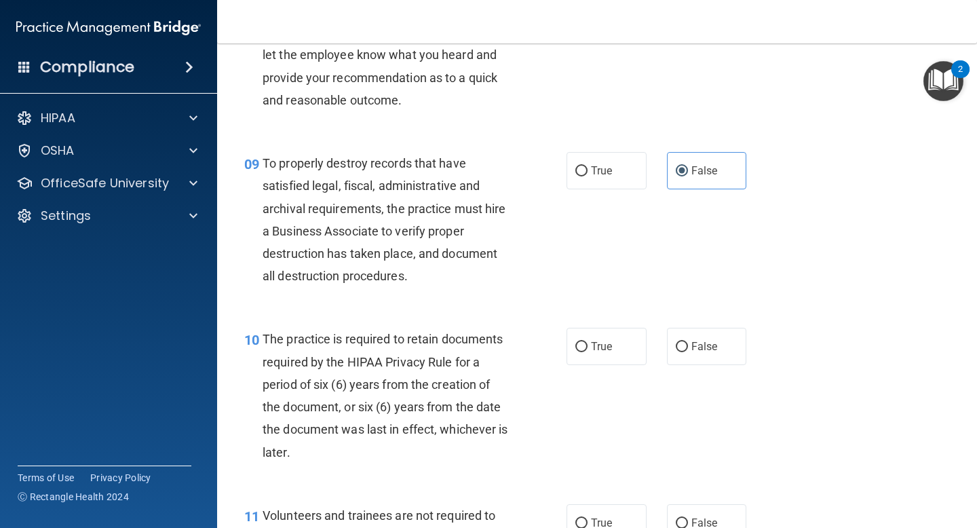
scroll to position [1198, 0]
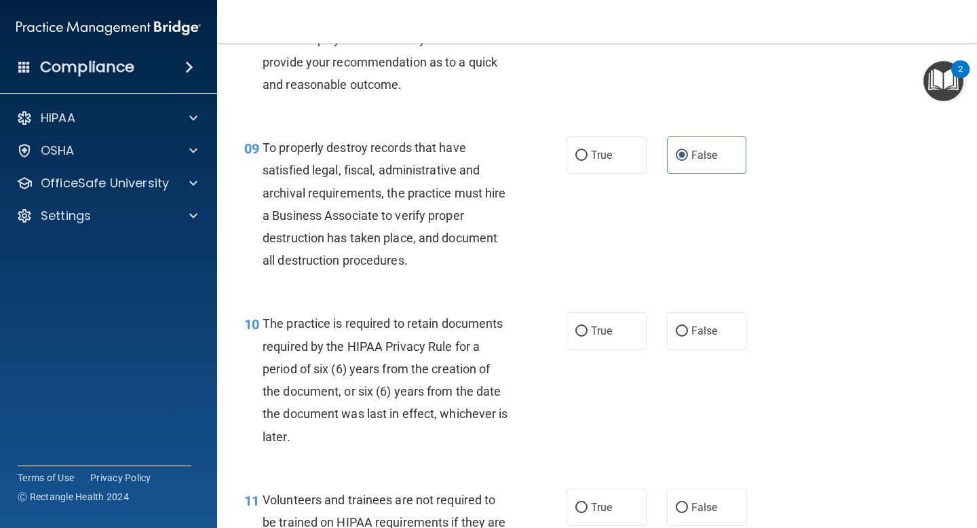
click at [442, 322] on span "The practice is required to retain documents required by the HIPAA Privacy Rule…" at bounding box center [386, 379] width 246 height 127
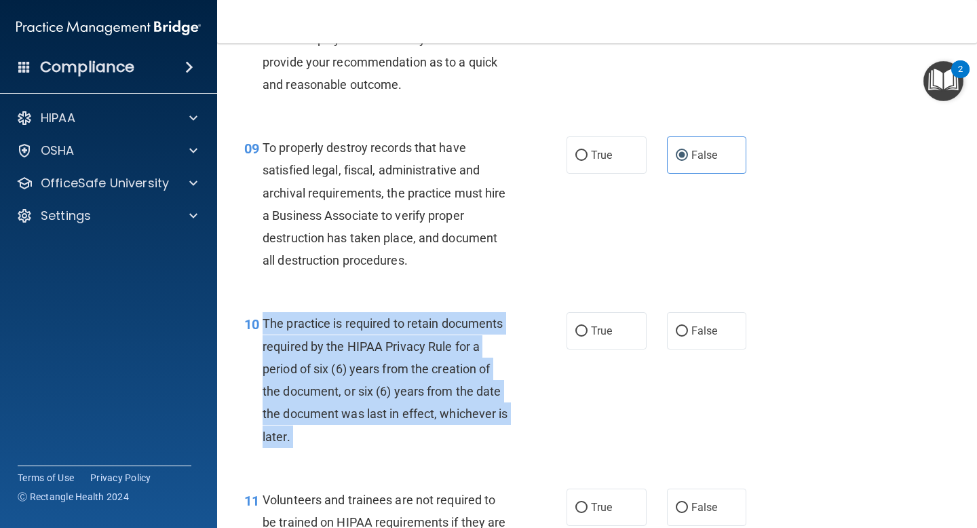
click at [442, 322] on span "The practice is required to retain documents required by the HIPAA Privacy Rule…" at bounding box center [386, 379] width 246 height 127
copy ng-form "The practice is required to retain documents required by the HIPAA Privacy Rule…"
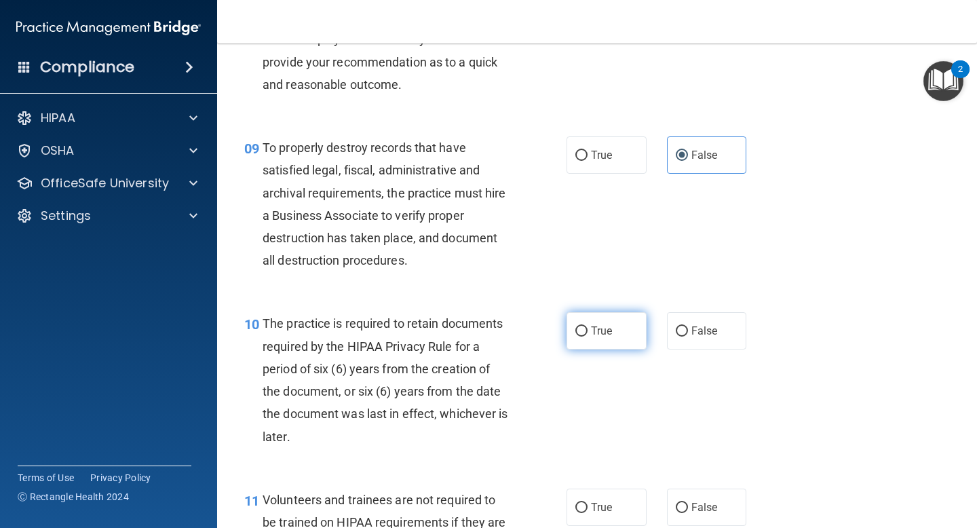
click at [581, 324] on label "True" at bounding box center [607, 330] width 80 height 37
click at [581, 326] on input "True" at bounding box center [581, 331] width 12 height 10
radio input "true"
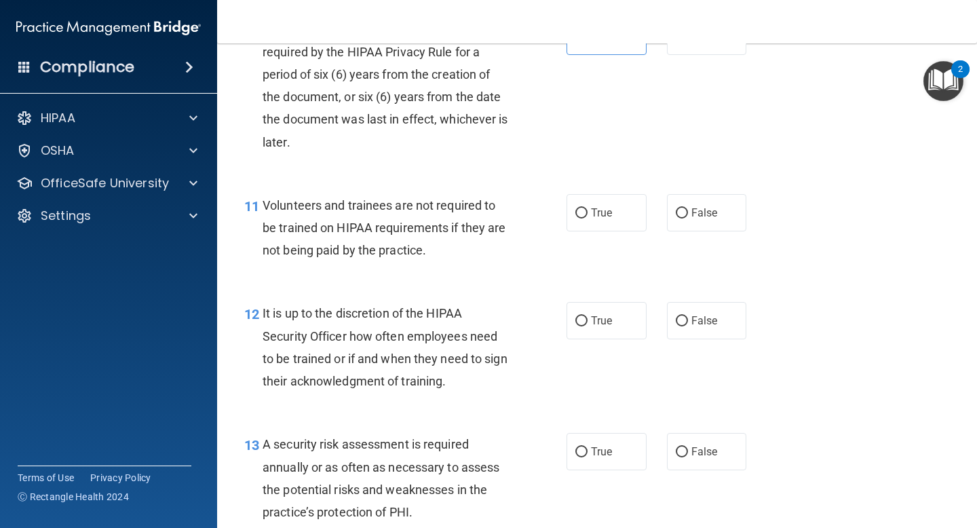
scroll to position [1497, 0]
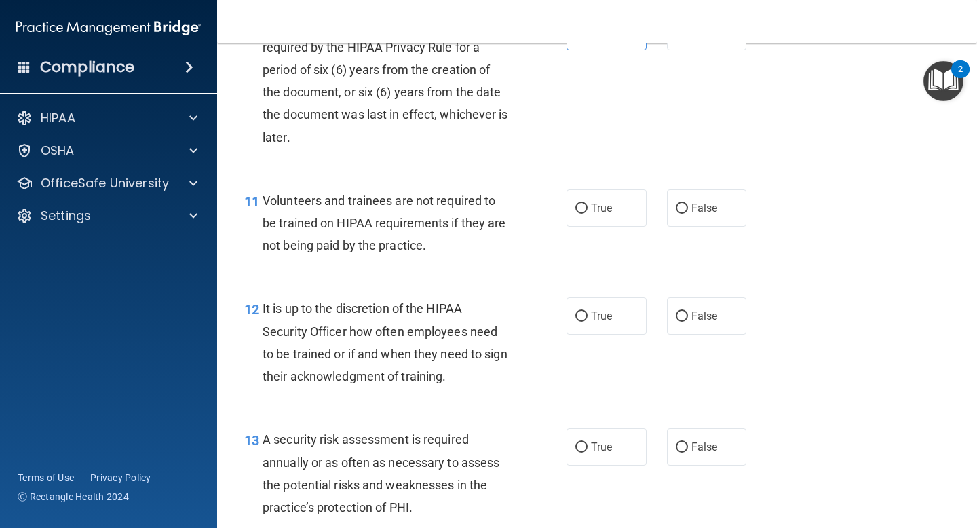
click at [398, 203] on span "Volunteers and trainees are not required to be trained on HIPAA requirements if…" at bounding box center [384, 222] width 243 height 59
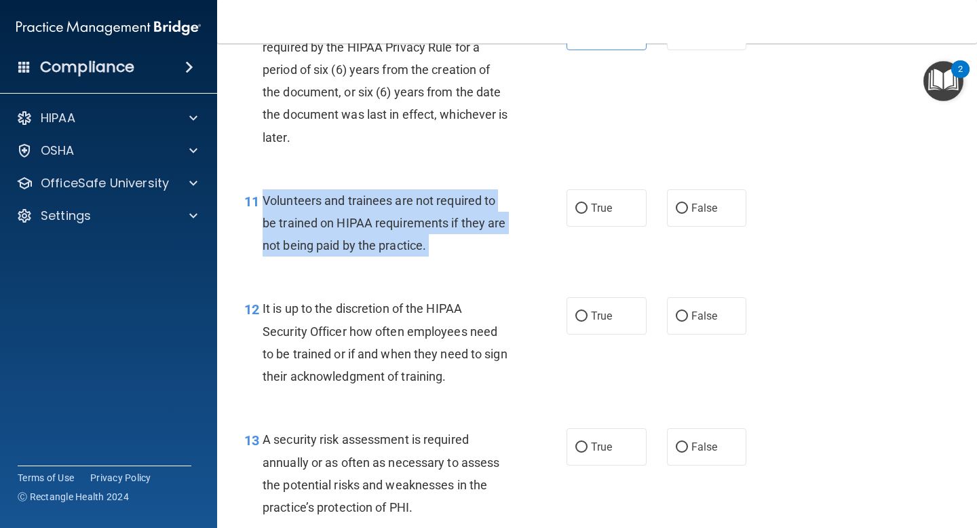
click at [398, 203] on span "Volunteers and trainees are not required to be trained on HIPAA requirements if…" at bounding box center [384, 222] width 243 height 59
copy ng-form "Volunteers and trainees are not required to be trained on HIPAA requirements if…"
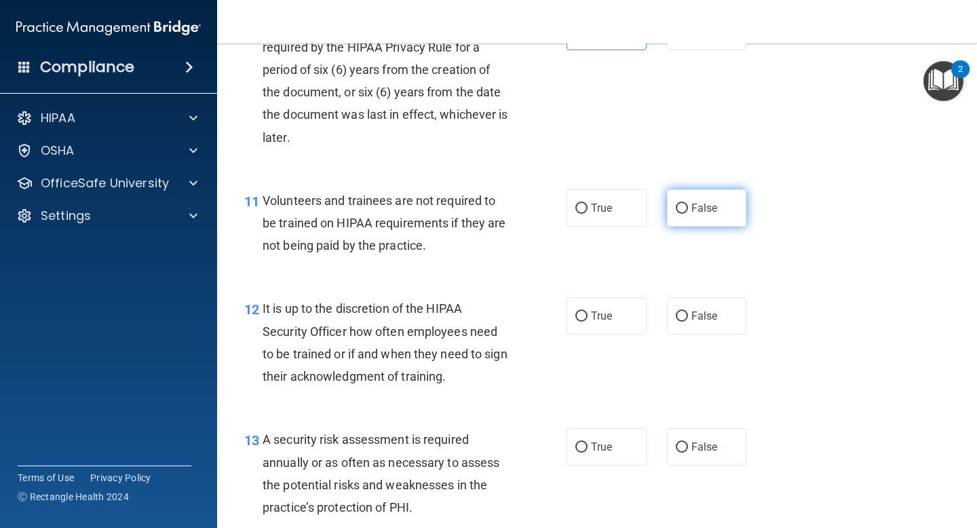
click at [689, 207] on label "False" at bounding box center [707, 207] width 80 height 37
click at [688, 207] on input "False" at bounding box center [682, 209] width 12 height 10
radio input "true"
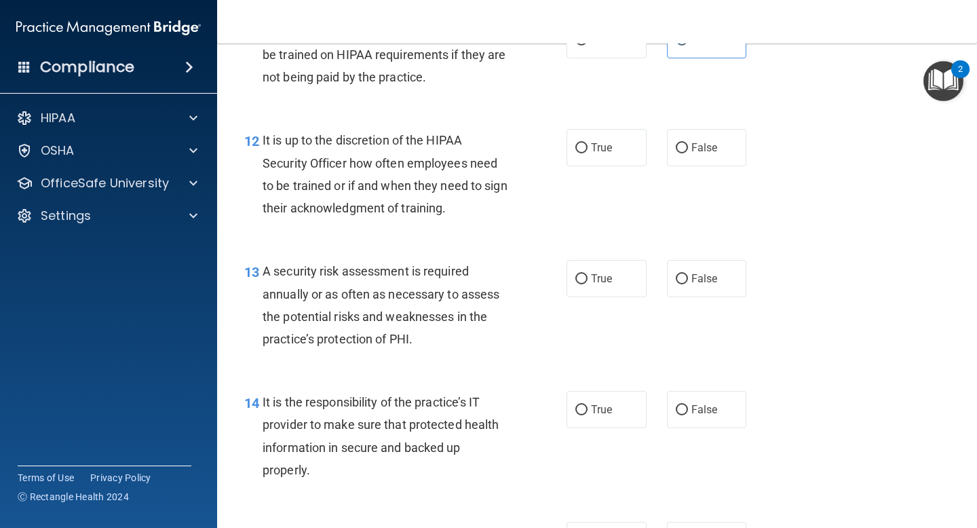
scroll to position [1671, 0]
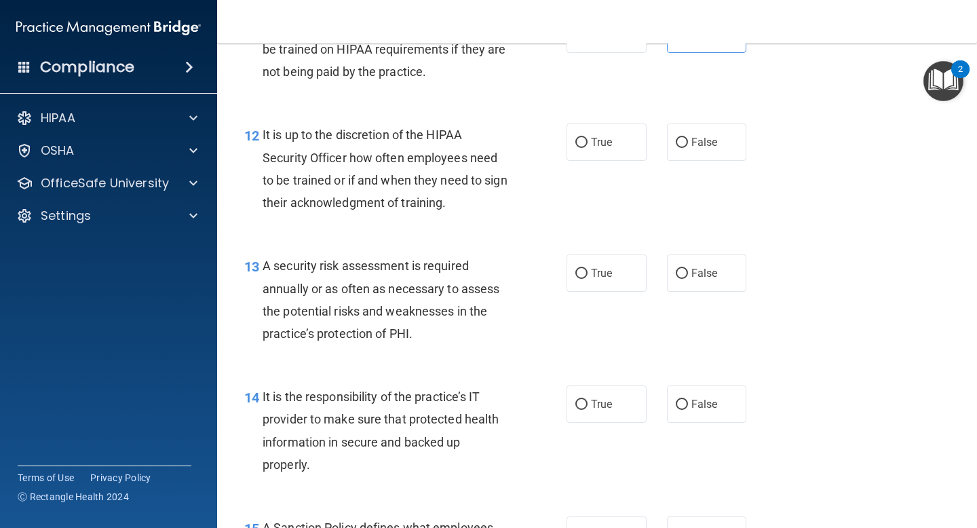
click at [360, 143] on div "It is up to the discretion of the HIPAA Security Officer how often employees ne…" at bounding box center [391, 168] width 257 height 90
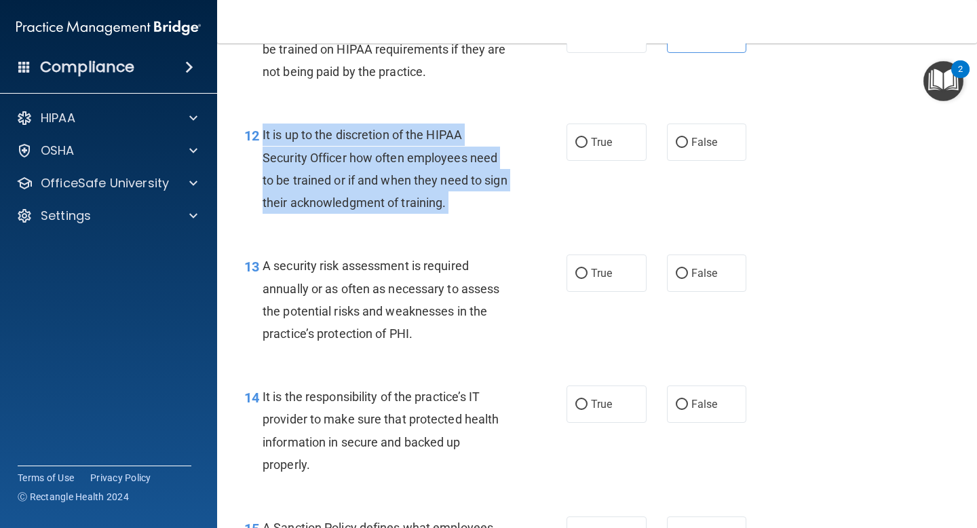
click at [360, 143] on div "It is up to the discretion of the HIPAA Security Officer how often employees ne…" at bounding box center [391, 168] width 257 height 90
copy ng-form "It is up to the discretion of the HIPAA Security Officer how often employees ne…"
click at [684, 138] on input "False" at bounding box center [682, 143] width 12 height 10
radio input "true"
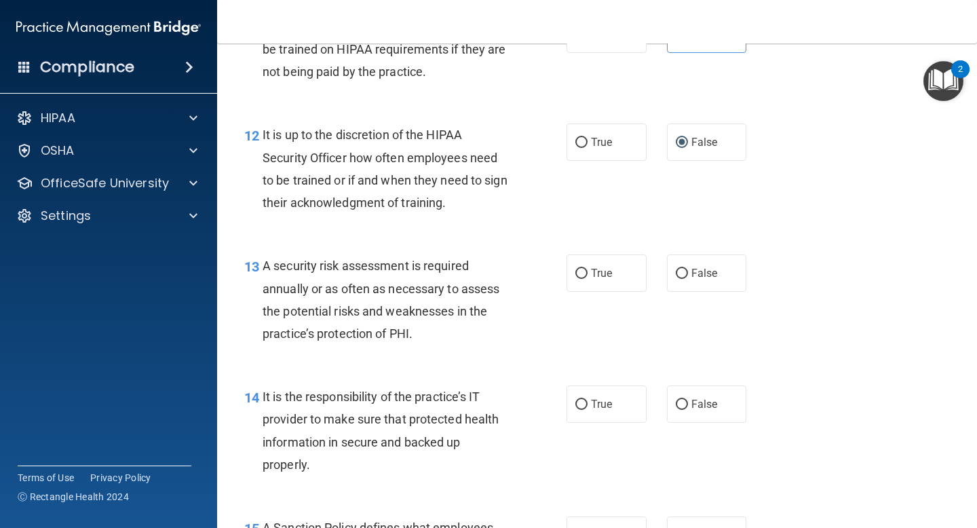
click at [382, 279] on div "A security risk assessment is required annually or as often as necessary to ass…" at bounding box center [391, 299] width 257 height 90
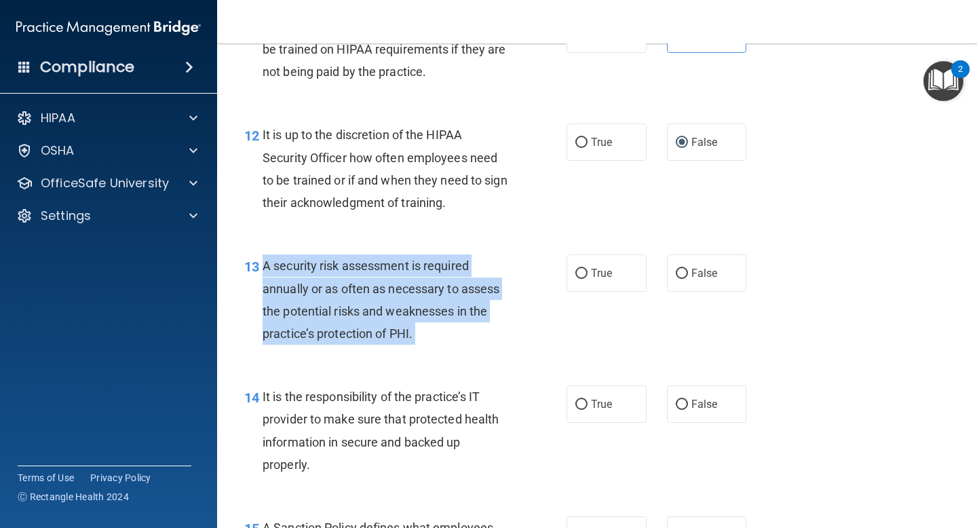
click at [382, 279] on div "A security risk assessment is required annually or as often as necessary to ass…" at bounding box center [391, 299] width 257 height 90
copy ng-form "A security risk assessment is required annually or as often as necessary to ass…"
click at [687, 275] on input "False" at bounding box center [682, 274] width 12 height 10
radio input "true"
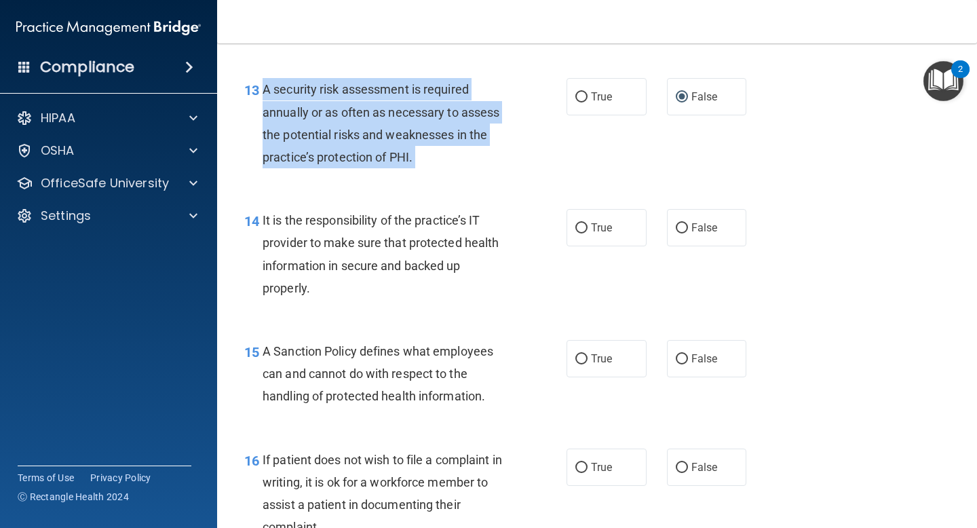
scroll to position [1862, 0]
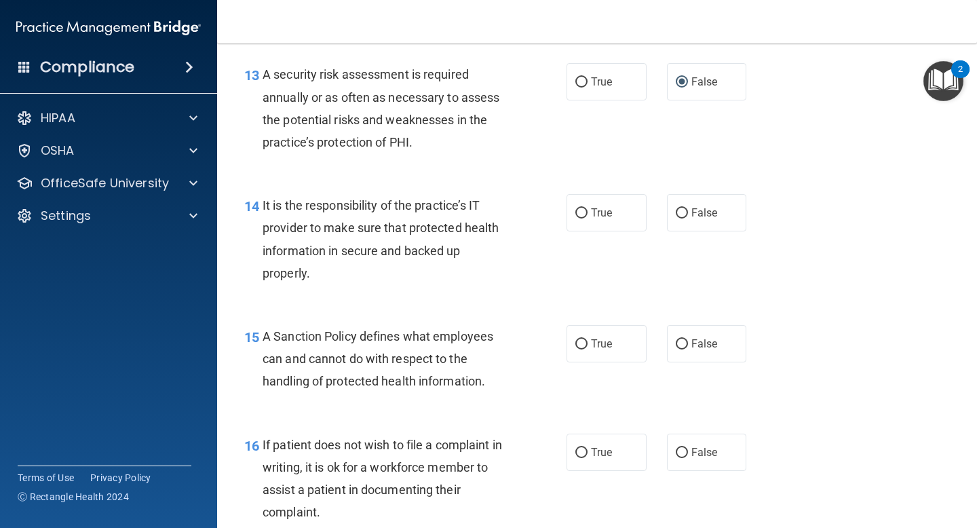
click at [347, 202] on span "It is the responsibility of the practice’s IT provider to make sure that protec…" at bounding box center [381, 239] width 236 height 82
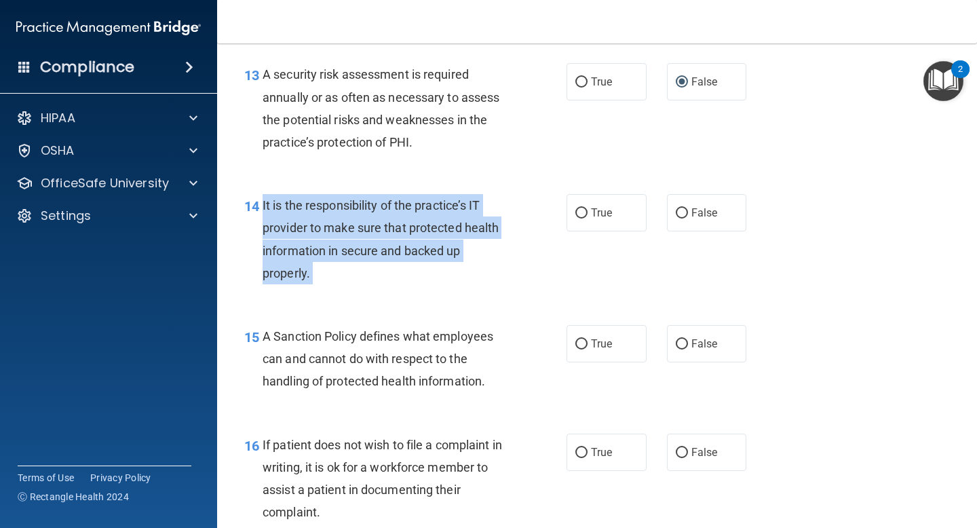
click at [347, 202] on span "It is the responsibility of the practice’s IT provider to make sure that protec…" at bounding box center [381, 239] width 236 height 82
copy ng-form "It is the responsibility of the practice’s IT provider to make sure that protec…"
click at [685, 218] on input "False" at bounding box center [682, 213] width 12 height 10
radio input "true"
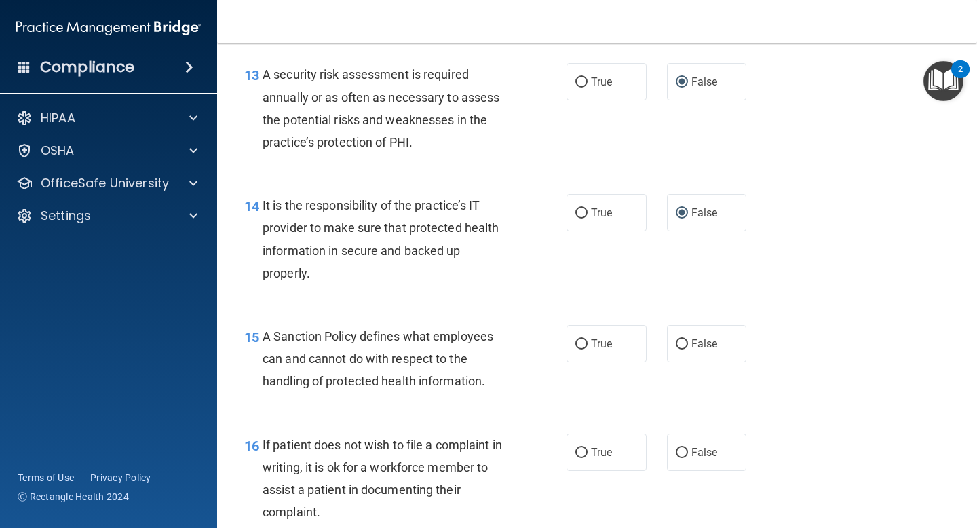
click at [351, 334] on span "A Sanction Policy defines what employees can and cannot do with respect to the …" at bounding box center [378, 358] width 231 height 59
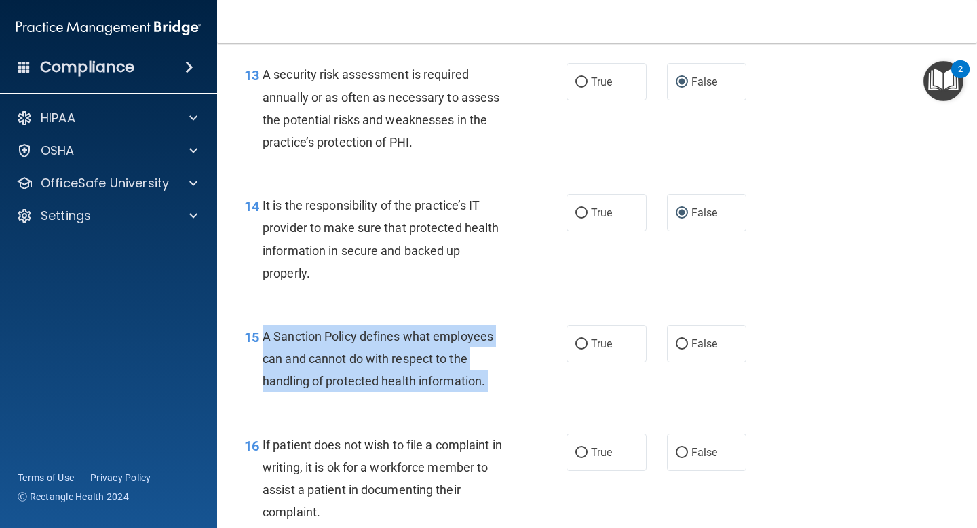
click at [351, 334] on span "A Sanction Policy defines what employees can and cannot do with respect to the …" at bounding box center [378, 358] width 231 height 59
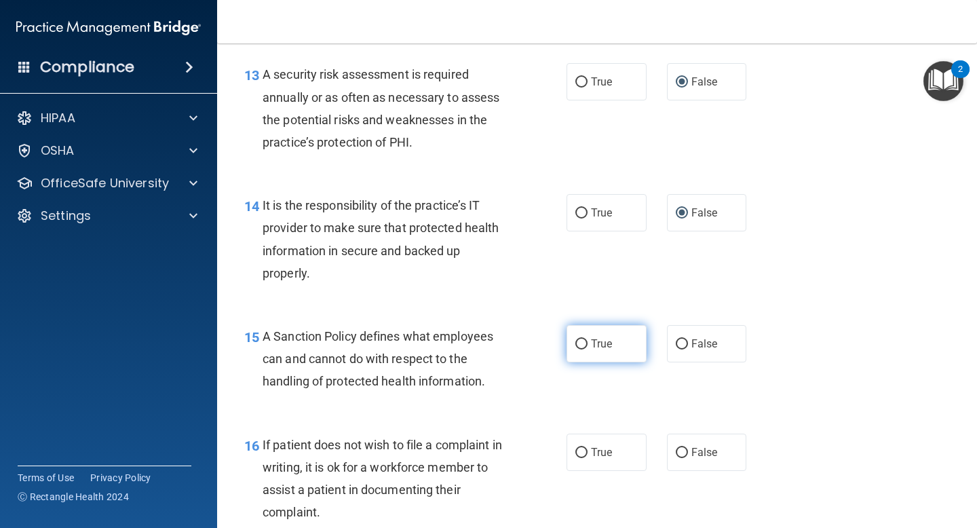
click at [590, 337] on label "True" at bounding box center [607, 343] width 80 height 37
click at [588, 339] on input "True" at bounding box center [581, 344] width 12 height 10
radio input "true"
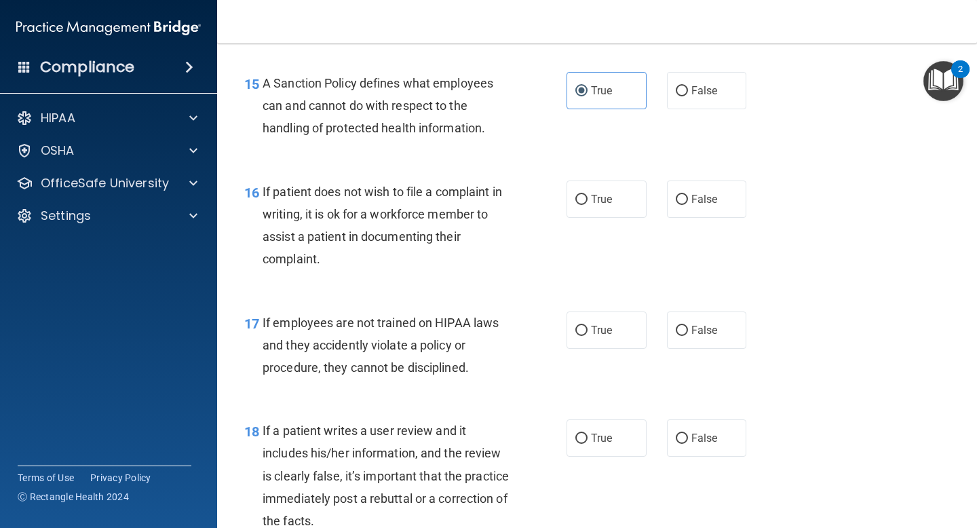
scroll to position [2117, 0]
click at [351, 199] on div "If patient does not wish to file a complaint in writing, it is ok for a workfor…" at bounding box center [391, 224] width 257 height 90
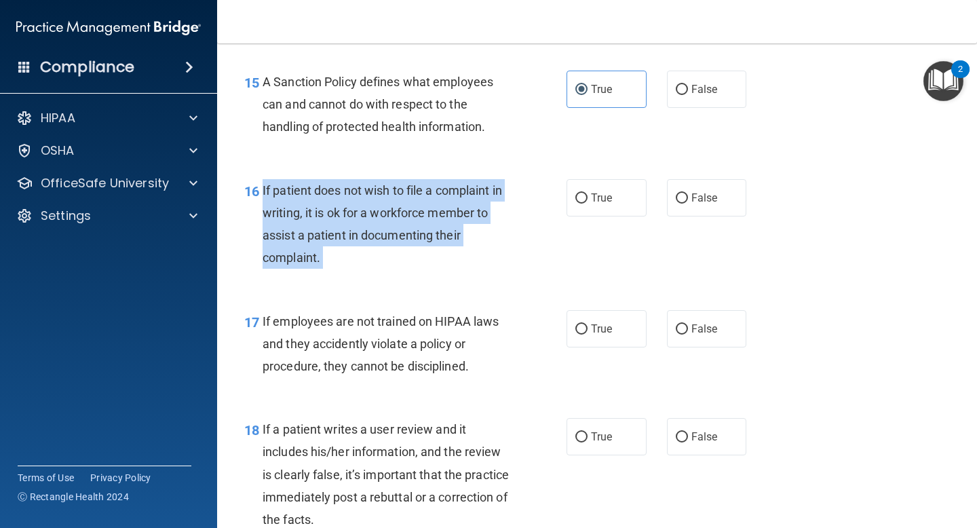
click at [351, 199] on div "If patient does not wish to file a complaint in writing, it is ok for a workfor…" at bounding box center [391, 224] width 257 height 90
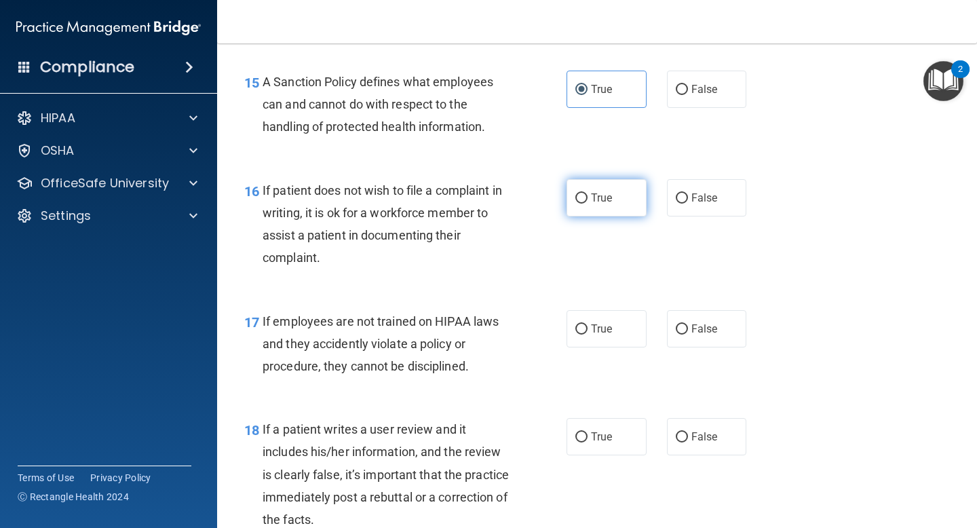
click at [592, 196] on span "True" at bounding box center [601, 197] width 21 height 13
click at [588, 196] on input "True" at bounding box center [581, 198] width 12 height 10
radio input "true"
click at [375, 318] on span "If employees are not trained on HIPAA laws and they accidently violate a policy…" at bounding box center [381, 343] width 236 height 59
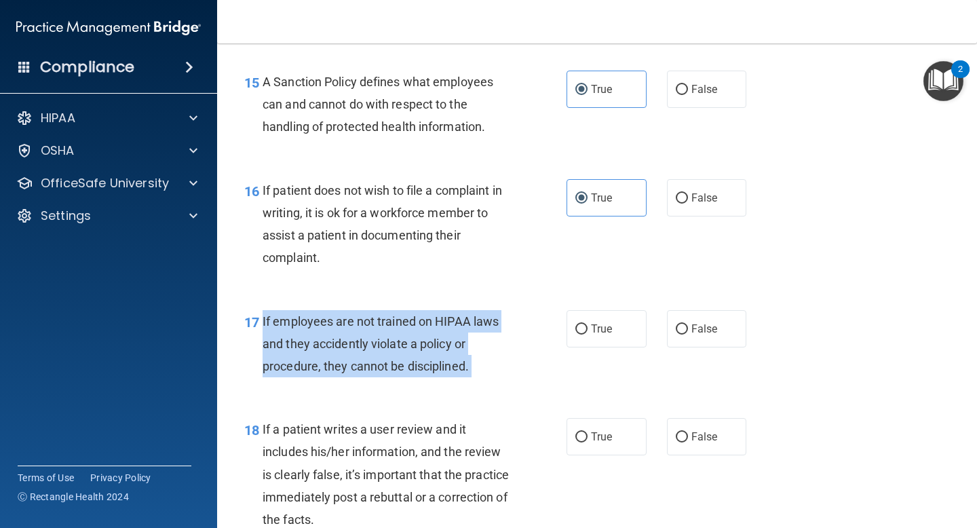
click at [375, 318] on span "If employees are not trained on HIPAA laws and they accidently violate a policy…" at bounding box center [381, 343] width 236 height 59
click at [685, 327] on input "False" at bounding box center [682, 329] width 12 height 10
radio input "true"
click at [531, 361] on div "17 If employees are not trained on HIPAA laws and they accidently violate a pol…" at bounding box center [405, 347] width 363 height 75
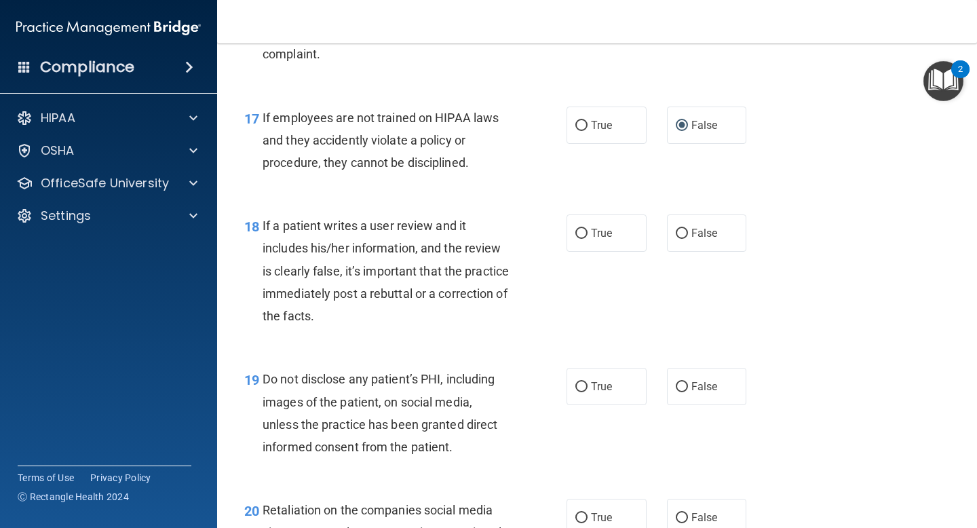
scroll to position [2328, 0]
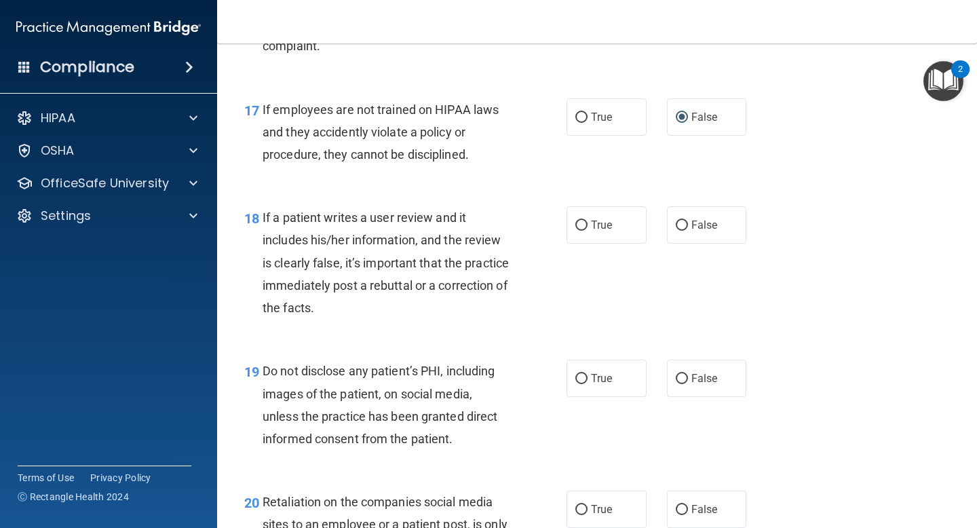
click at [337, 228] on div "If a patient writes a user review and it includes his/her information, and the …" at bounding box center [391, 262] width 257 height 113
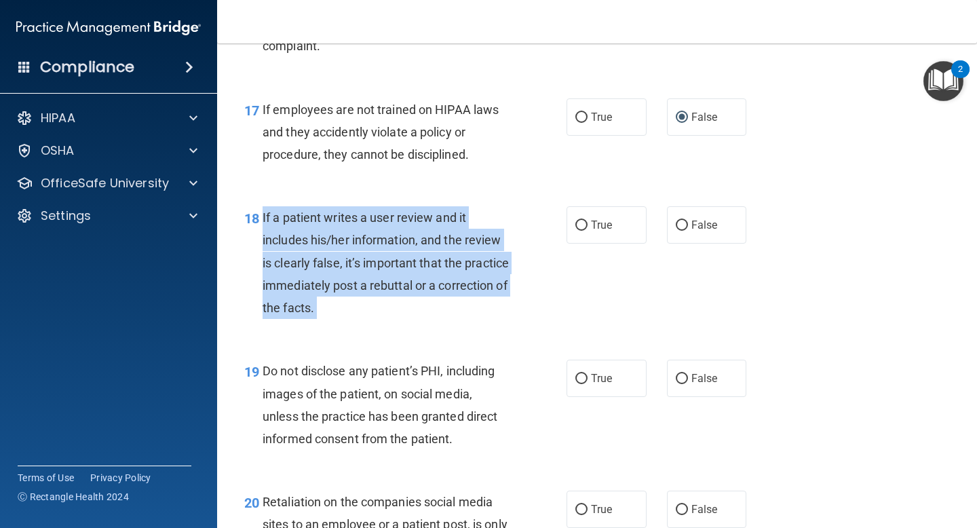
click at [337, 228] on div "If a patient writes a user review and it includes his/her information, and the …" at bounding box center [391, 262] width 257 height 113
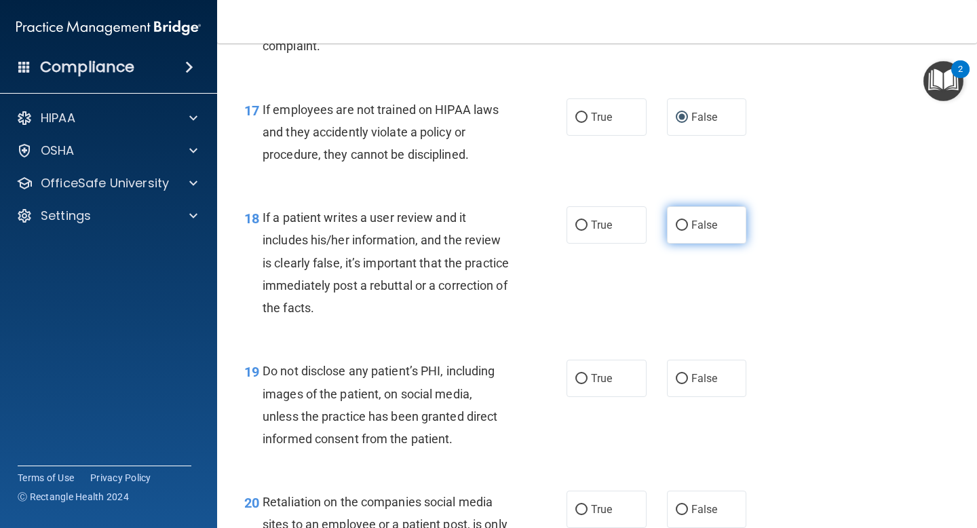
click at [691, 231] on span "False" at bounding box center [704, 224] width 26 height 13
click at [688, 231] on input "False" at bounding box center [682, 225] width 12 height 10
radio input "true"
click at [417, 368] on span "Do not disclose any patient’s PHI, including images of the patient, on social m…" at bounding box center [380, 405] width 235 height 82
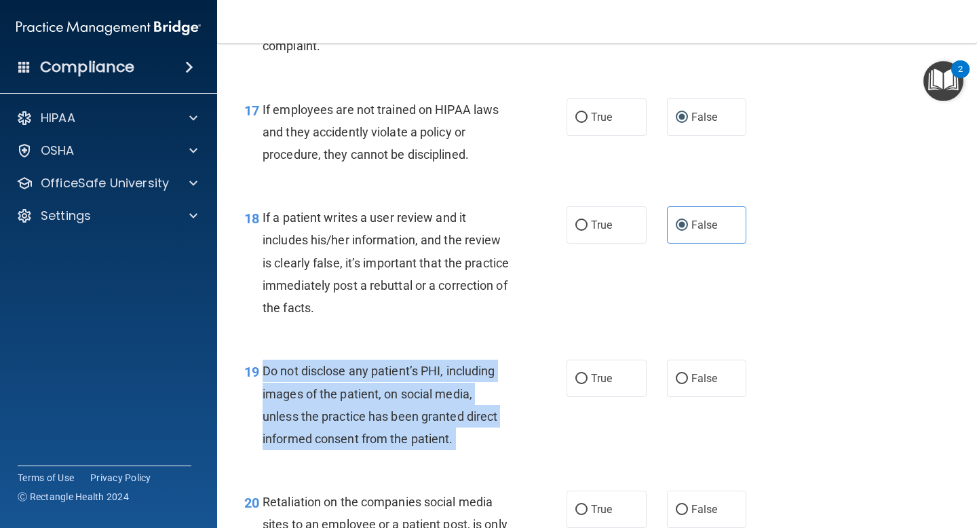
click at [417, 368] on span "Do not disclose any patient’s PHI, including images of the patient, on social m…" at bounding box center [380, 405] width 235 height 82
click at [581, 374] on input "True" at bounding box center [581, 379] width 12 height 10
radio input "true"
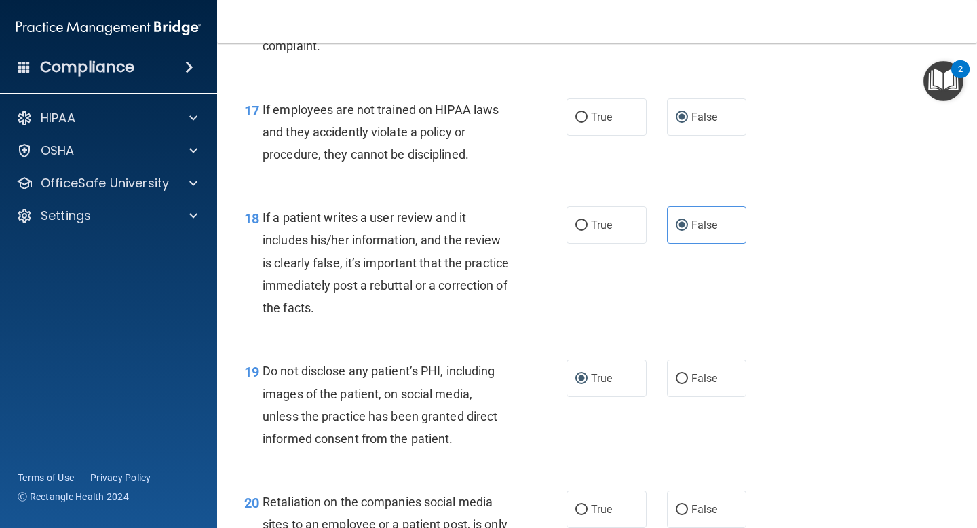
click at [492, 313] on div "If a patient writes a user review and it includes his/her information, and the …" at bounding box center [391, 262] width 257 height 113
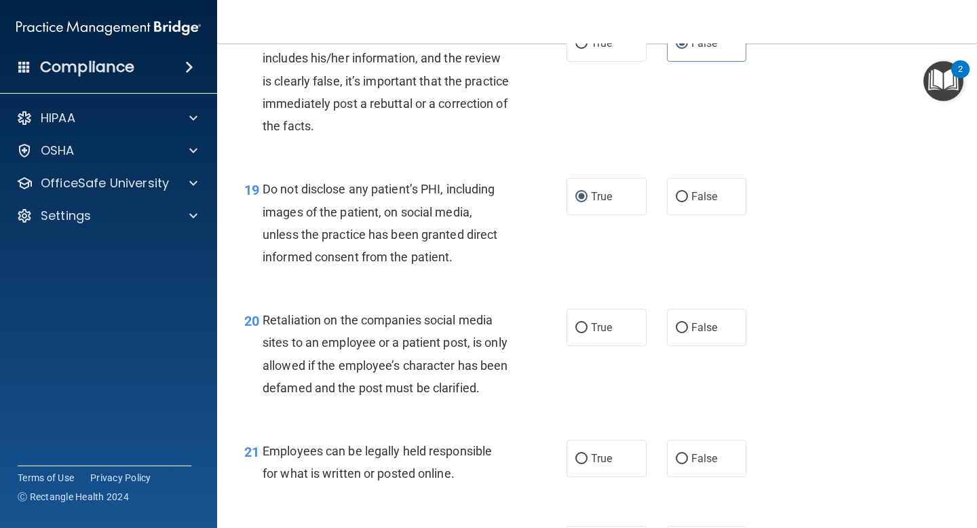
scroll to position [2527, 0]
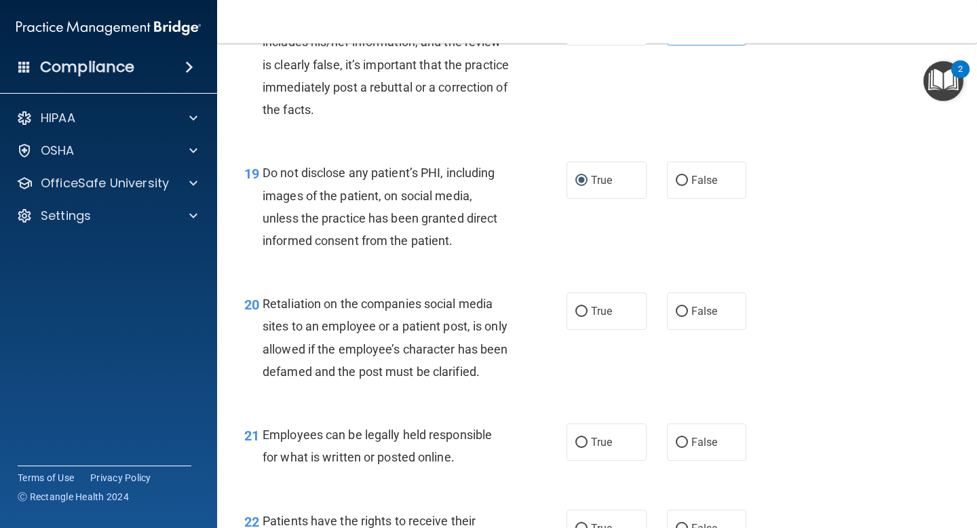
click at [410, 301] on span "Retaliation on the companies social media sites to an employee or a patient pos…" at bounding box center [385, 337] width 245 height 82
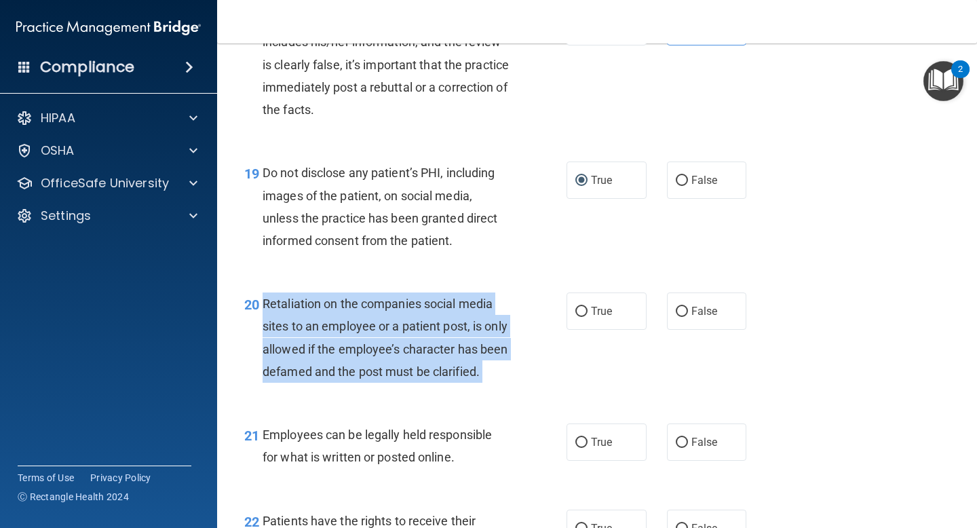
click at [410, 301] on span "Retaliation on the companies social media sites to an employee or a patient pos…" at bounding box center [385, 337] width 245 height 82
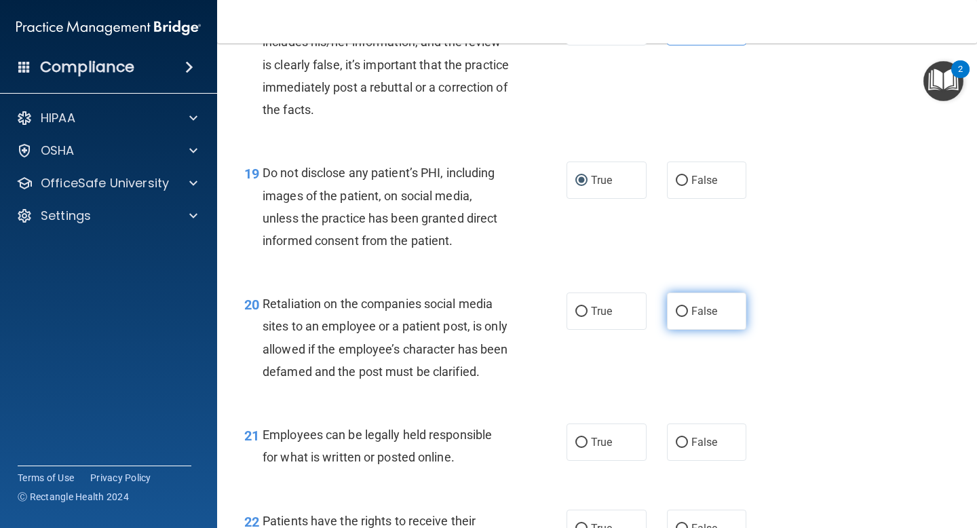
click at [687, 311] on label "False" at bounding box center [707, 310] width 80 height 37
click at [687, 311] on input "False" at bounding box center [682, 312] width 12 height 10
radio input "true"
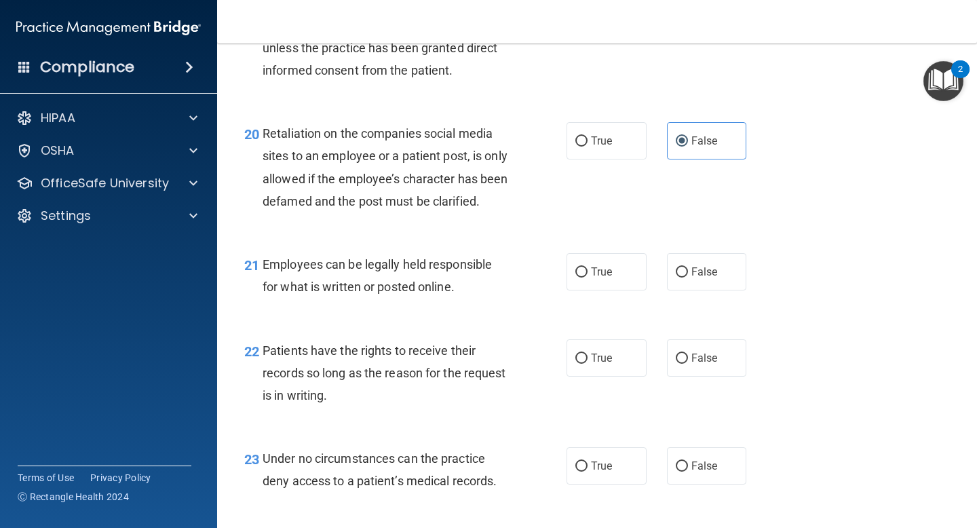
scroll to position [2706, 0]
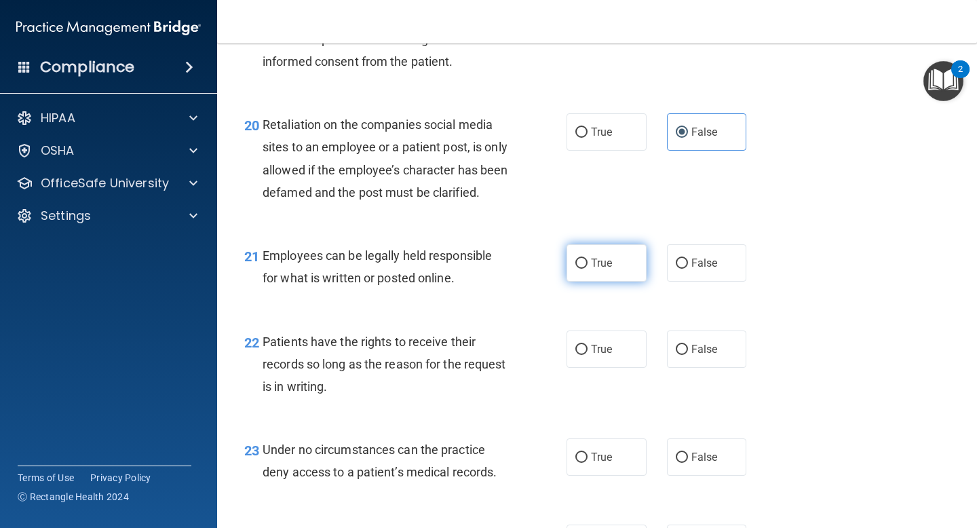
click at [586, 269] on input "True" at bounding box center [581, 263] width 12 height 10
radio input "true"
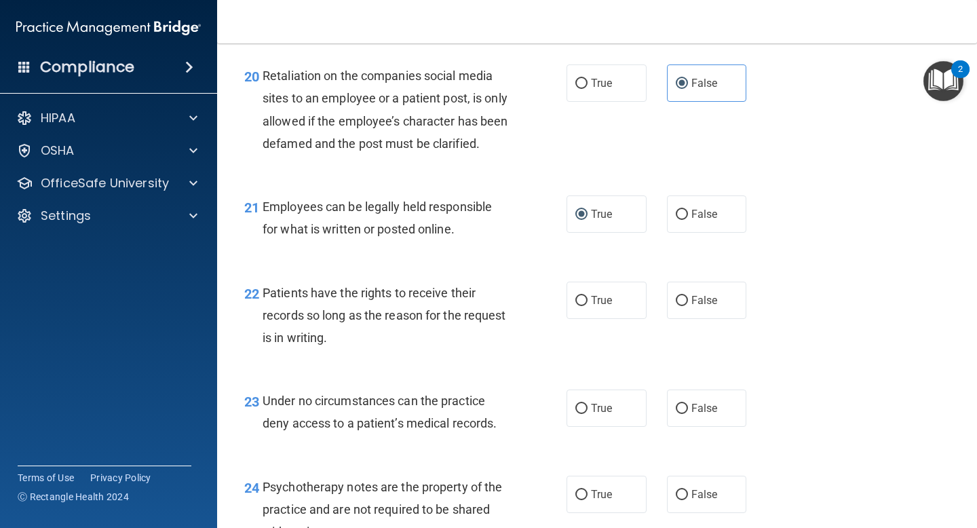
scroll to position [2795, 0]
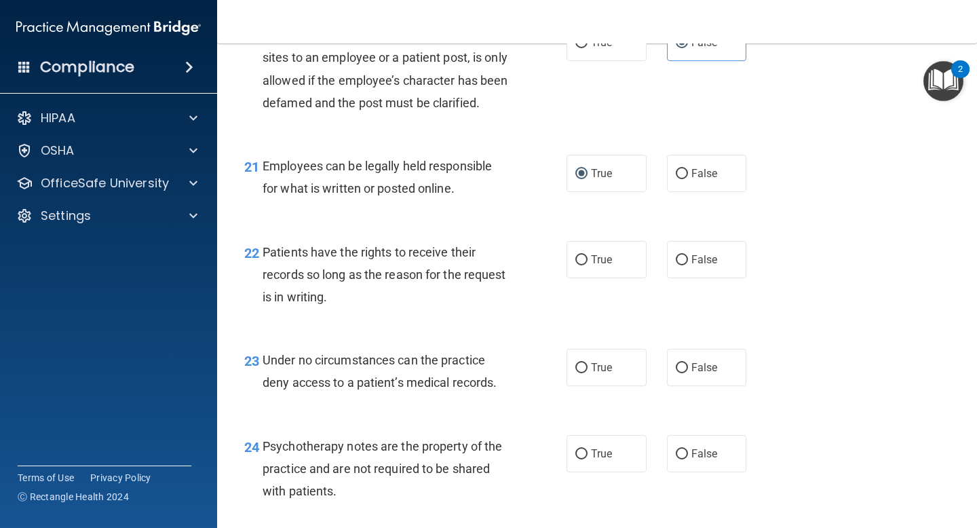
click at [425, 284] on div "Patients have the rights to receive their records so long as the reason for the…" at bounding box center [391, 275] width 257 height 68
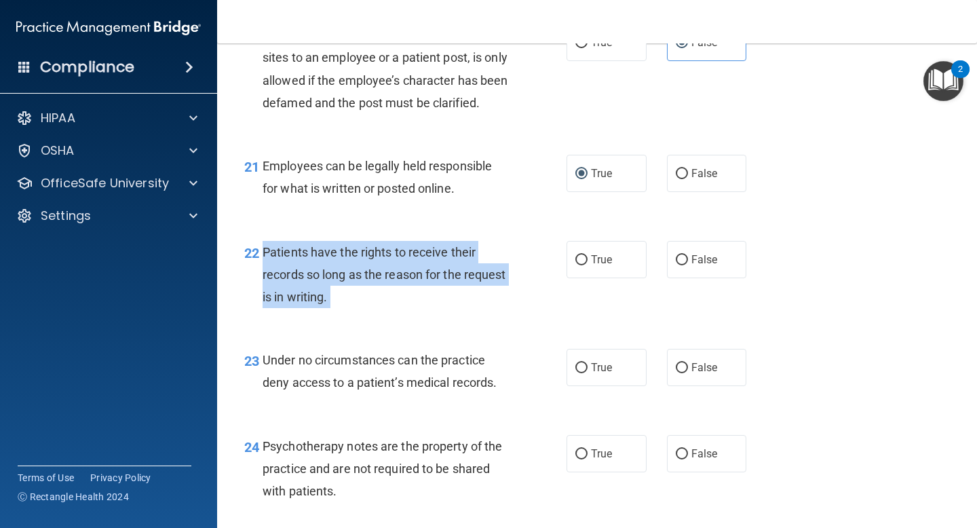
click at [425, 284] on div "Patients have the rights to receive their records so long as the reason for the…" at bounding box center [391, 275] width 257 height 68
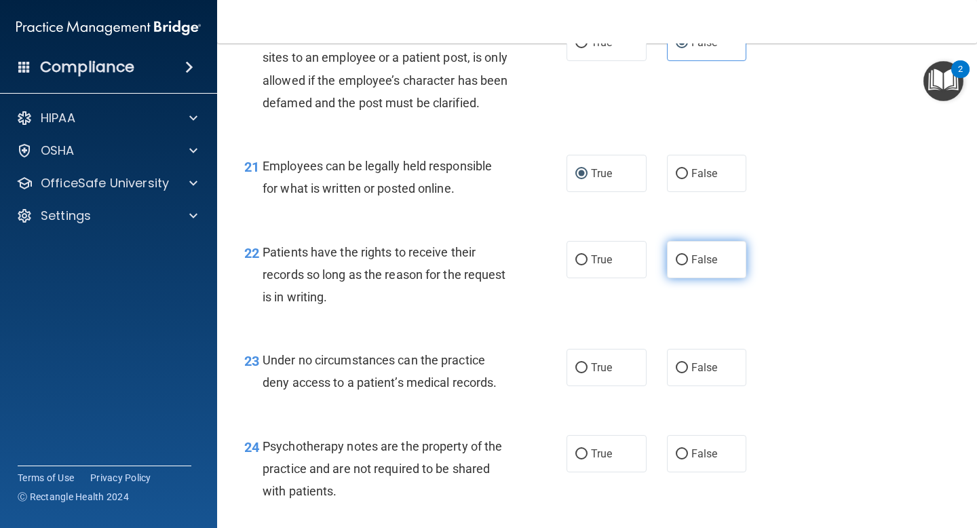
click at [685, 274] on label "False" at bounding box center [707, 259] width 80 height 37
click at [685, 265] on input "False" at bounding box center [682, 260] width 12 height 10
radio input "true"
click at [370, 388] on span "Under no circumstances can the practice deny access to a patient’s medical reco…" at bounding box center [380, 371] width 234 height 37
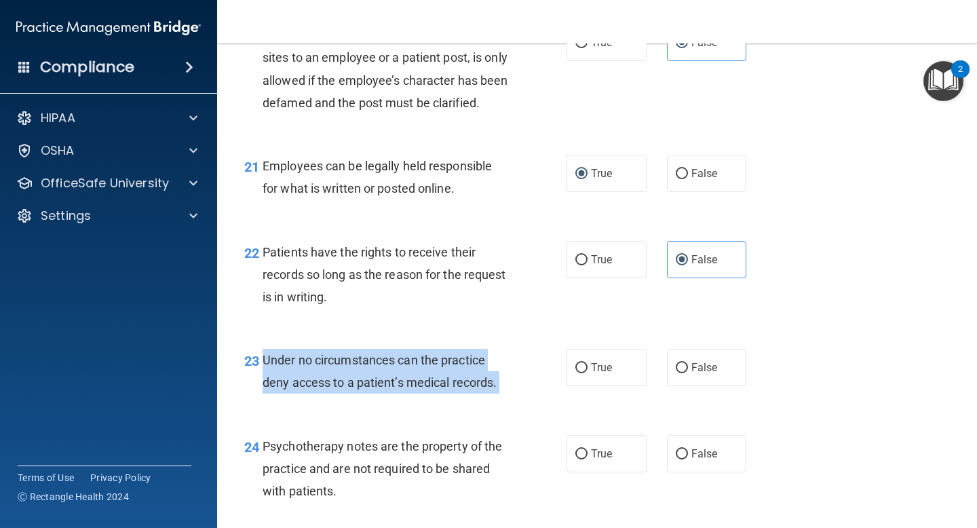
click at [370, 388] on span "Under no circumstances can the practice deny access to a patient’s medical reco…" at bounding box center [380, 371] width 234 height 37
click at [685, 373] on input "False" at bounding box center [682, 368] width 12 height 10
radio input "true"
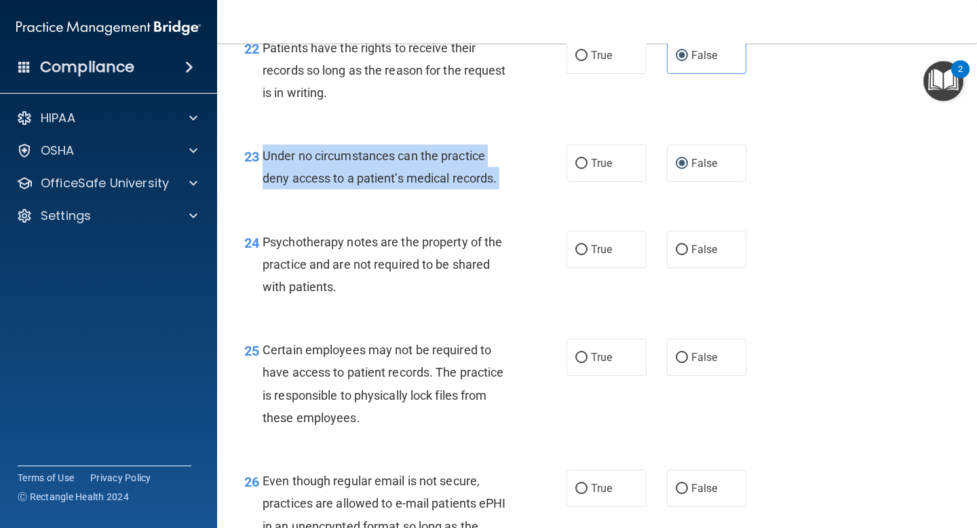
scroll to position [3013, 0]
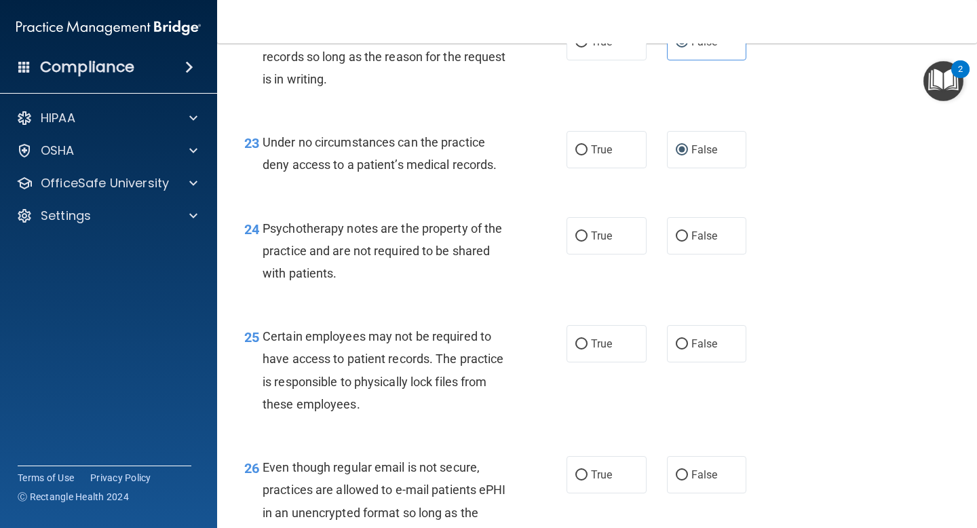
click at [377, 252] on span "Psychotherapy notes are the property of the practice and are not required to be…" at bounding box center [382, 250] width 239 height 59
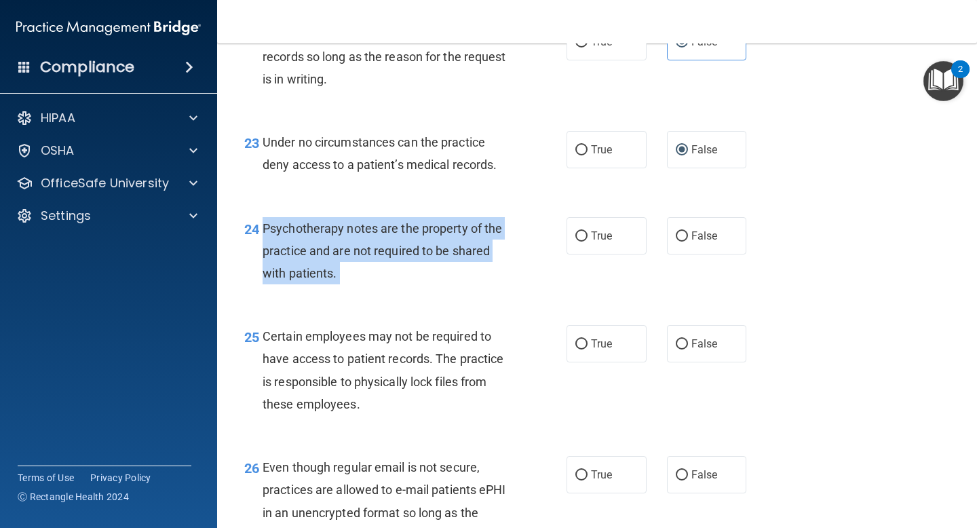
click at [377, 252] on span "Psychotherapy notes are the property of the practice and are not required to be…" at bounding box center [382, 250] width 239 height 59
click at [580, 242] on input "True" at bounding box center [581, 236] width 12 height 10
radio input "true"
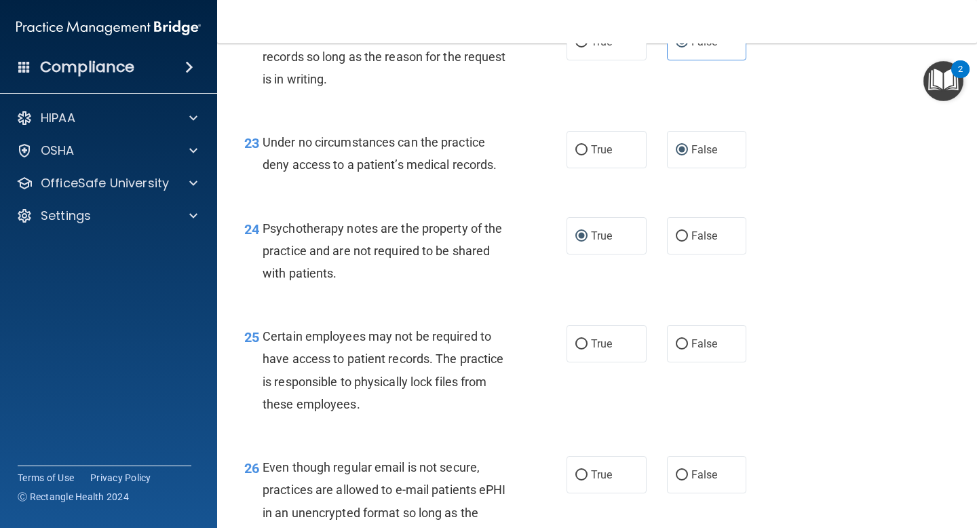
click at [399, 360] on span "Certain employees may not be required to have access to patient records. The pr…" at bounding box center [383, 370] width 241 height 82
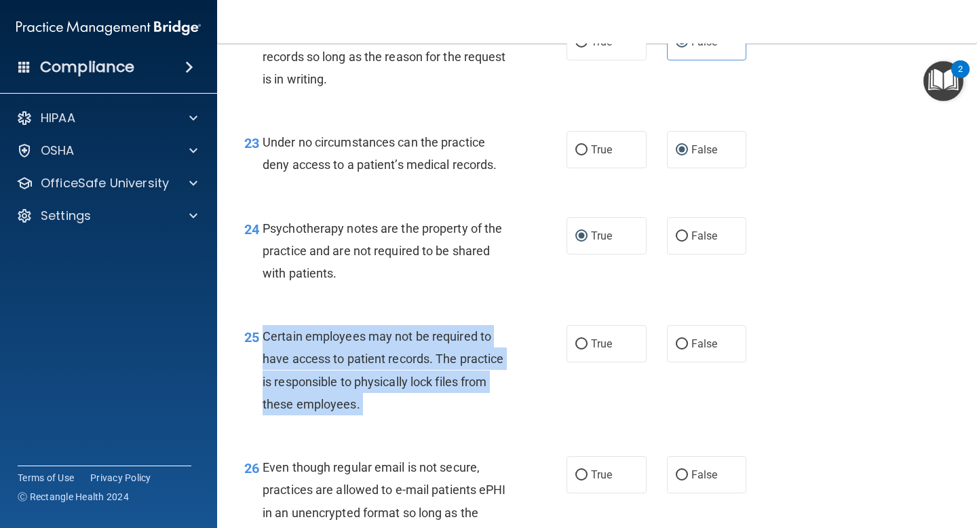
click at [399, 360] on span "Certain employees may not be required to have access to patient records. The pr…" at bounding box center [383, 370] width 241 height 82
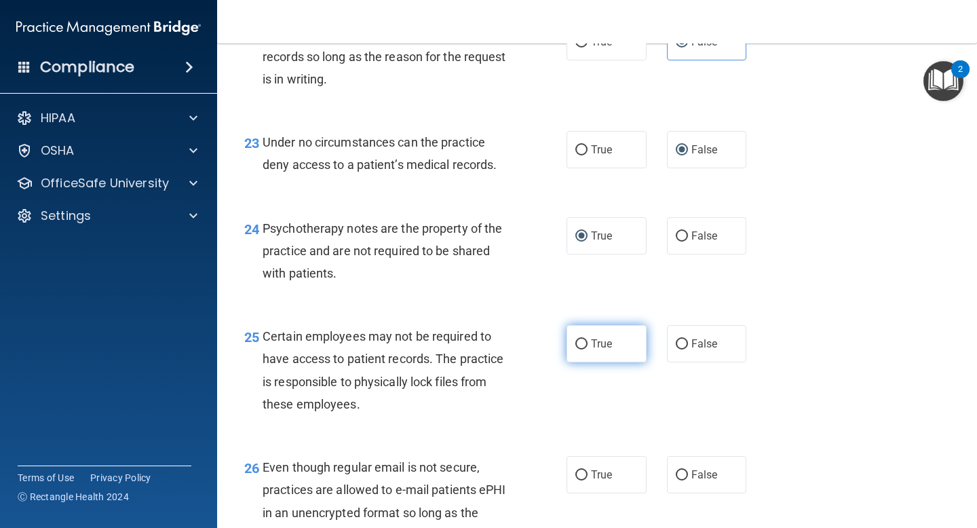
click at [600, 350] on span "True" at bounding box center [601, 343] width 21 height 13
click at [588, 349] on input "True" at bounding box center [581, 344] width 12 height 10
radio input "true"
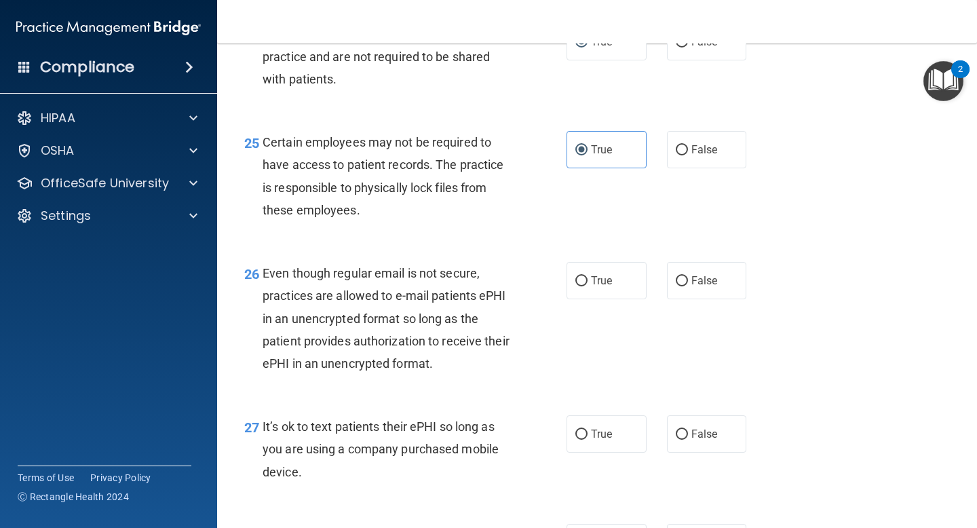
scroll to position [3269, 0]
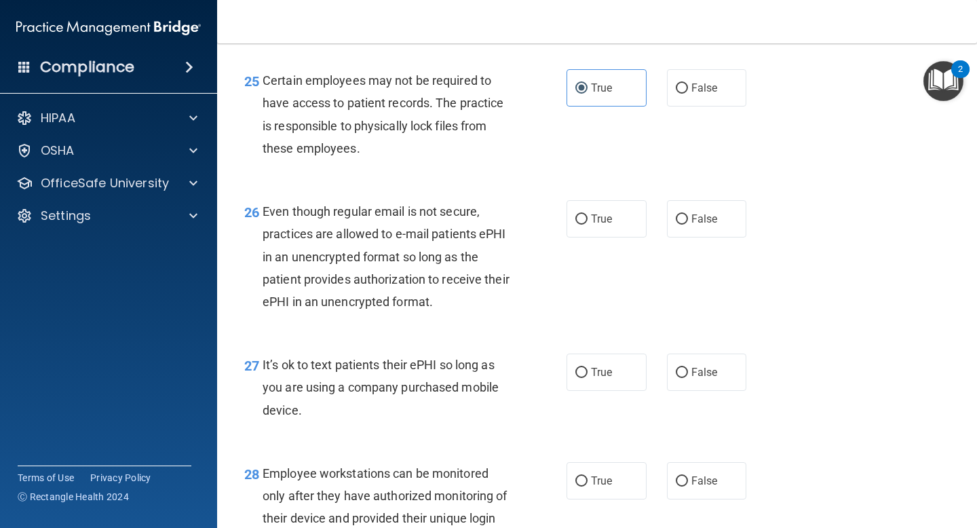
click at [436, 228] on span "Even though regular email is not secure, practices are allowed to e-mail patien…" at bounding box center [386, 256] width 247 height 104
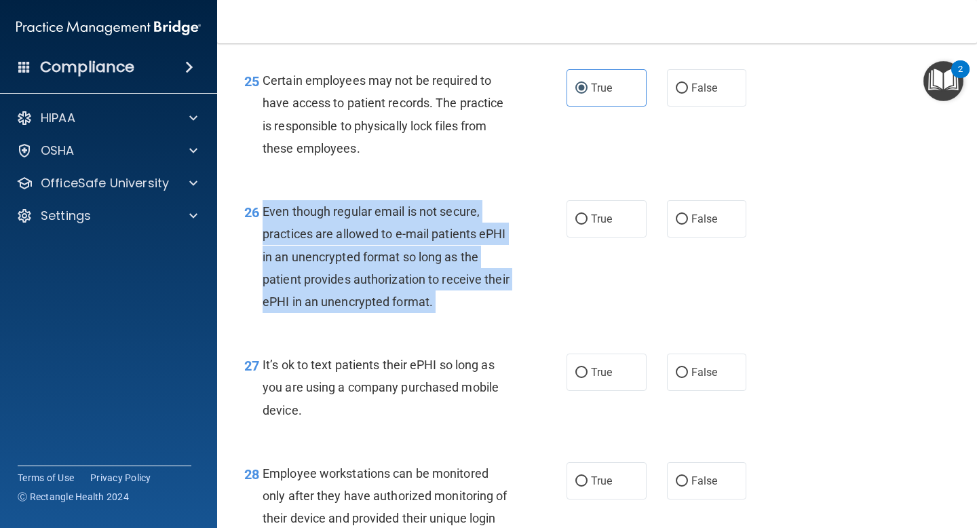
click at [436, 228] on span "Even though regular email is not secure, practices are allowed to e-mail patien…" at bounding box center [386, 256] width 247 height 104
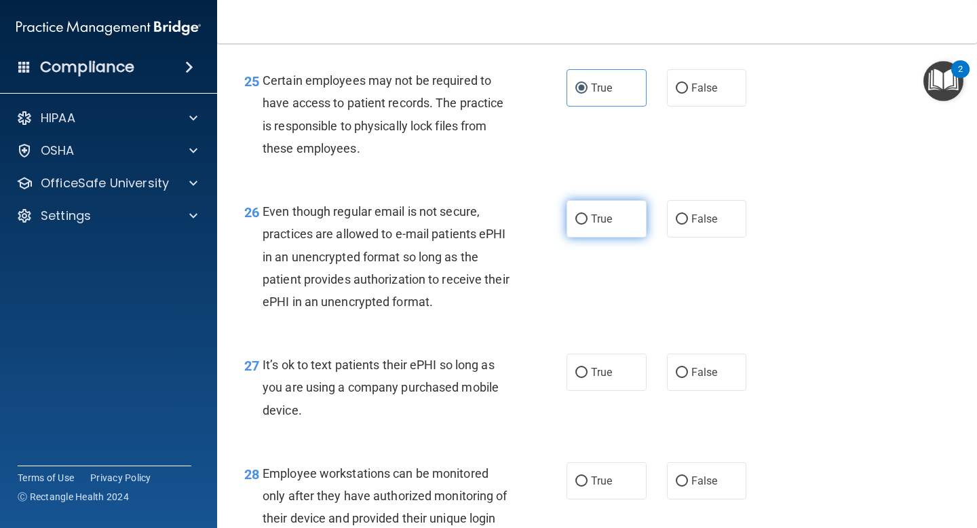
click at [594, 237] on label "True" at bounding box center [607, 218] width 80 height 37
click at [588, 225] on input "True" at bounding box center [581, 219] width 12 height 10
radio input "true"
click at [377, 393] on span "It’s ok to text patients their ePHI so long as you are using a company purchase…" at bounding box center [381, 387] width 236 height 59
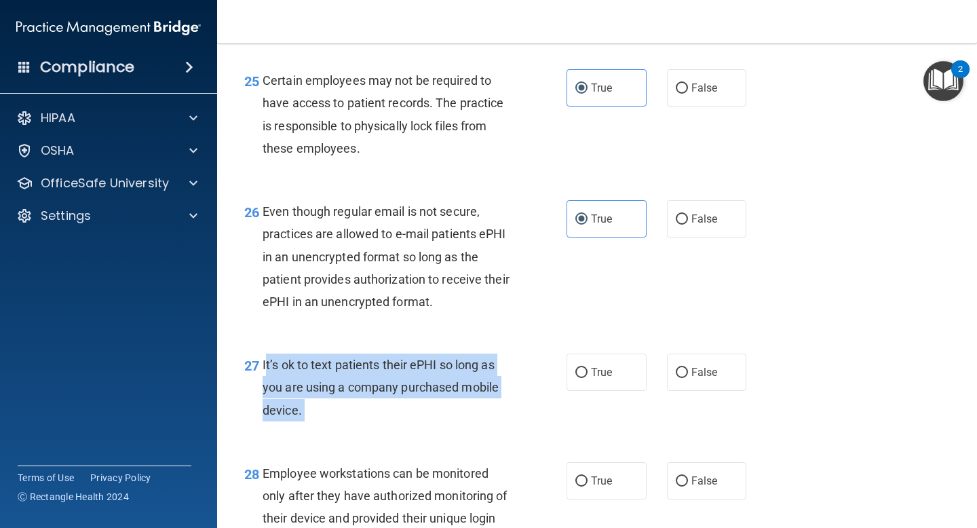
click at [377, 393] on span "It’s ok to text patients their ePHI so long as you are using a company purchase…" at bounding box center [381, 387] width 236 height 59
click at [685, 378] on input "False" at bounding box center [682, 373] width 12 height 10
radio input "true"
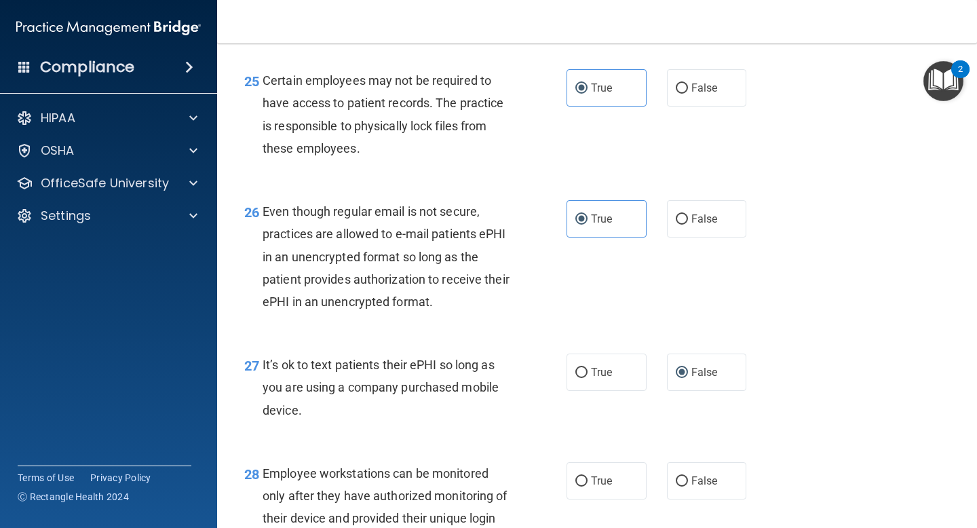
click at [545, 337] on div "26 Even though regular email is not secure, practices are allowed to e-mail pat…" at bounding box center [597, 259] width 726 height 153
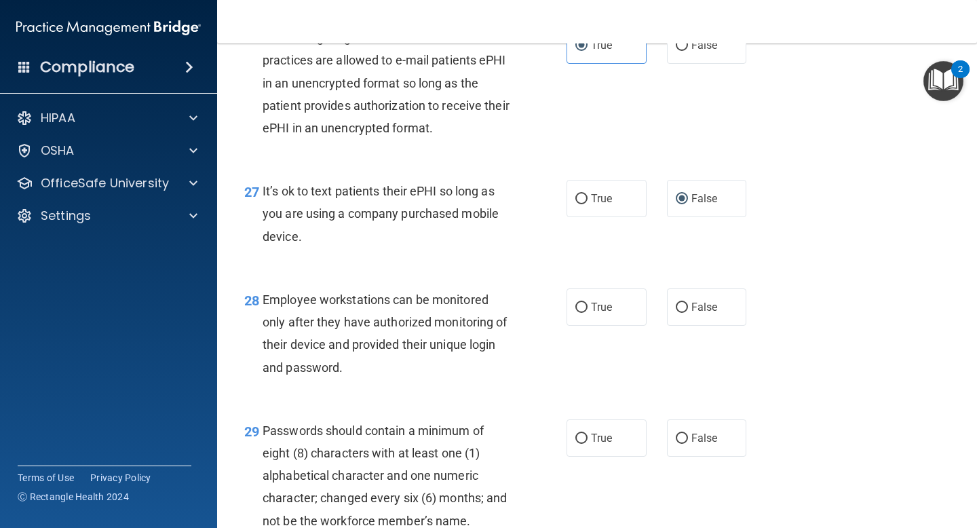
scroll to position [3484, 0]
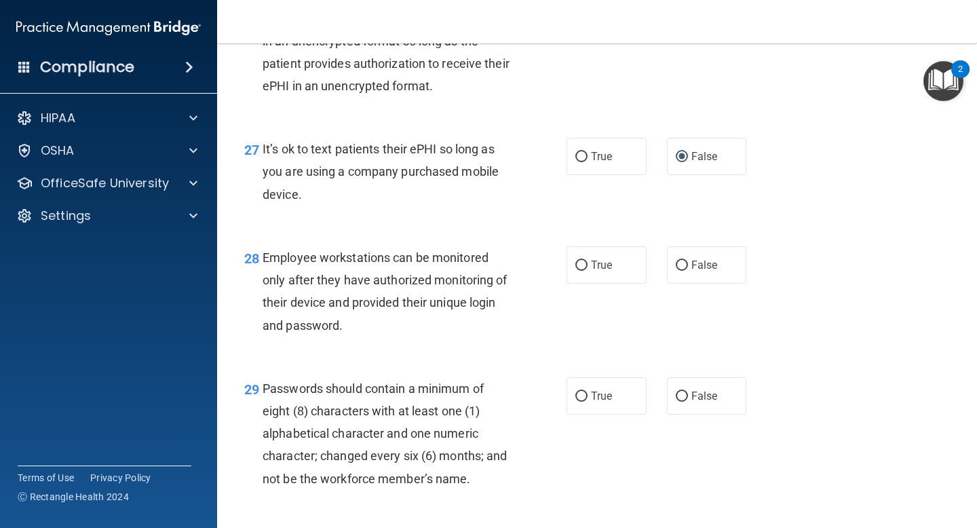
click at [348, 278] on span "Employee workstations can be monitored only after they have authorized monitori…" at bounding box center [385, 291] width 245 height 82
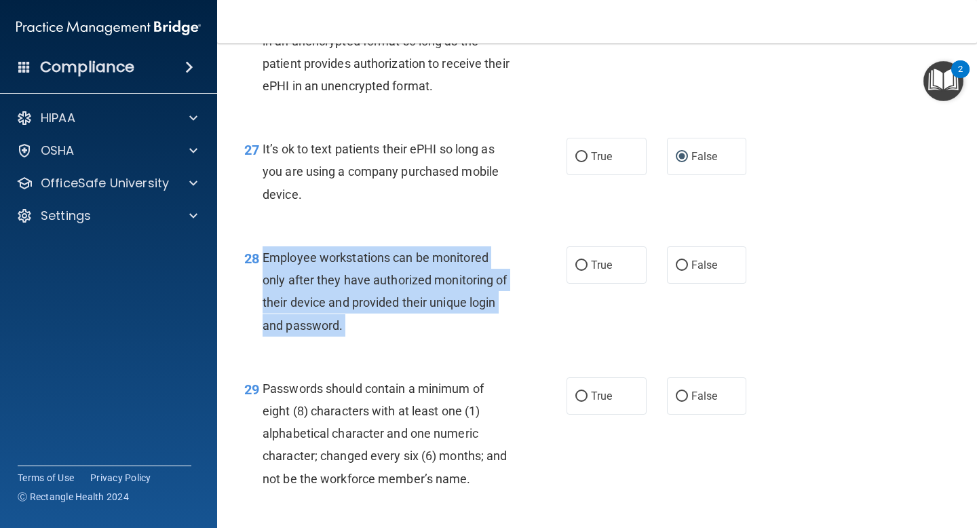
click at [348, 278] on span "Employee workstations can be monitored only after they have authorized monitori…" at bounding box center [385, 291] width 245 height 82
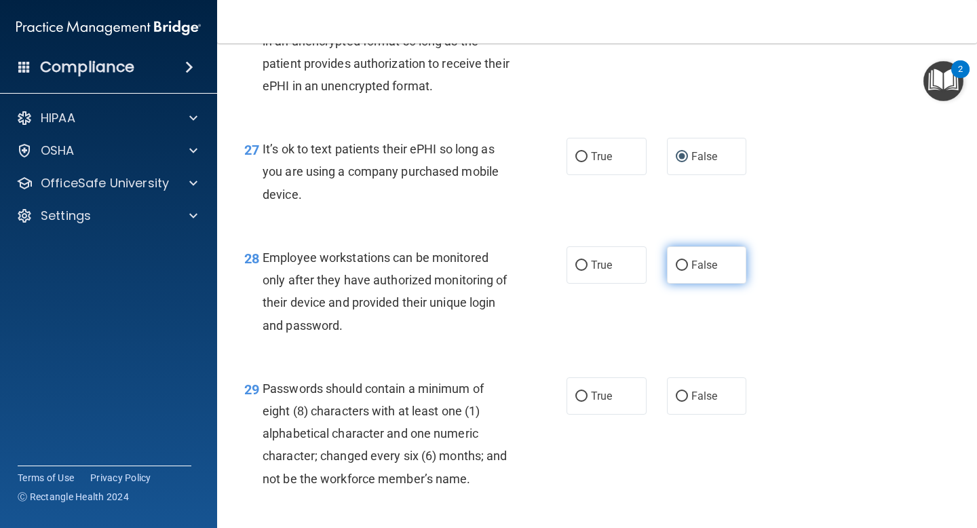
click at [702, 284] on label "False" at bounding box center [707, 264] width 80 height 37
click at [688, 271] on input "False" at bounding box center [682, 266] width 12 height 10
radio input "true"
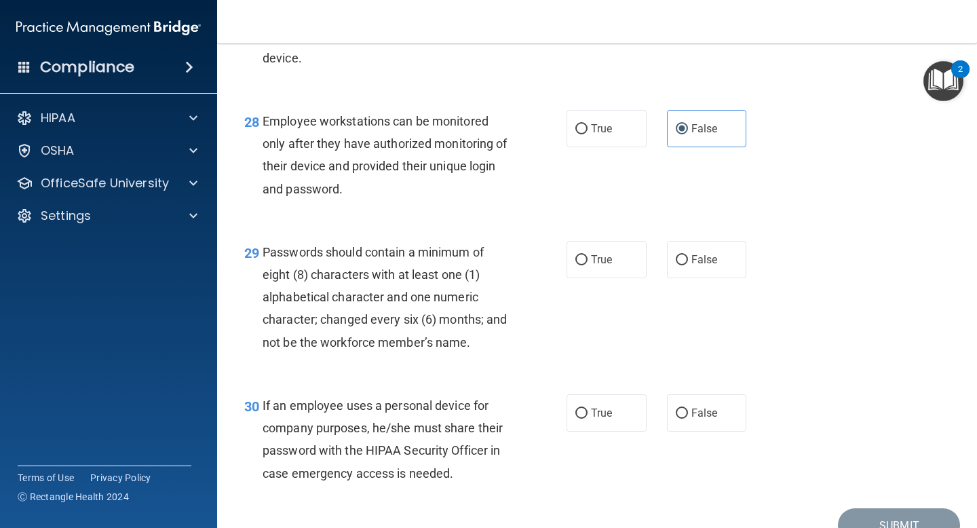
scroll to position [3645, 0]
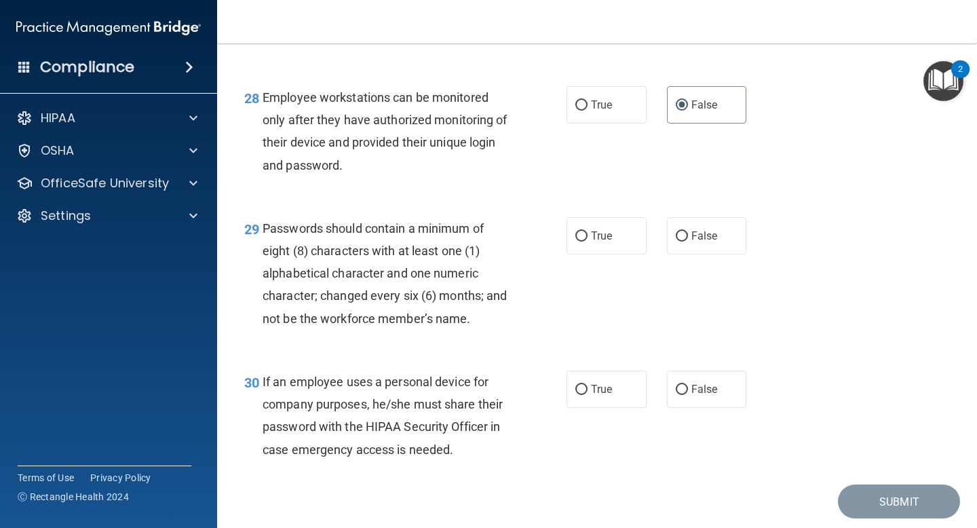
click at [358, 253] on span "Passwords should contain a minimum of eight (8) characters with at least one (1…" at bounding box center [385, 273] width 244 height 104
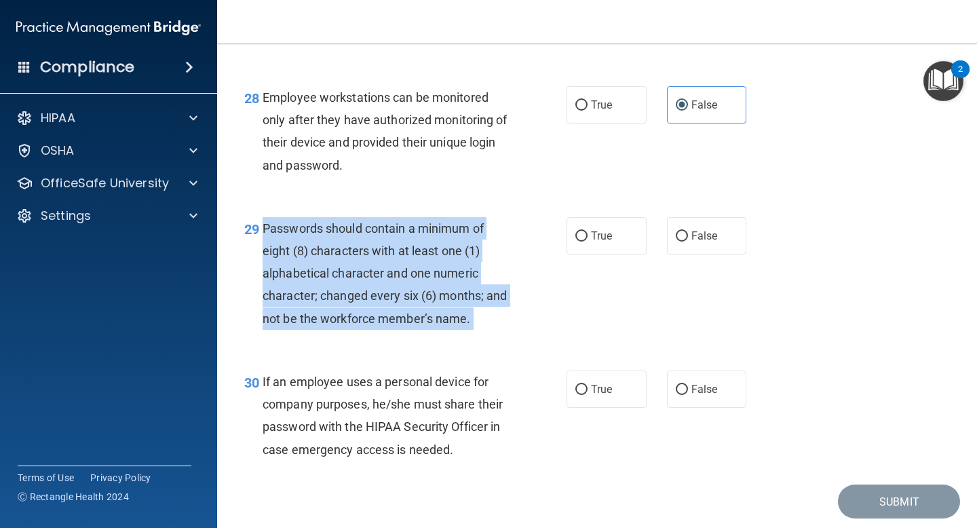
click at [358, 253] on span "Passwords should contain a minimum of eight (8) characters with at least one (1…" at bounding box center [385, 273] width 244 height 104
click at [581, 242] on input "True" at bounding box center [581, 236] width 12 height 10
radio input "true"
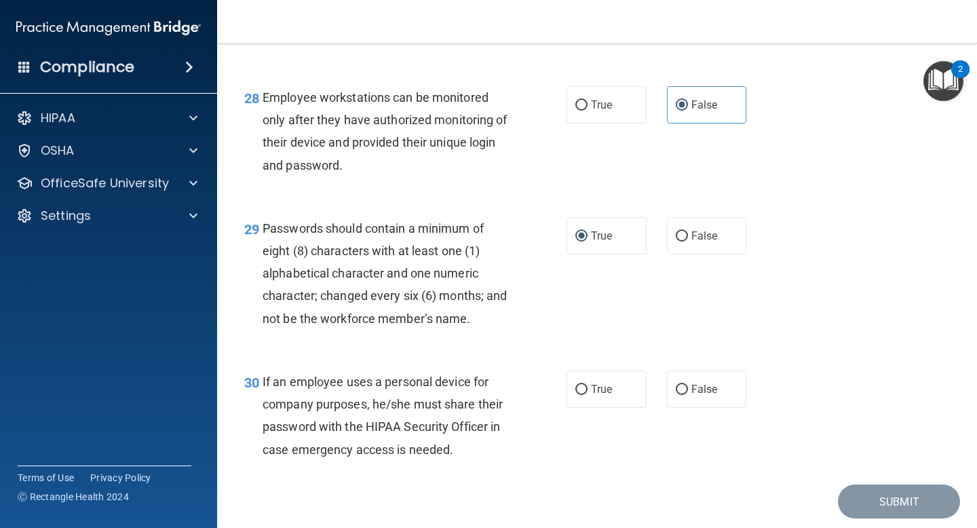
click at [330, 401] on span "If an employee uses a personal device for company purposes, he/she must share t…" at bounding box center [383, 416] width 240 height 82
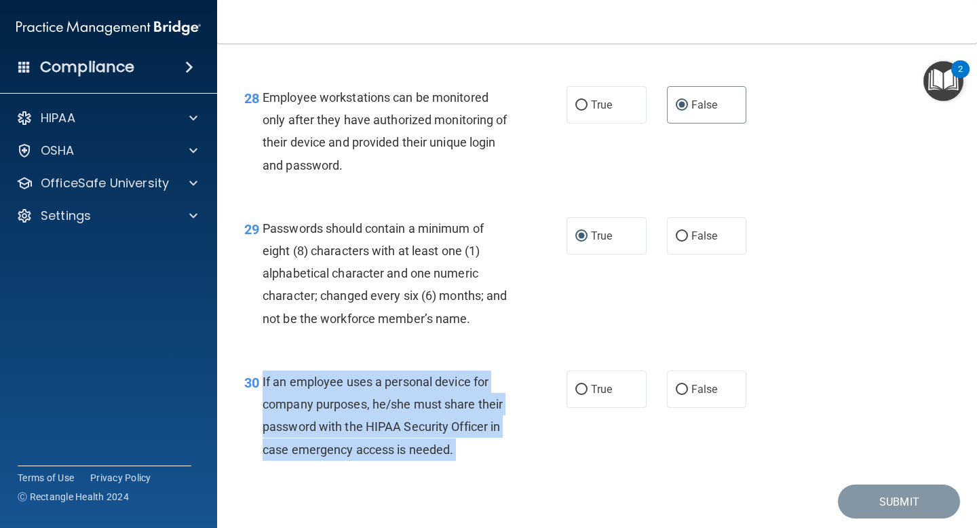
click at [330, 401] on span "If an employee uses a personal device for company purposes, he/she must share t…" at bounding box center [383, 416] width 240 height 82
click at [687, 395] on input "False" at bounding box center [682, 390] width 12 height 10
radio input "true"
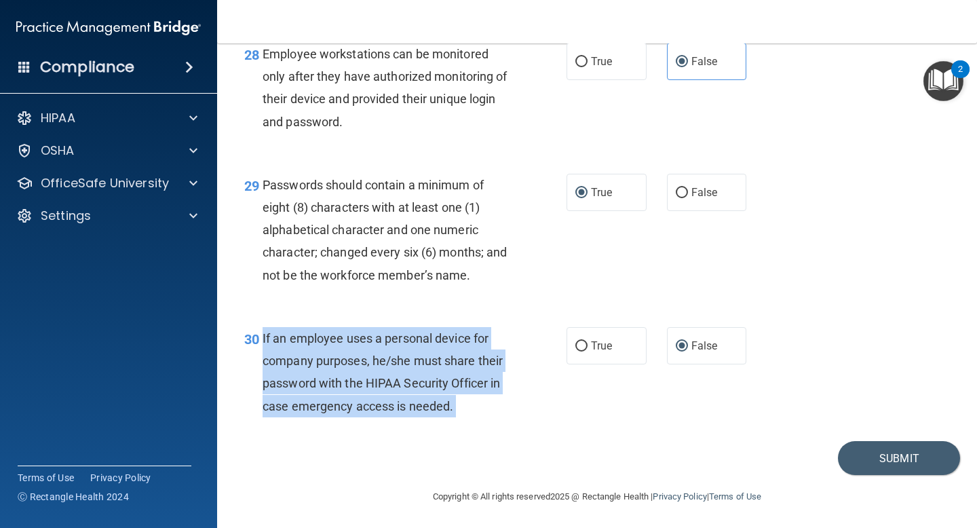
scroll to position [3712, 0]
click at [880, 456] on button "Submit" at bounding box center [899, 457] width 122 height 35
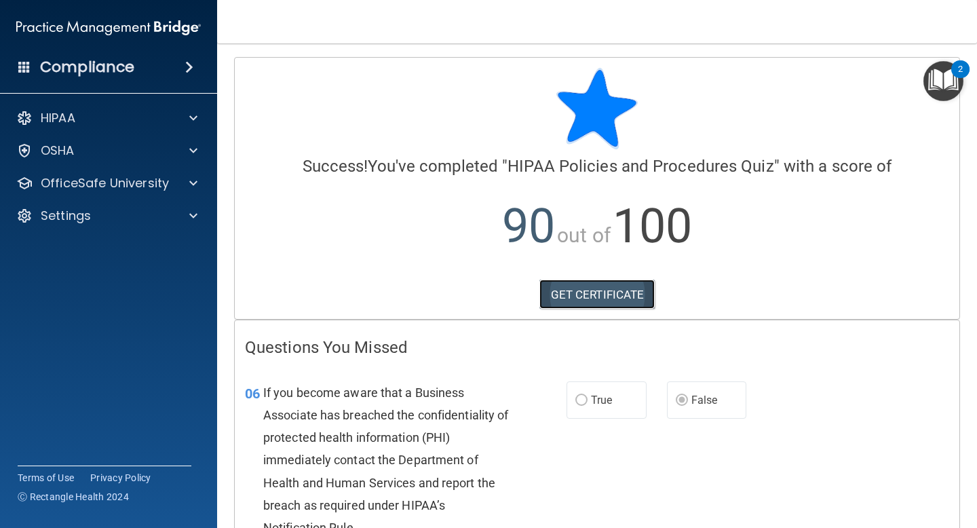
click at [614, 283] on link "GET CERTIFICATE" at bounding box center [597, 295] width 116 height 30
click at [941, 77] on img "Open Resource Center, 2 new notifications" at bounding box center [943, 81] width 40 height 40
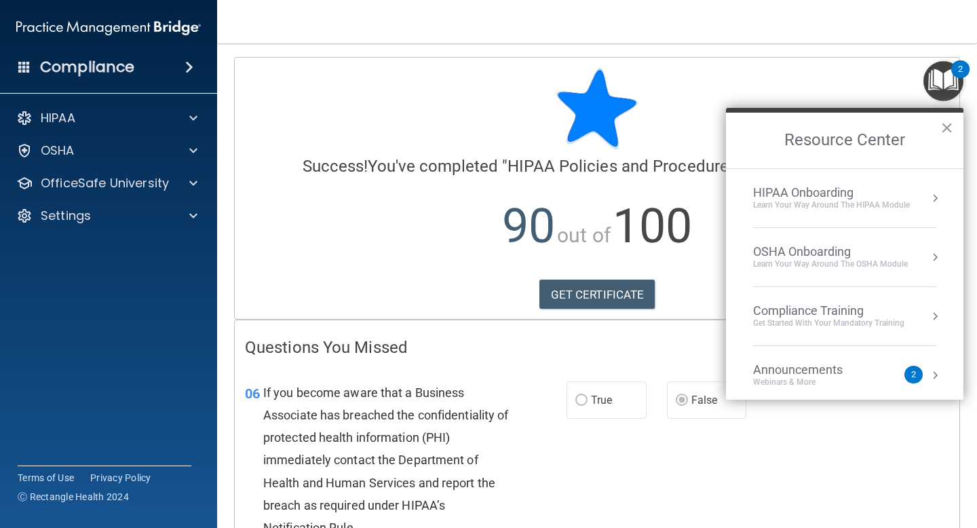
click at [854, 311] on div "Compliance Training" at bounding box center [828, 310] width 151 height 15
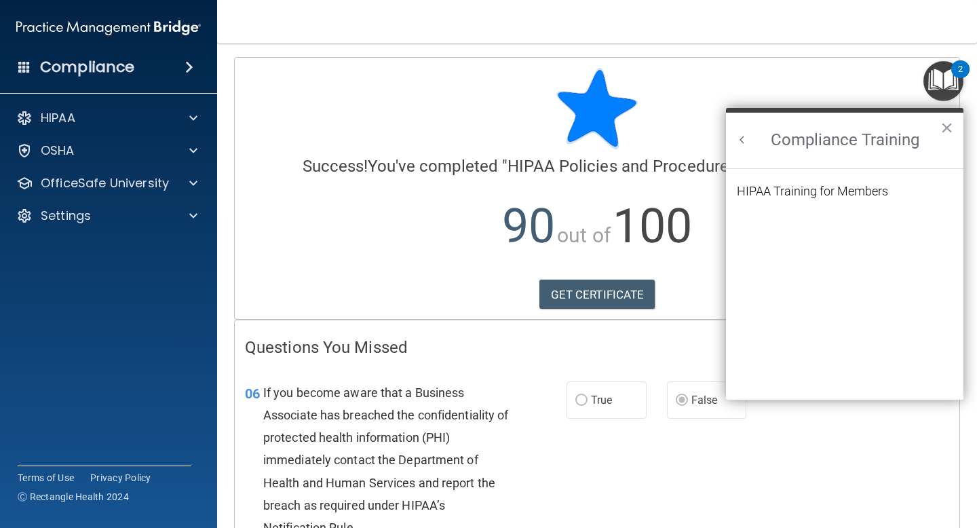
click at [745, 142] on button "Back to Resource Center Home" at bounding box center [742, 140] width 14 height 14
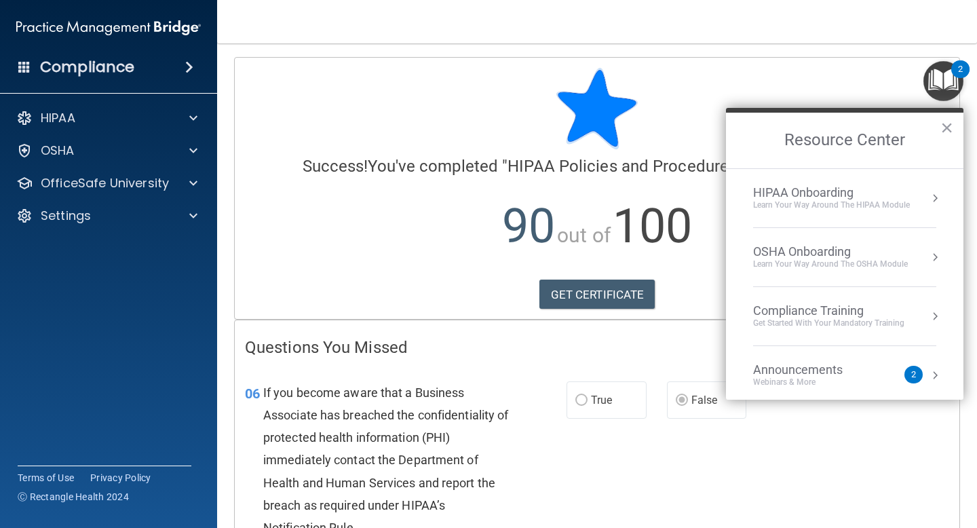
click at [843, 256] on div "OSHA Onboarding" at bounding box center [830, 251] width 155 height 15
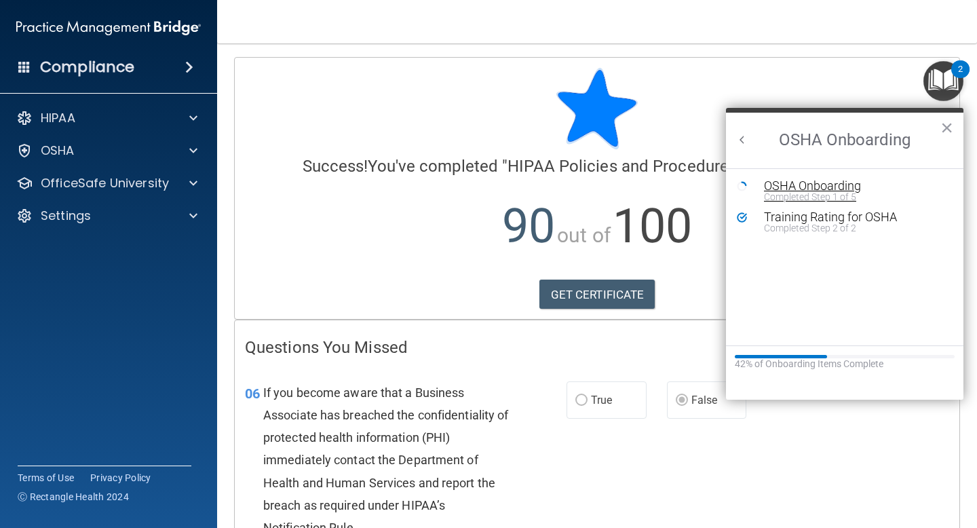
click at [806, 192] on div "Completed Step 1 of 5" at bounding box center [855, 196] width 182 height 9
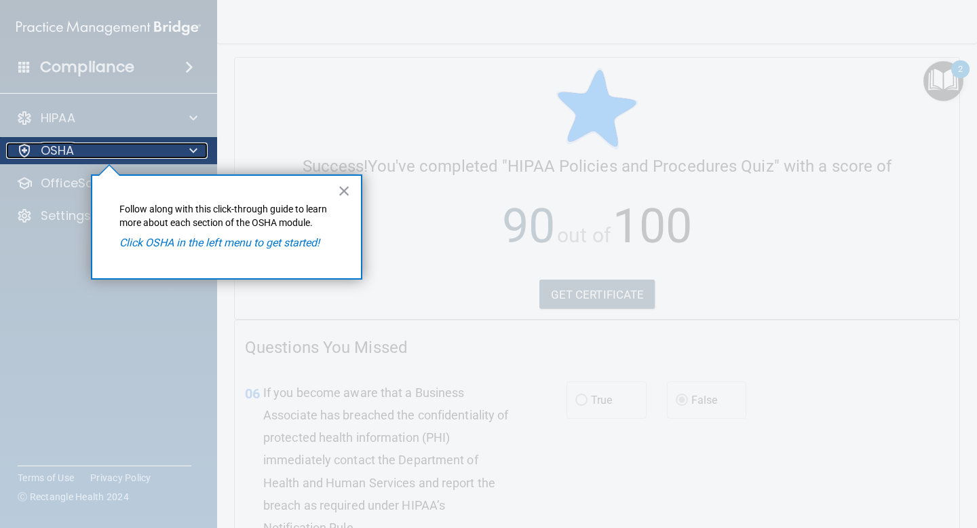
click at [169, 151] on div "OSHA" at bounding box center [90, 150] width 168 height 16
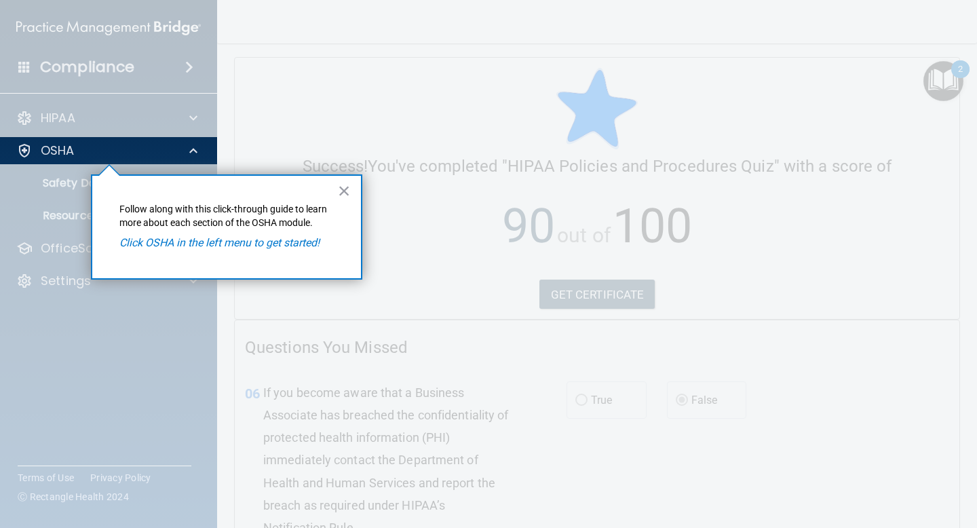
click at [263, 249] on em "Click OSHA in the left menu to get started!" at bounding box center [219, 242] width 200 height 13
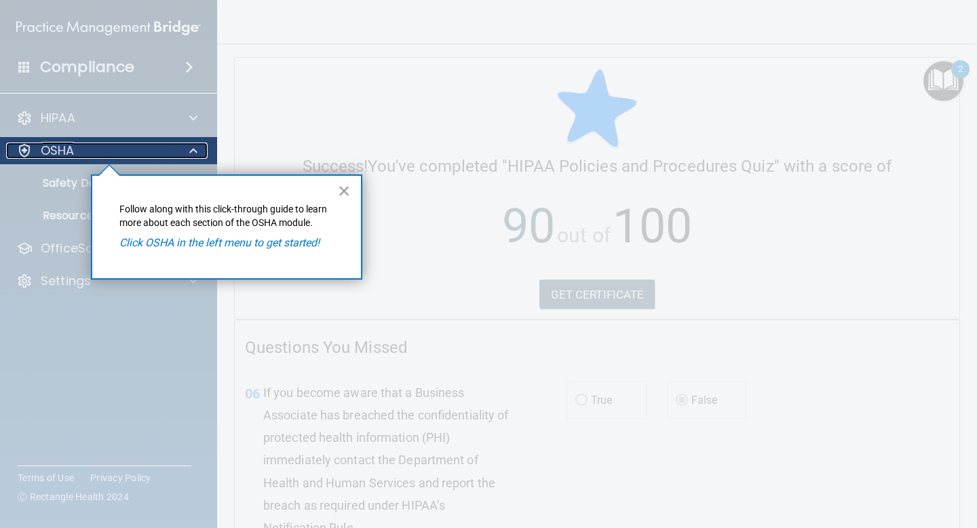
click at [121, 144] on div "OSHA" at bounding box center [90, 150] width 168 height 16
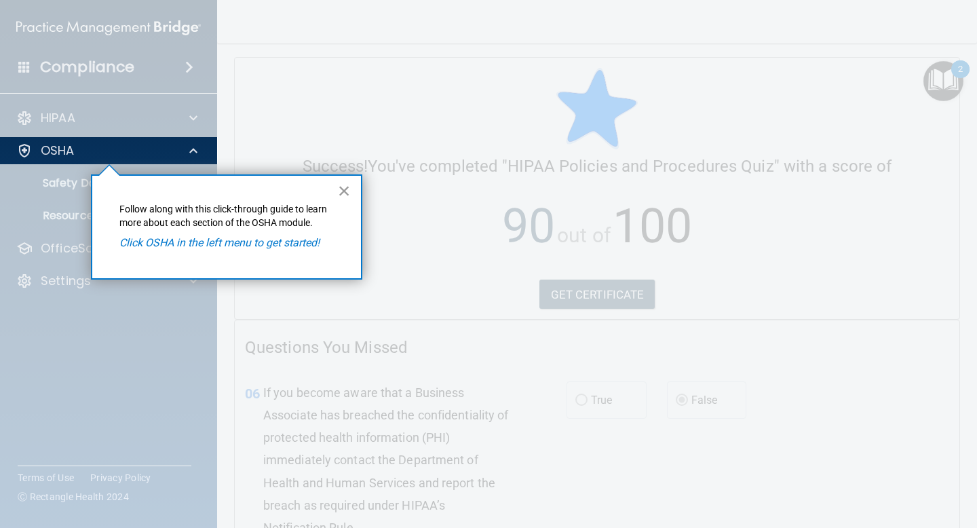
click at [340, 186] on button "×" at bounding box center [344, 191] width 13 height 22
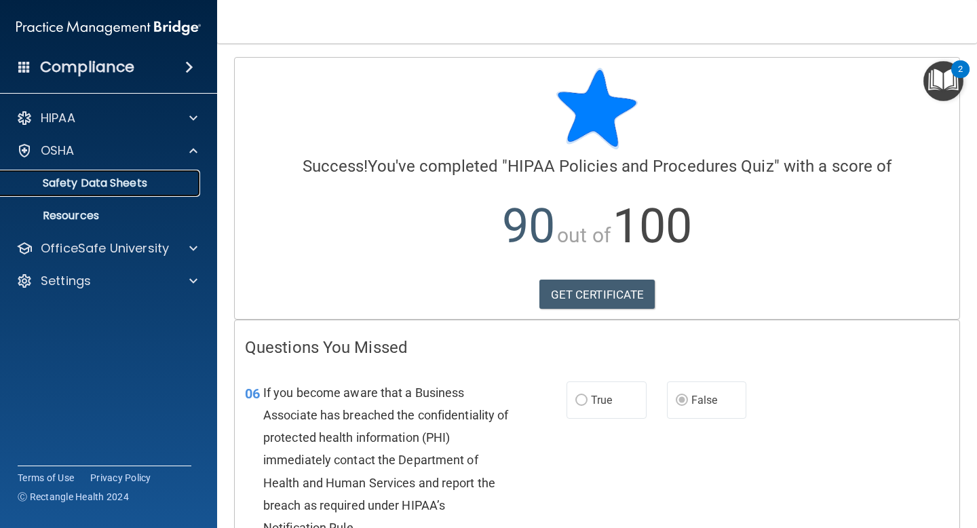
click at [119, 185] on p "Safety Data Sheets" at bounding box center [101, 183] width 185 height 14
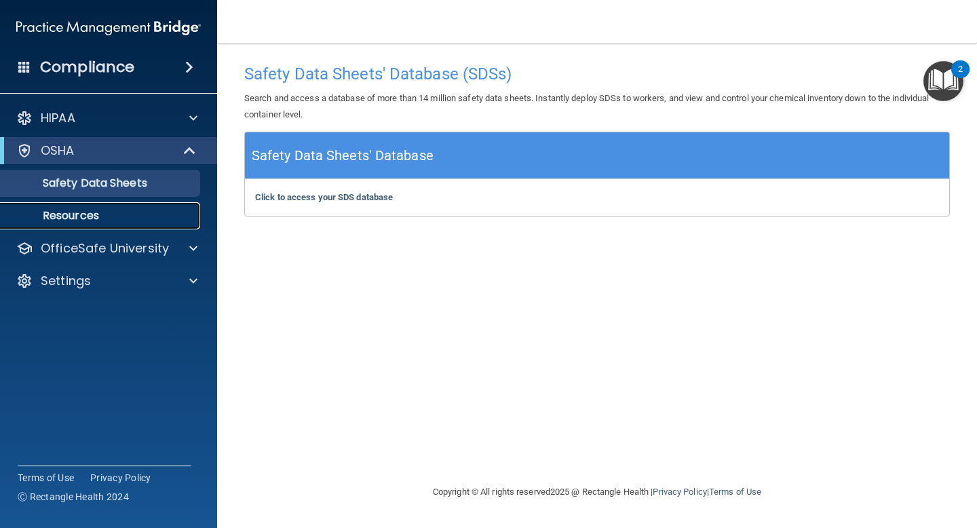
click at [112, 218] on p "Resources" at bounding box center [101, 216] width 185 height 14
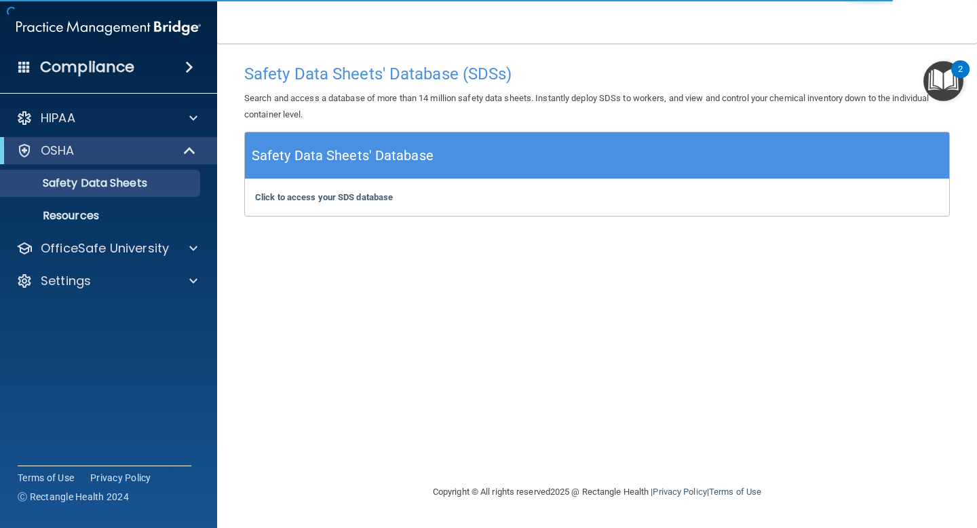
click at [938, 82] on img "Open Resource Center, 2 new notifications" at bounding box center [943, 81] width 40 height 40
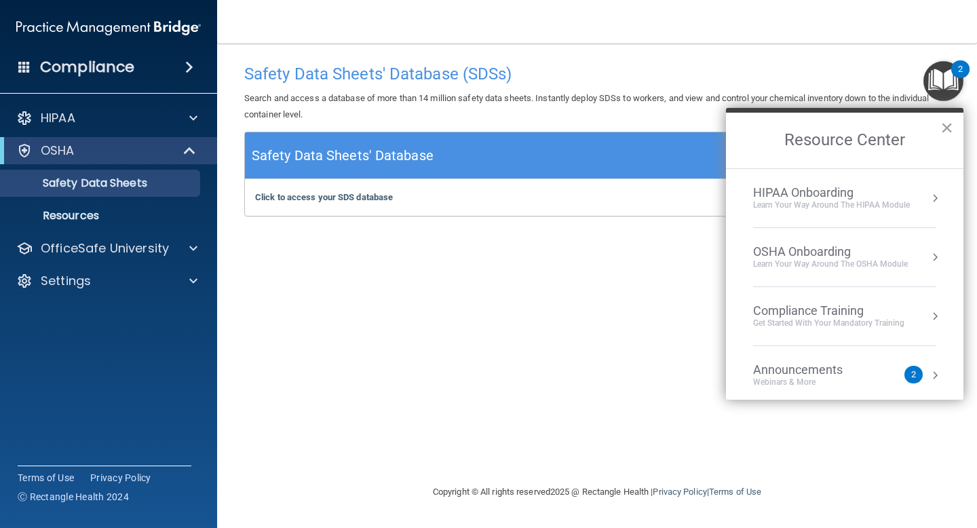
click at [841, 195] on div "HIPAA Onboarding" at bounding box center [831, 192] width 157 height 15
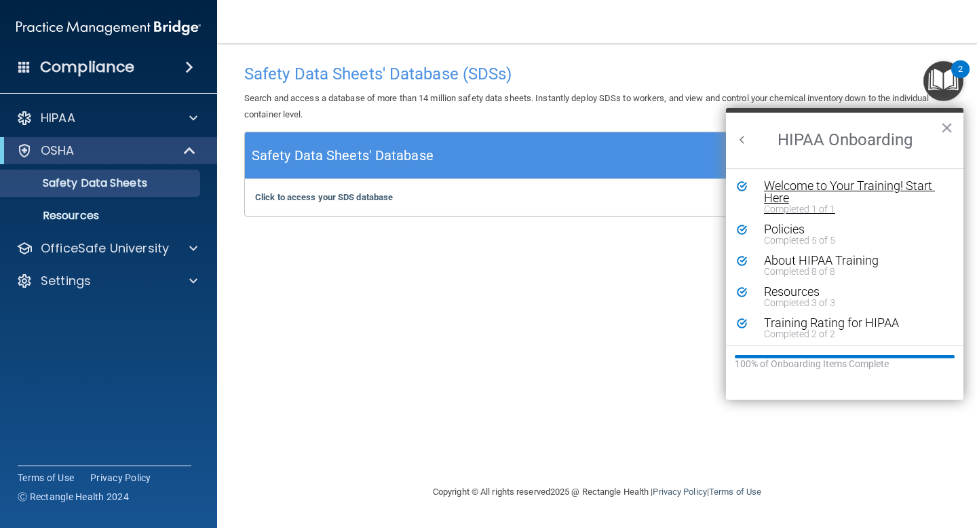
scroll to position [3, 0]
click at [742, 142] on button "Back to Resource Center Home" at bounding box center [742, 140] width 14 height 14
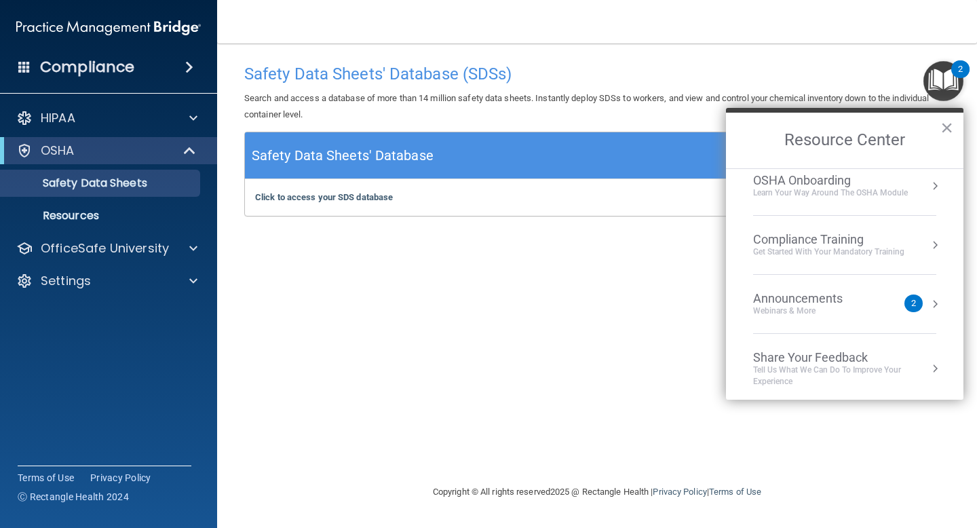
scroll to position [76, 0]
click at [807, 292] on div "Announcements" at bounding box center [811, 293] width 117 height 15
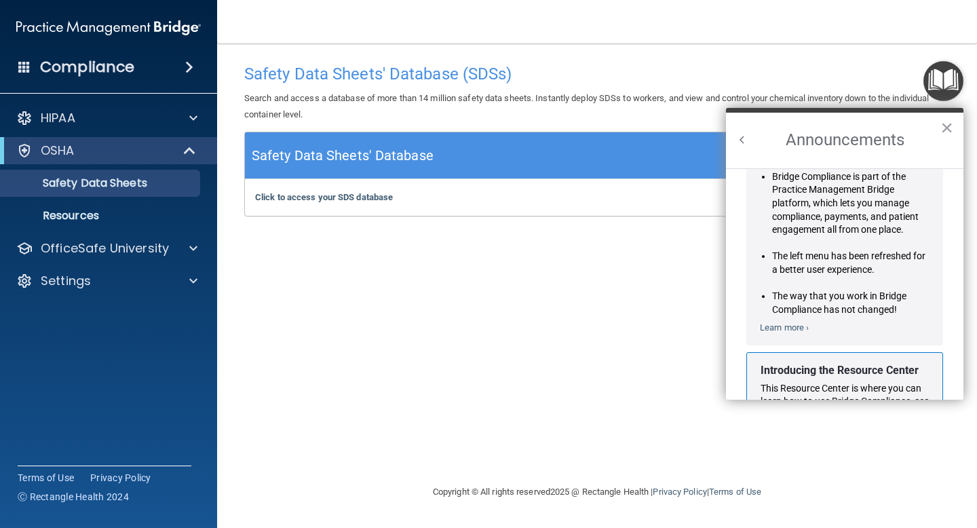
scroll to position [0, 0]
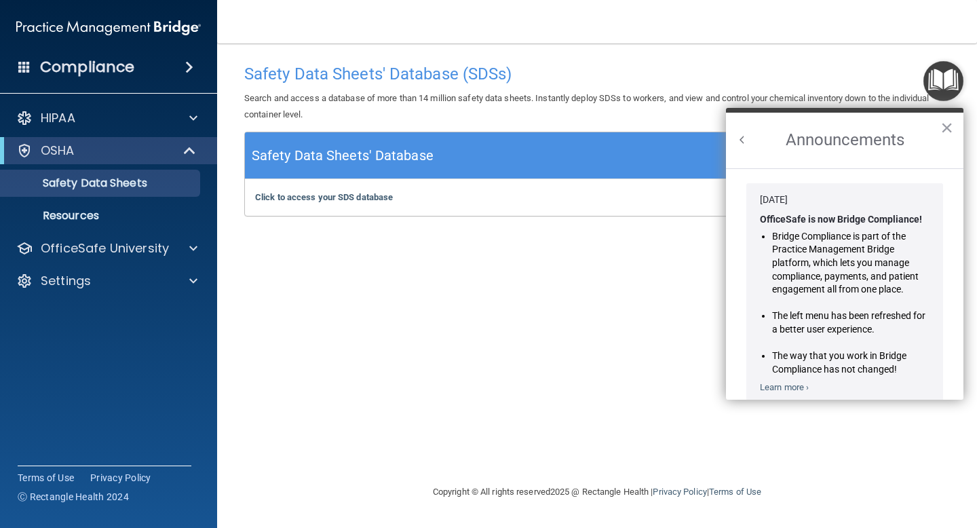
click at [737, 136] on button "Back to Resource Center Home" at bounding box center [742, 140] width 14 height 14
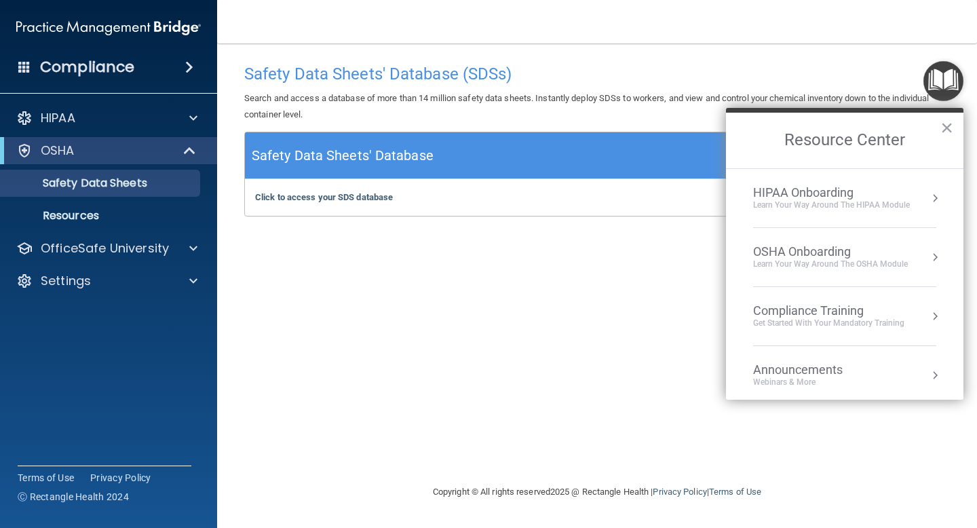
click at [826, 305] on div "Compliance Training" at bounding box center [828, 310] width 151 height 15
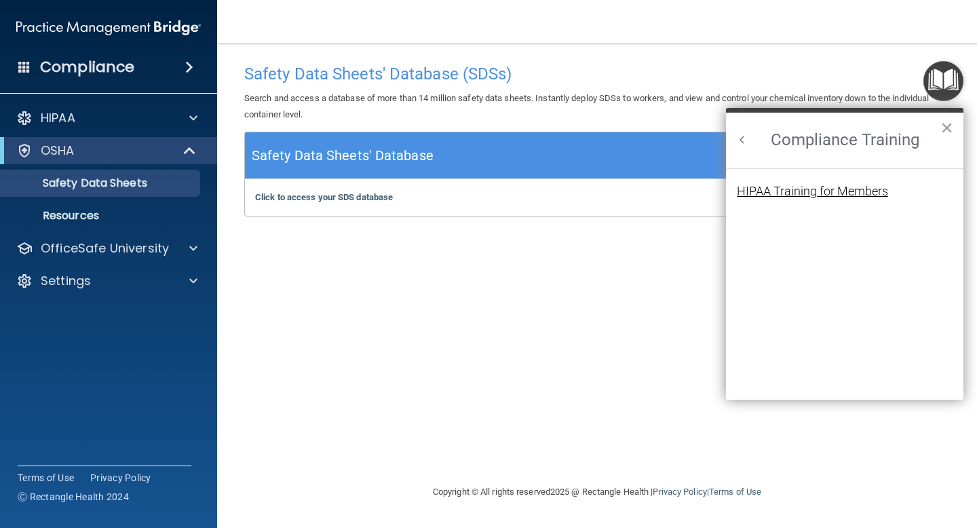
click at [825, 189] on div "HIPAA Training for Members" at bounding box center [812, 191] width 151 height 12
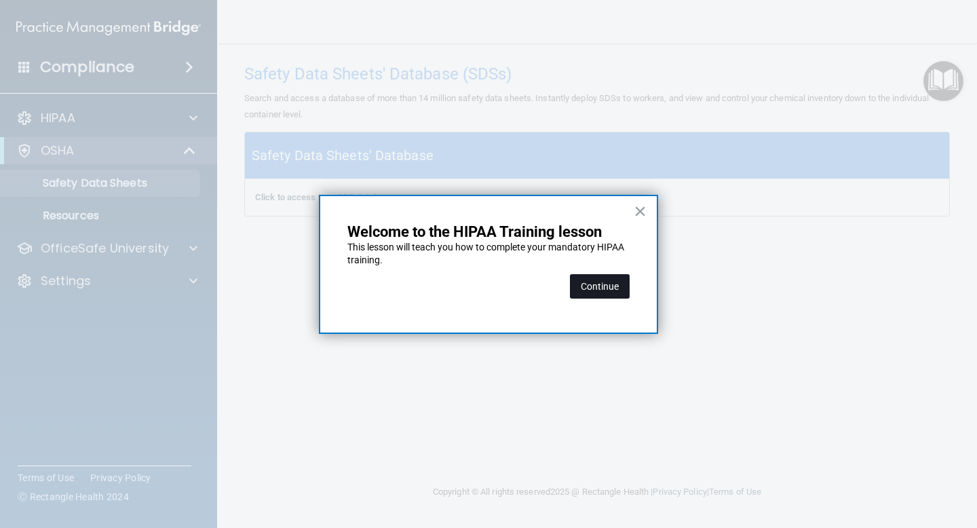
click at [594, 290] on button "Continue" at bounding box center [600, 286] width 60 height 24
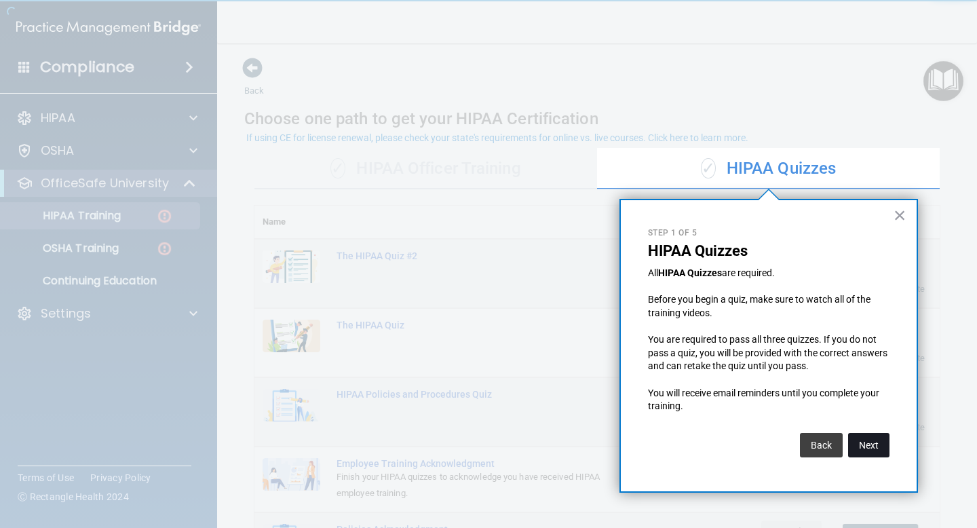
click at [876, 447] on button "Next" at bounding box center [868, 445] width 41 height 24
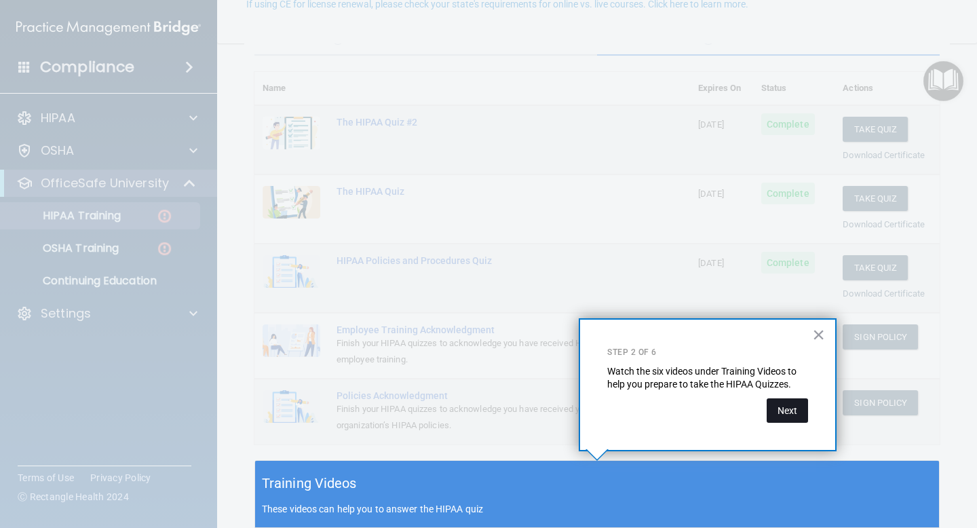
click at [784, 413] on button "Next" at bounding box center [787, 410] width 41 height 24
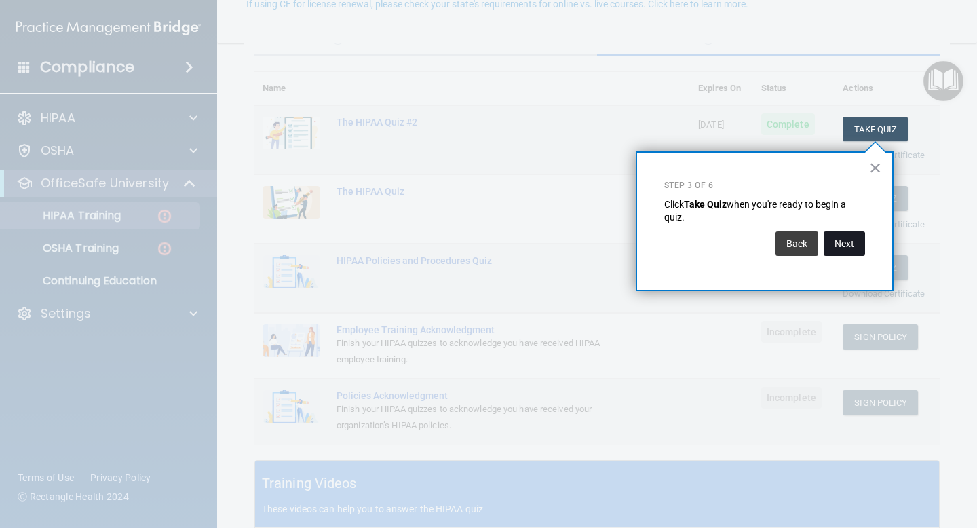
click at [839, 234] on button "Next" at bounding box center [844, 243] width 41 height 24
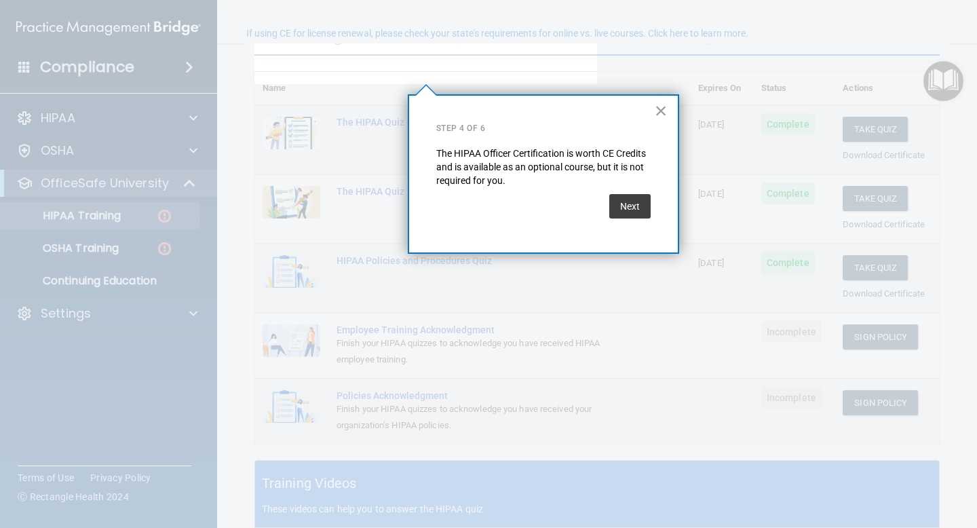
scroll to position [104, 0]
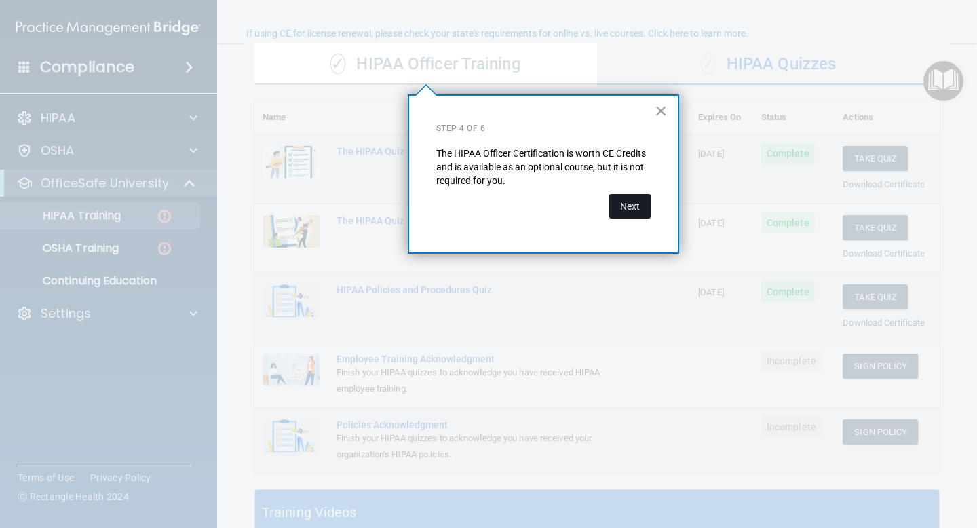
click at [626, 208] on button "Next" at bounding box center [629, 206] width 41 height 24
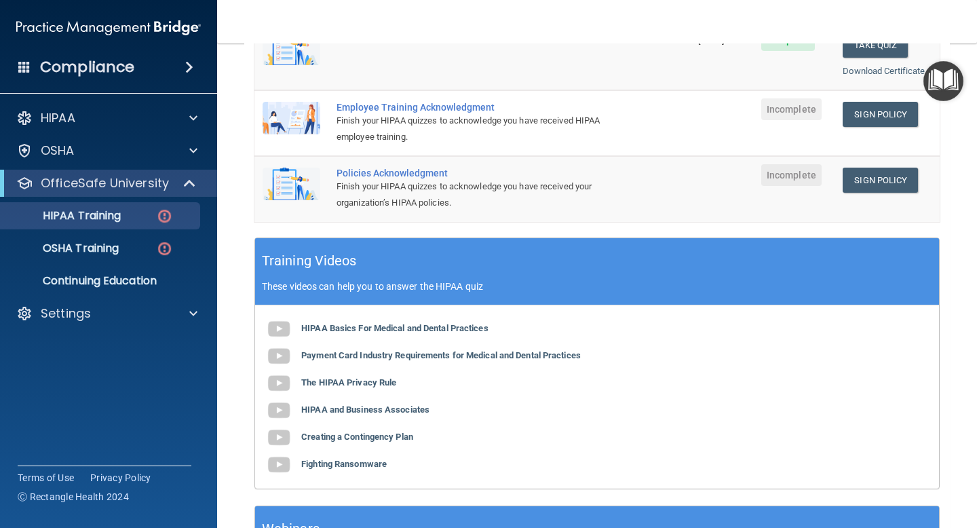
scroll to position [356, 0]
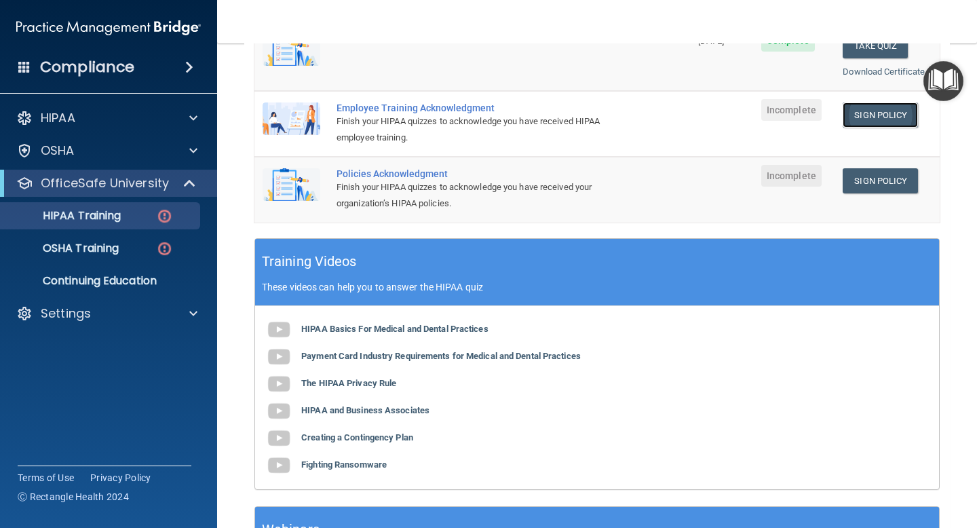
click at [875, 122] on link "Sign Policy" at bounding box center [880, 114] width 75 height 25
click at [877, 178] on link "Sign Policy" at bounding box center [880, 180] width 75 height 25
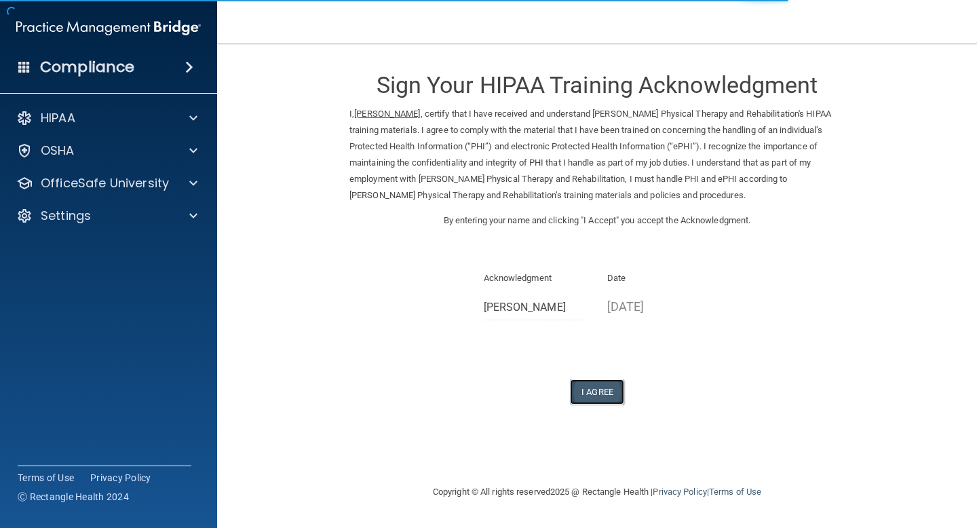
click at [606, 392] on button "I Agree" at bounding box center [597, 391] width 54 height 25
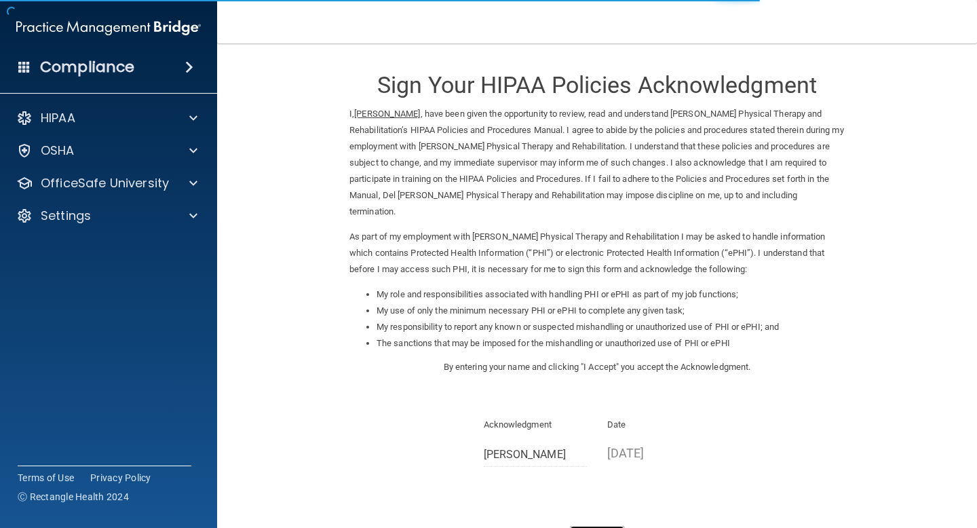
click at [598, 526] on button "I Agree" at bounding box center [597, 538] width 54 height 25
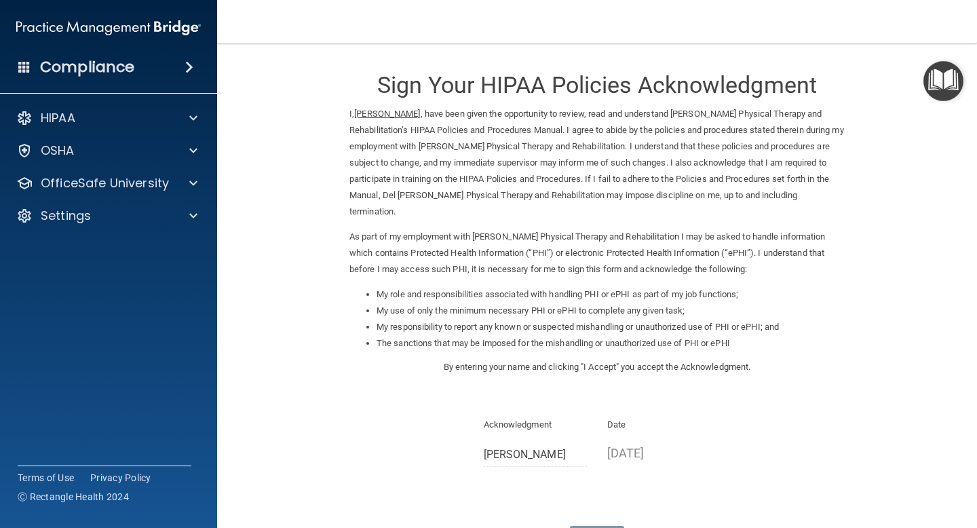
click at [933, 71] on img "Open Resource Center" at bounding box center [943, 81] width 40 height 40
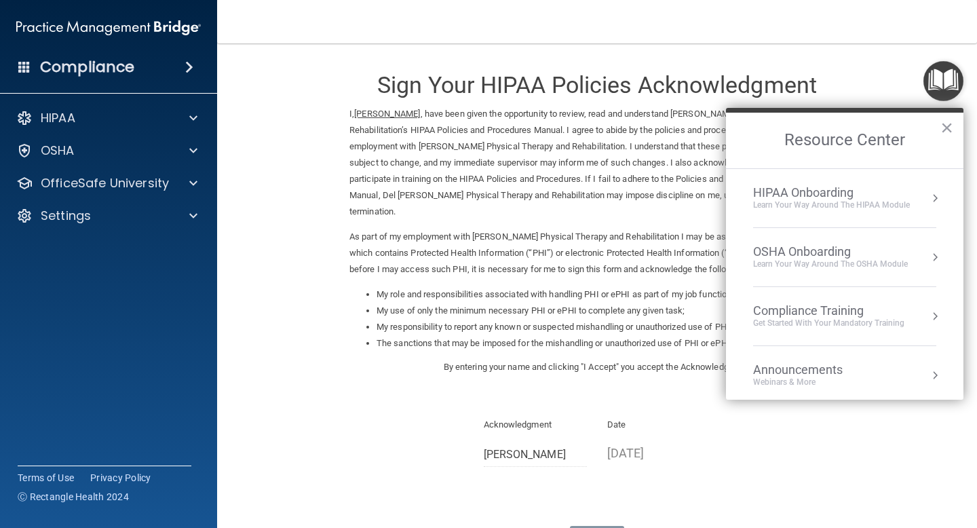
click at [849, 306] on div "Compliance Training" at bounding box center [828, 310] width 151 height 15
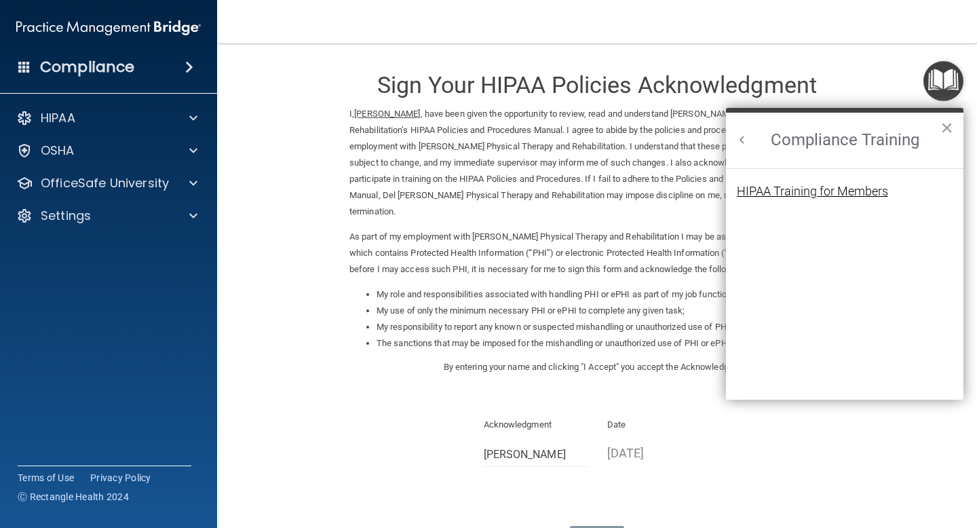
click at [804, 190] on div "HIPAA Training for Members" at bounding box center [812, 191] width 151 height 12
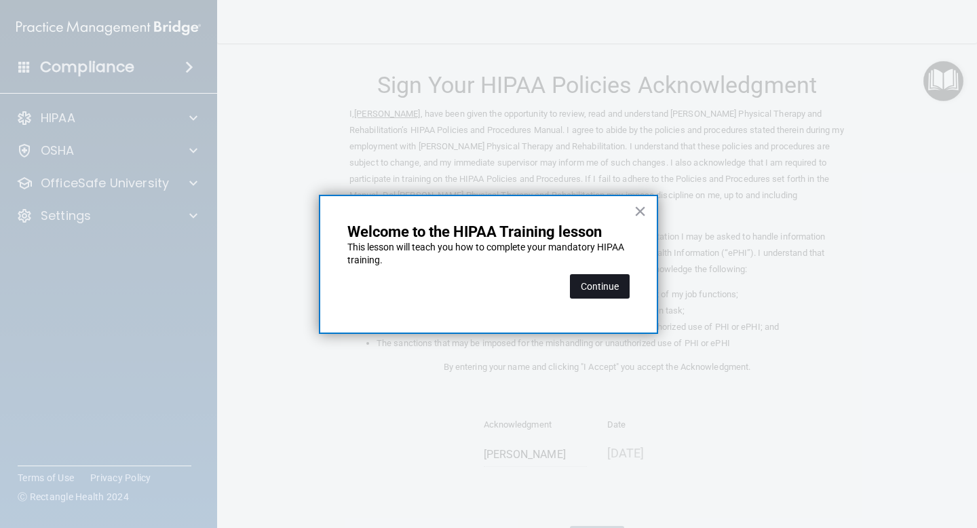
click at [598, 286] on button "Continue" at bounding box center [600, 286] width 60 height 24
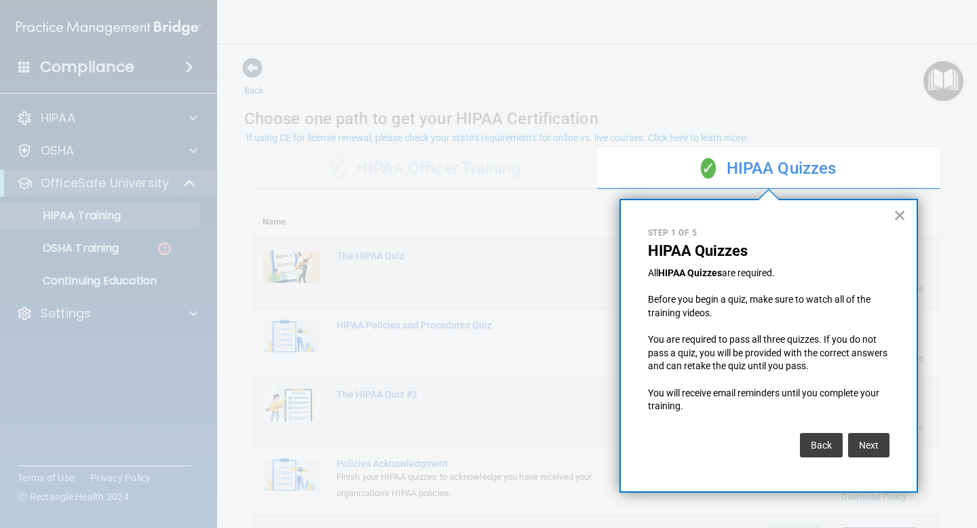
click at [899, 216] on button "×" at bounding box center [900, 215] width 13 height 22
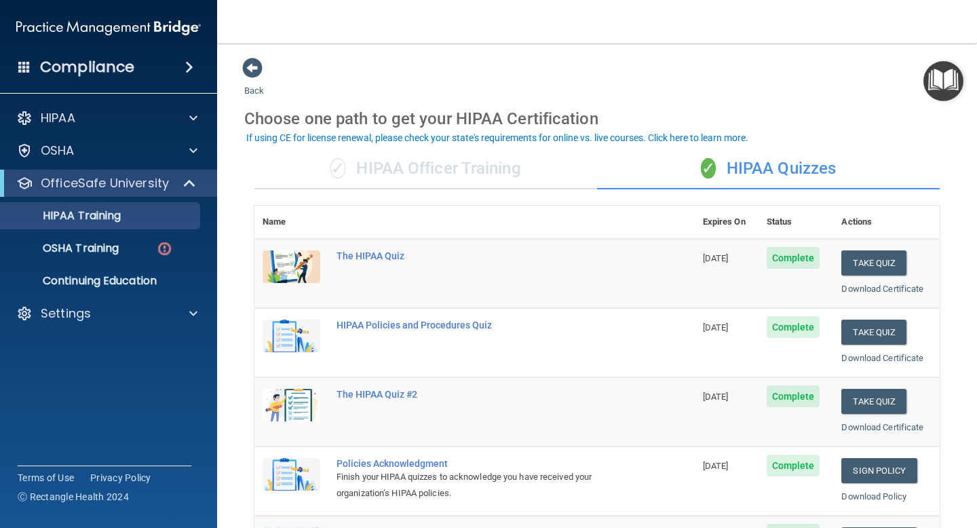
click at [428, 174] on div "✓ HIPAA Officer Training" at bounding box center [425, 169] width 343 height 41
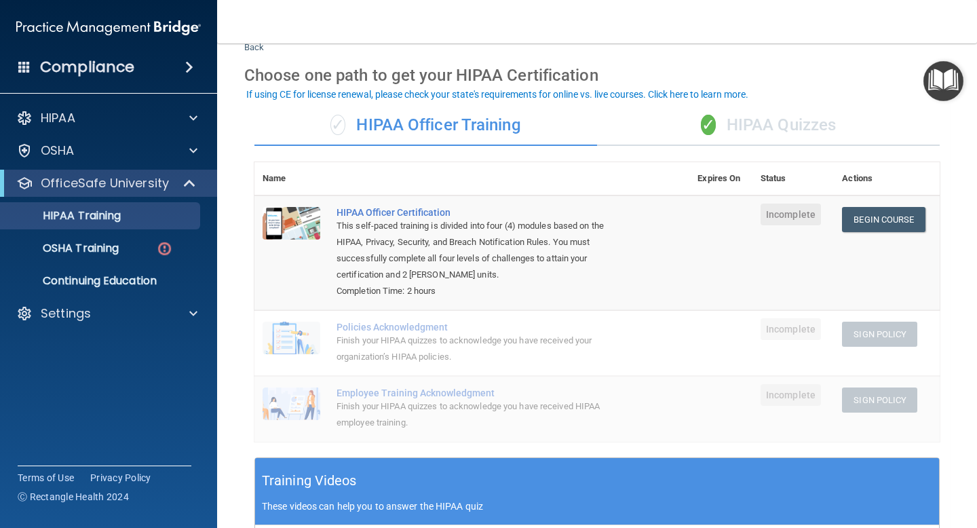
scroll to position [41, 0]
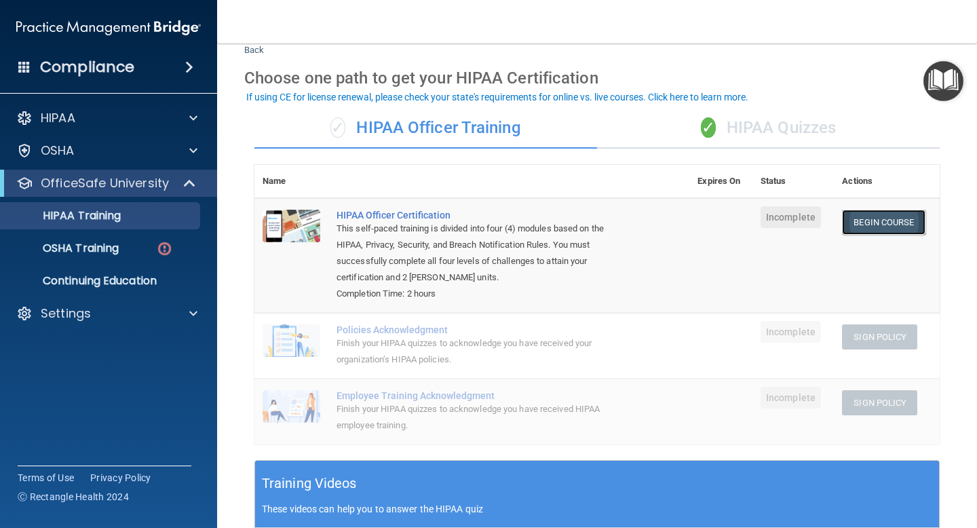
click at [892, 225] on link "Begin Course" at bounding box center [883, 222] width 83 height 25
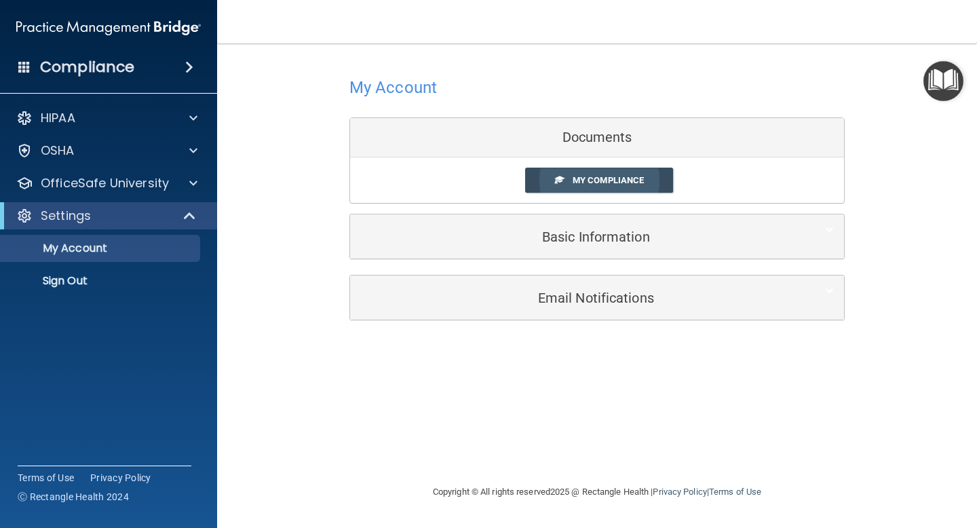
click at [616, 178] on span "My Compliance" at bounding box center [608, 180] width 71 height 10
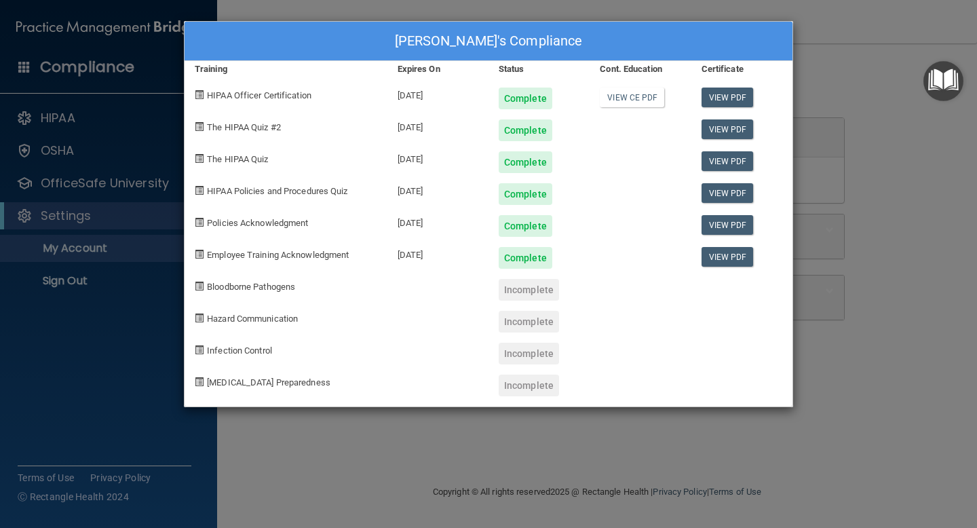
click at [877, 76] on div "[PERSON_NAME]'s Compliance Training Expires On Status Cont. Education Certifica…" at bounding box center [488, 264] width 977 height 528
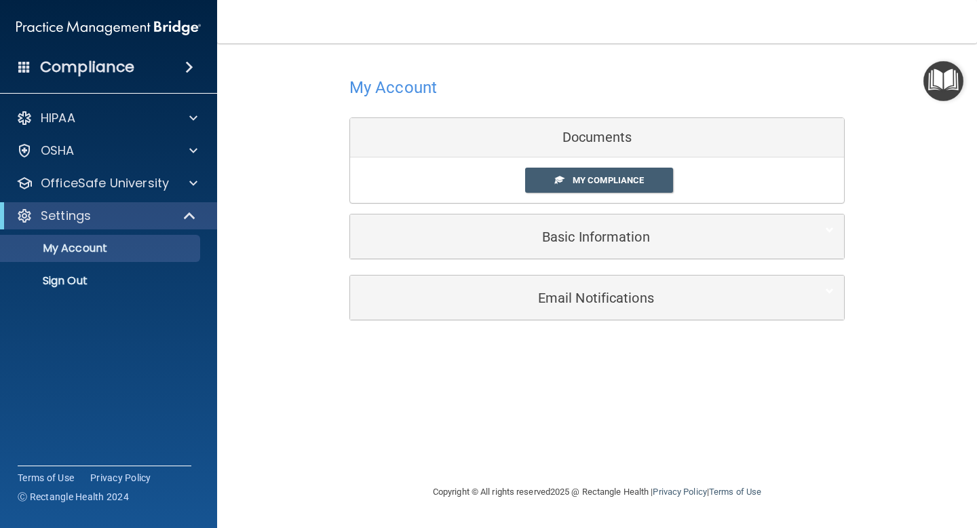
click at [952, 69] on img "Open Resource Center" at bounding box center [943, 81] width 40 height 40
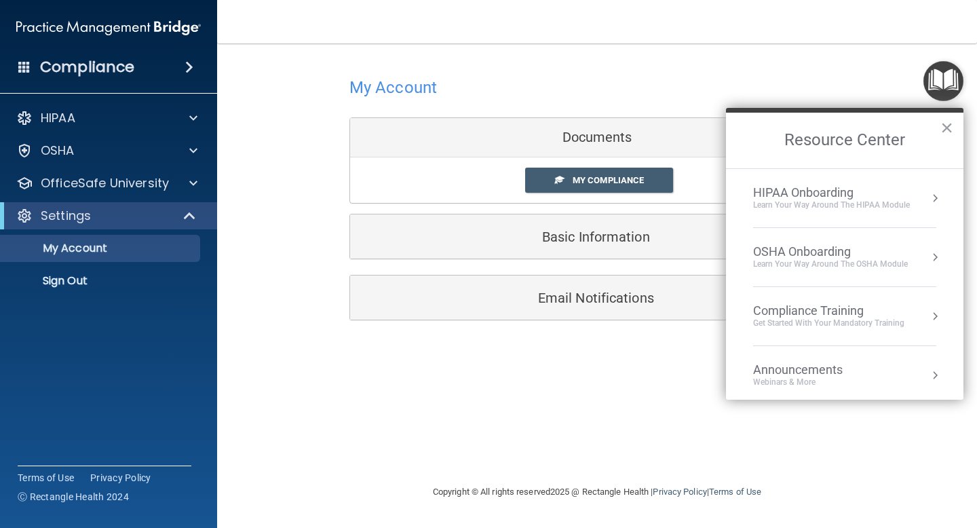
click at [830, 310] on div "Compliance Training" at bounding box center [828, 310] width 151 height 15
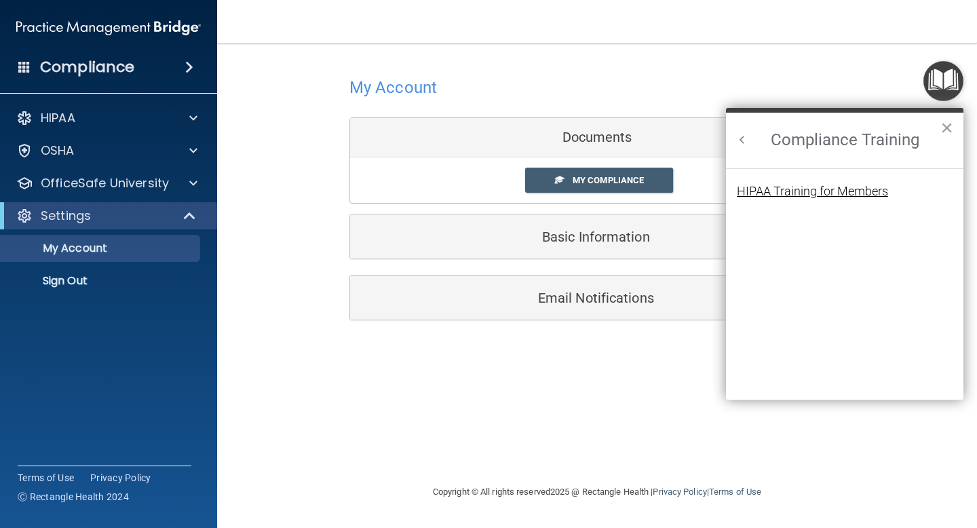
click at [843, 185] on div "HIPAA Training for Members" at bounding box center [812, 191] width 151 height 12
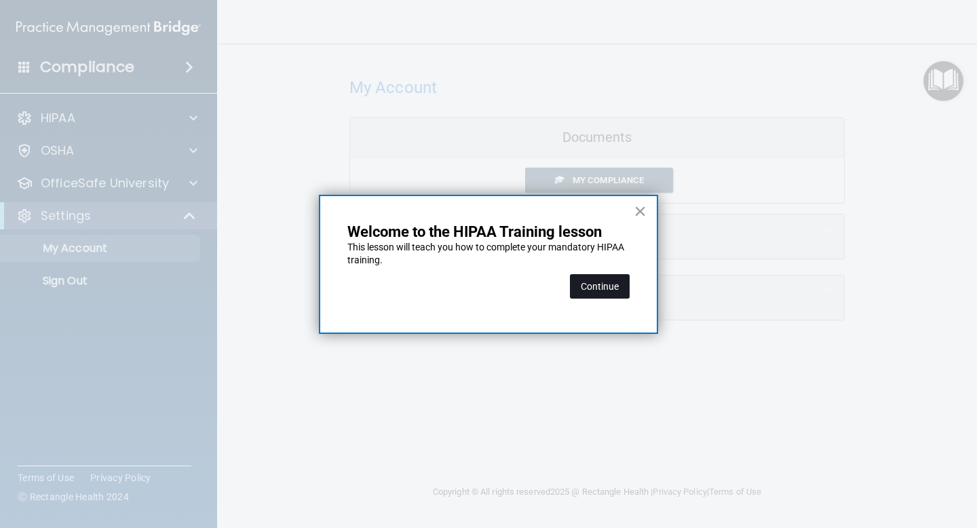
click at [590, 280] on button "Continue" at bounding box center [600, 286] width 60 height 24
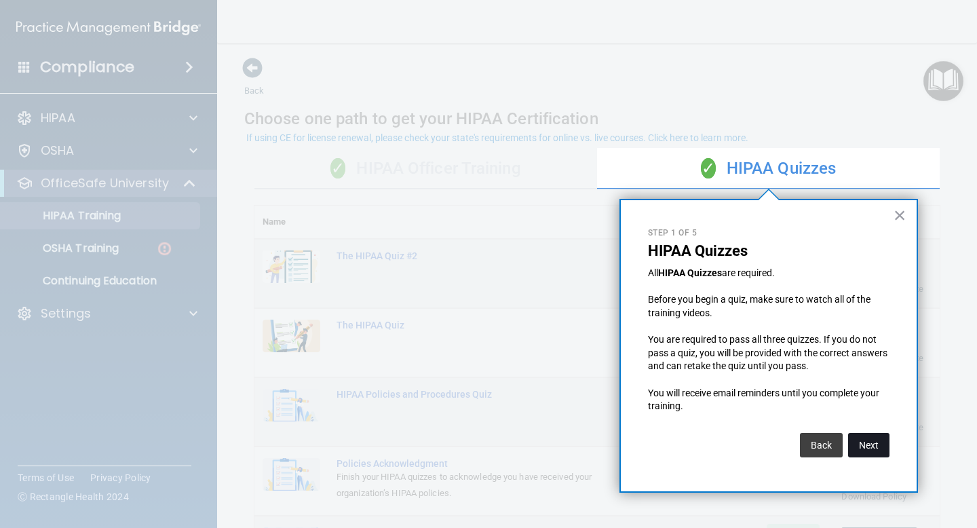
click at [874, 440] on button "Next" at bounding box center [868, 445] width 41 height 24
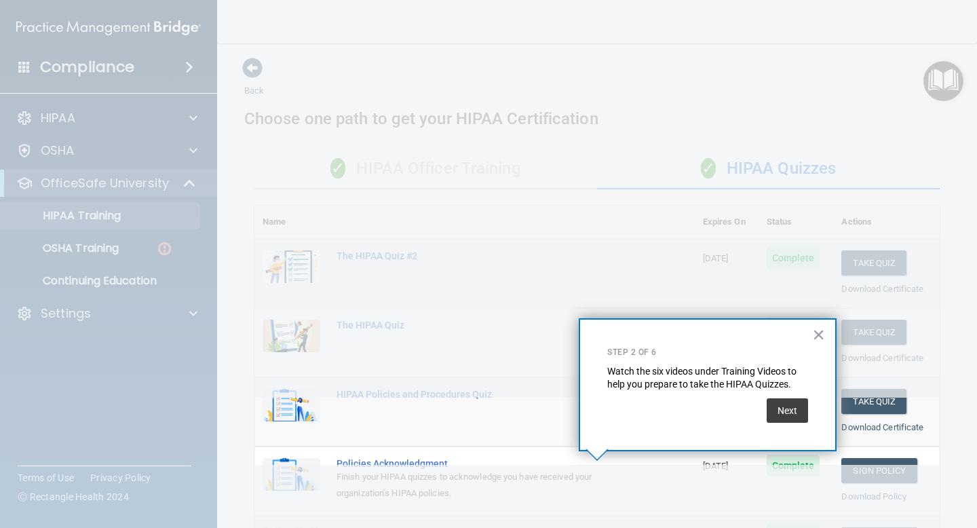
scroll to position [140, 0]
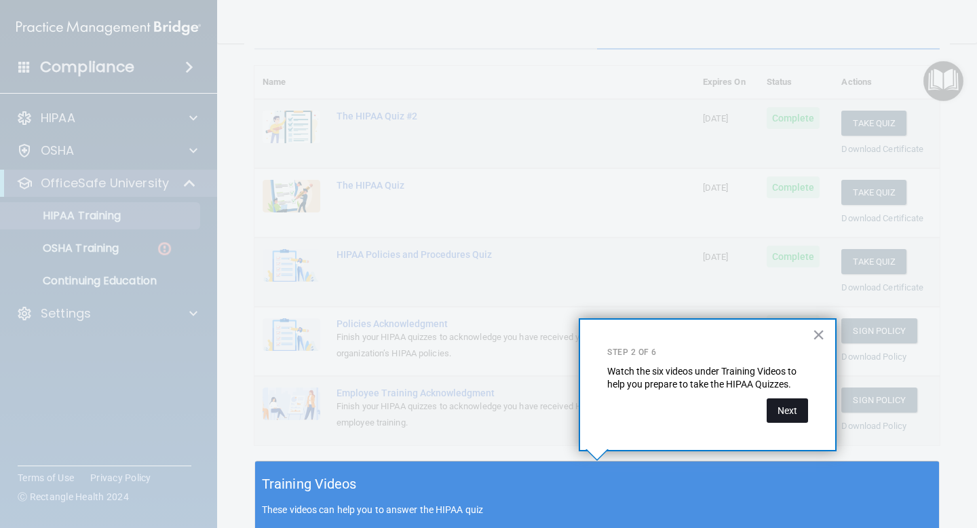
click at [780, 400] on button "Next" at bounding box center [787, 410] width 41 height 24
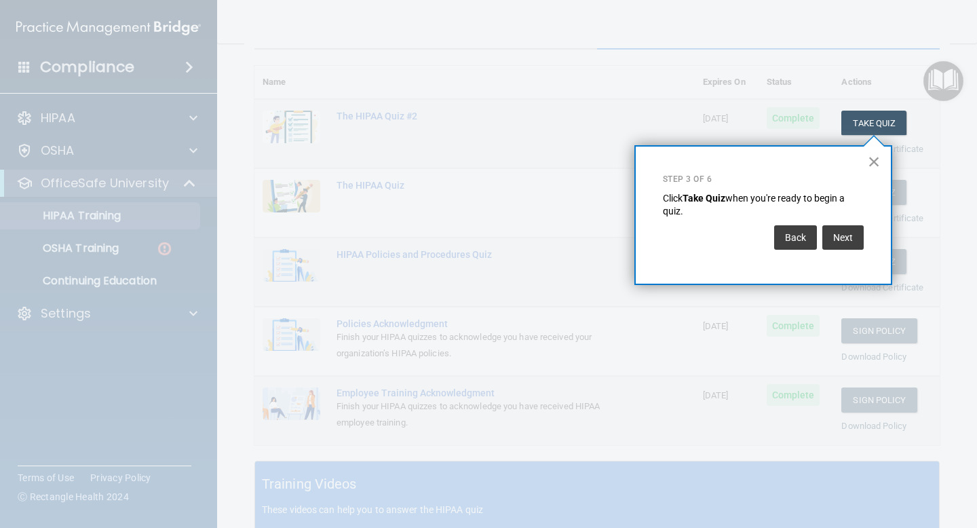
click at [872, 154] on button "×" at bounding box center [874, 162] width 13 height 22
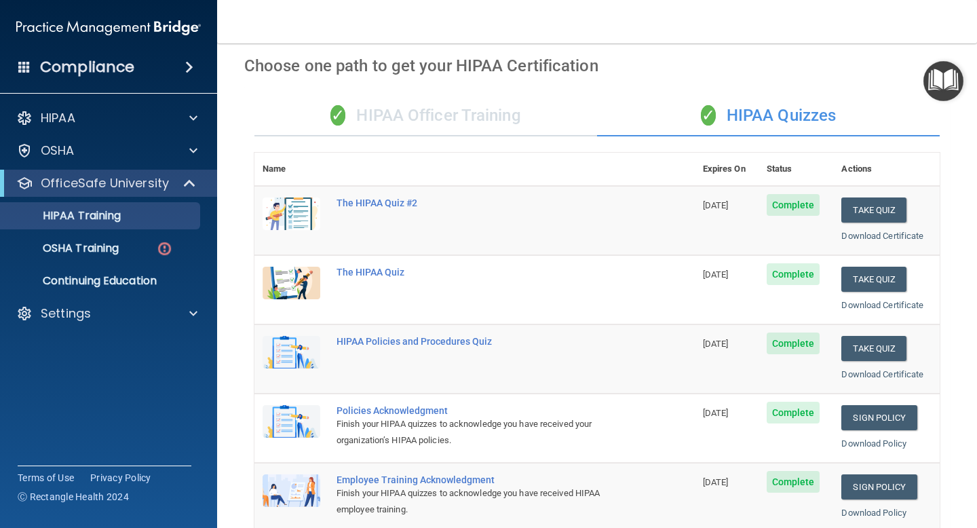
scroll to position [0, 0]
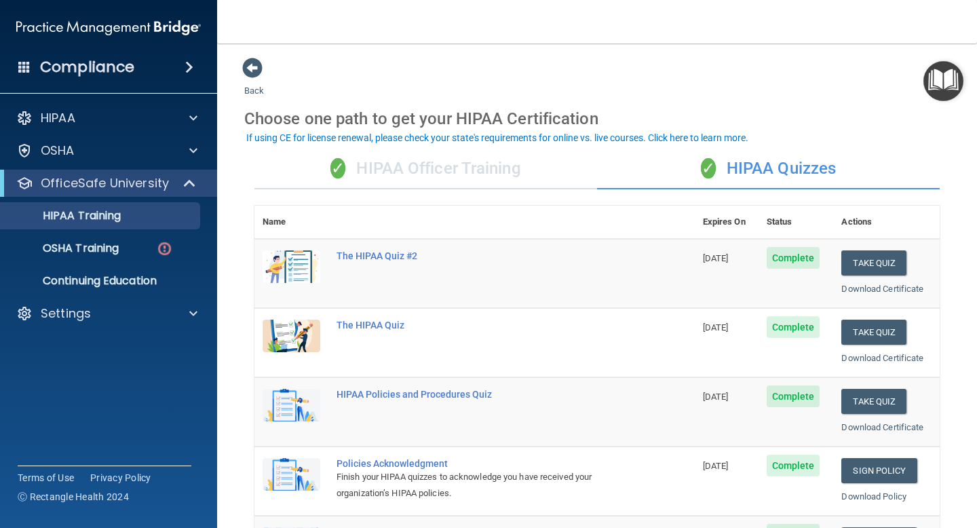
click at [462, 166] on div "✓ HIPAA Officer Training" at bounding box center [425, 169] width 343 height 41
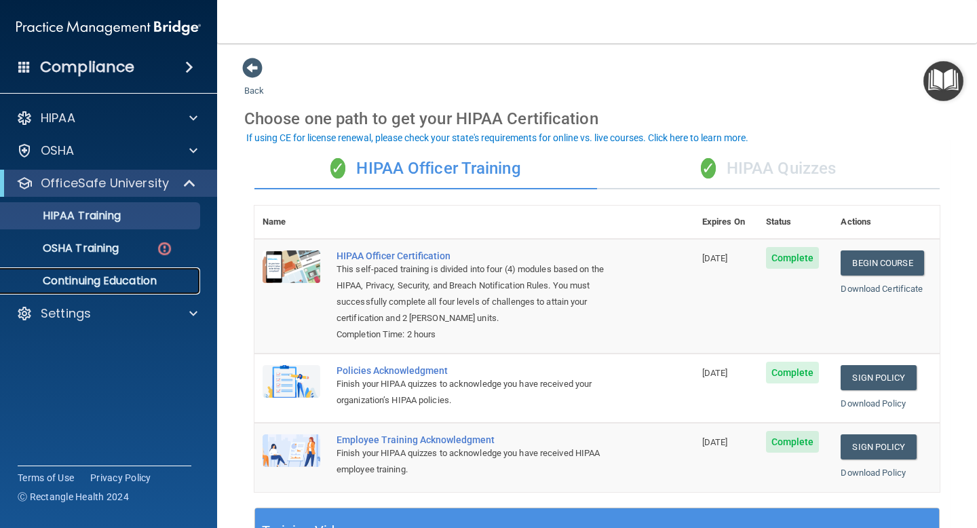
click at [164, 283] on p "Continuing Education" at bounding box center [101, 281] width 185 height 14
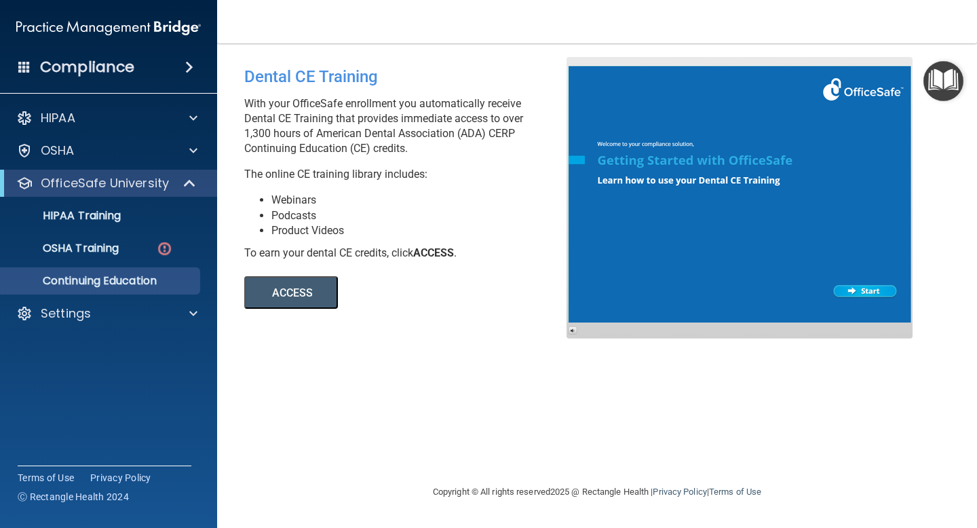
click at [316, 291] on button "ACCESS" at bounding box center [291, 292] width 94 height 33
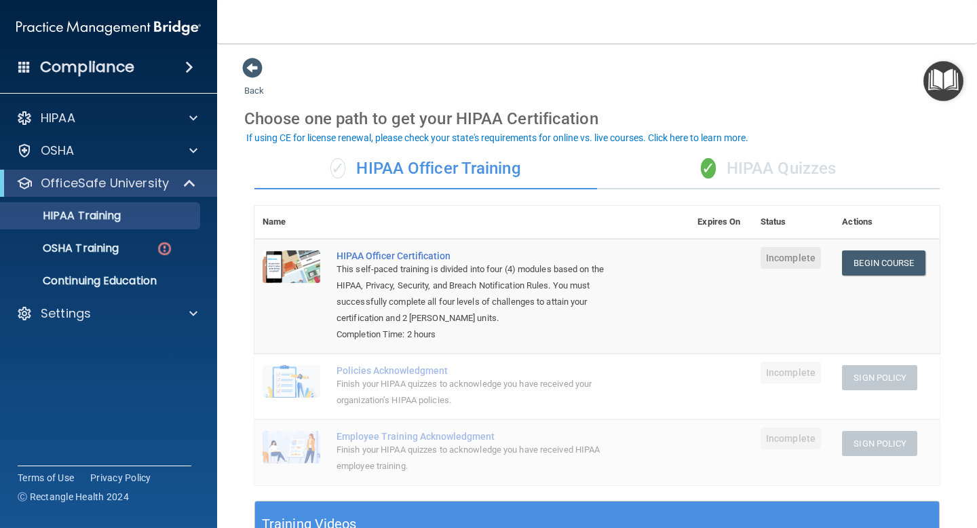
click at [151, 71] on div "Compliance" at bounding box center [108, 67] width 217 height 30
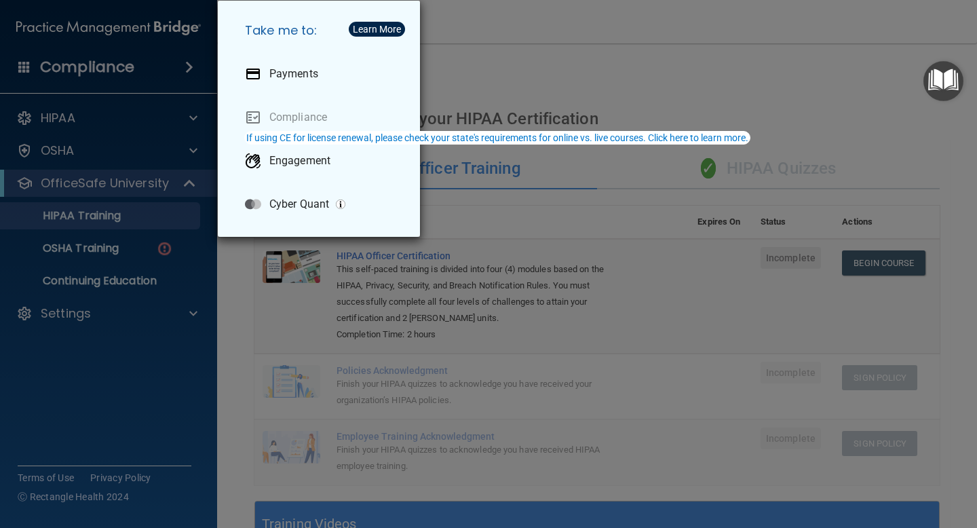
click at [116, 93] on div "Take me to: Payments Compliance Engagement Cyber Quant" at bounding box center [488, 264] width 977 height 528
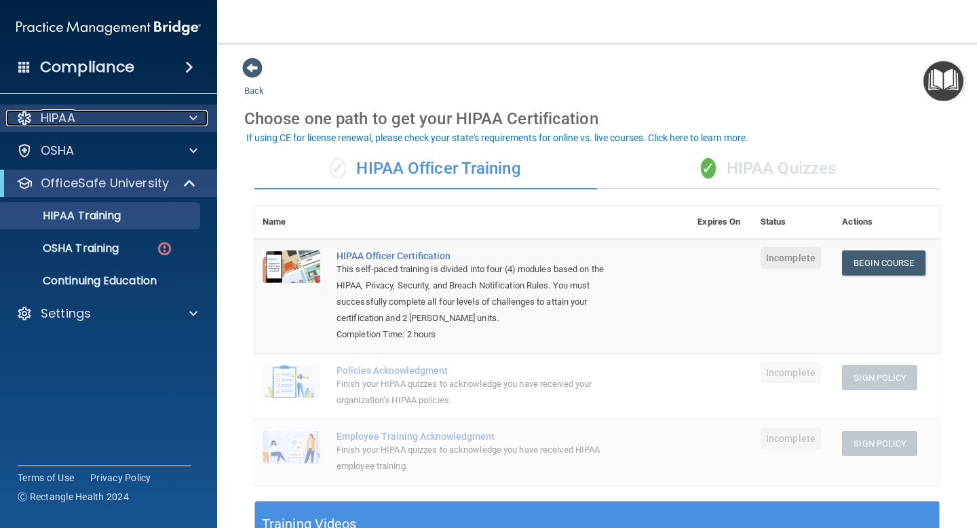
click at [114, 117] on div "HIPAA" at bounding box center [90, 118] width 168 height 16
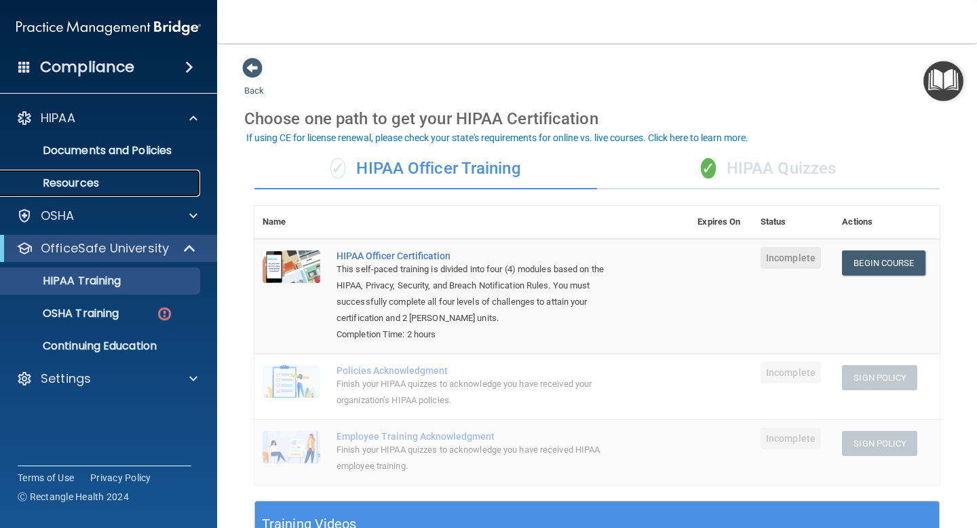
click at [121, 176] on p "Resources" at bounding box center [101, 183] width 185 height 14
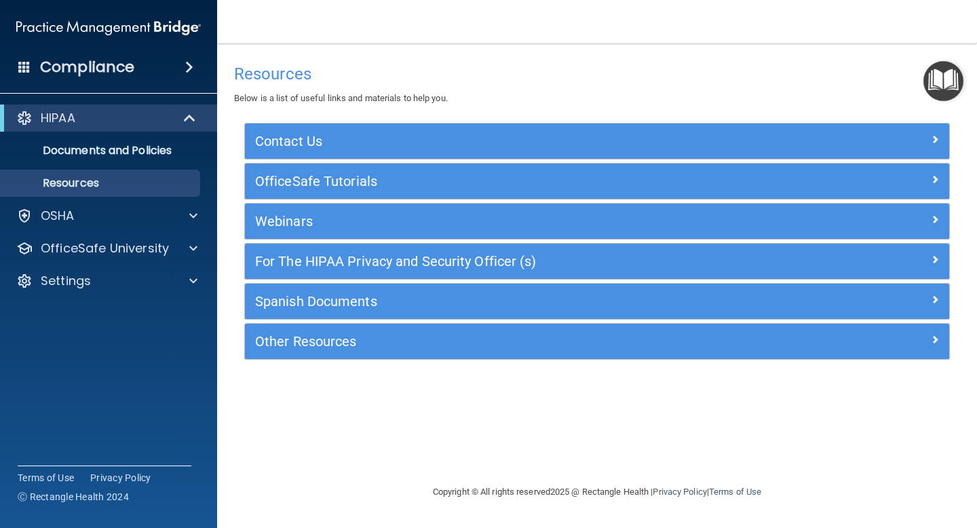
click at [947, 81] on img "Open Resource Center" at bounding box center [943, 81] width 40 height 40
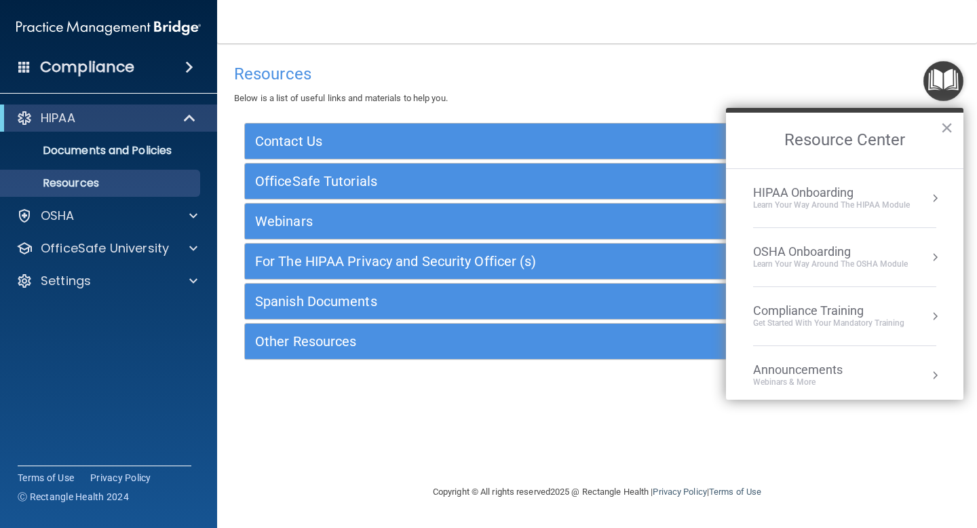
click at [844, 197] on div "HIPAA Onboarding" at bounding box center [831, 192] width 157 height 15
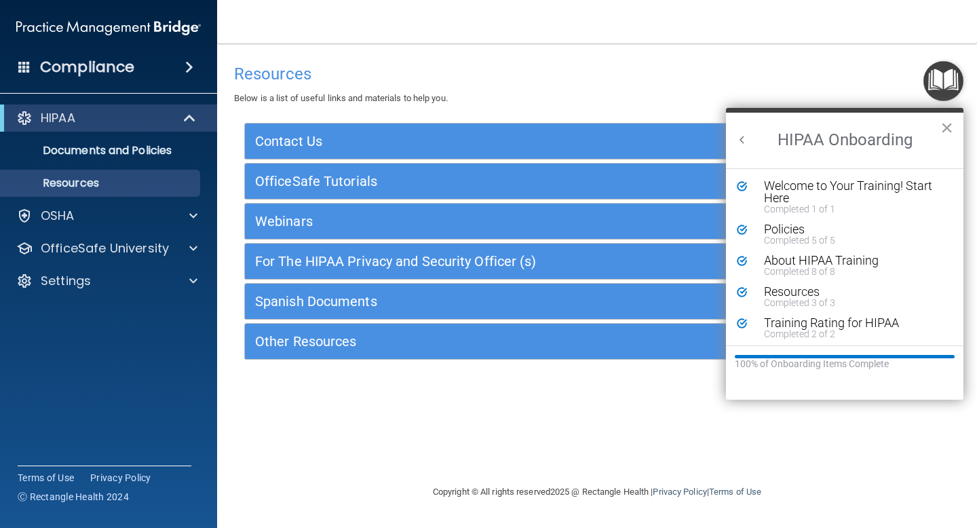
click at [742, 140] on button "Back to Resource Center Home" at bounding box center [742, 140] width 14 height 14
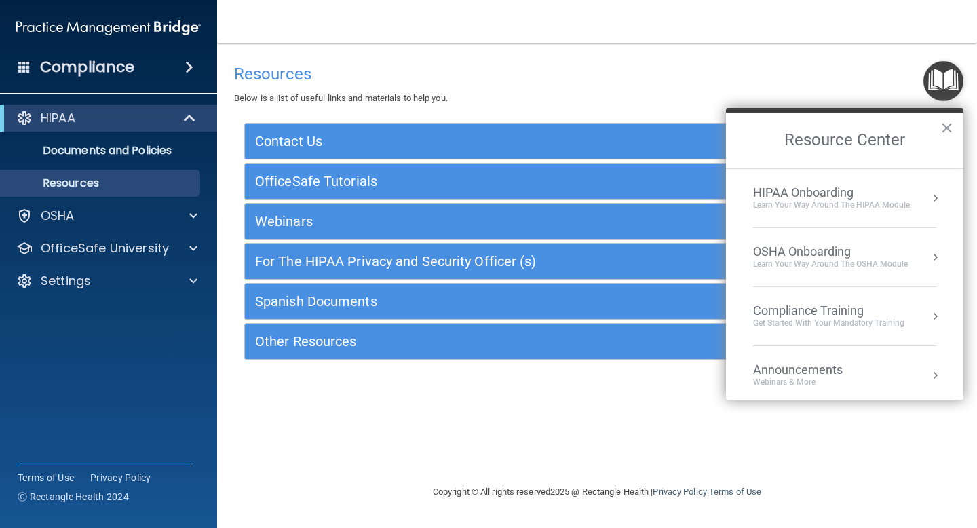
click at [809, 250] on div "OSHA Onboarding" at bounding box center [830, 251] width 155 height 15
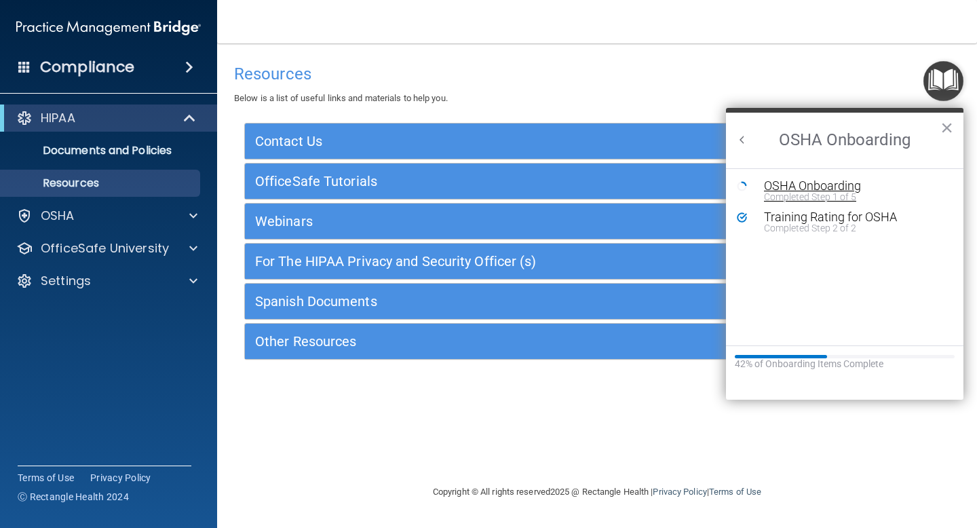
click at [799, 187] on div "OSHA Onboarding" at bounding box center [855, 186] width 182 height 12
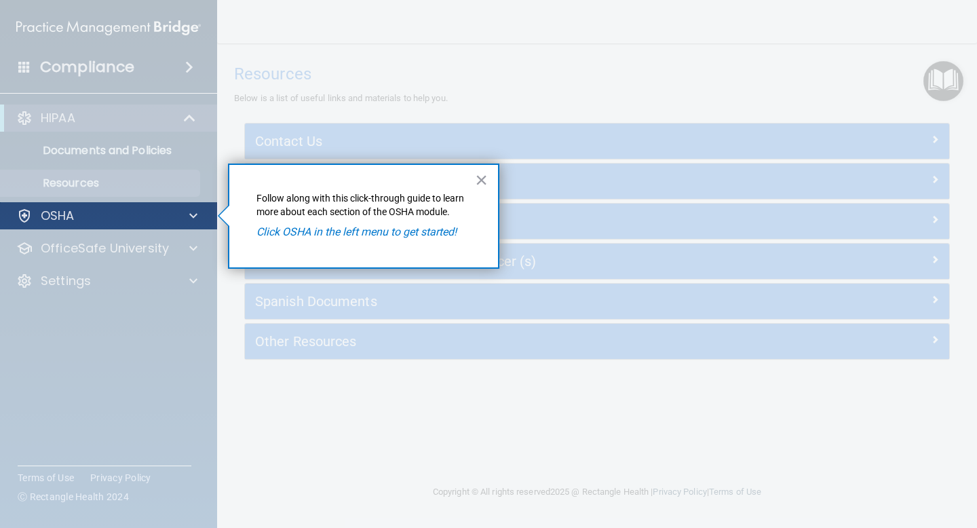
click at [178, 225] on div "OSHA" at bounding box center [109, 215] width 218 height 27
click at [151, 214] on div "OSHA" at bounding box center [90, 216] width 168 height 16
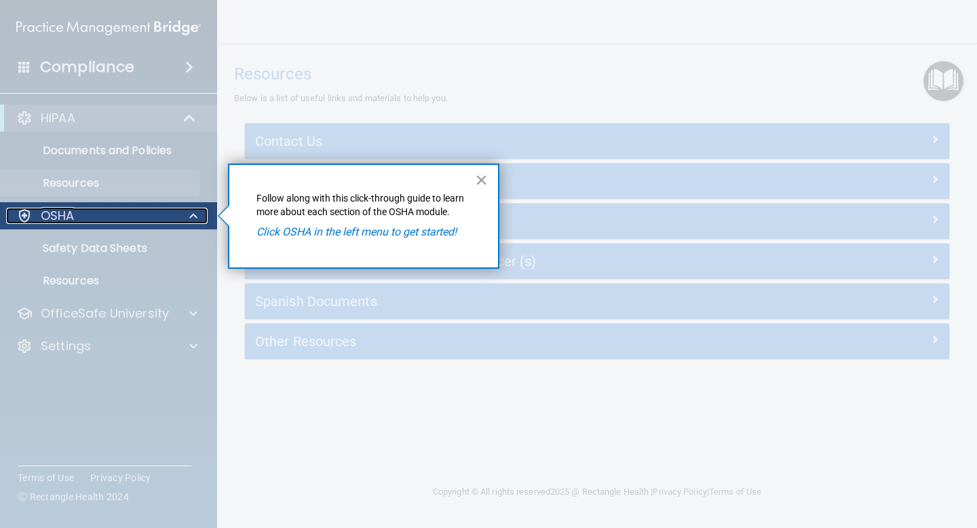
click at [148, 218] on div "OSHA" at bounding box center [90, 216] width 168 height 16
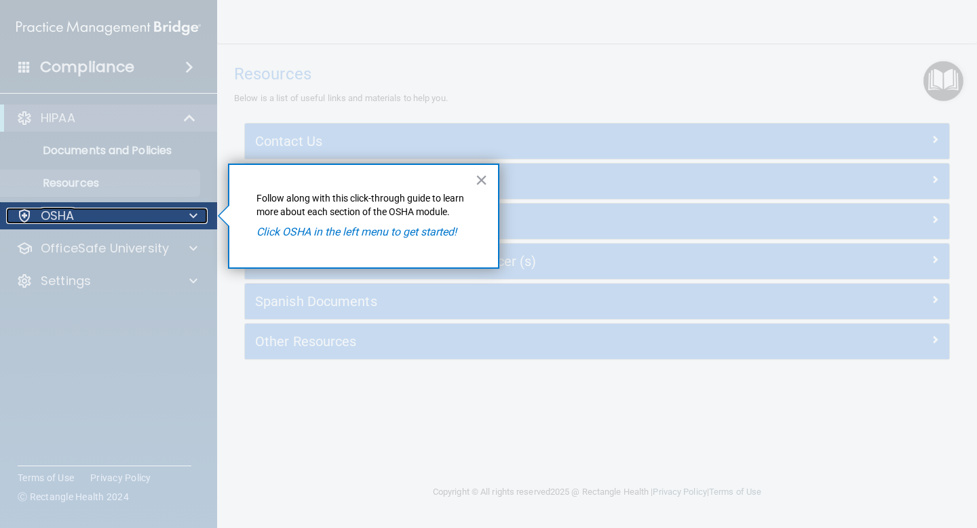
click at [148, 218] on div "OSHA" at bounding box center [90, 216] width 168 height 16
click at [27, 212] on div at bounding box center [24, 216] width 16 height 16
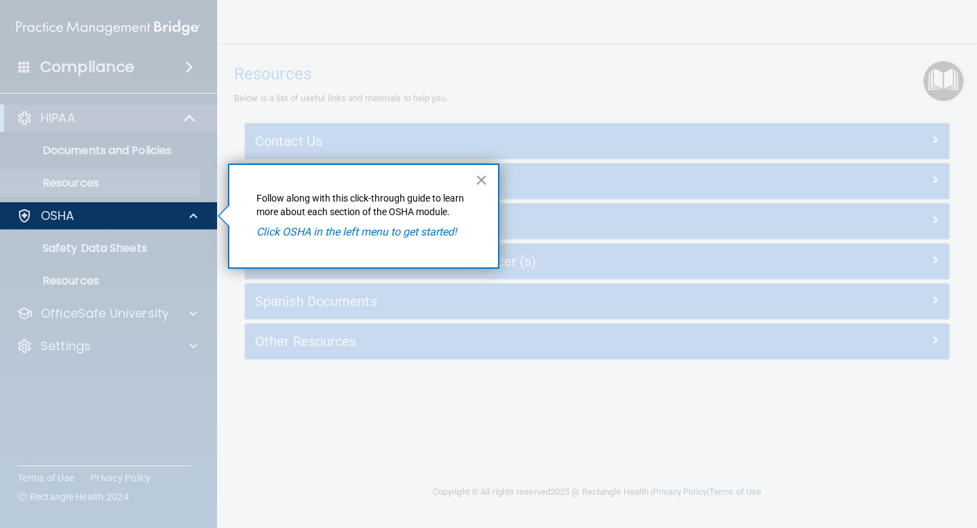
click at [78, 246] on div at bounding box center [109, 378] width 218 height 299
click at [363, 235] on em "Click OSHA in the left menu to get started!" at bounding box center [356, 231] width 200 height 13
click at [480, 185] on button "×" at bounding box center [481, 180] width 13 height 22
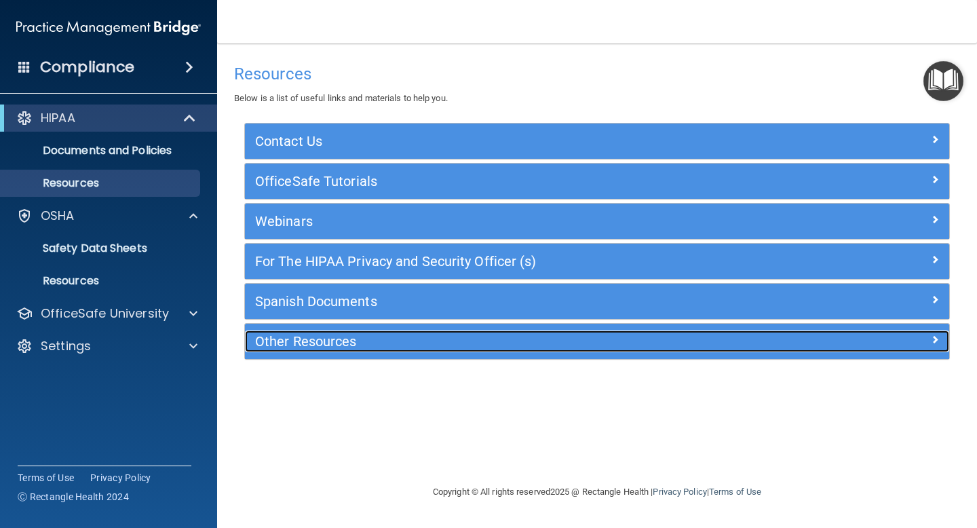
click at [531, 330] on div "Other Resources" at bounding box center [509, 341] width 529 height 22
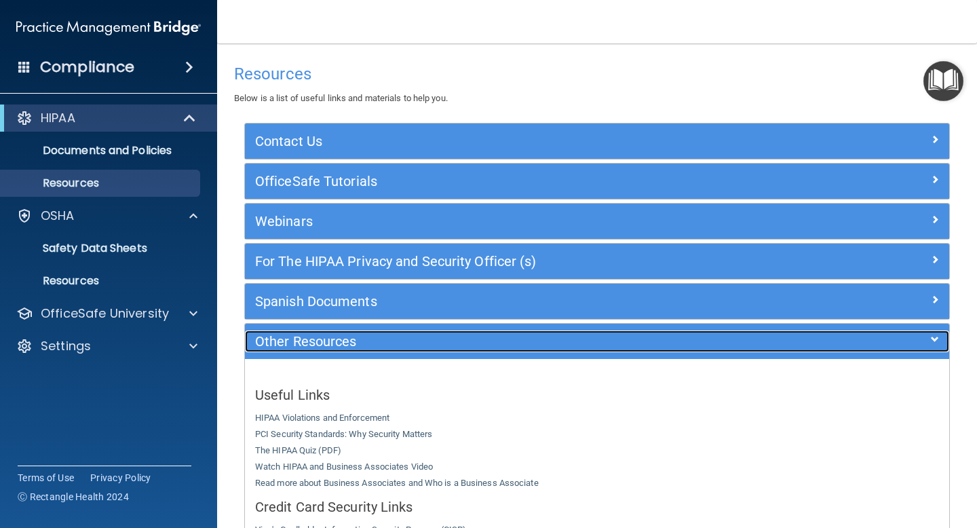
click at [531, 330] on div "Other Resources" at bounding box center [509, 341] width 529 height 22
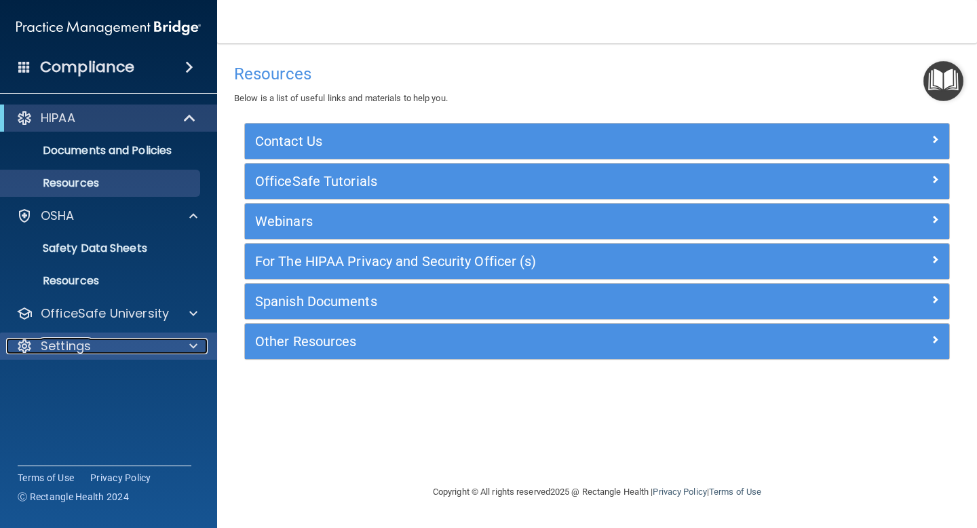
click at [127, 341] on div "Settings" at bounding box center [90, 346] width 168 height 16
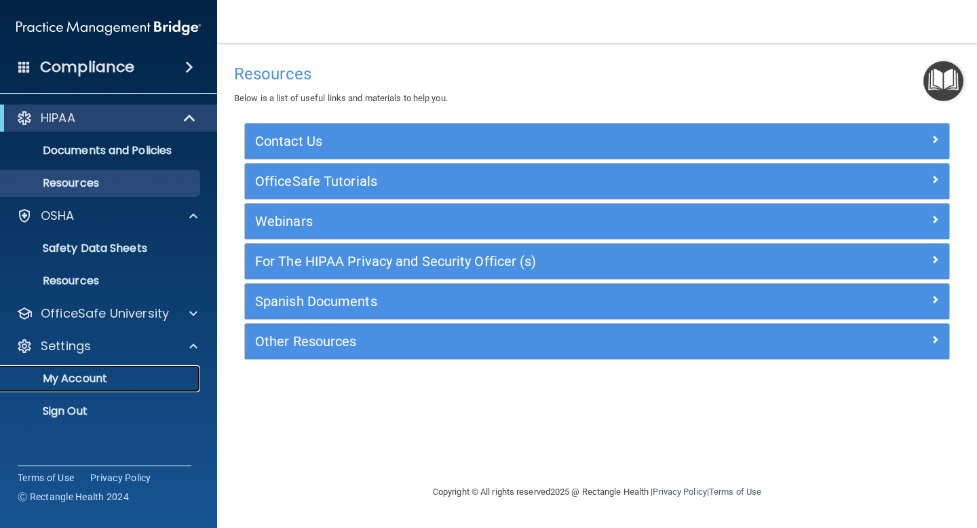
click at [145, 371] on link "My Account" at bounding box center [93, 378] width 214 height 27
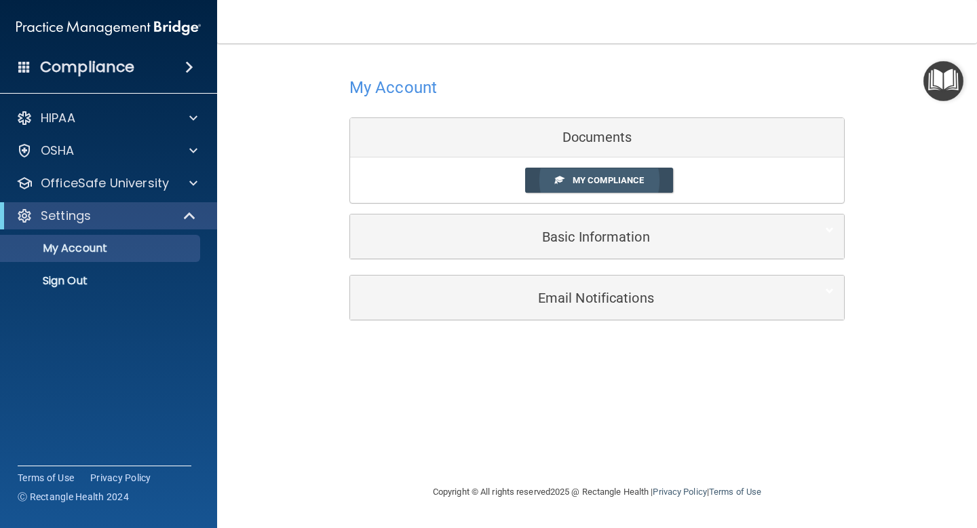
click at [607, 179] on span "My Compliance" at bounding box center [608, 180] width 71 height 10
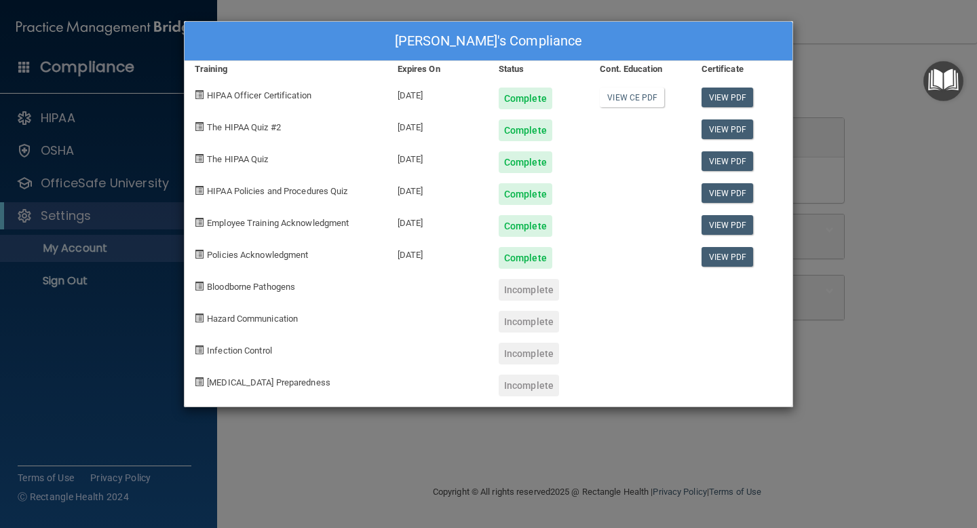
click at [216, 287] on span "Bloodborne Pathogens" at bounding box center [251, 287] width 88 height 10
click at [859, 178] on div "Lucciano Minaselli's Compliance Training Expires On Status Cont. Education Cert…" at bounding box center [488, 264] width 977 height 528
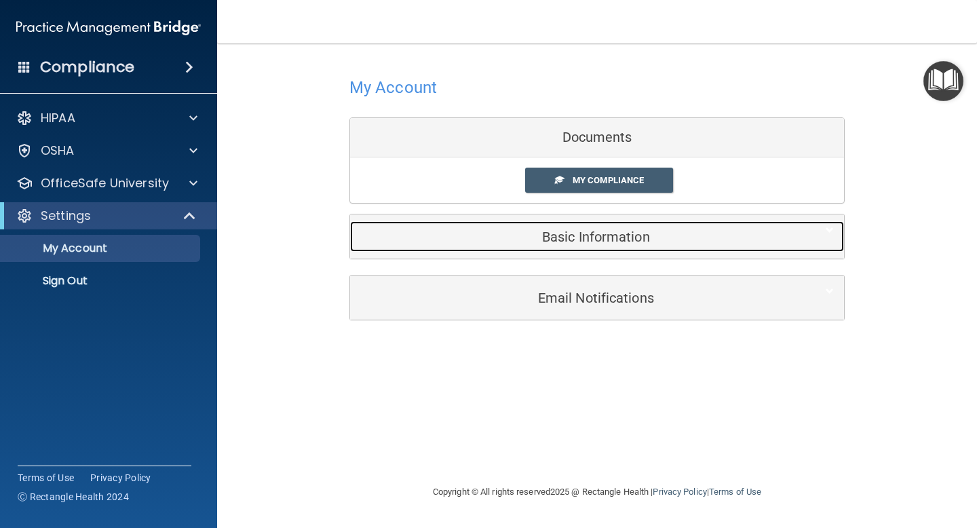
click at [561, 237] on h5 "Basic Information" at bounding box center [576, 236] width 432 height 15
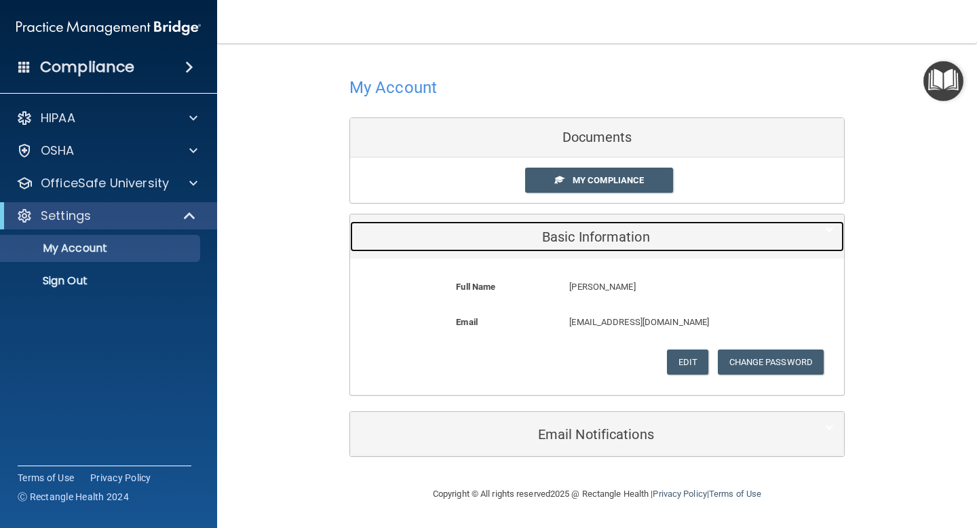
click at [561, 237] on h5 "Basic Information" at bounding box center [576, 236] width 432 height 15
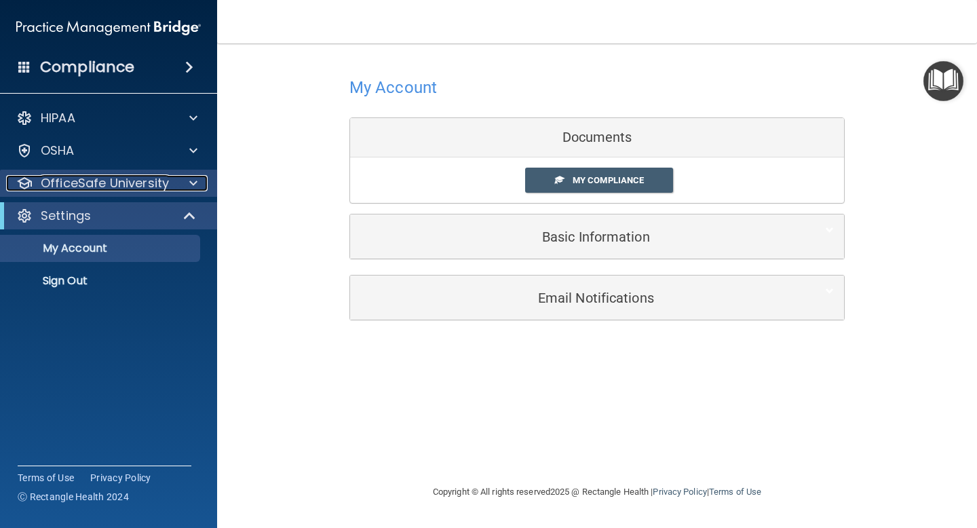
click at [134, 183] on p "OfficeSafe University" at bounding box center [105, 183] width 128 height 16
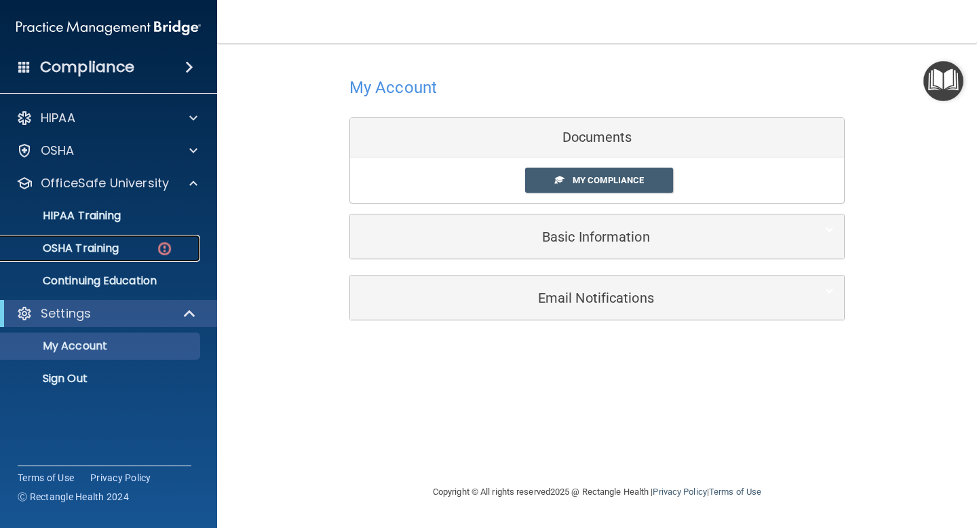
click at [130, 248] on div "OSHA Training" at bounding box center [101, 249] width 185 height 14
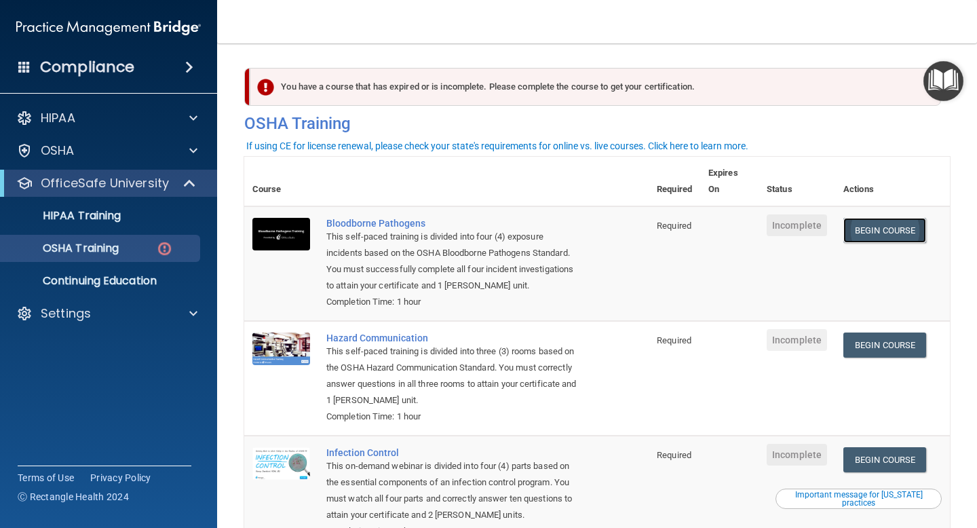
click at [894, 228] on link "Begin Course" at bounding box center [884, 230] width 83 height 25
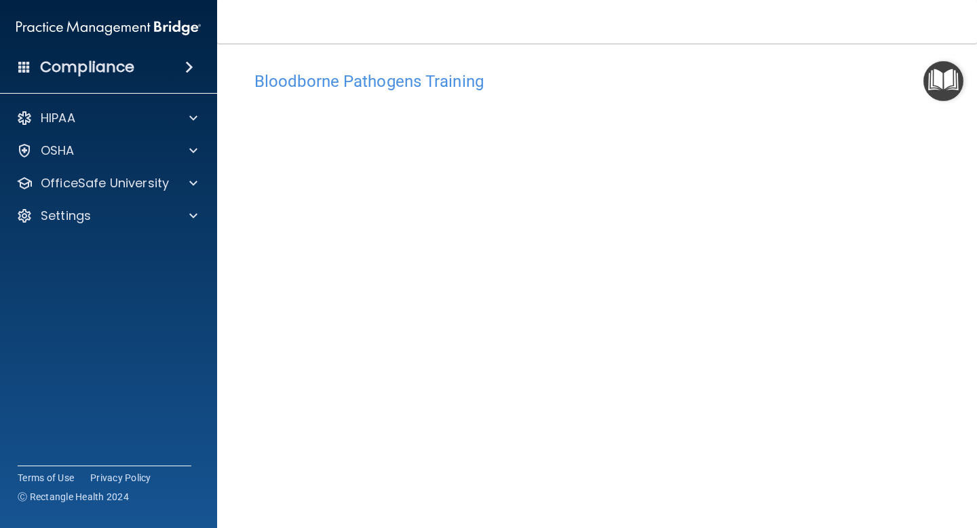
scroll to position [4, 0]
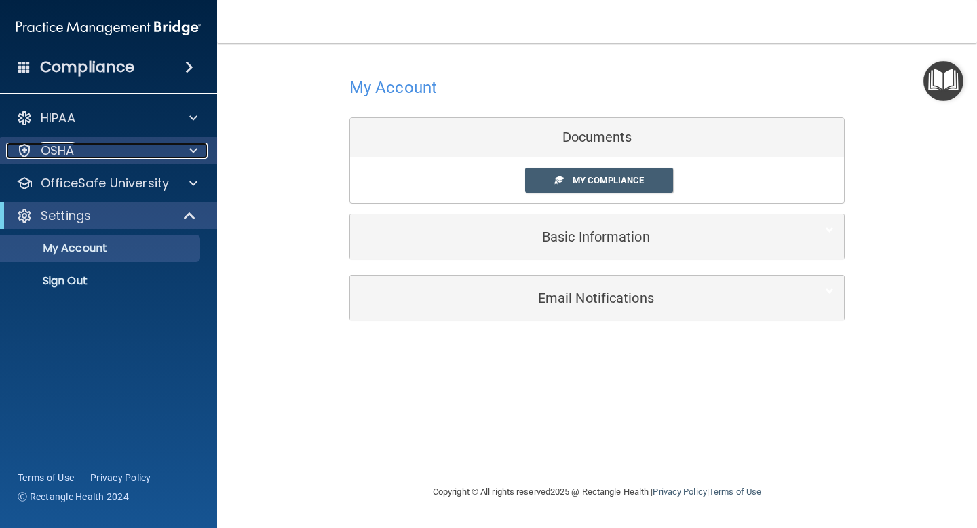
click at [201, 156] on div at bounding box center [191, 150] width 34 height 16
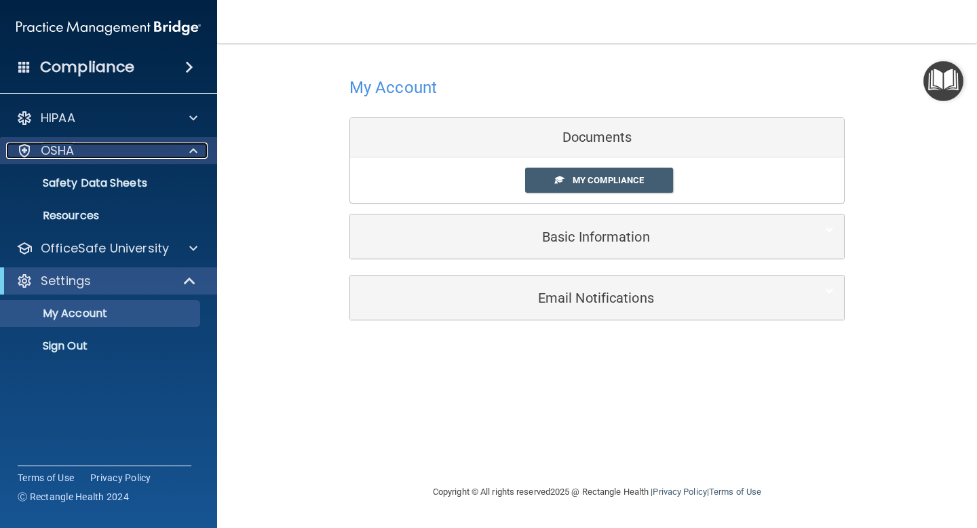
click at [168, 145] on div "OSHA" at bounding box center [90, 150] width 168 height 16
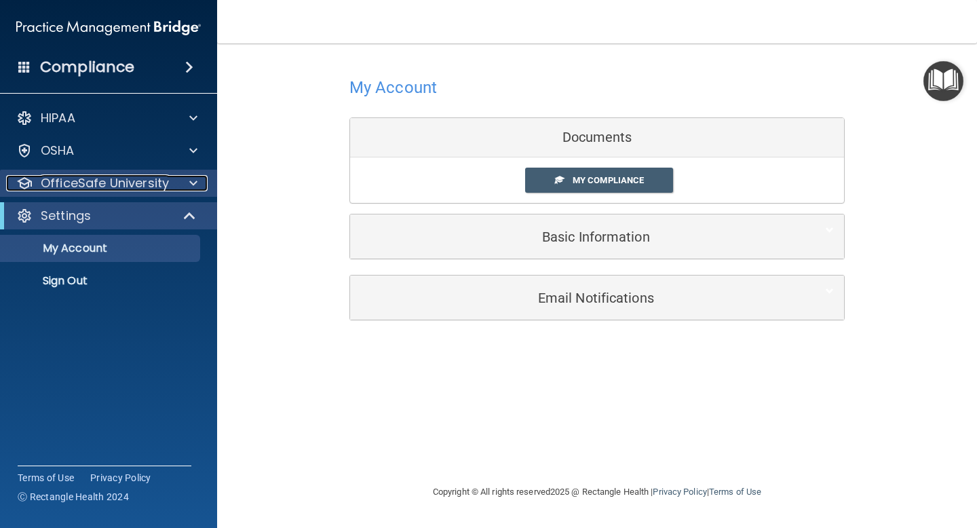
click at [163, 181] on p "OfficeSafe University" at bounding box center [105, 183] width 128 height 16
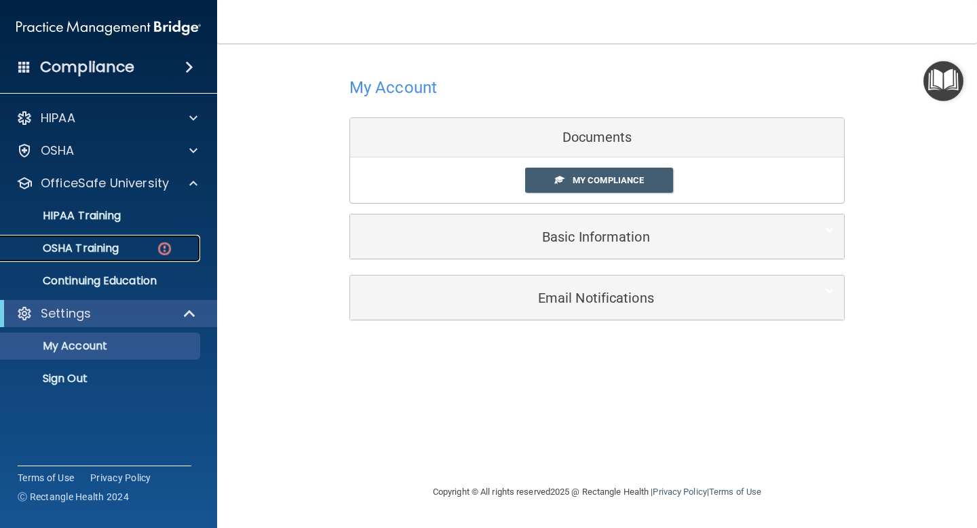
click at [118, 247] on p "OSHA Training" at bounding box center [64, 249] width 110 height 14
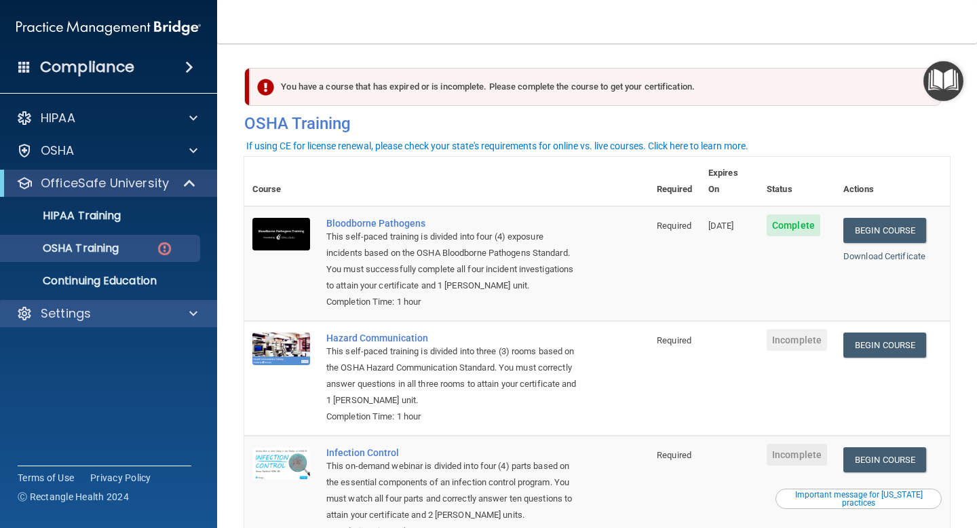
click at [132, 301] on div "Settings" at bounding box center [109, 313] width 218 height 27
click at [117, 313] on div "Settings" at bounding box center [90, 313] width 168 height 16
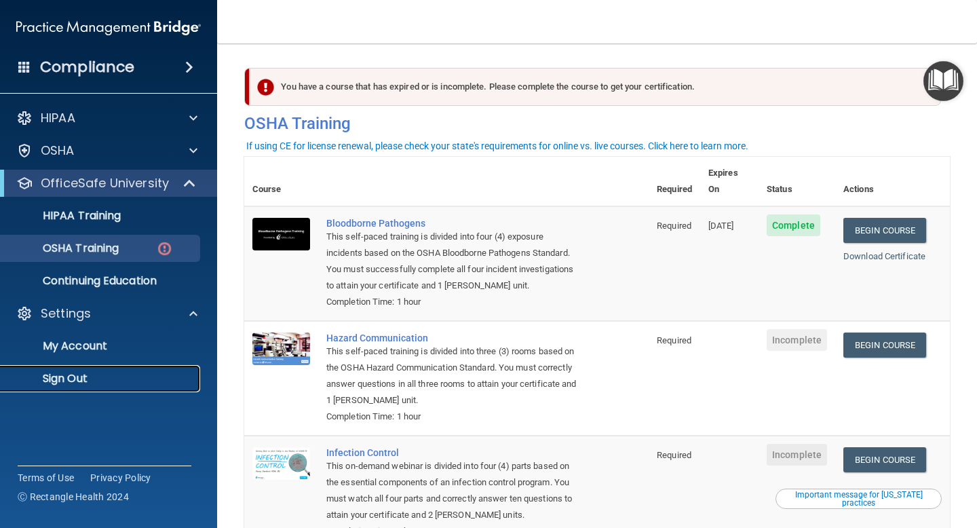
click at [87, 375] on p "Sign Out" at bounding box center [101, 379] width 185 height 14
